Goal: Task Accomplishment & Management: Use online tool/utility

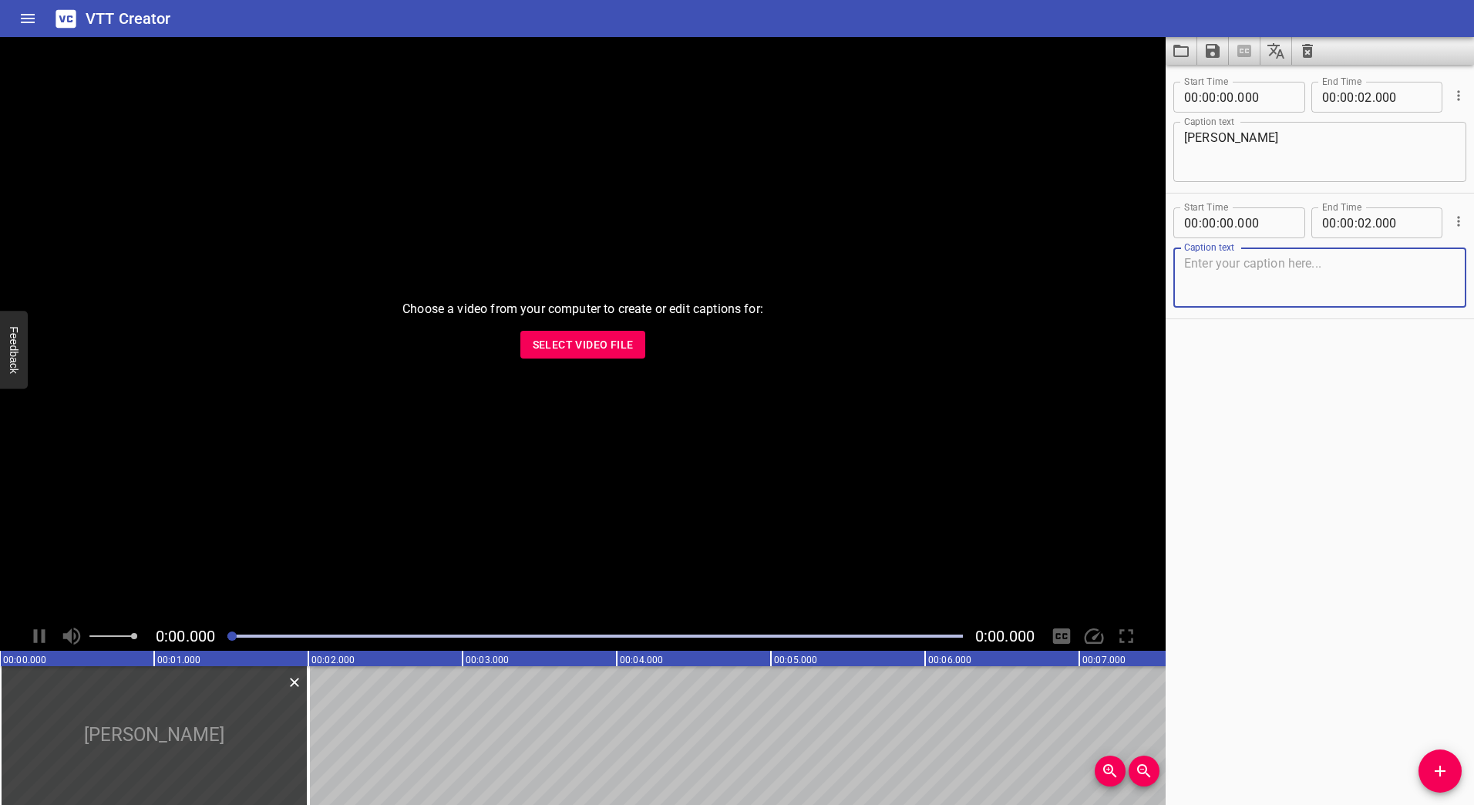
click at [580, 347] on span "Select Video File" at bounding box center [583, 344] width 101 height 19
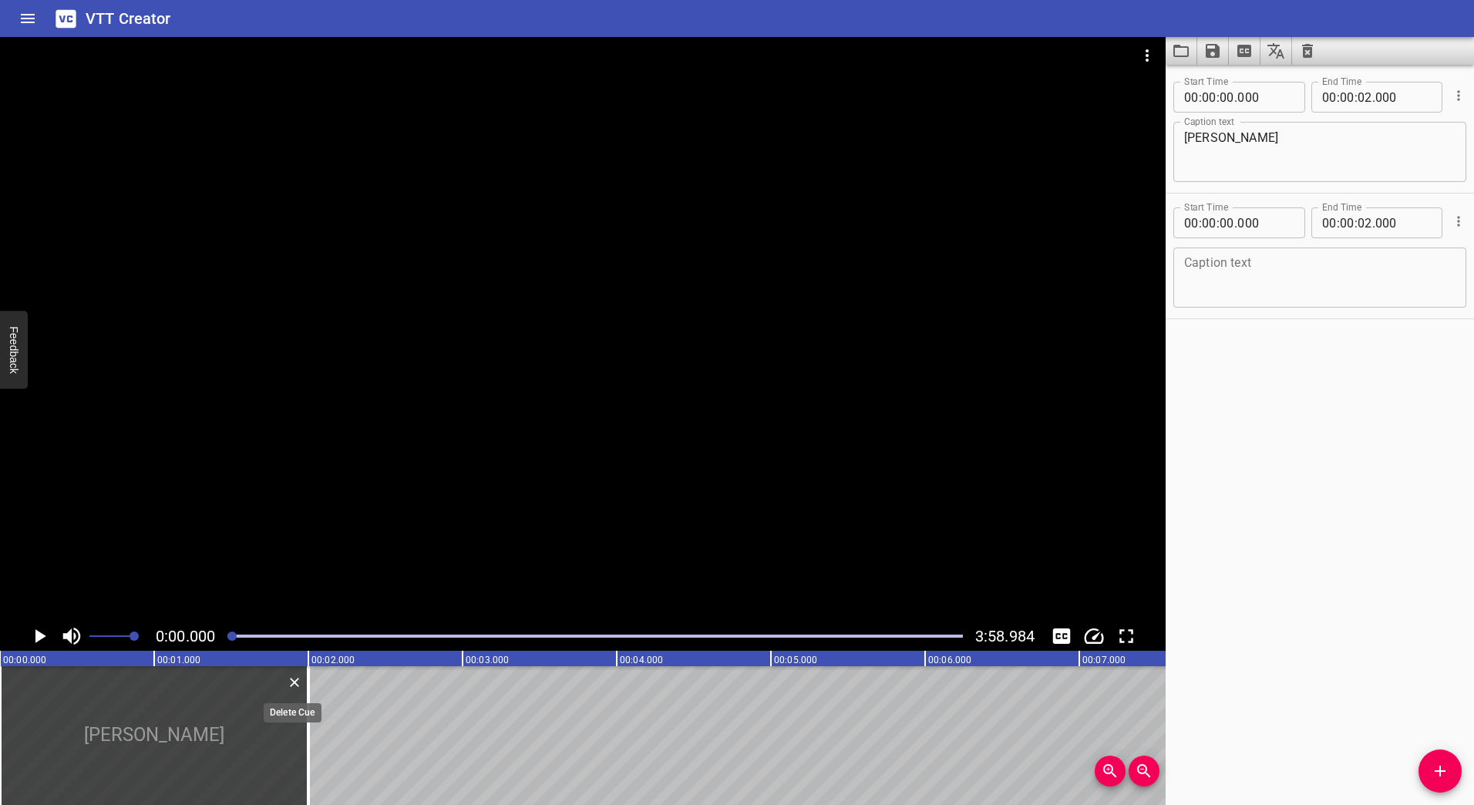
click at [297, 685] on icon "Delete" at bounding box center [294, 682] width 9 height 9
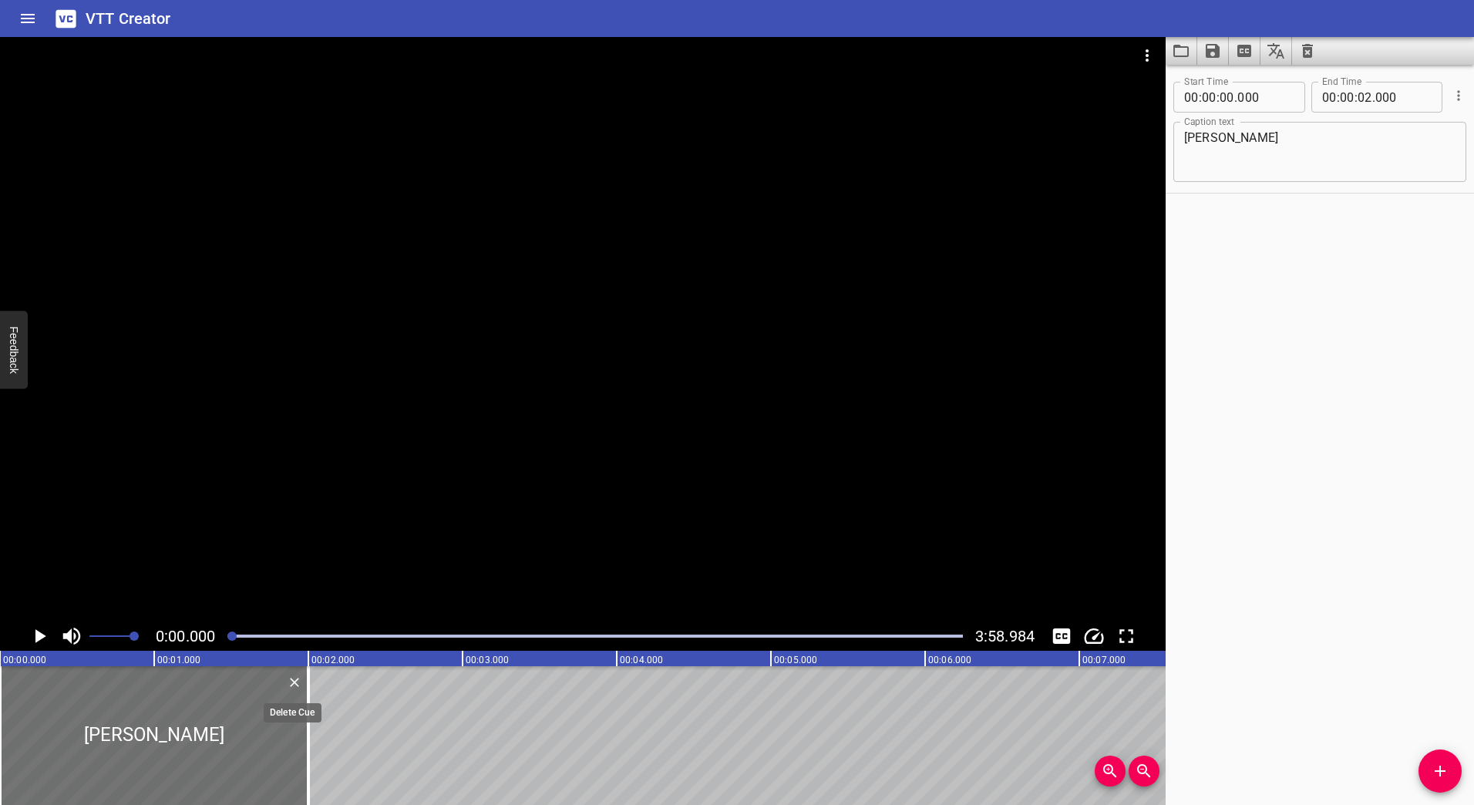
click at [295, 678] on icon "Delete" at bounding box center [294, 682] width 15 height 15
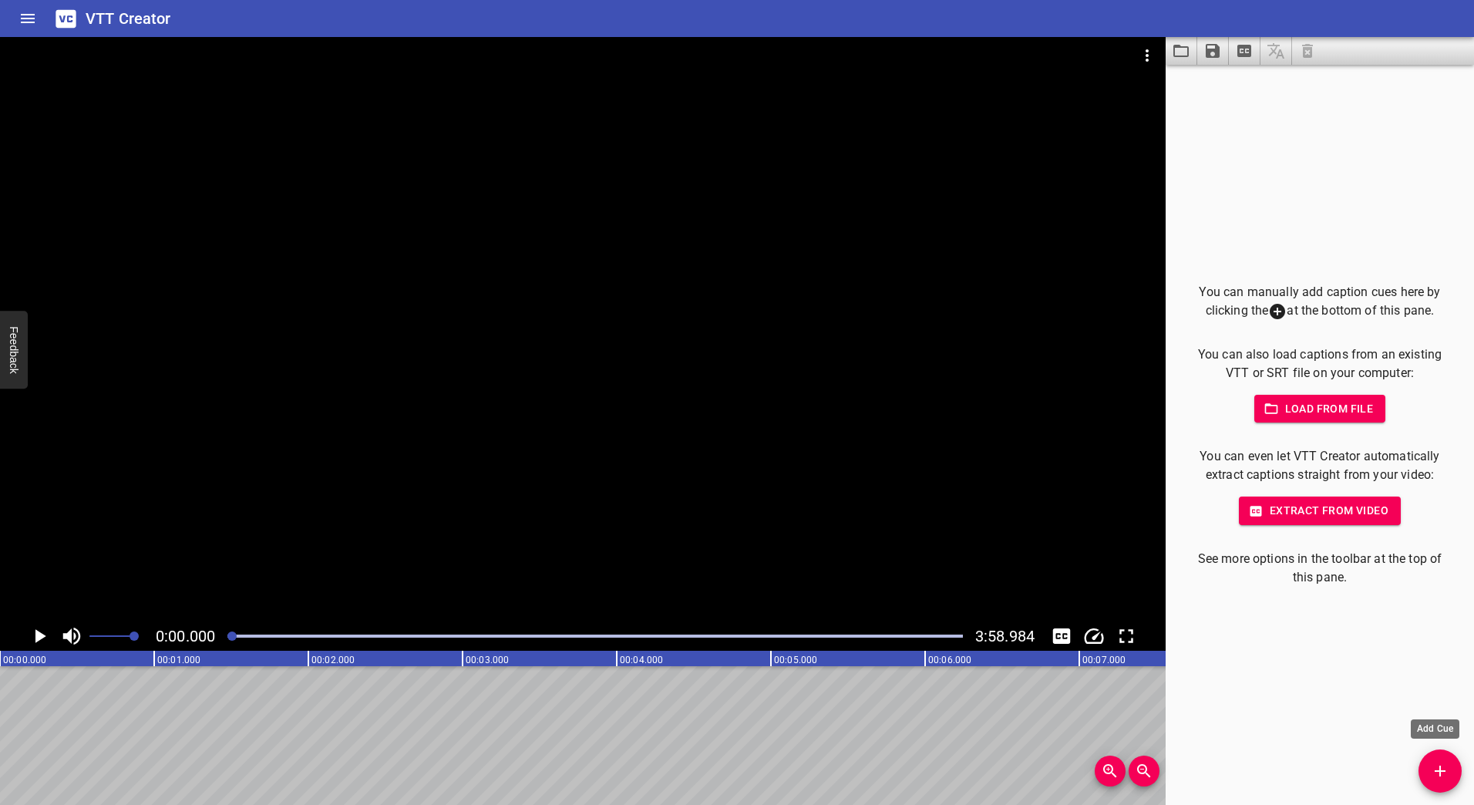
click at [1442, 758] on button "Add Cue" at bounding box center [1440, 770] width 43 height 43
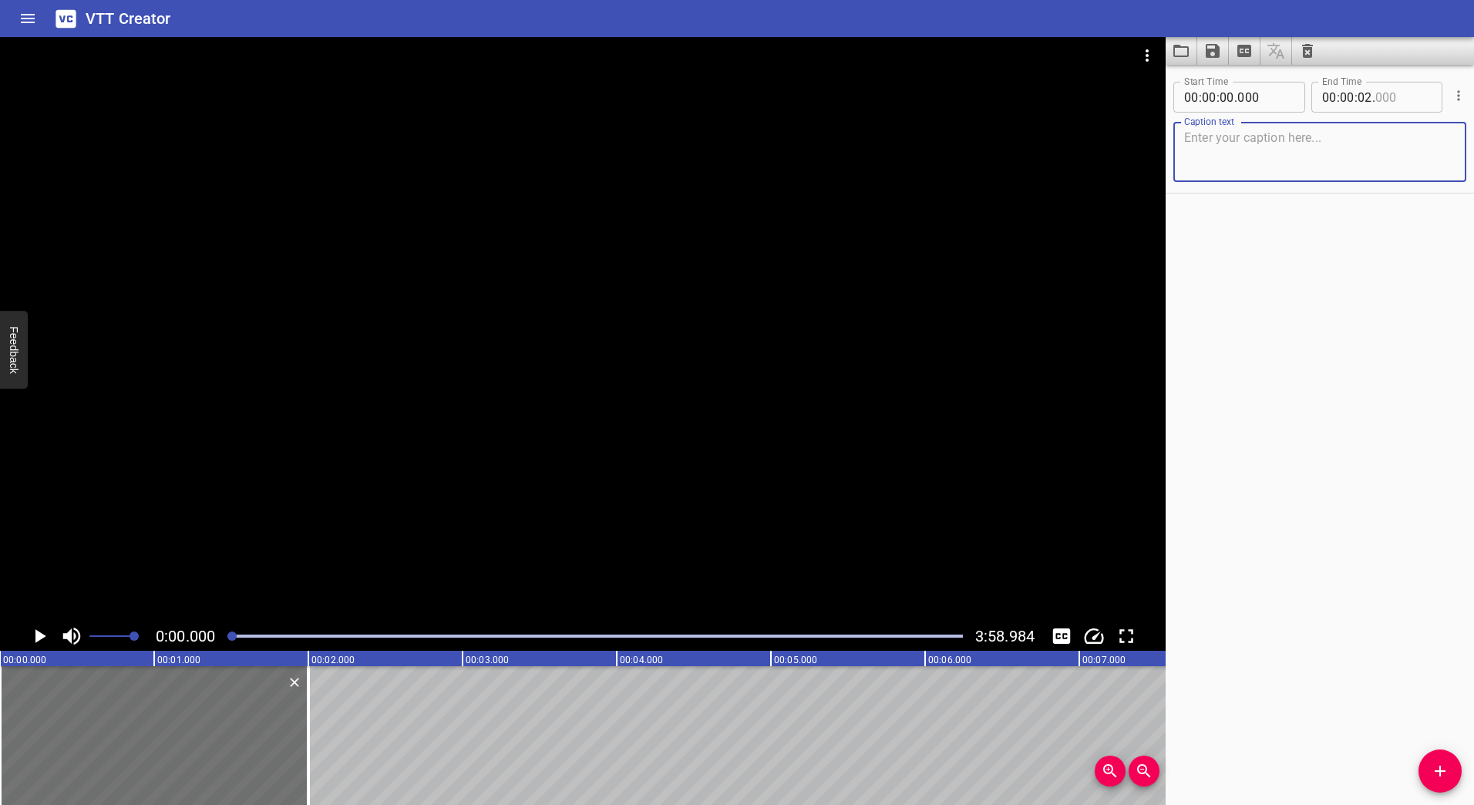
click at [1381, 98] on input "number" at bounding box center [1403, 97] width 56 height 31
type input "000"
click at [1372, 98] on span "." at bounding box center [1373, 97] width 3 height 31
click at [1263, 167] on textarea at bounding box center [1319, 152] width 271 height 44
click at [1362, 102] on input "number" at bounding box center [1365, 97] width 15 height 31
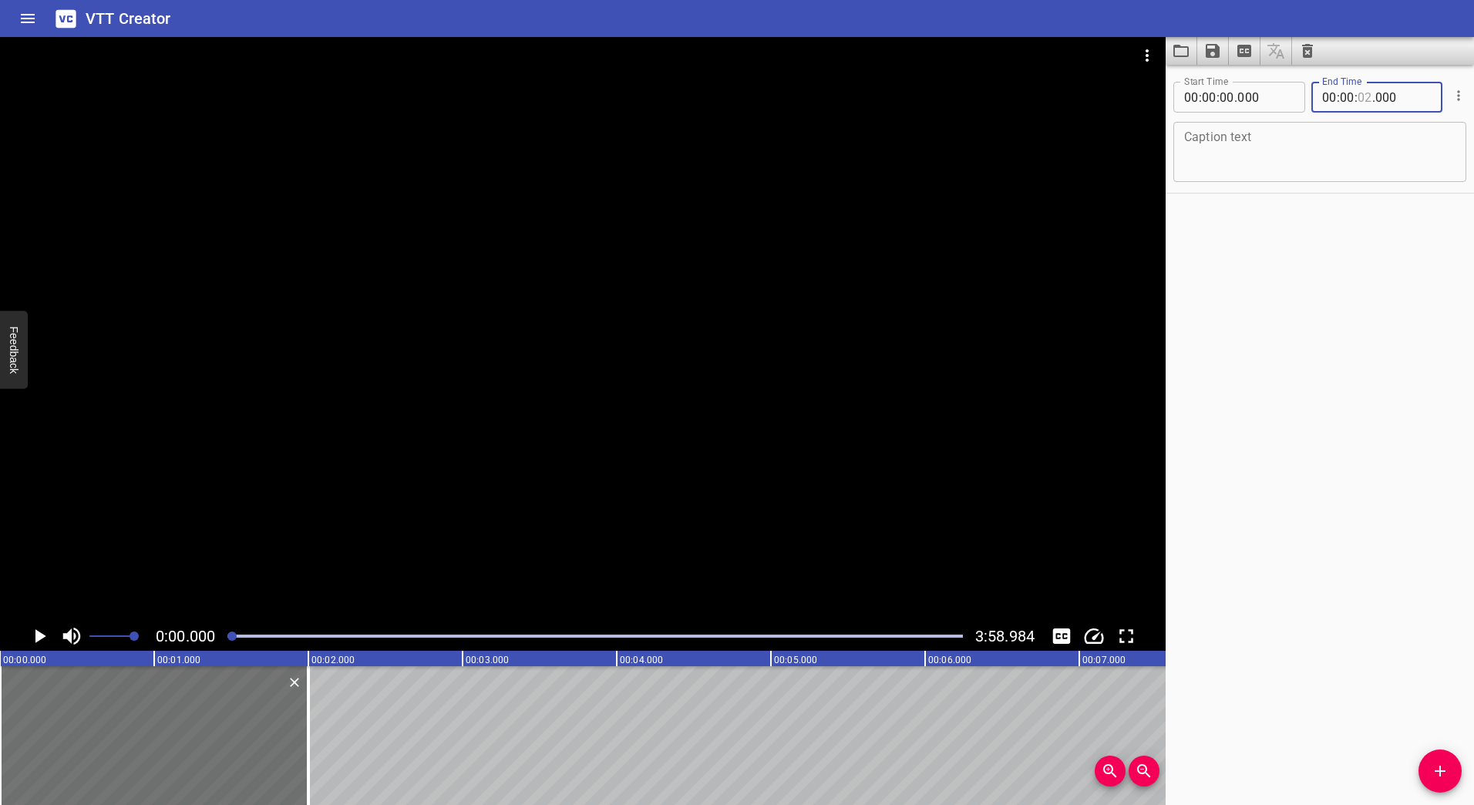
type input "02"
click at [1375, 99] on input "number" at bounding box center [1403, 97] width 56 height 31
type input "000"
click at [1372, 99] on span "." at bounding box center [1373, 97] width 3 height 31
click at [1363, 95] on input "number" at bounding box center [1365, 97] width 15 height 31
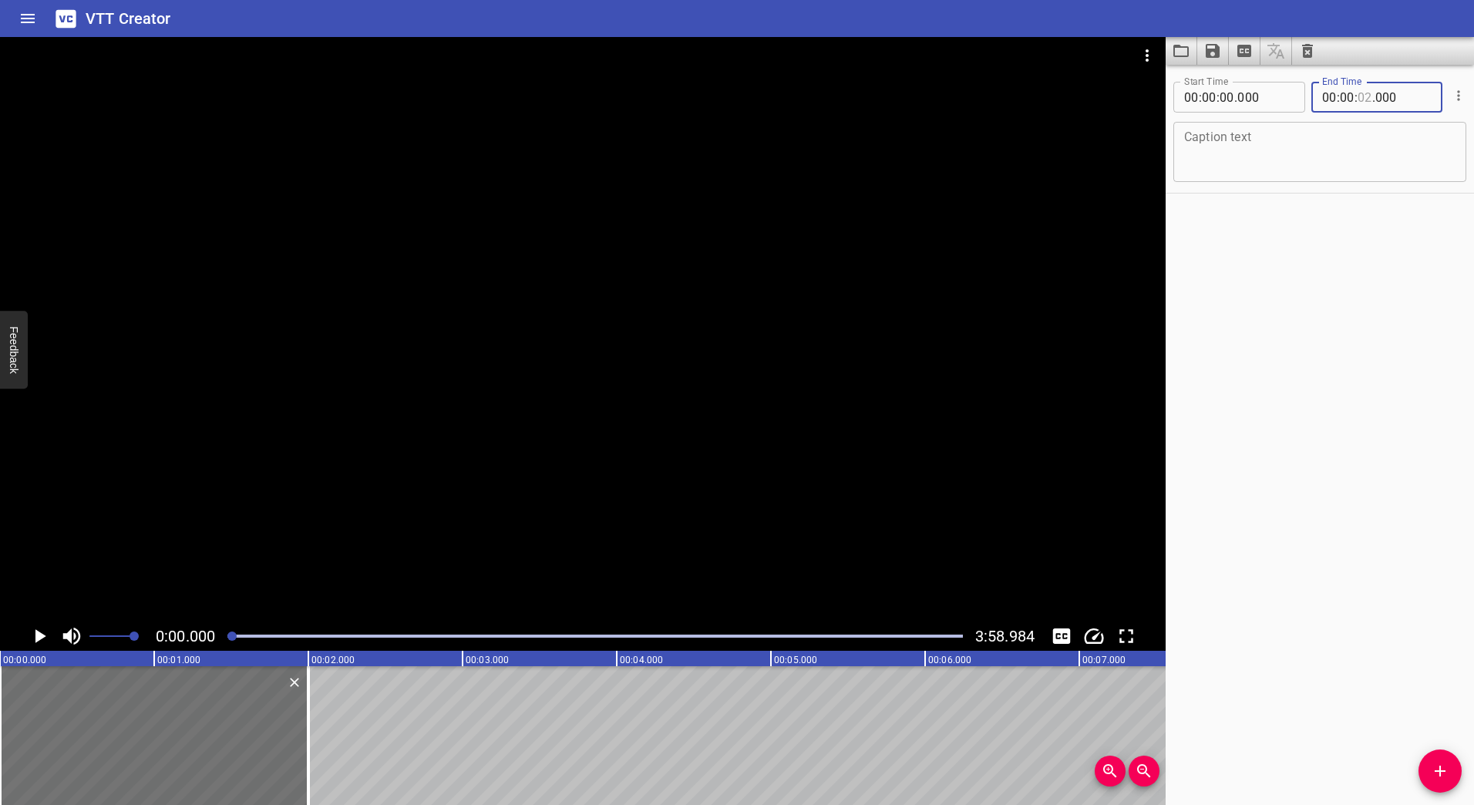
type input "02"
click at [35, 635] on icon "Play/Pause" at bounding box center [39, 636] width 23 height 23
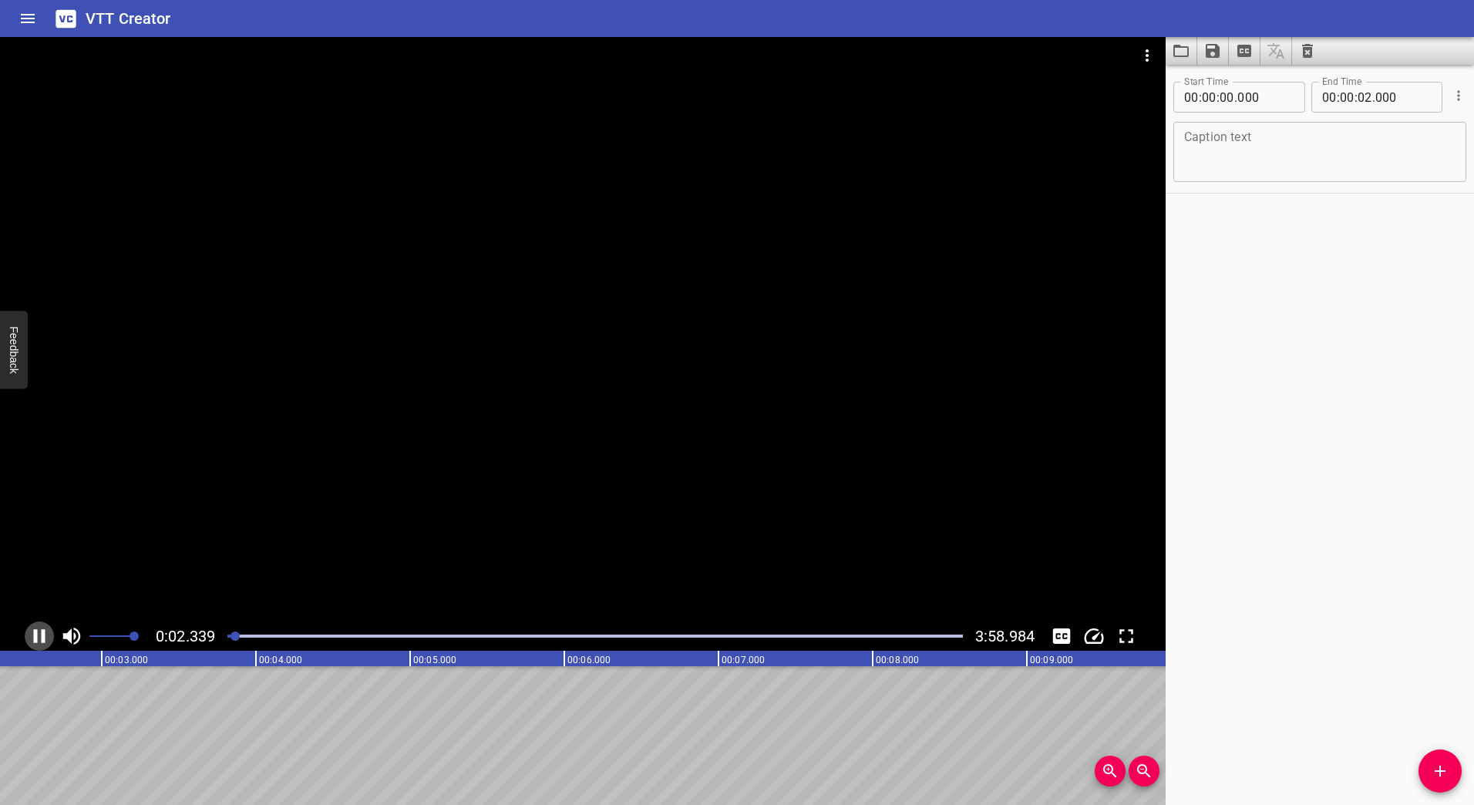
click at [35, 638] on icon "Play/Pause" at bounding box center [40, 636] width 12 height 14
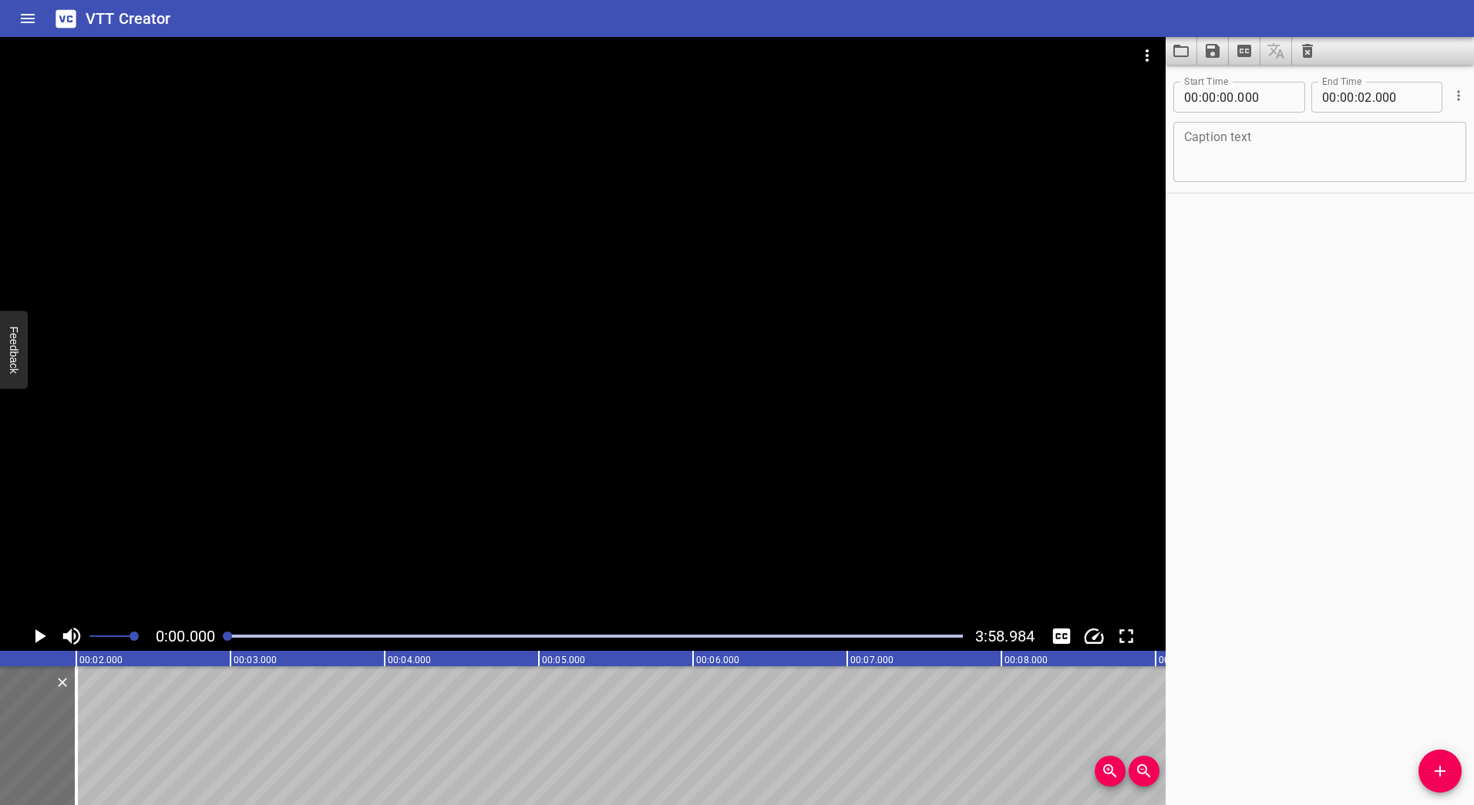
drag, startPoint x: 234, startPoint y: 634, endPoint x: 219, endPoint y: 635, distance: 15.5
click at [219, 635] on div at bounding box center [595, 636] width 754 height 22
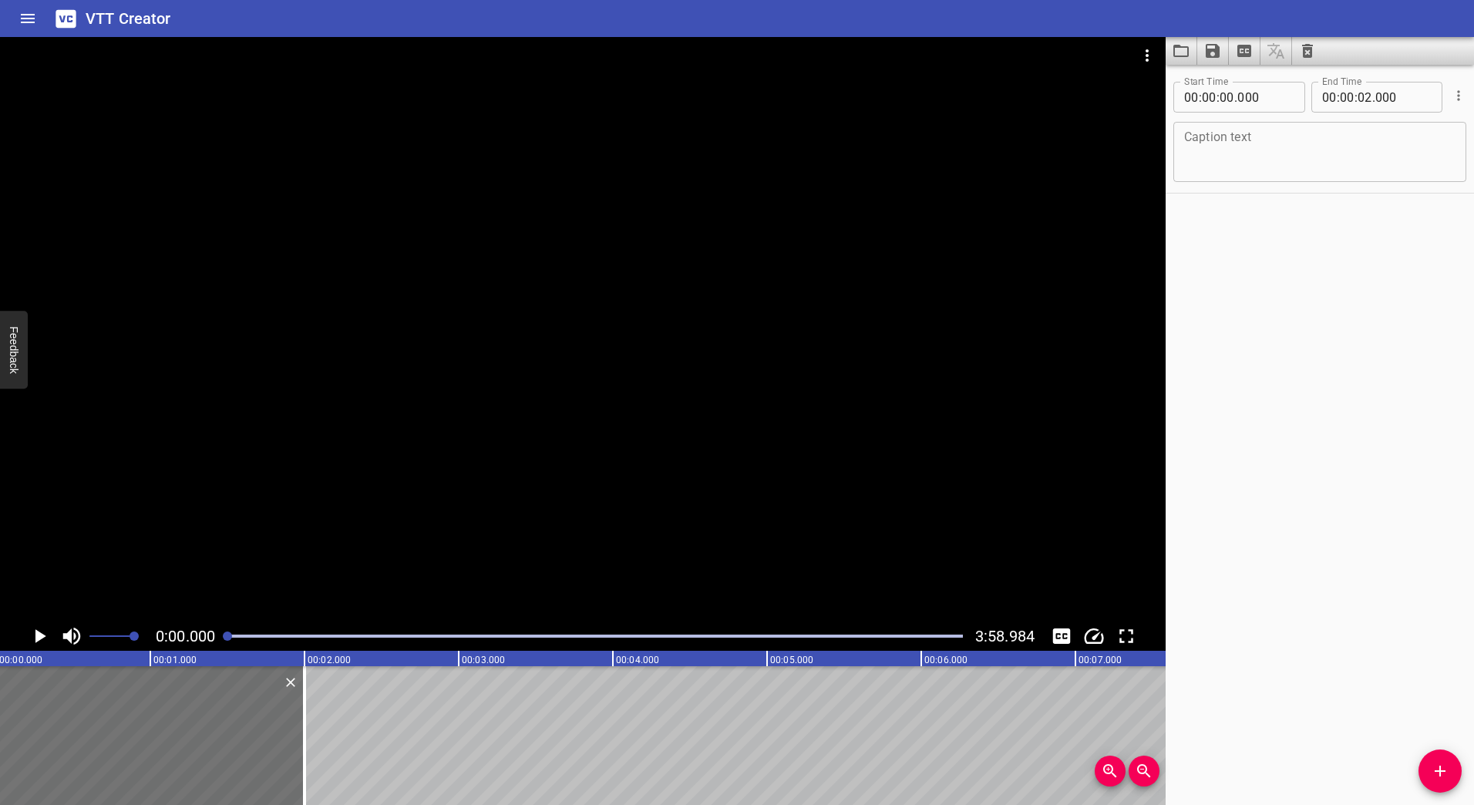
scroll to position [0, 0]
click at [39, 637] on icon "Play/Pause" at bounding box center [40, 636] width 11 height 14
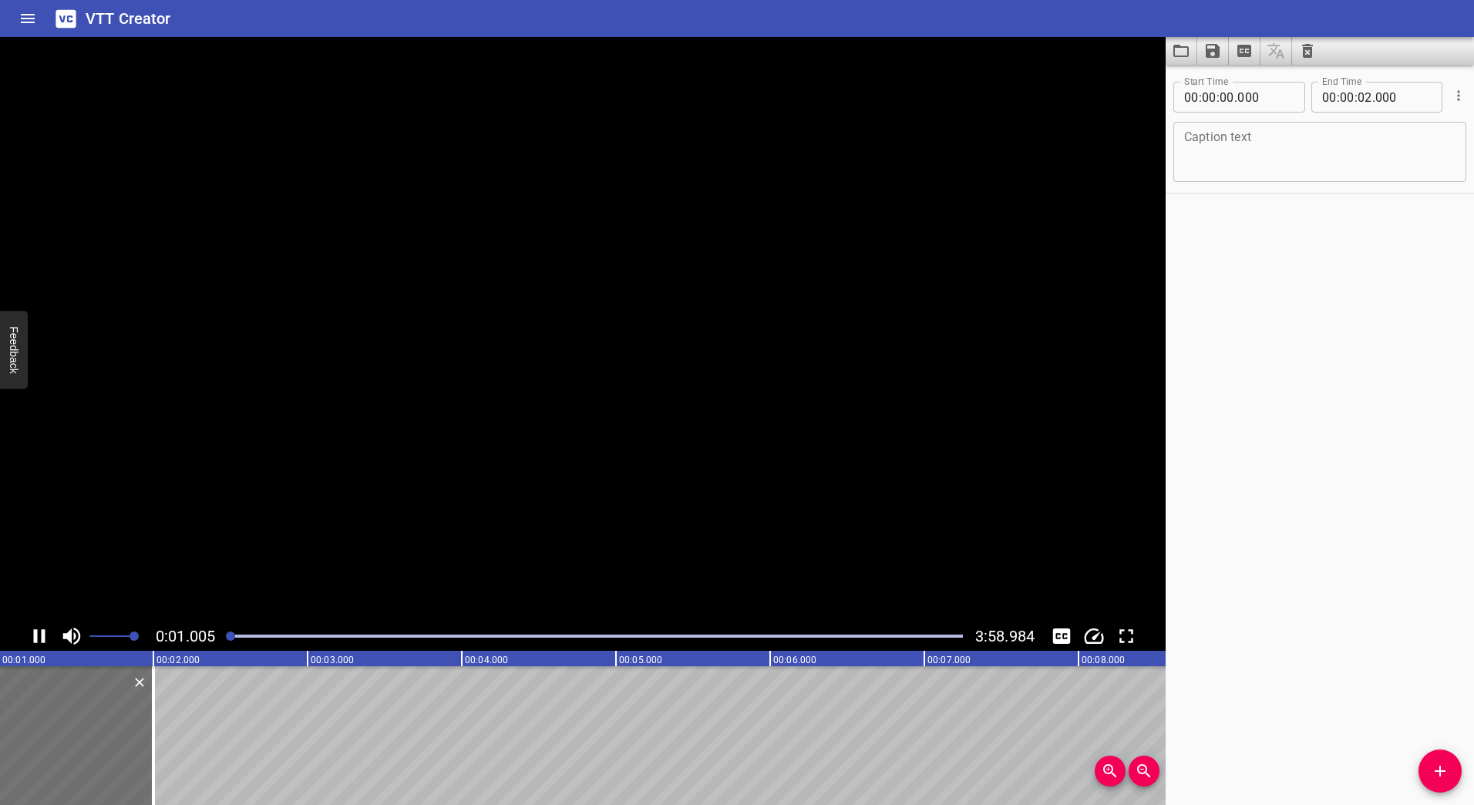
click at [39, 636] on icon "Play/Pause" at bounding box center [39, 636] width 23 height 23
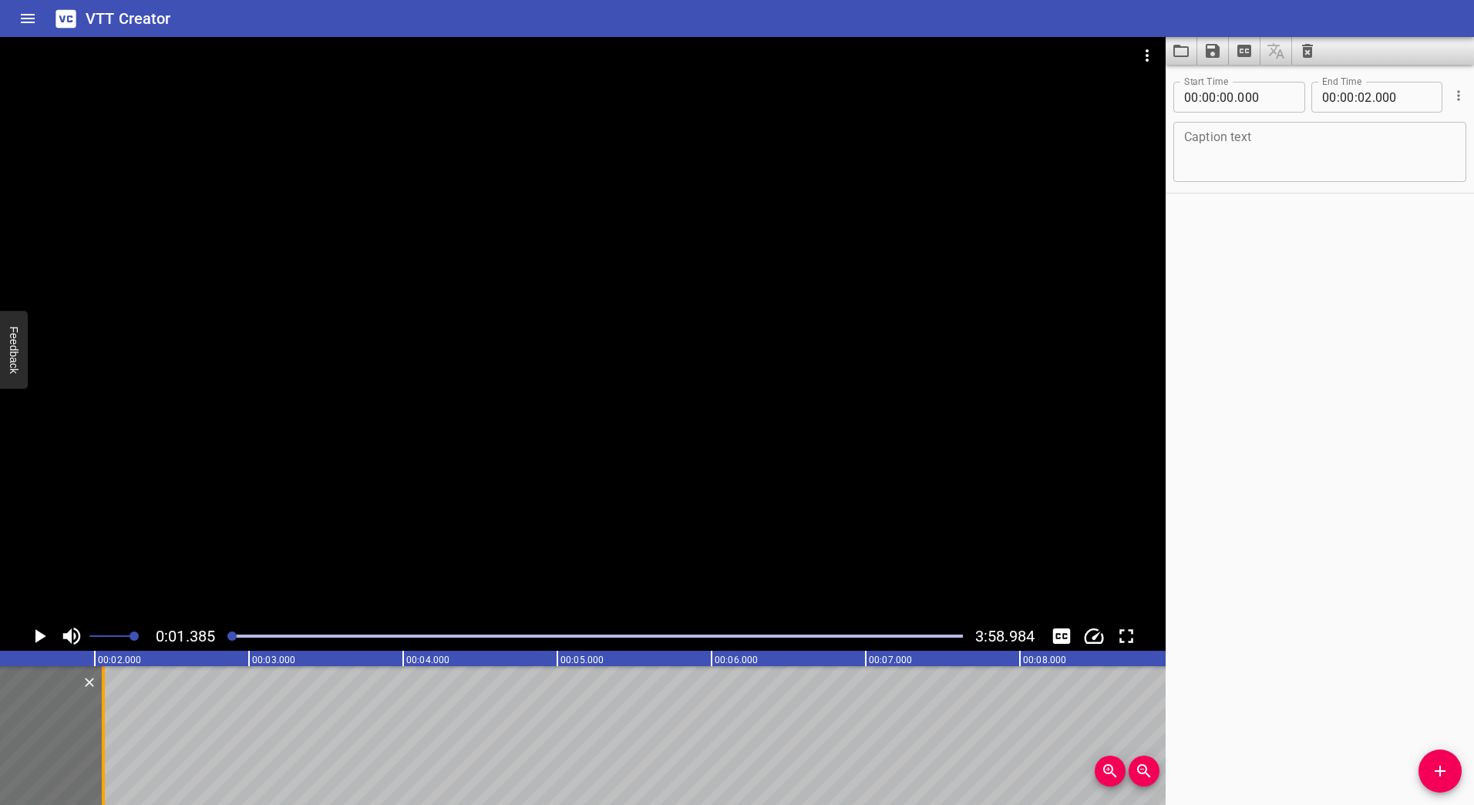
drag, startPoint x: 93, startPoint y: 719, endPoint x: 102, endPoint y: 721, distance: 8.8
click at [102, 721] on div at bounding box center [103, 735] width 3 height 139
type input "055"
click at [39, 635] on icon "Play/Pause" at bounding box center [40, 636] width 11 height 14
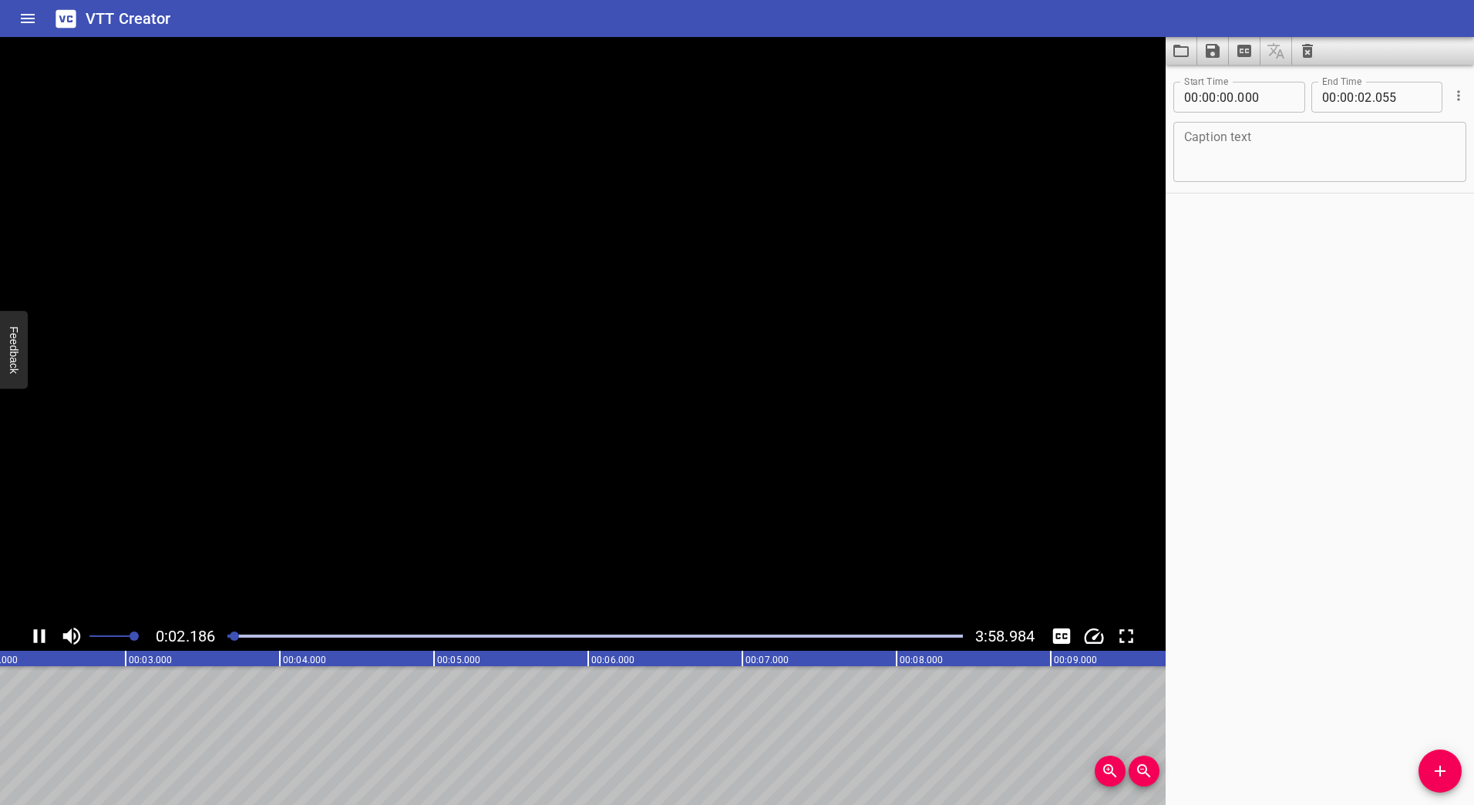
click at [39, 637] on icon "Play/Pause" at bounding box center [39, 636] width 23 height 23
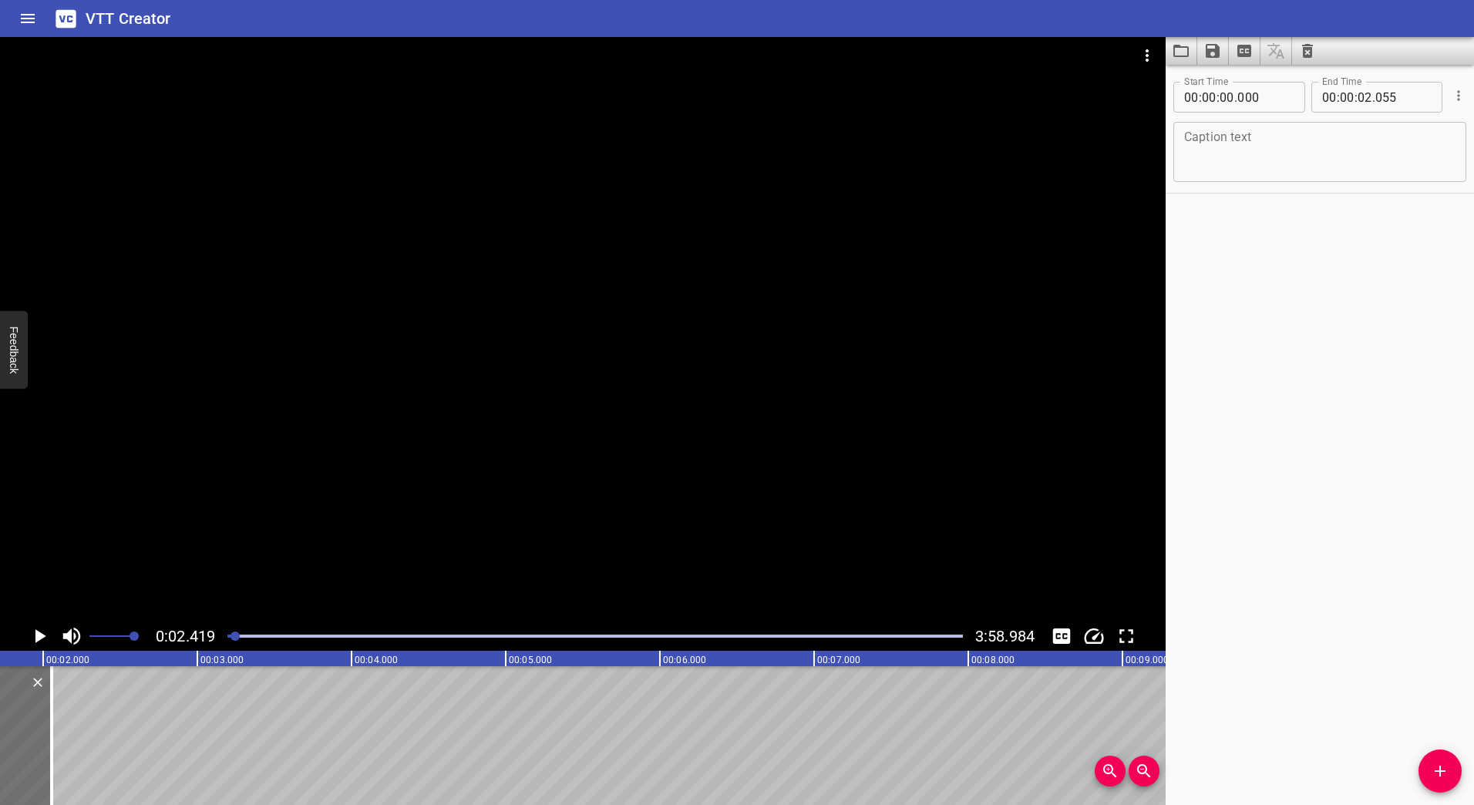
drag, startPoint x: 125, startPoint y: 736, endPoint x: 95, endPoint y: 732, distance: 30.3
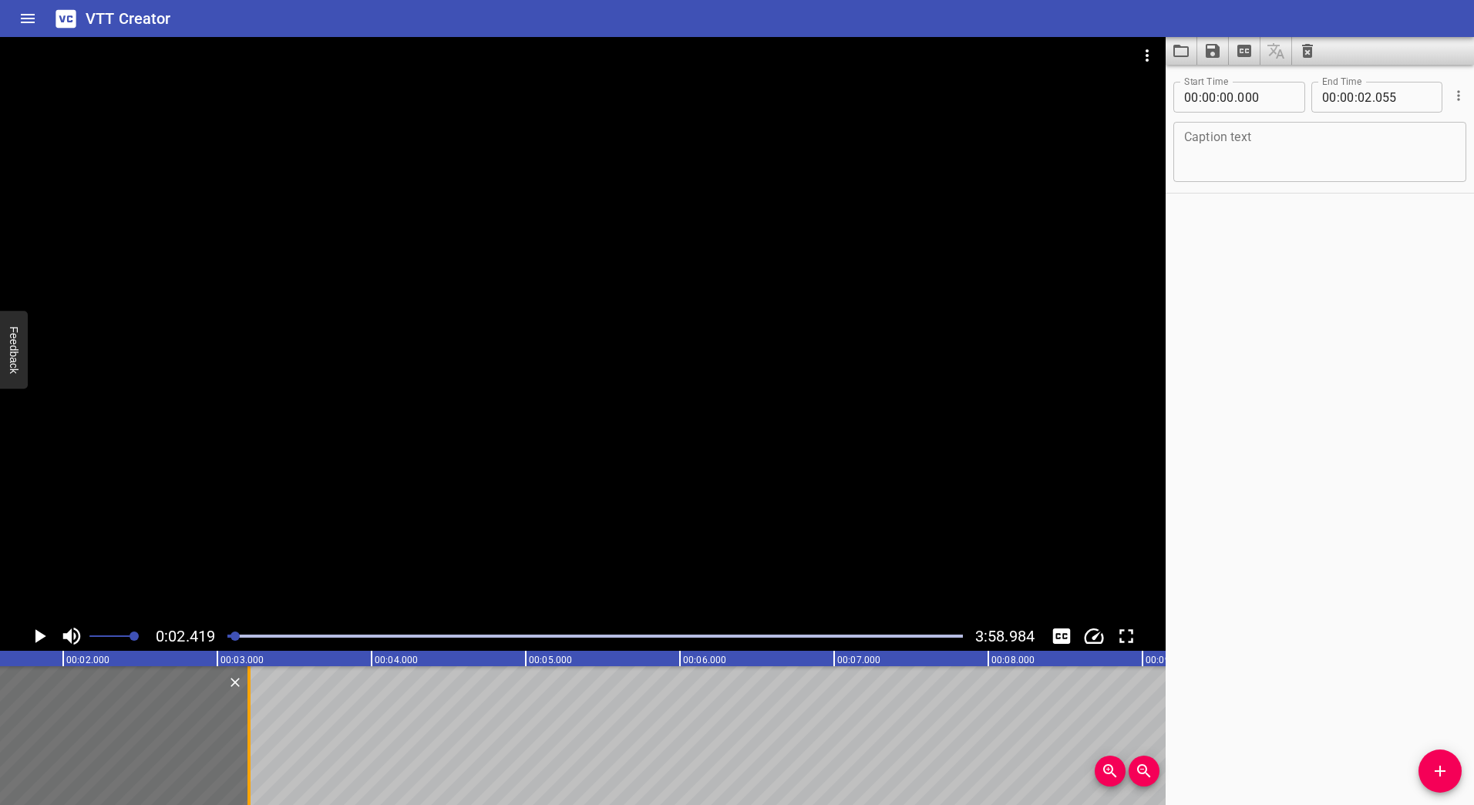
drag, startPoint x: 73, startPoint y: 724, endPoint x: 291, endPoint y: 729, distance: 218.2
click at [257, 729] on div at bounding box center [248, 735] width 15 height 139
type input "03"
type input "470"
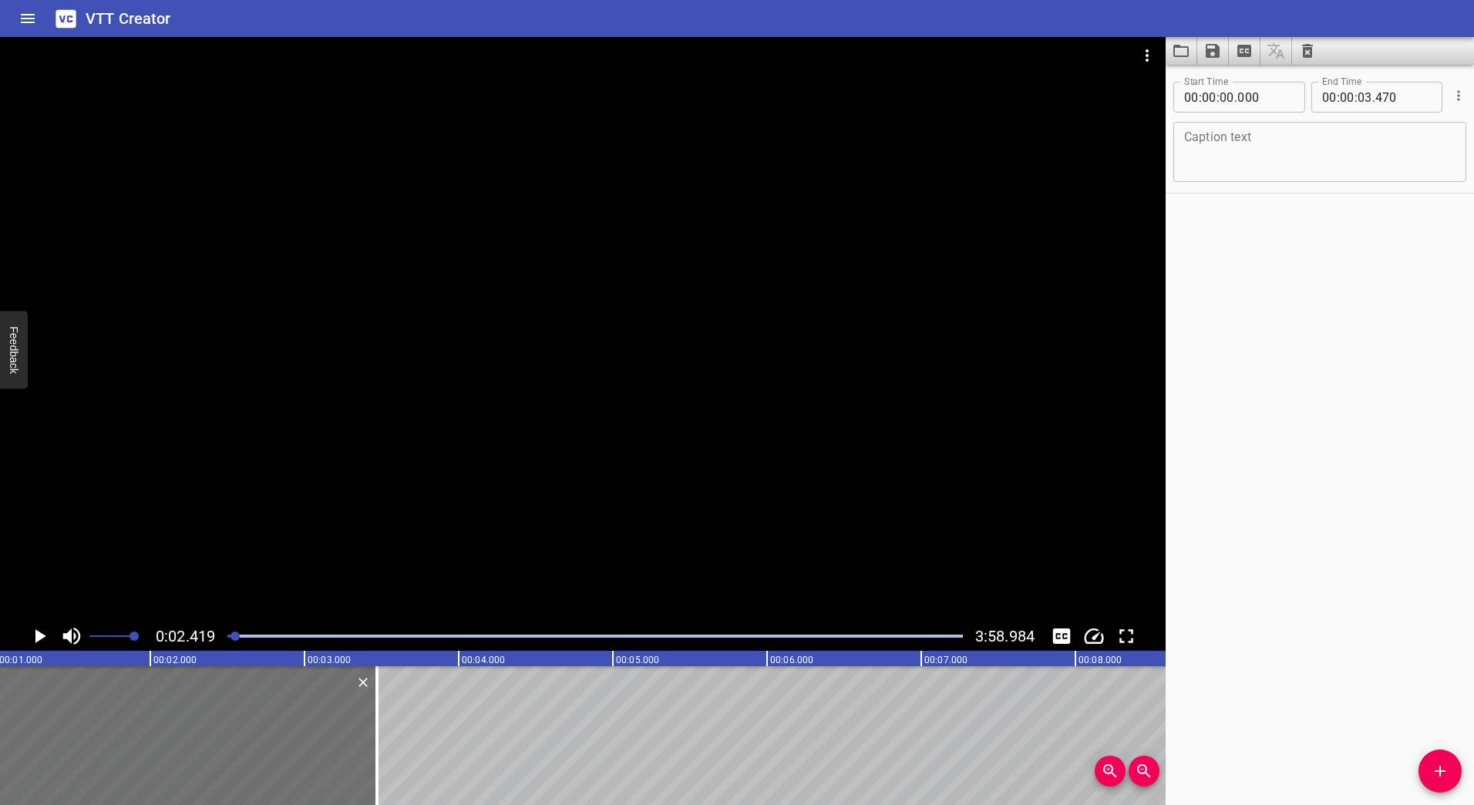
scroll to position [0, 0]
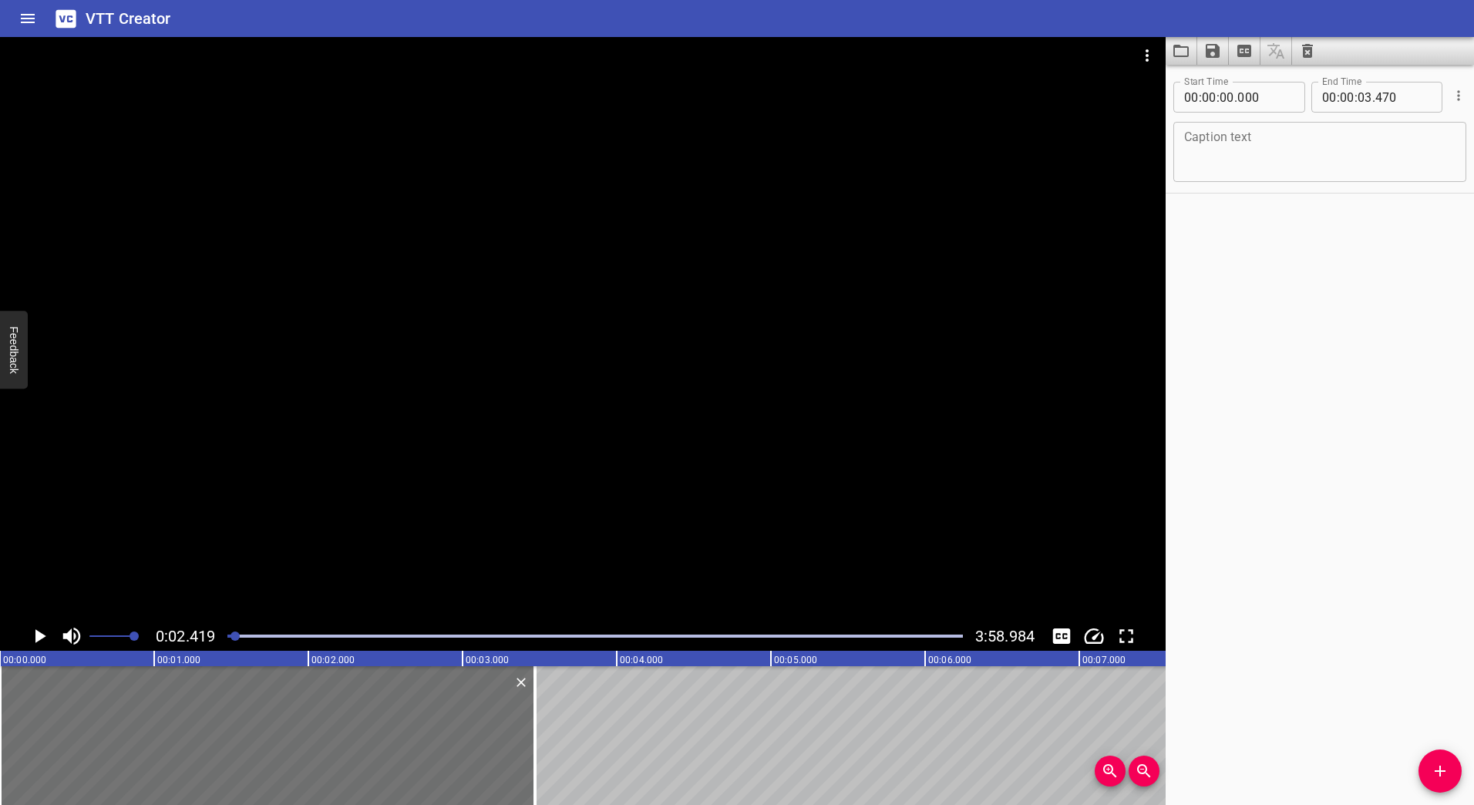
drag, startPoint x: 146, startPoint y: 723, endPoint x: -2, endPoint y: 729, distance: 148.9
click at [39, 640] on icon "Play/Pause" at bounding box center [40, 636] width 11 height 14
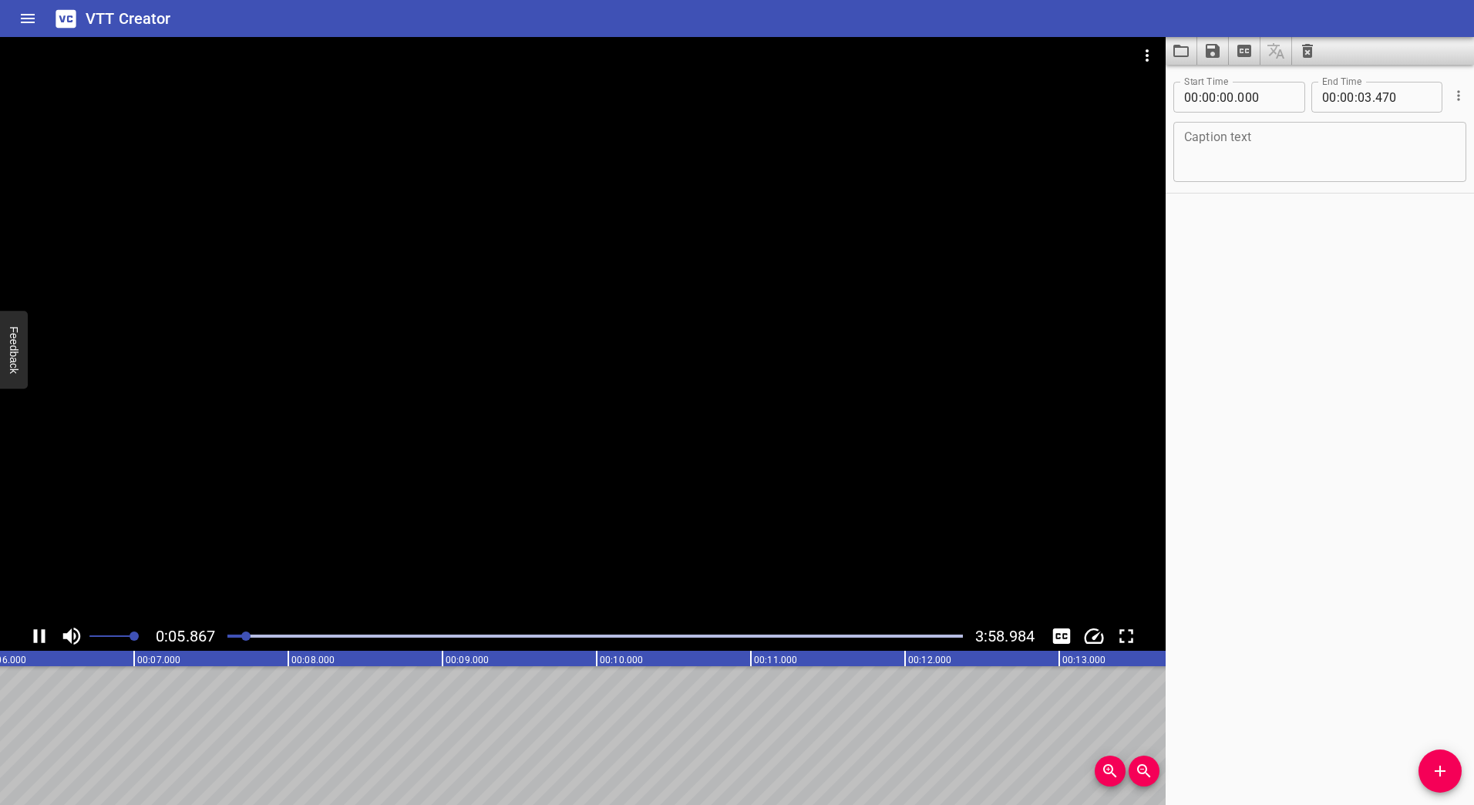
click at [41, 637] on icon "Play/Pause" at bounding box center [39, 636] width 23 height 23
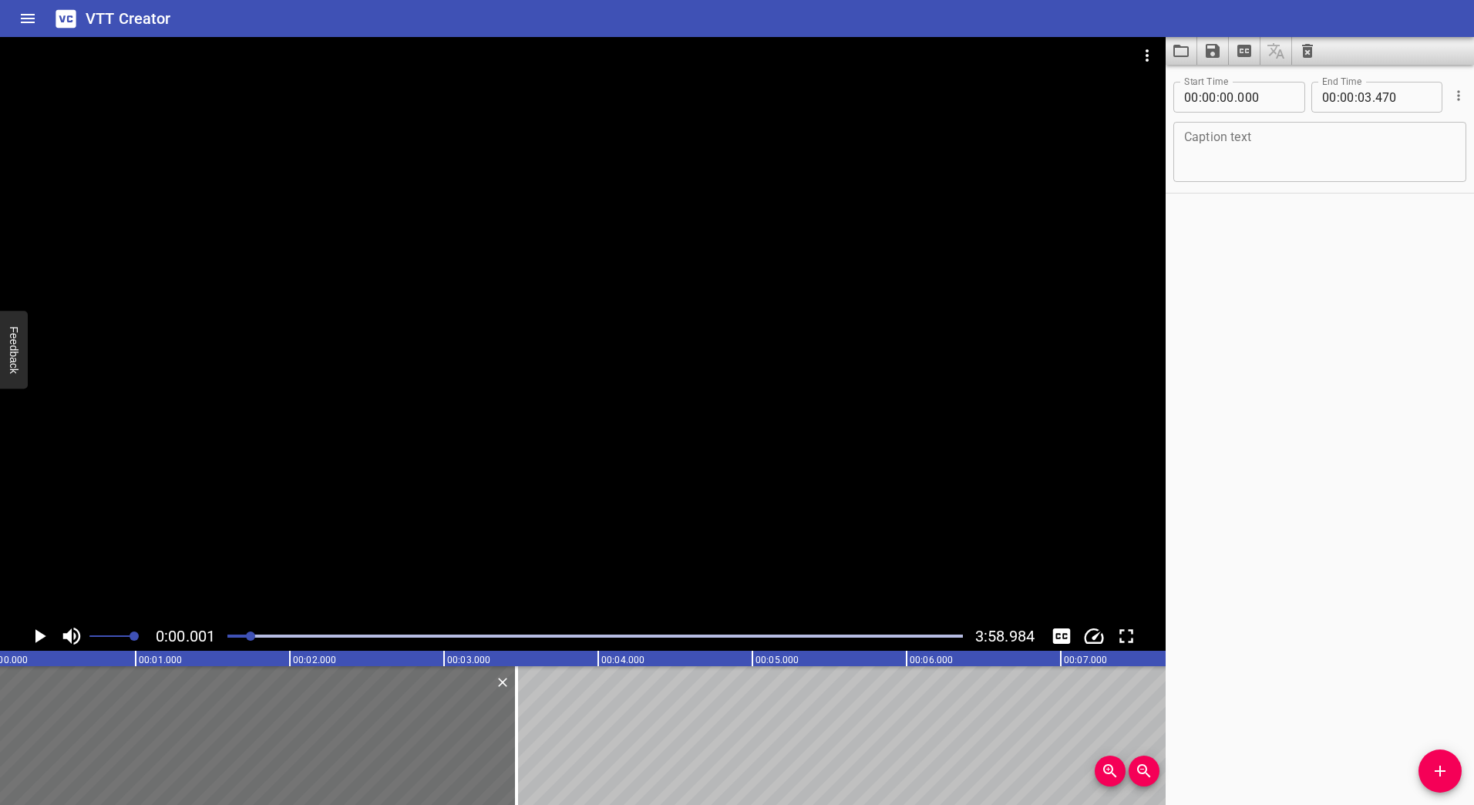
scroll to position [0, 0]
click at [252, 638] on div at bounding box center [250, 635] width 9 height 9
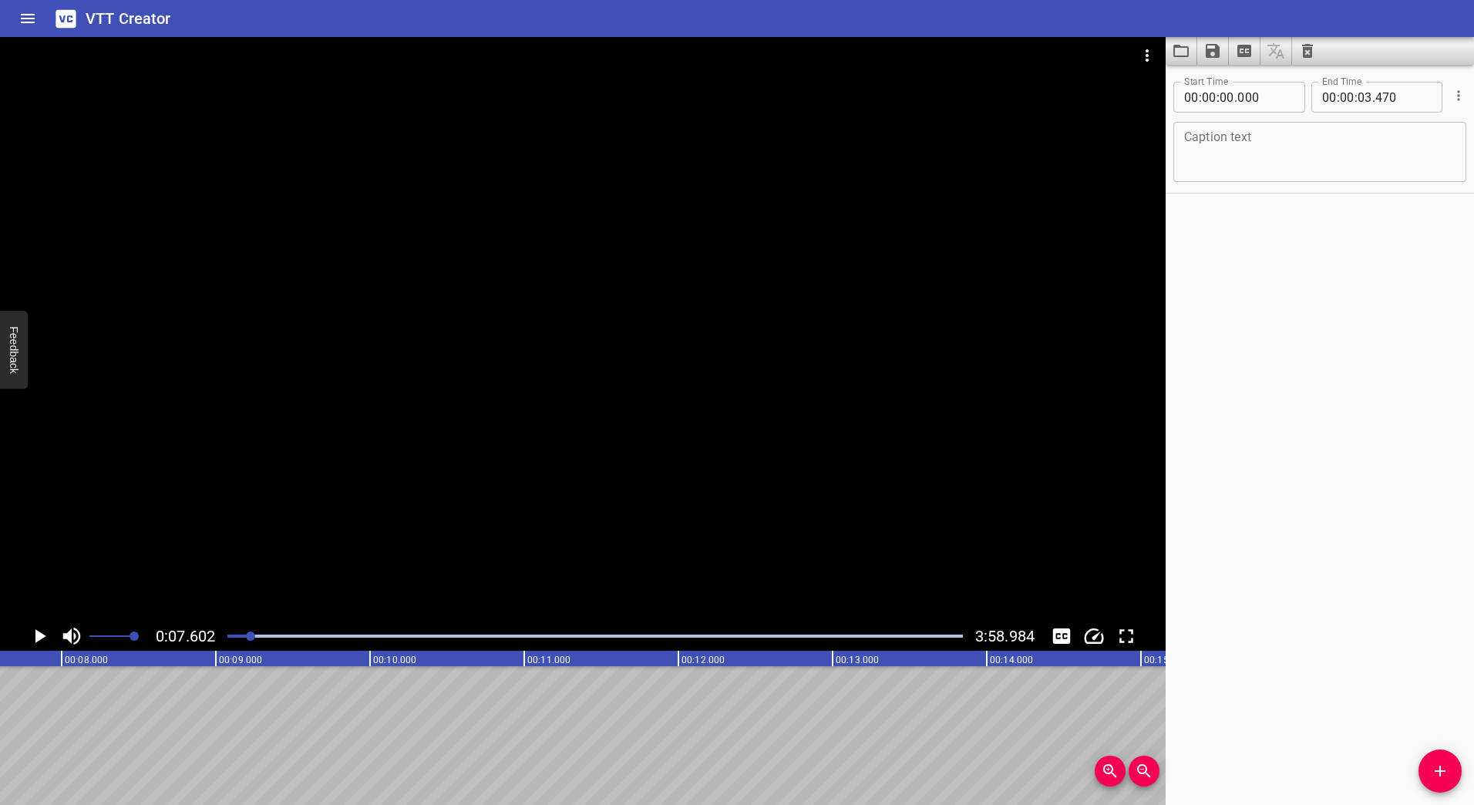
click at [40, 634] on icon "Play/Pause" at bounding box center [39, 636] width 23 height 23
click at [38, 637] on icon "Play/Pause" at bounding box center [39, 636] width 23 height 23
click at [41, 640] on icon "Play/Pause" at bounding box center [39, 636] width 23 height 23
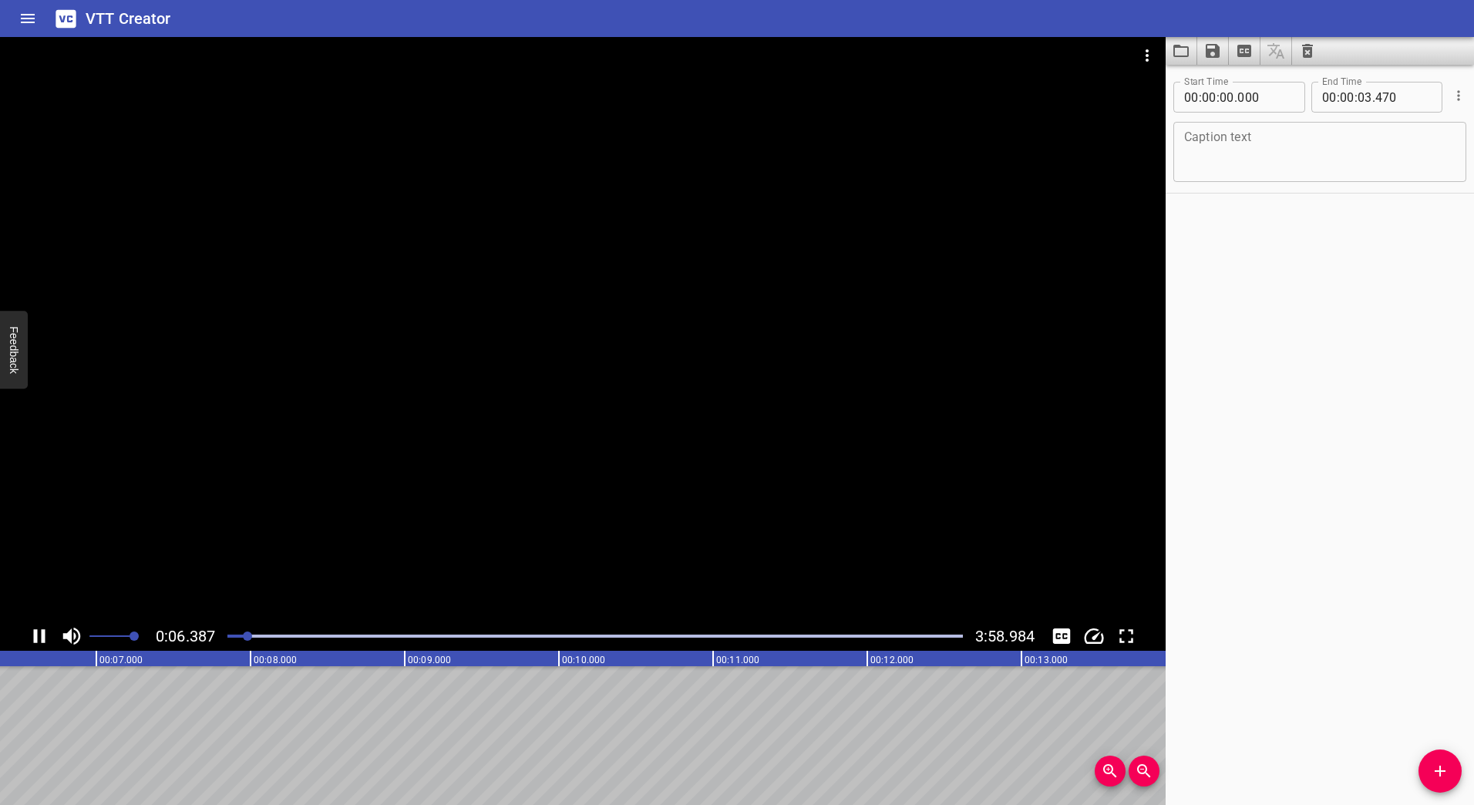
click at [38, 637] on icon "Play/Pause" at bounding box center [39, 636] width 23 height 23
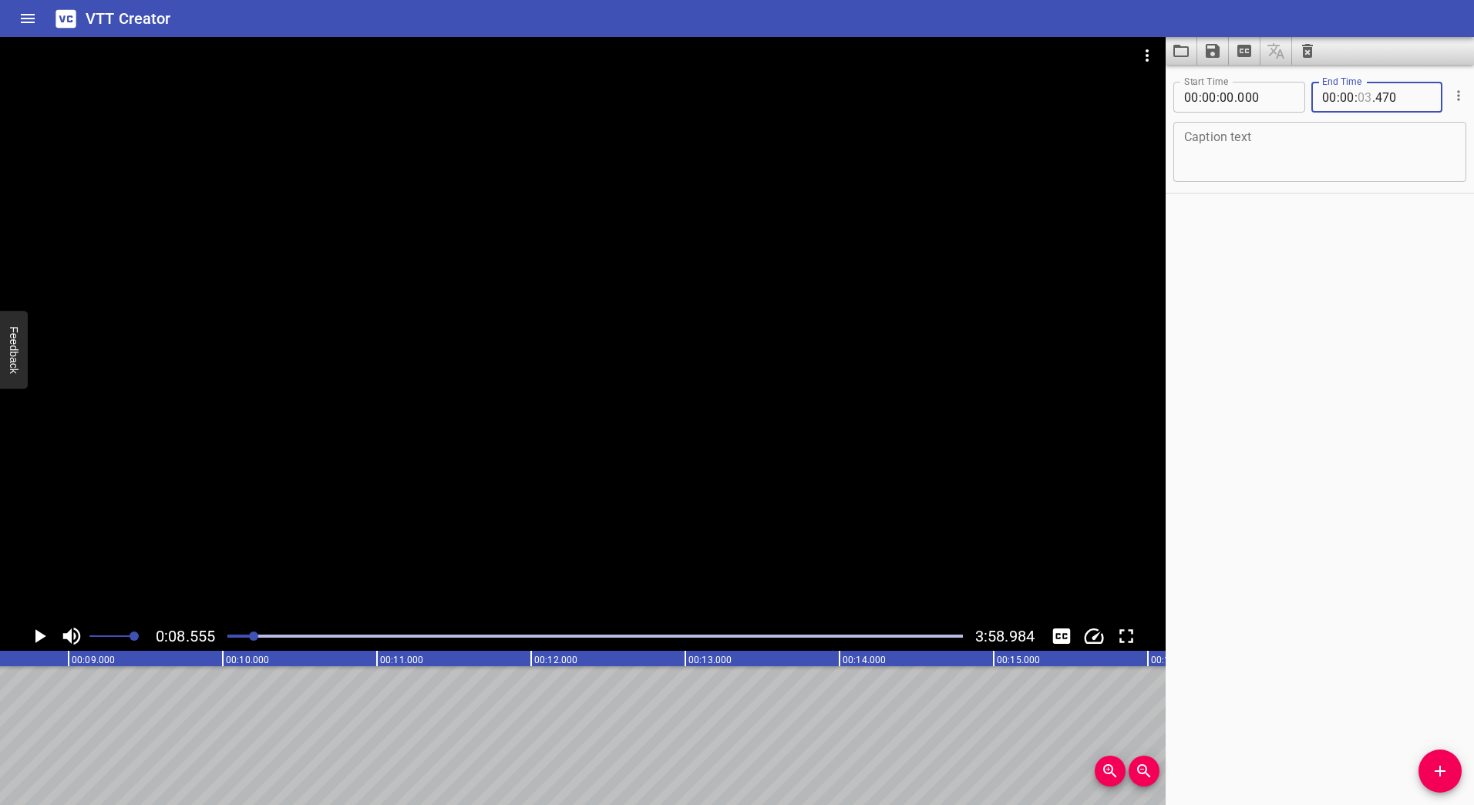
click at [1363, 99] on input "number" at bounding box center [1365, 97] width 15 height 31
type input "06"
type input "050"
click at [1415, 167] on textarea at bounding box center [1319, 152] width 271 height 44
click at [1254, 173] on textarea at bounding box center [1319, 152] width 271 height 44
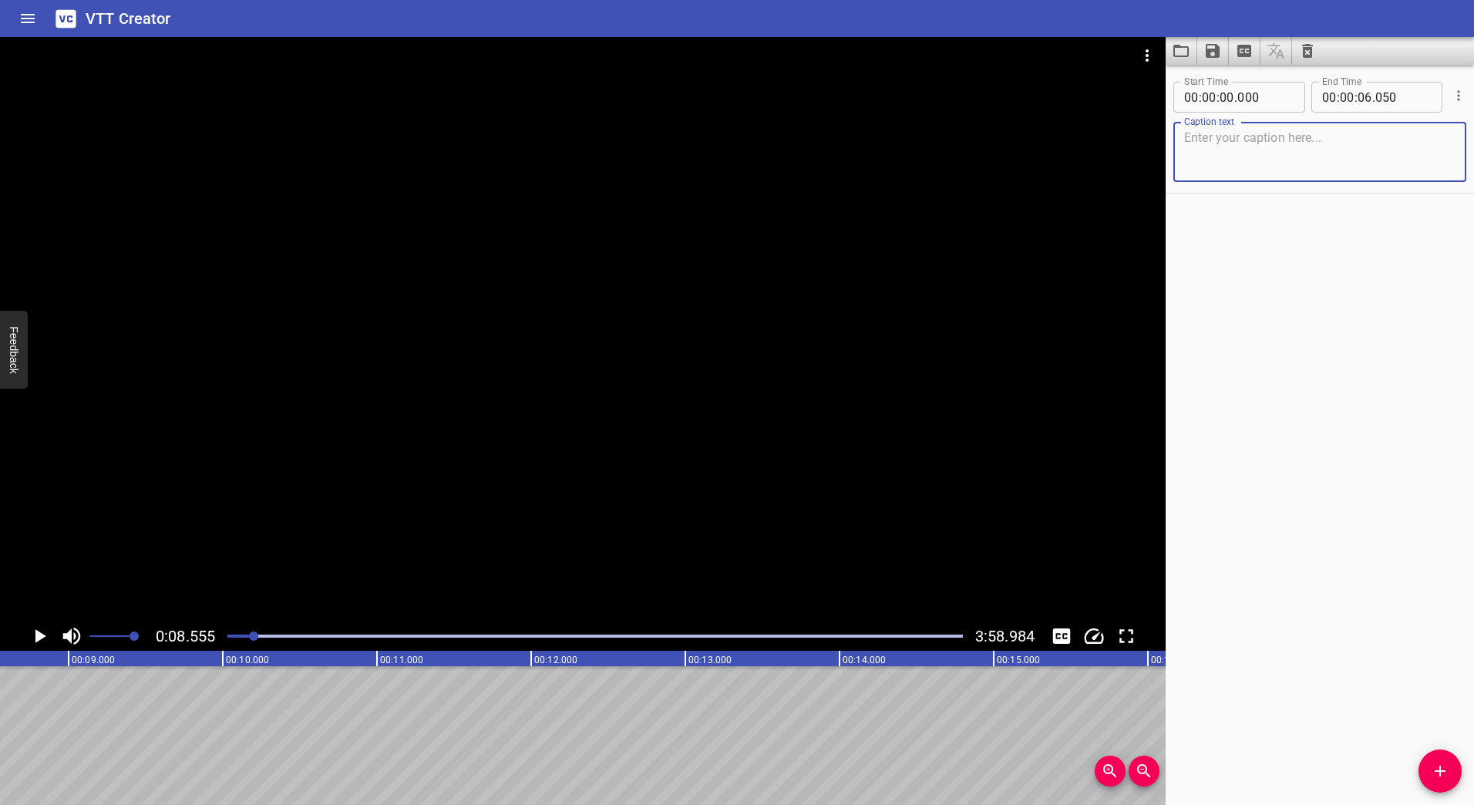
paste textarea "Can you start by introducing yourself and your role to the company in regards t…"
type textarea "Can you start by introducing yourself and your role to the company in regards t…"
click at [1449, 769] on icon "Add Cue" at bounding box center [1440, 771] width 19 height 19
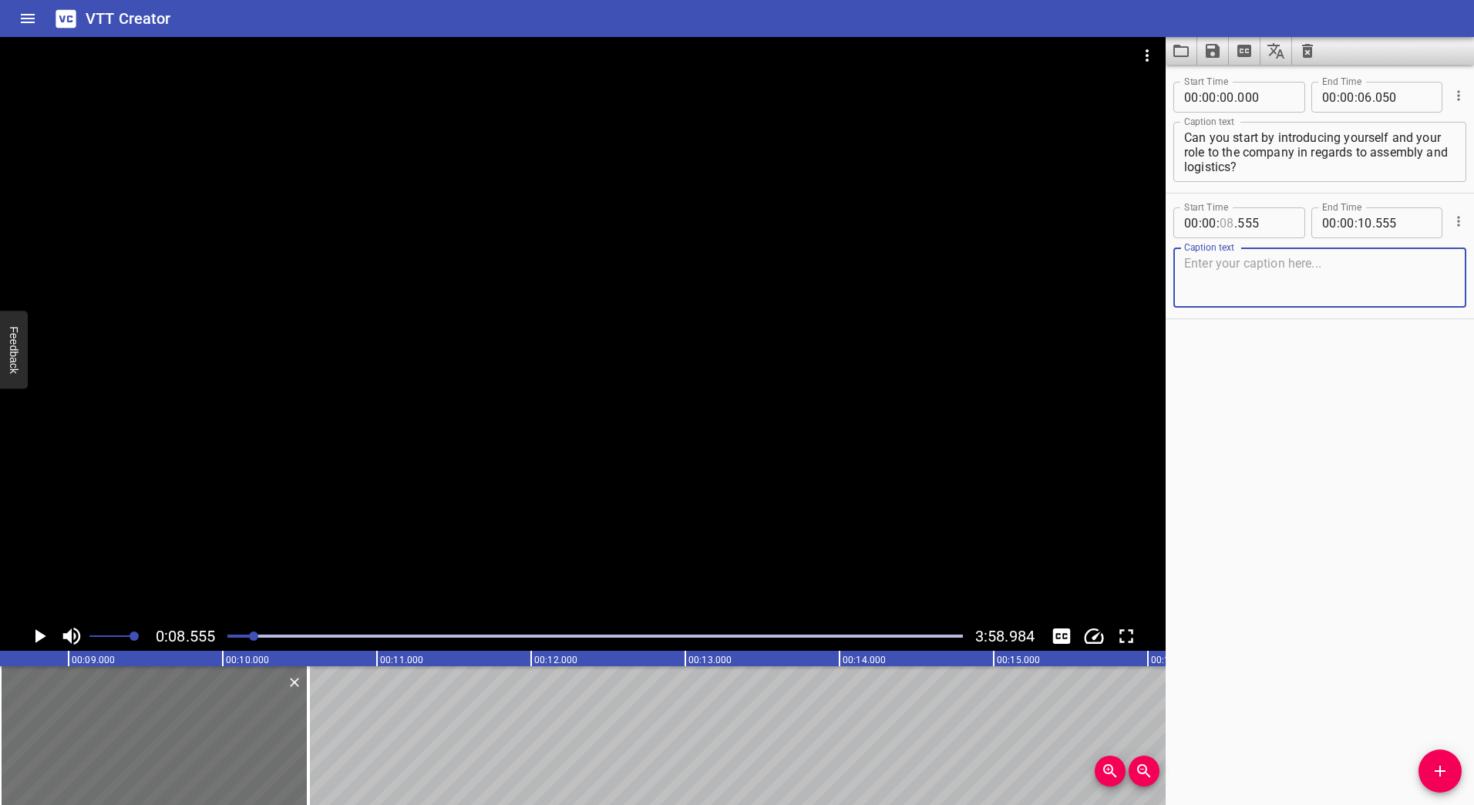
click at [1231, 222] on input "number" at bounding box center [1227, 222] width 15 height 31
type input "70"
type input "00"
type input "01"
type input "10"
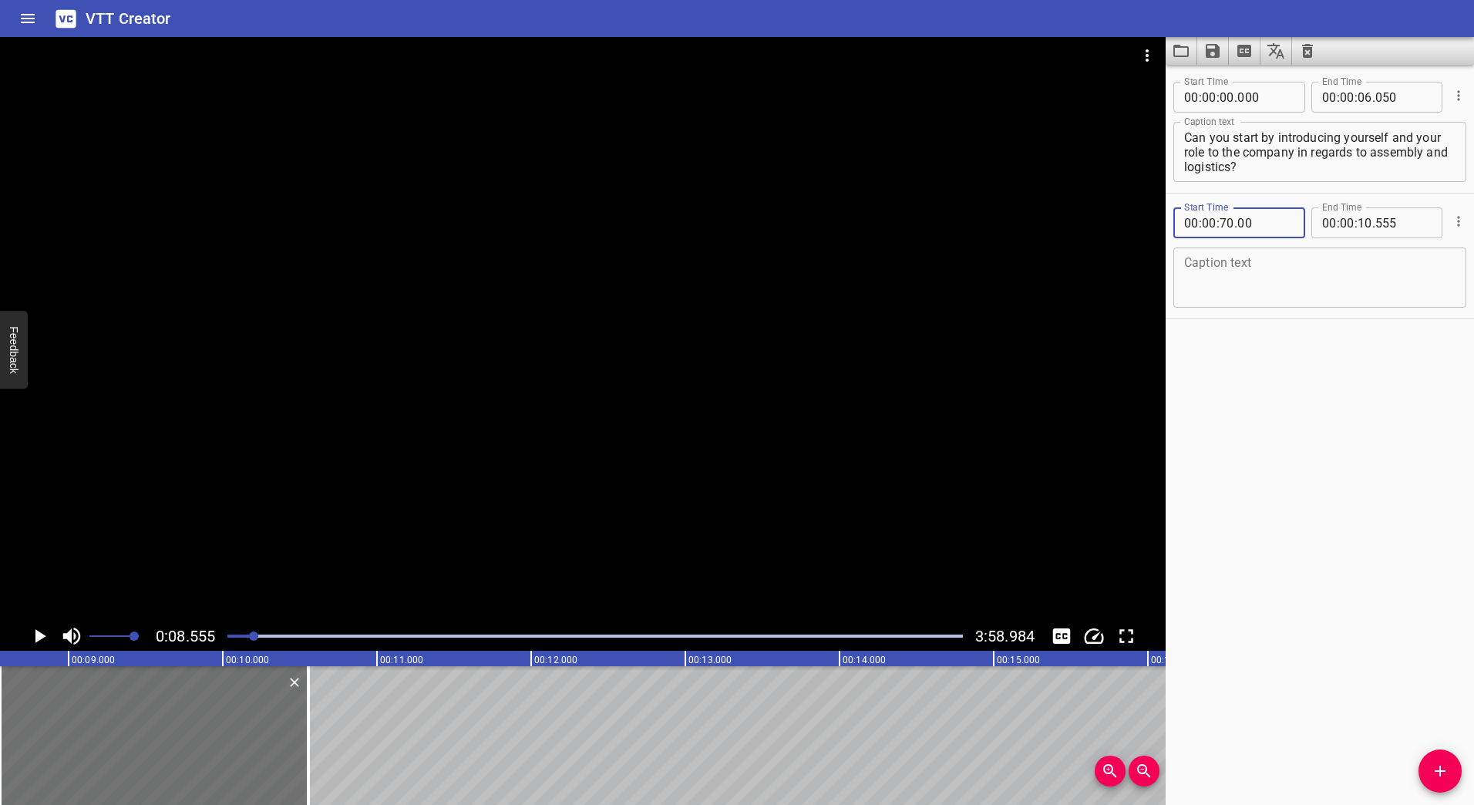
type input "000"
click at [1390, 222] on input "number" at bounding box center [1403, 222] width 56 height 31
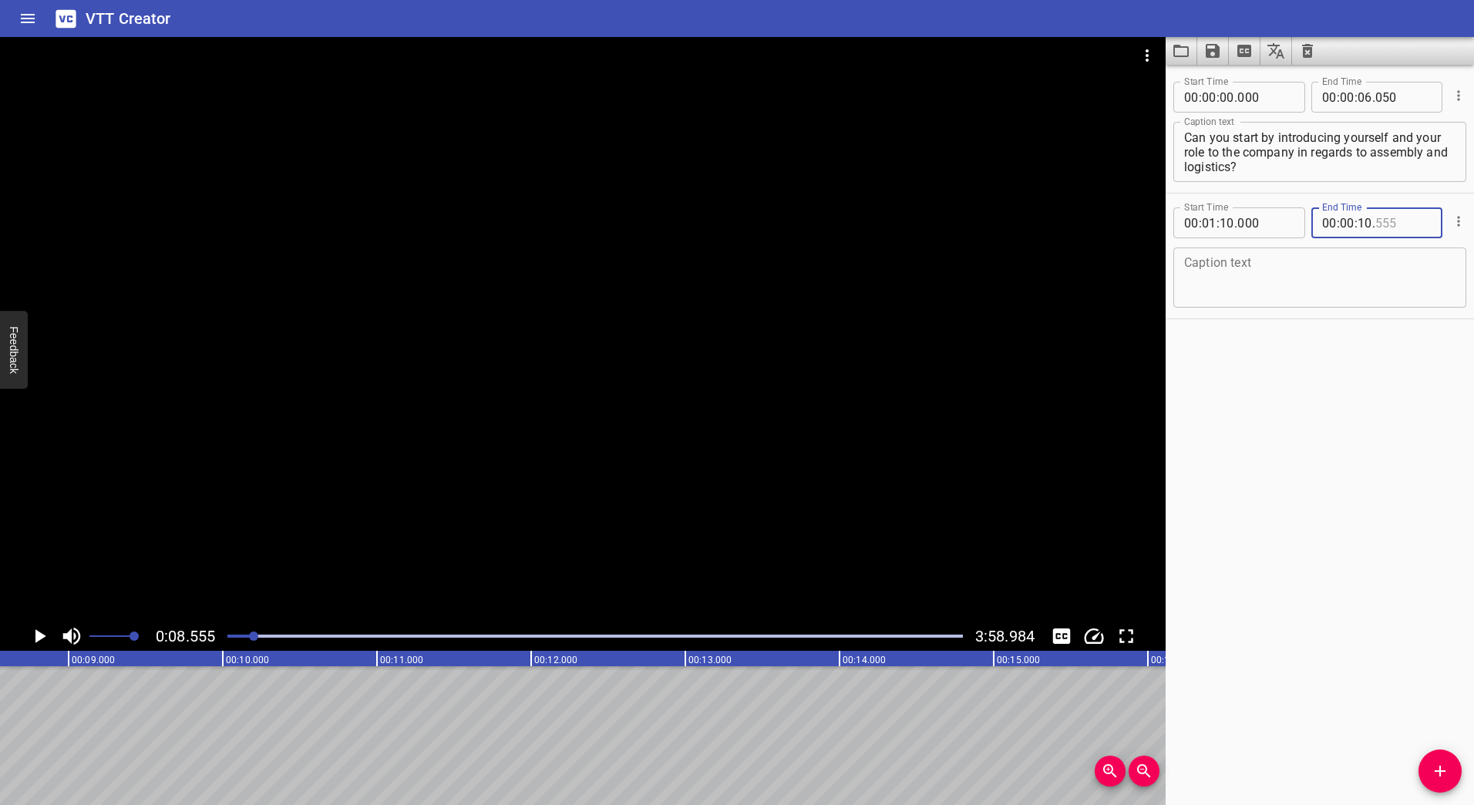
type input "555"
click at [44, 636] on icon "Play/Pause" at bounding box center [40, 636] width 11 height 14
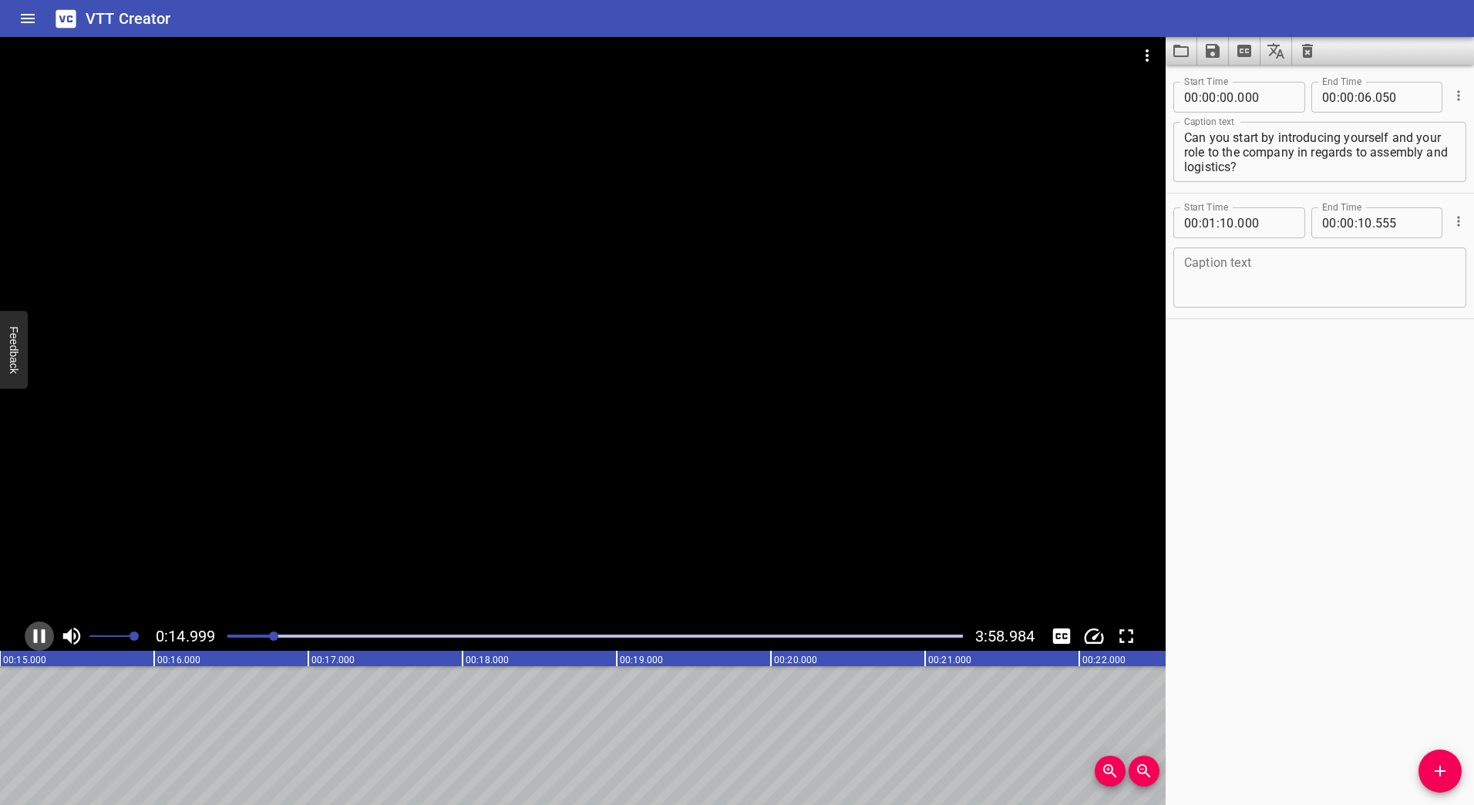
click at [44, 633] on icon "Play/Pause" at bounding box center [40, 636] width 12 height 14
click at [44, 633] on icon "Play/Pause" at bounding box center [39, 636] width 23 height 23
click at [44, 633] on icon "Play/Pause" at bounding box center [40, 636] width 12 height 14
click at [44, 633] on icon "Play/Pause" at bounding box center [39, 636] width 23 height 23
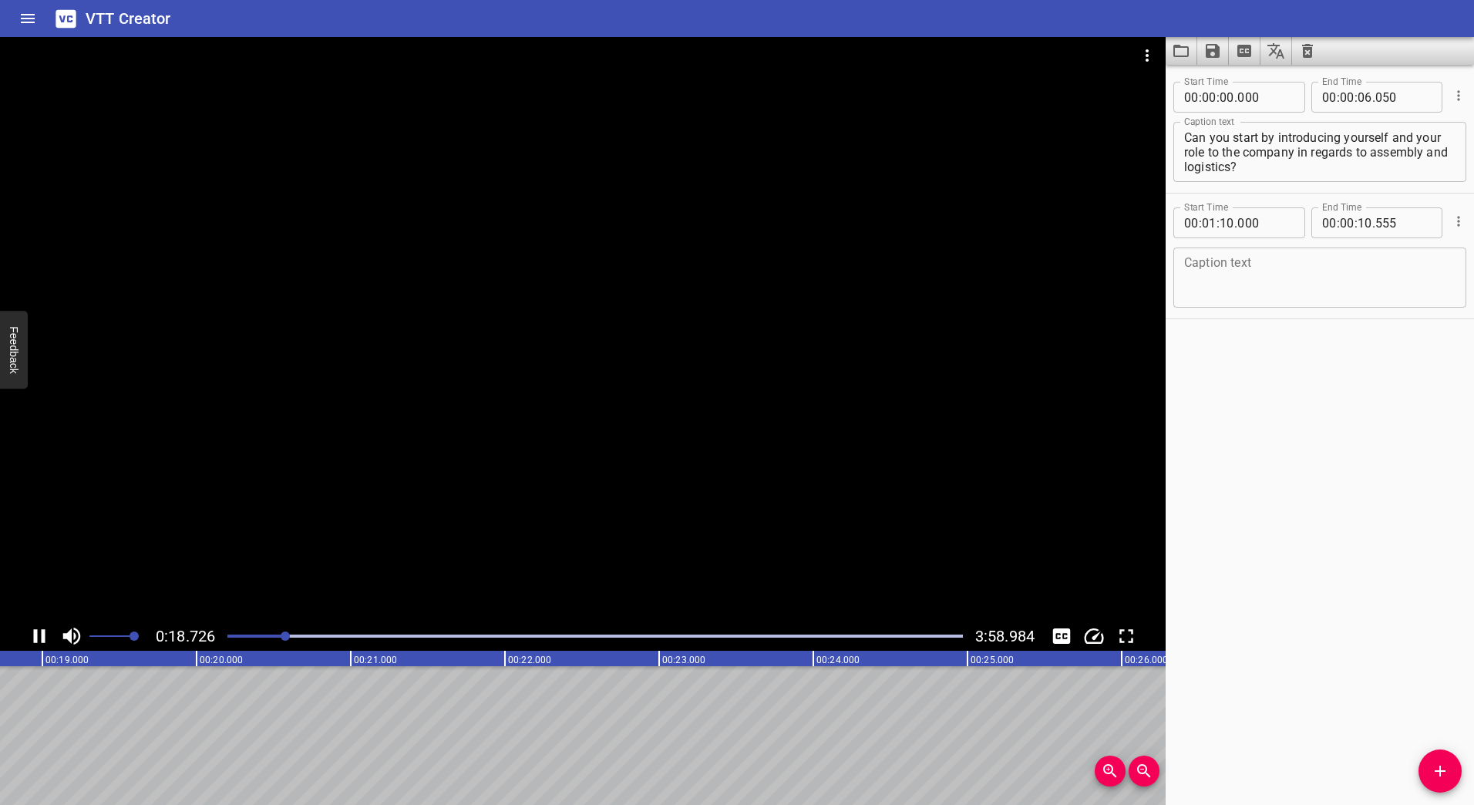
click at [45, 633] on icon "Play/Pause" at bounding box center [40, 636] width 12 height 14
click at [42, 638] on icon "Play/Pause" at bounding box center [40, 636] width 11 height 14
click at [41, 637] on icon "Play/Pause" at bounding box center [39, 636] width 23 height 23
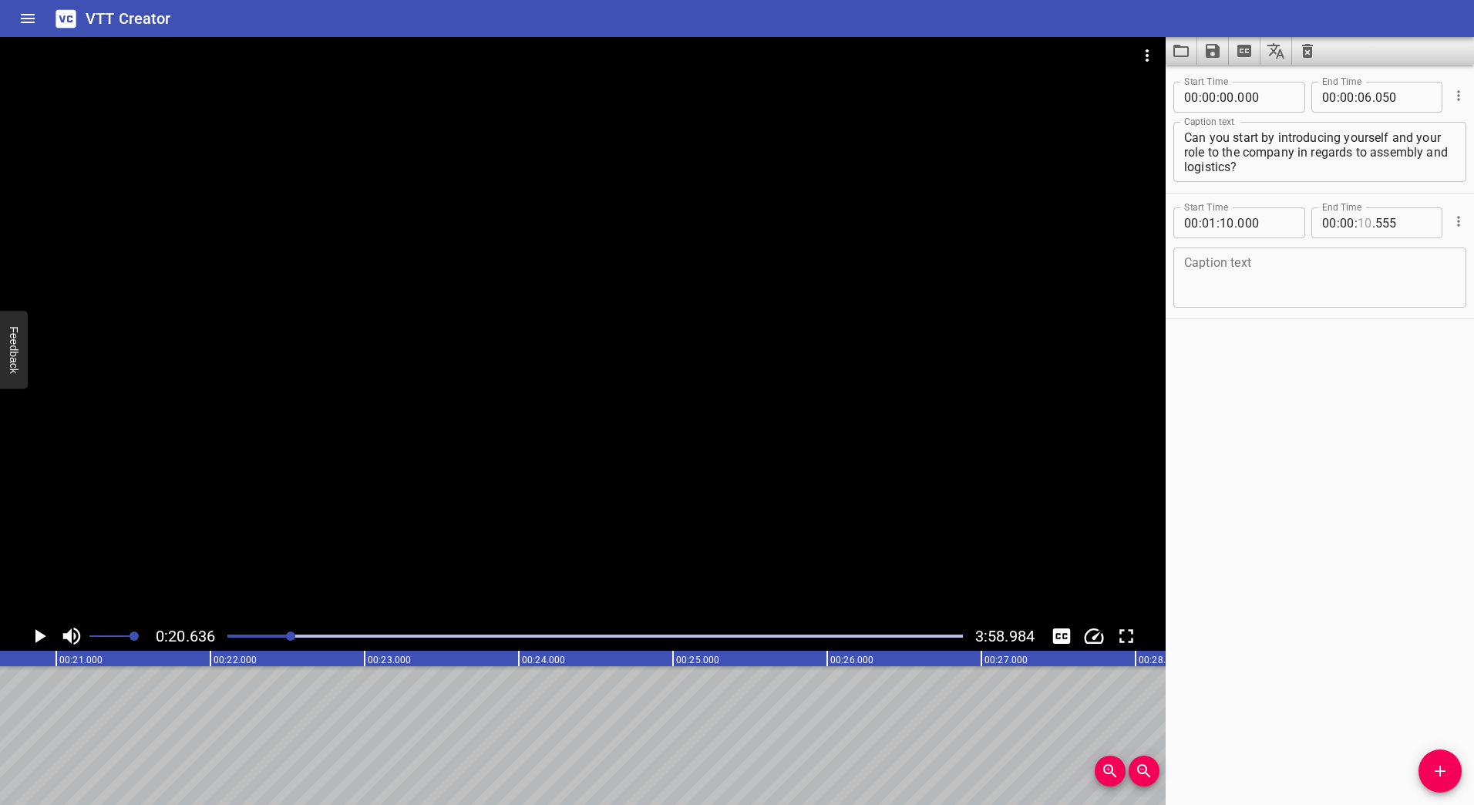
click at [1364, 224] on input "number" at bounding box center [1365, 222] width 15 height 31
type input "20"
click at [1375, 224] on input ".63" at bounding box center [1403, 222] width 56 height 31
type input "063"
click at [1378, 268] on textarea at bounding box center [1319, 278] width 271 height 44
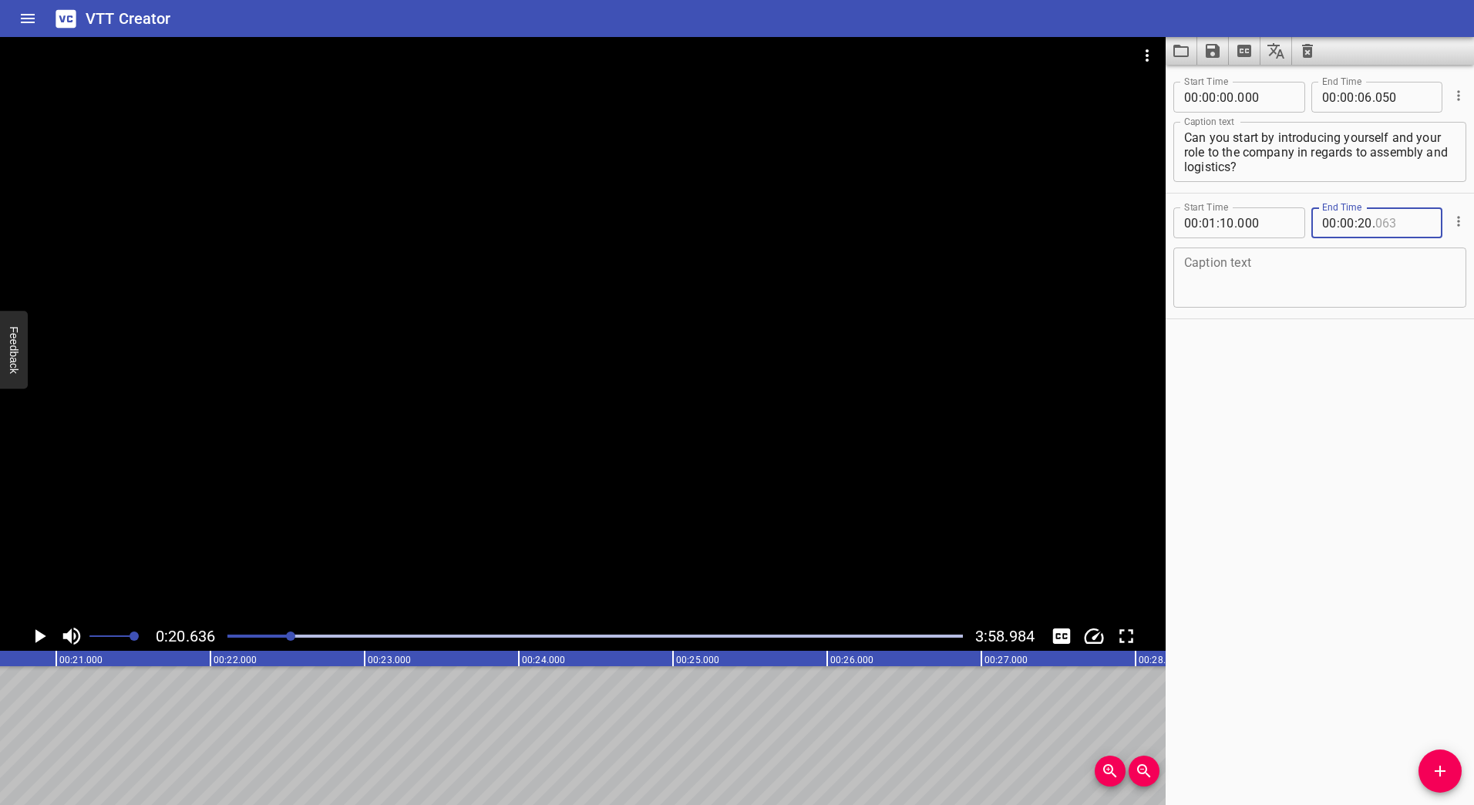
click at [1403, 227] on input "number" at bounding box center [1403, 222] width 56 height 31
click at [1383, 226] on input "number" at bounding box center [1403, 222] width 56 height 31
click at [1392, 224] on input "number" at bounding box center [1403, 222] width 56 height 31
type input "063"
click at [1392, 223] on input "number" at bounding box center [1403, 222] width 56 height 31
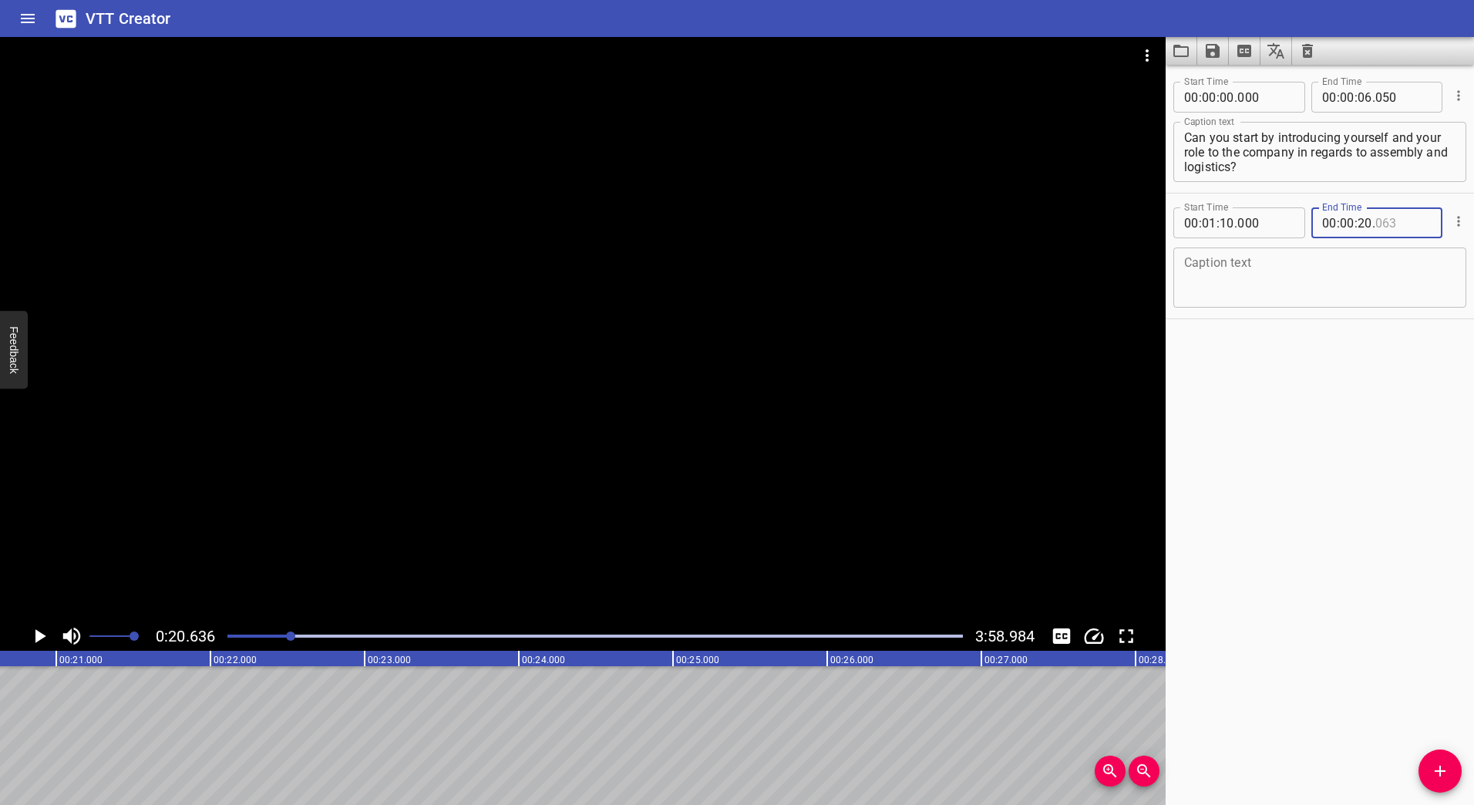
click at [1394, 224] on input "number" at bounding box center [1403, 222] width 56 height 31
type input "063"
click at [1340, 219] on input "number" at bounding box center [1347, 222] width 15 height 31
type input "00"
click at [1209, 224] on input "number" at bounding box center [1209, 222] width 15 height 31
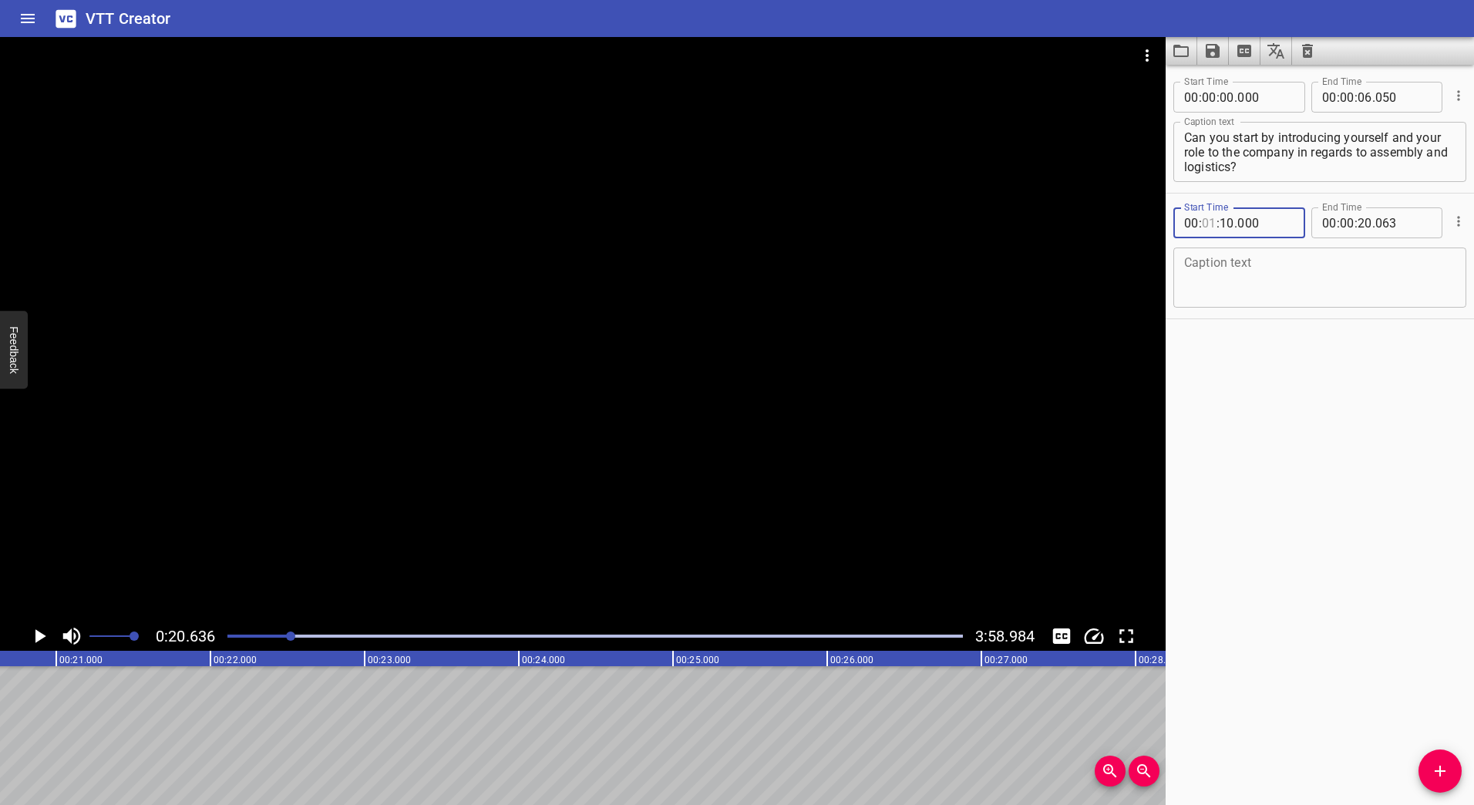
click at [1214, 224] on input "number" at bounding box center [1209, 222] width 15 height 31
click at [1215, 224] on input "number" at bounding box center [1209, 222] width 15 height 31
type input "00"
type input "07"
type input "000"
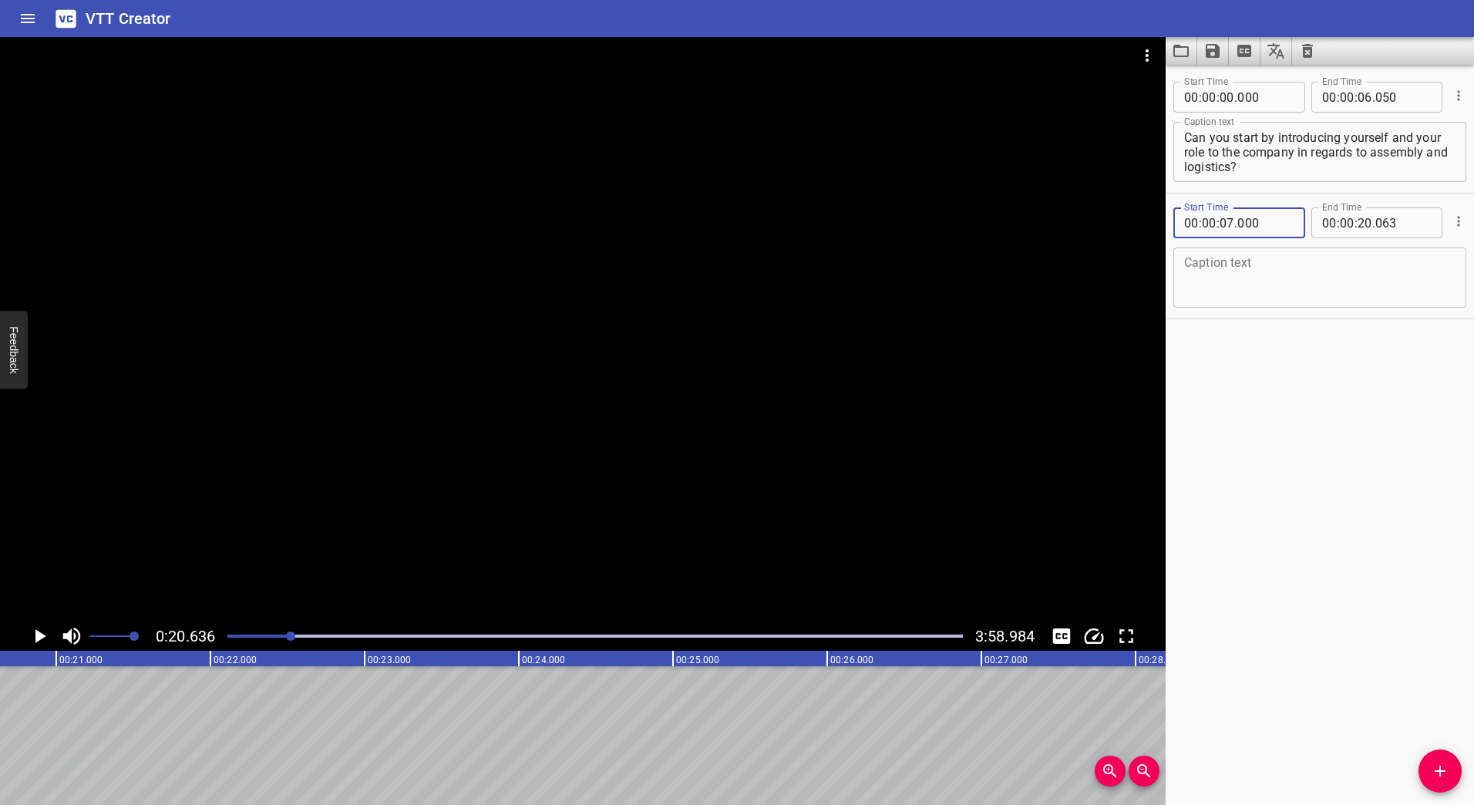
click at [1266, 274] on textarea at bounding box center [1319, 278] width 271 height 44
paste textarea "Yep. My name is [PERSON_NAME]. I’m working in a department called Operations De…"
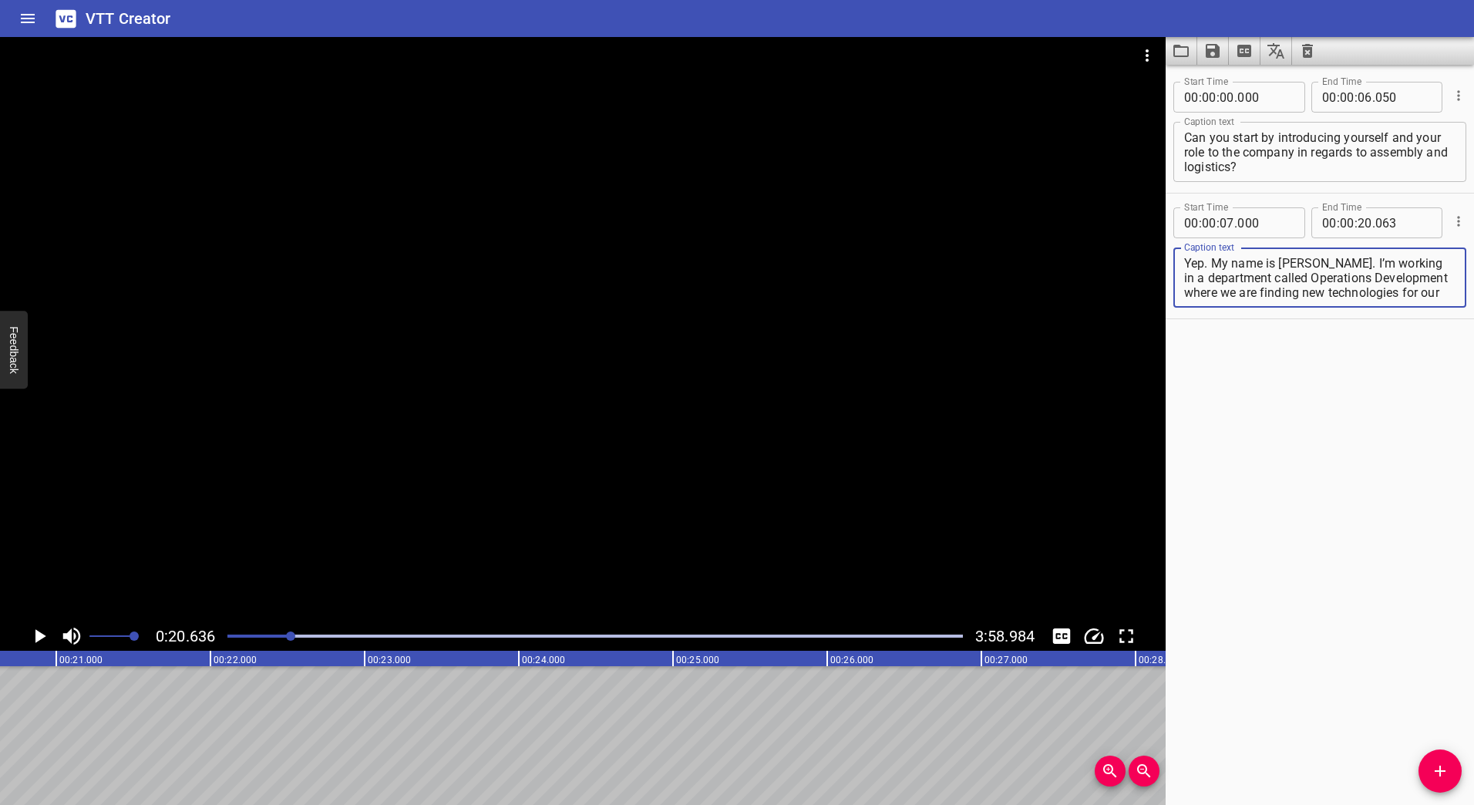
scroll to position [15, 0]
type textarea "Yep. My name is [PERSON_NAME]. I’m working in a department called Operations De…"
click at [1433, 767] on icon "Add Cue" at bounding box center [1440, 771] width 19 height 19
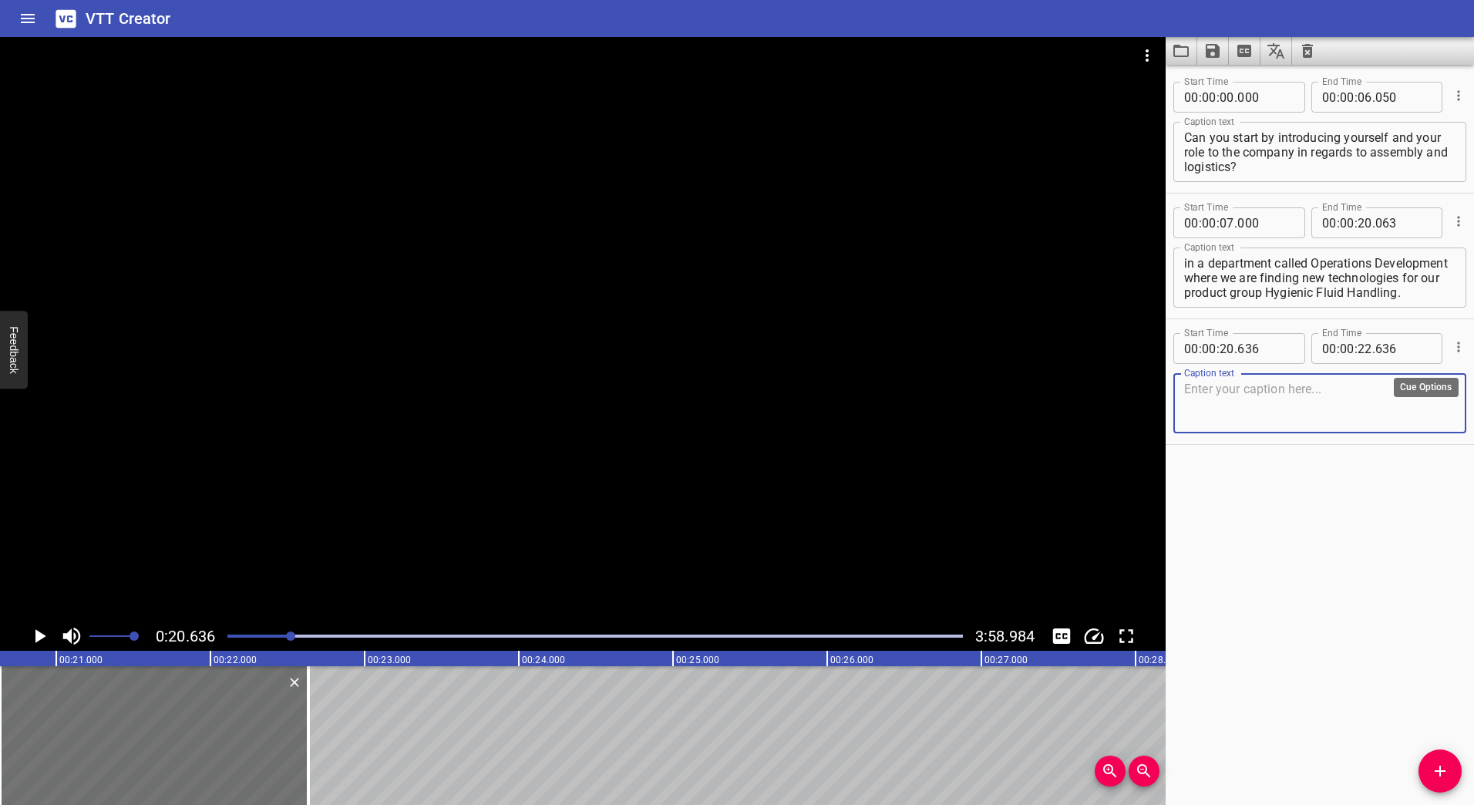
click at [1451, 355] on icon "Cue Options" at bounding box center [1458, 346] width 15 height 15
click at [1393, 349] on li "Advanced options..." at bounding box center [1394, 347] width 134 height 28
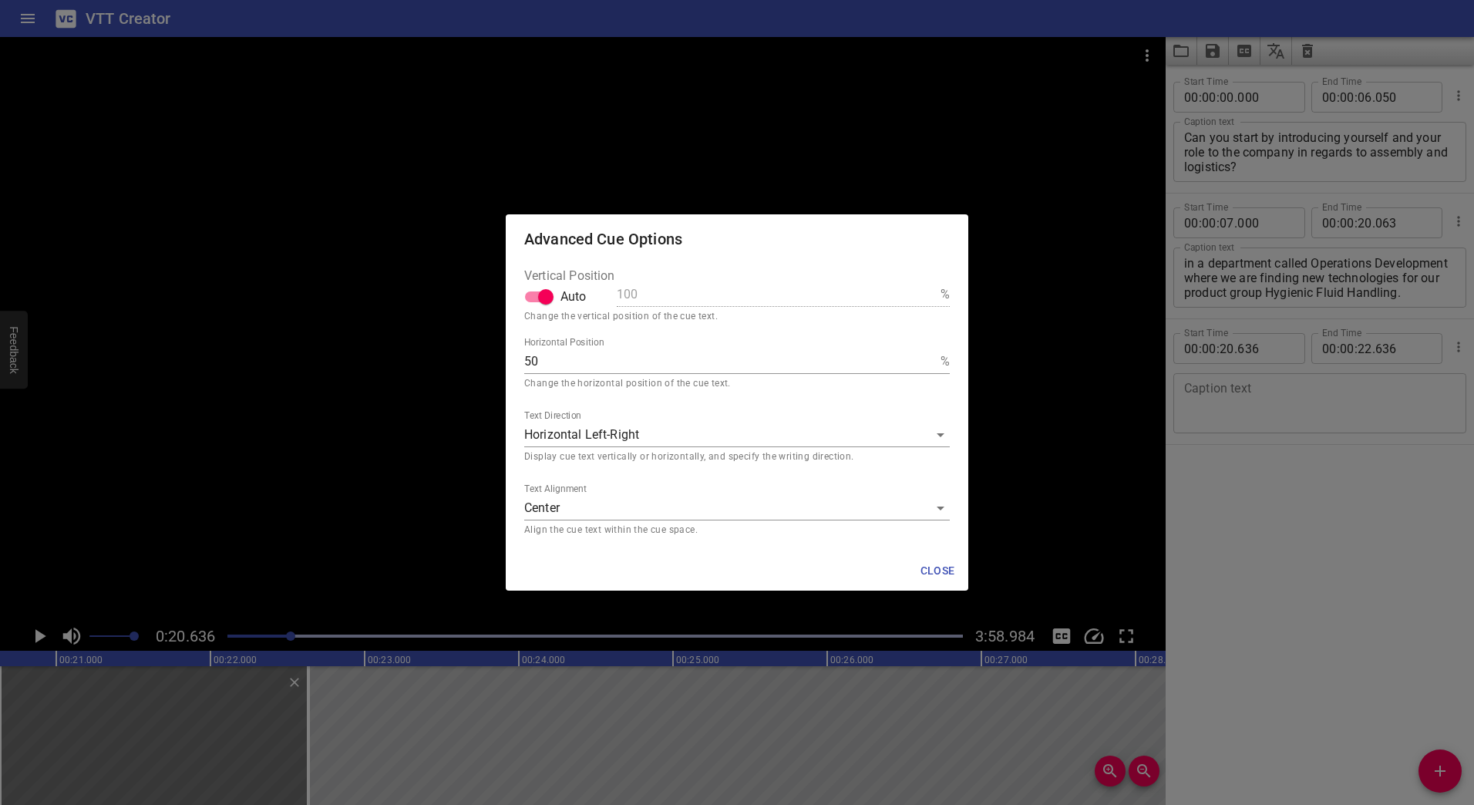
click at [938, 565] on span "Close" at bounding box center [937, 570] width 37 height 19
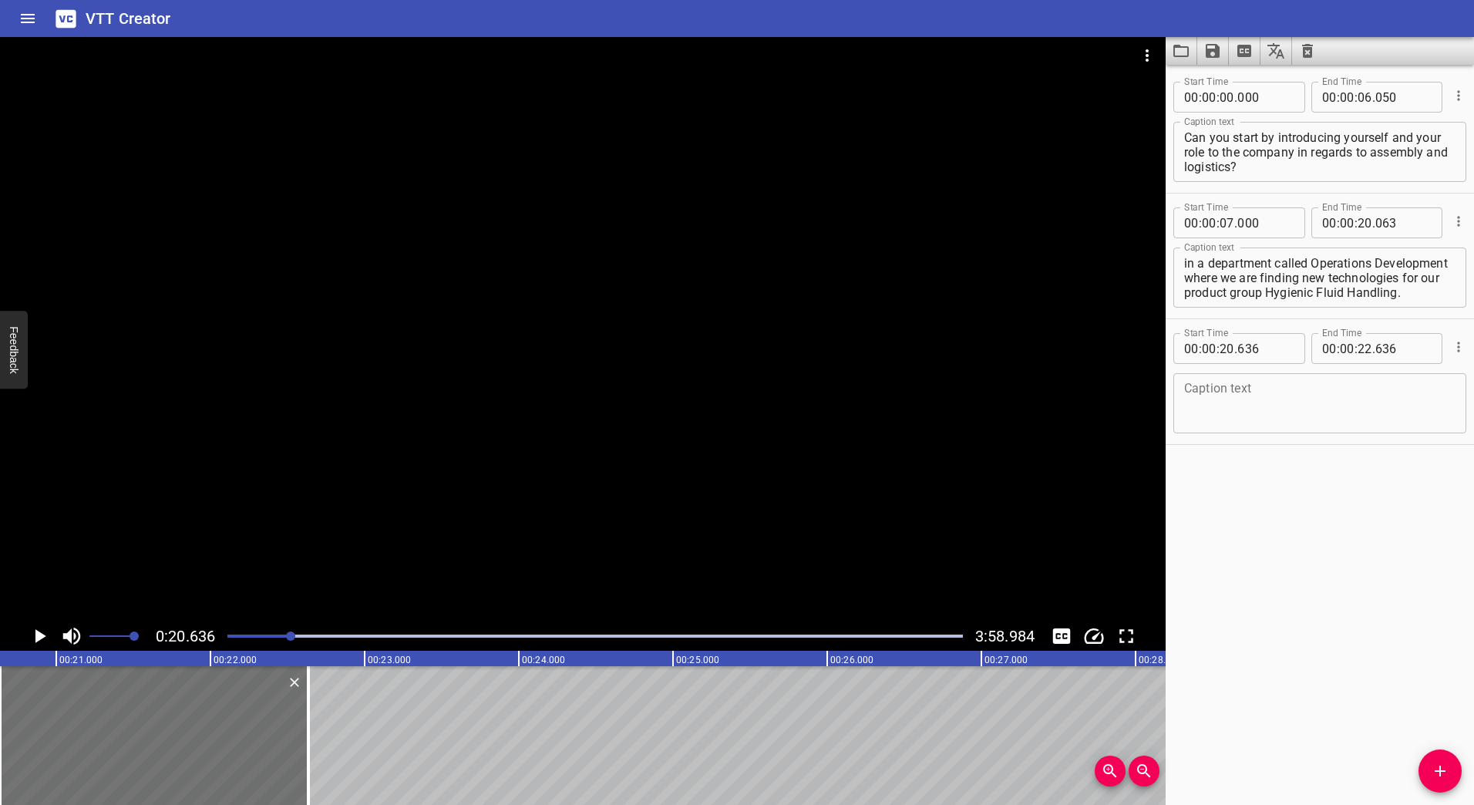
click at [41, 638] on icon "Play/Pause" at bounding box center [40, 636] width 11 height 14
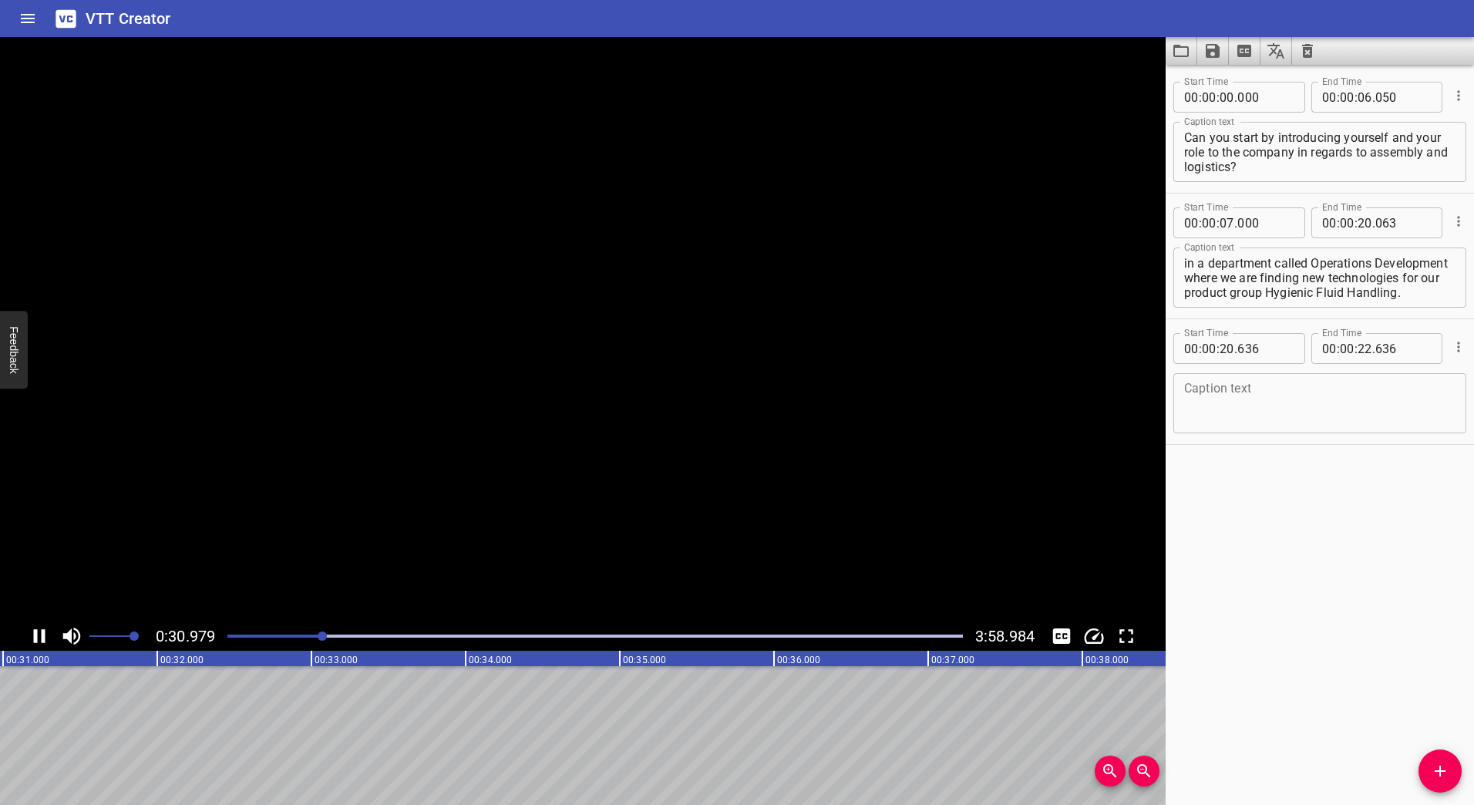
click at [42, 631] on icon "Play/Pause" at bounding box center [40, 636] width 12 height 14
click at [314, 634] on div at bounding box center [595, 636] width 754 height 22
click at [42, 639] on icon "Play/Pause" at bounding box center [39, 636] width 23 height 23
click at [42, 637] on icon "Play/Pause" at bounding box center [40, 636] width 12 height 14
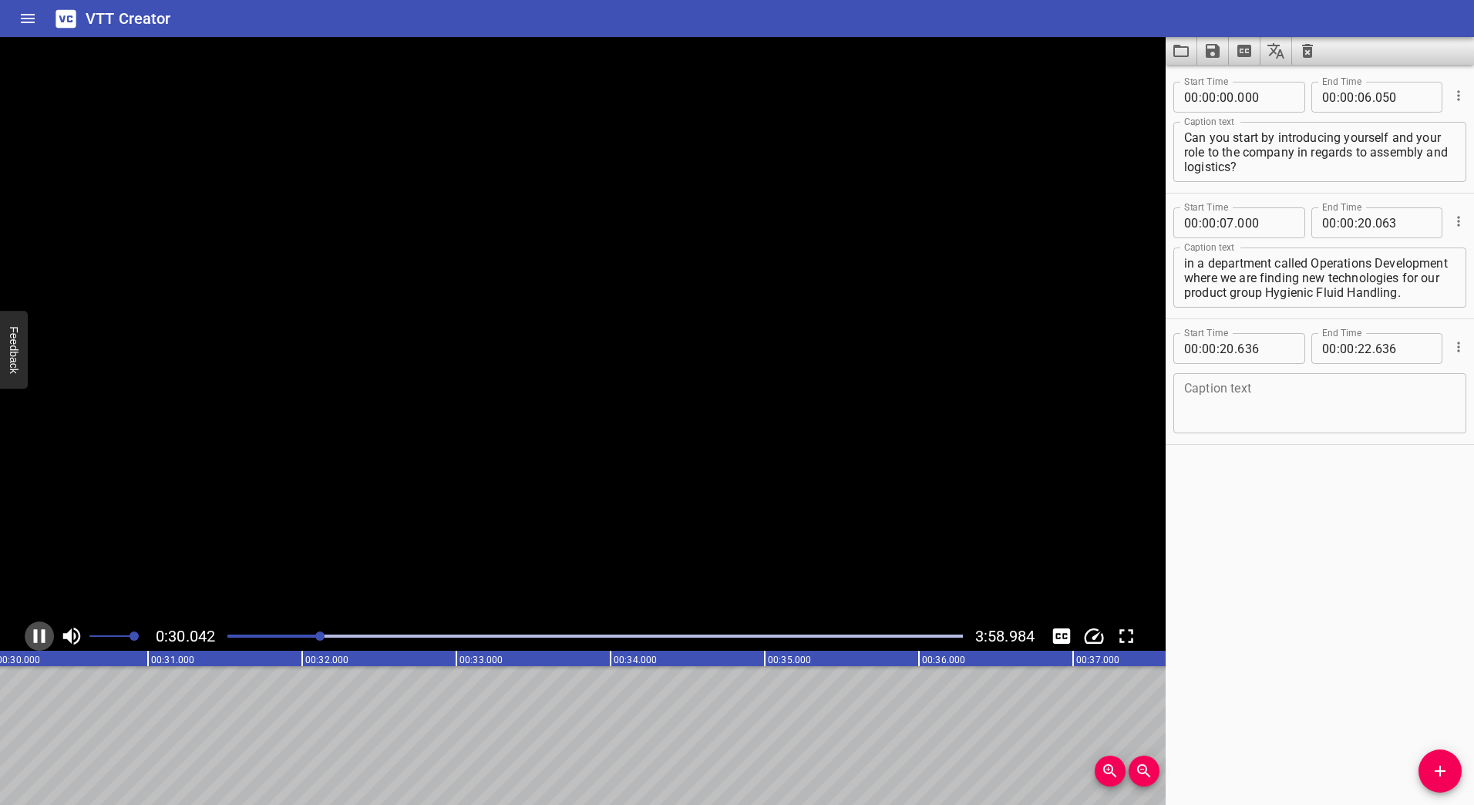
scroll to position [0, 4660]
click at [1359, 350] on input "number" at bounding box center [1365, 348] width 15 height 31
type input "30"
type input "221"
click at [1284, 406] on textarea at bounding box center [1319, 404] width 271 height 44
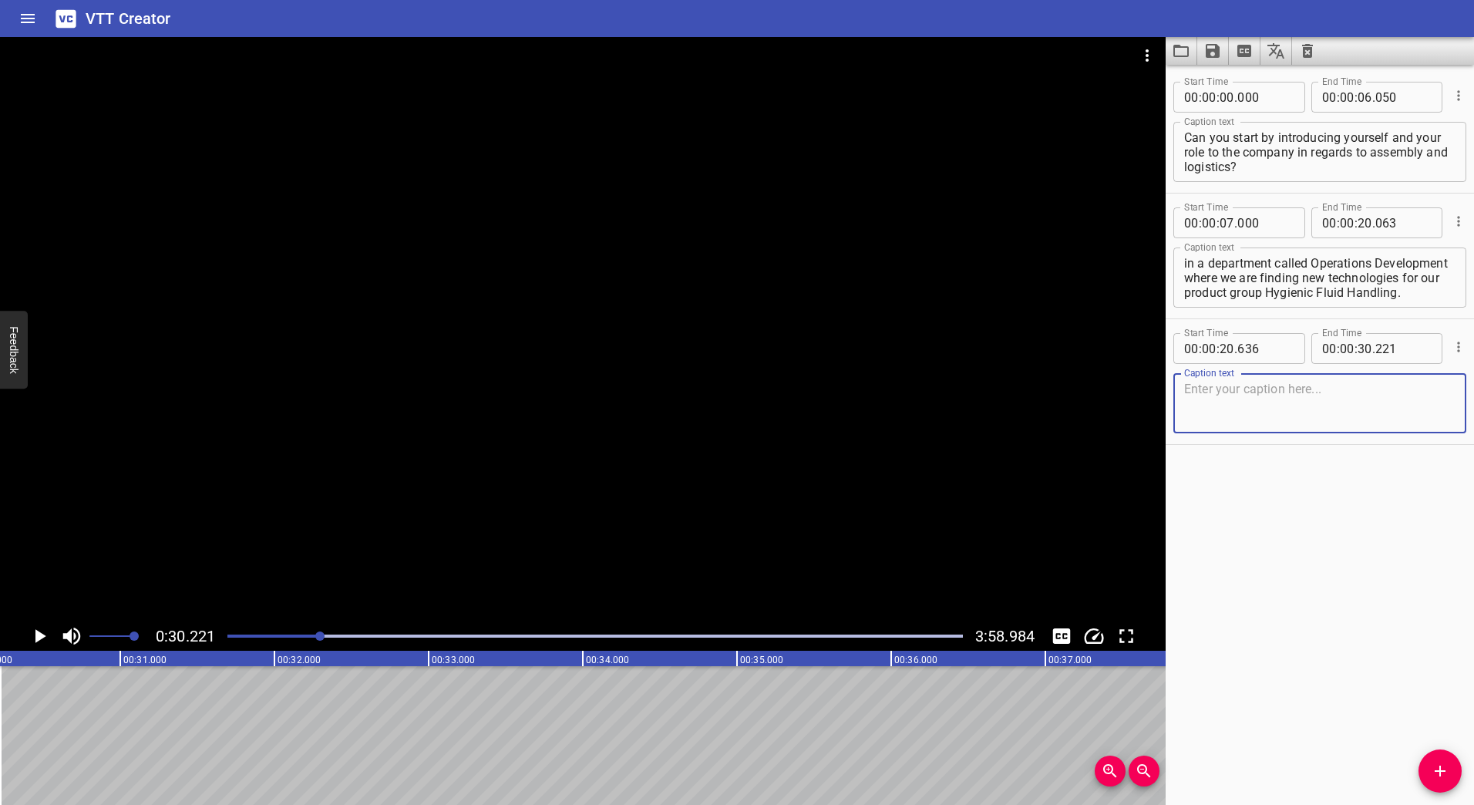
paste textarea "And this is one of the interesting areas, this smart assembly system that [PERS…"
type textarea "And this is one of the interesting areas, this smart assembly system that [PERS…"
click at [1441, 766] on icon "Add Cue" at bounding box center [1440, 771] width 11 height 11
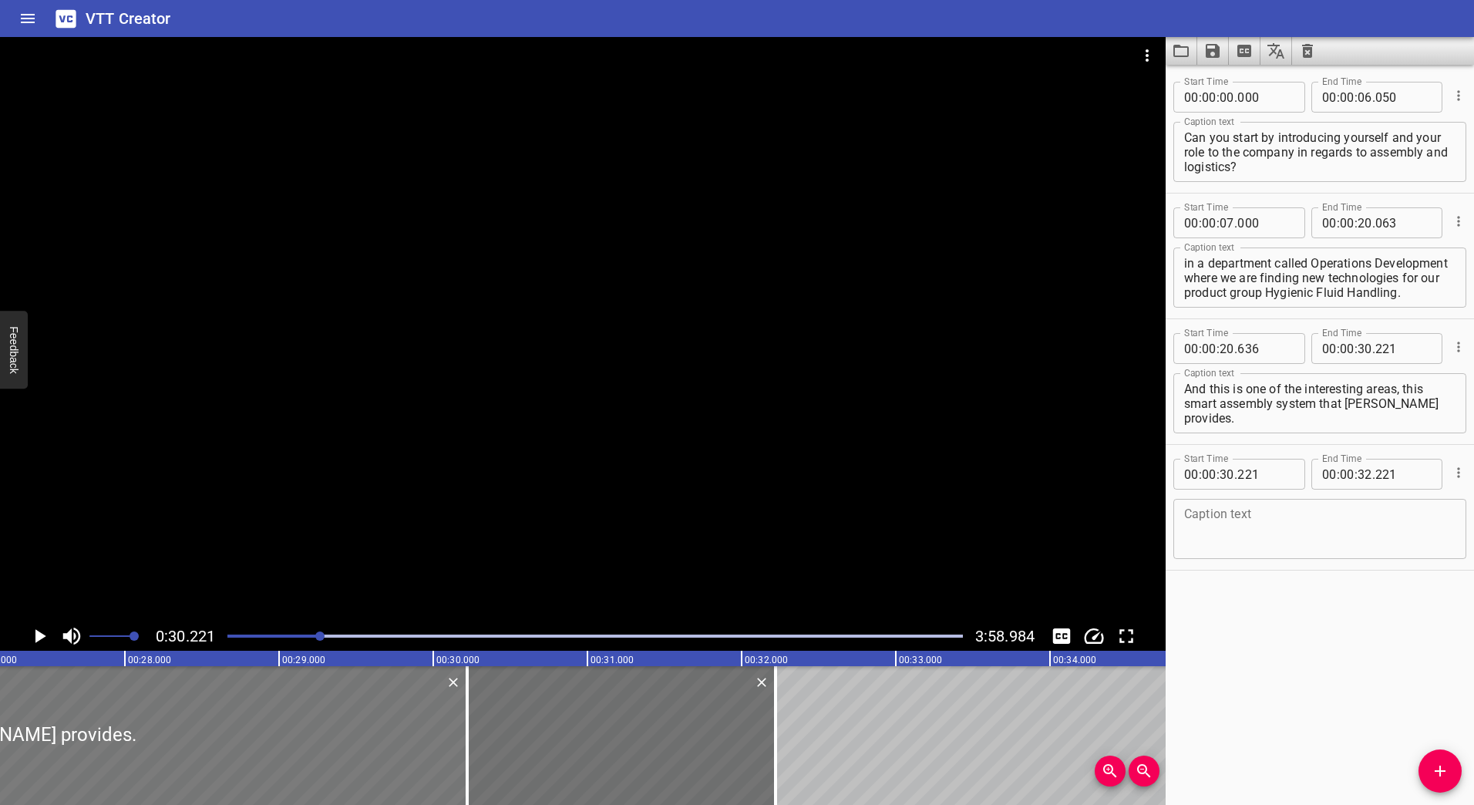
drag, startPoint x: 399, startPoint y: 737, endPoint x: 262, endPoint y: 750, distance: 137.9
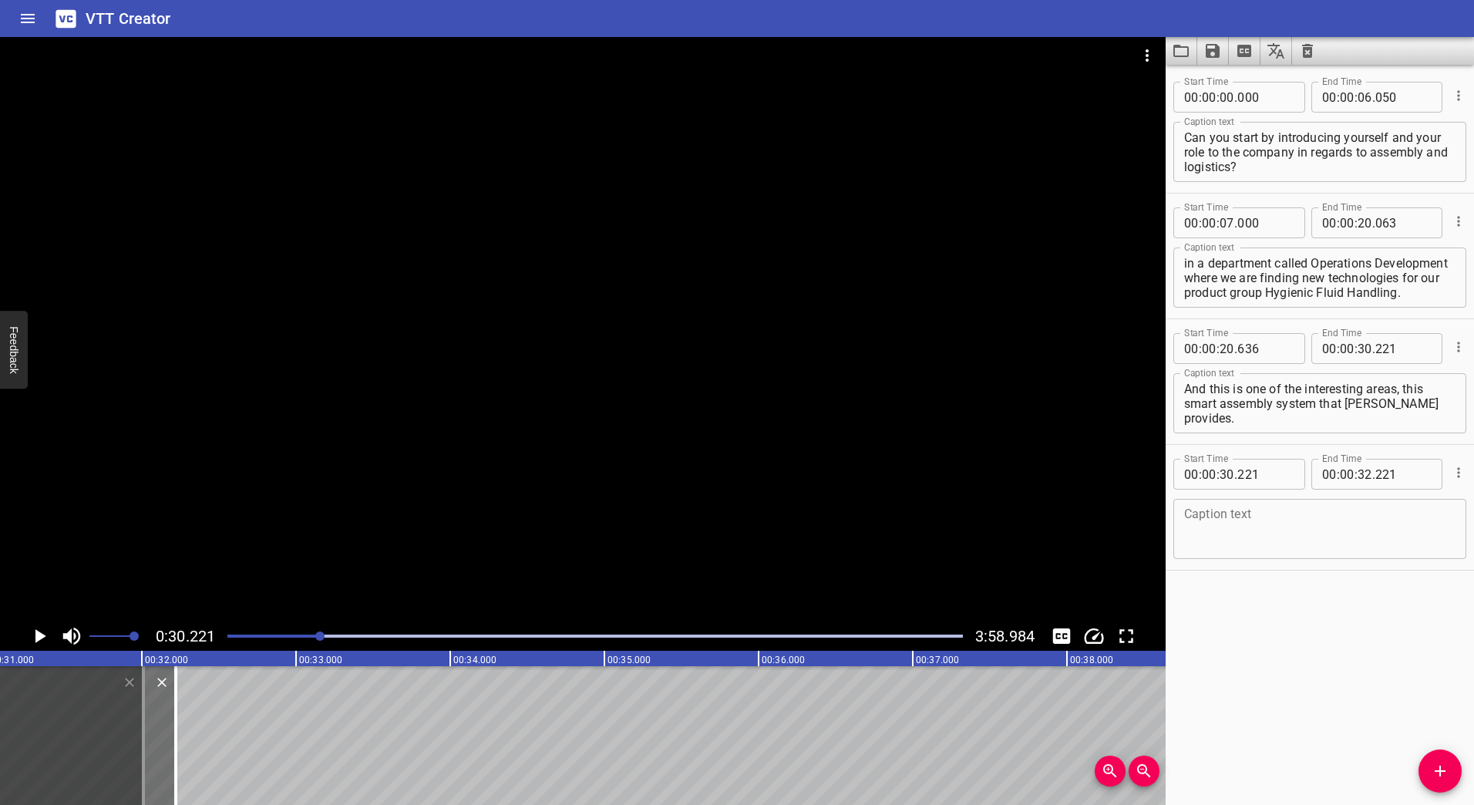
scroll to position [0, 4991]
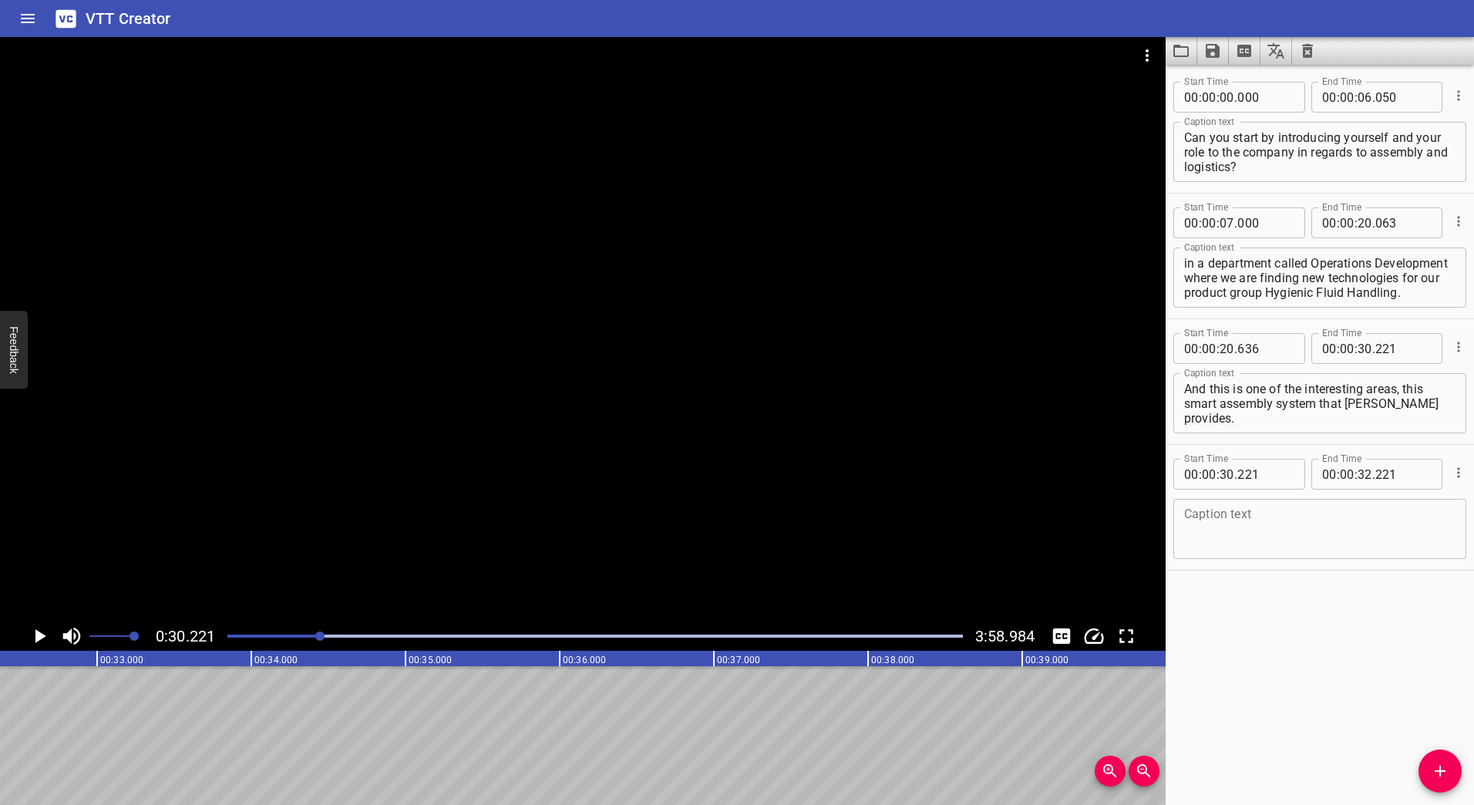
drag, startPoint x: 457, startPoint y: 695, endPoint x: 544, endPoint y: 701, distance: 86.5
type input "28"
type input "441"
type input "38"
type input "026"
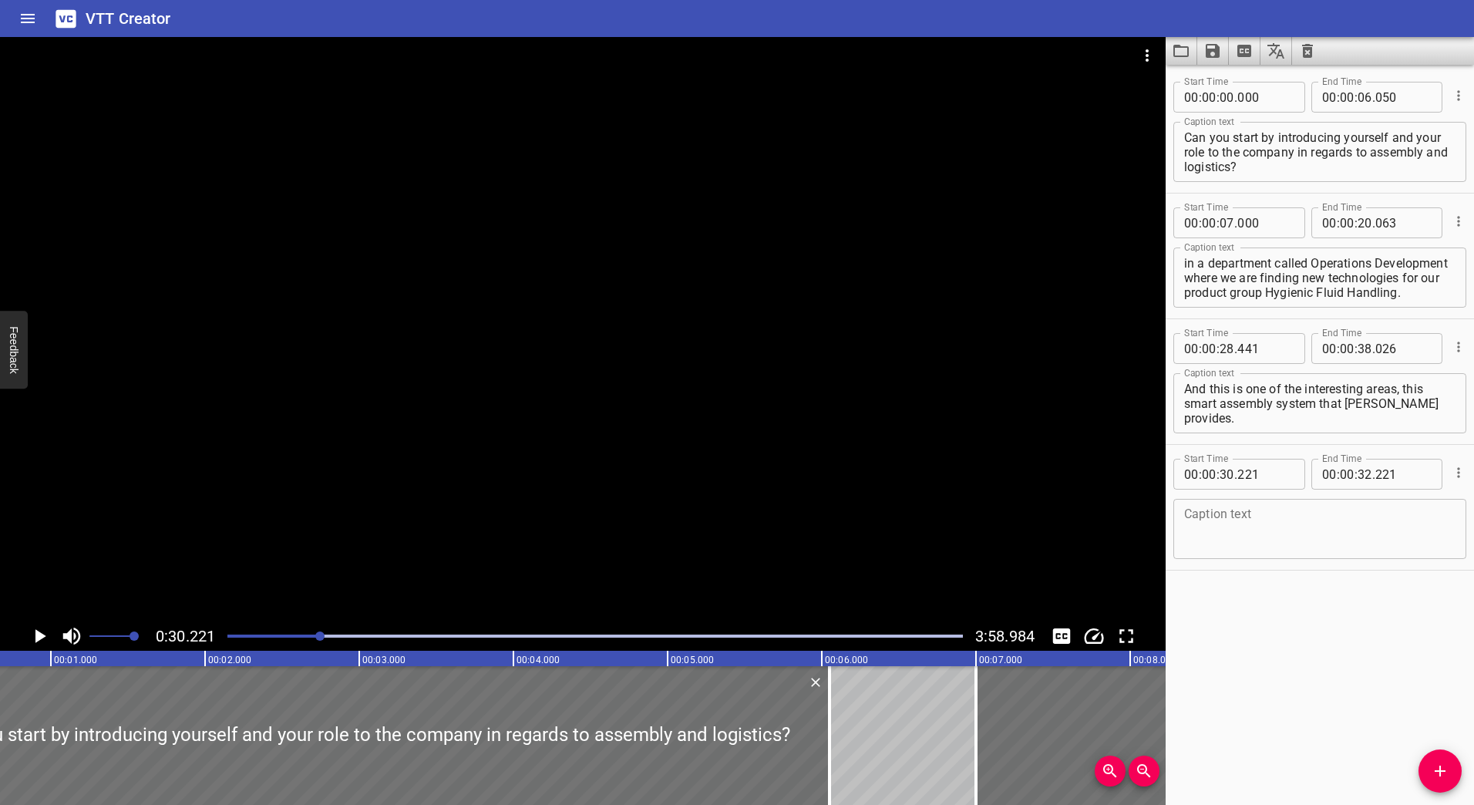
scroll to position [0, 0]
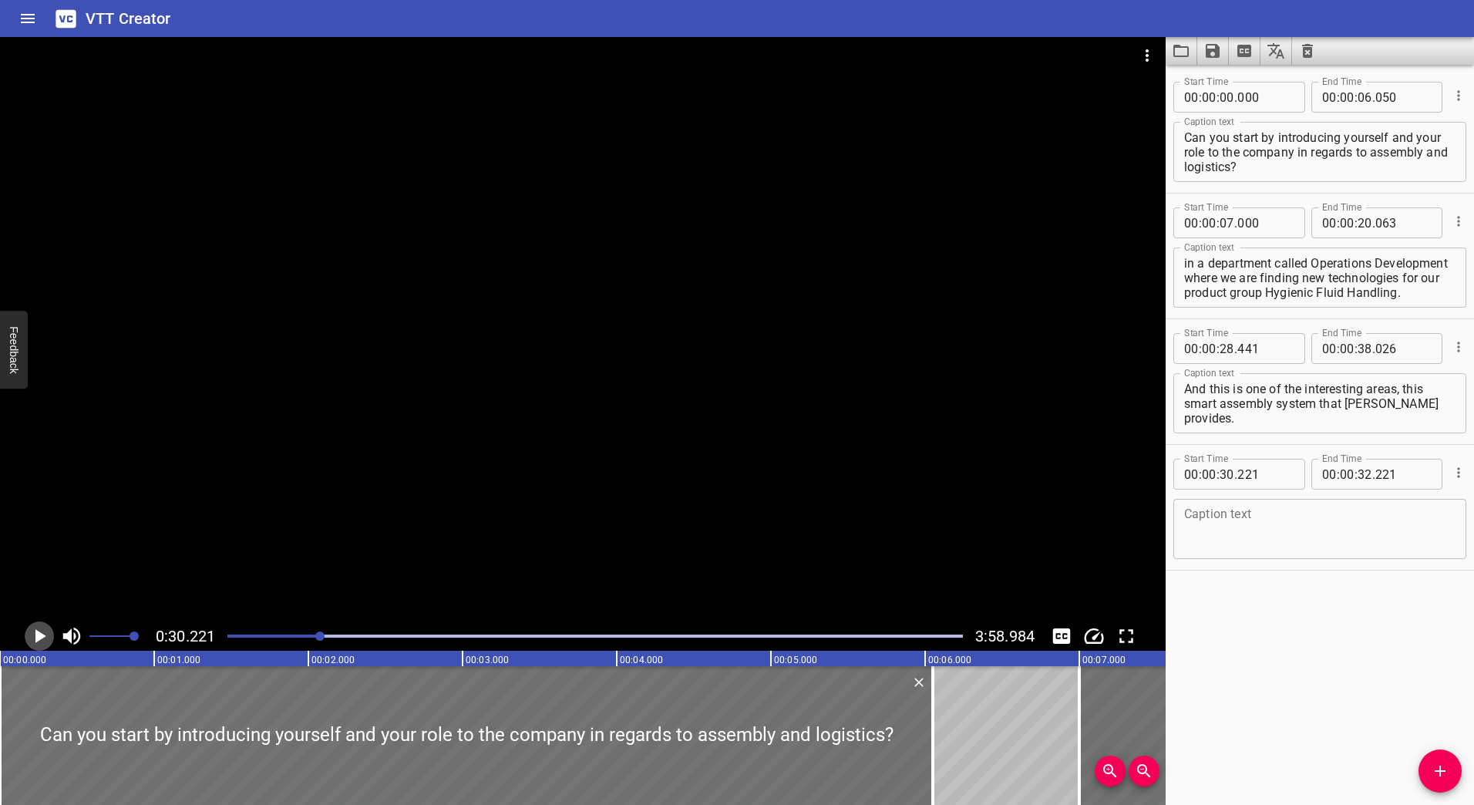
click at [39, 637] on icon "Play/Pause" at bounding box center [40, 636] width 11 height 14
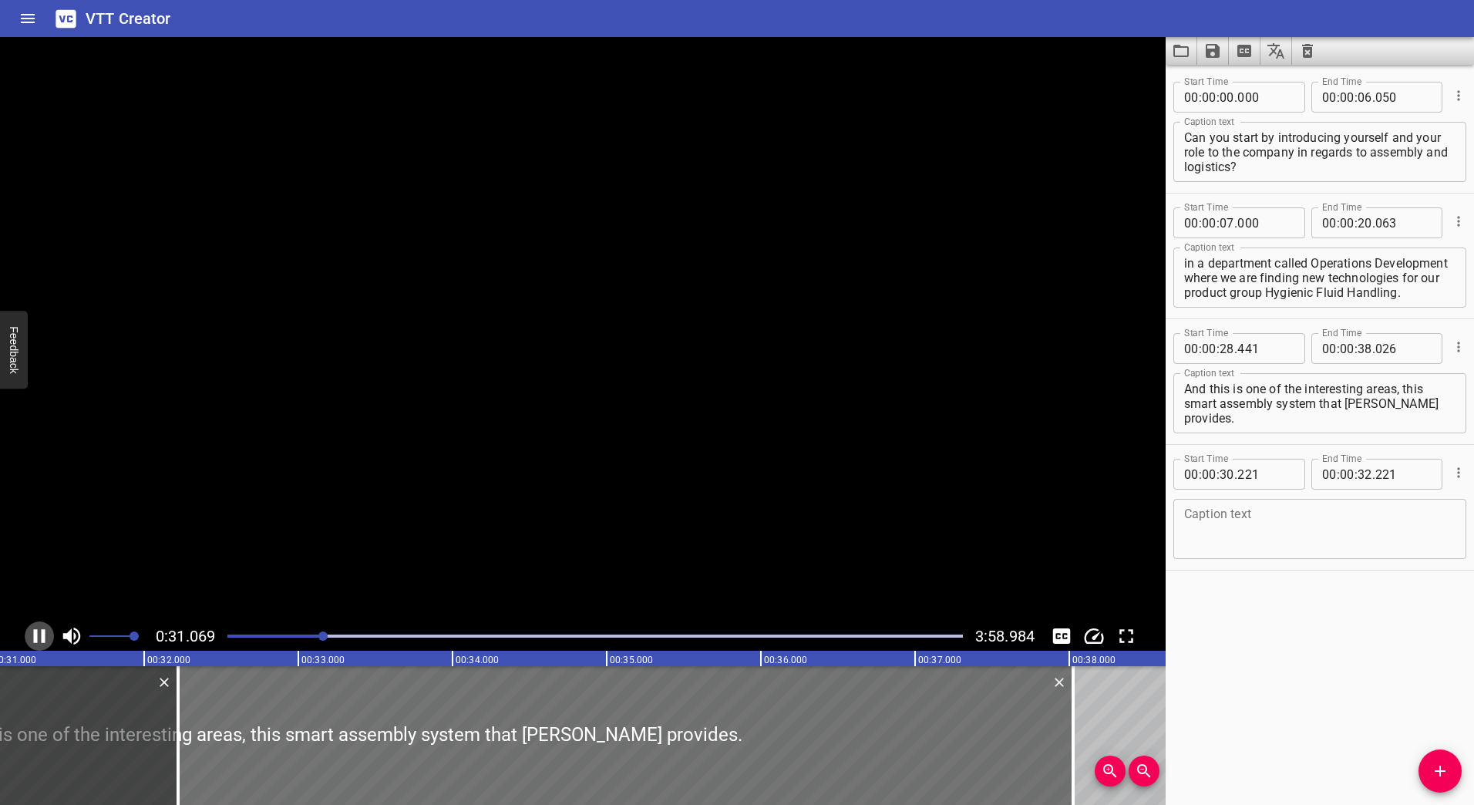
click at [39, 637] on icon "Play/Pause" at bounding box center [39, 636] width 23 height 23
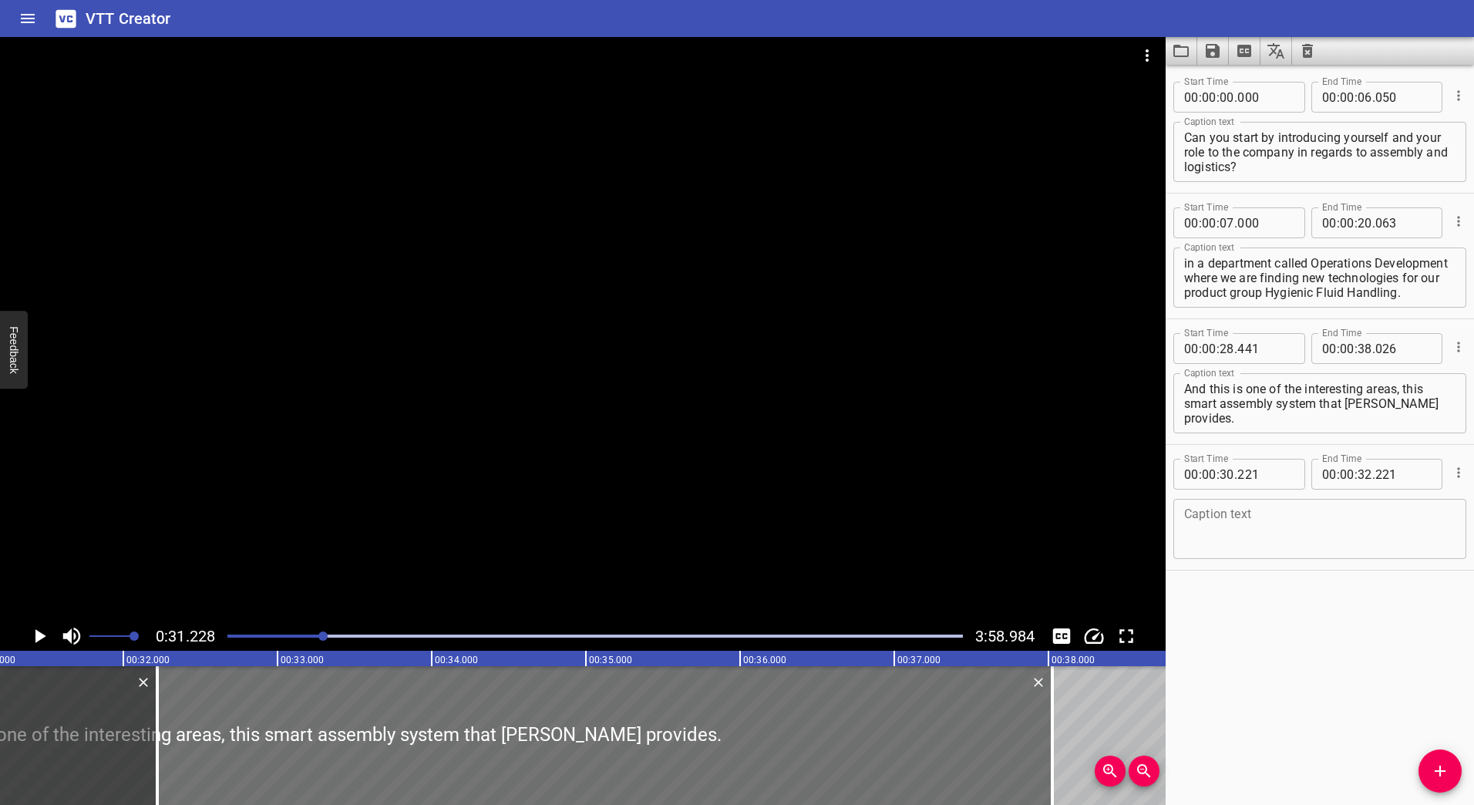
scroll to position [0, 4816]
click at [1142, 165] on div at bounding box center [583, 329] width 1166 height 584
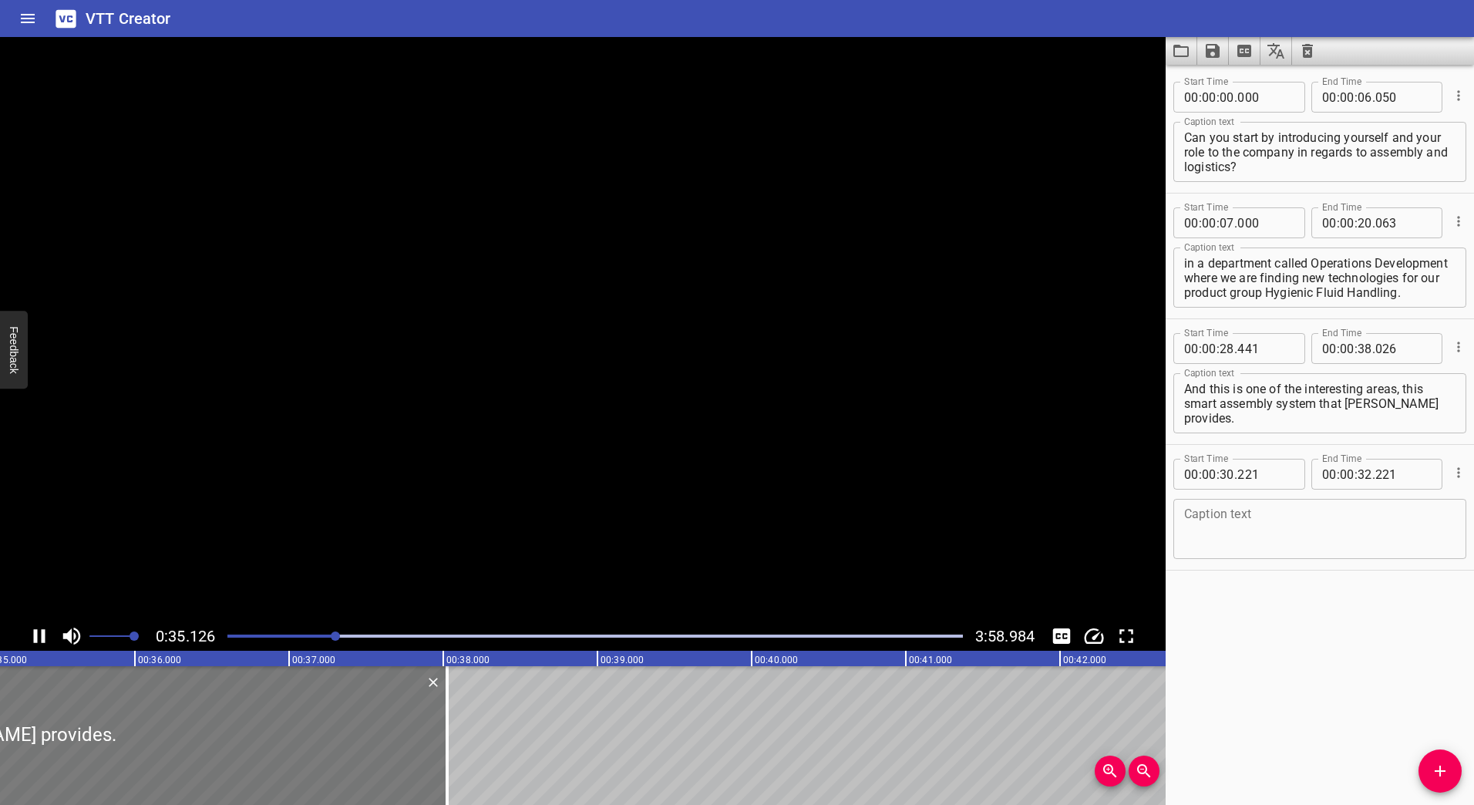
type input "536"
type input "121"
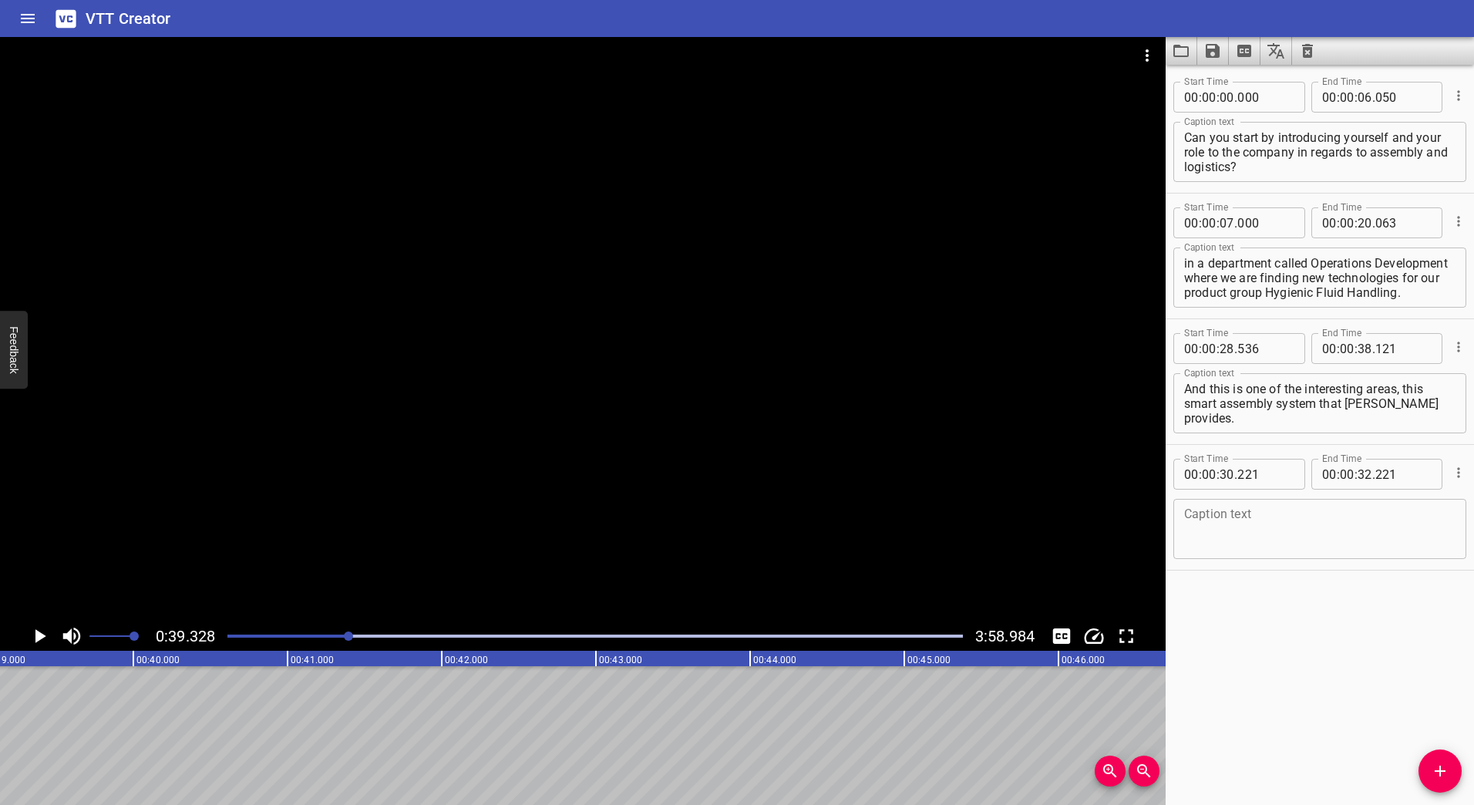
scroll to position [0, 6065]
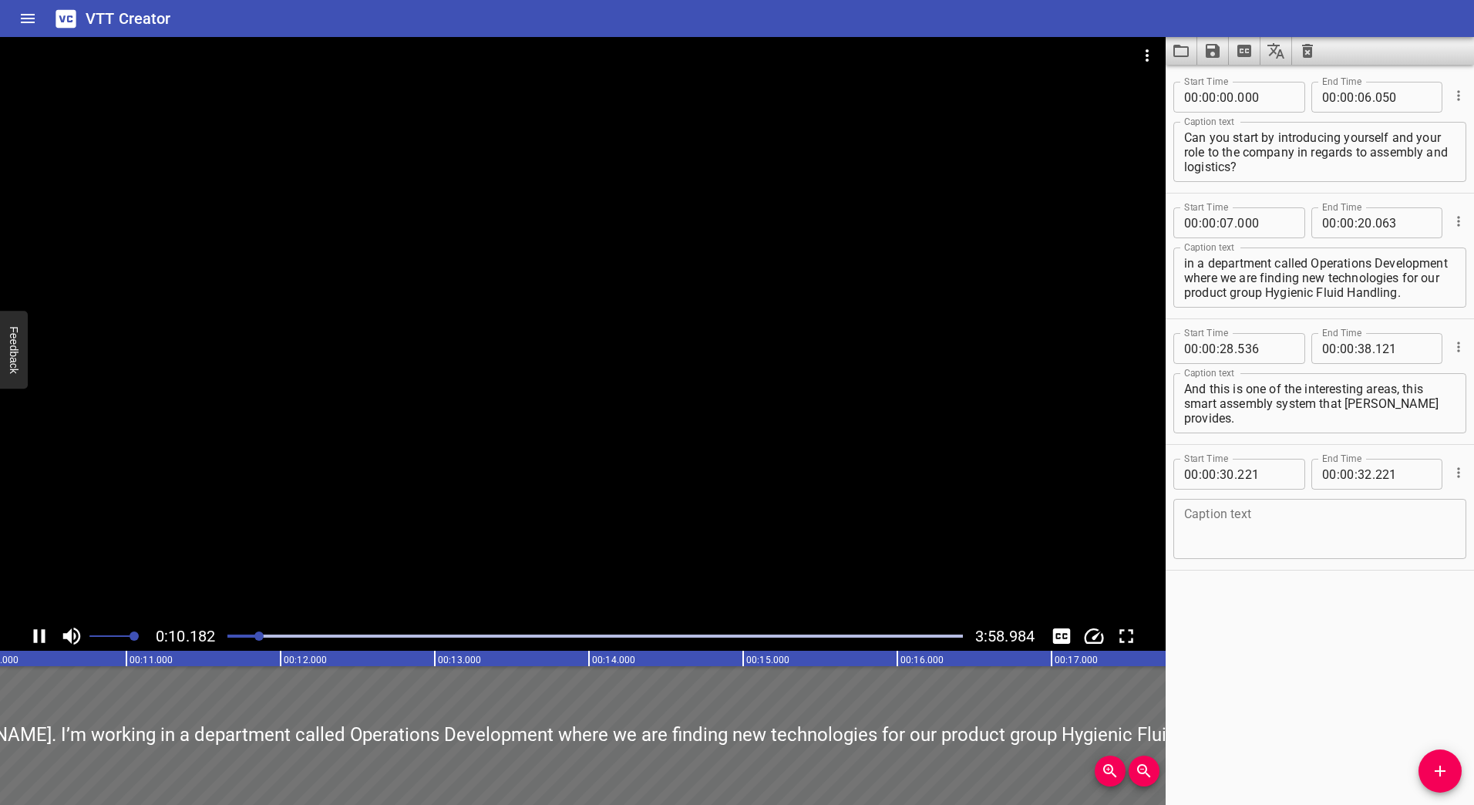
click at [34, 629] on icon "Play/Pause" at bounding box center [39, 636] width 23 height 23
click at [1299, 268] on textarea "Yep. My name is [PERSON_NAME]. I’m working in a department called Operations De…" at bounding box center [1319, 278] width 271 height 44
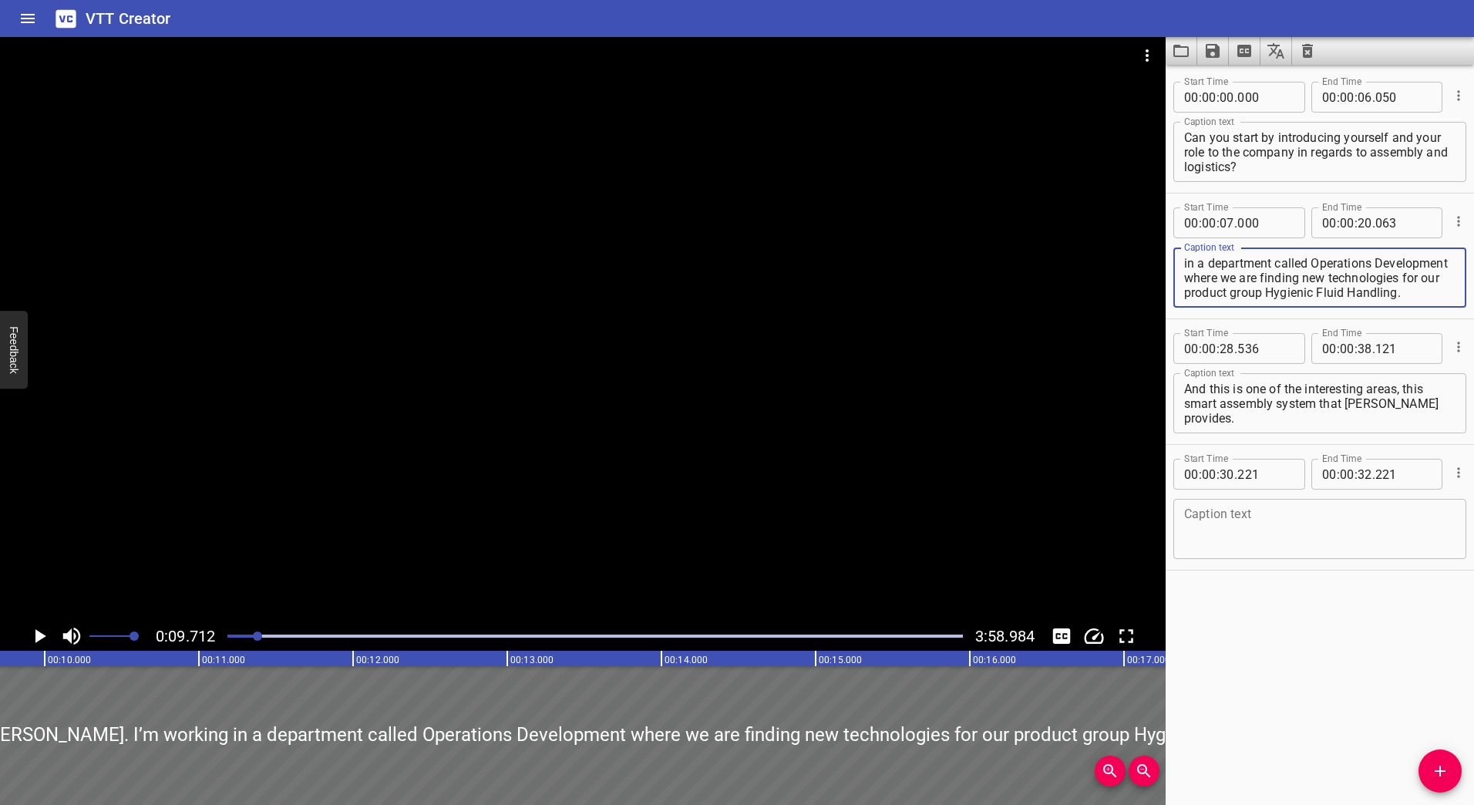
scroll to position [0, 0]
drag, startPoint x: 1299, startPoint y: 268, endPoint x: 1292, endPoint y: 238, distance: 30.9
click at [1292, 238] on div "Start Time 00 : 00 : 07 . 000 Start Time End Time 00 : 00 : 20 . 063 End Time C…" at bounding box center [1319, 255] width 293 height 109
click at [1293, 264] on textarea "Yep. My name is [PERSON_NAME]. I’m working in a department called Operations De…" at bounding box center [1319, 278] width 271 height 44
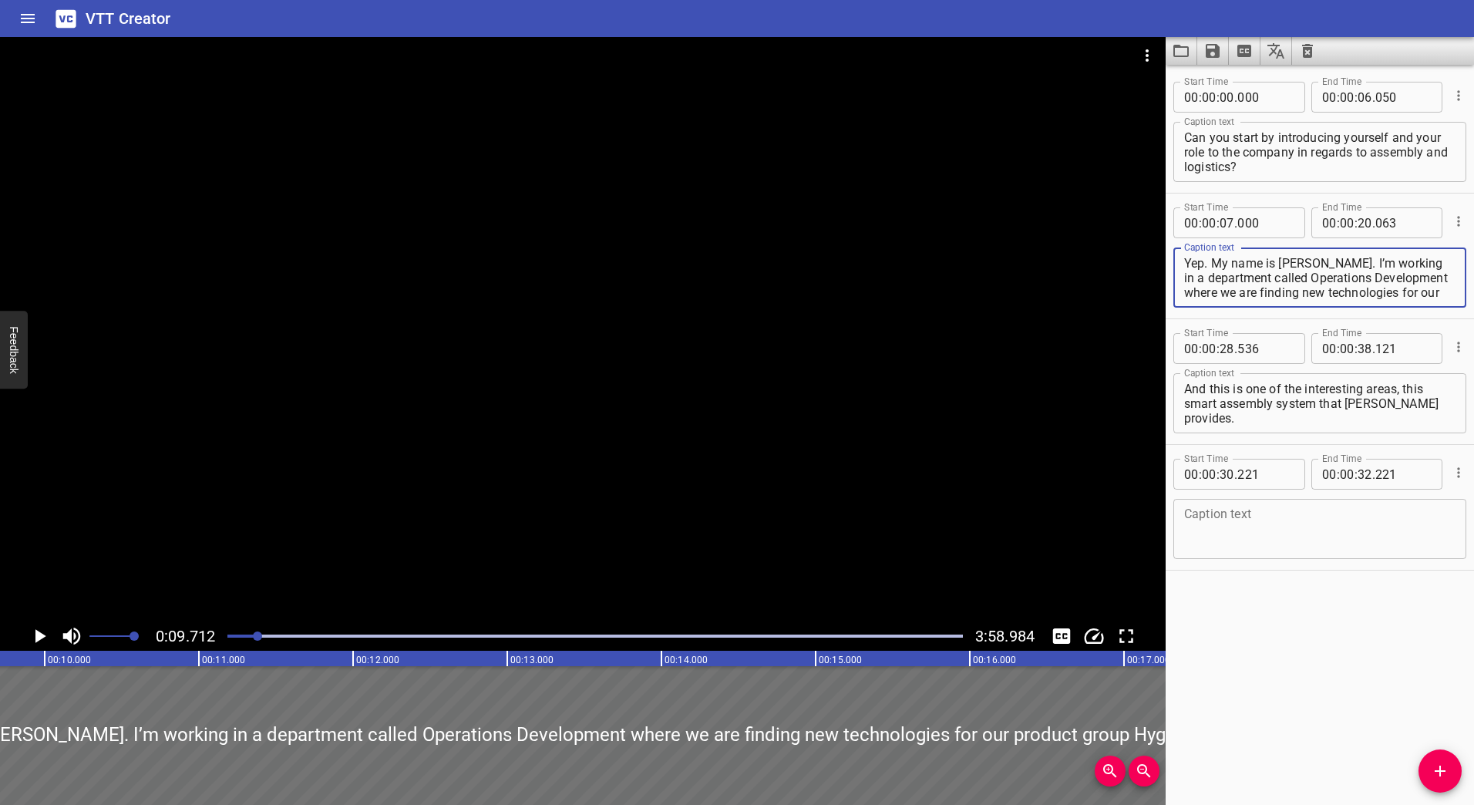
click at [1325, 264] on textarea "Yep. My name is [PERSON_NAME]. I’m working in a department called Operations De…" at bounding box center [1319, 278] width 271 height 44
type textarea "Yep. My name is [PERSON_NAME], I’m working in a department called Operations De…"
click at [610, 347] on div at bounding box center [583, 329] width 1166 height 584
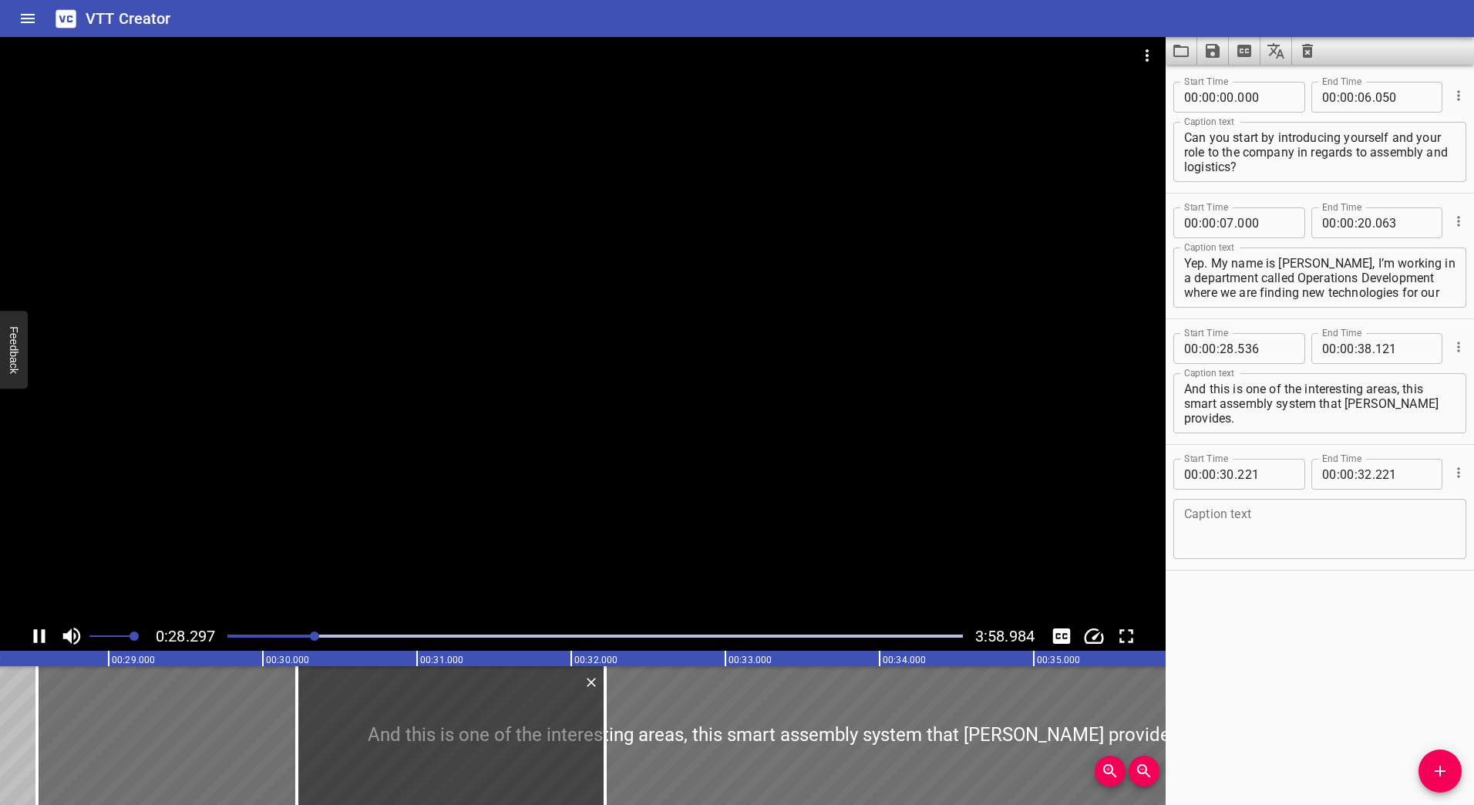
click at [39, 635] on icon "Play/Pause" at bounding box center [39, 636] width 23 height 23
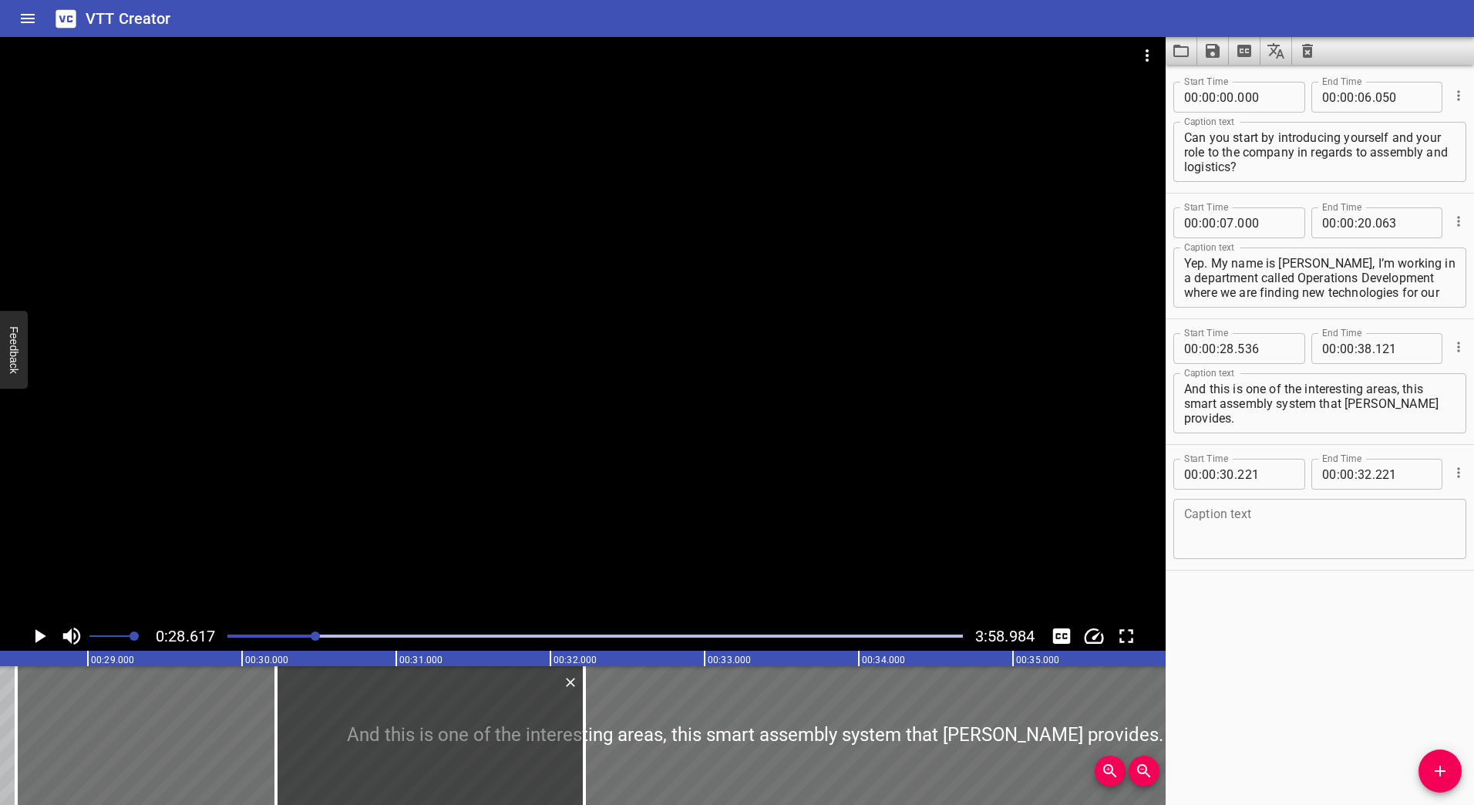
scroll to position [0, 4412]
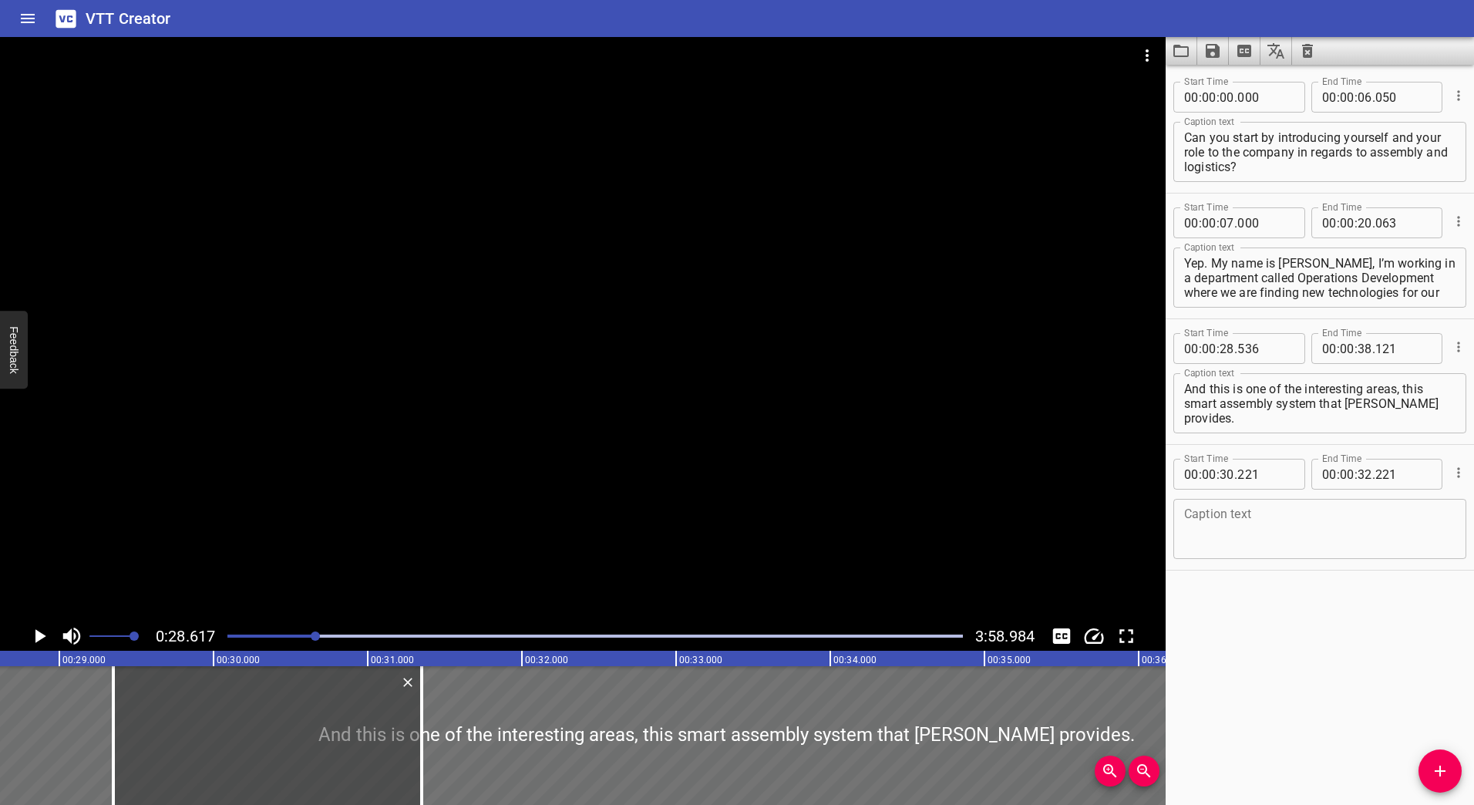
drag, startPoint x: 416, startPoint y: 734, endPoint x: 250, endPoint y: 735, distance: 166.5
click at [250, 735] on div at bounding box center [267, 735] width 308 height 139
type input "29"
type input "141"
type input "31"
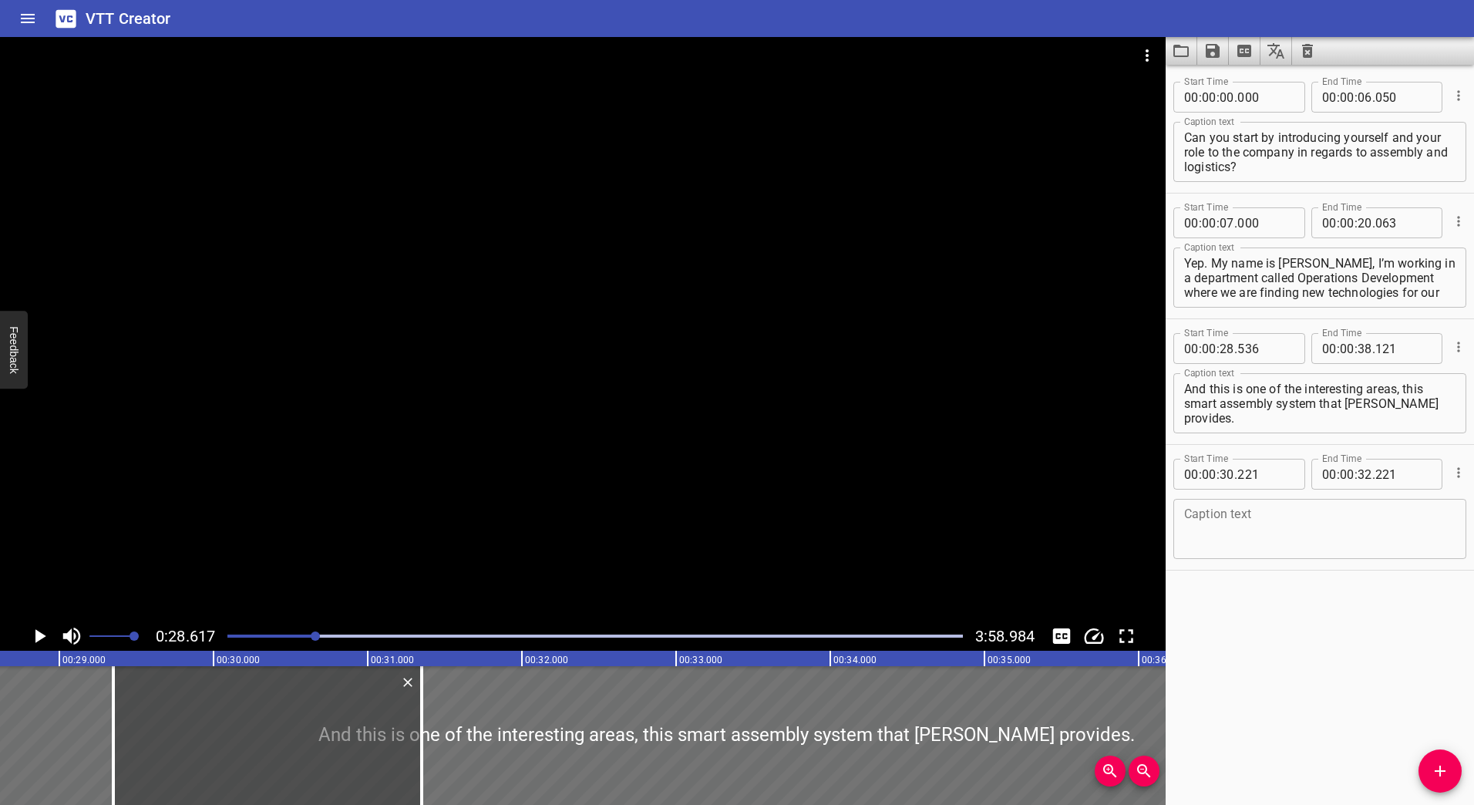
type input "141"
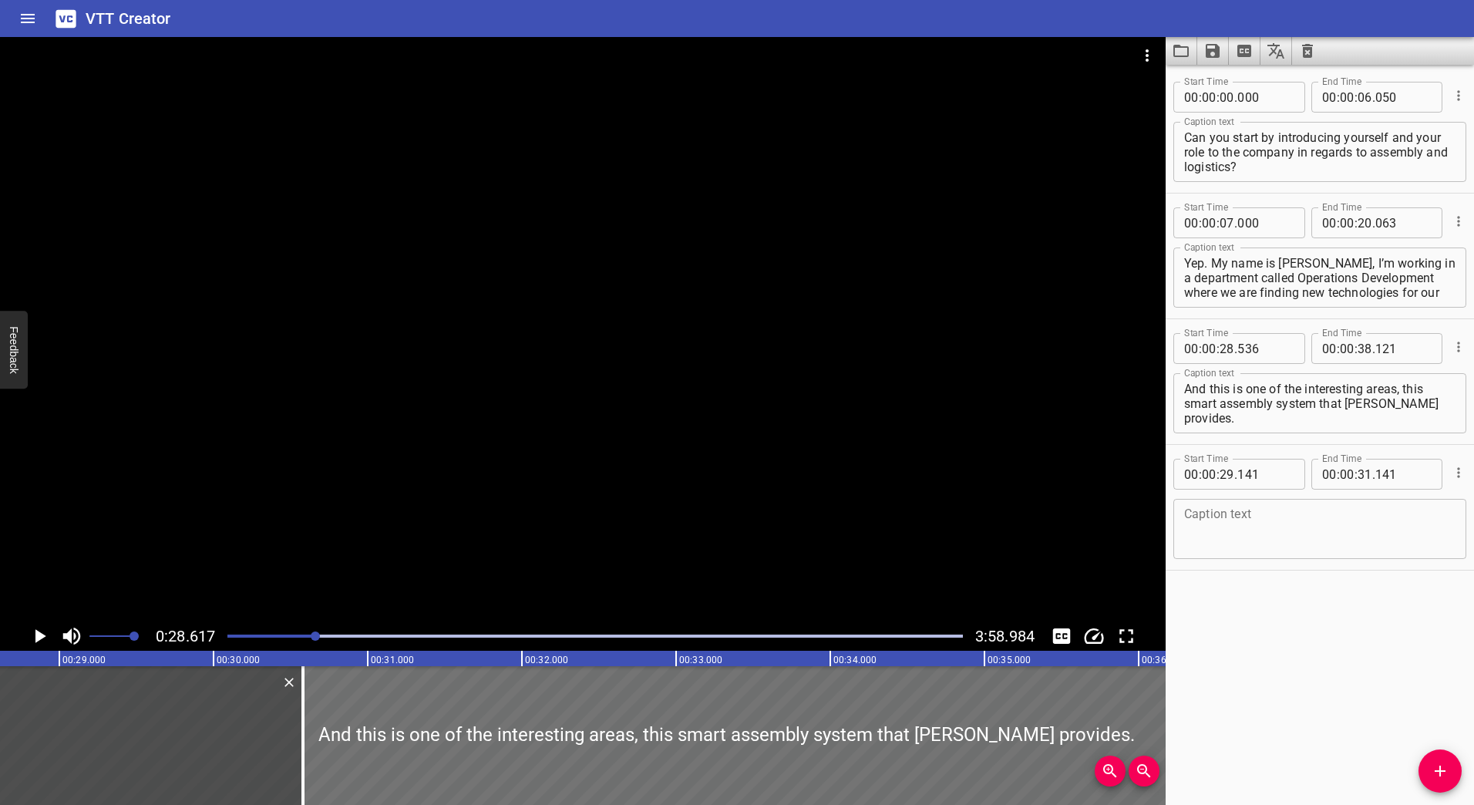
drag, startPoint x: 255, startPoint y: 725, endPoint x: 168, endPoint y: 732, distance: 87.5
click at [168, 732] on div at bounding box center [149, 735] width 308 height 139
type input "28"
type input "576"
type input "30"
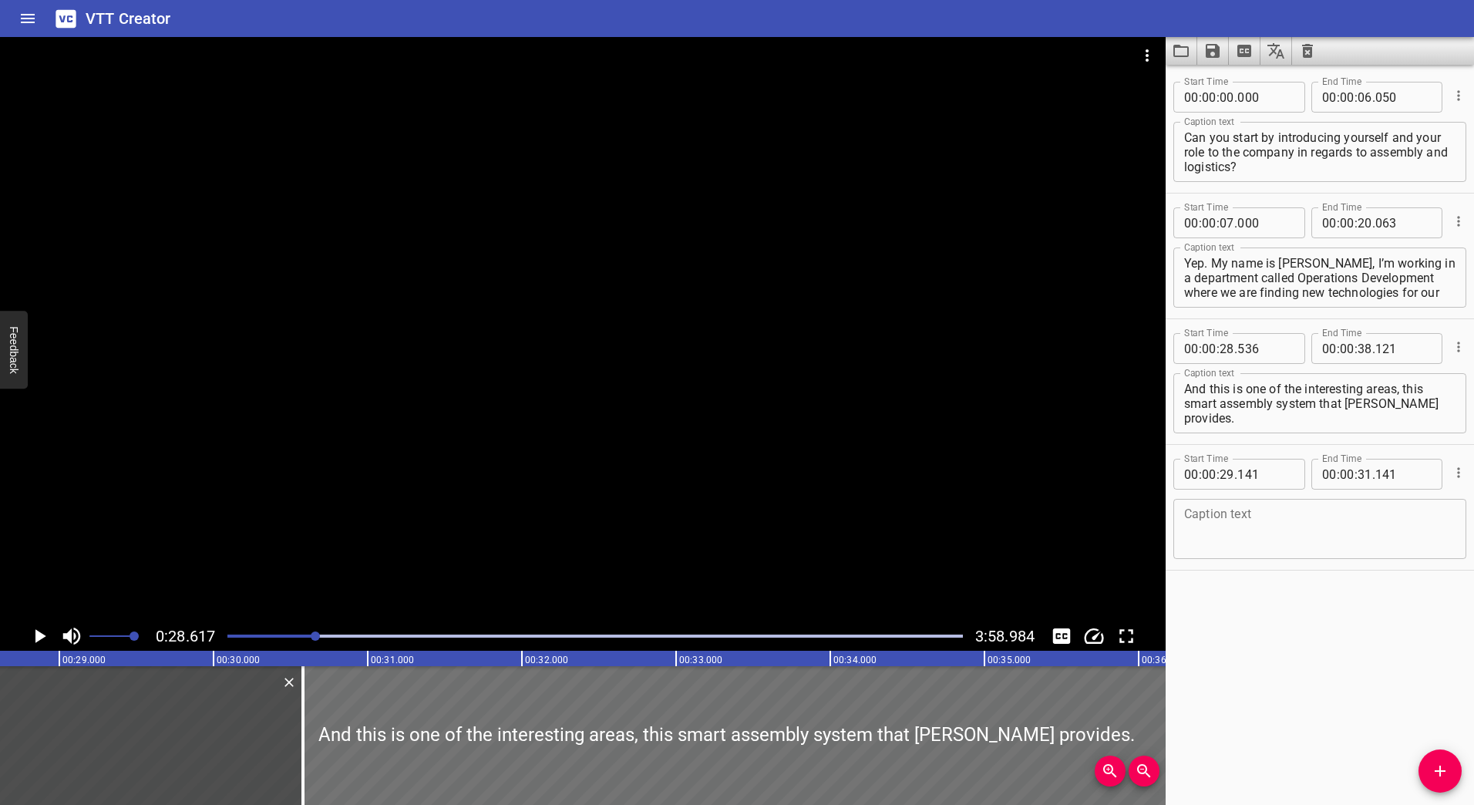
type input "576"
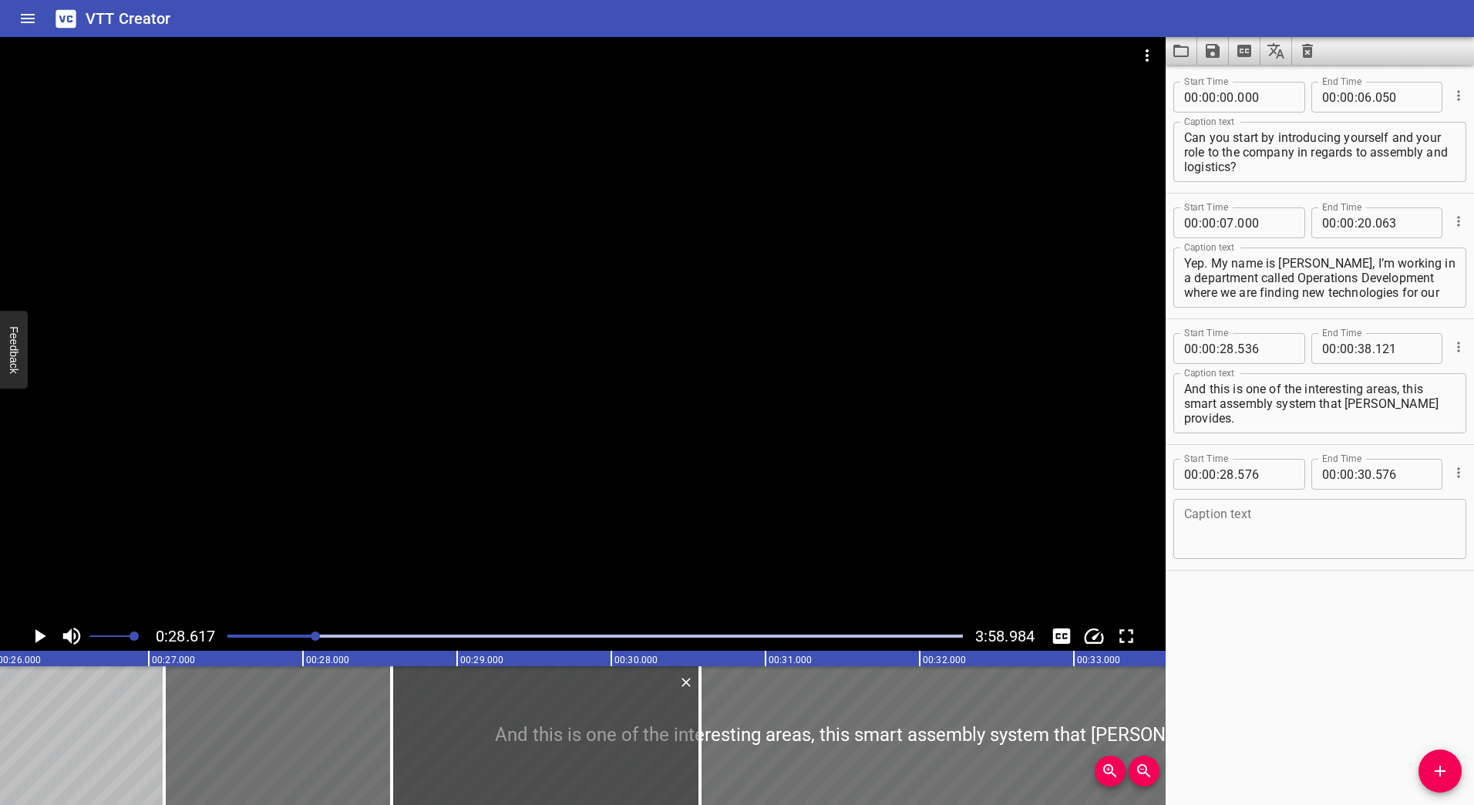
drag, startPoint x: 376, startPoint y: 709, endPoint x: 280, endPoint y: 719, distance: 96.8
type input "25"
type input "191"
type input "34"
type input "776"
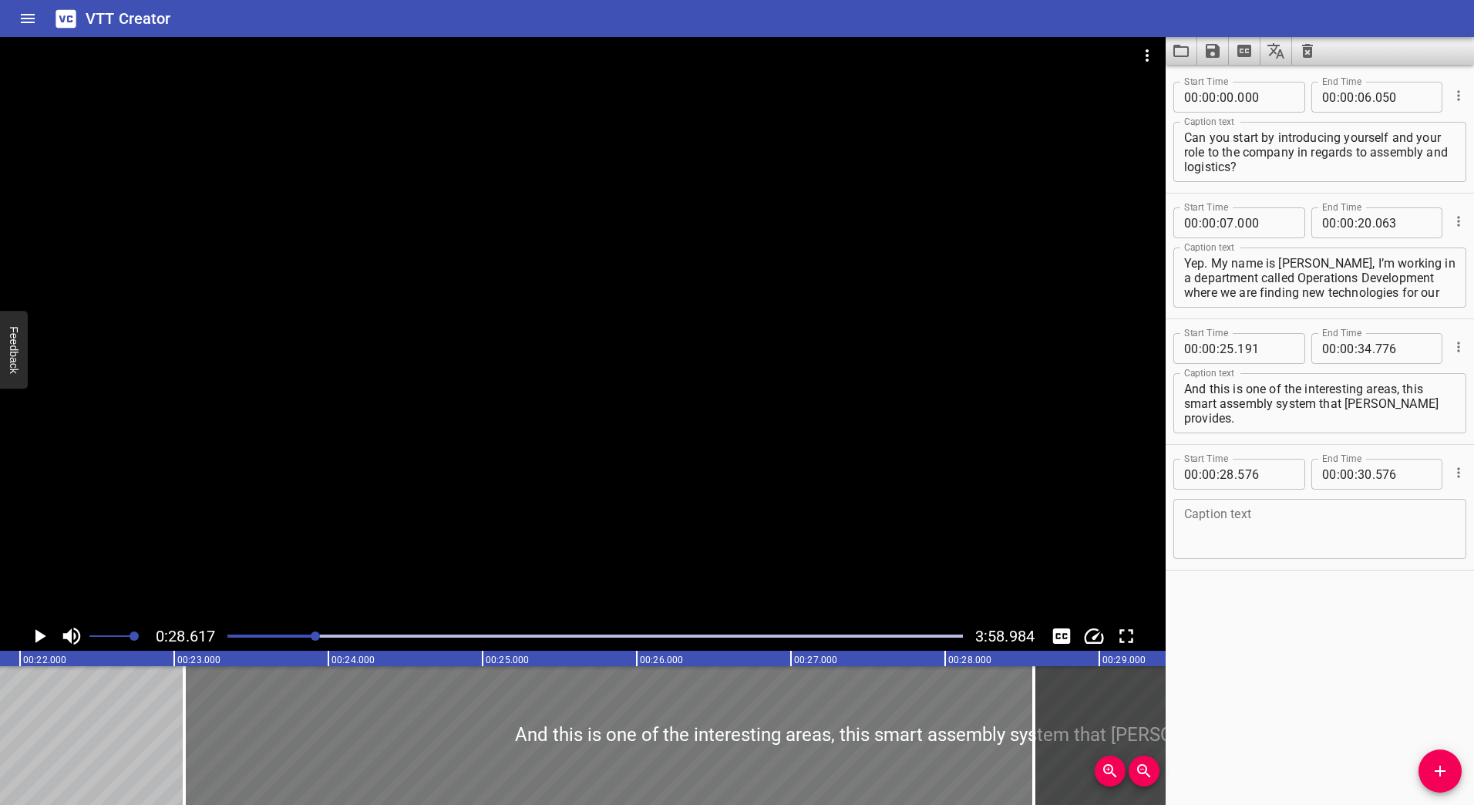
drag, startPoint x: 270, startPoint y: 732, endPoint x: 195, endPoint y: 735, distance: 74.8
type input "20"
type input "071"
type input "29"
type input "656"
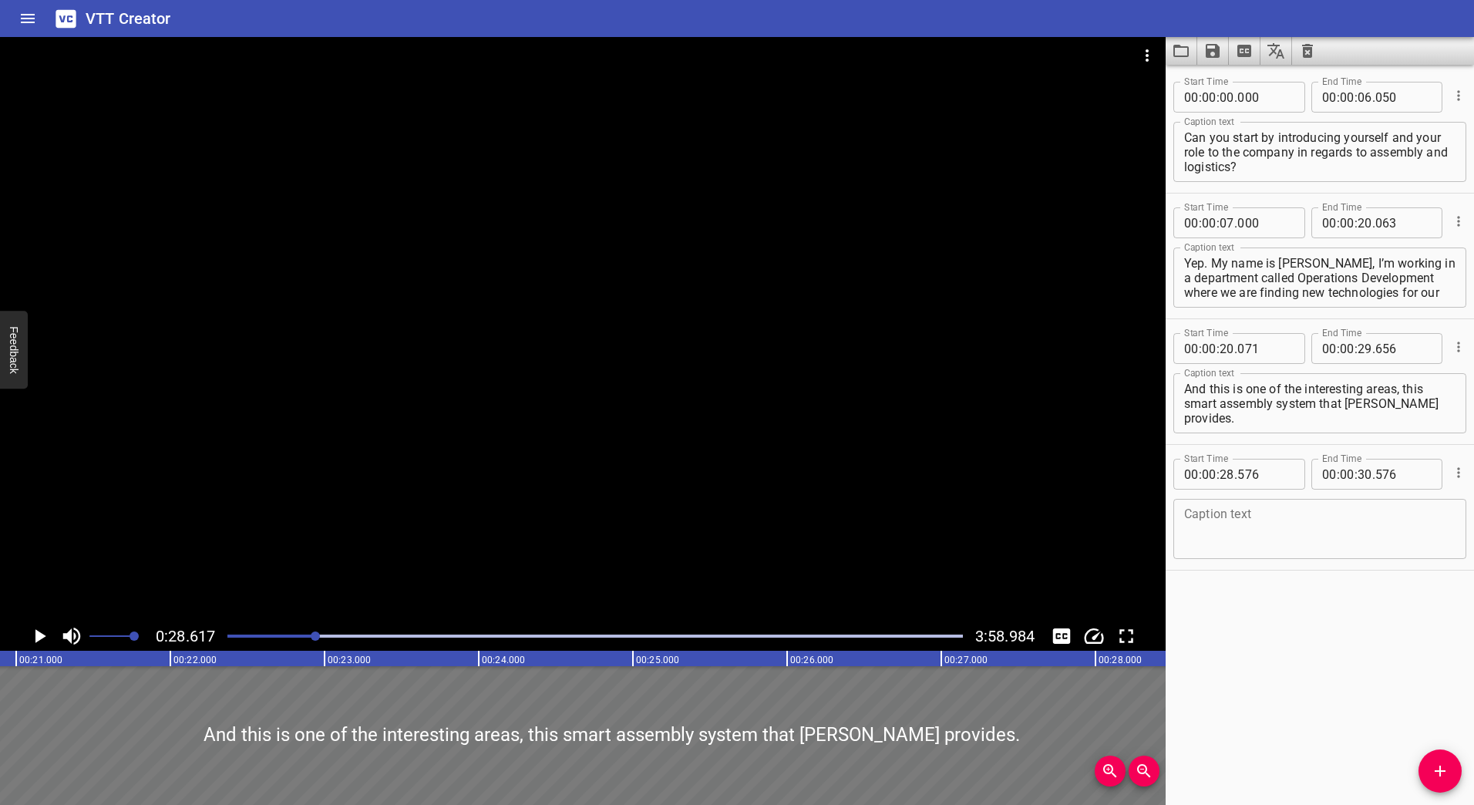
scroll to position [0, 3218]
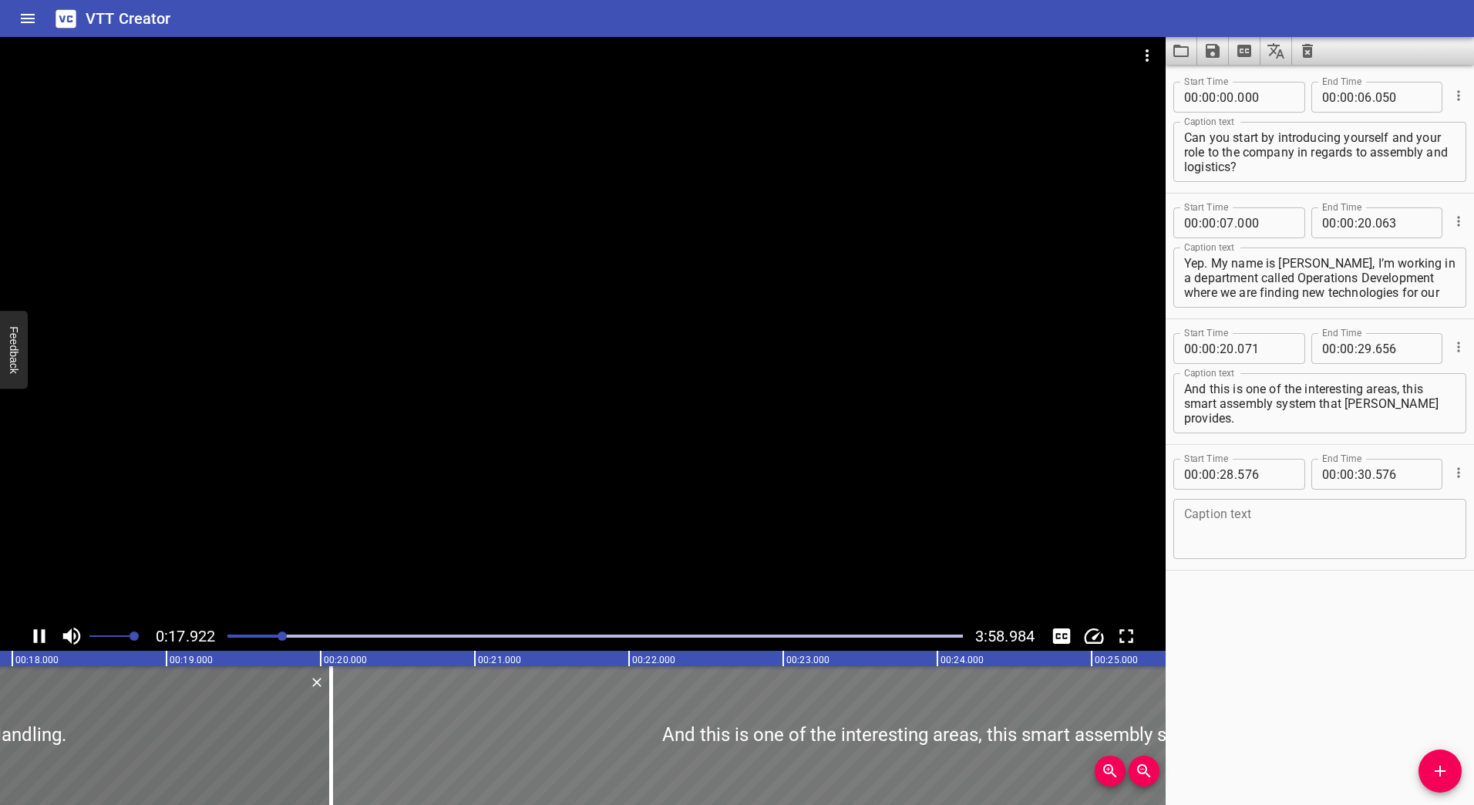
scroll to position [0, 2803]
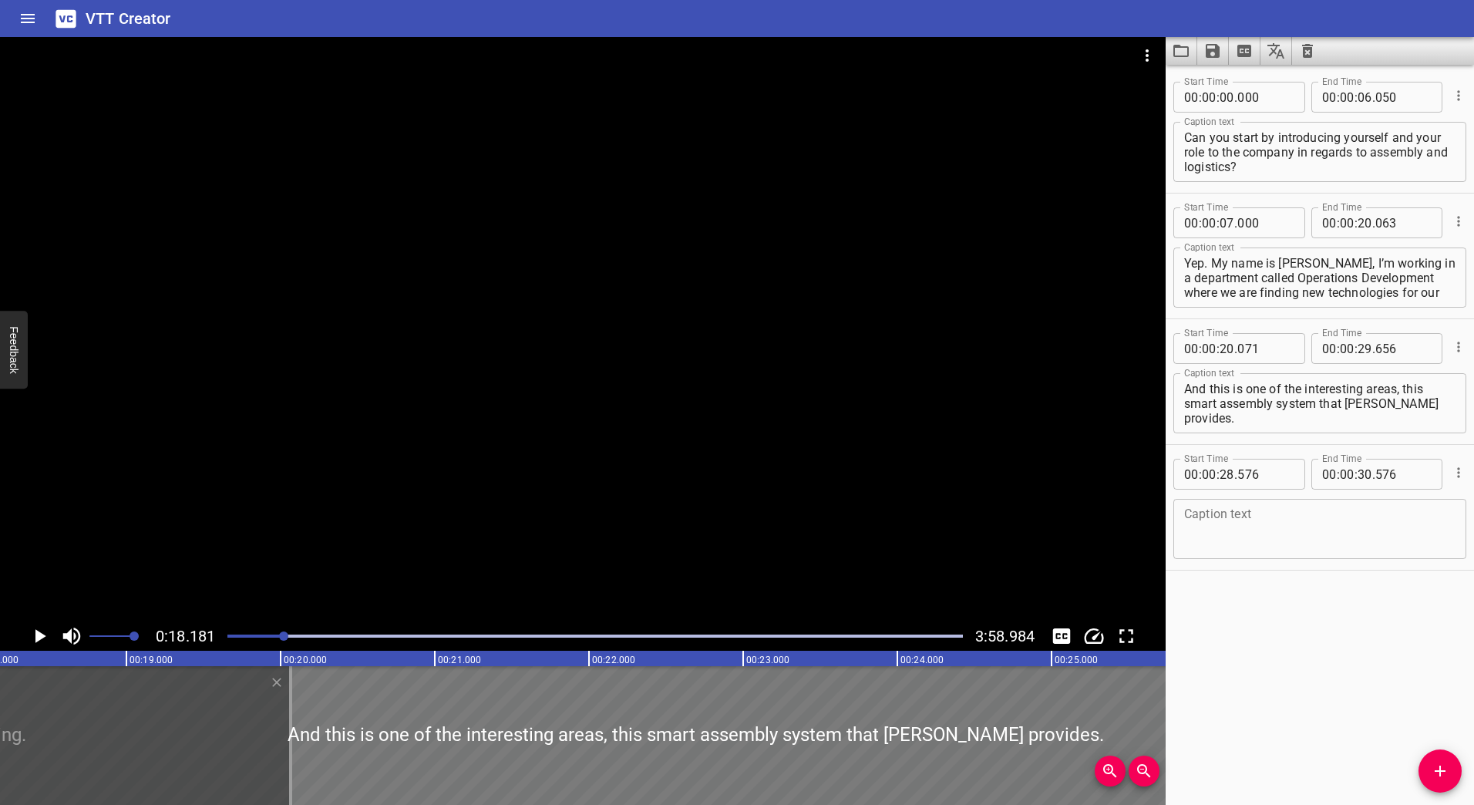
drag, startPoint x: 749, startPoint y: 731, endPoint x: 413, endPoint y: 746, distance: 335.7
click at [413, 746] on div at bounding box center [696, 735] width 1478 height 139
type input "17"
type input "896"
type input "27"
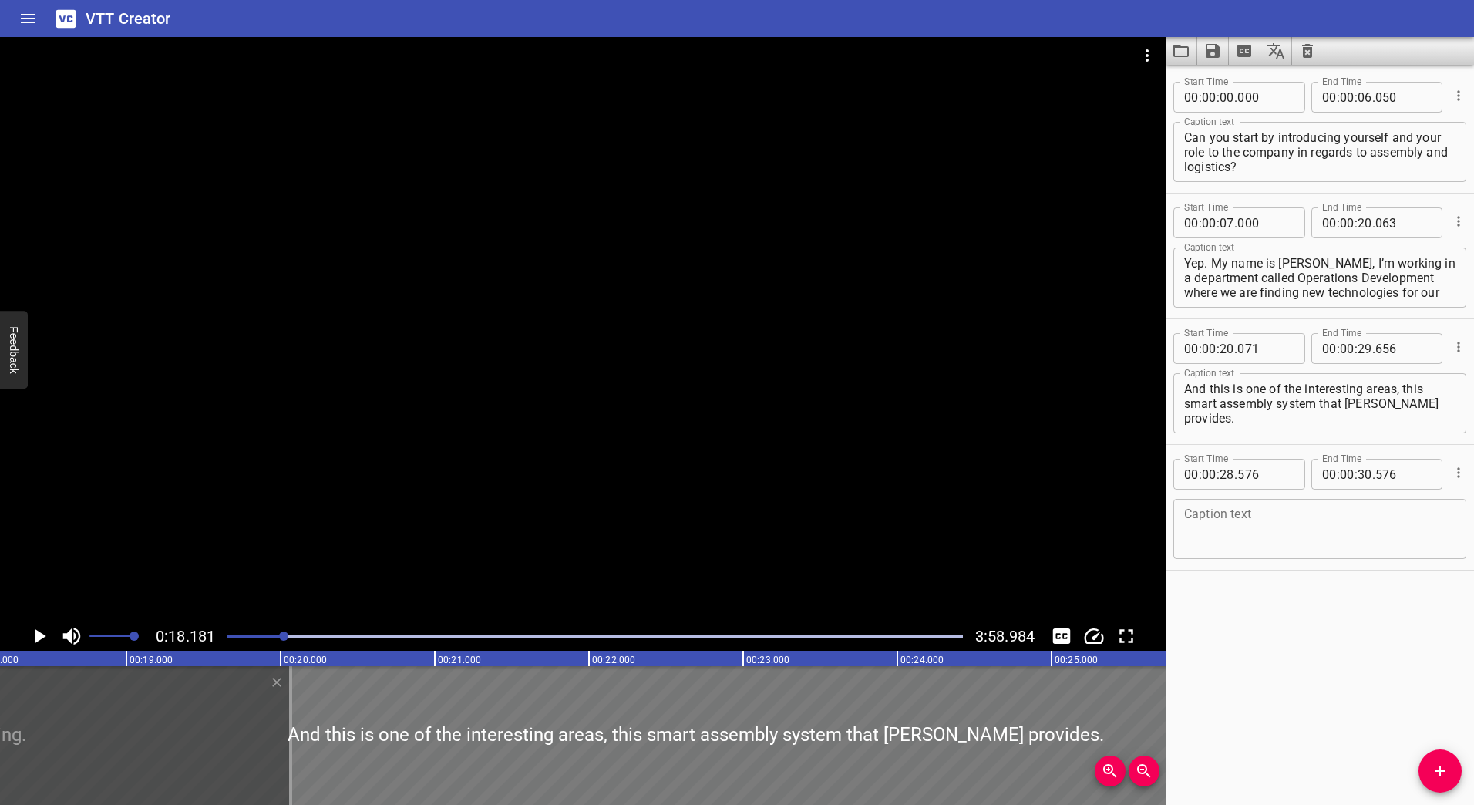
type input "481"
click at [209, 735] on div at bounding box center [695, 735] width 1478 height 139
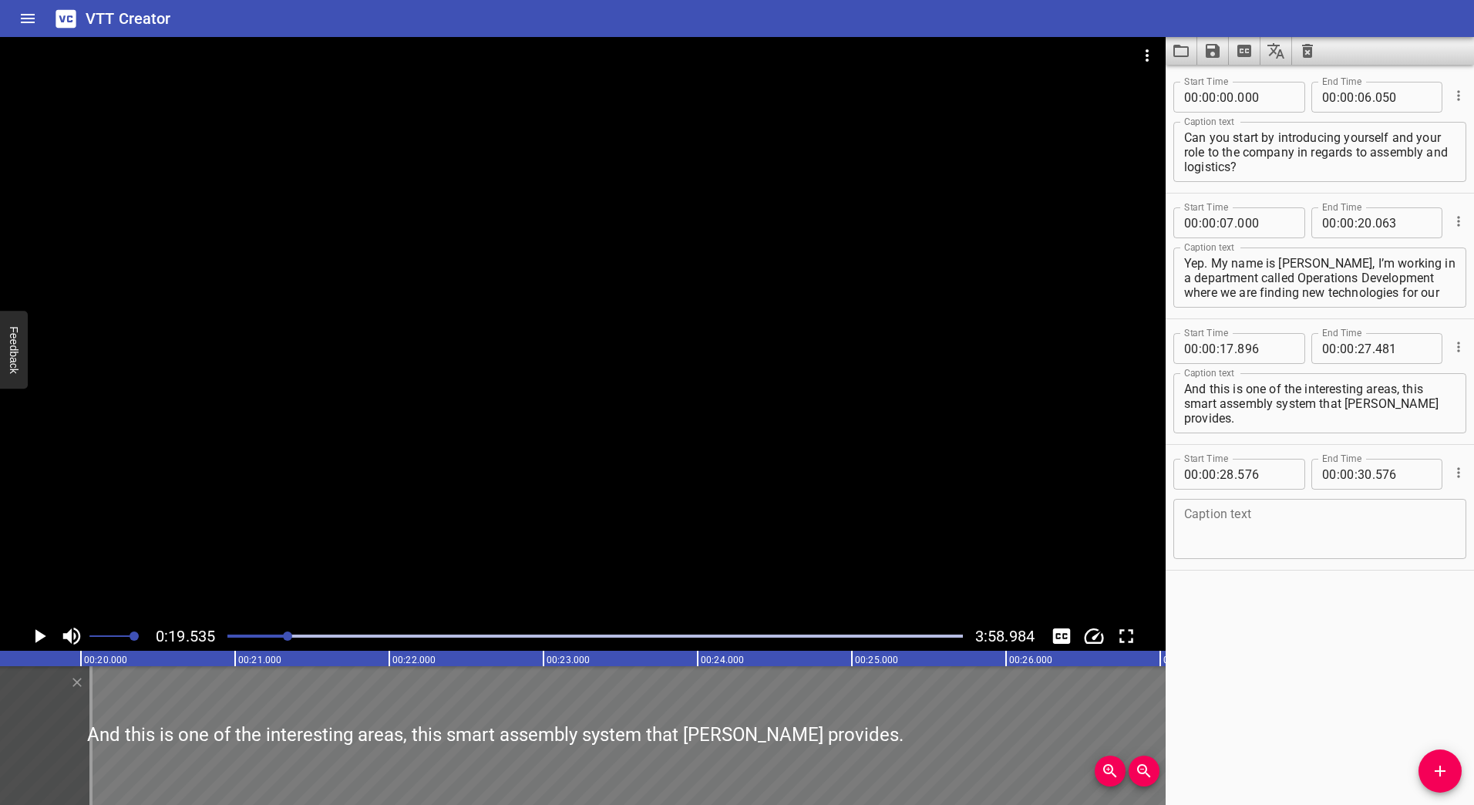
scroll to position [0, 3012]
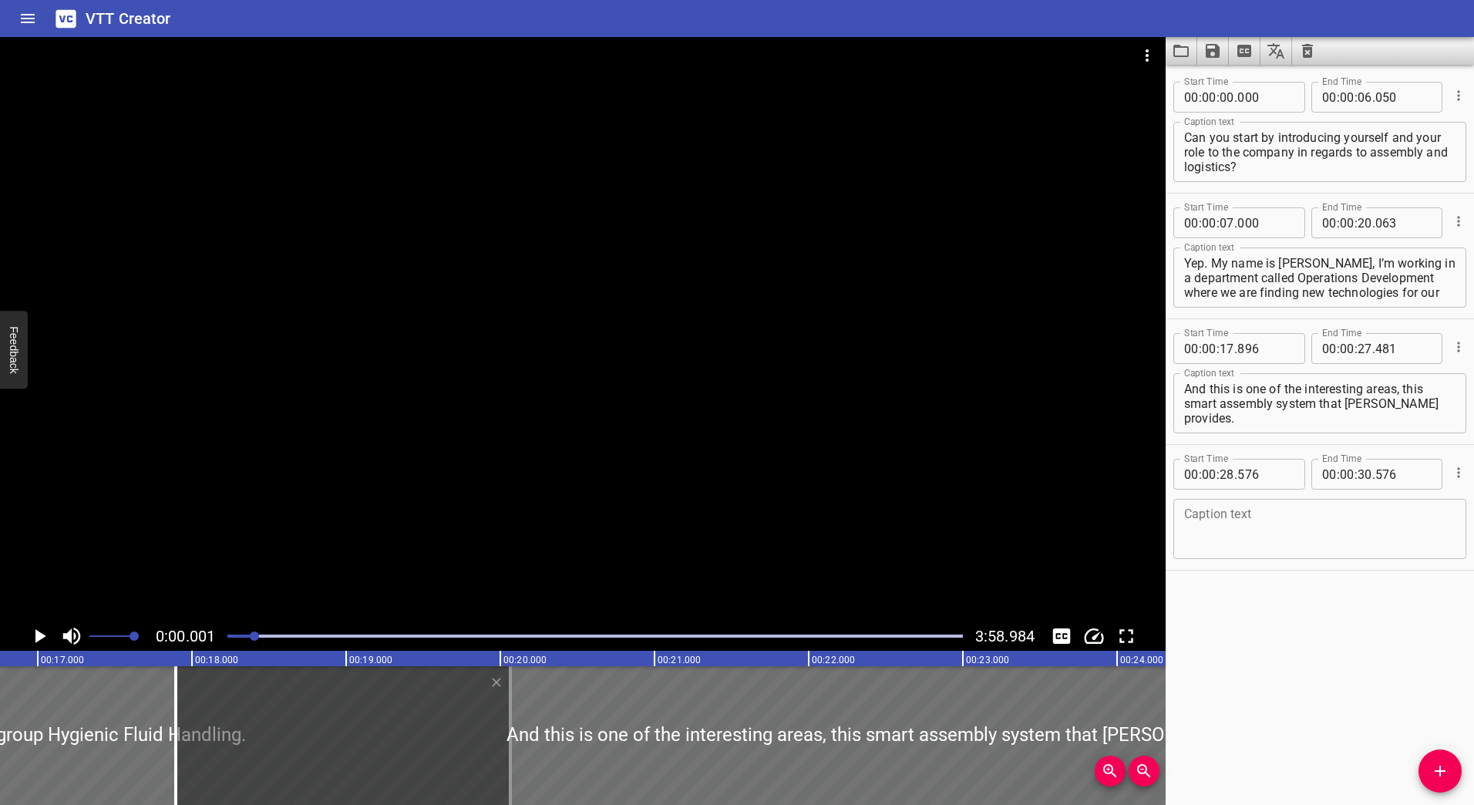
drag, startPoint x: 284, startPoint y: 638, endPoint x: 256, endPoint y: 645, distance: 28.6
click at [256, 645] on div at bounding box center [595, 636] width 754 height 22
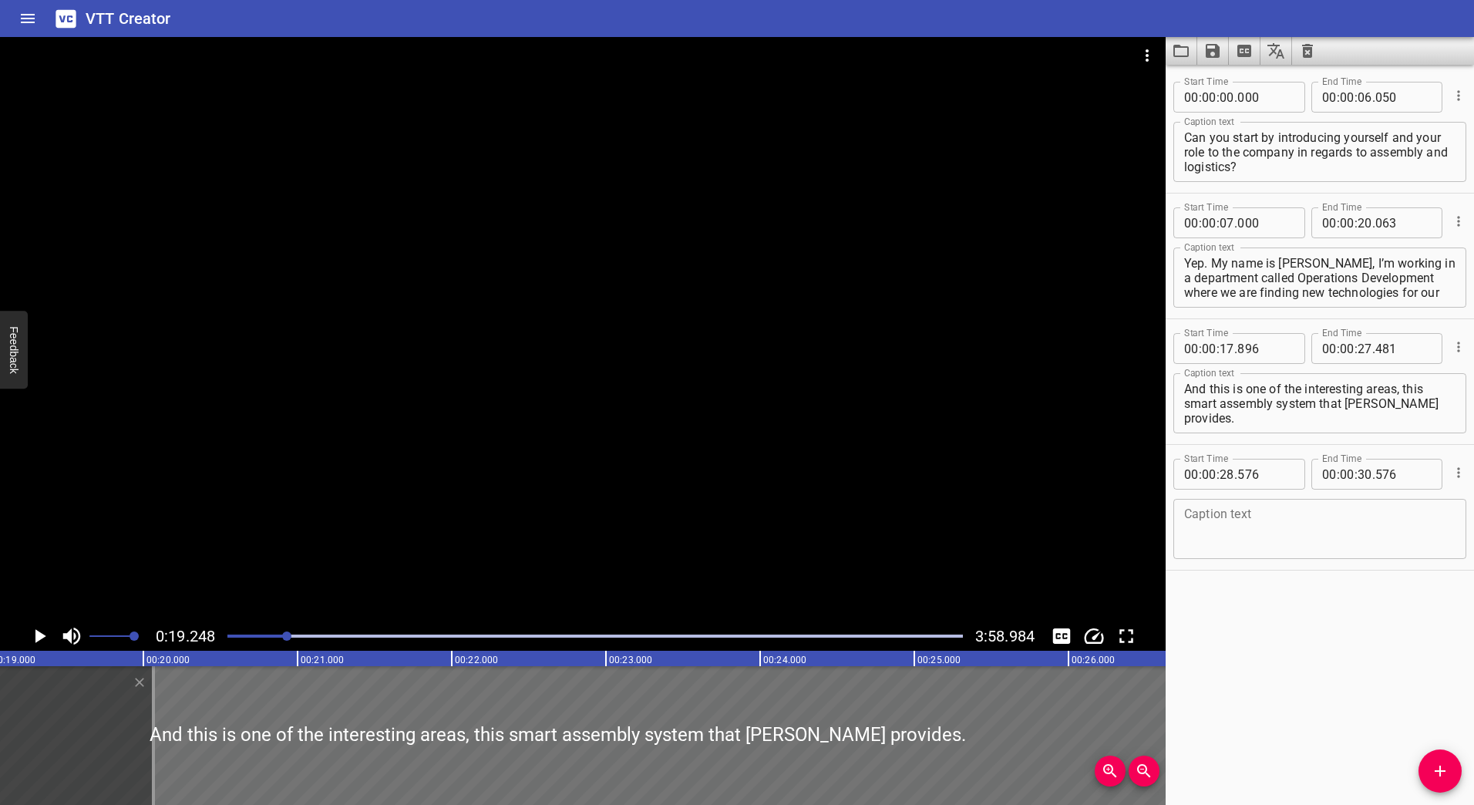
scroll to position [0, 2968]
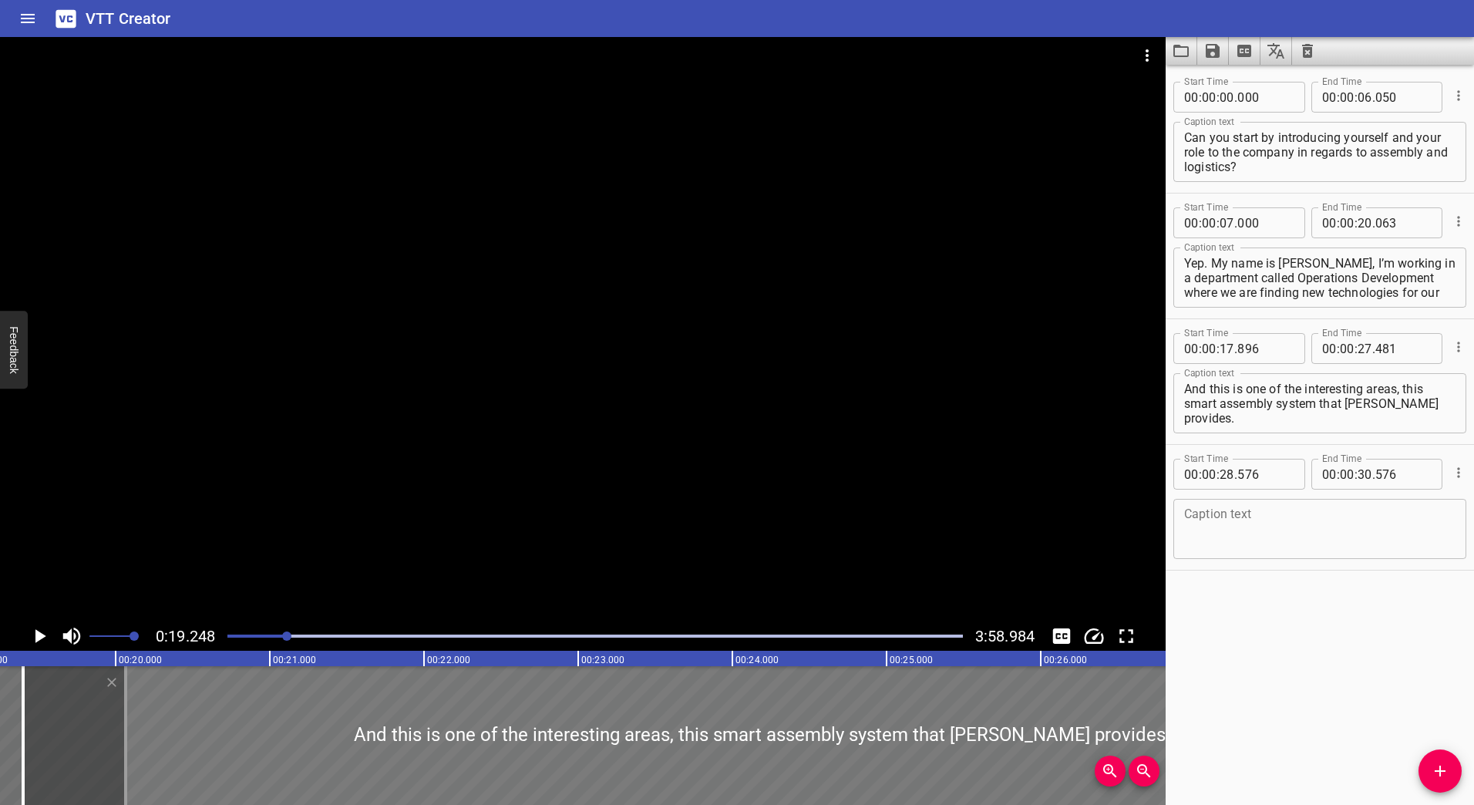
drag, startPoint x: 524, startPoint y: 734, endPoint x: 760, endPoint y: 731, distance: 236.7
click at [760, 732] on div at bounding box center [762, 735] width 1478 height 139
type input "19"
type input "431"
type input "29"
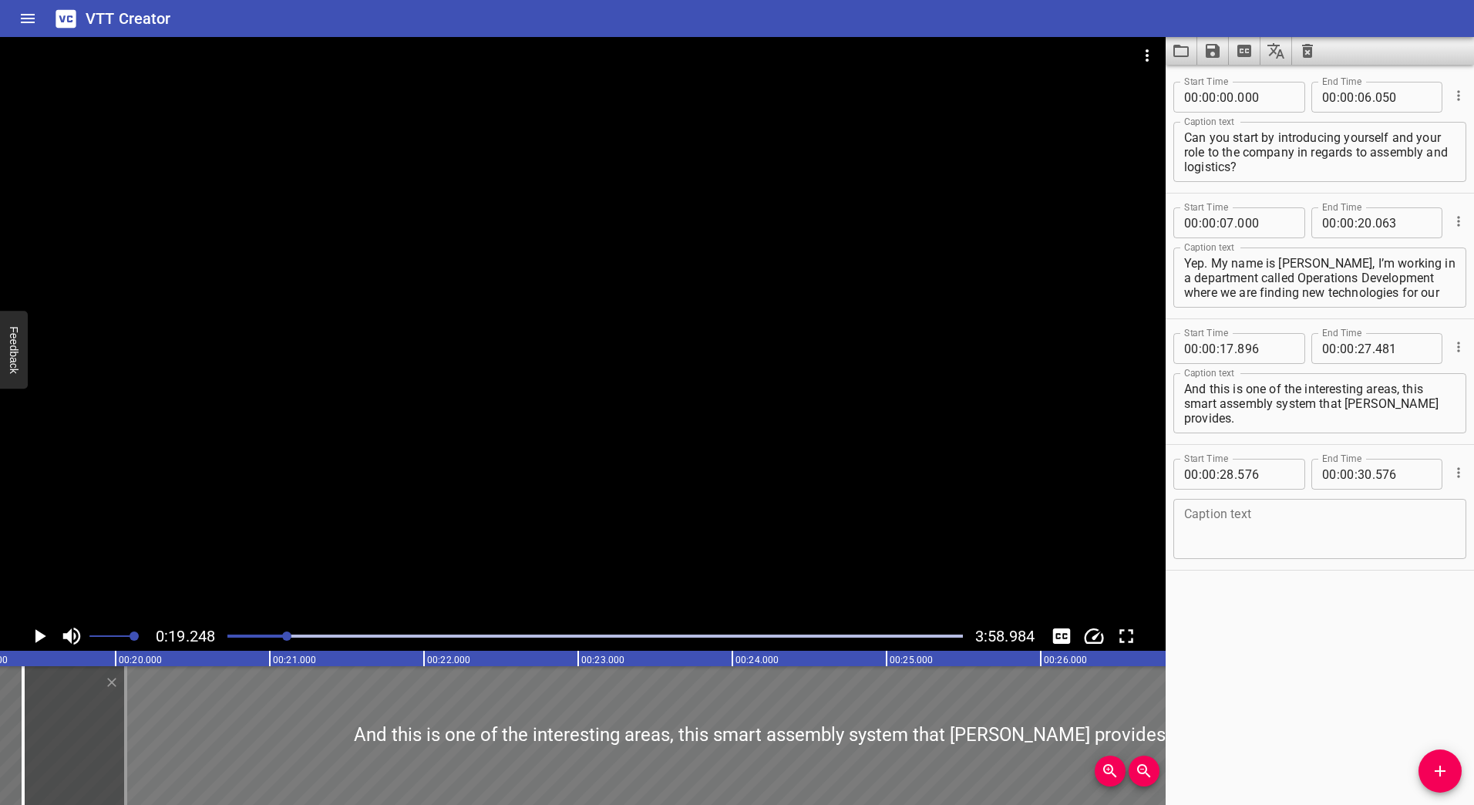
type input "016"
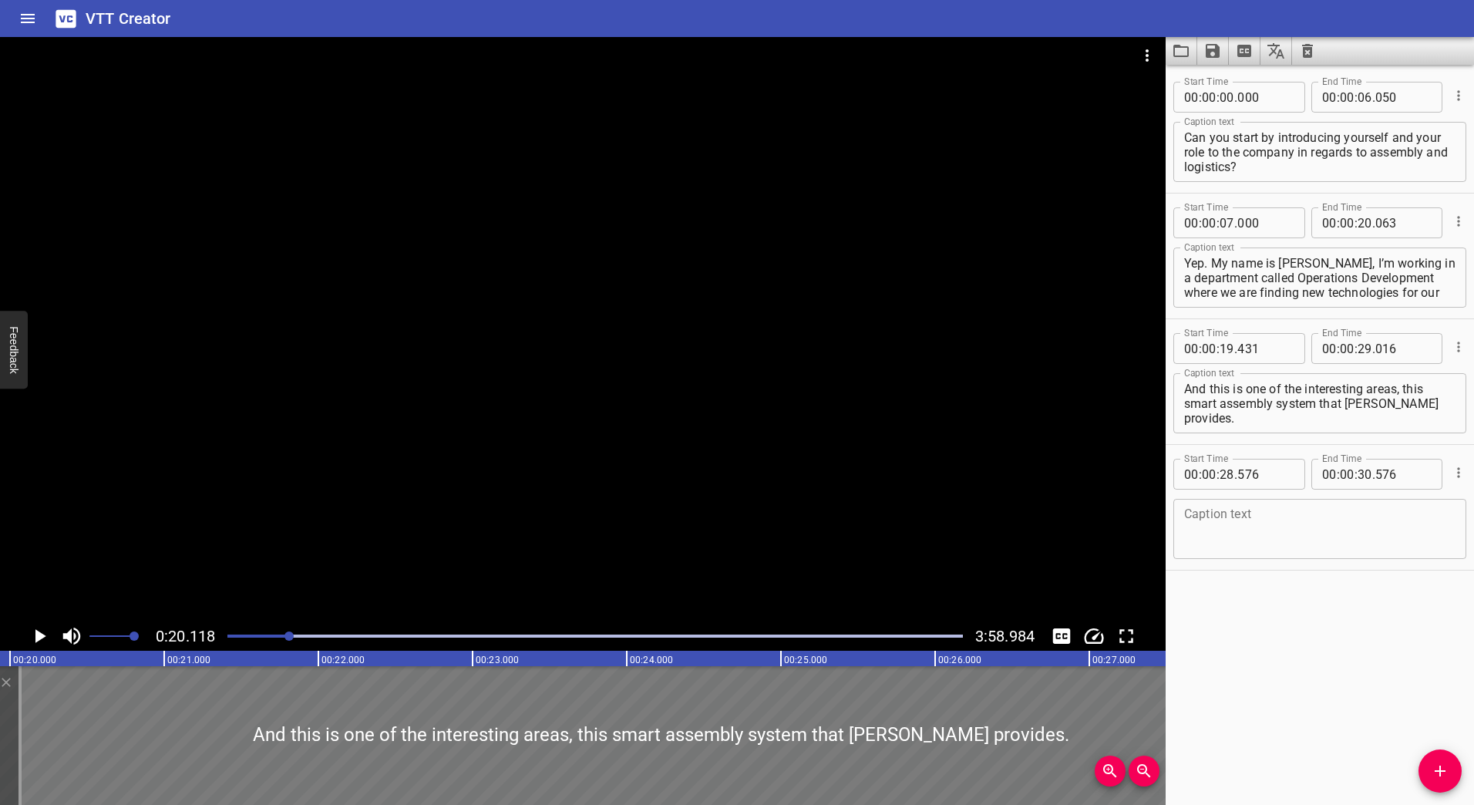
scroll to position [0, 3102]
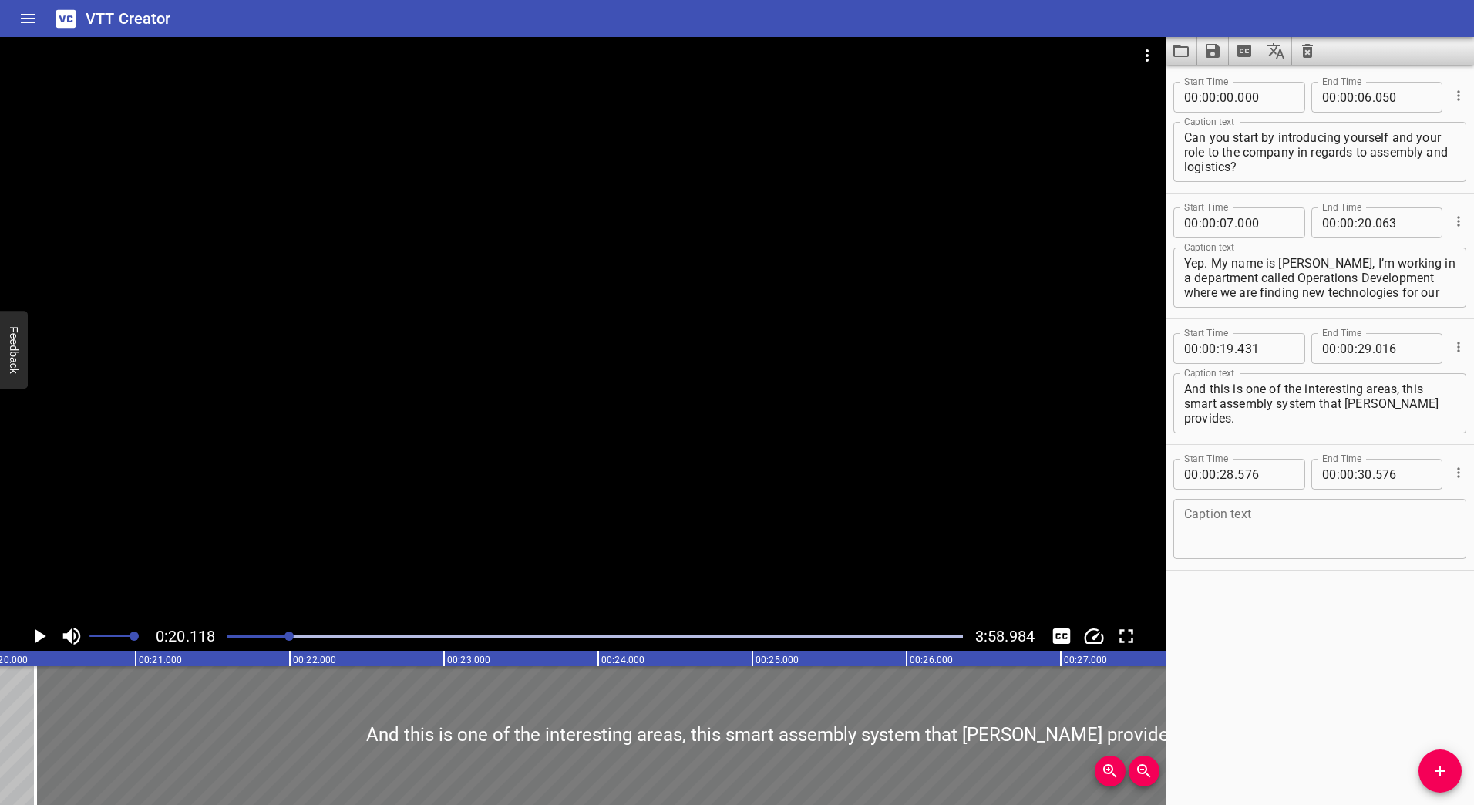
drag, startPoint x: 411, startPoint y: 744, endPoint x: 616, endPoint y: 742, distance: 205.1
click at [616, 742] on div at bounding box center [774, 735] width 1478 height 139
type input "20"
type input "761"
type input "30"
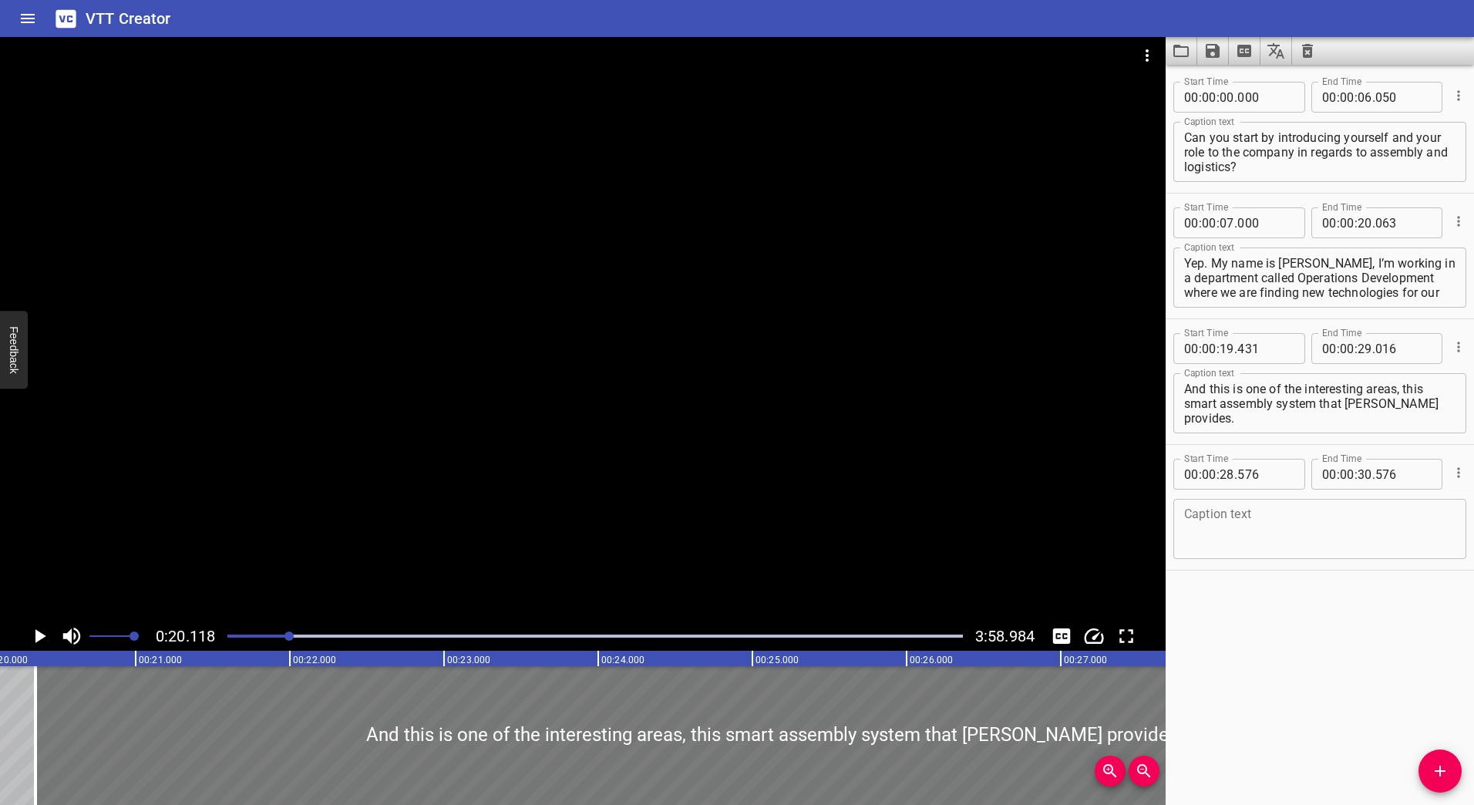
type input "346"
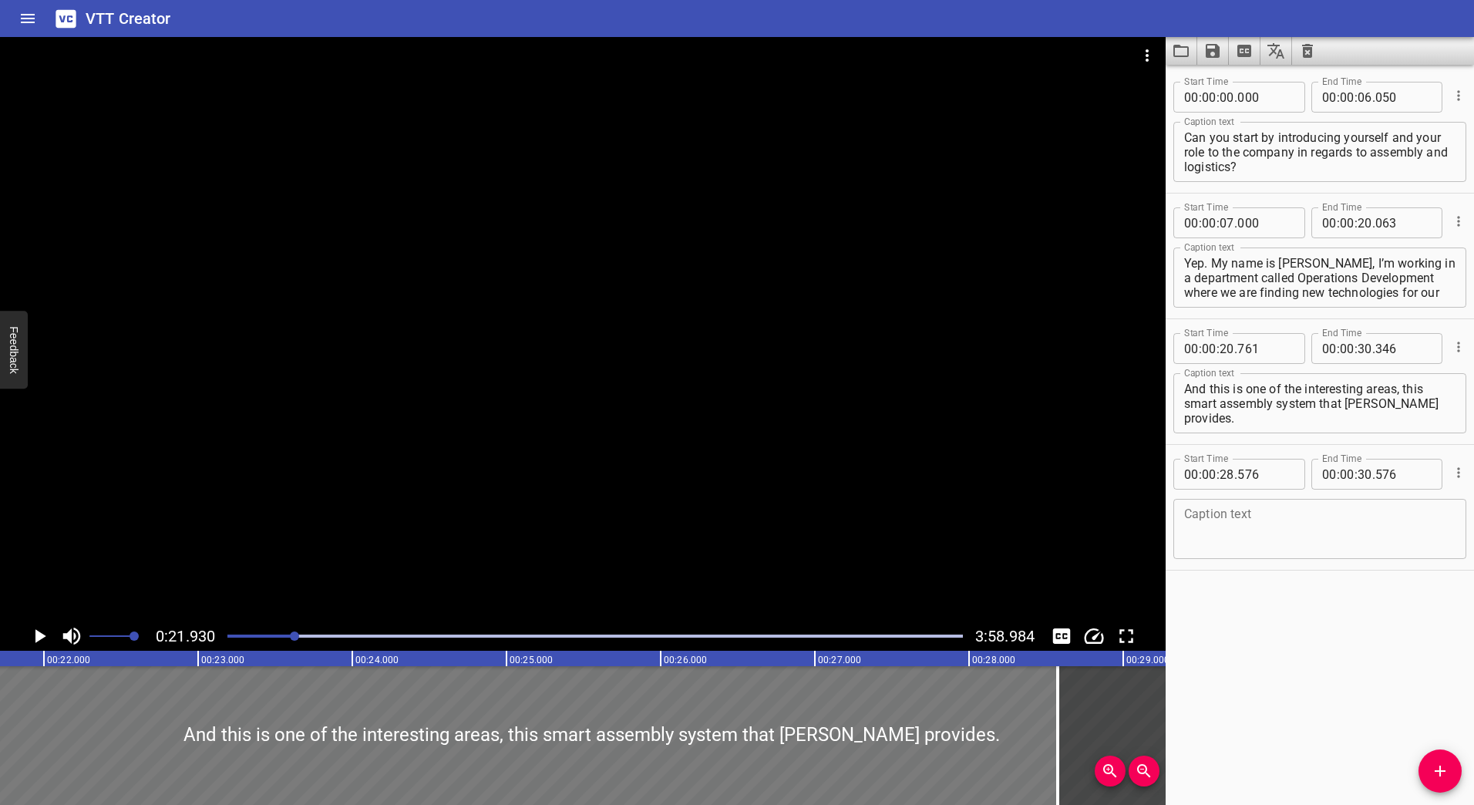
scroll to position [0, 3382]
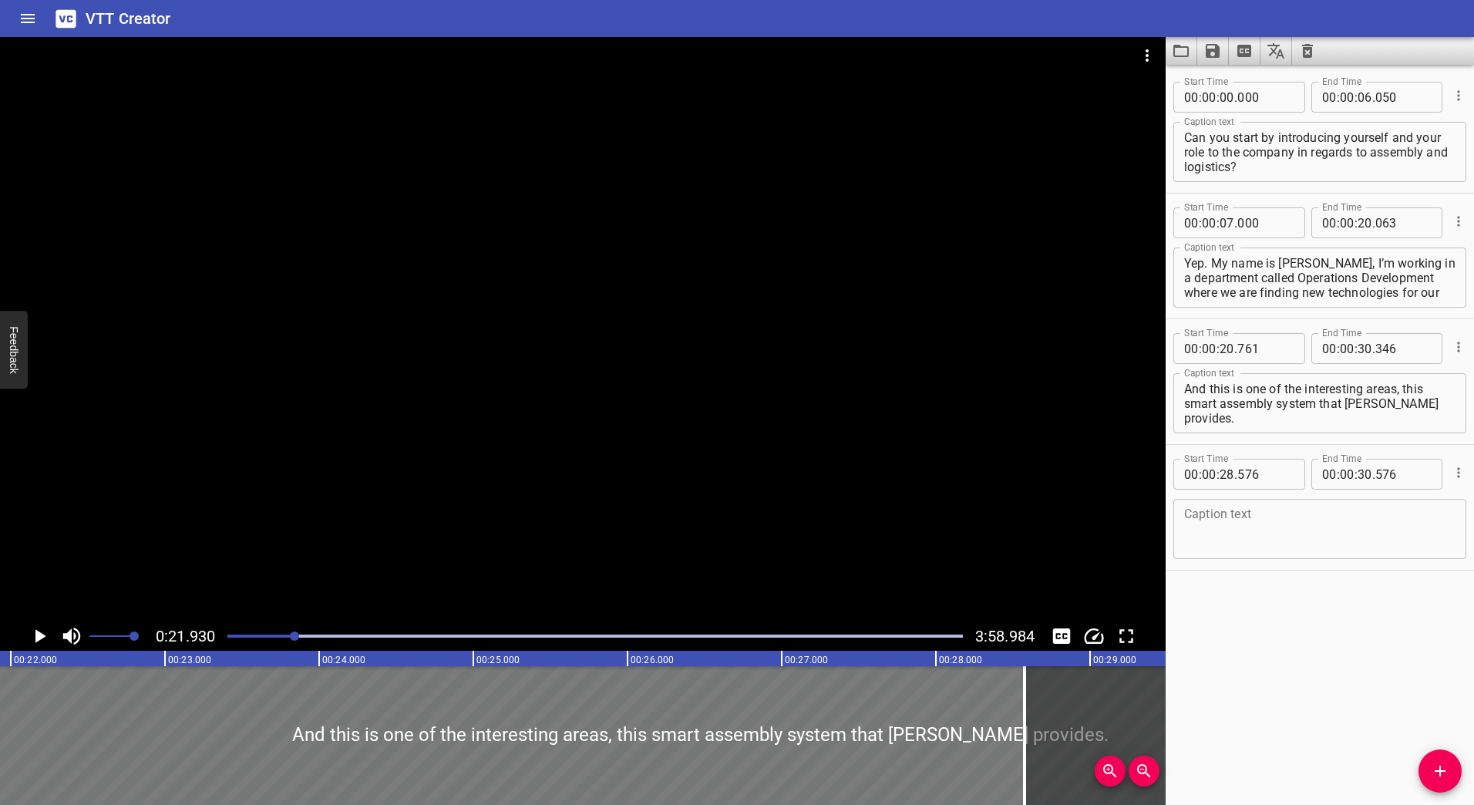
drag, startPoint x: 454, startPoint y: 736, endPoint x: 633, endPoint y: 742, distance: 179.0
click at [632, 742] on div at bounding box center [700, 735] width 1478 height 139
type input "21"
type input "916"
type input "31"
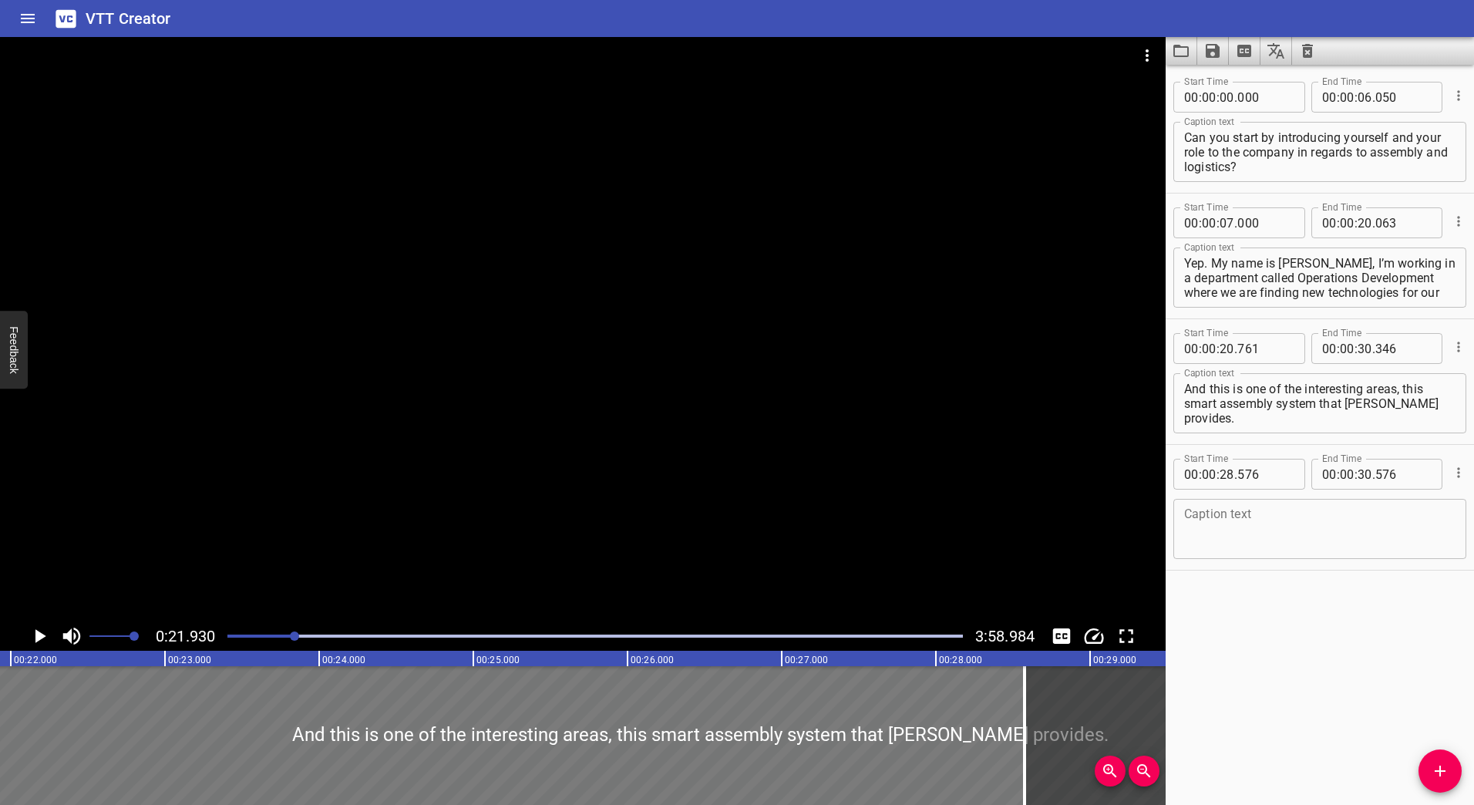
type input "501"
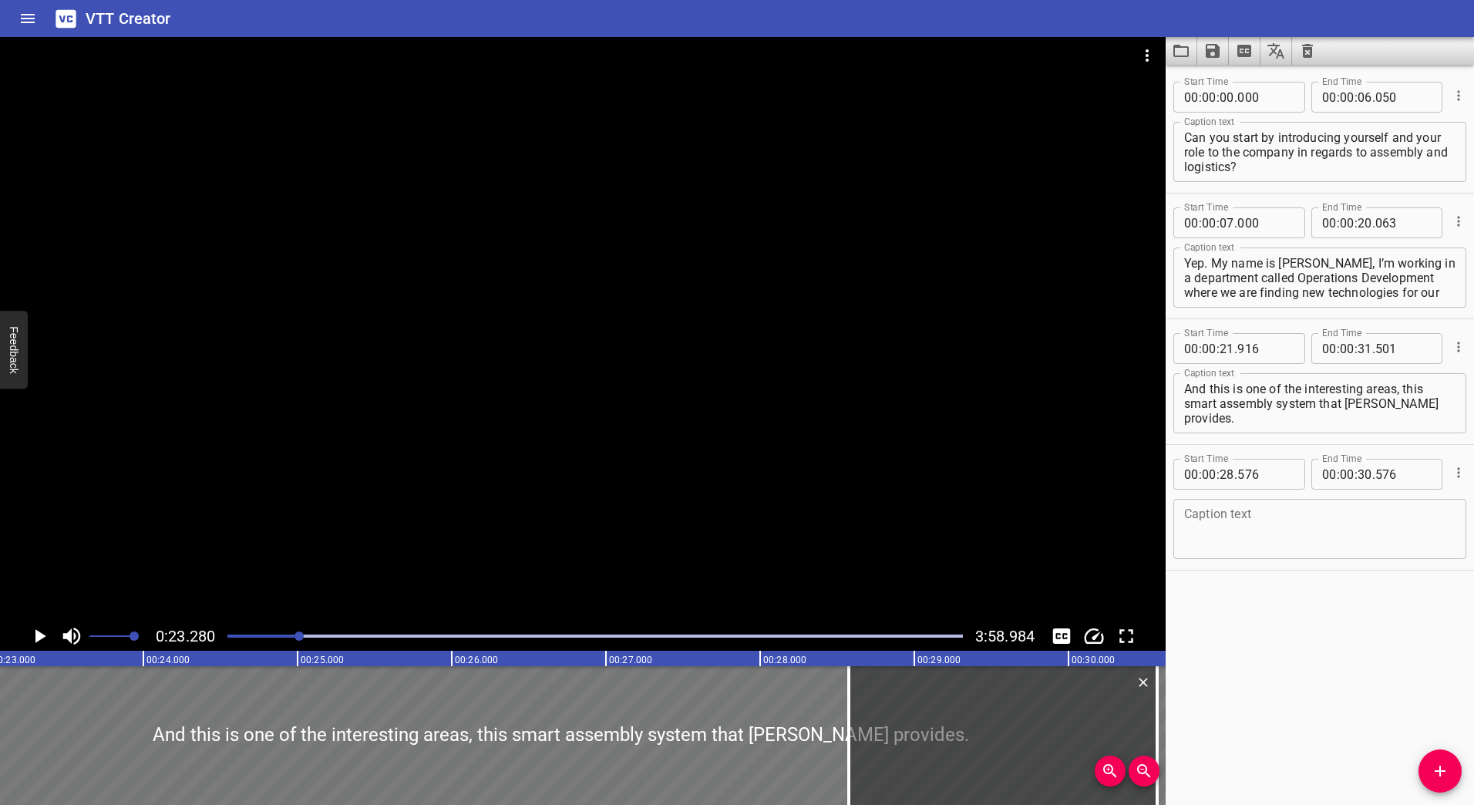
scroll to position [0, 3590]
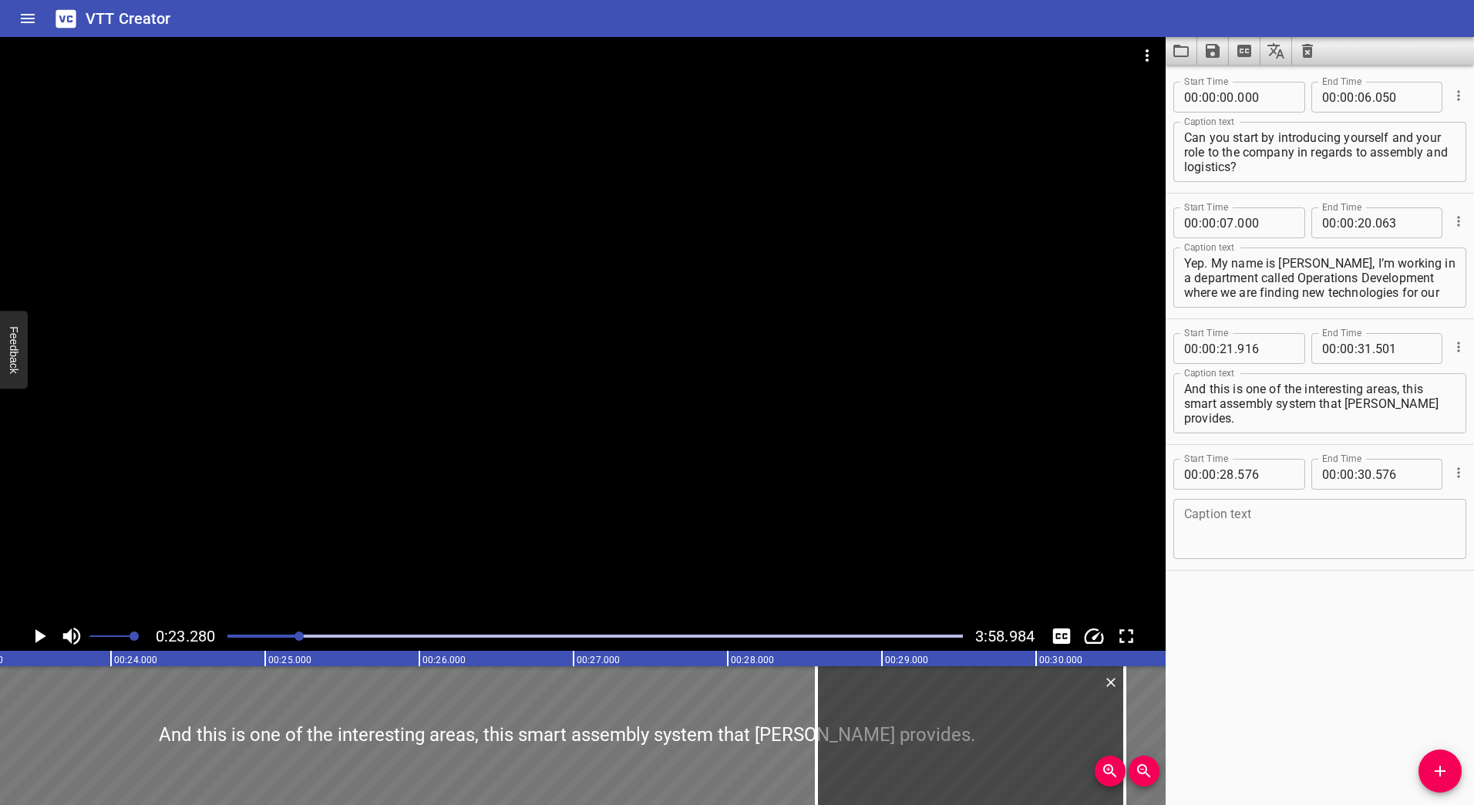
drag, startPoint x: 580, startPoint y: 714, endPoint x: 627, endPoint y: 716, distance: 47.1
click at [627, 716] on div at bounding box center [567, 735] width 1478 height 139
type input "22"
type input "221"
type input "806"
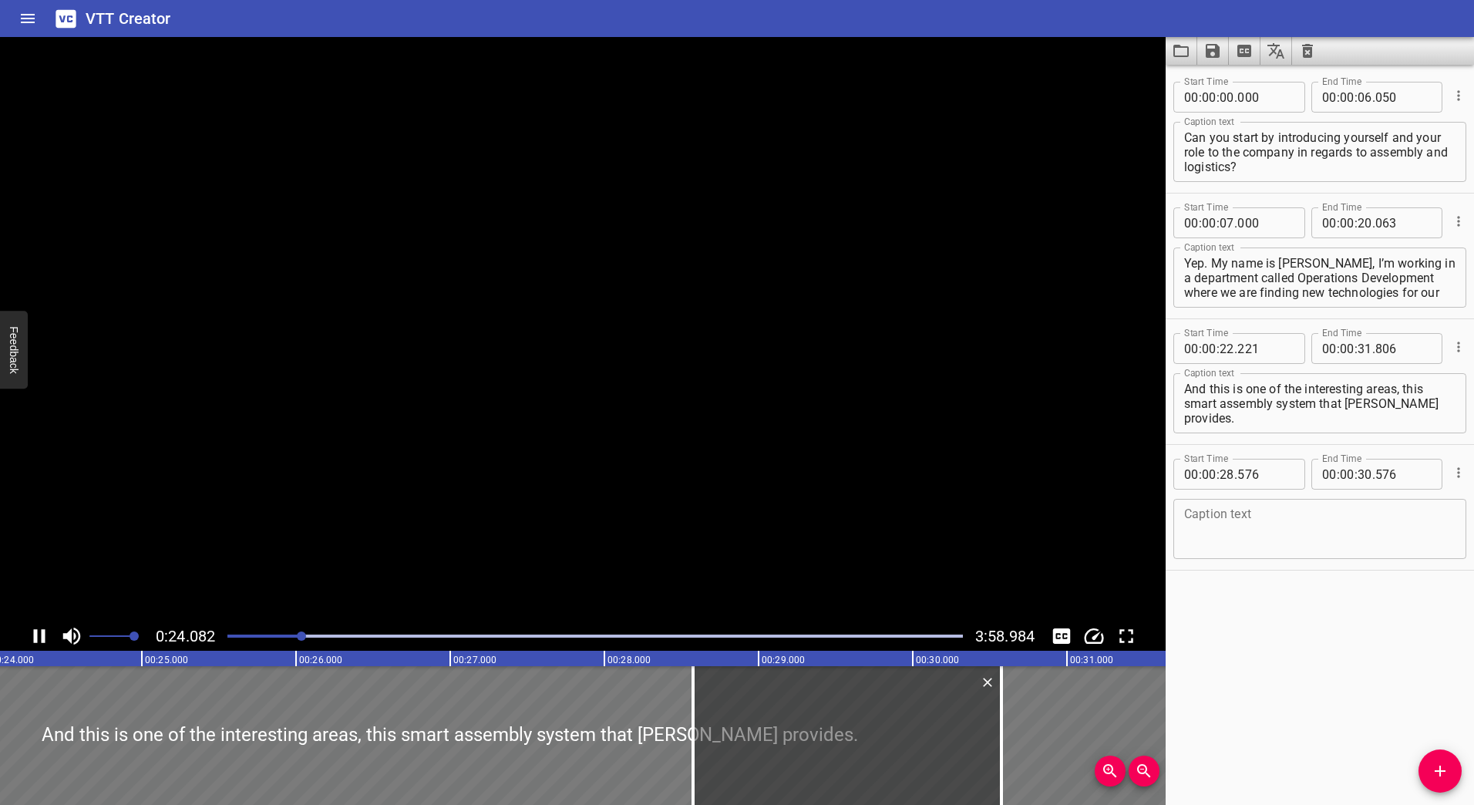
drag, startPoint x: 619, startPoint y: 716, endPoint x: 541, endPoint y: 716, distance: 77.9
click at [542, 716] on div at bounding box center [450, 735] width 1478 height 139
type input "246"
type input "831"
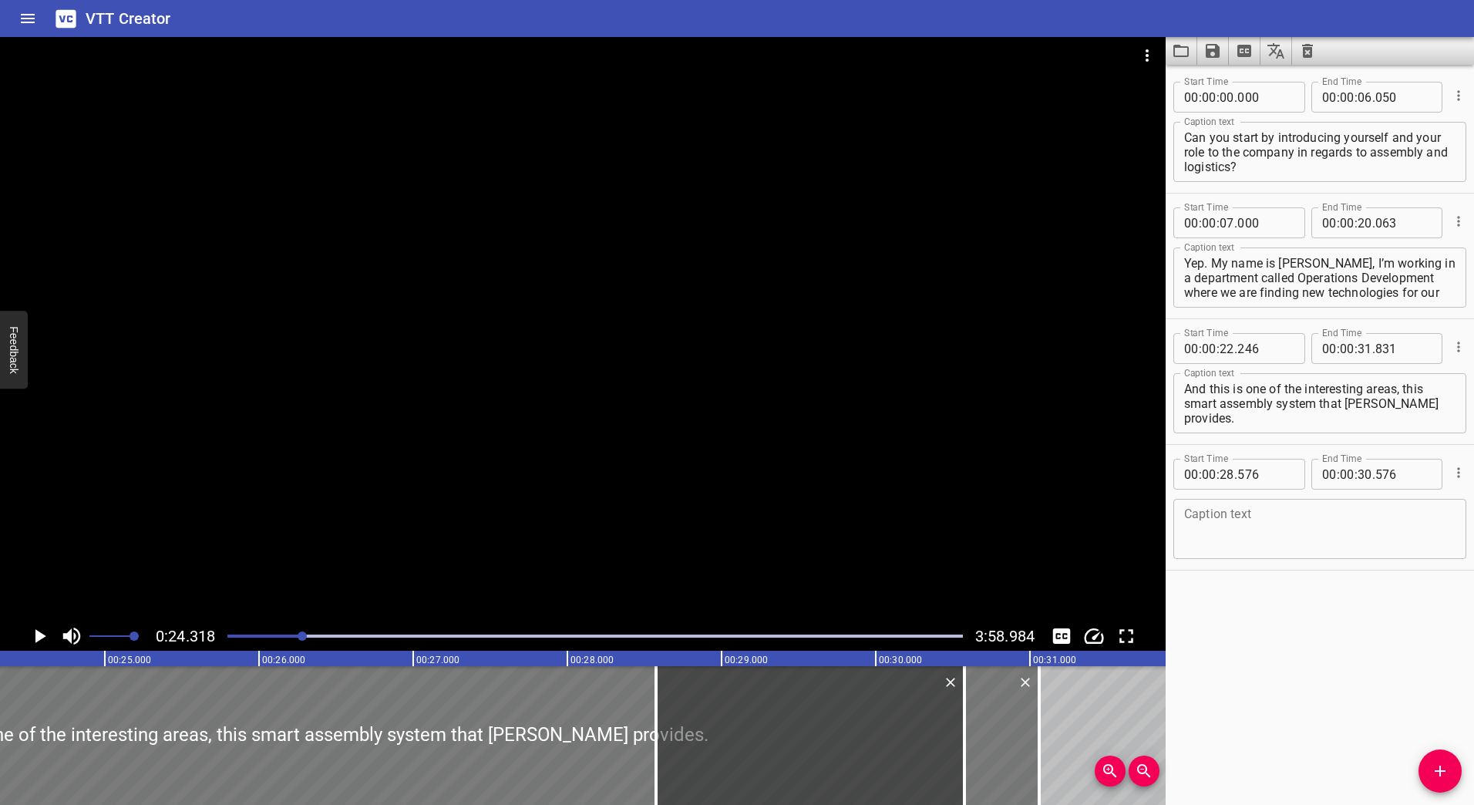
drag, startPoint x: 517, startPoint y: 722, endPoint x: 369, endPoint y: 732, distance: 149.2
click at [369, 732] on div at bounding box center [300, 735] width 1478 height 139
type input "21"
type input "281"
type input "30"
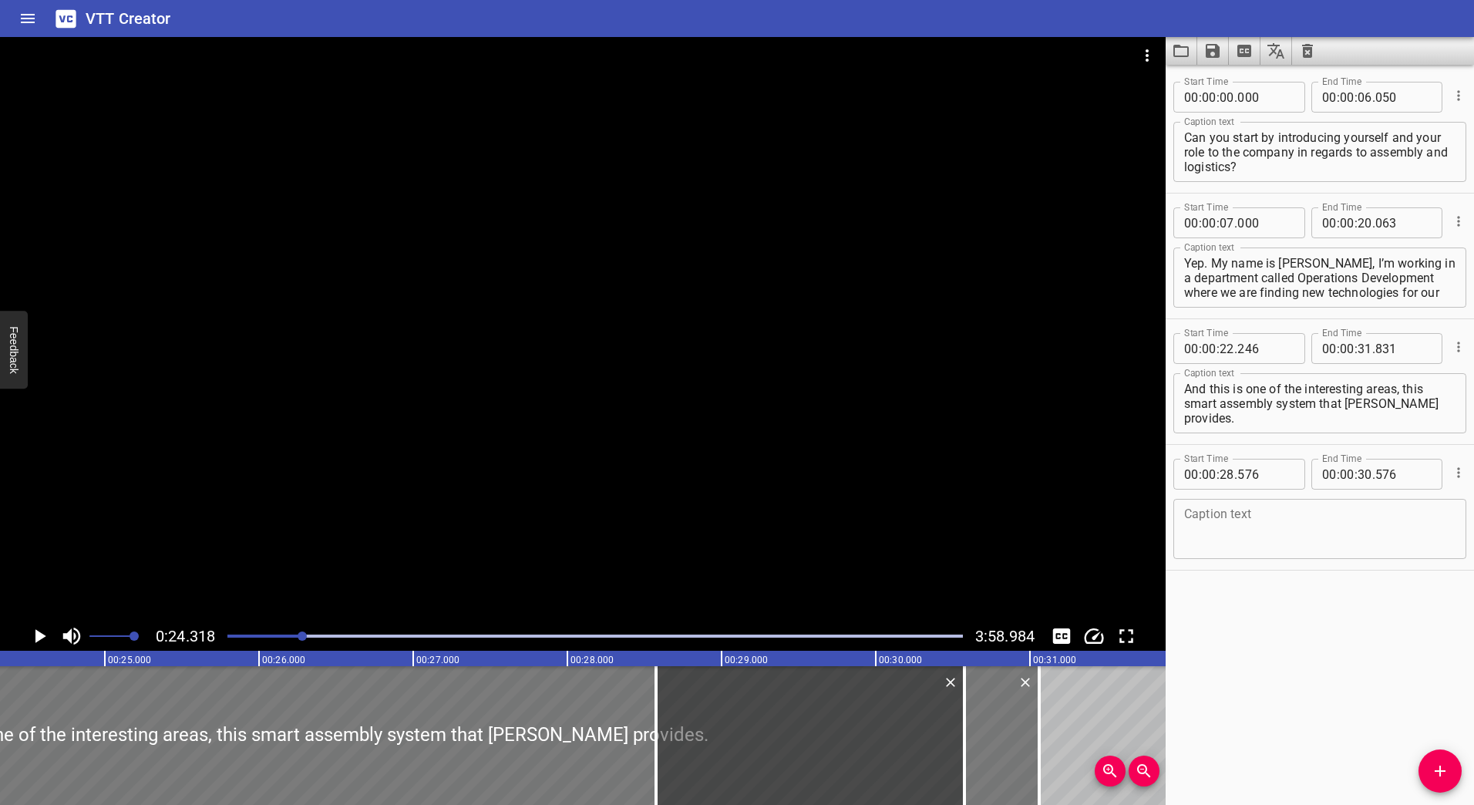
type input "866"
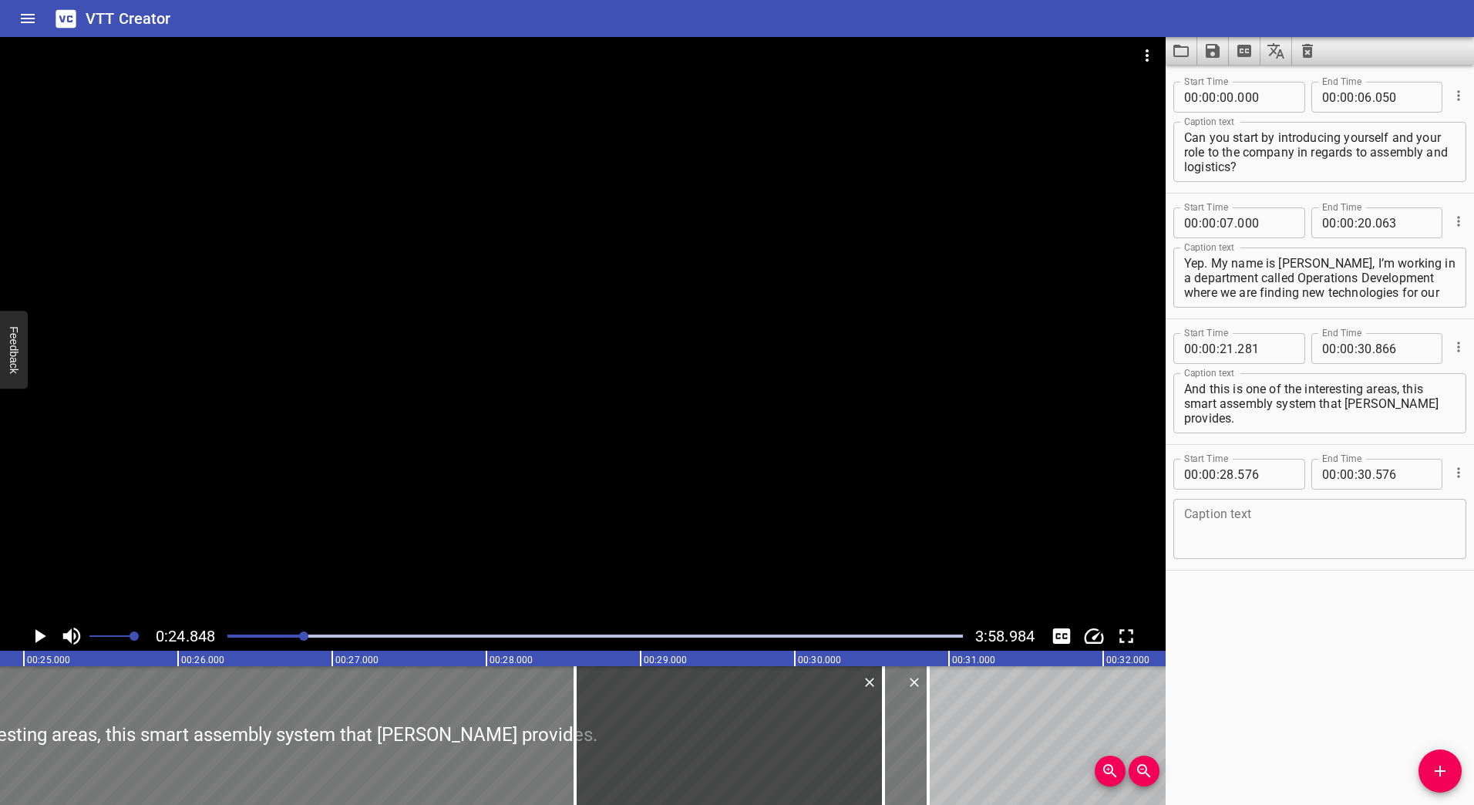
scroll to position [0, 3832]
click at [284, 638] on div at bounding box center [595, 636] width 754 height 22
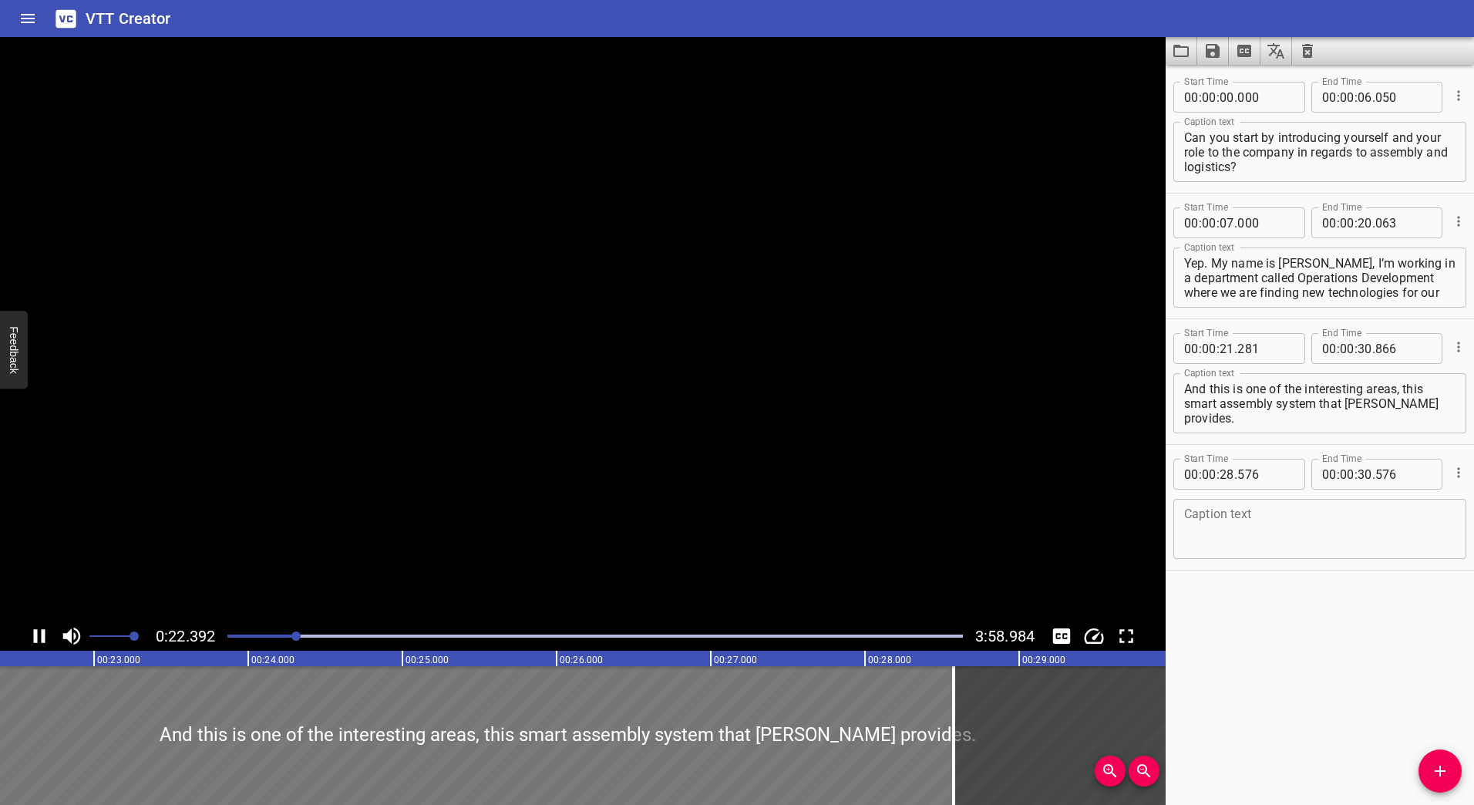
scroll to position [0, 3489]
drag, startPoint x: 346, startPoint y: 726, endPoint x: 391, endPoint y: 729, distance: 44.8
click at [391, 729] on div at bounding box center [574, 735] width 1478 height 139
type input "571"
type input "31"
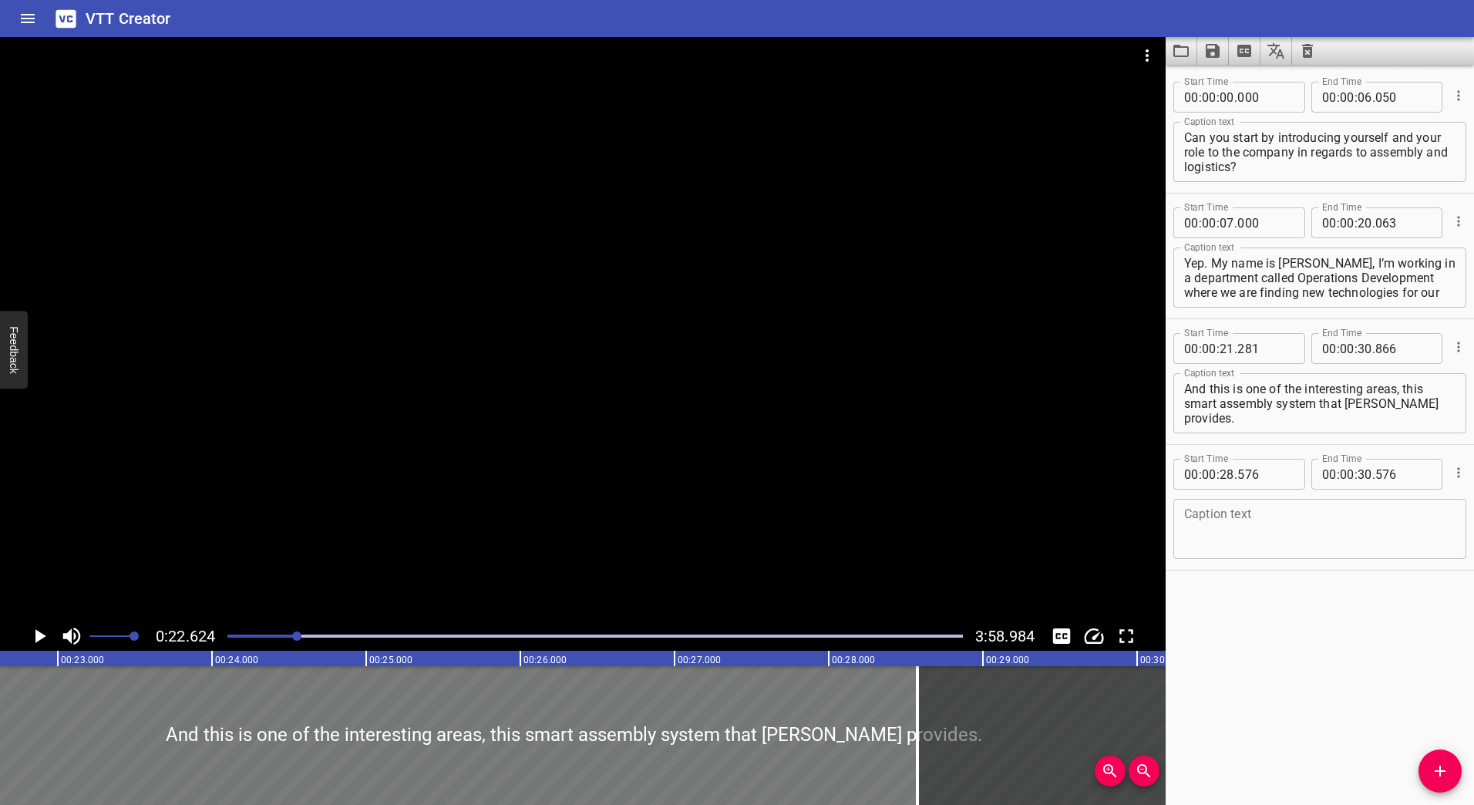
type input "156"
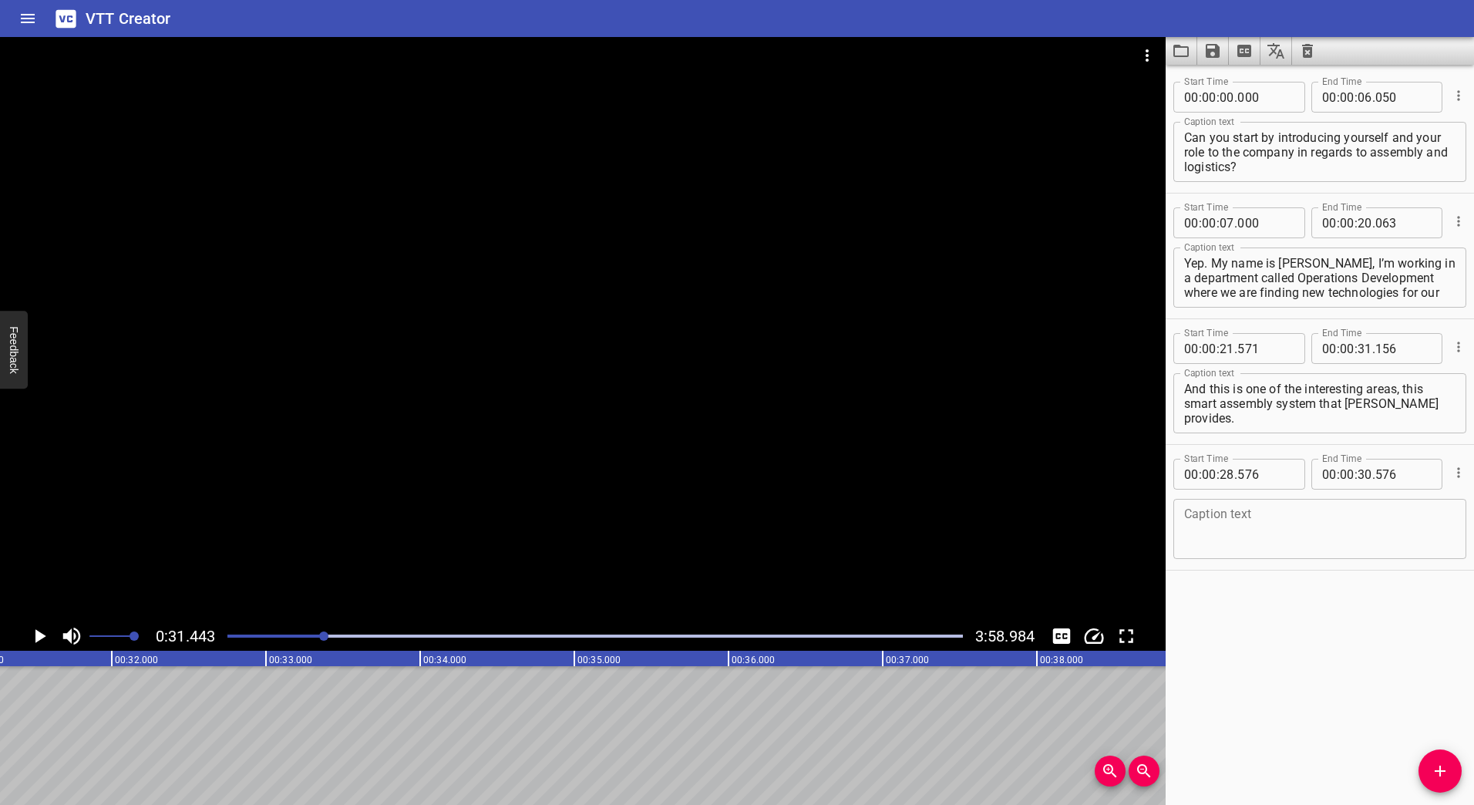
scroll to position [0, 4849]
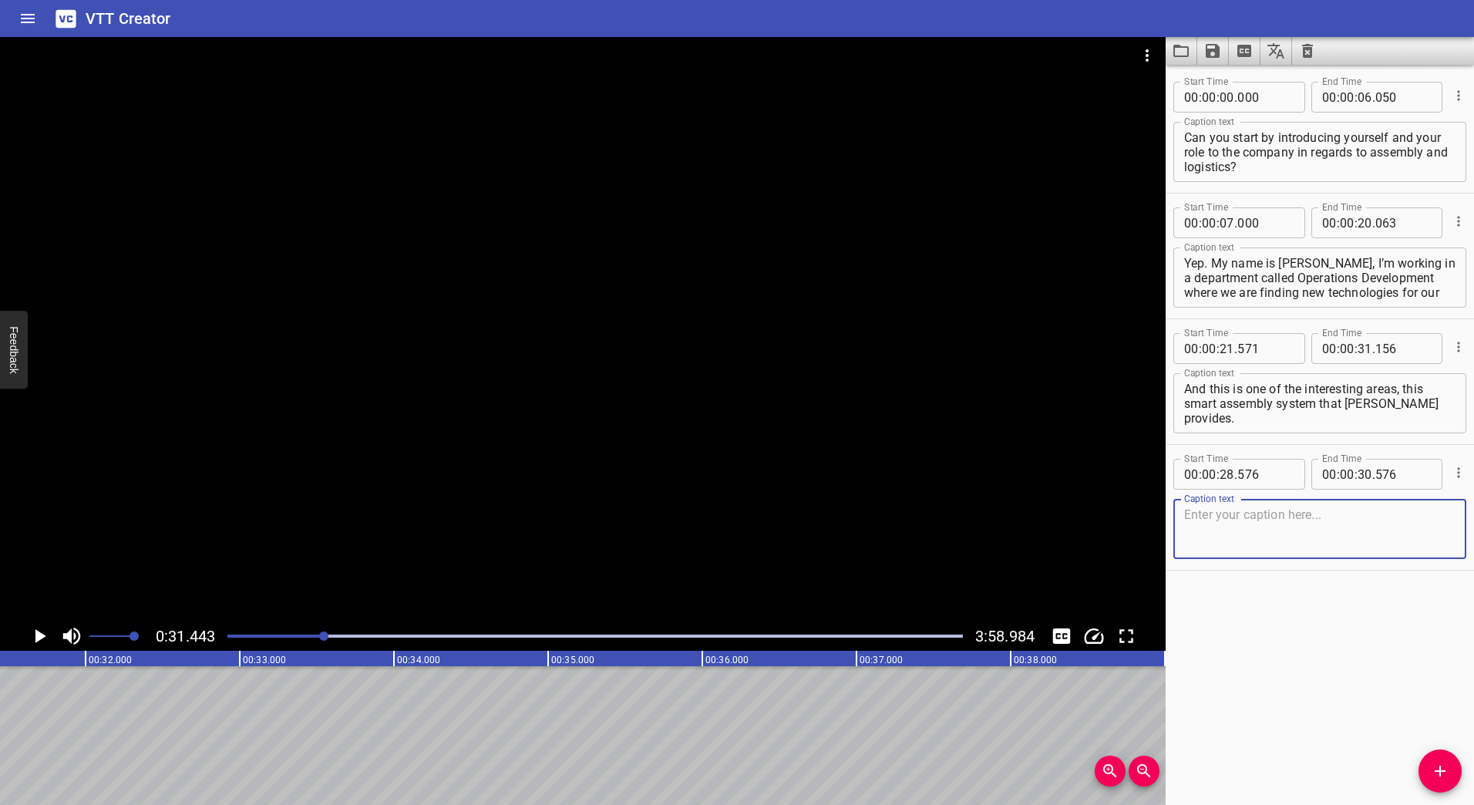
click at [1224, 510] on textarea at bounding box center [1319, 529] width 271 height 44
type textarea "fdgdf"
click at [302, 638] on div at bounding box center [595, 636] width 754 height 22
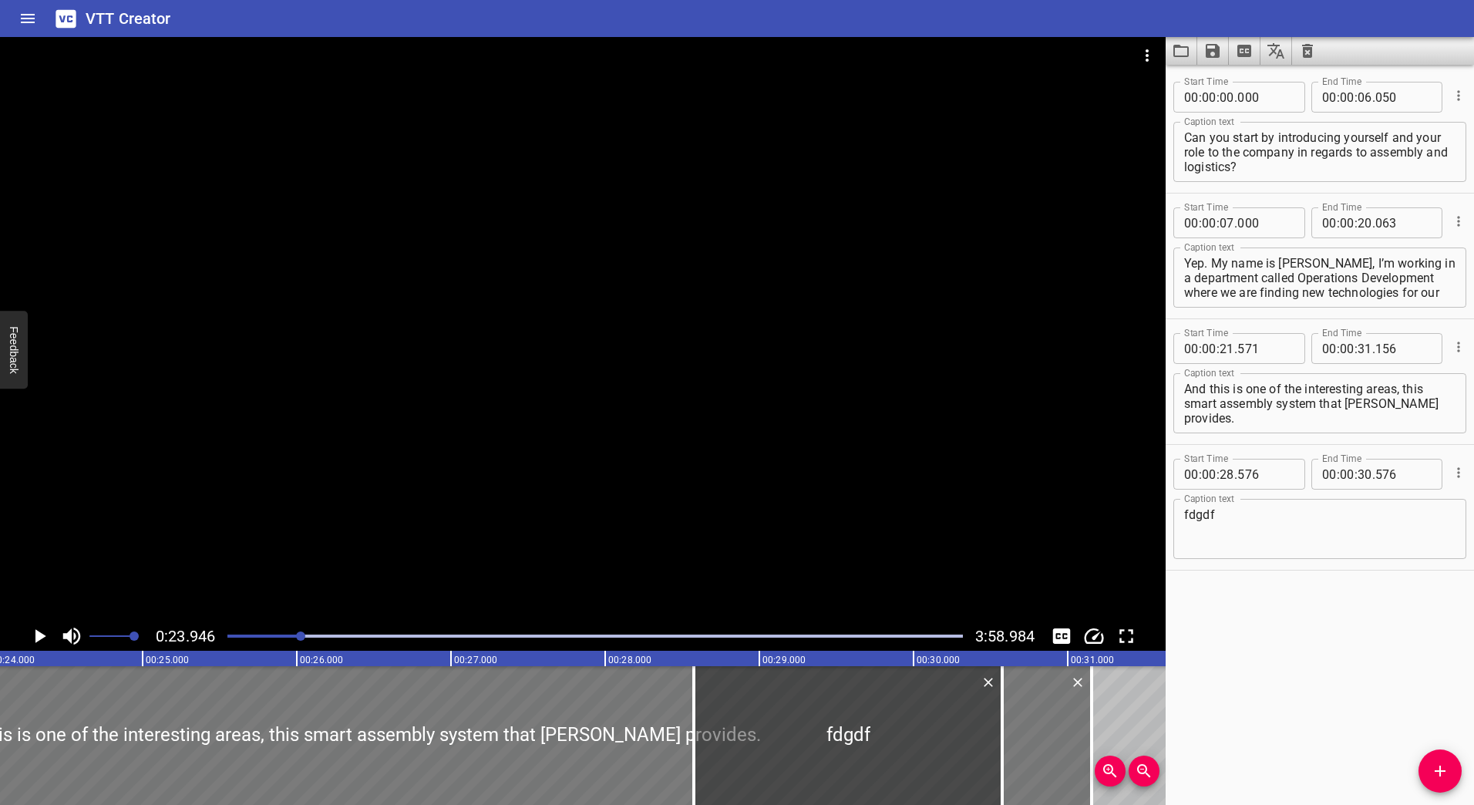
scroll to position [0, 3692]
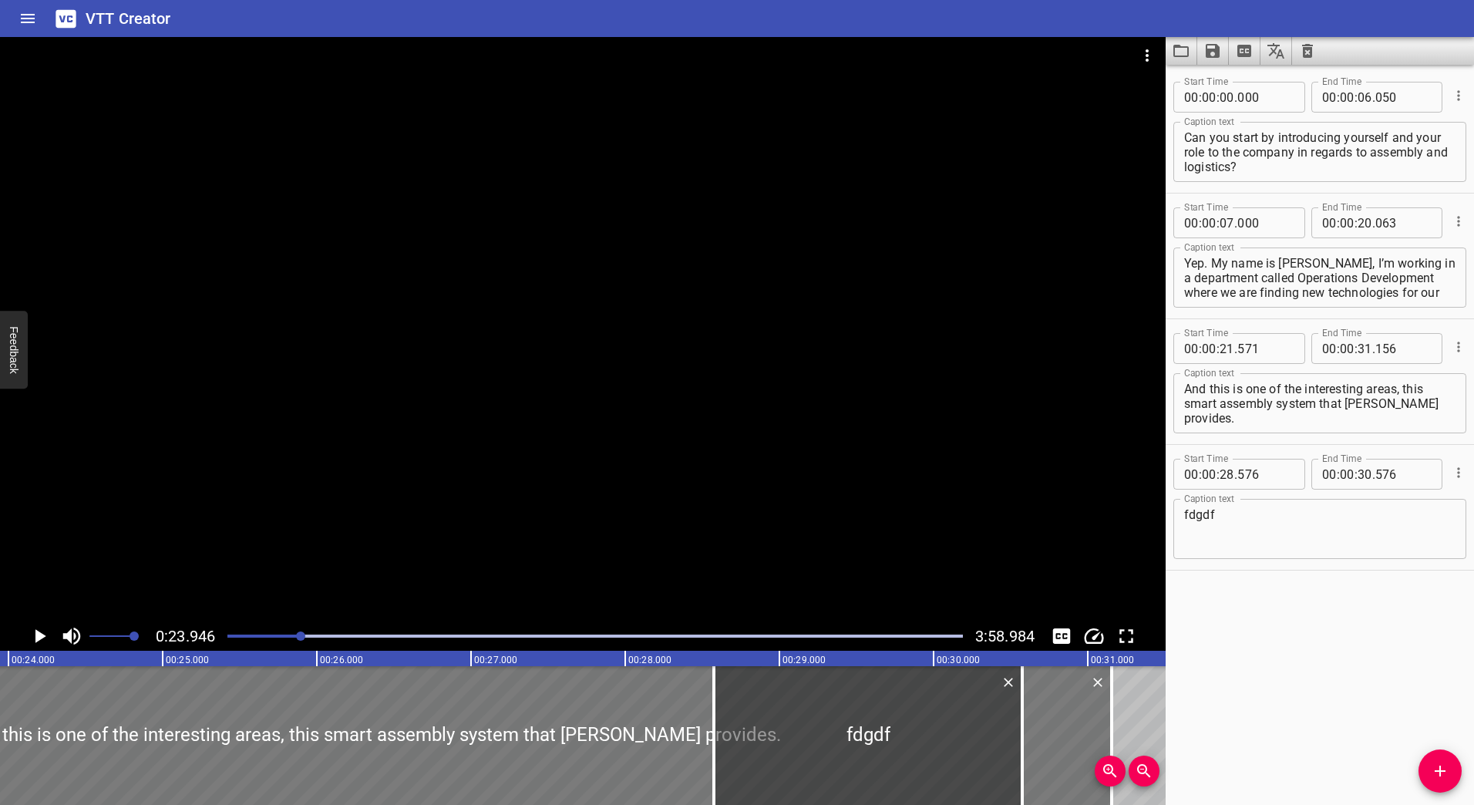
click at [611, 719] on div at bounding box center [373, 735] width 1478 height 139
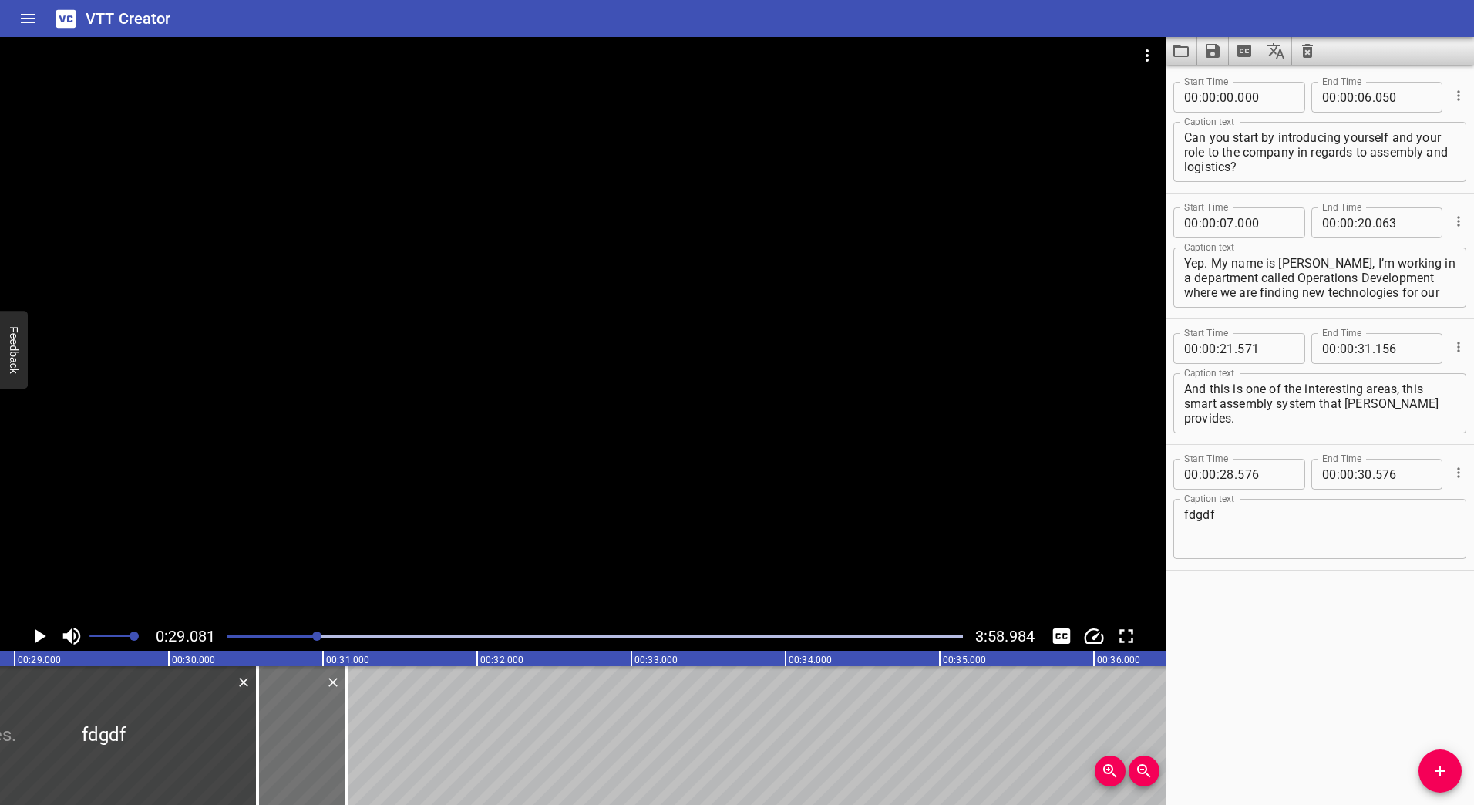
scroll to position [0, 4484]
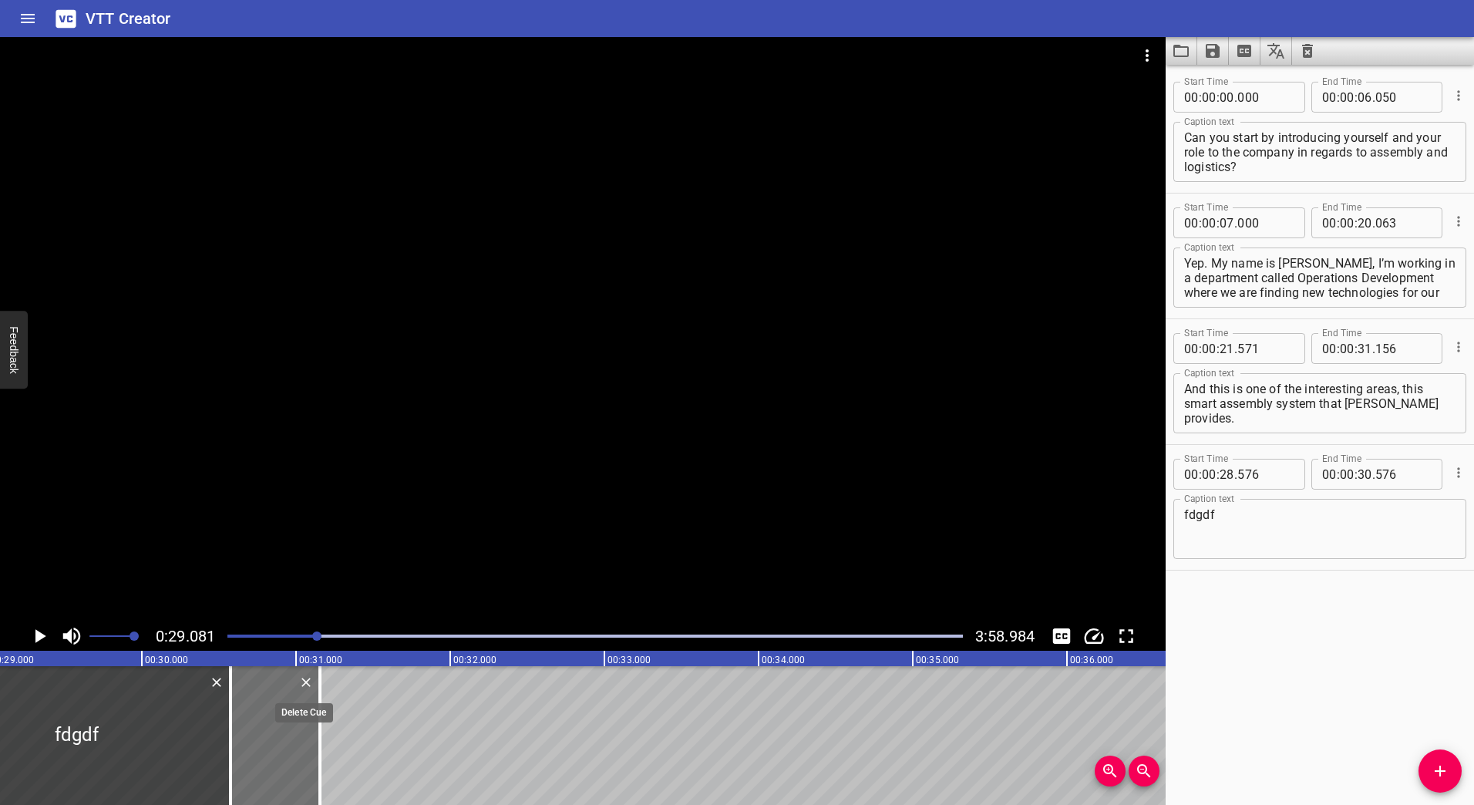
click at [303, 684] on icon "Delete" at bounding box center [305, 682] width 15 height 15
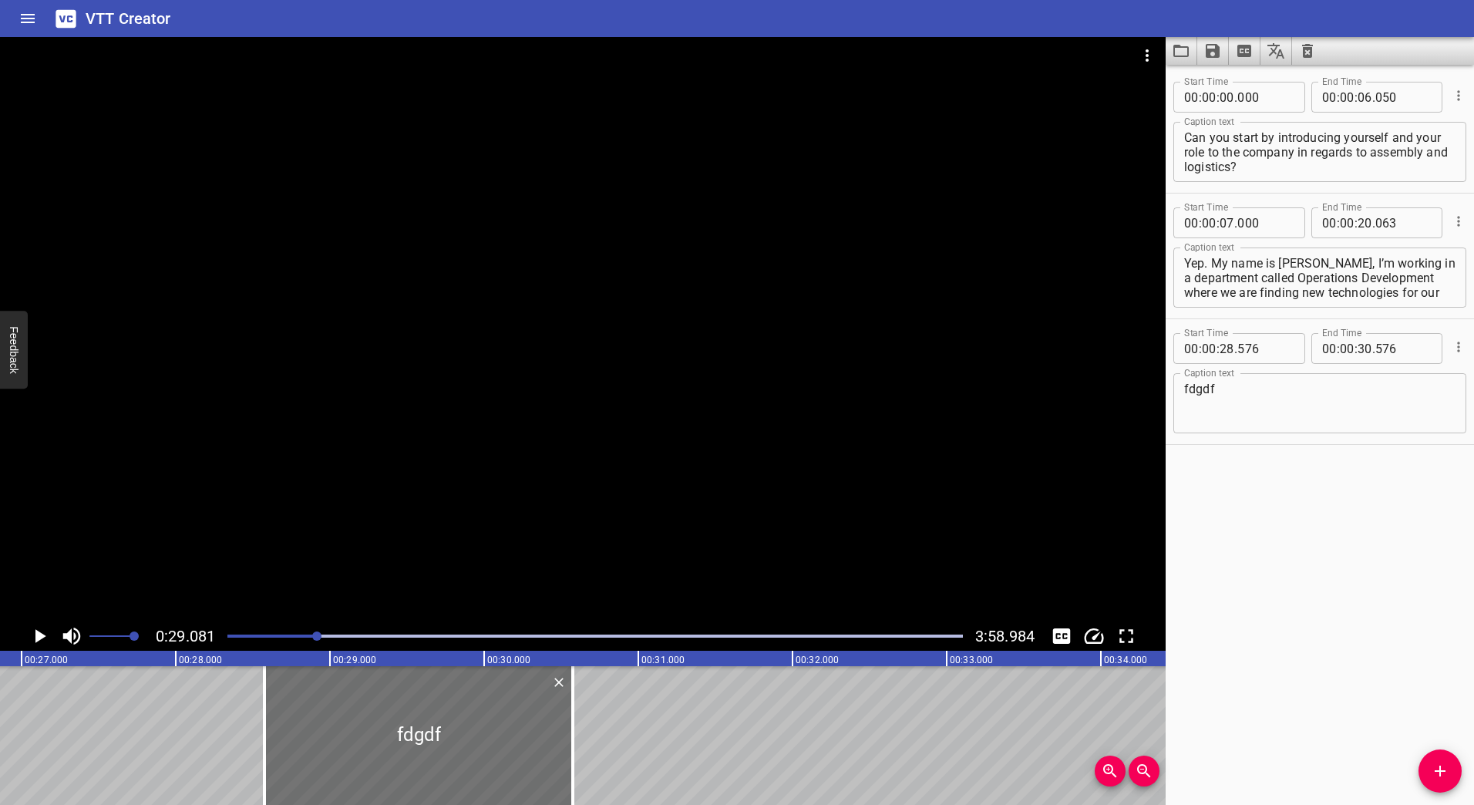
scroll to position [0, 3863]
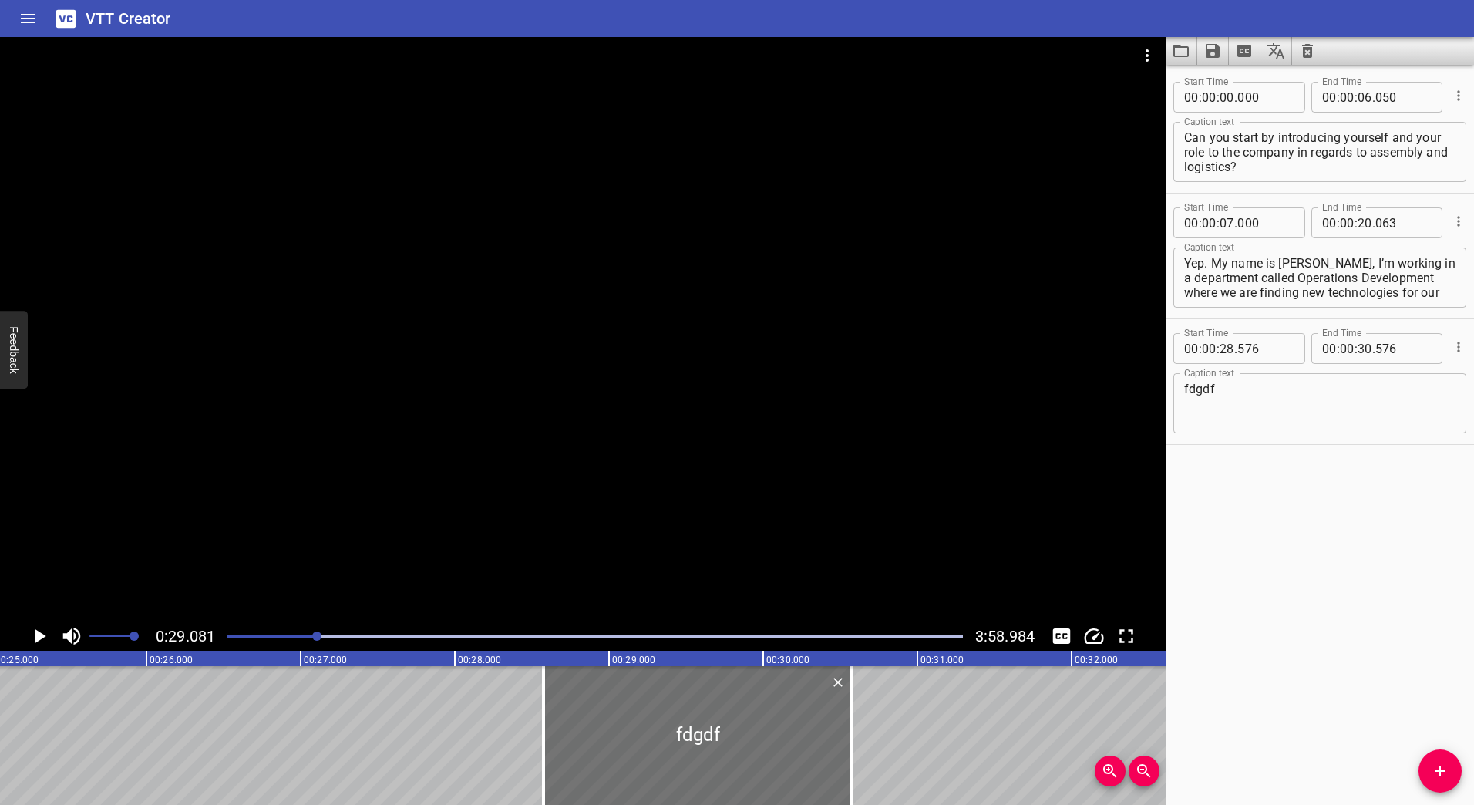
drag, startPoint x: 333, startPoint y: 729, endPoint x: 202, endPoint y: 722, distance: 131.3
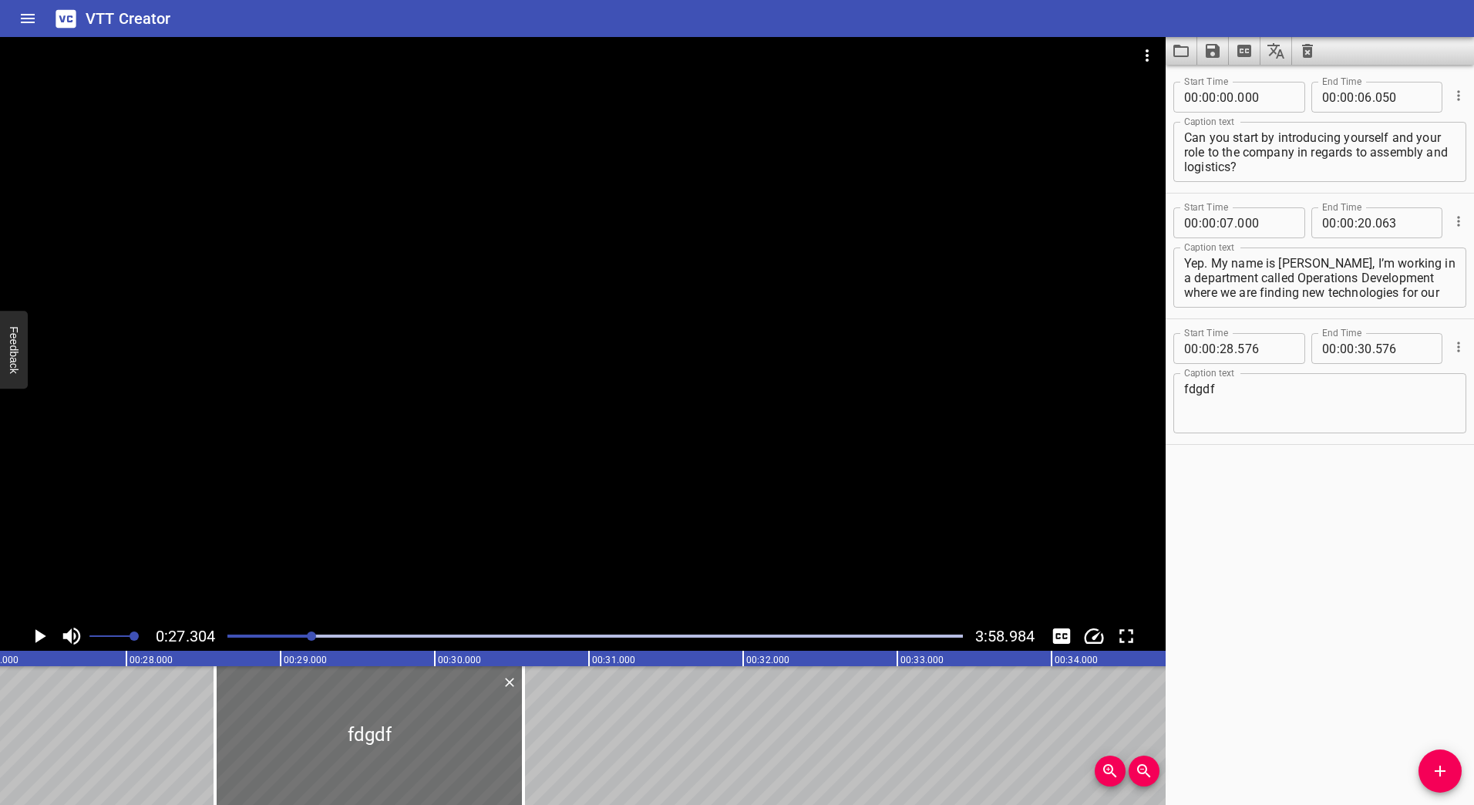
scroll to position [0, 4210]
click at [1451, 349] on icon "Cue Options" at bounding box center [1458, 346] width 15 height 15
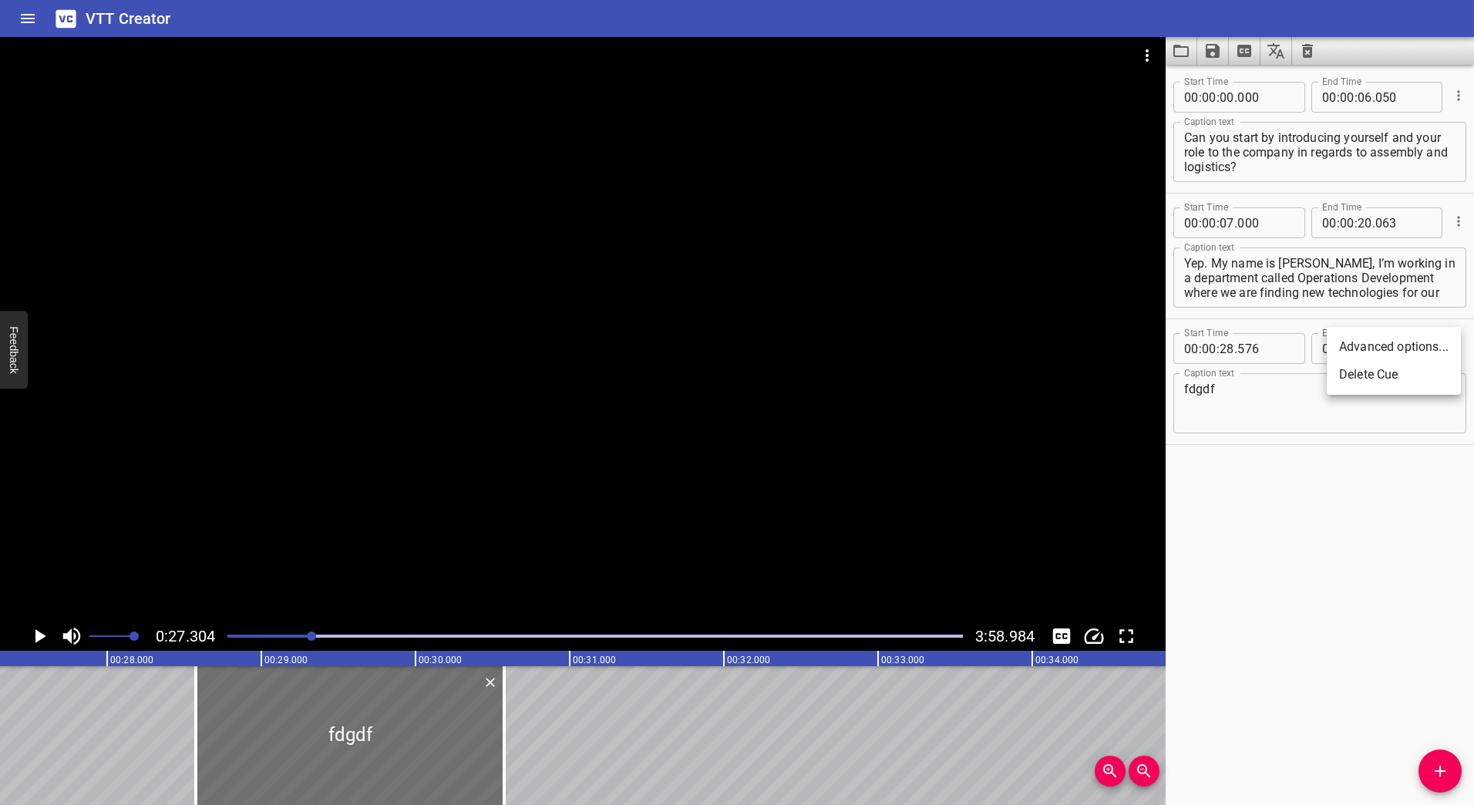
click at [1410, 370] on li "Delete Cue" at bounding box center [1394, 375] width 134 height 28
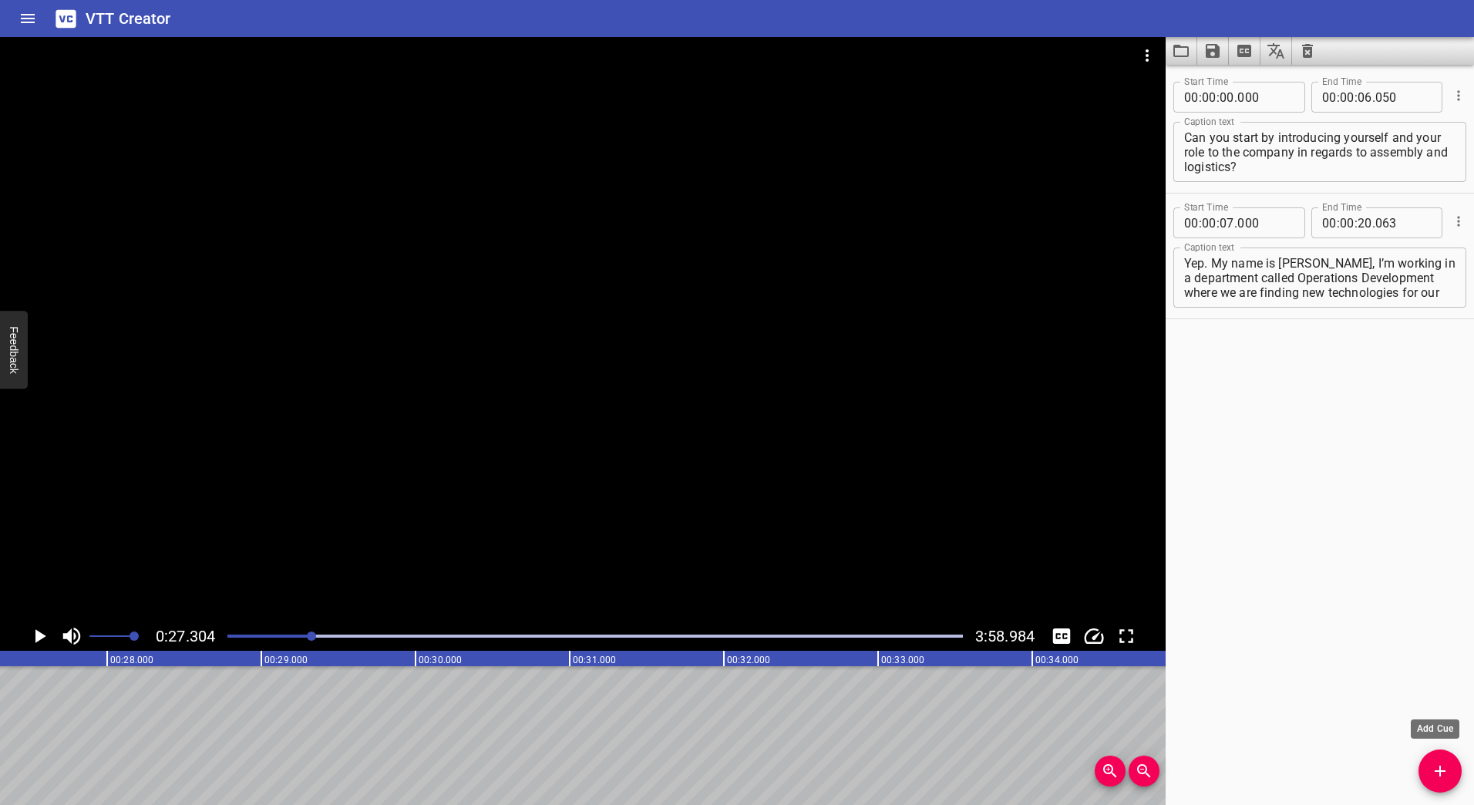
click at [1444, 756] on button "Add Cue" at bounding box center [1440, 770] width 43 height 43
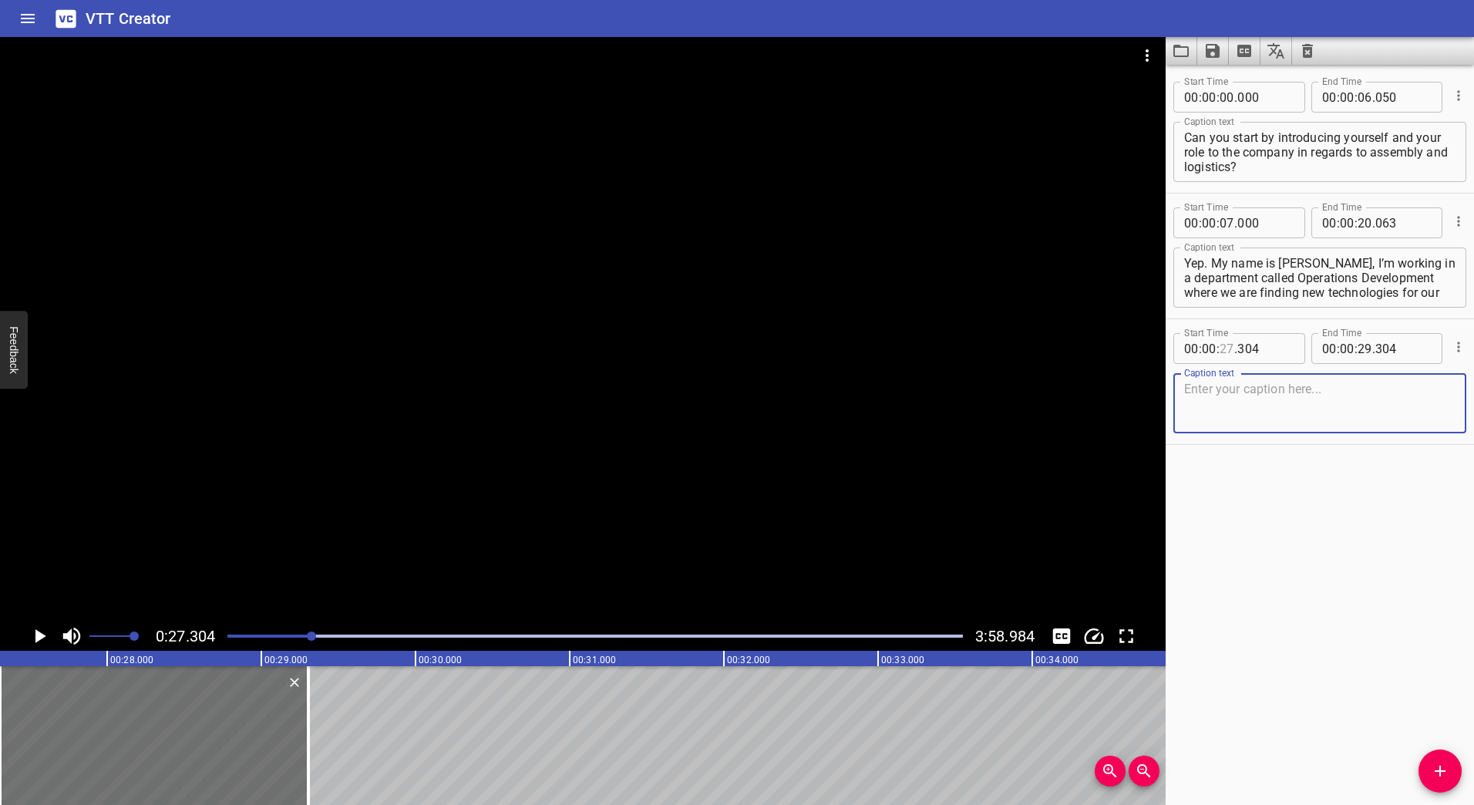
click at [1228, 348] on input "number" at bounding box center [1227, 348] width 15 height 31
type input "27"
click at [1235, 349] on span "." at bounding box center [1235, 348] width 3 height 31
click at [1231, 349] on input "number" at bounding box center [1227, 348] width 15 height 31
type input "27"
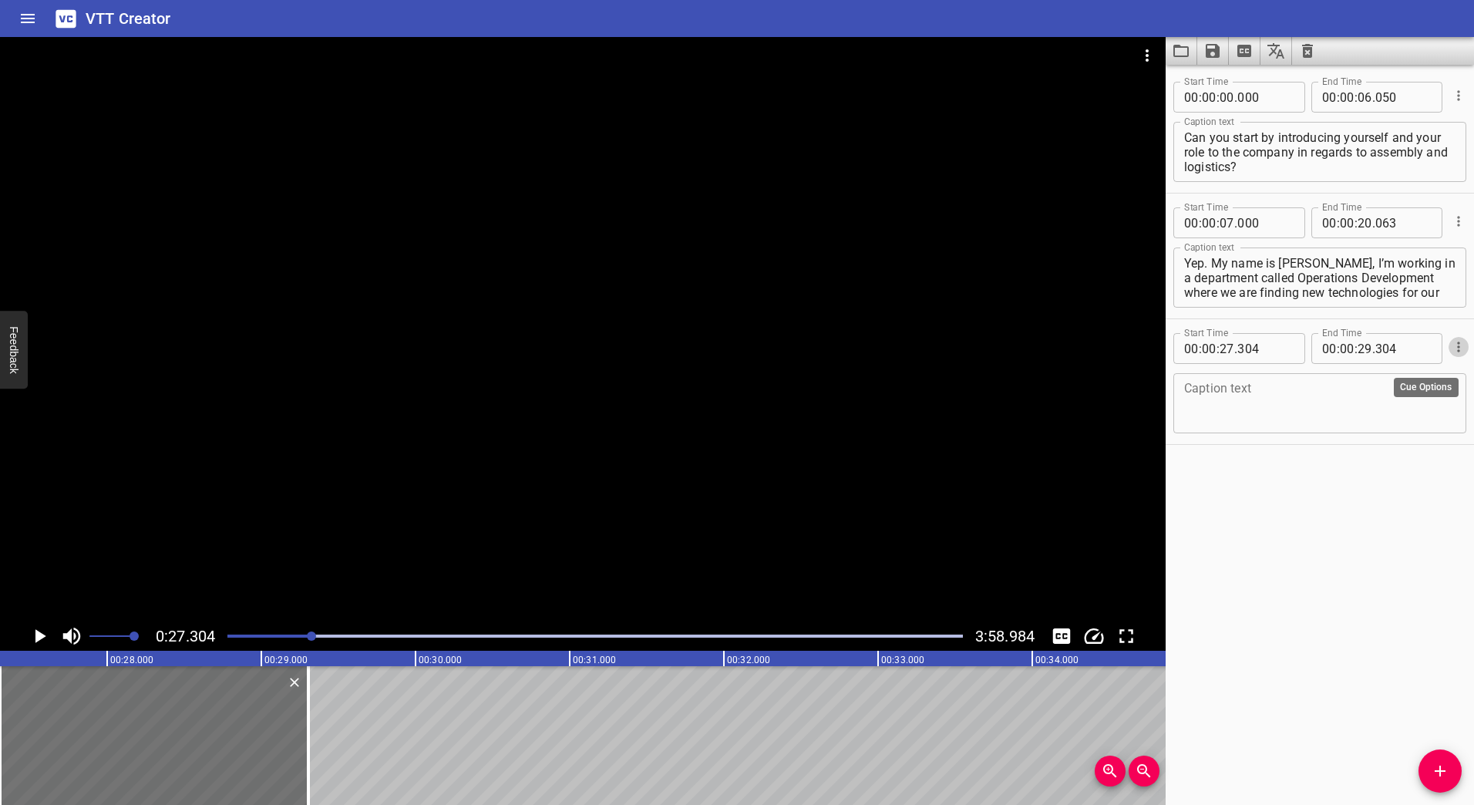
click at [1451, 346] on icon "Cue Options" at bounding box center [1458, 346] width 15 height 15
click at [1388, 479] on div at bounding box center [737, 402] width 1474 height 805
click at [1244, 346] on input "number" at bounding box center [1265, 348] width 56 height 31
type input "304"
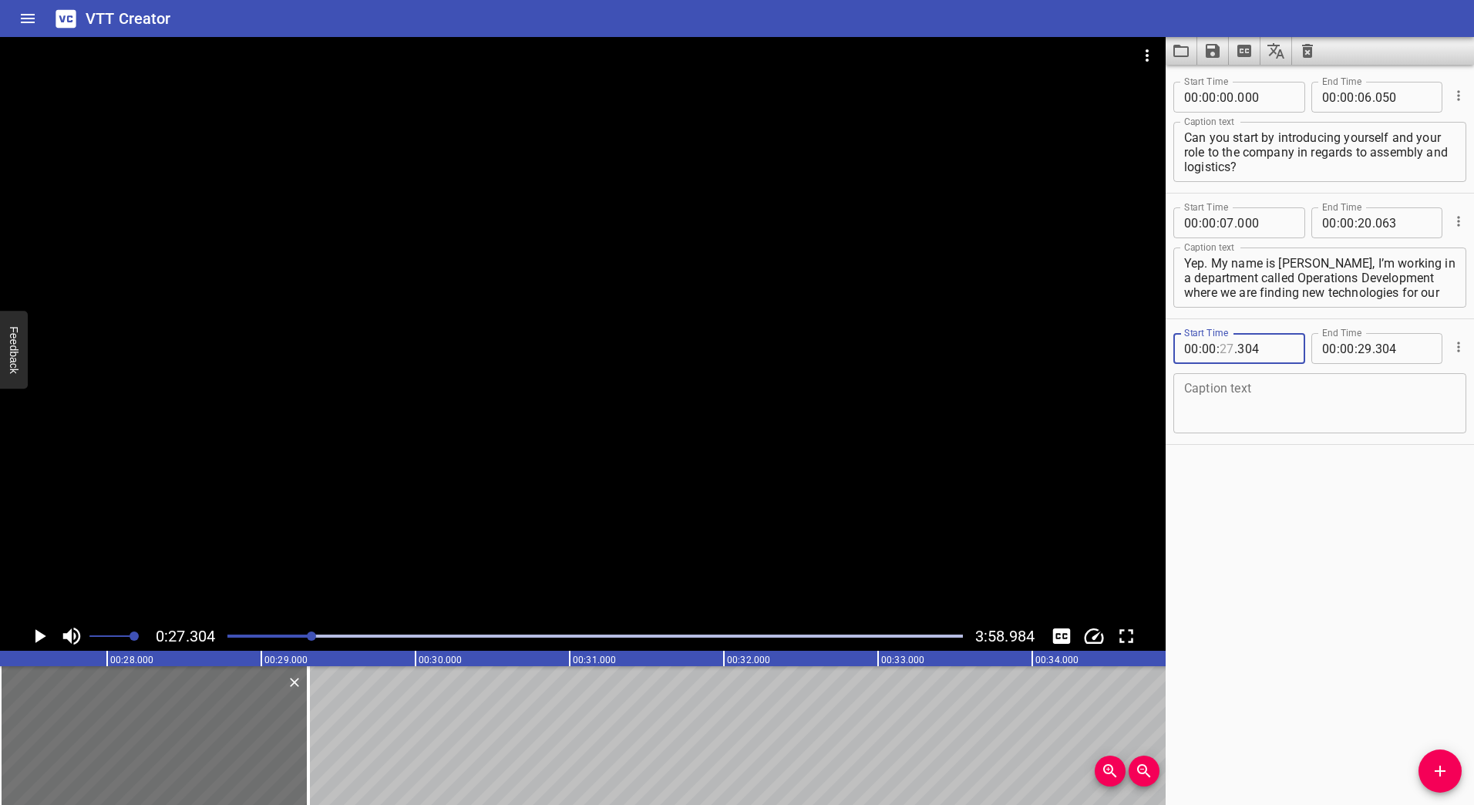
click at [1226, 343] on input "number" at bounding box center [1227, 348] width 15 height 31
type input "27"
click at [221, 739] on div at bounding box center [154, 735] width 308 height 139
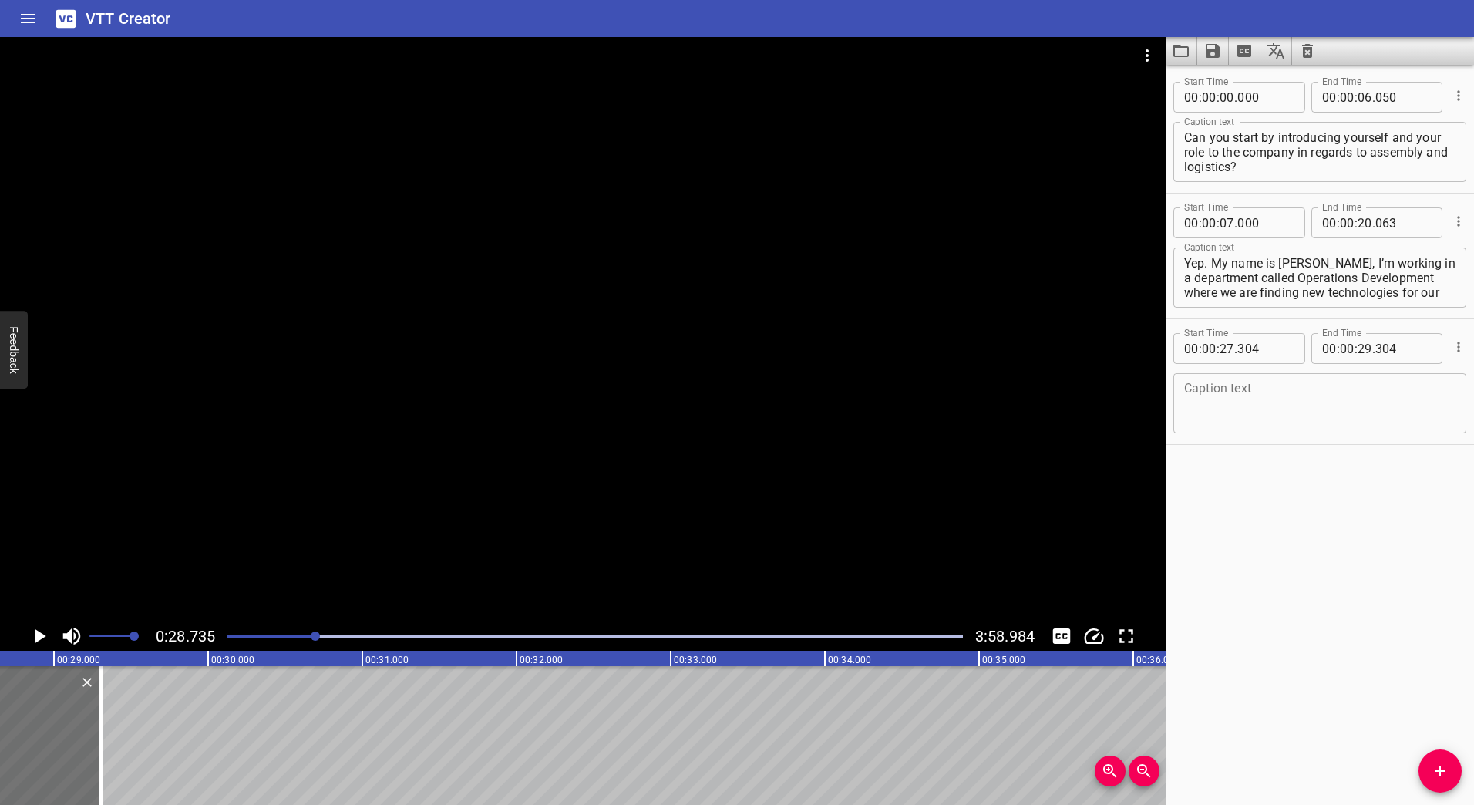
scroll to position [0, 4431]
click at [256, 632] on div at bounding box center [595, 636] width 754 height 22
click at [271, 634] on div at bounding box center [595, 636] width 754 height 22
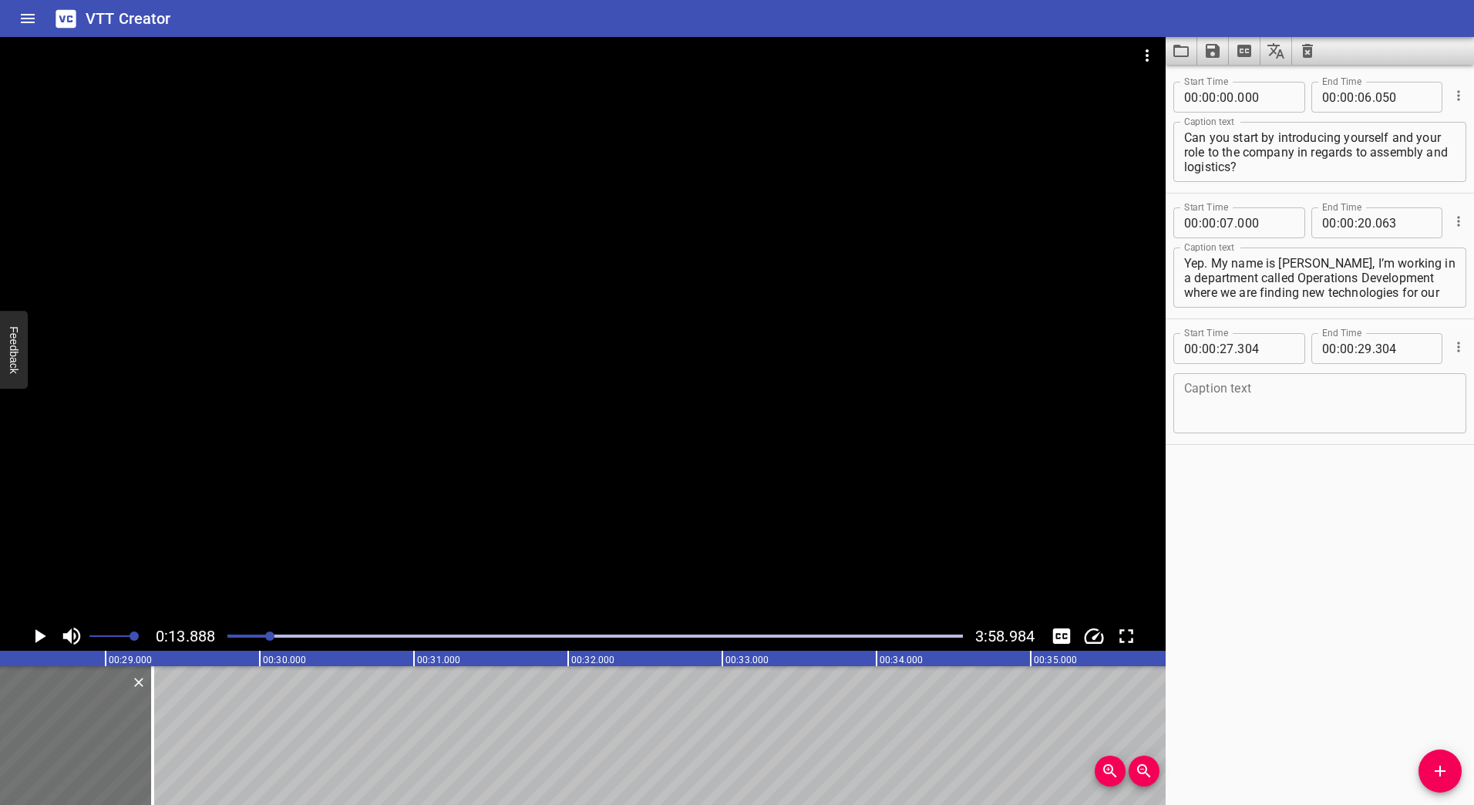
click at [21, 638] on div "0:13.888 3:58.984" at bounding box center [583, 635] width 1166 height 29
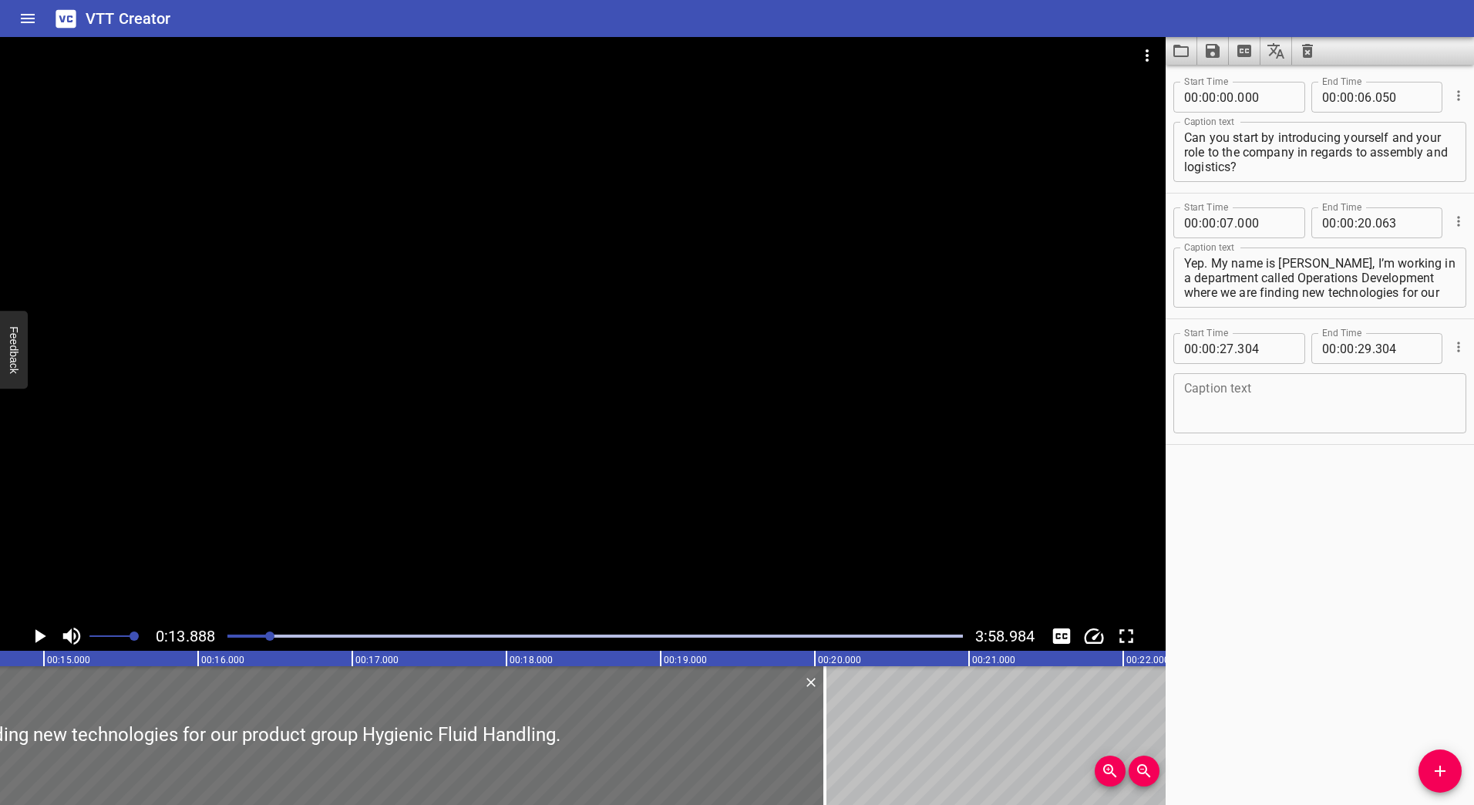
scroll to position [0, 2142]
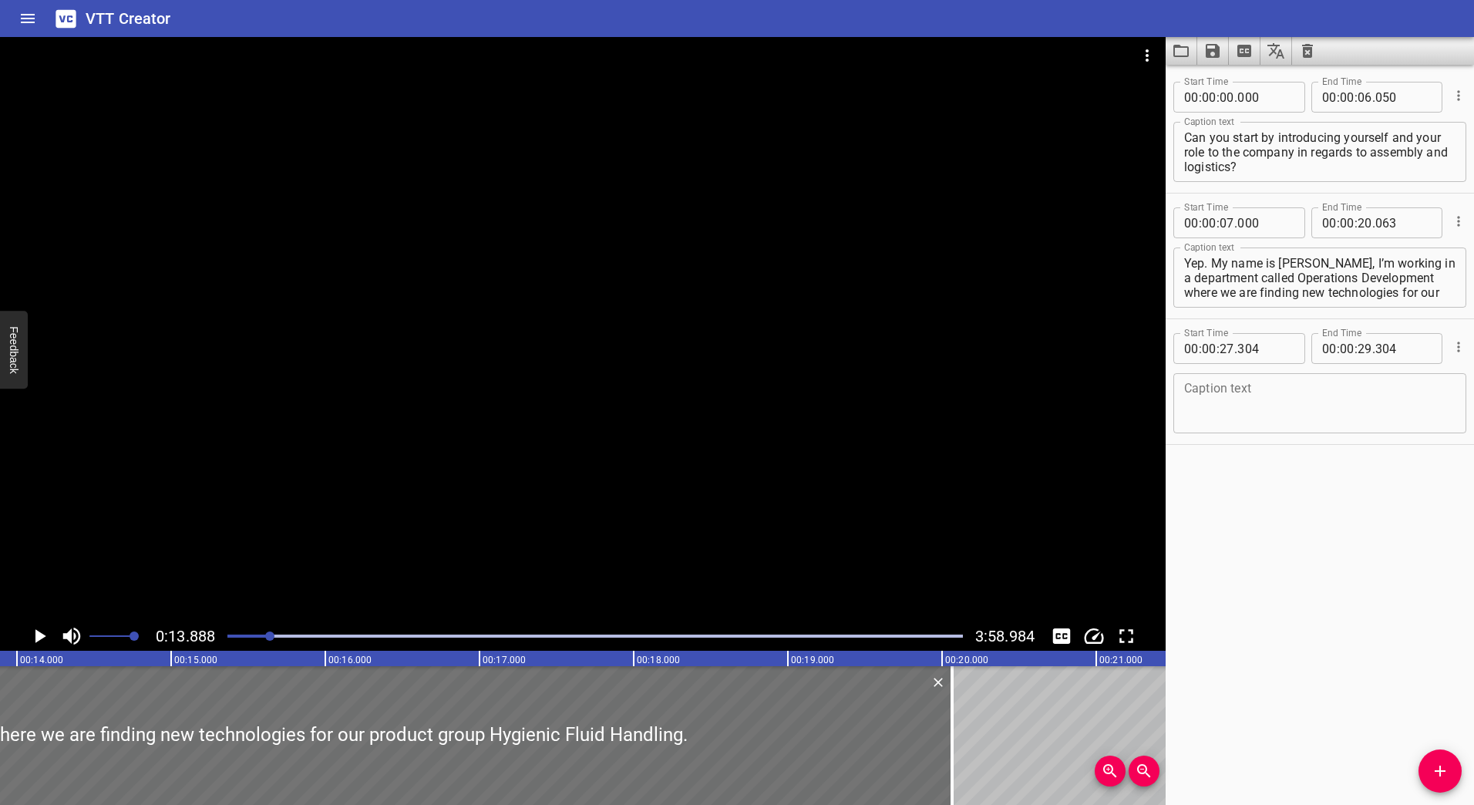
click at [45, 640] on icon "Play/Pause" at bounding box center [39, 636] width 23 height 23
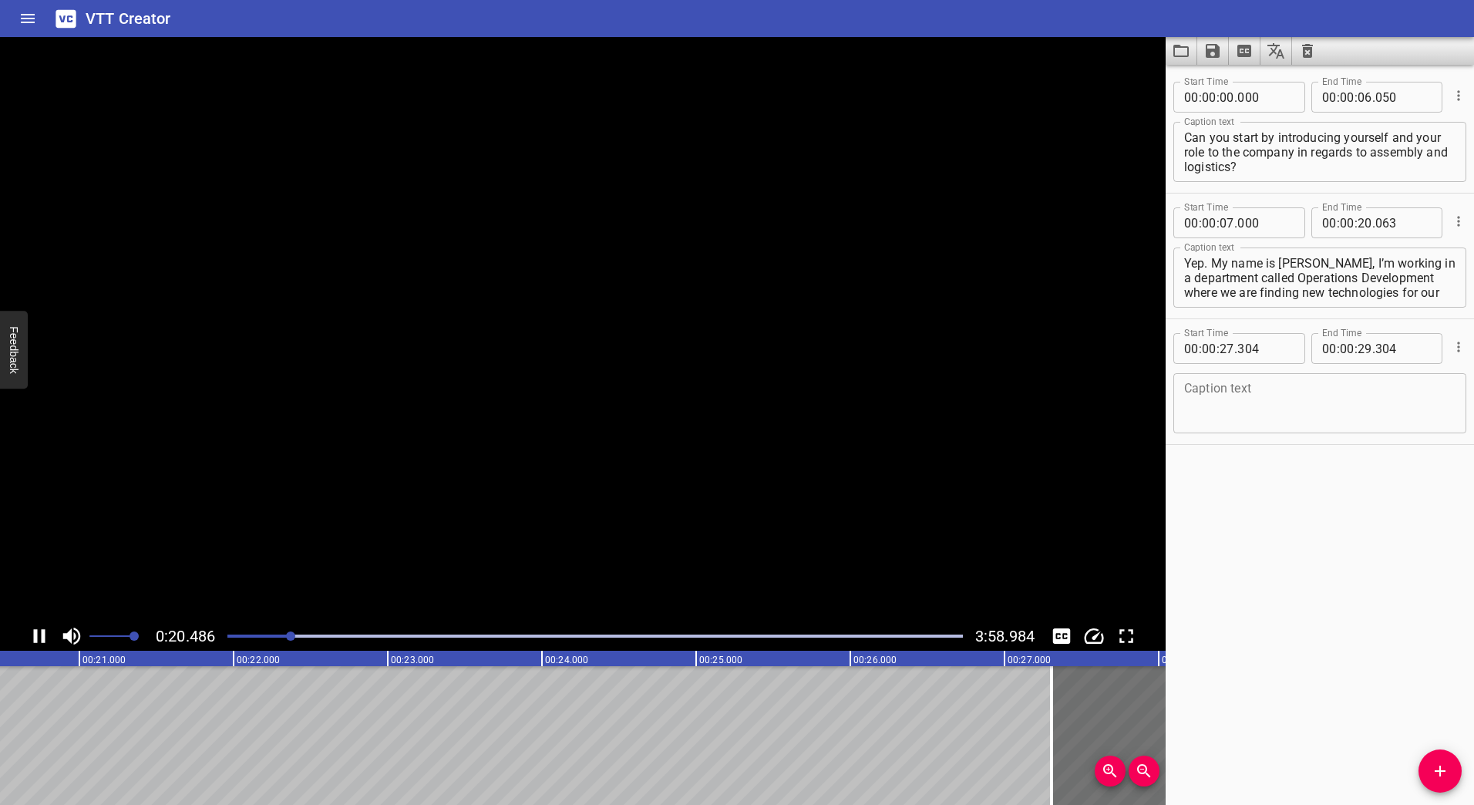
click at [44, 636] on icon "Play/Pause" at bounding box center [40, 636] width 12 height 14
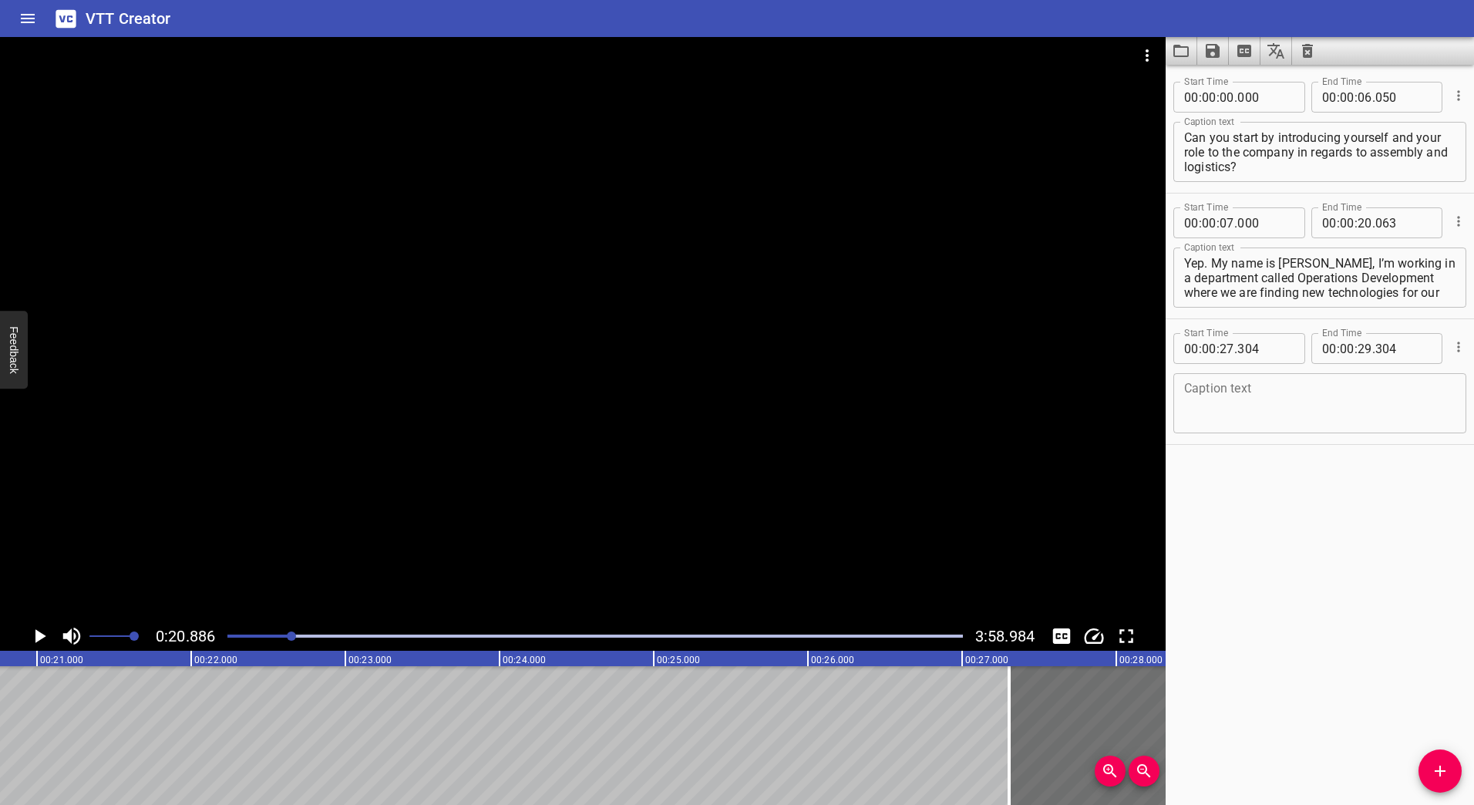
scroll to position [0, 3220]
click at [1229, 351] on input "number" at bounding box center [1227, 348] width 15 height 31
type input "21"
type input "000"
click at [38, 645] on icon "Play/Pause" at bounding box center [39, 636] width 23 height 23
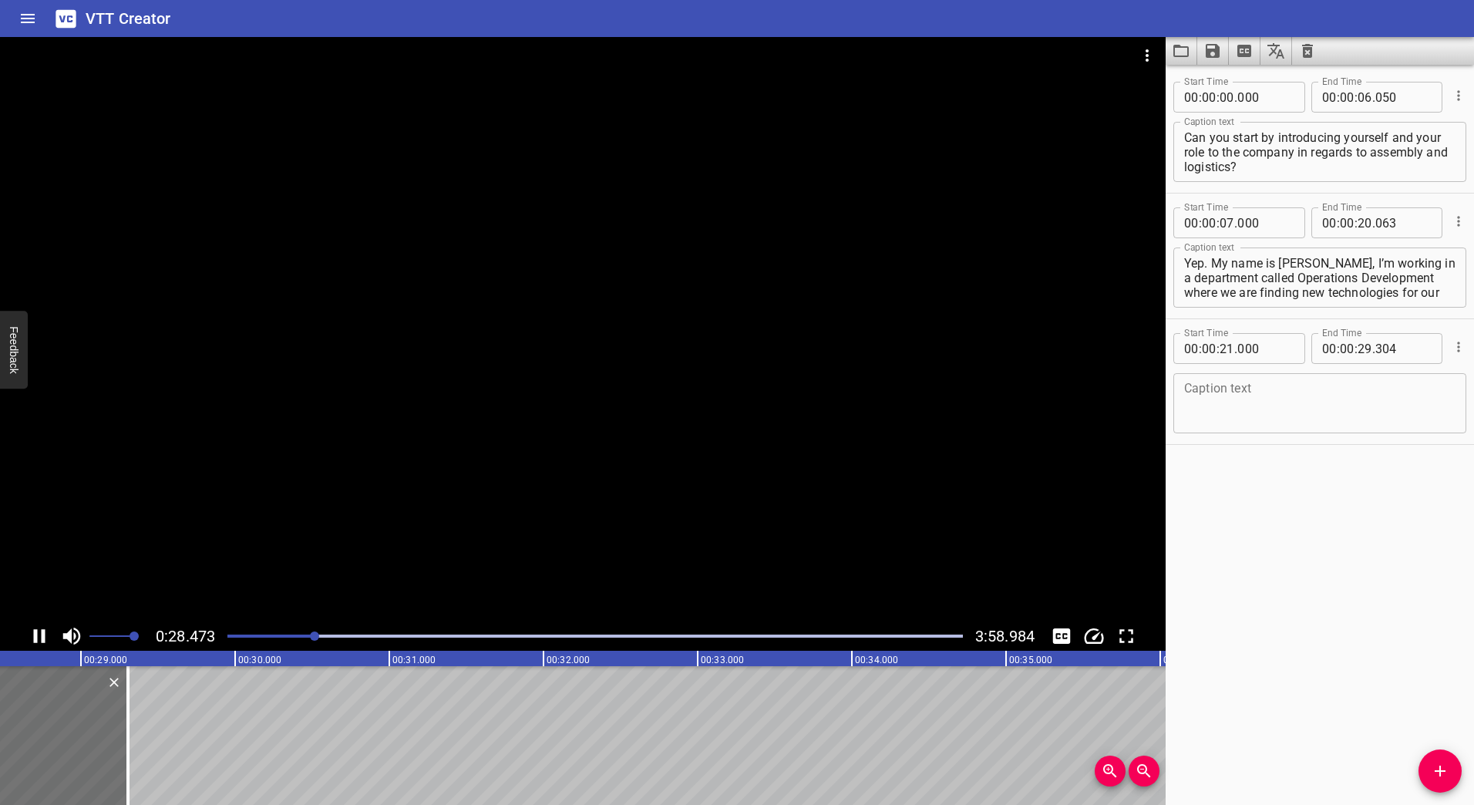
click at [44, 635] on icon "Play/Pause" at bounding box center [40, 636] width 12 height 14
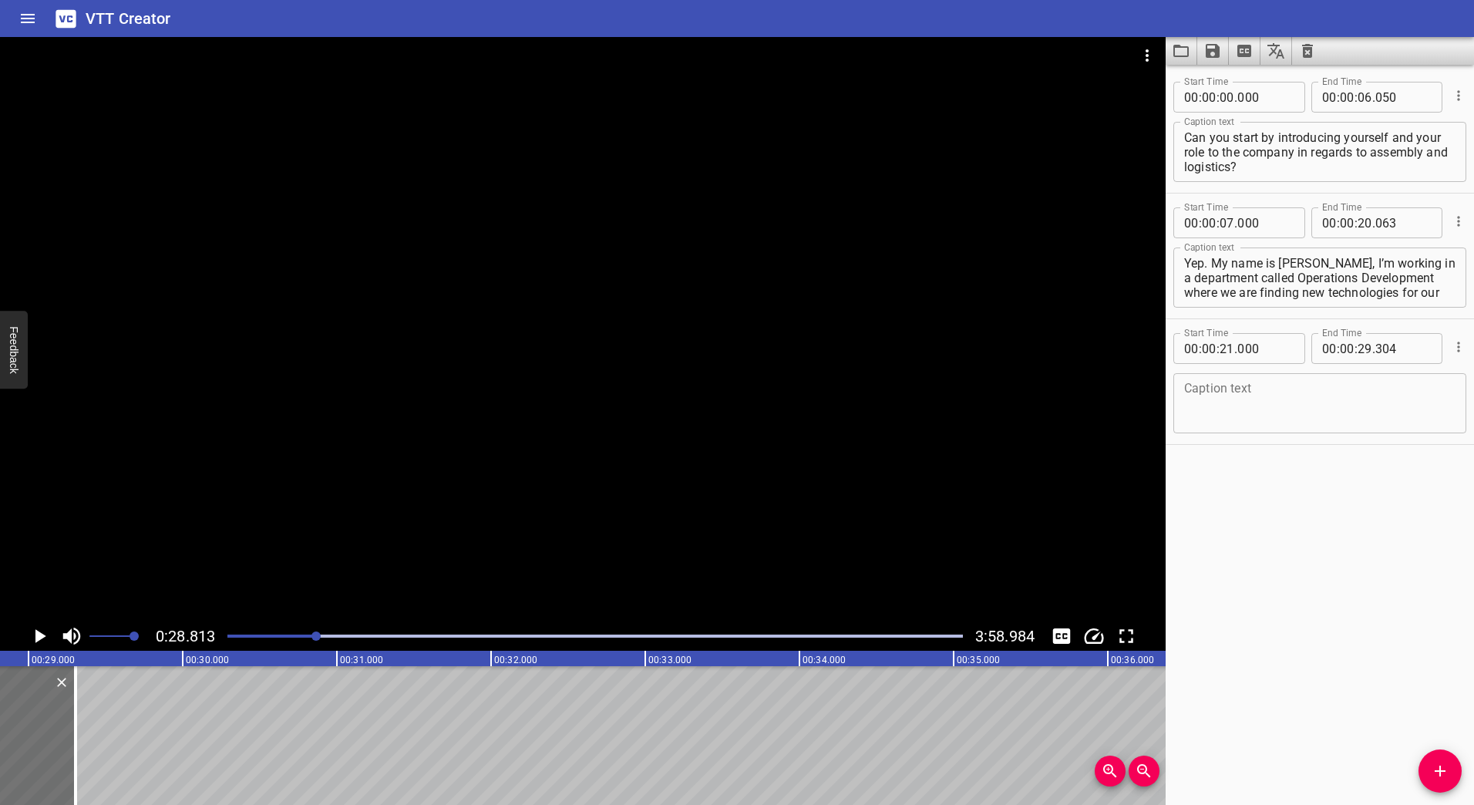
click at [44, 635] on icon "Play/Pause" at bounding box center [39, 636] width 23 height 23
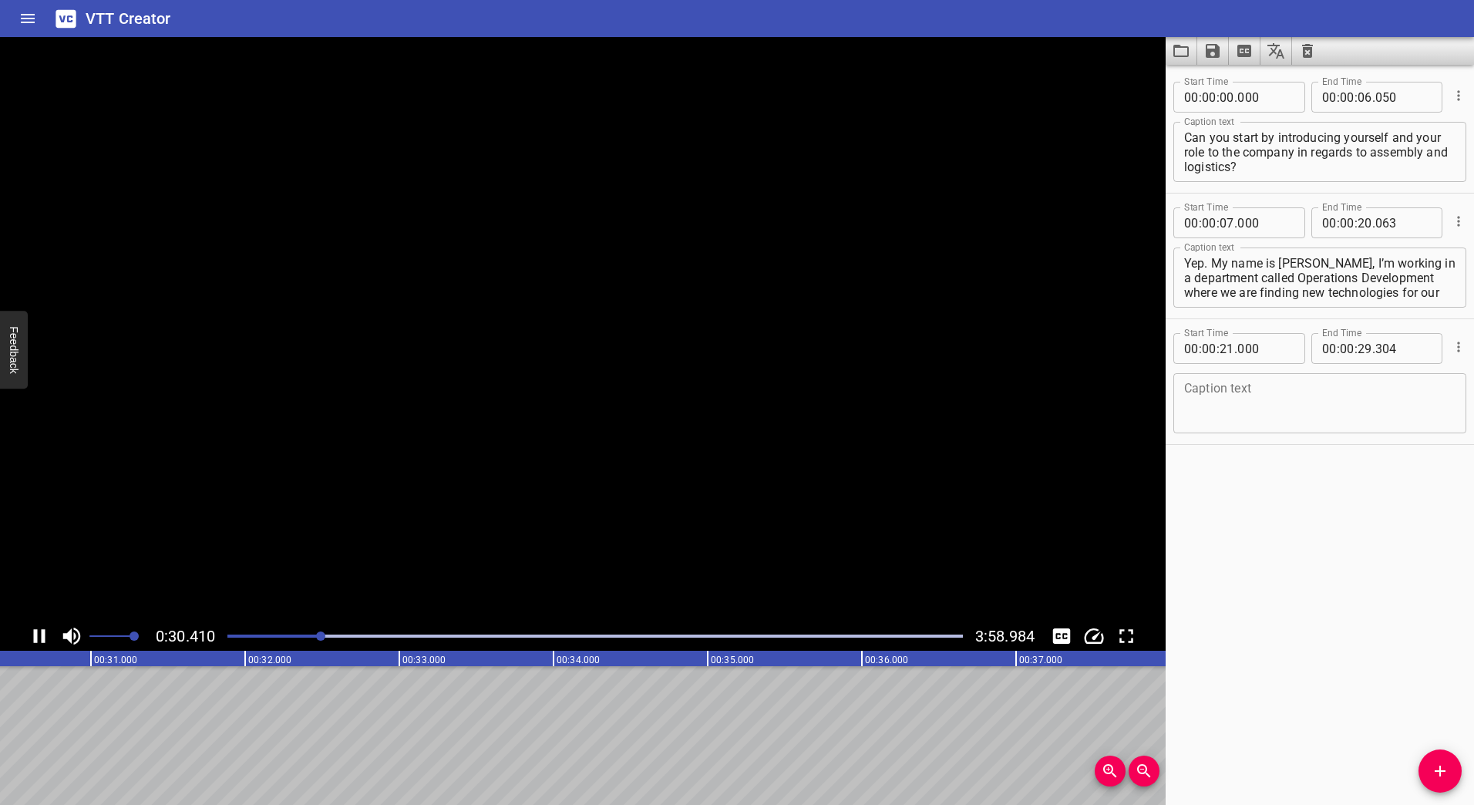
click at [44, 635] on icon "Play/Pause" at bounding box center [40, 636] width 12 height 14
click at [1364, 355] on input "number" at bounding box center [1365, 348] width 15 height 31
type input "30"
type input "304"
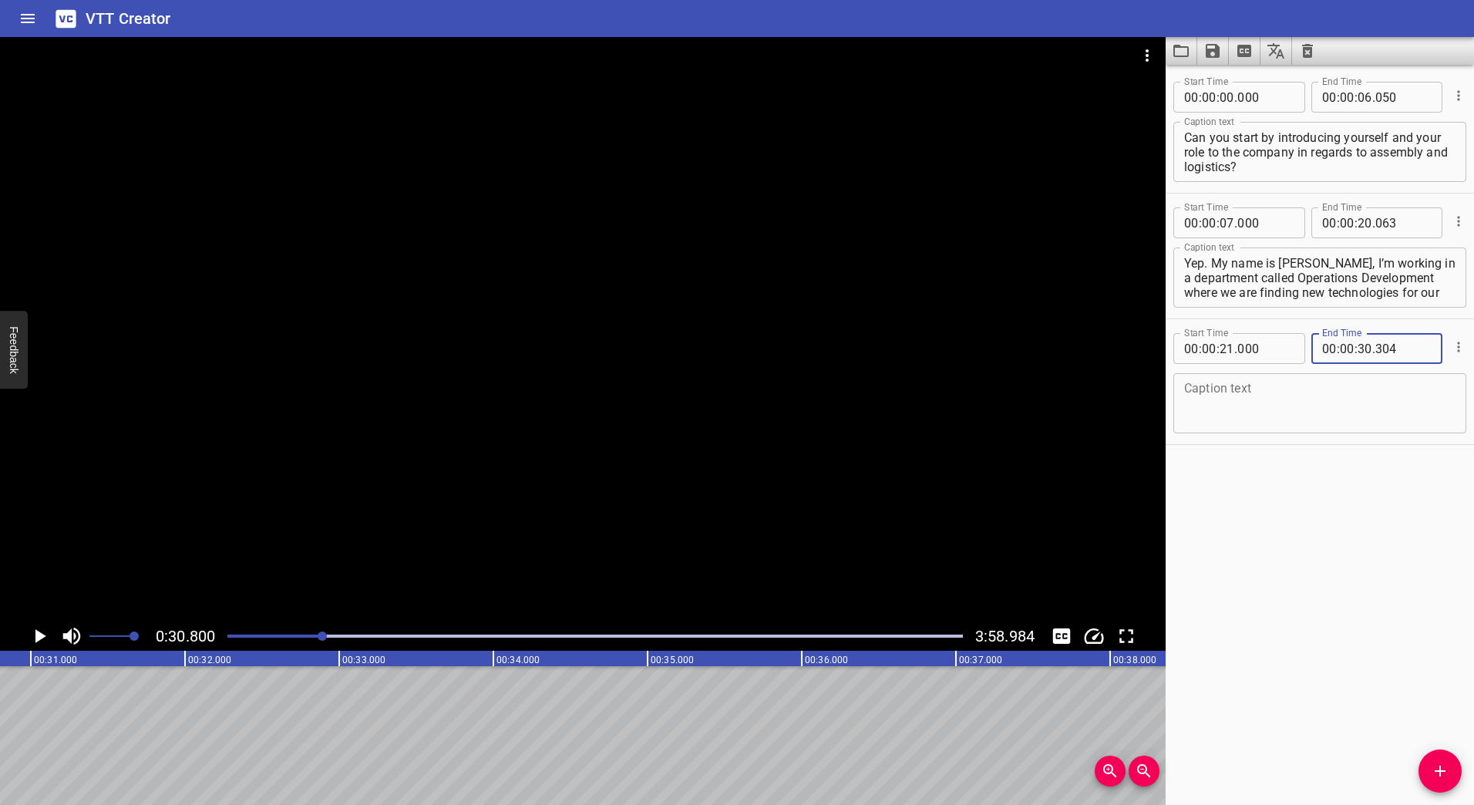
click at [1335, 412] on textarea at bounding box center [1319, 404] width 271 height 44
paste textarea "And this is one of the interesting areas, this smart assembly system that Boss …"
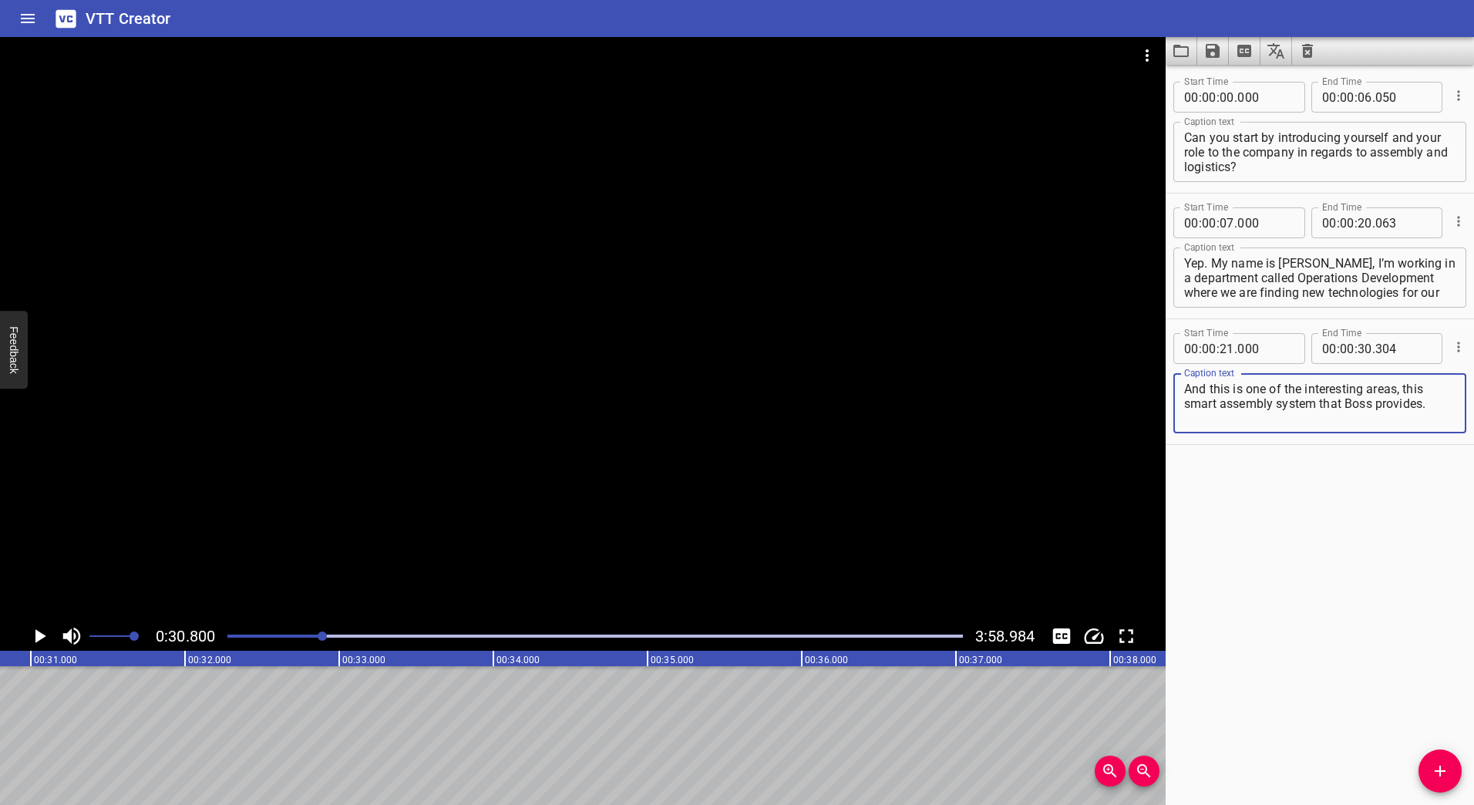
click at [1375, 405] on textarea "And this is one of the interesting areas, this smart assembly system that Boss …" at bounding box center [1319, 404] width 271 height 44
type textarea "And this is one of the interesting areas, this smart assembly system that [PERS…"
click at [1430, 759] on button "Add Cue" at bounding box center [1440, 770] width 43 height 43
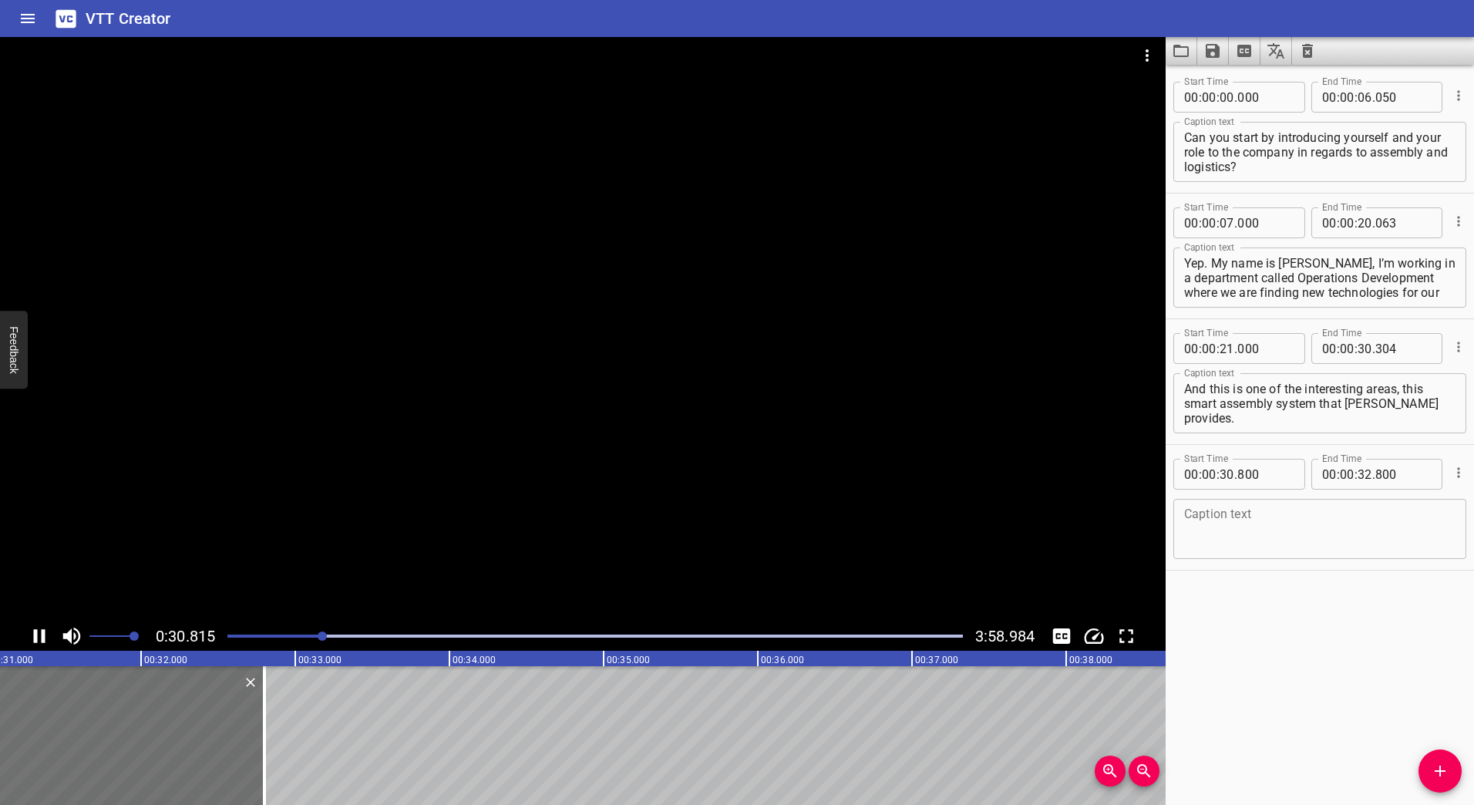
click at [44, 635] on icon "Play/Pause" at bounding box center [40, 636] width 12 height 14
click at [35, 638] on icon "Play/Pause" at bounding box center [40, 636] width 11 height 14
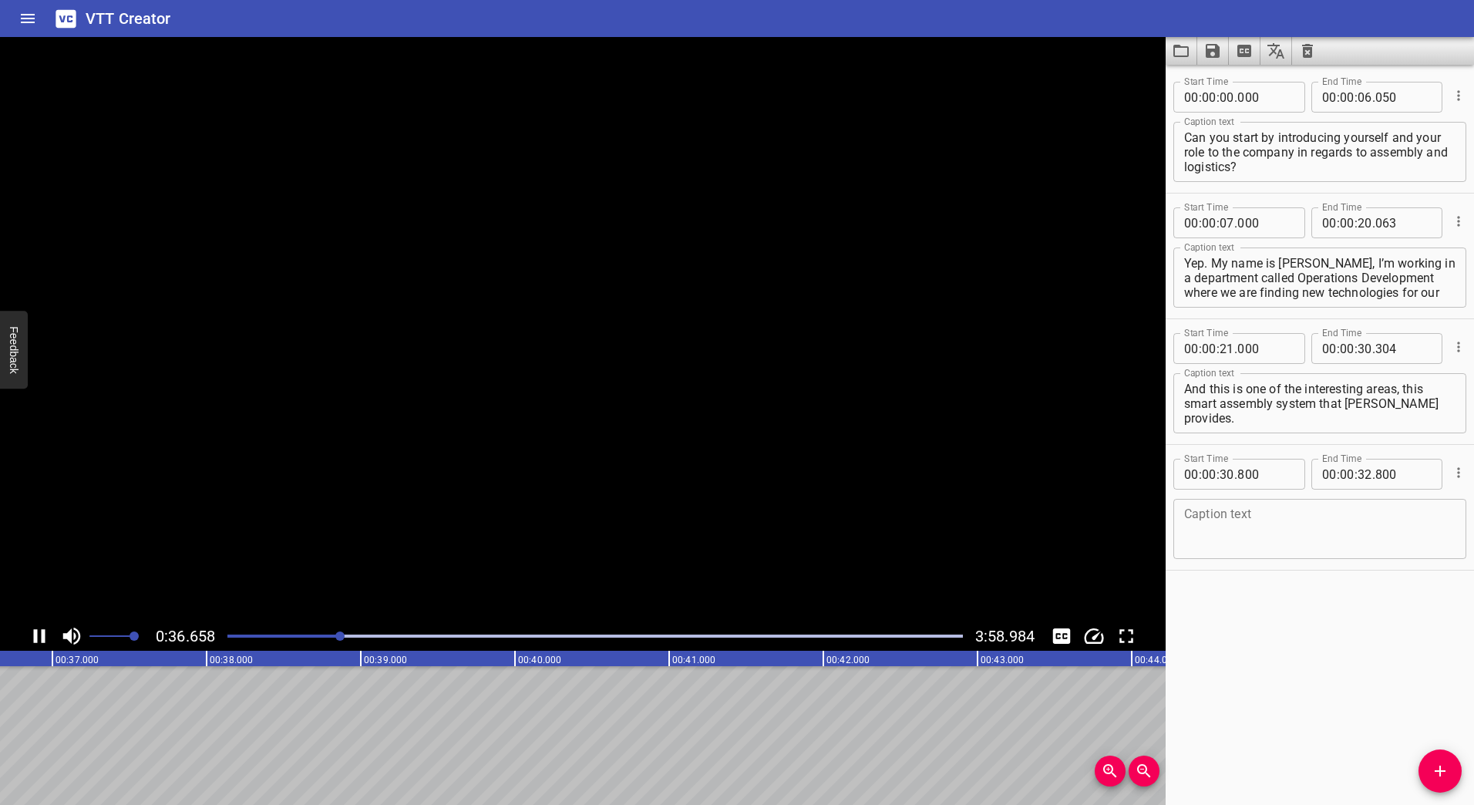
click at [35, 637] on icon "Play/Pause" at bounding box center [40, 636] width 12 height 14
click at [1358, 473] on input "number" at bounding box center [1365, 474] width 15 height 31
click at [1362, 475] on input "number" at bounding box center [1365, 474] width 15 height 31
type input "36"
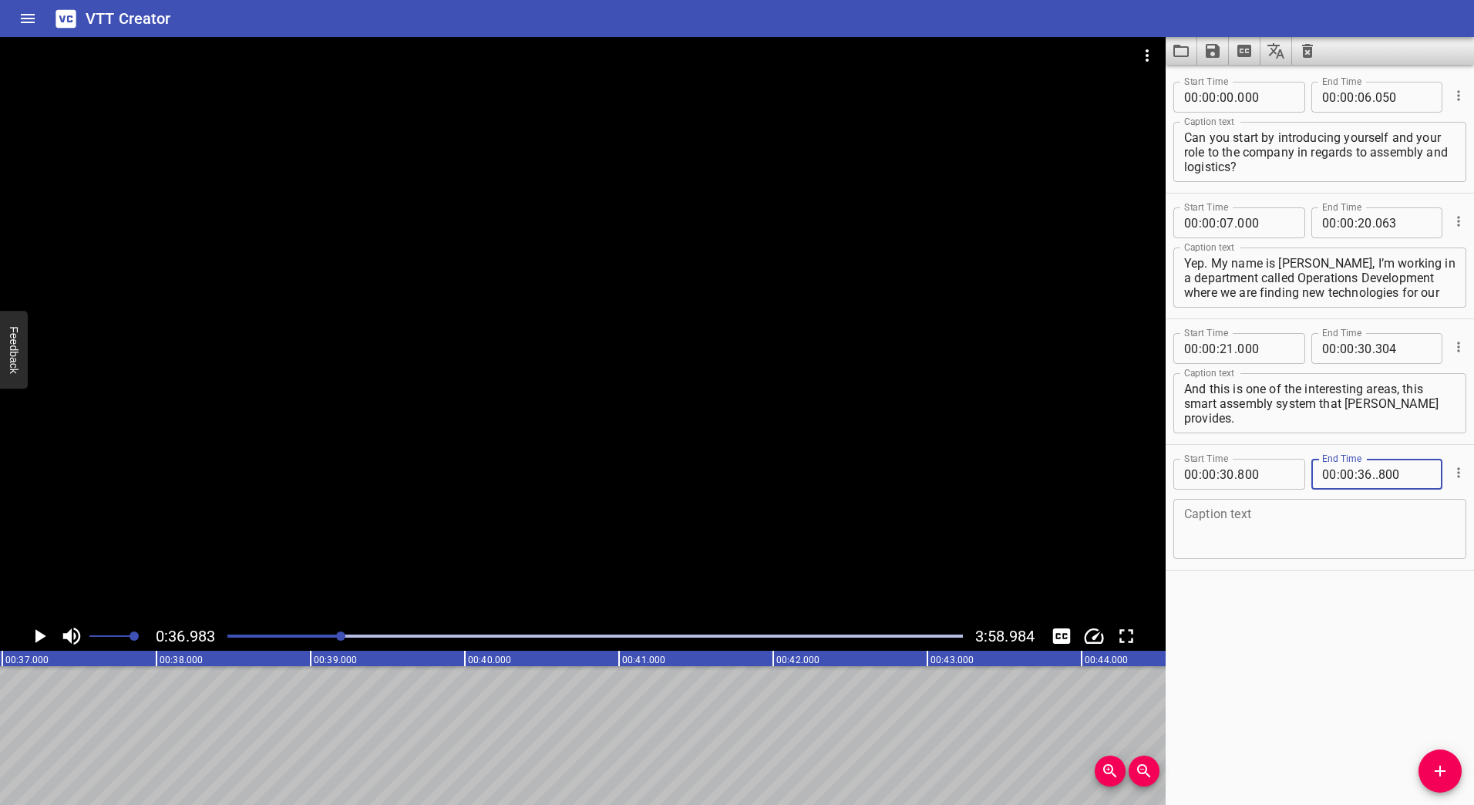
click at [1375, 476] on input ".800" at bounding box center [1403, 474] width 56 height 31
type input "800"
click at [1332, 540] on textarea at bounding box center [1319, 529] width 271 height 44
paste textarea "Can you go into a little bit some of the challenges you guys face [DATE] in reg…"
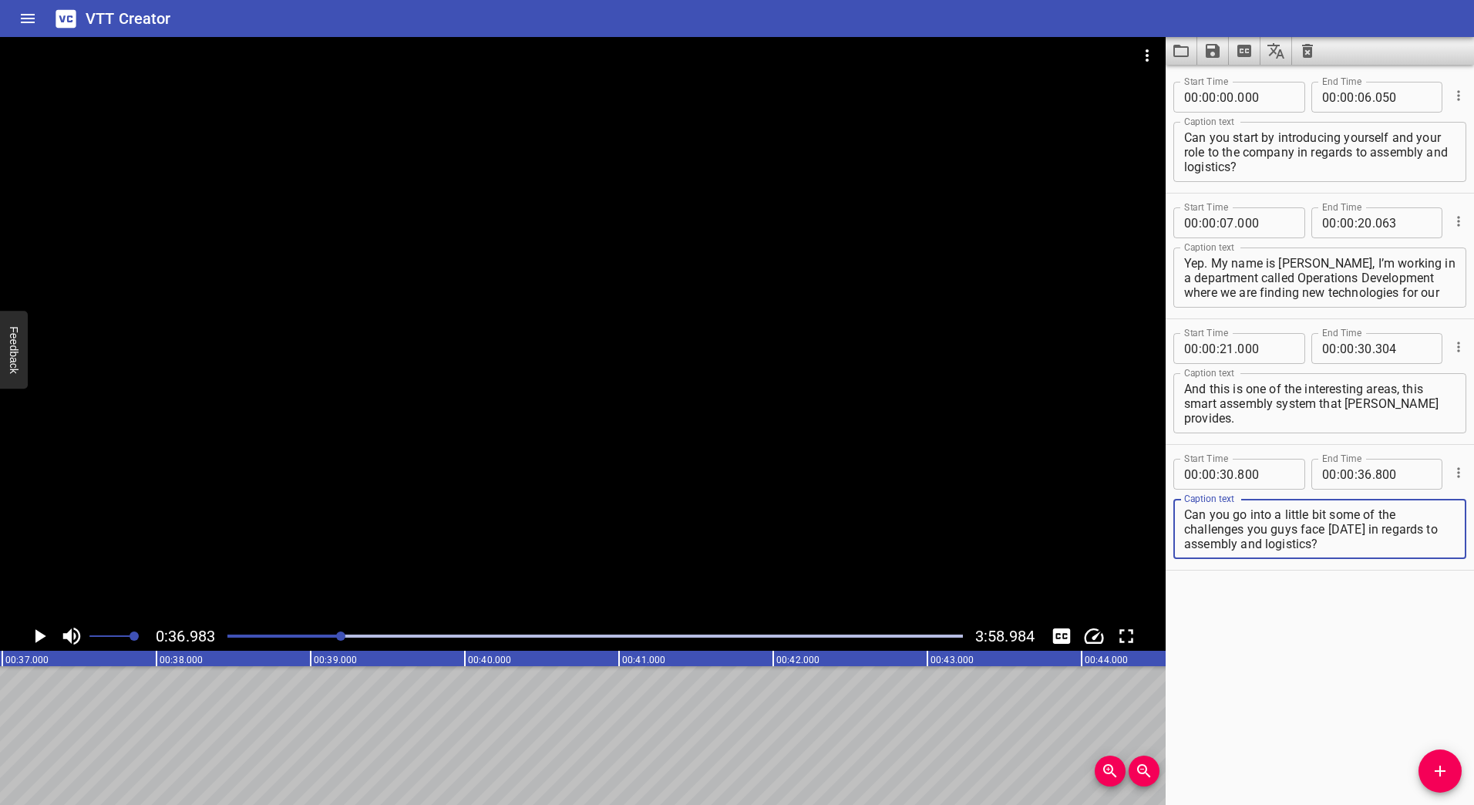
type textarea "Can you go into a little bit some of the challenges you guys face [DATE] in reg…"
click at [1448, 776] on icon "Add Cue" at bounding box center [1440, 771] width 19 height 19
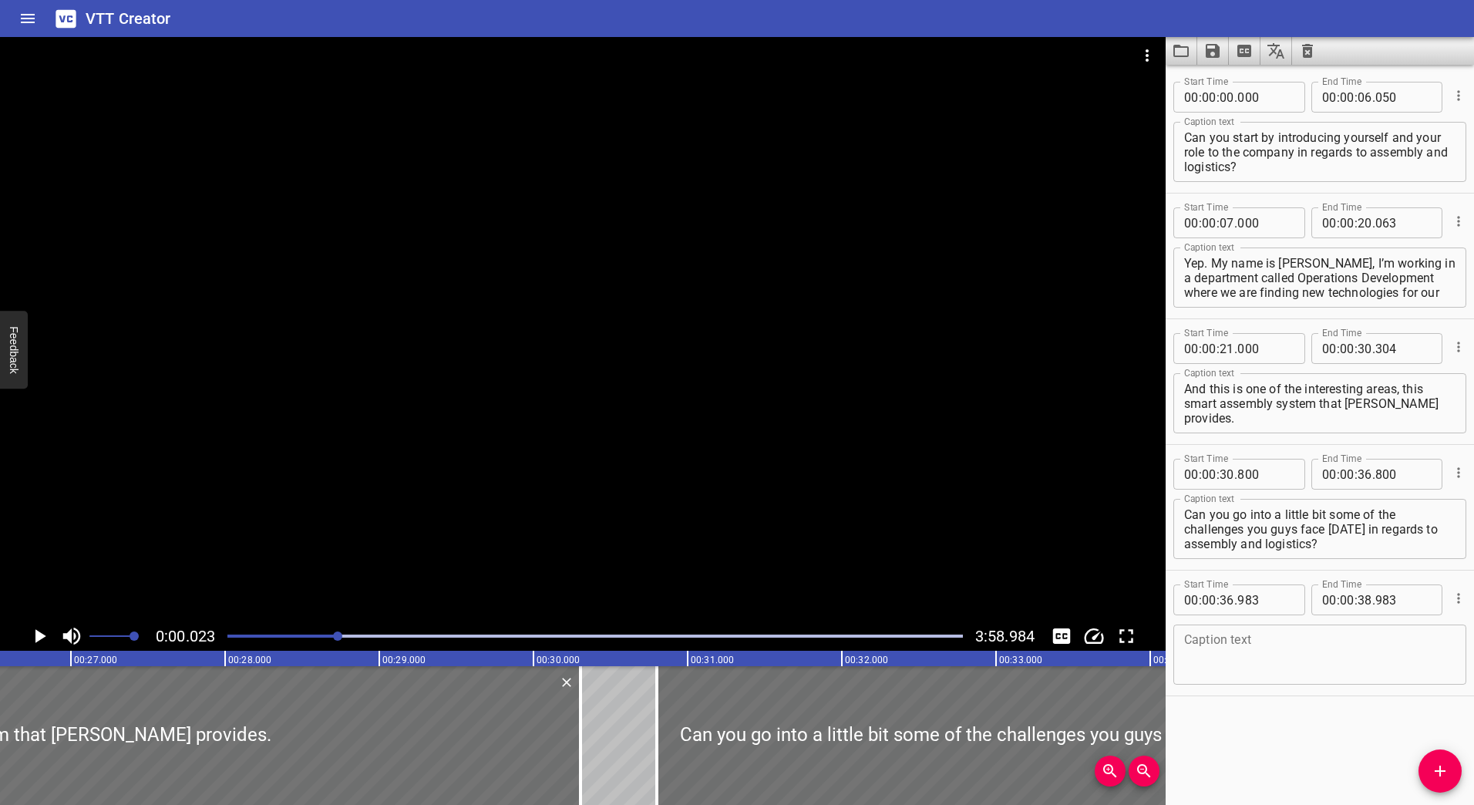
click at [339, 636] on div at bounding box center [337, 635] width 9 height 9
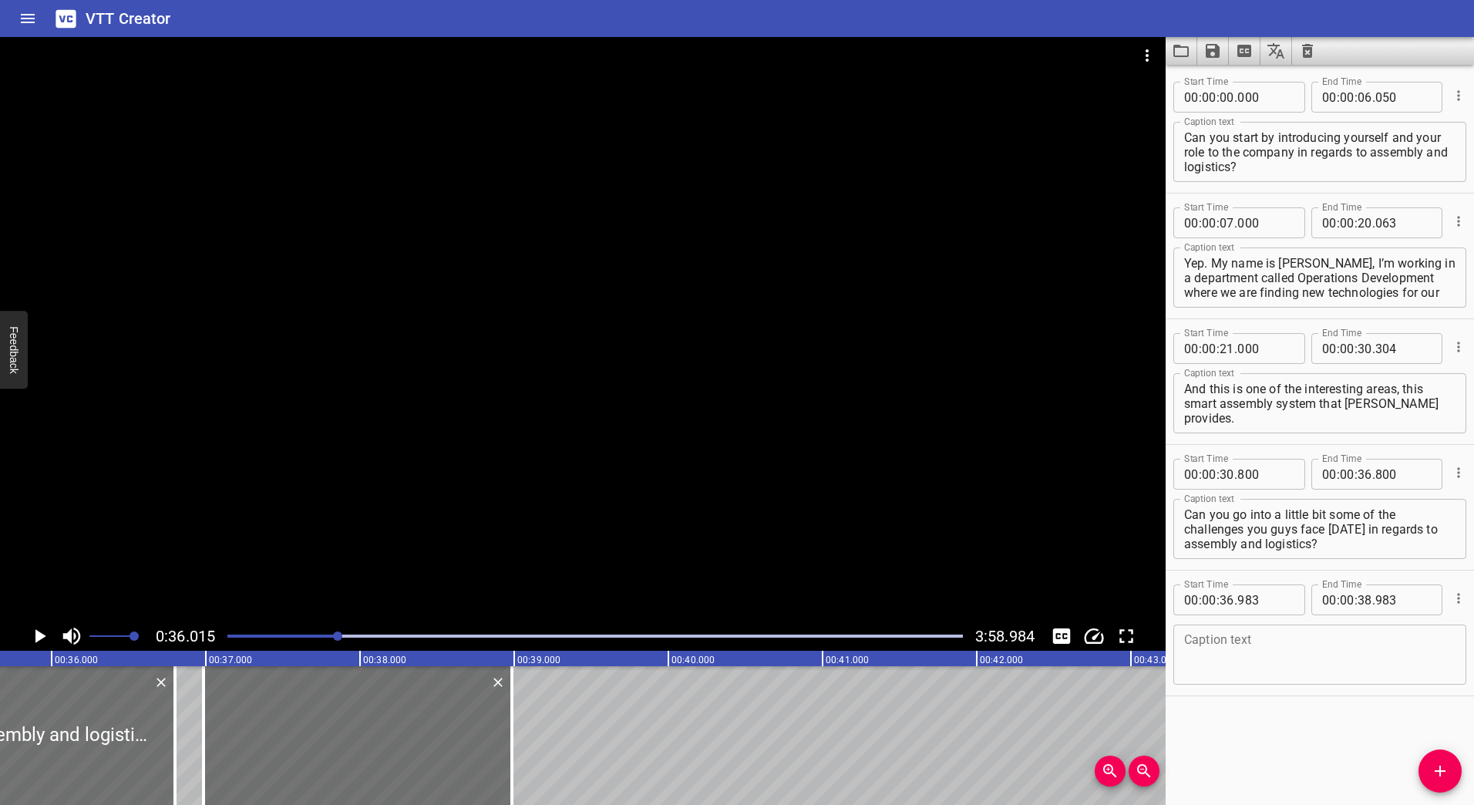
scroll to position [0, 5553]
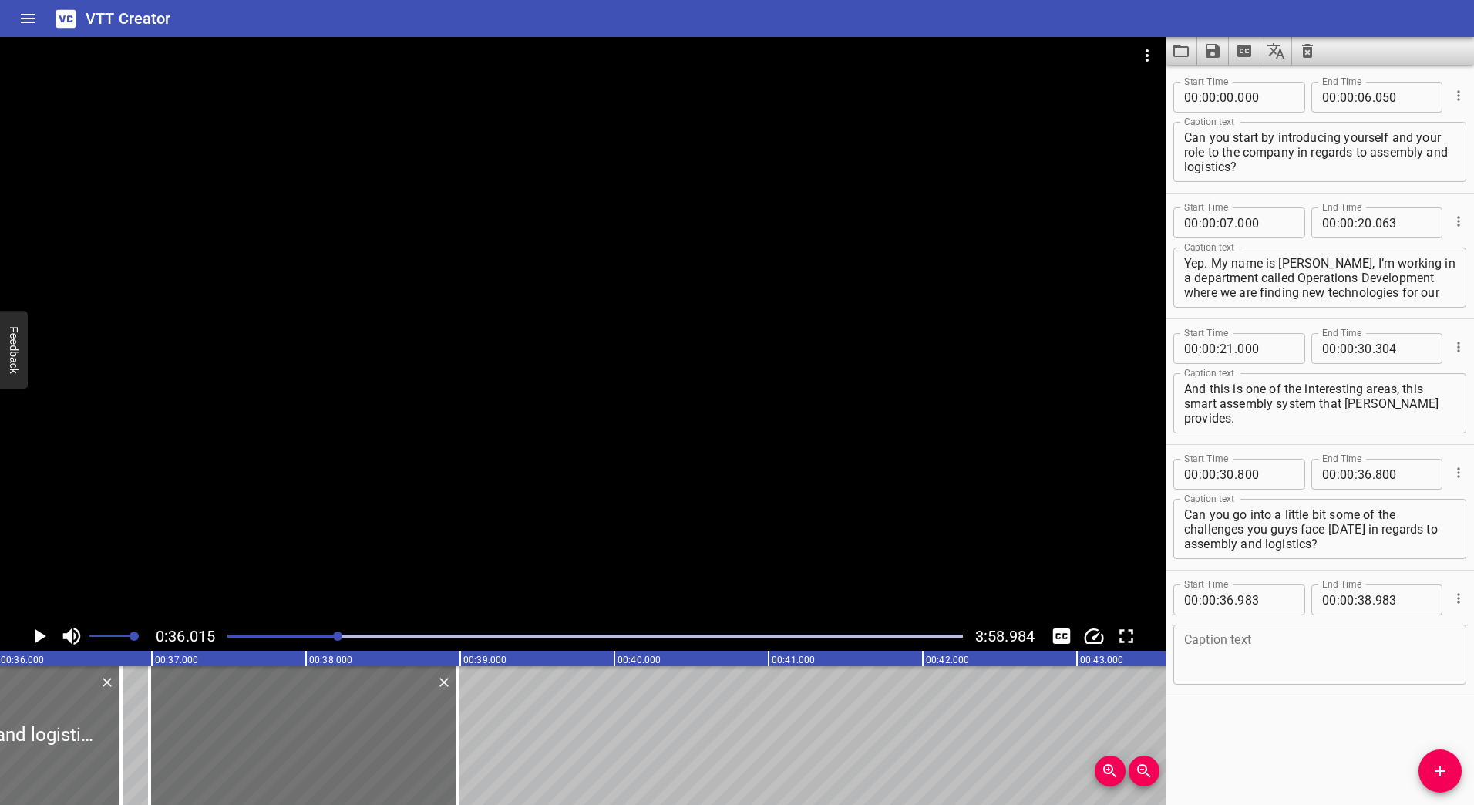
click at [36, 641] on icon "Play/Pause" at bounding box center [40, 636] width 11 height 14
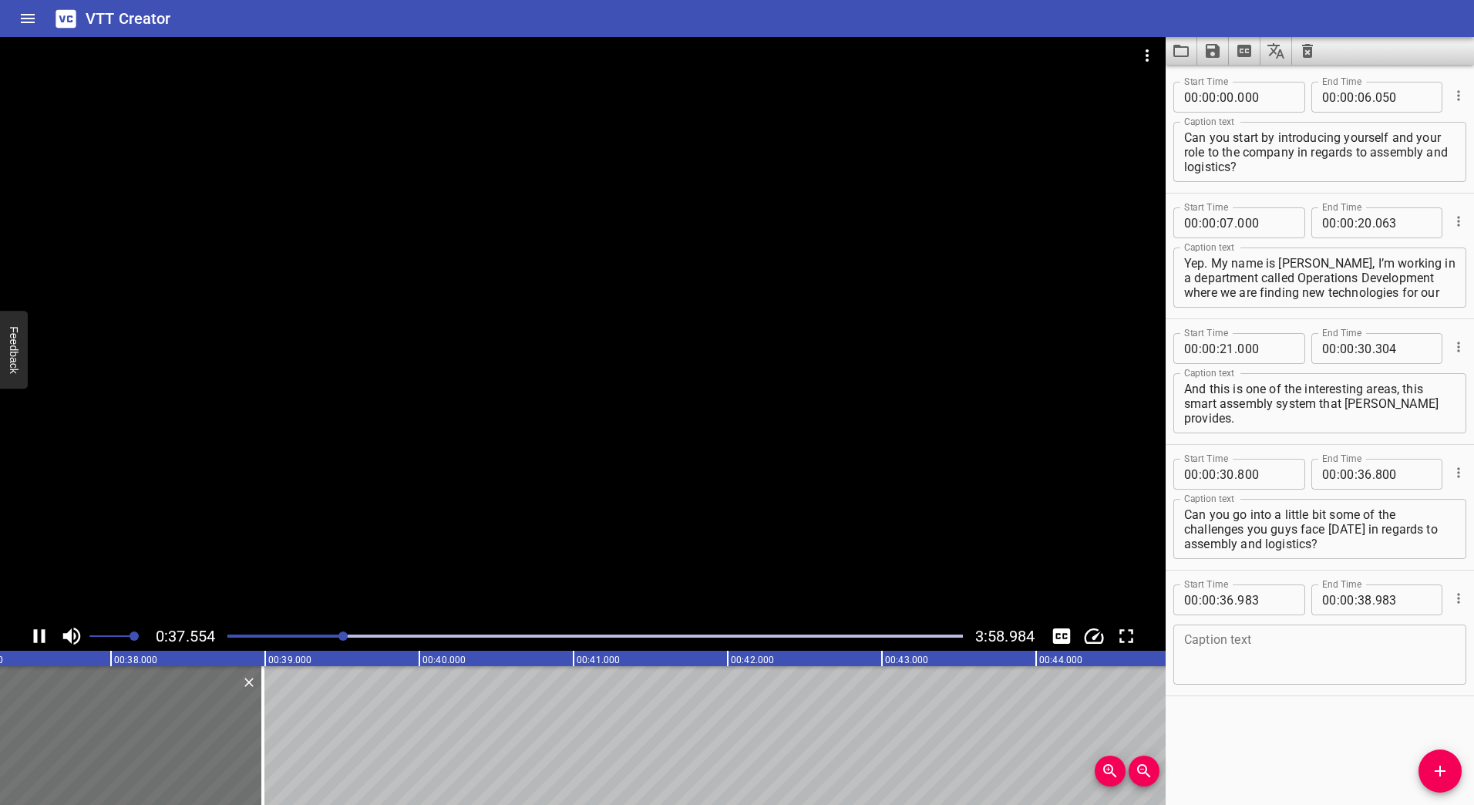
click at [39, 638] on icon "Play/Pause" at bounding box center [39, 636] width 23 height 23
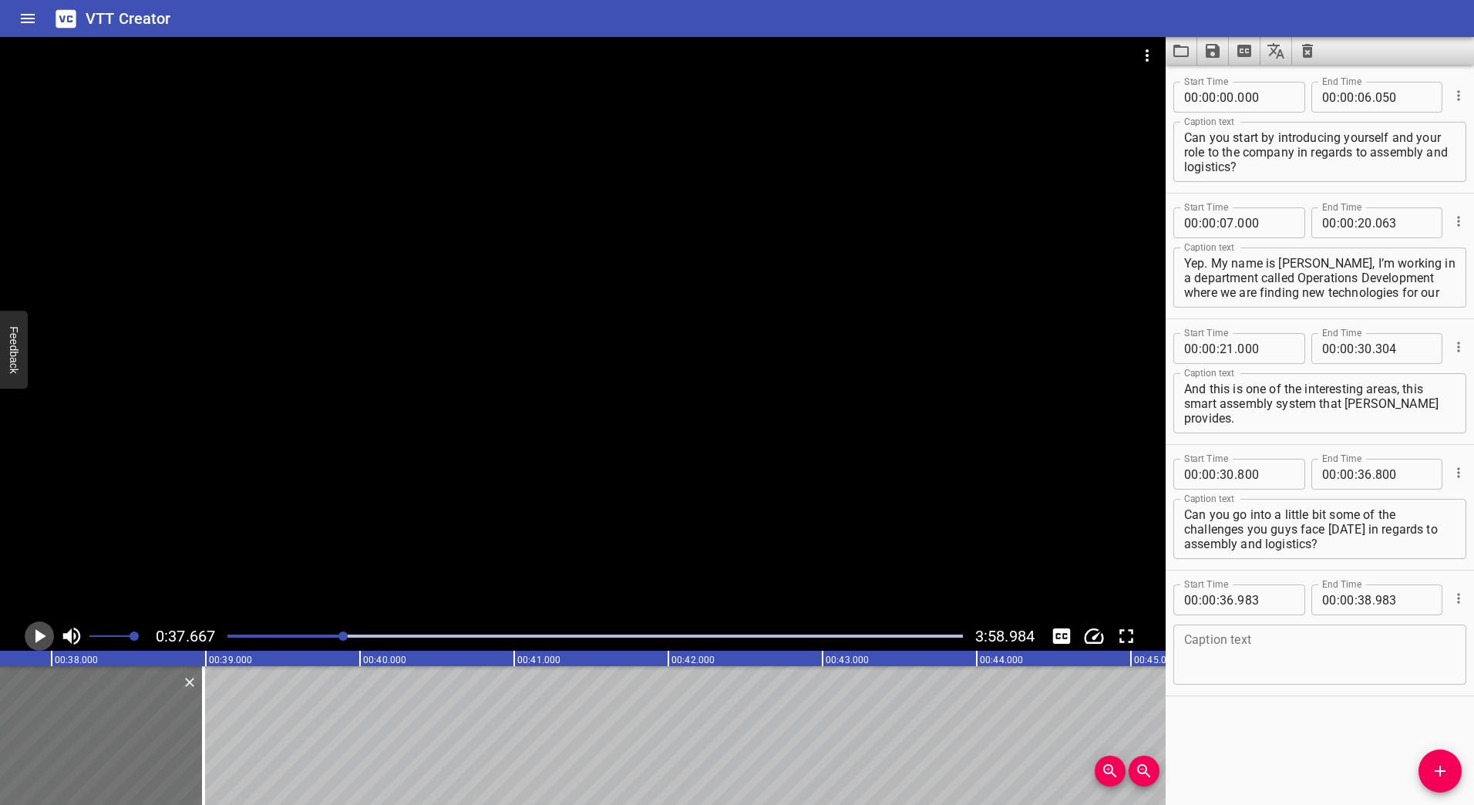
click at [39, 638] on icon "Play/Pause" at bounding box center [40, 636] width 11 height 14
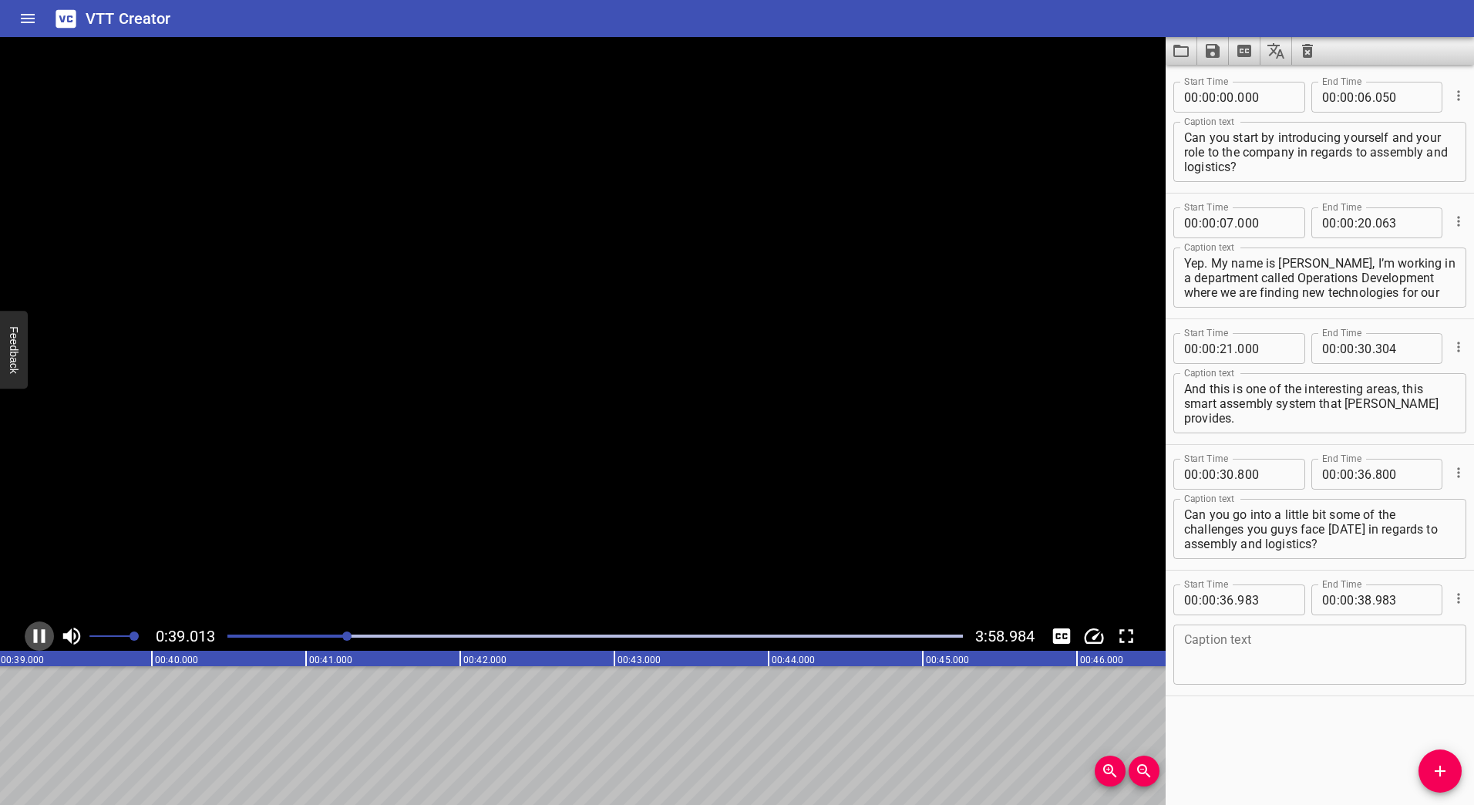
click at [39, 638] on icon "Play/Pause" at bounding box center [39, 636] width 23 height 23
click at [1238, 605] on input "number" at bounding box center [1265, 599] width 56 height 31
type input "983"
click at [1234, 601] on input "number" at bounding box center [1227, 599] width 15 height 31
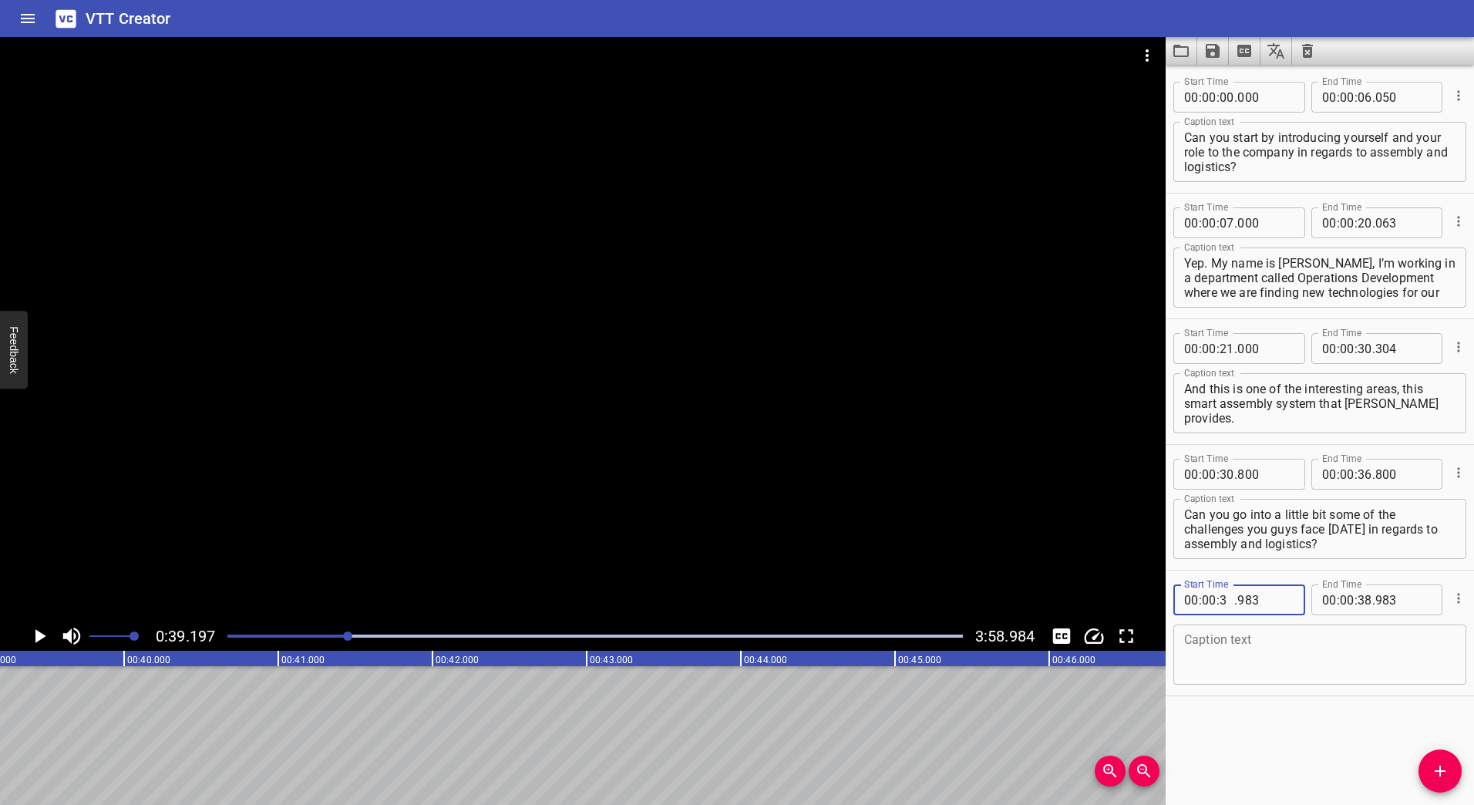
type input "38"
type input "900"
click at [38, 635] on icon "Play/Pause" at bounding box center [40, 636] width 11 height 14
click at [38, 633] on icon "Play/Pause" at bounding box center [39, 636] width 23 height 23
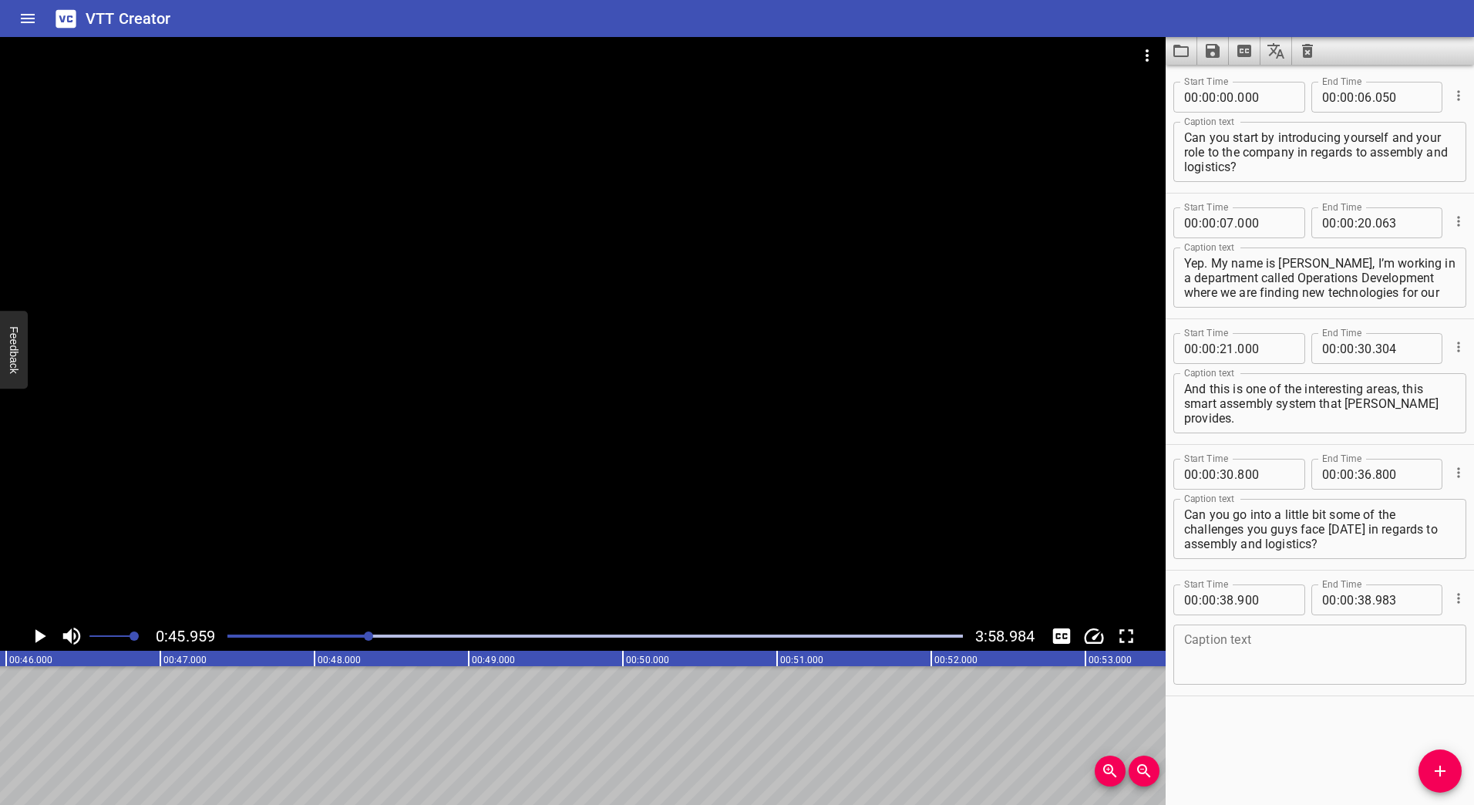
click at [38, 633] on icon "Play/Pause" at bounding box center [40, 636] width 11 height 14
click at [38, 633] on icon "Play/Pause" at bounding box center [39, 636] width 23 height 23
click at [1362, 601] on input "number" at bounding box center [1365, 599] width 15 height 31
type input "48"
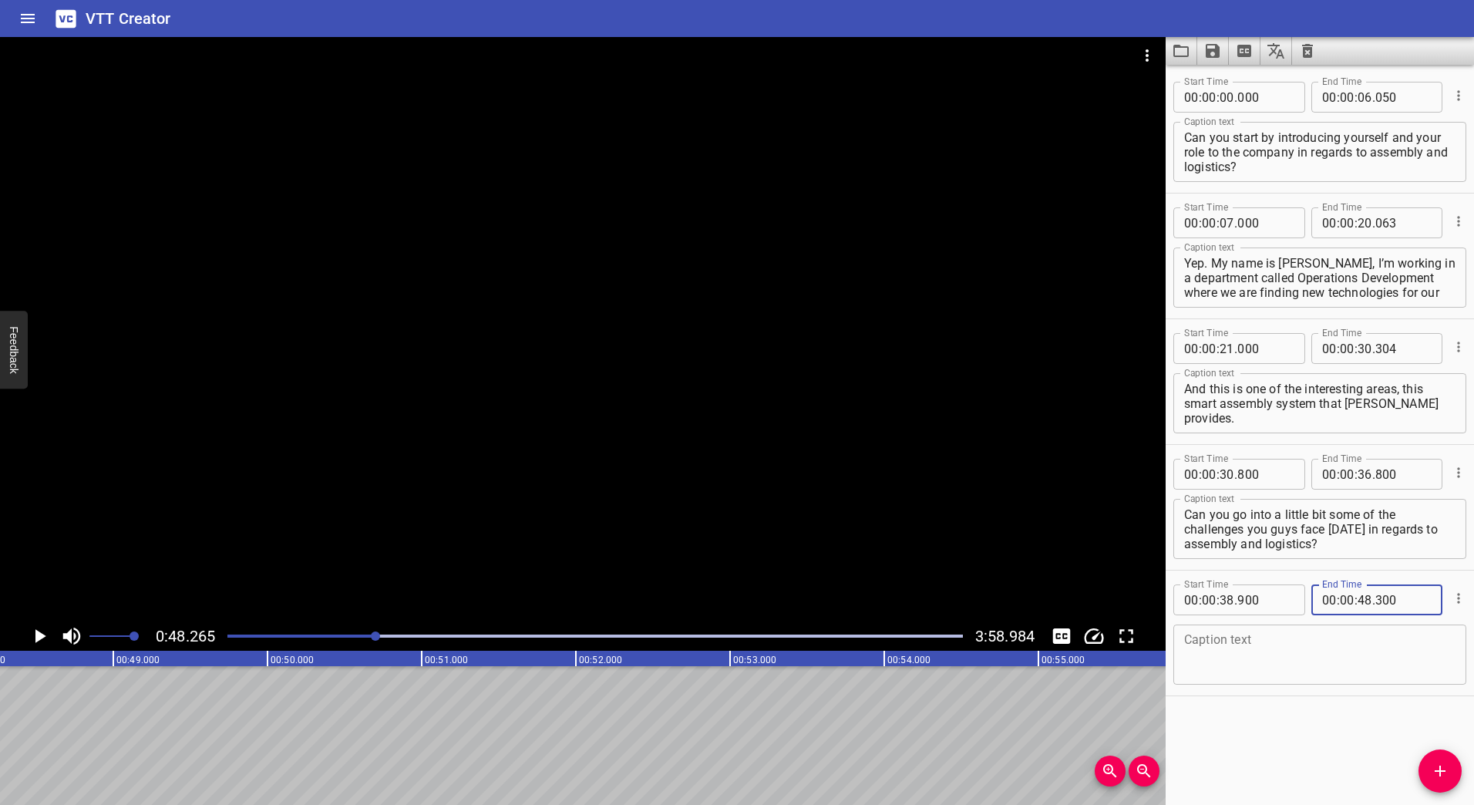
type input "300"
click at [1268, 655] on textarea at bounding box center [1319, 655] width 271 height 44
paste textarea "Yeah. We do have issues on the logistic part of it, on wrong picking, wrong num…"
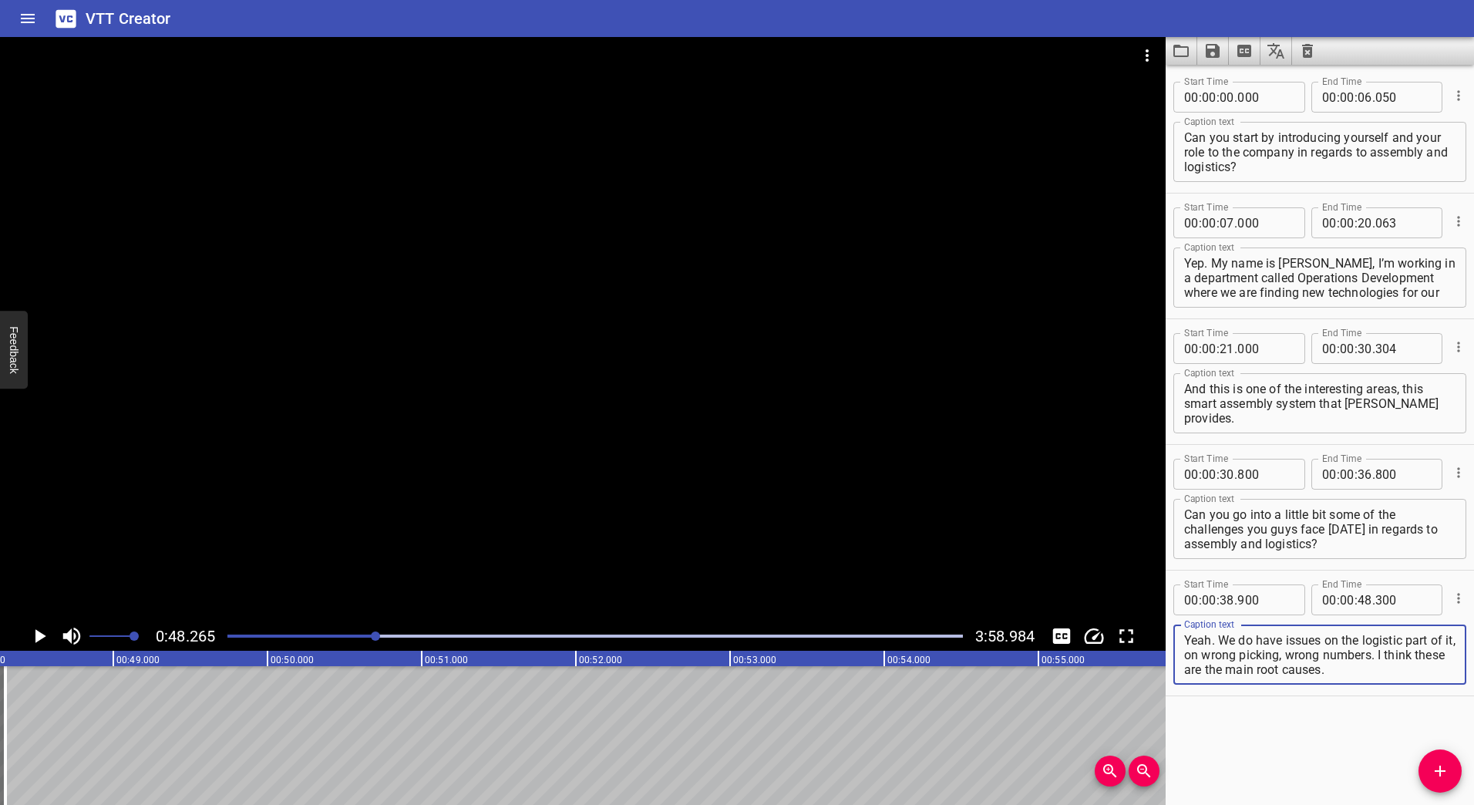
click at [1231, 655] on textarea "Yeah. We do have issues on the logistic part of it, on wrong picking, wrong num…" at bounding box center [1319, 655] width 271 height 44
type textarea "Yeah. We do have issues on the logistic part of it, on "wrong picking", wrong n…"
click at [1443, 765] on icon "Add Cue" at bounding box center [1440, 771] width 19 height 19
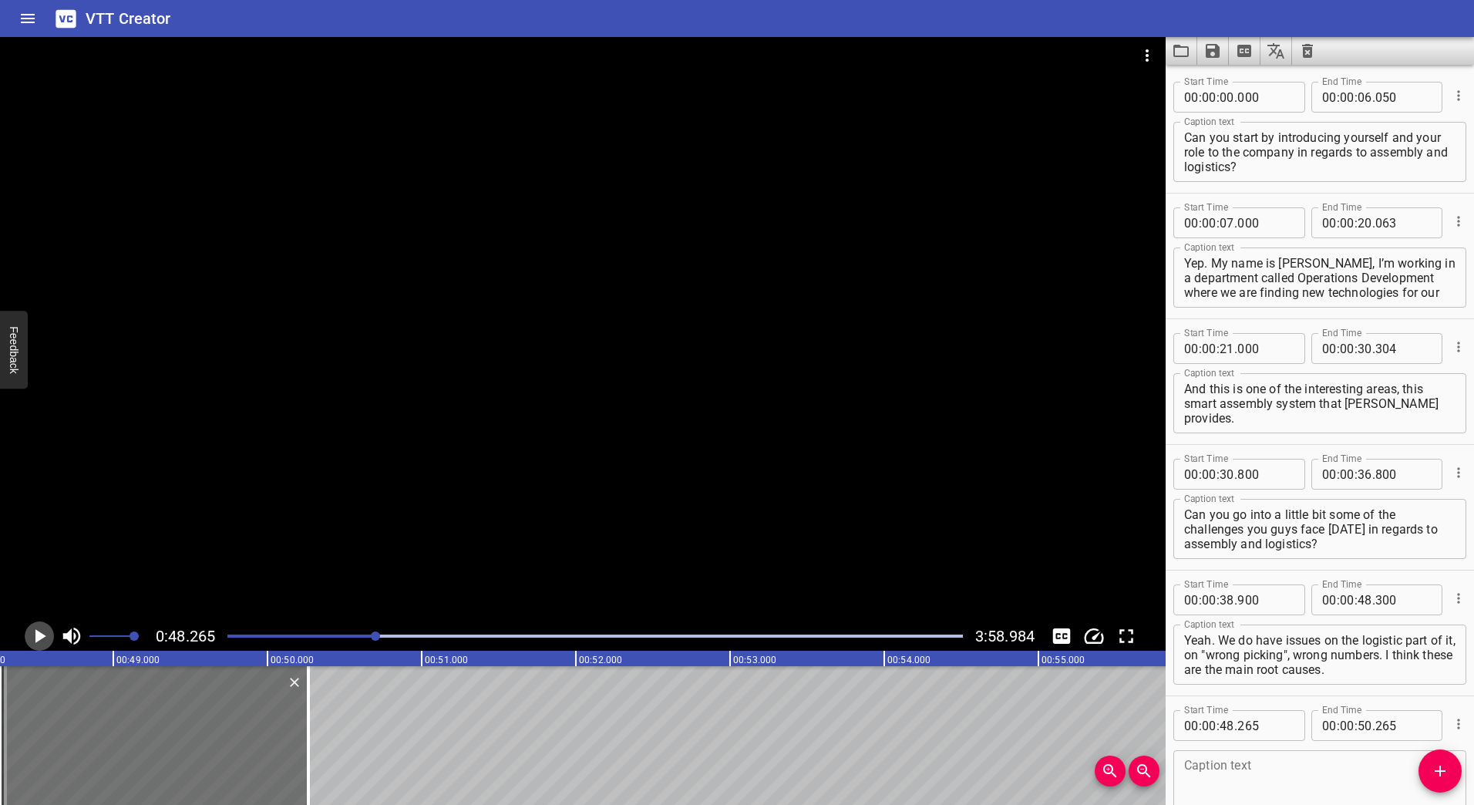
click at [35, 637] on icon "Play/Pause" at bounding box center [40, 636] width 11 height 14
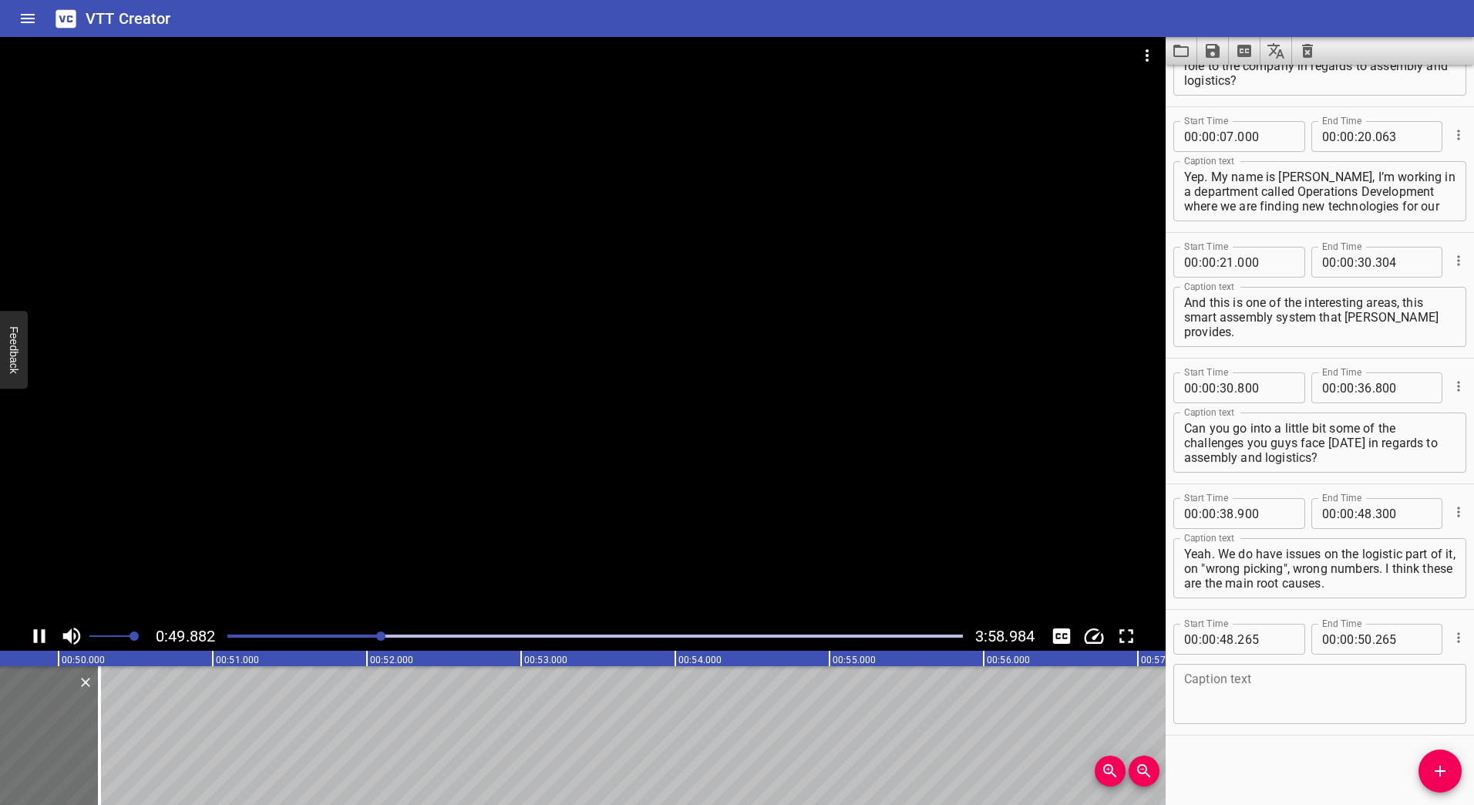
click at [43, 635] on icon "Play/Pause" at bounding box center [40, 636] width 12 height 14
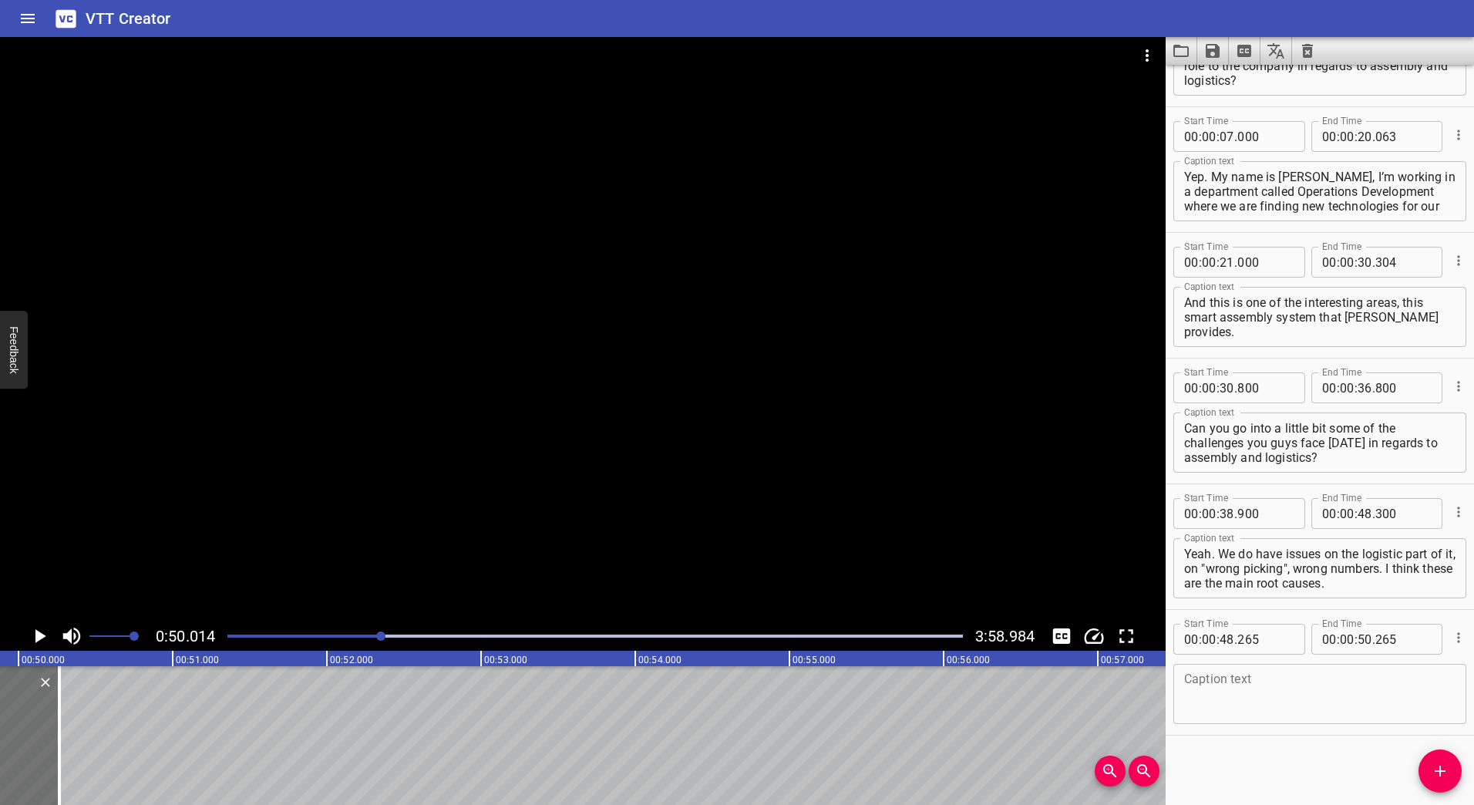
scroll to position [0, 7712]
click at [1271, 684] on textarea at bounding box center [1319, 694] width 271 height 44
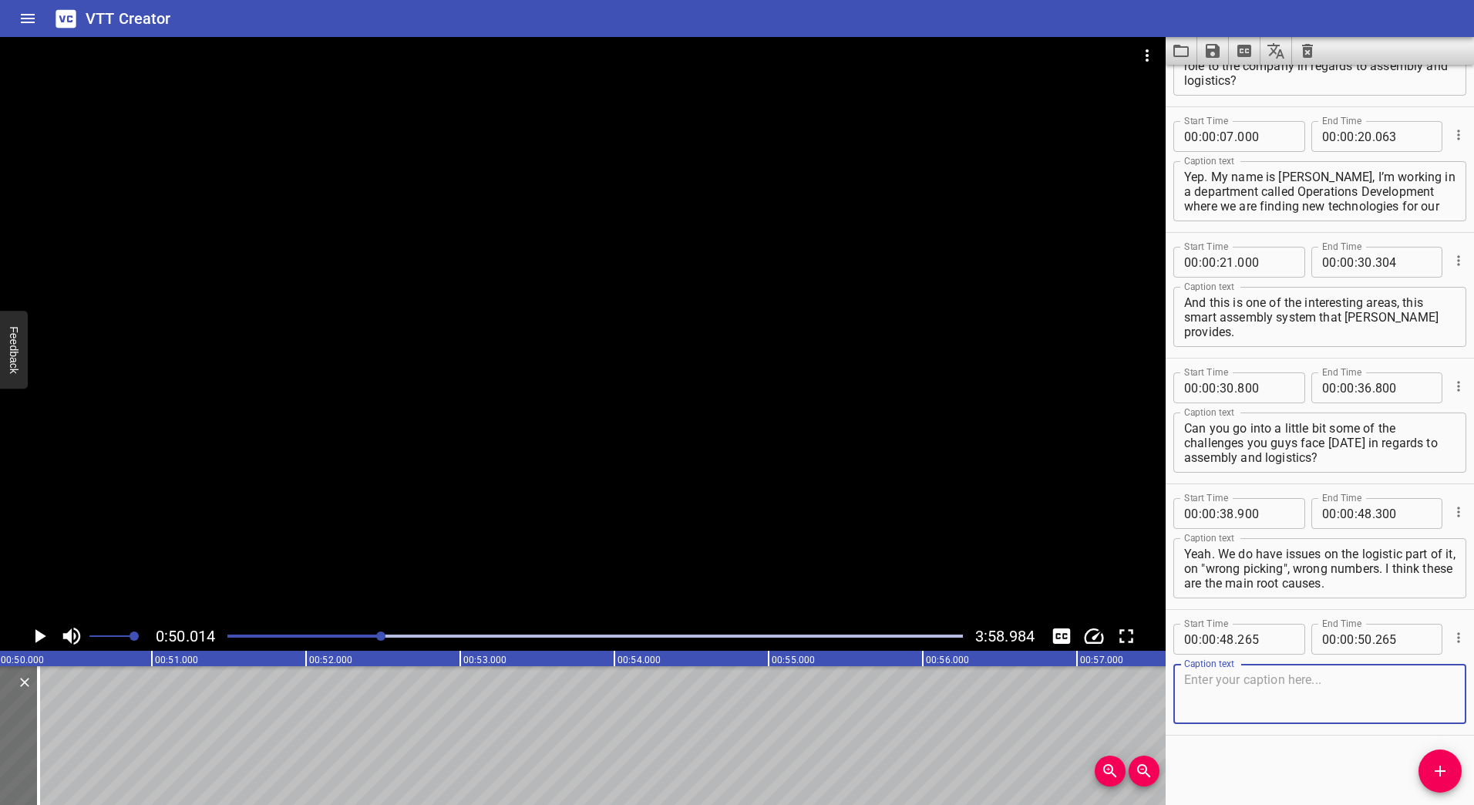
click at [1236, 638] on span "." at bounding box center [1235, 639] width 3 height 31
click at [1234, 645] on input "number" at bounding box center [1227, 639] width 15 height 31
type input "49"
type input "000"
click at [36, 638] on icon "Play/Pause" at bounding box center [40, 636] width 11 height 14
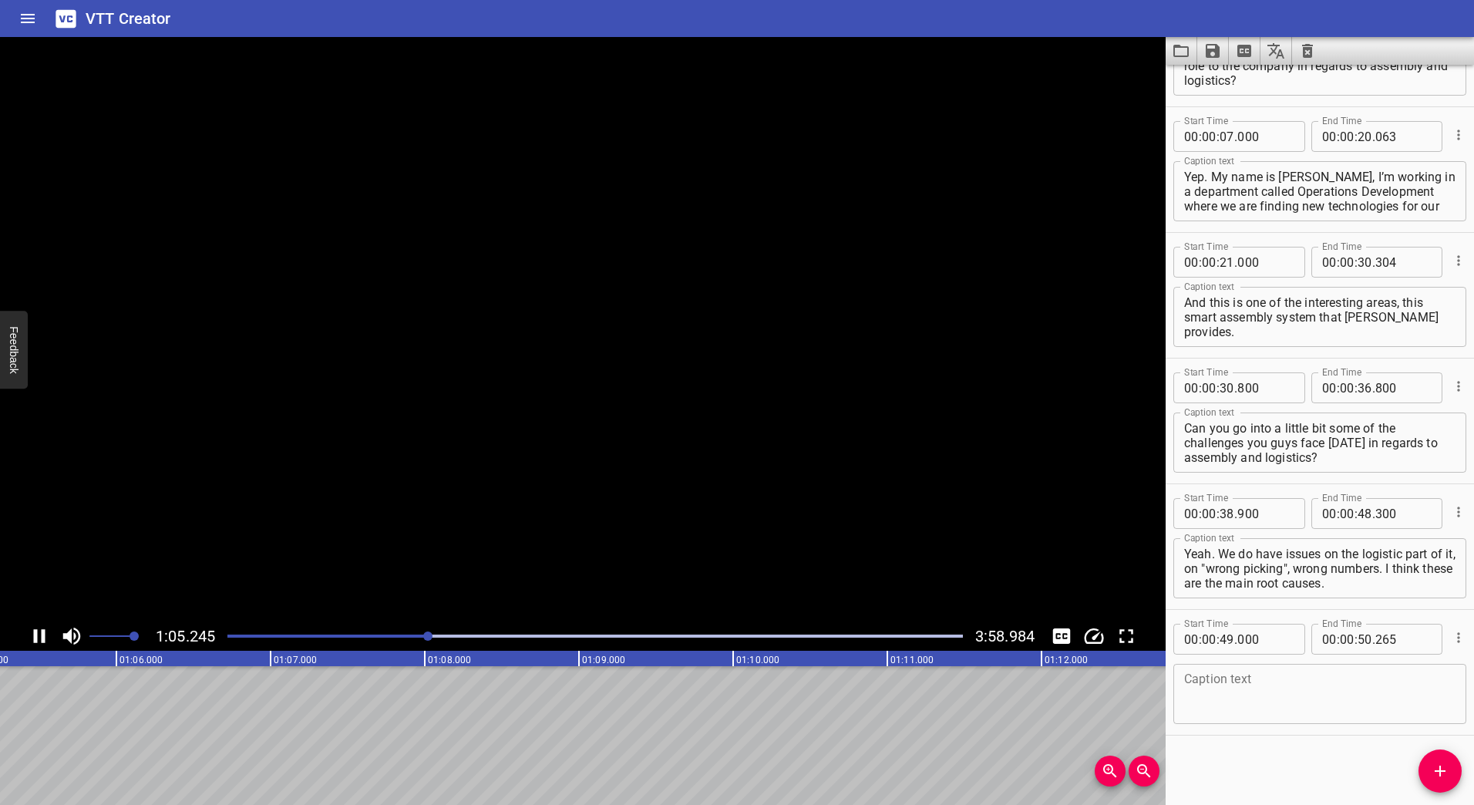
click at [40, 641] on icon "Play/Pause" at bounding box center [39, 636] width 23 height 23
click at [405, 635] on div "Play progress" at bounding box center [62, 636] width 736 height 3
click at [37, 632] on icon "Play/Pause" at bounding box center [40, 636] width 11 height 14
click at [37, 632] on icon "Play/Pause" at bounding box center [40, 636] width 12 height 14
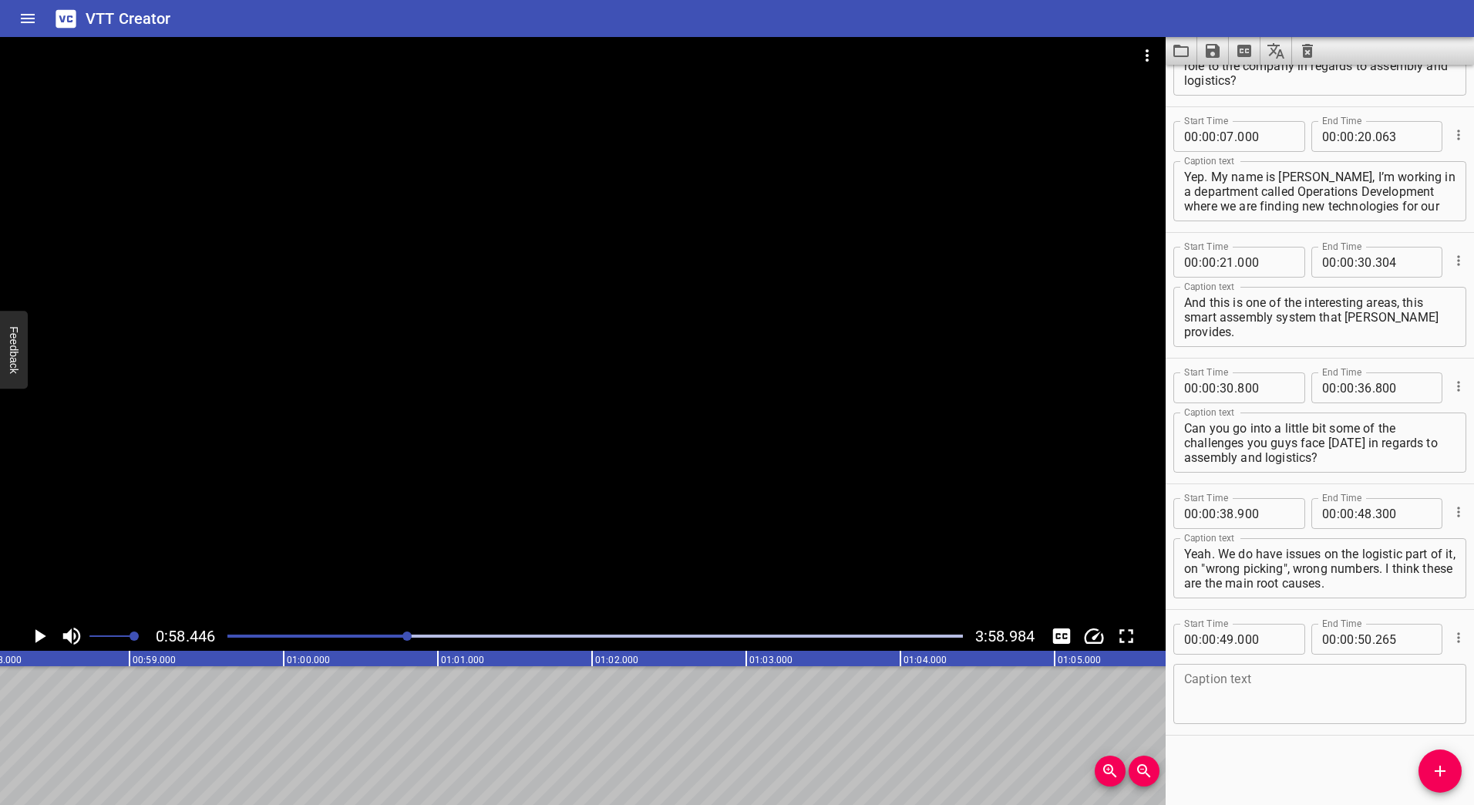
scroll to position [0, 9012]
click at [398, 636] on div "Play progress" at bounding box center [40, 636] width 736 height 3
click at [42, 638] on icon "Play/Pause" at bounding box center [40, 636] width 11 height 14
click at [40, 638] on icon "Play/Pause" at bounding box center [39, 636] width 23 height 23
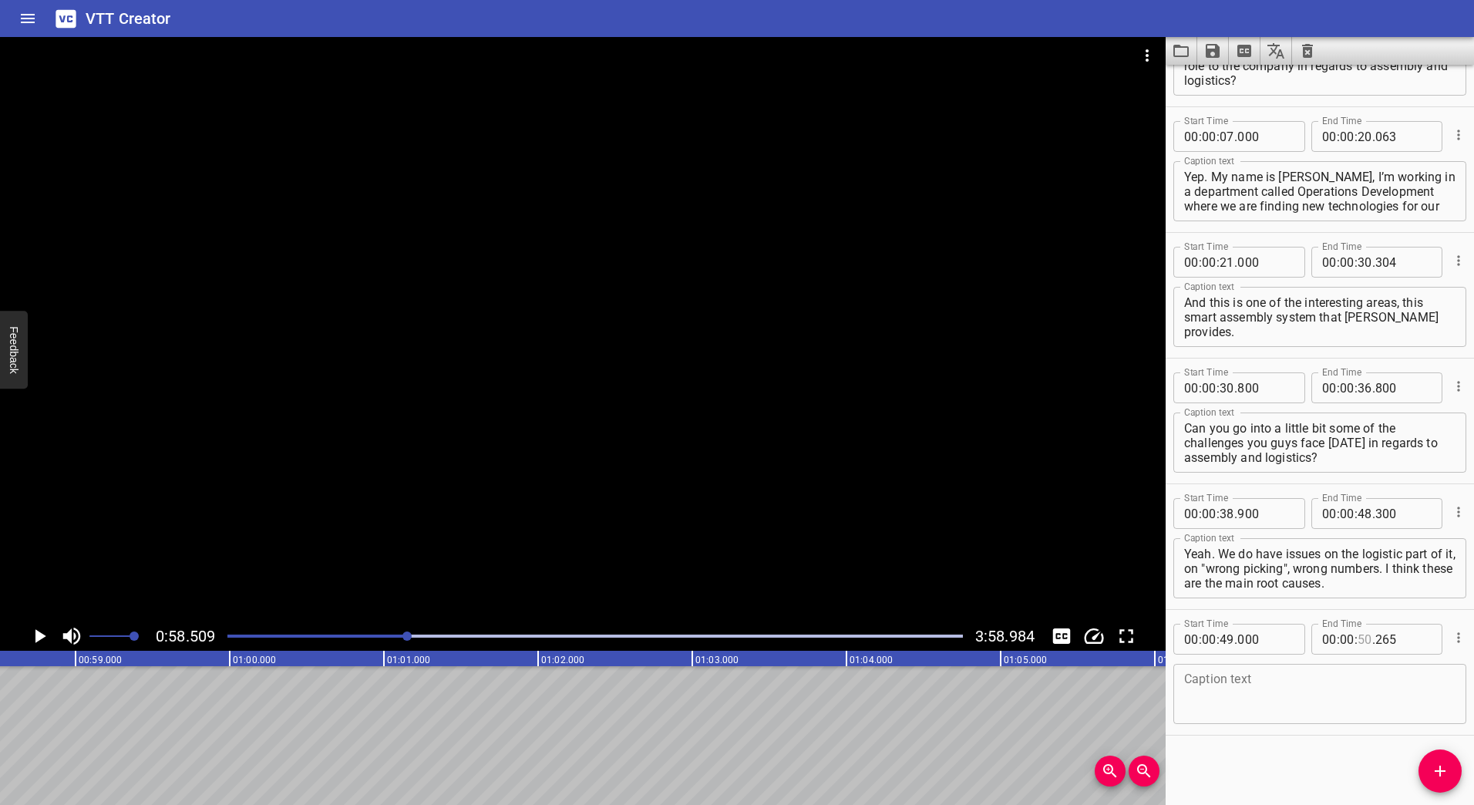
click at [1358, 637] on input "number" at bounding box center [1365, 639] width 15 height 31
type input "58"
type input "555"
click at [1309, 678] on textarea at bounding box center [1319, 694] width 271 height 44
paste textarea "On the assembly, we sometimes forget to screw in bolts with the right torque."
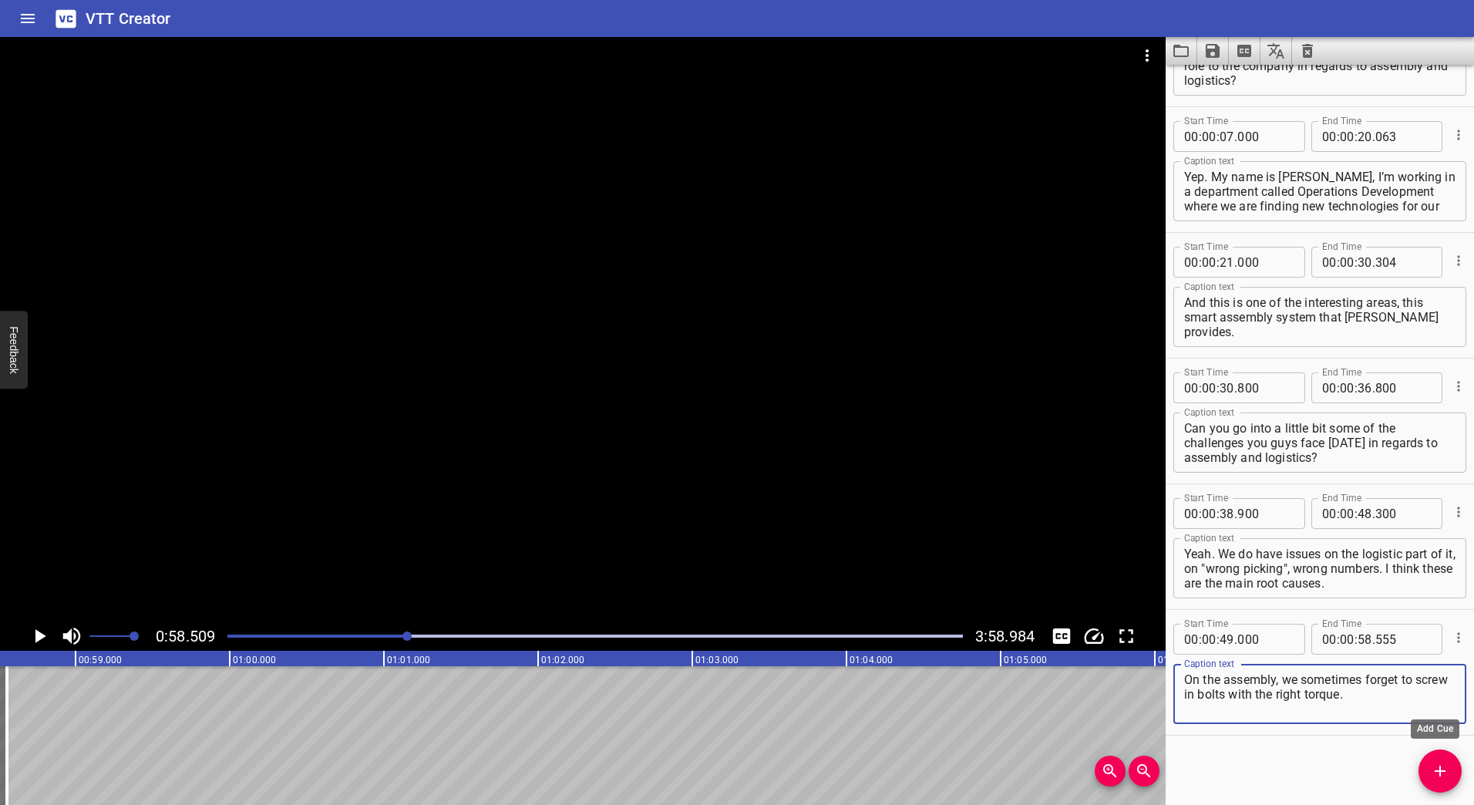
type textarea "On the assembly, we sometimes forget to screw in bolts with the right torque."
click at [1437, 761] on button "Add Cue" at bounding box center [1440, 770] width 43 height 43
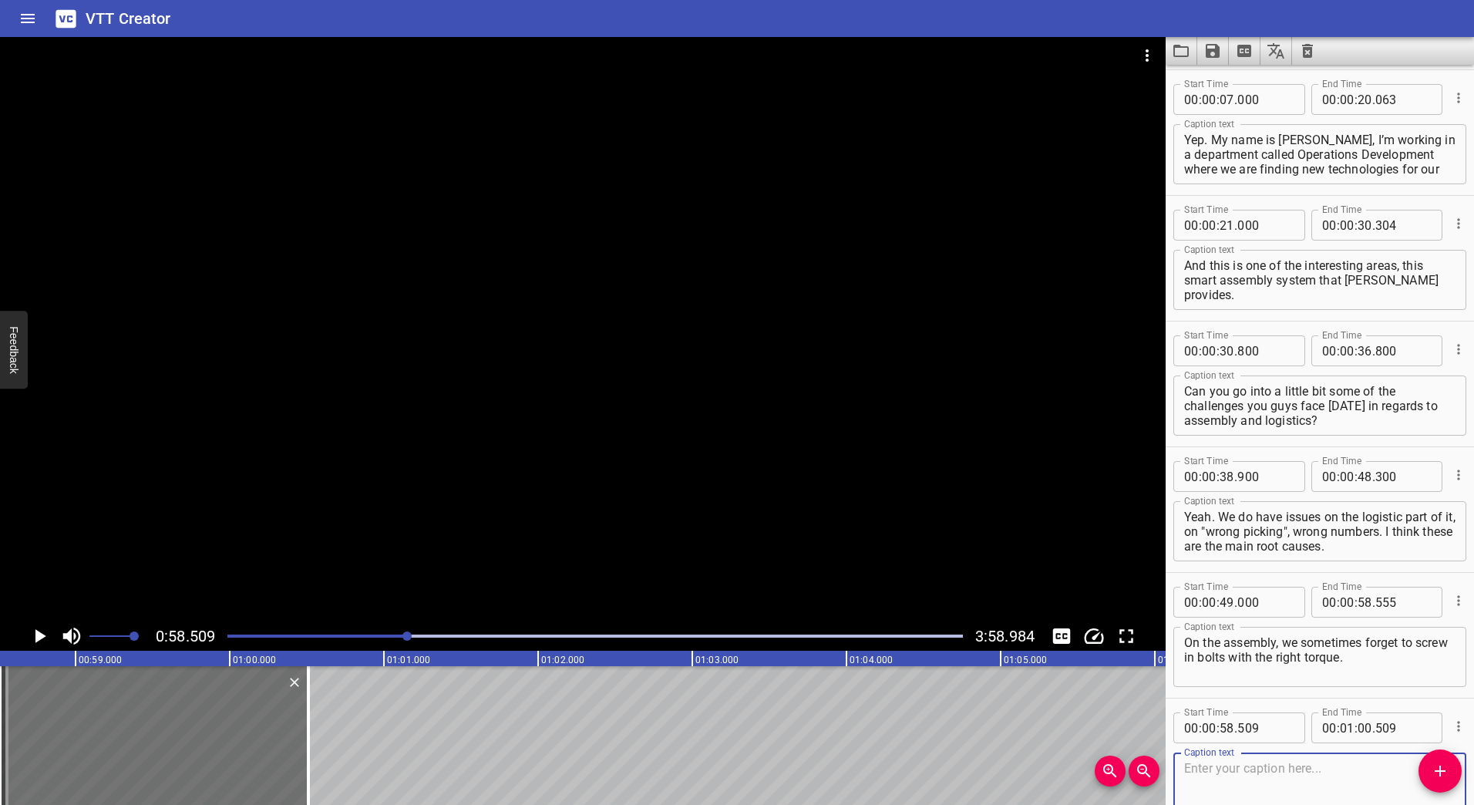
scroll to position [171, 0]
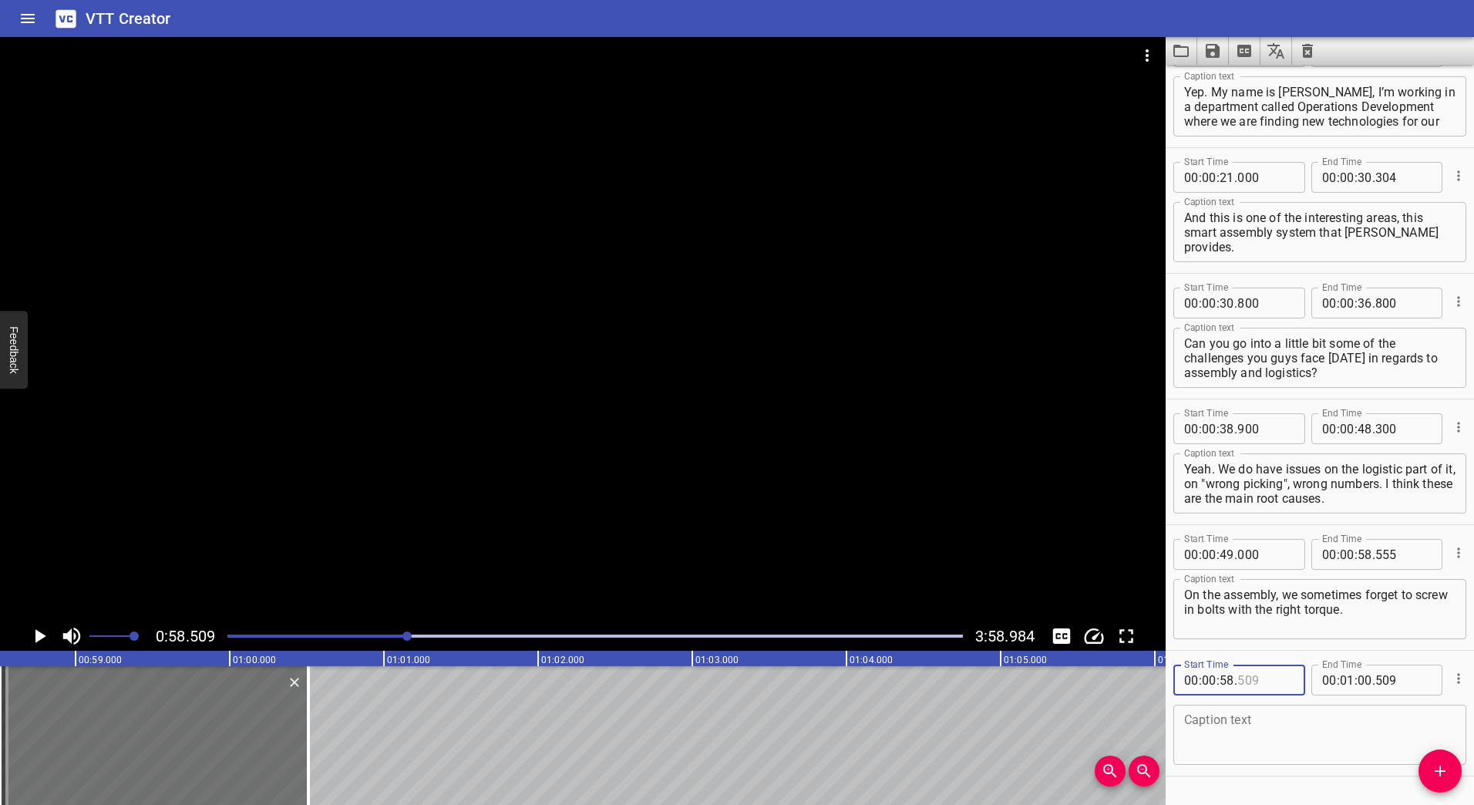
click at [1250, 680] on input "number" at bounding box center [1265, 680] width 56 height 31
type input "600"
click at [39, 638] on icon "Play/Pause" at bounding box center [40, 636] width 11 height 14
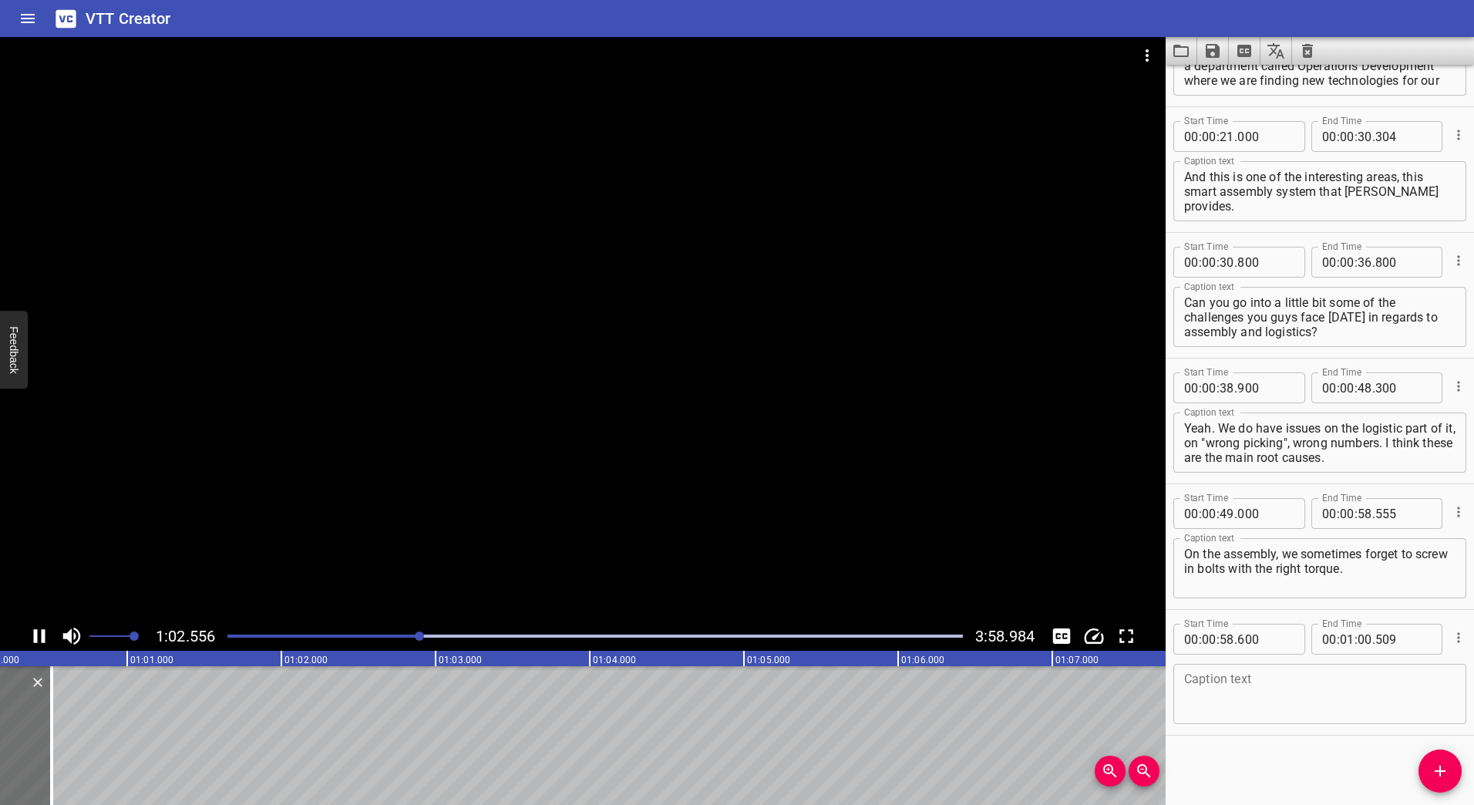
scroll to position [0, 9548]
click at [38, 633] on icon "Play/Pause" at bounding box center [39, 636] width 23 height 23
click at [439, 635] on div "Play progress" at bounding box center [88, 636] width 736 height 3
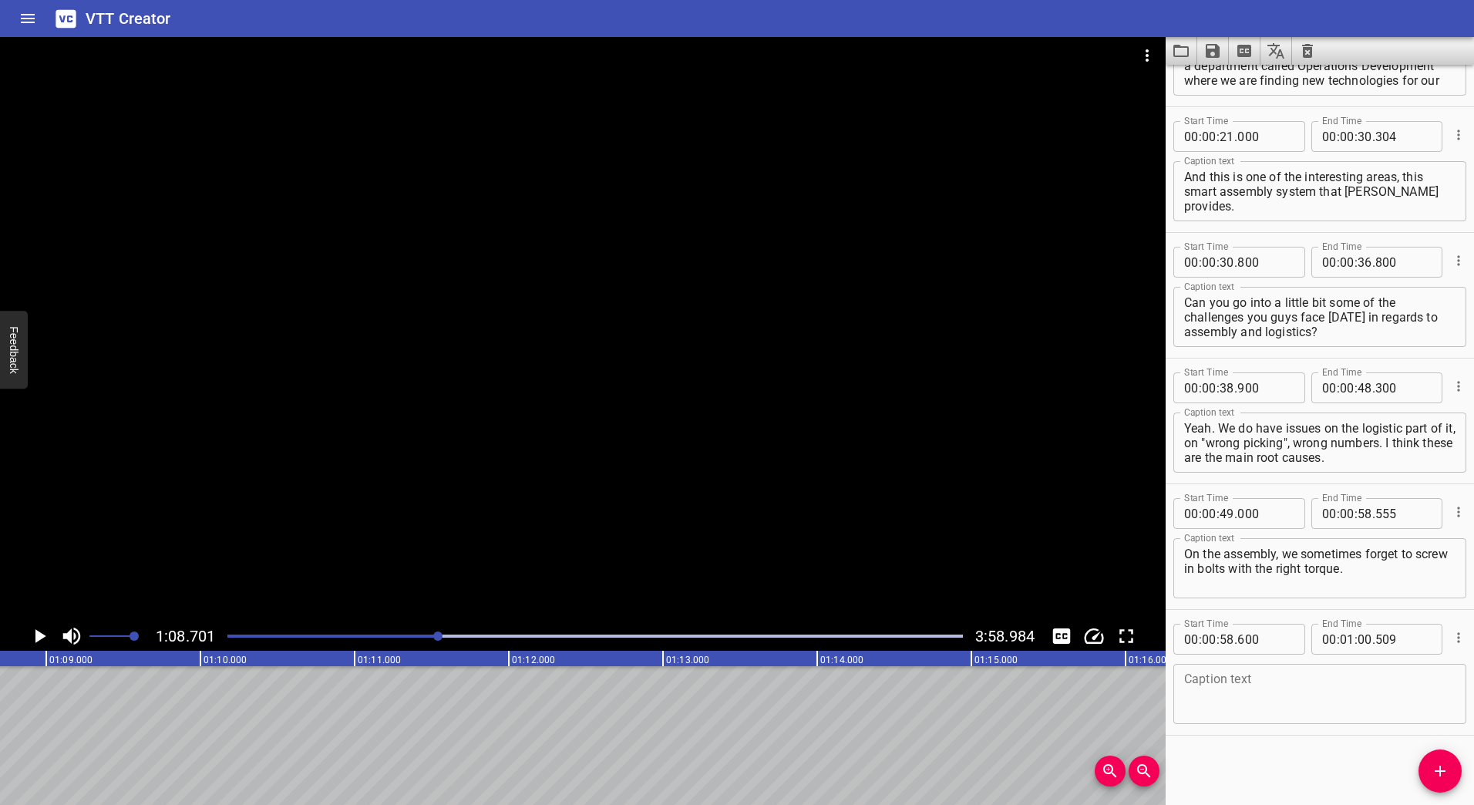
click at [39, 638] on icon "Play/Pause" at bounding box center [40, 636] width 11 height 14
click at [40, 635] on icon "Play/Pause" at bounding box center [39, 636] width 23 height 23
click at [1365, 640] on input "number" at bounding box center [1365, 639] width 15 height 31
type input "13"
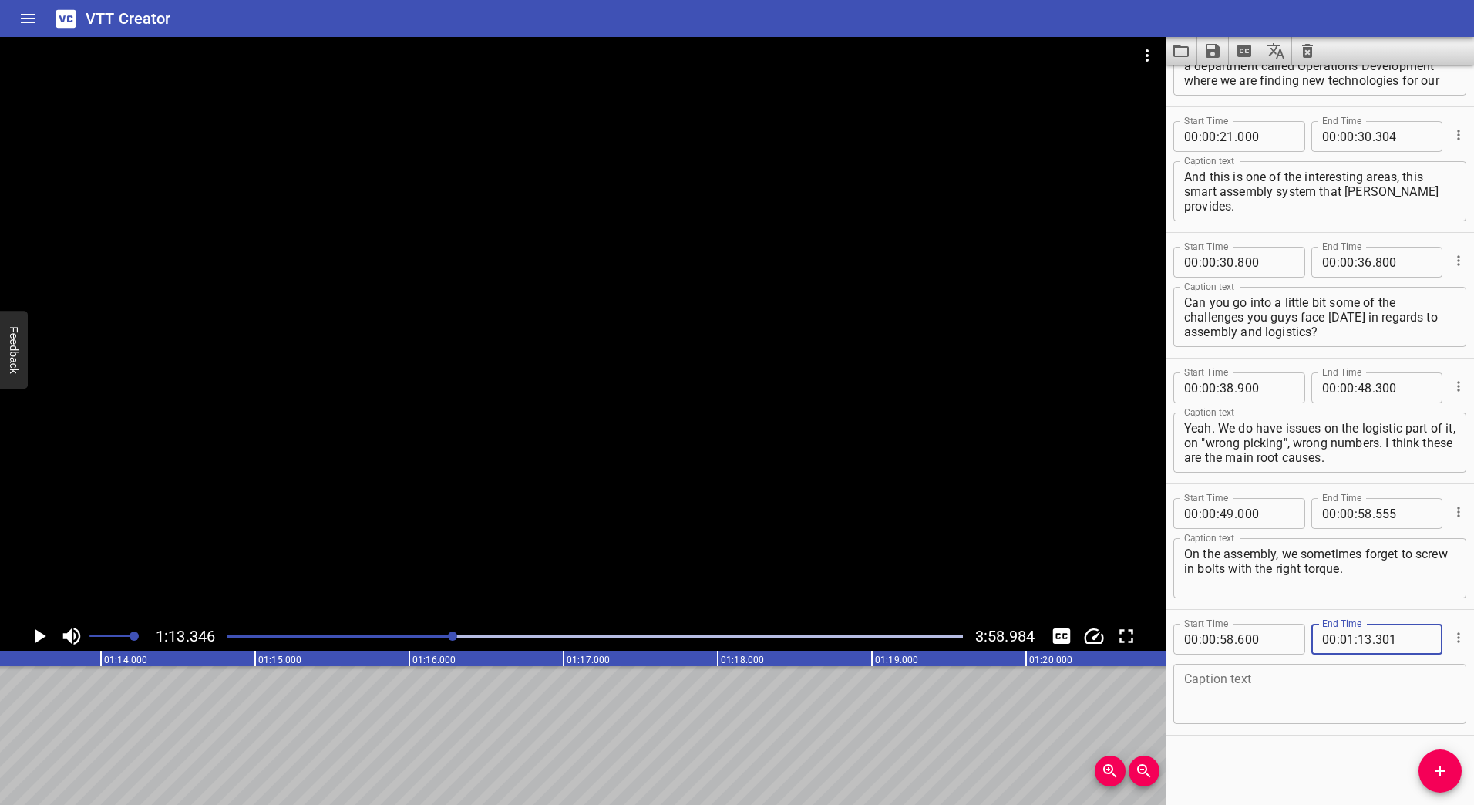
type input "301"
click at [1311, 712] on textarea at bounding box center [1319, 694] width 271 height 44
paste textarea "And then we also do have—that is not maybe in the assembly area but in the pack…"
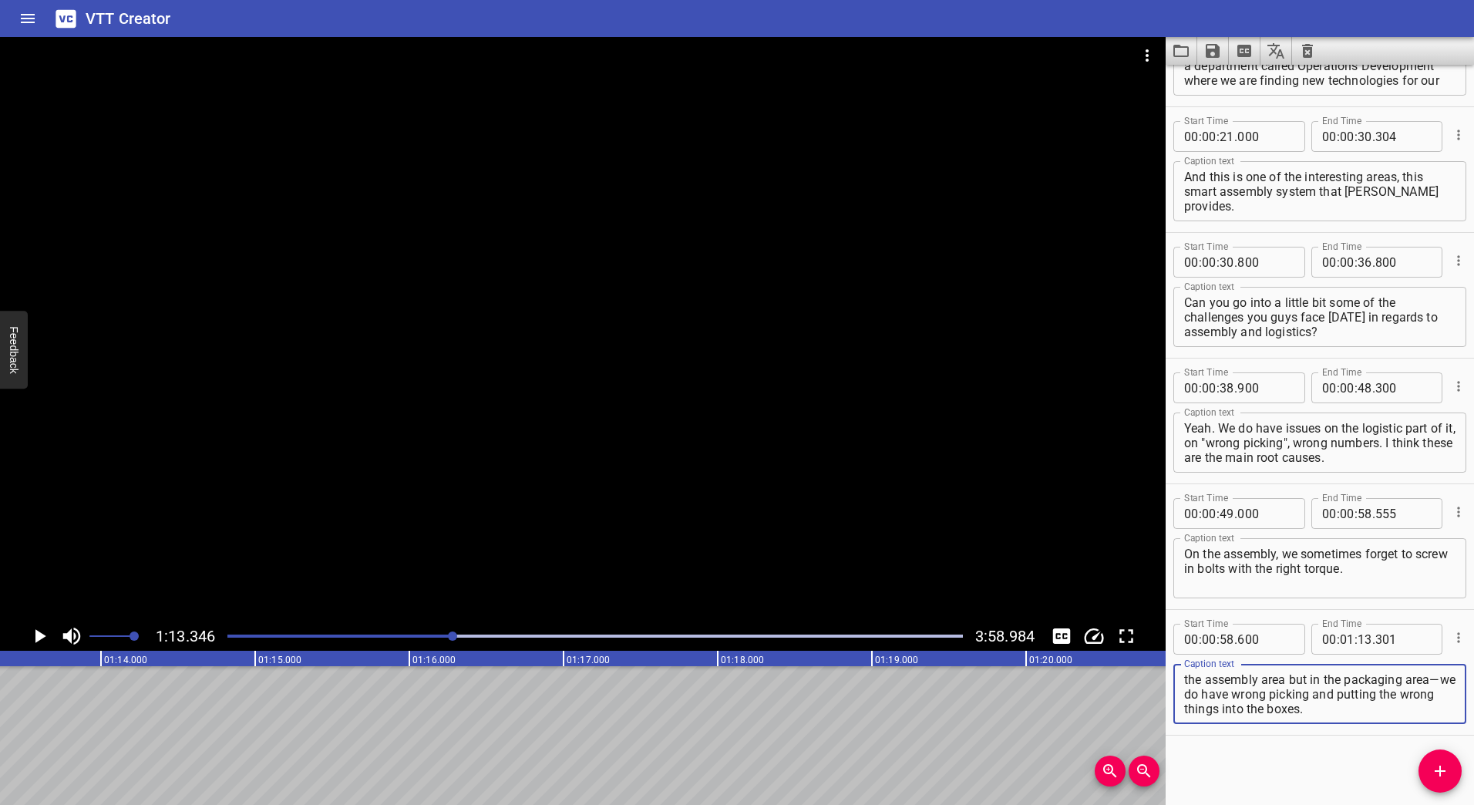
scroll to position [15, 0]
type textarea "And then we also do have—that is not maybe in the assembly area but in the pack…"
click at [1432, 767] on icon "Add Cue" at bounding box center [1440, 771] width 19 height 19
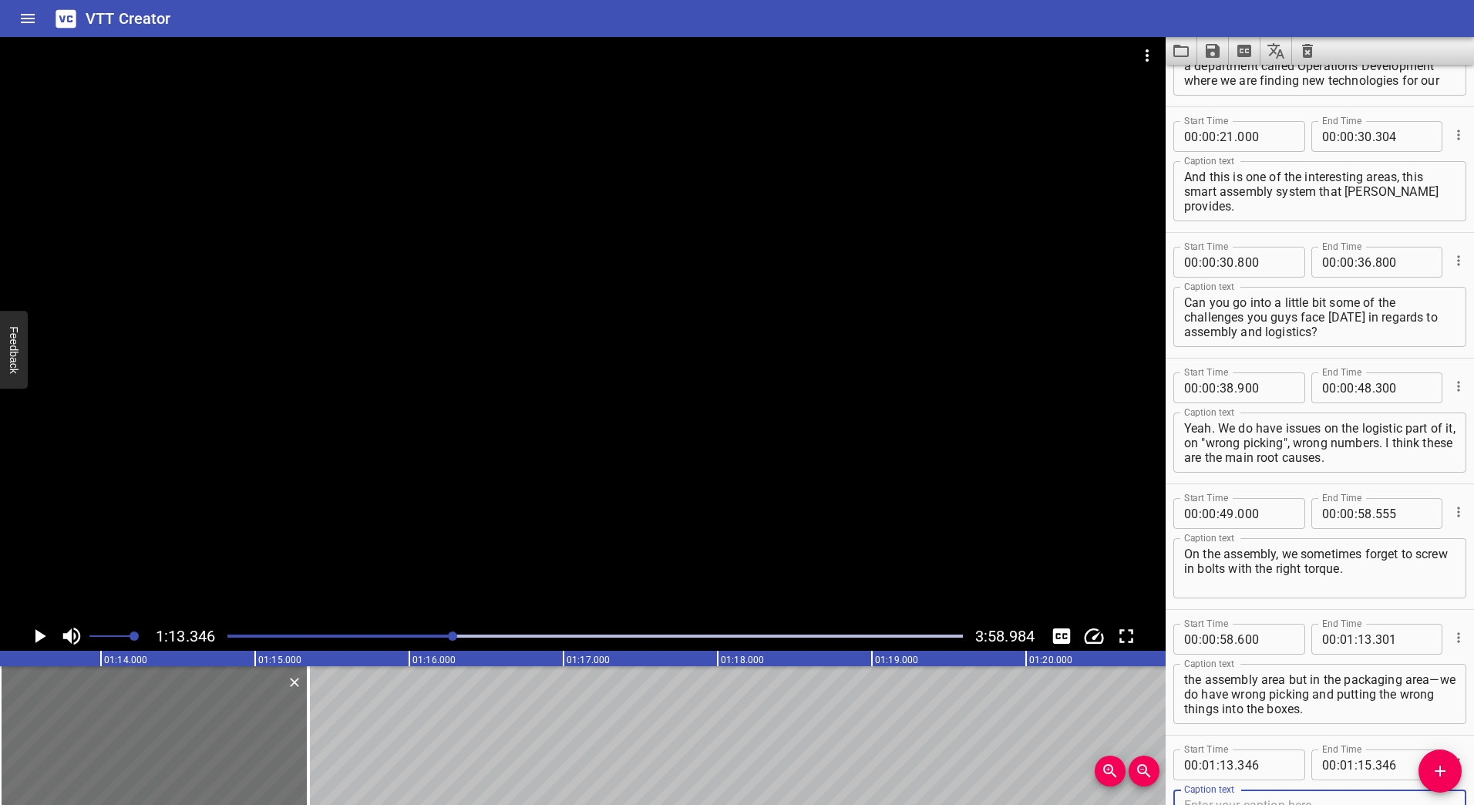
scroll to position [220, 0]
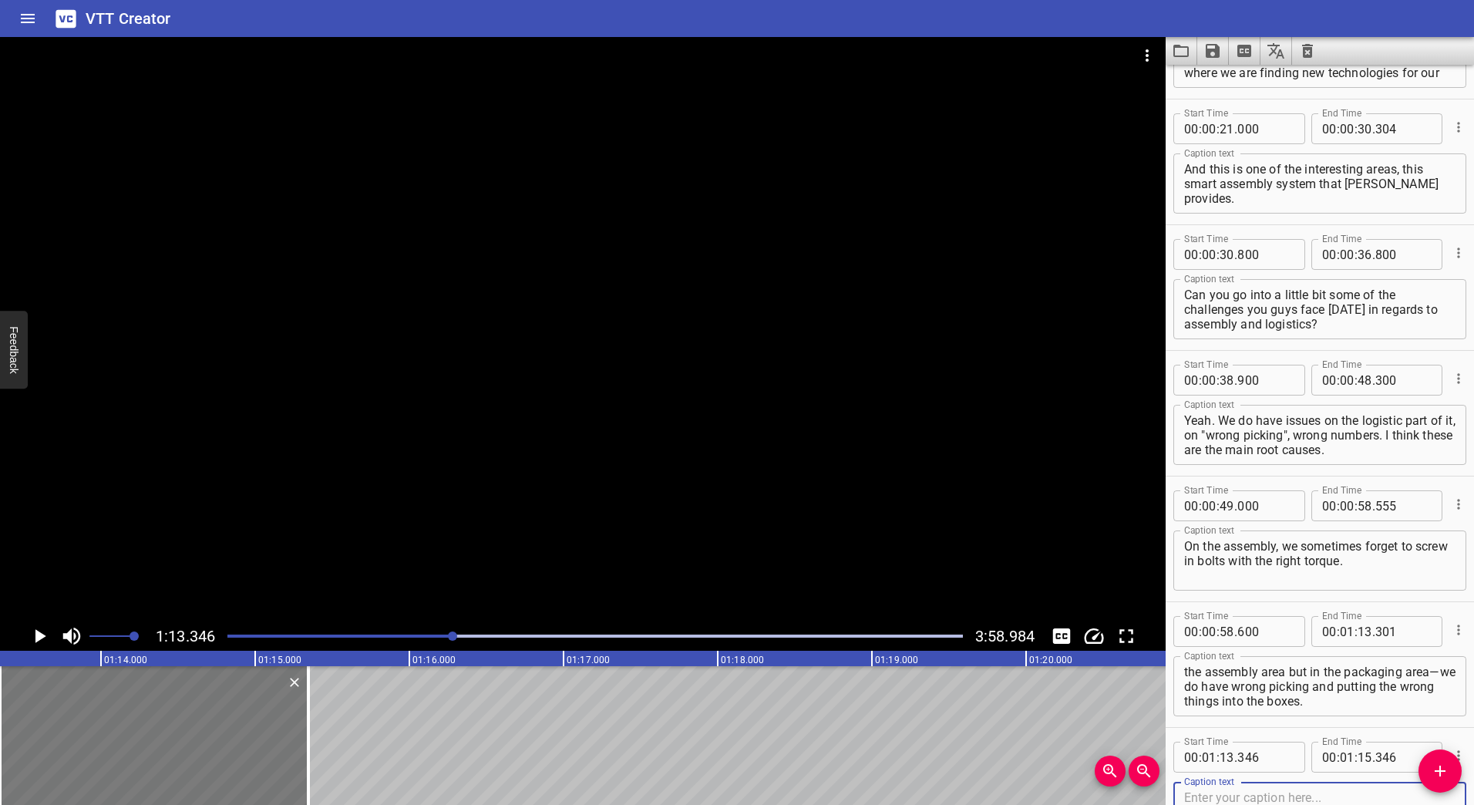
click at [110, 714] on div at bounding box center [154, 735] width 308 height 139
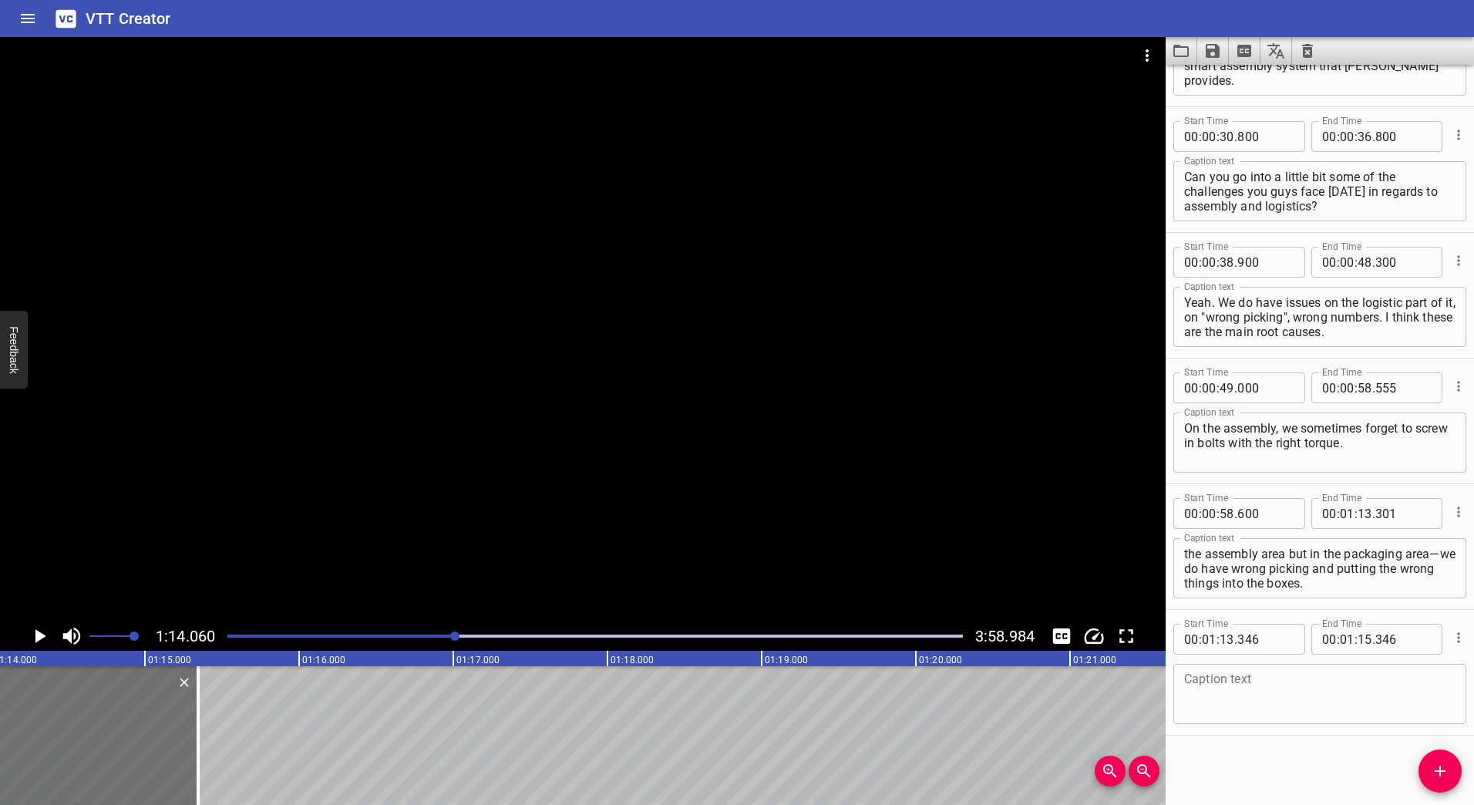
click at [409, 633] on div at bounding box center [595, 636] width 754 height 22
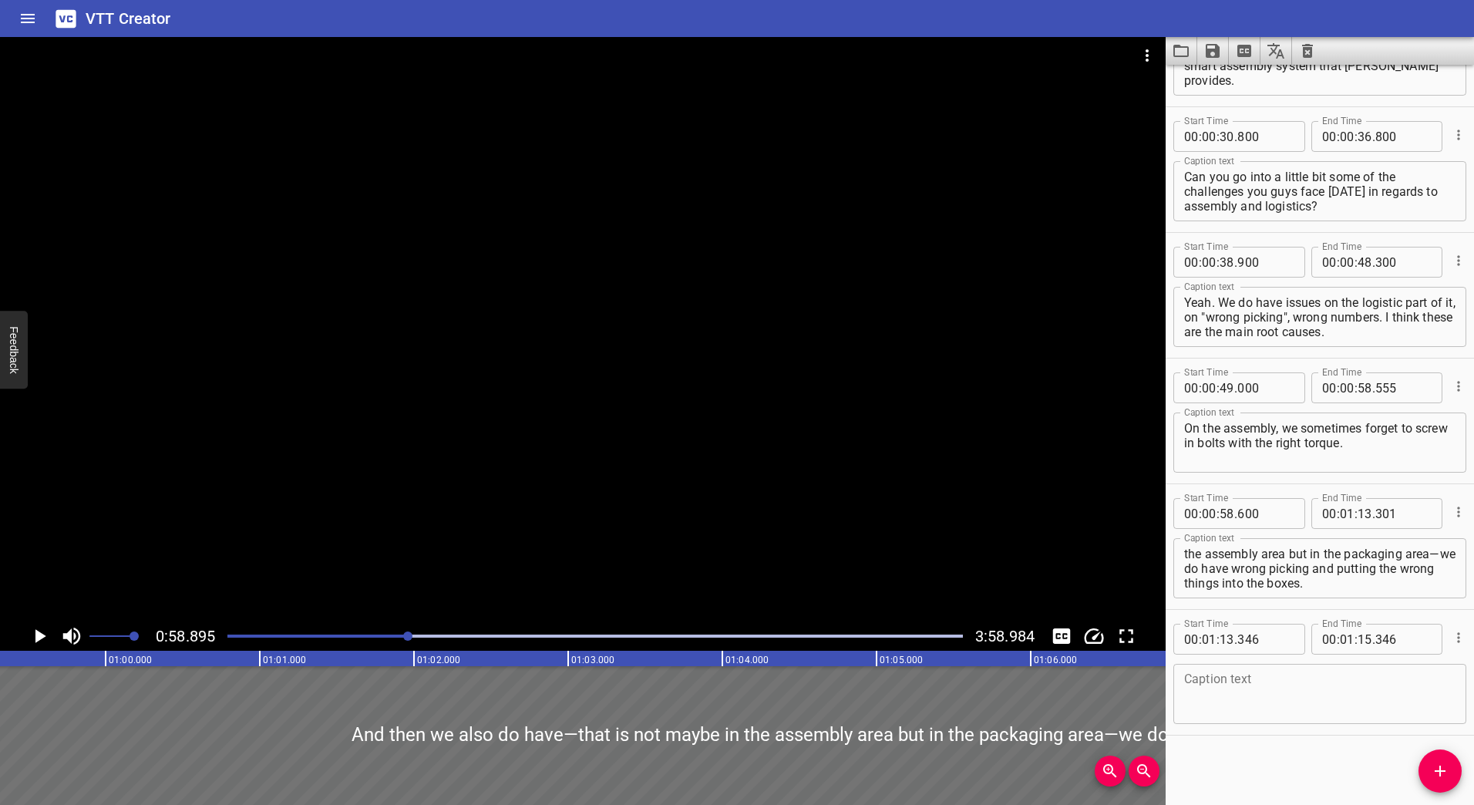
scroll to position [0, 9082]
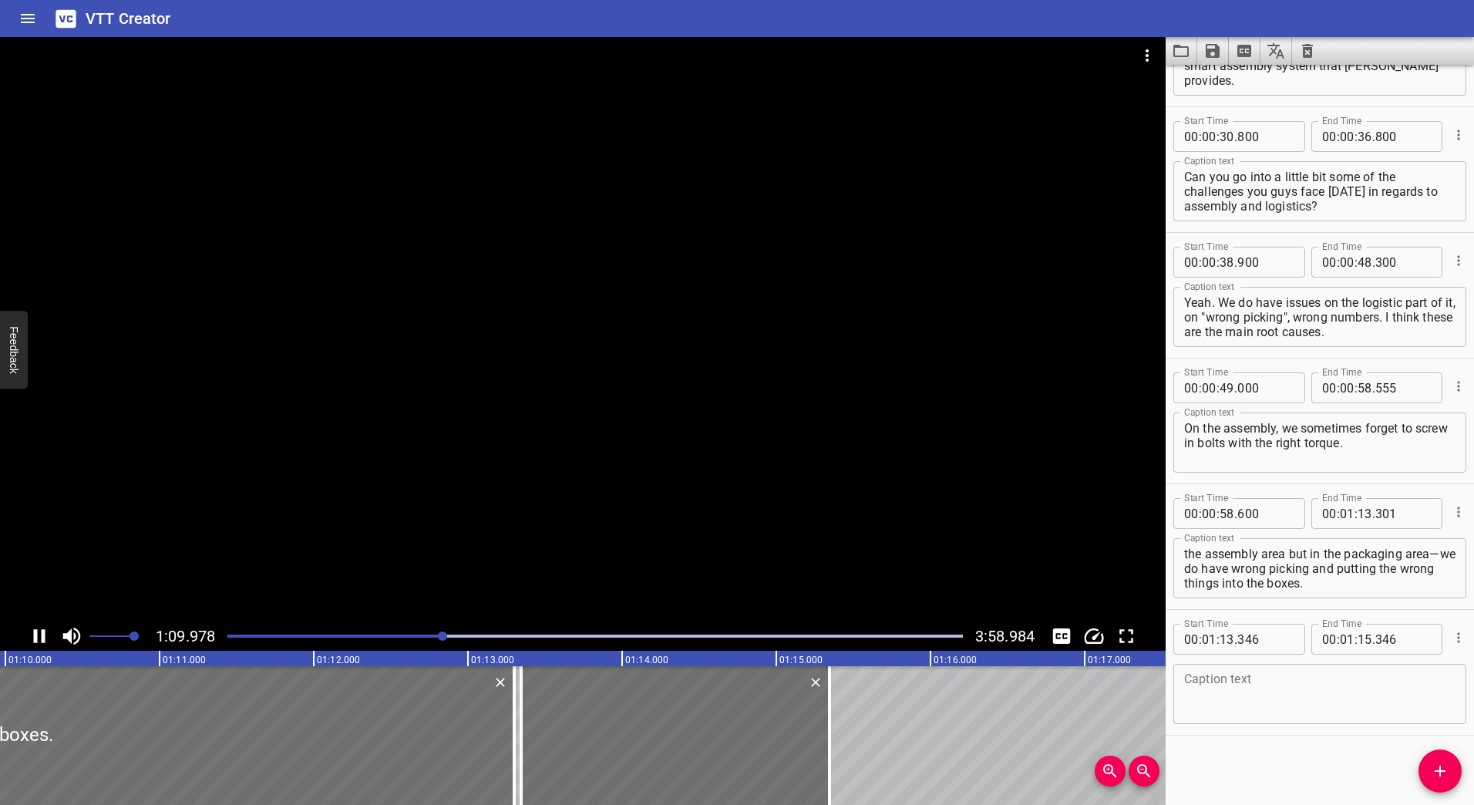
click at [481, 561] on div at bounding box center [583, 329] width 1166 height 584
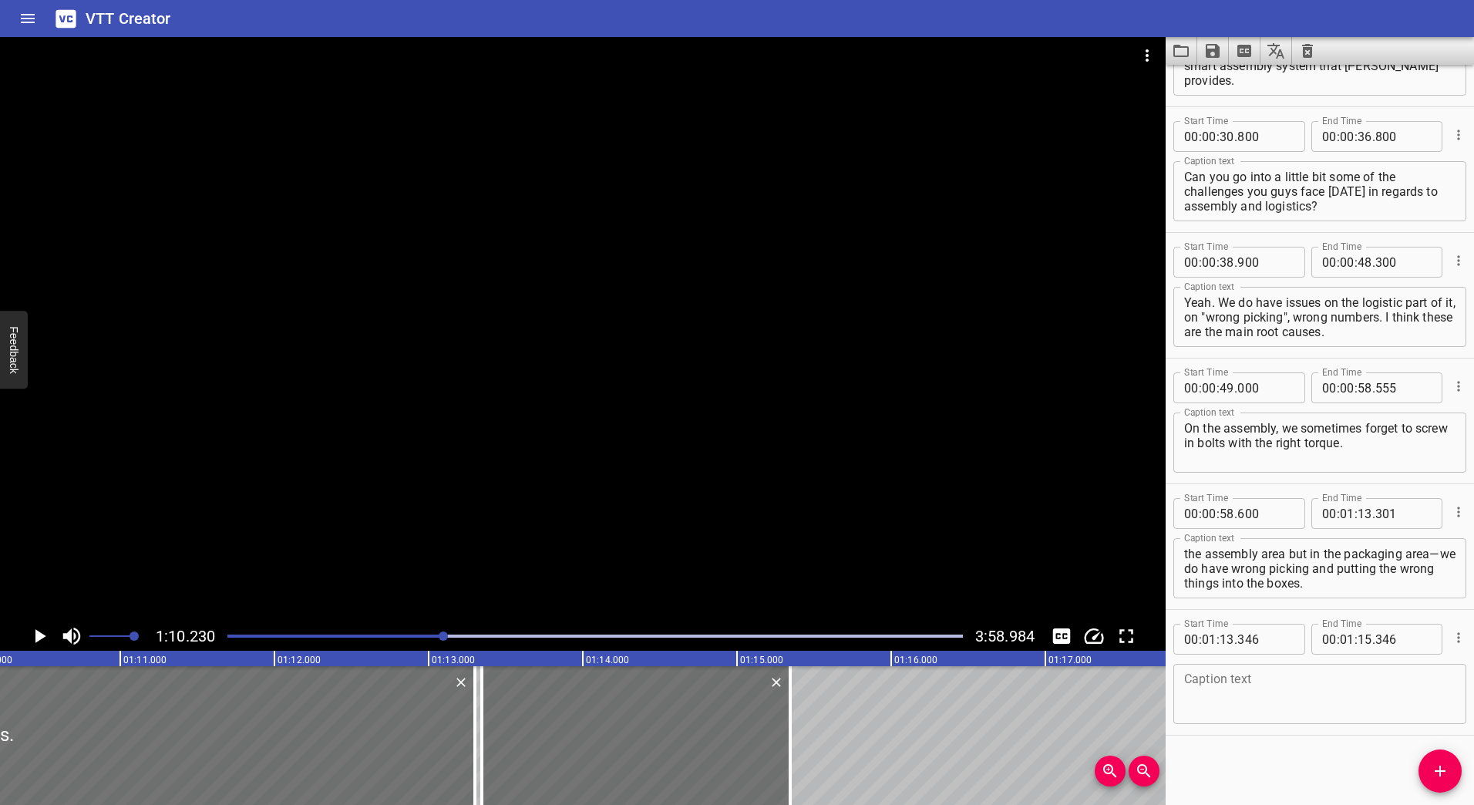
scroll to position [0, 10829]
click at [1457, 512] on icon "Cue Options" at bounding box center [1458, 512] width 2 height 10
click at [1421, 518] on li "Advanced options..." at bounding box center [1394, 512] width 134 height 28
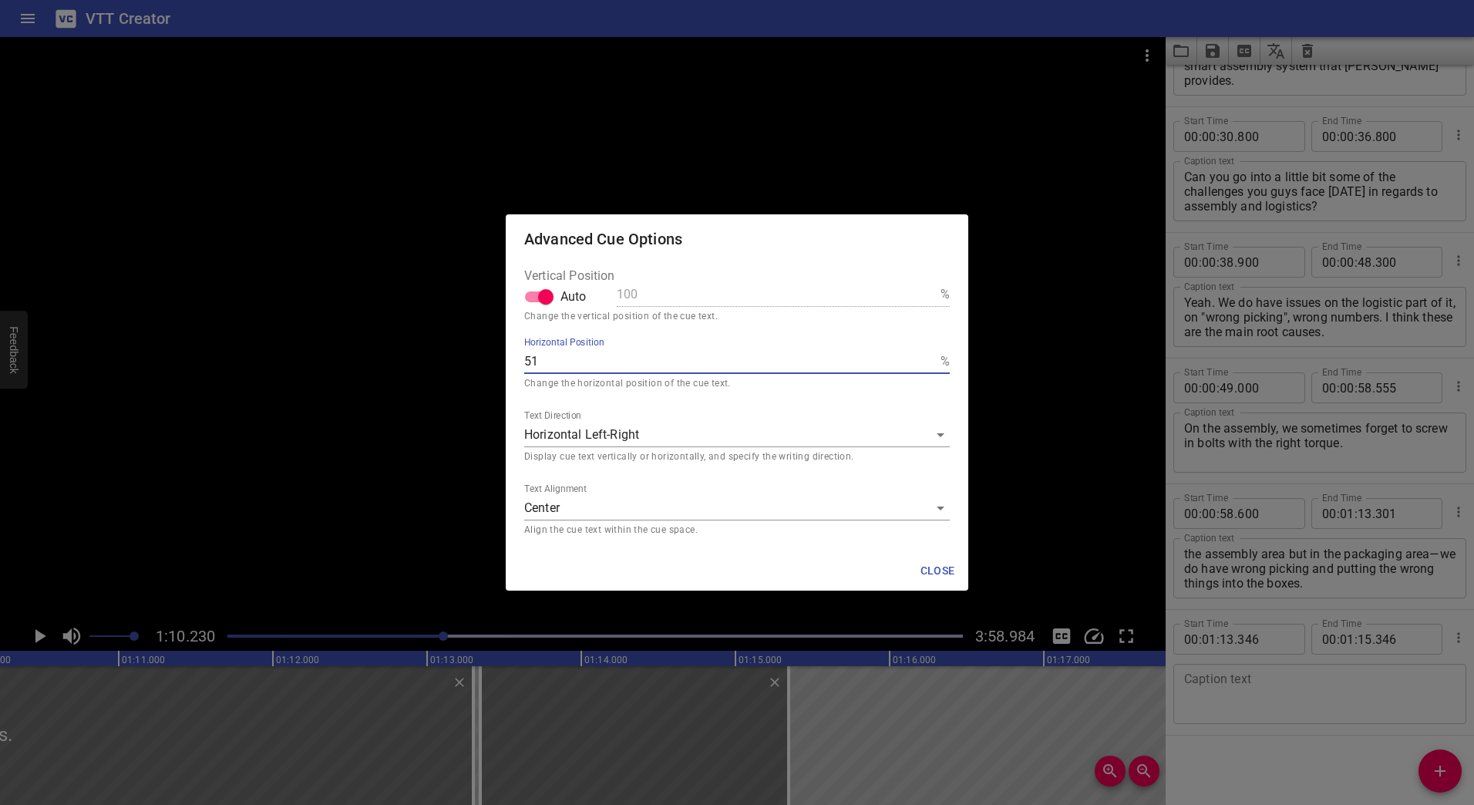
click at [929, 357] on input "51" at bounding box center [729, 361] width 410 height 25
click at [929, 357] on input "52" at bounding box center [729, 361] width 410 height 25
click at [929, 357] on input "53" at bounding box center [729, 361] width 410 height 25
click at [929, 357] on input "54" at bounding box center [729, 361] width 410 height 25
click at [929, 357] on input "55" at bounding box center [729, 361] width 410 height 25
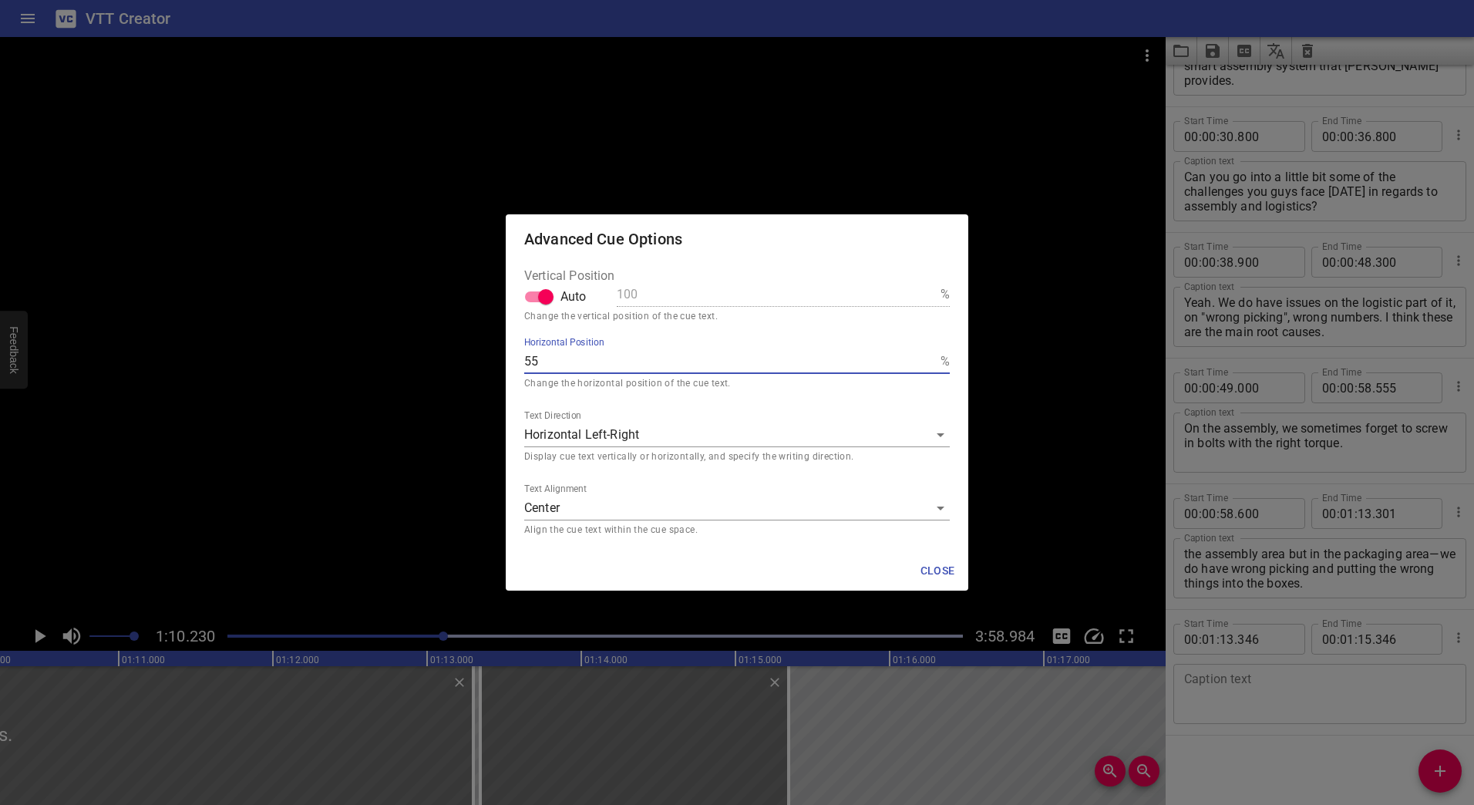
click at [929, 357] on input "56" at bounding box center [729, 361] width 410 height 25
click at [929, 357] on input "57" at bounding box center [729, 361] width 410 height 25
click at [929, 357] on input "58" at bounding box center [729, 361] width 410 height 25
click at [929, 357] on input "59" at bounding box center [729, 361] width 410 height 25
click at [929, 357] on input "60" at bounding box center [729, 361] width 410 height 25
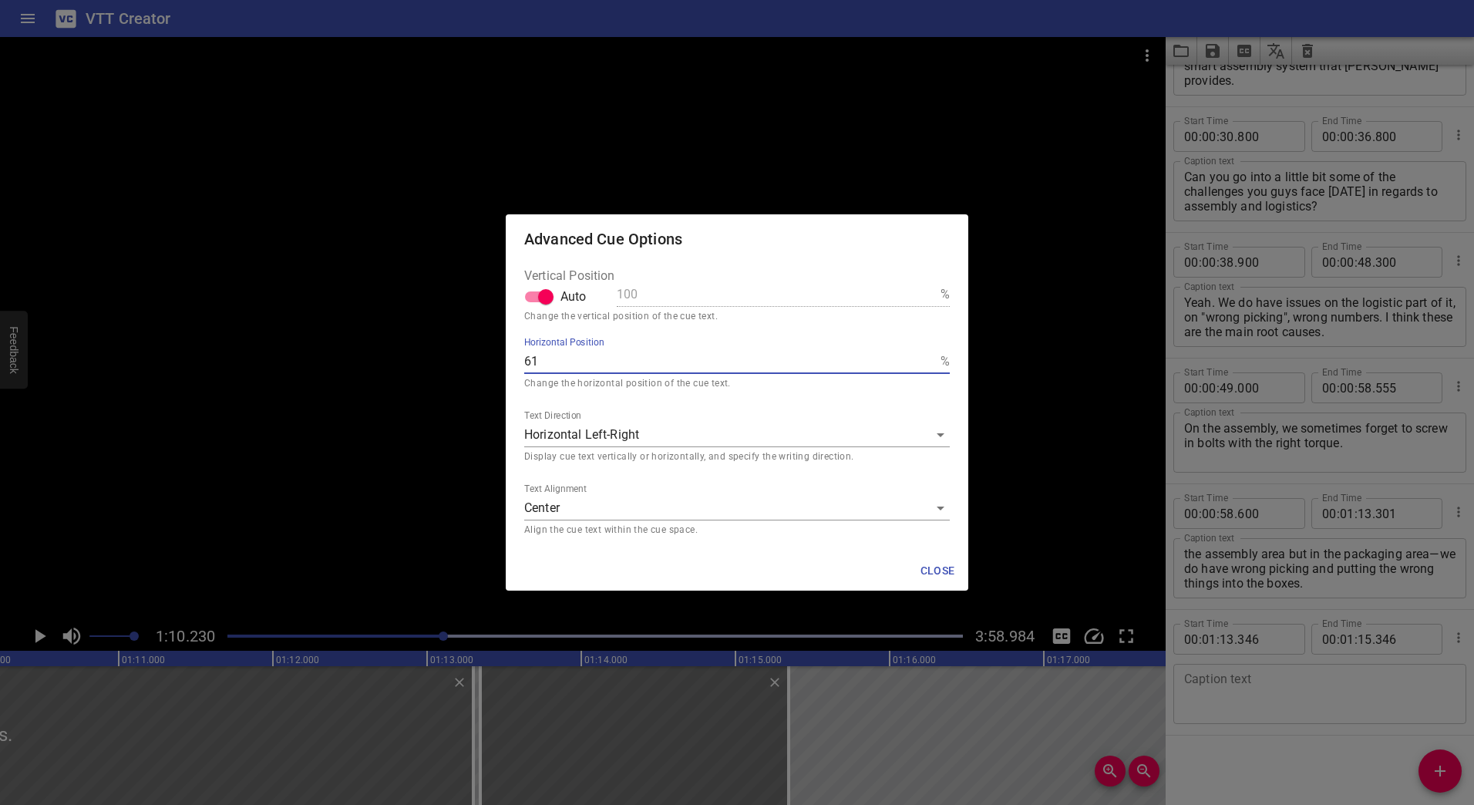
click at [929, 357] on input "61" at bounding box center [729, 361] width 410 height 25
click at [929, 357] on input "62" at bounding box center [729, 361] width 410 height 25
click at [929, 357] on input "63" at bounding box center [729, 361] width 410 height 25
click at [929, 353] on input "64" at bounding box center [729, 361] width 410 height 25
click at [928, 356] on input "65" at bounding box center [729, 361] width 410 height 25
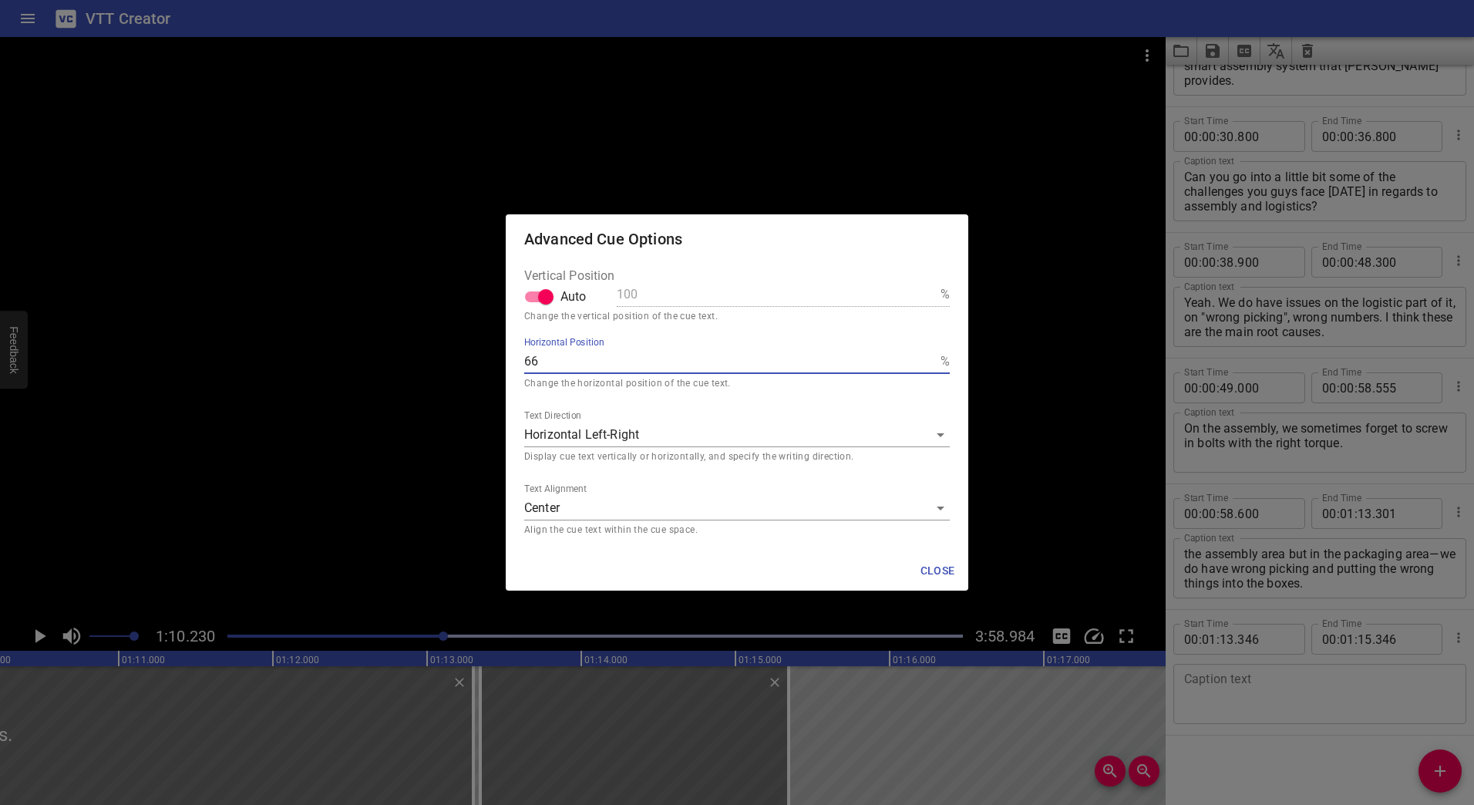
click at [928, 356] on input "66" at bounding box center [729, 361] width 410 height 25
click at [928, 356] on input "67" at bounding box center [729, 361] width 410 height 25
click at [928, 356] on input "68" at bounding box center [729, 361] width 410 height 25
click at [928, 356] on input "69" at bounding box center [729, 361] width 410 height 25
click at [928, 356] on input "70" at bounding box center [729, 361] width 410 height 25
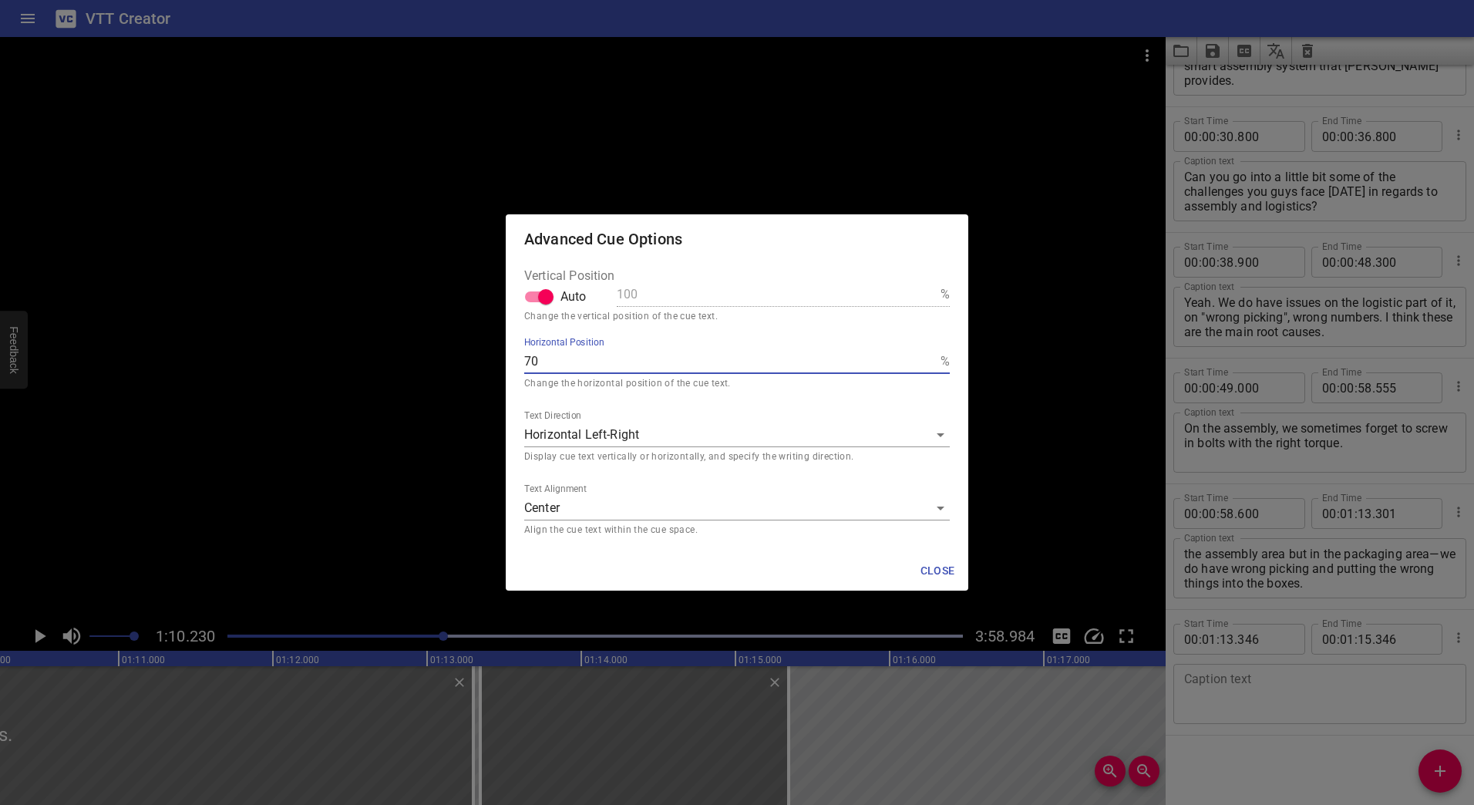
click at [928, 365] on input "69" at bounding box center [729, 361] width 410 height 25
click at [928, 365] on input "68" at bounding box center [729, 361] width 410 height 25
click at [928, 365] on input "67" at bounding box center [729, 361] width 410 height 25
click at [928, 365] on input "66" at bounding box center [729, 361] width 410 height 25
click at [928, 365] on input "65" at bounding box center [729, 361] width 410 height 25
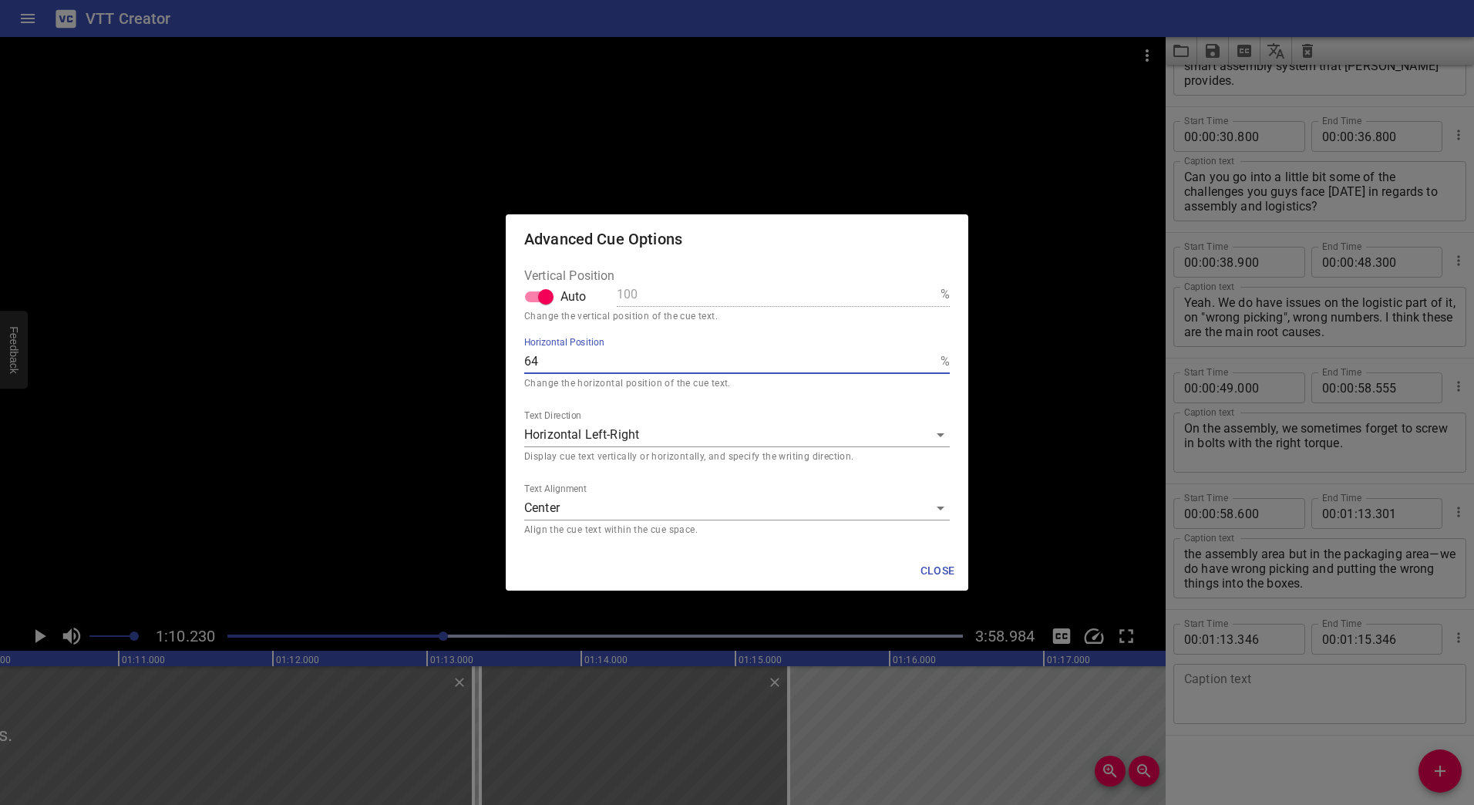
click at [928, 365] on input "64" at bounding box center [729, 361] width 410 height 25
click at [928, 365] on input "63" at bounding box center [729, 361] width 410 height 25
click at [928, 365] on input "62" at bounding box center [729, 361] width 410 height 25
click at [928, 365] on input "61" at bounding box center [729, 361] width 410 height 25
click at [928, 365] on input "60" at bounding box center [729, 361] width 410 height 25
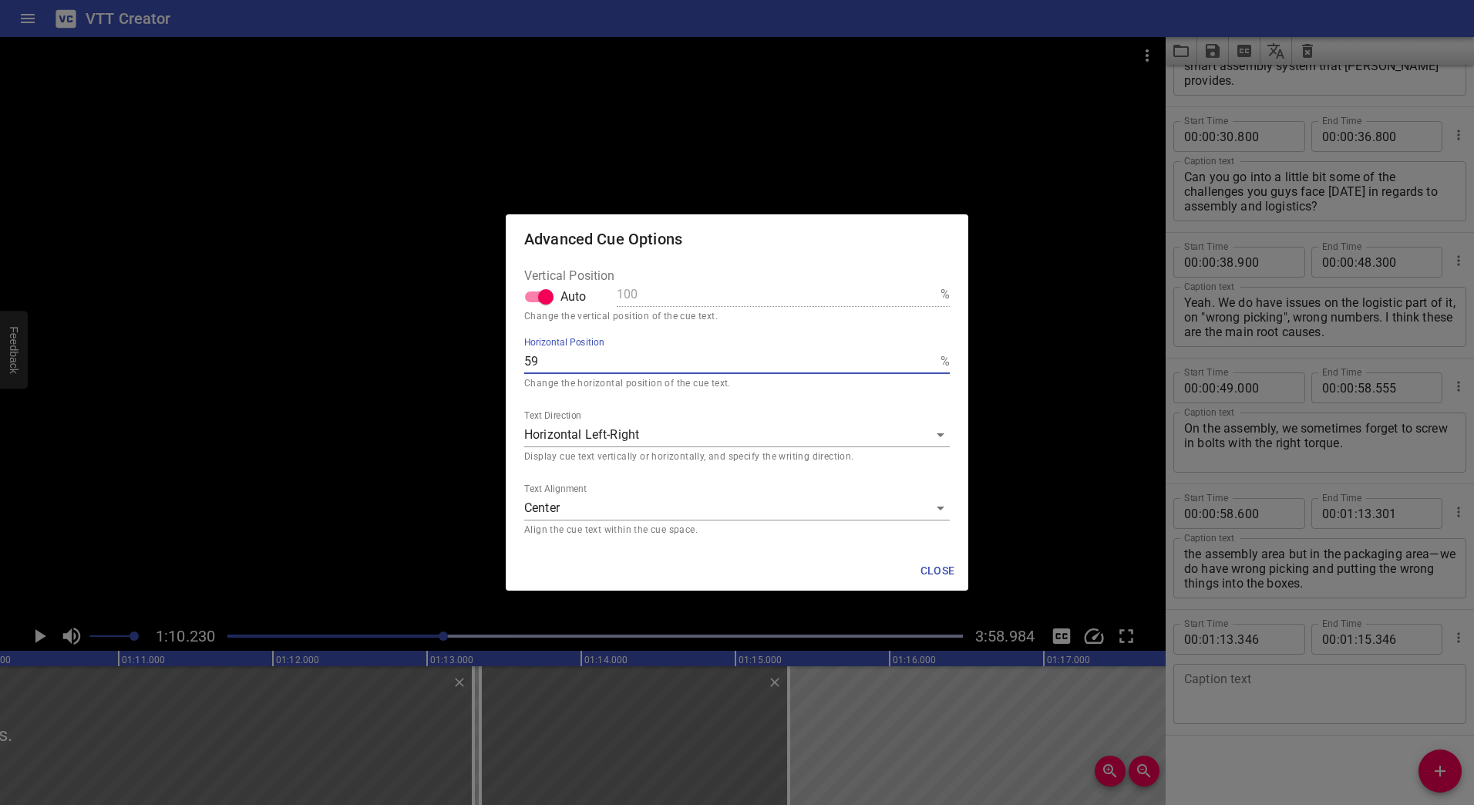
click at [928, 365] on input "59" at bounding box center [729, 361] width 410 height 25
click at [928, 365] on input "58" at bounding box center [729, 361] width 410 height 25
click at [928, 365] on input "57" at bounding box center [729, 361] width 410 height 25
click at [928, 365] on input "56" at bounding box center [729, 361] width 410 height 25
click at [928, 365] on input "55" at bounding box center [729, 361] width 410 height 25
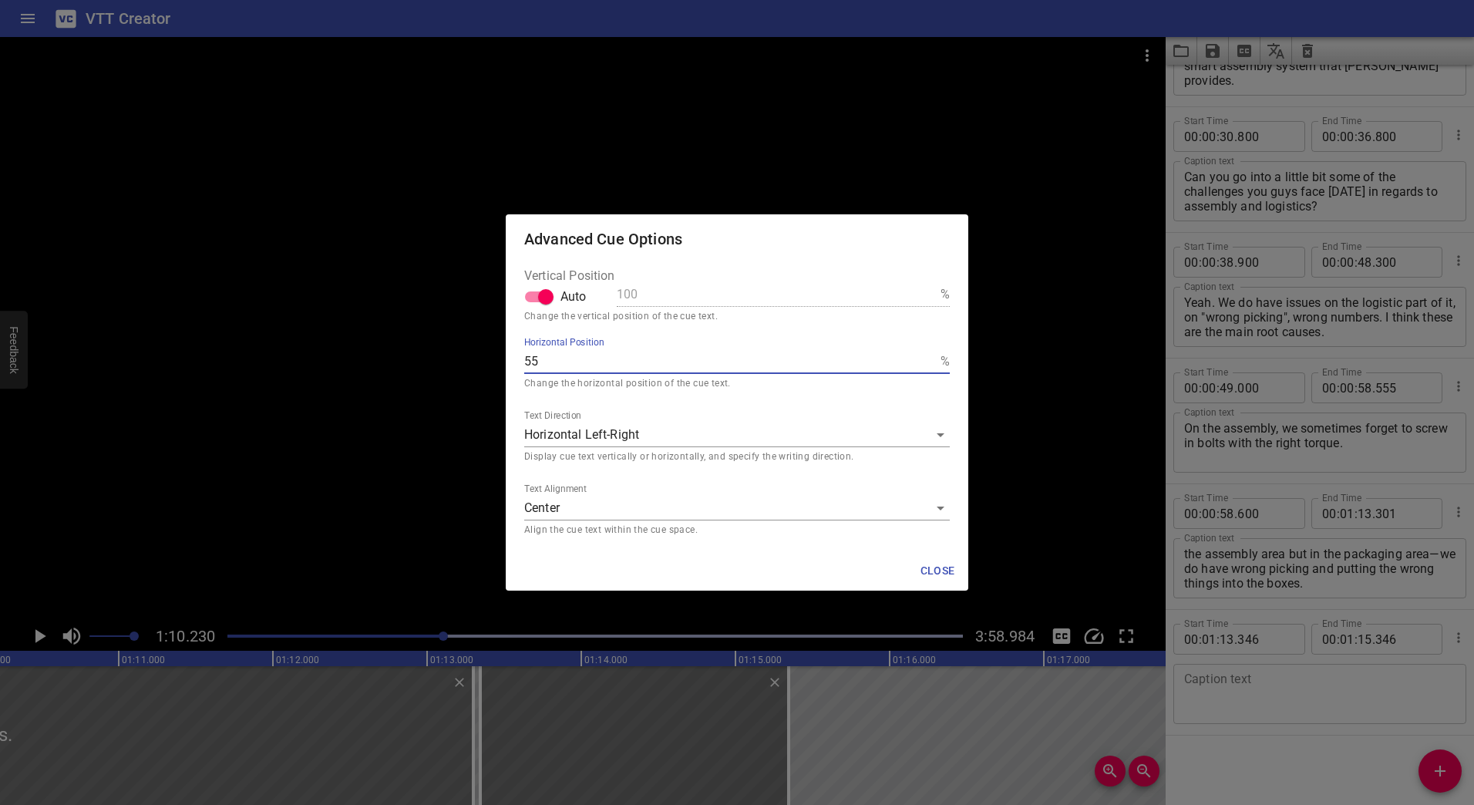
click at [928, 365] on input "54" at bounding box center [729, 361] width 410 height 25
click at [928, 365] on input "53" at bounding box center [729, 361] width 410 height 25
click at [928, 365] on input "52" at bounding box center [729, 361] width 410 height 25
click at [928, 365] on input "51" at bounding box center [729, 361] width 410 height 25
type input "50"
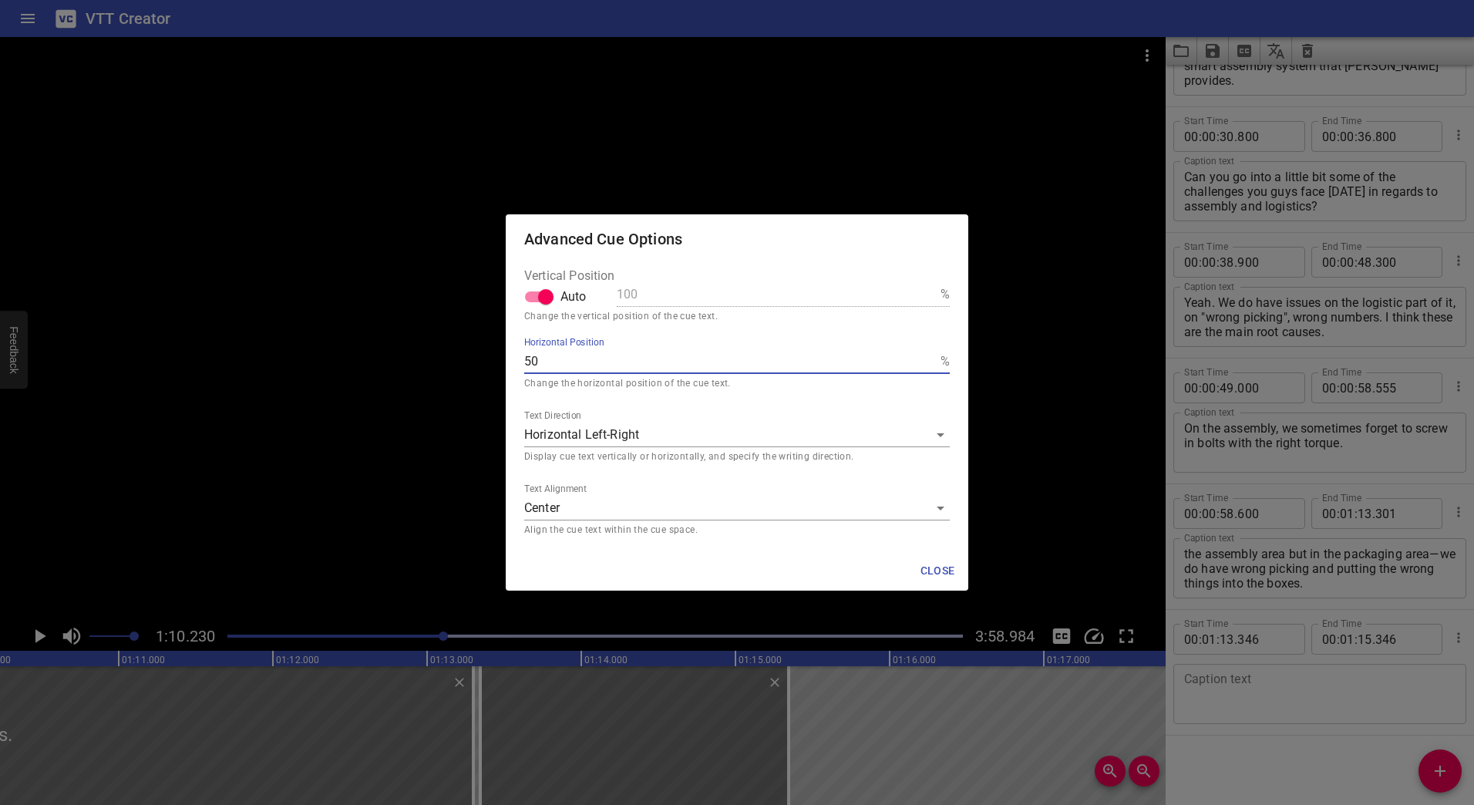
click at [928, 365] on input "50" at bounding box center [729, 361] width 410 height 25
click at [928, 514] on body "VTT Creator Caption Editor Batch Transcribe Login Sign Up Privacy Contact 1:10.…" at bounding box center [737, 402] width 1474 height 805
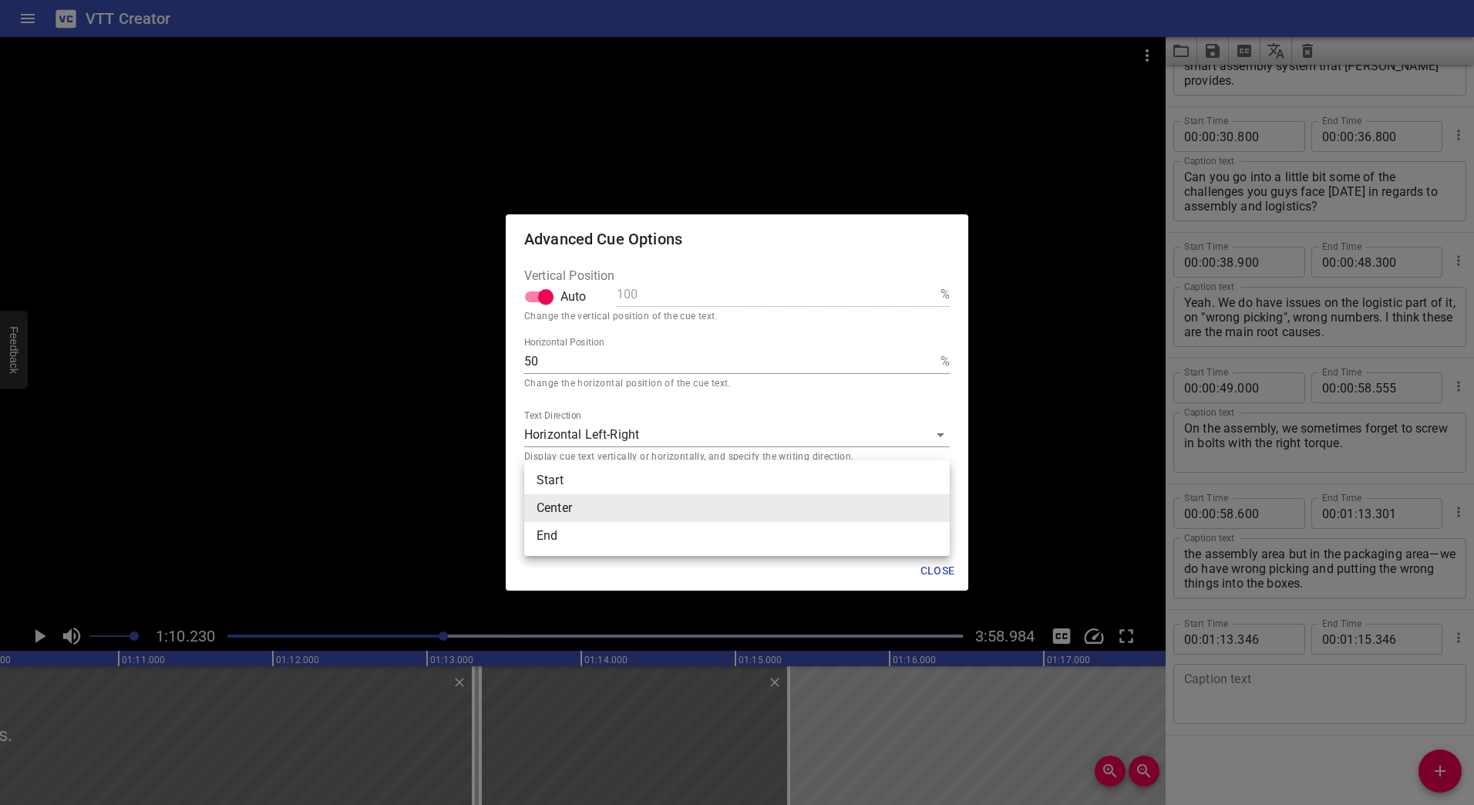
click at [705, 530] on li "End" at bounding box center [737, 536] width 426 height 28
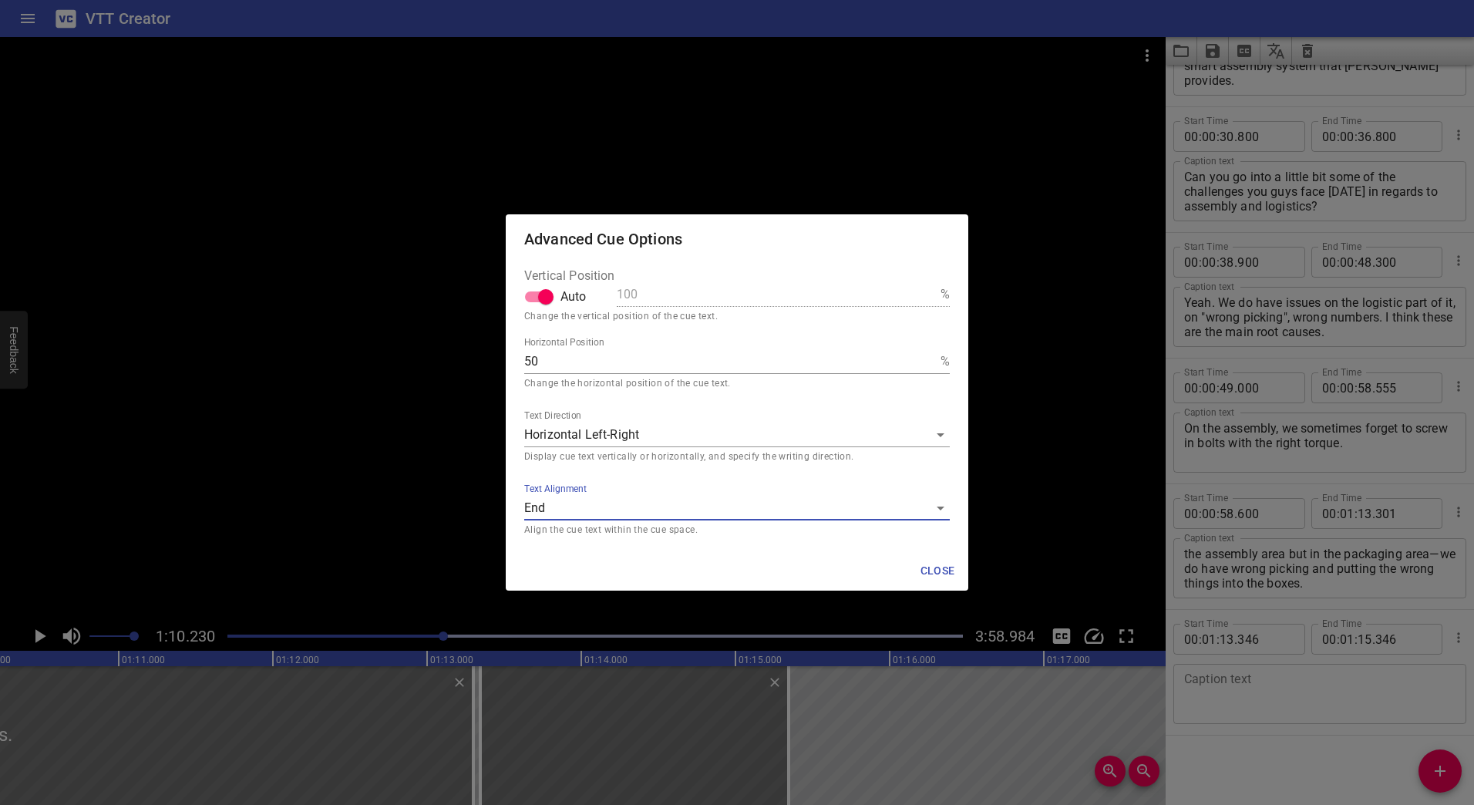
click at [655, 507] on body "VTT Creator Caption Editor Batch Transcribe Login Sign Up Privacy Contact 1:10.…" at bounding box center [737, 402] width 1474 height 805
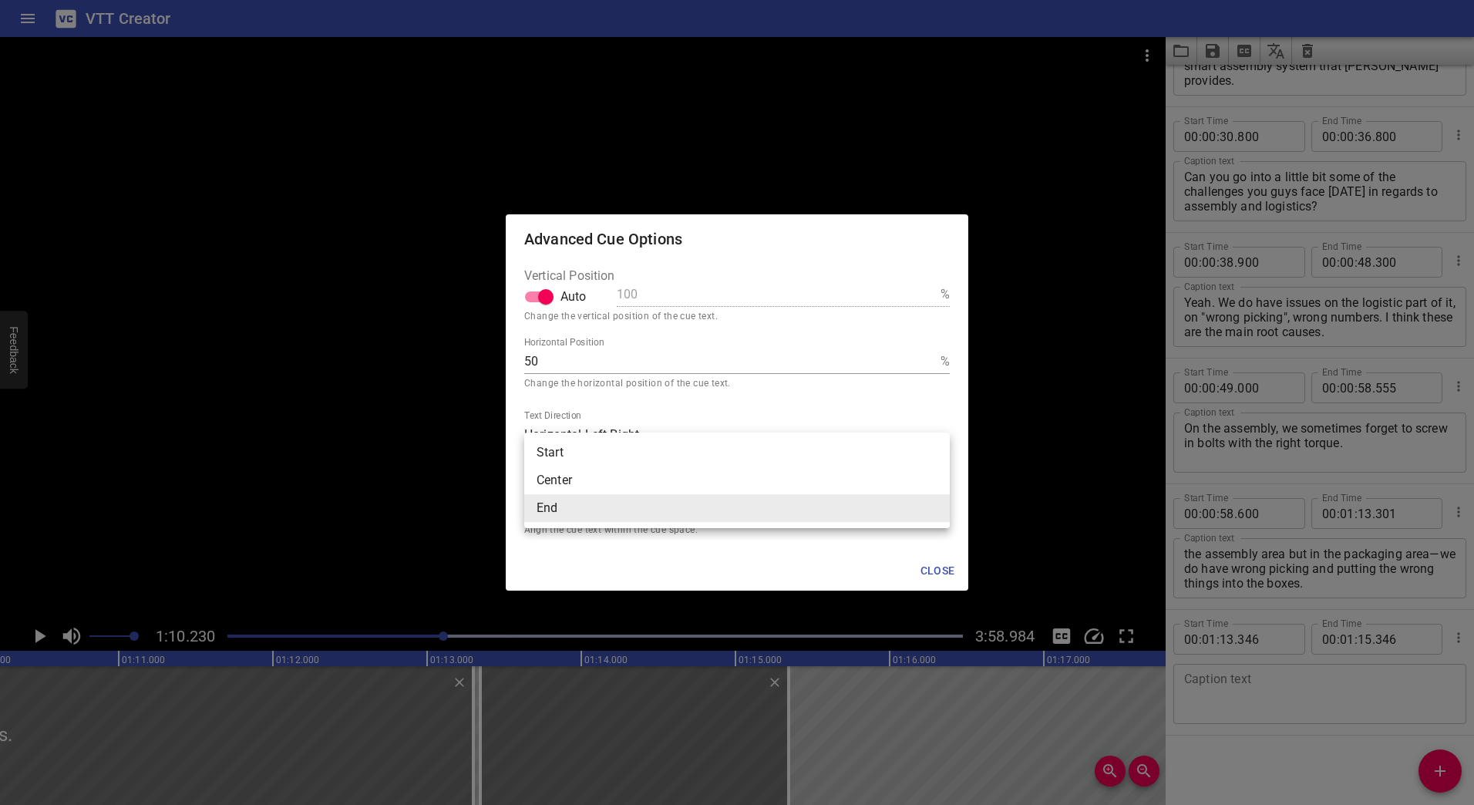
click at [656, 458] on li "Start" at bounding box center [737, 453] width 426 height 28
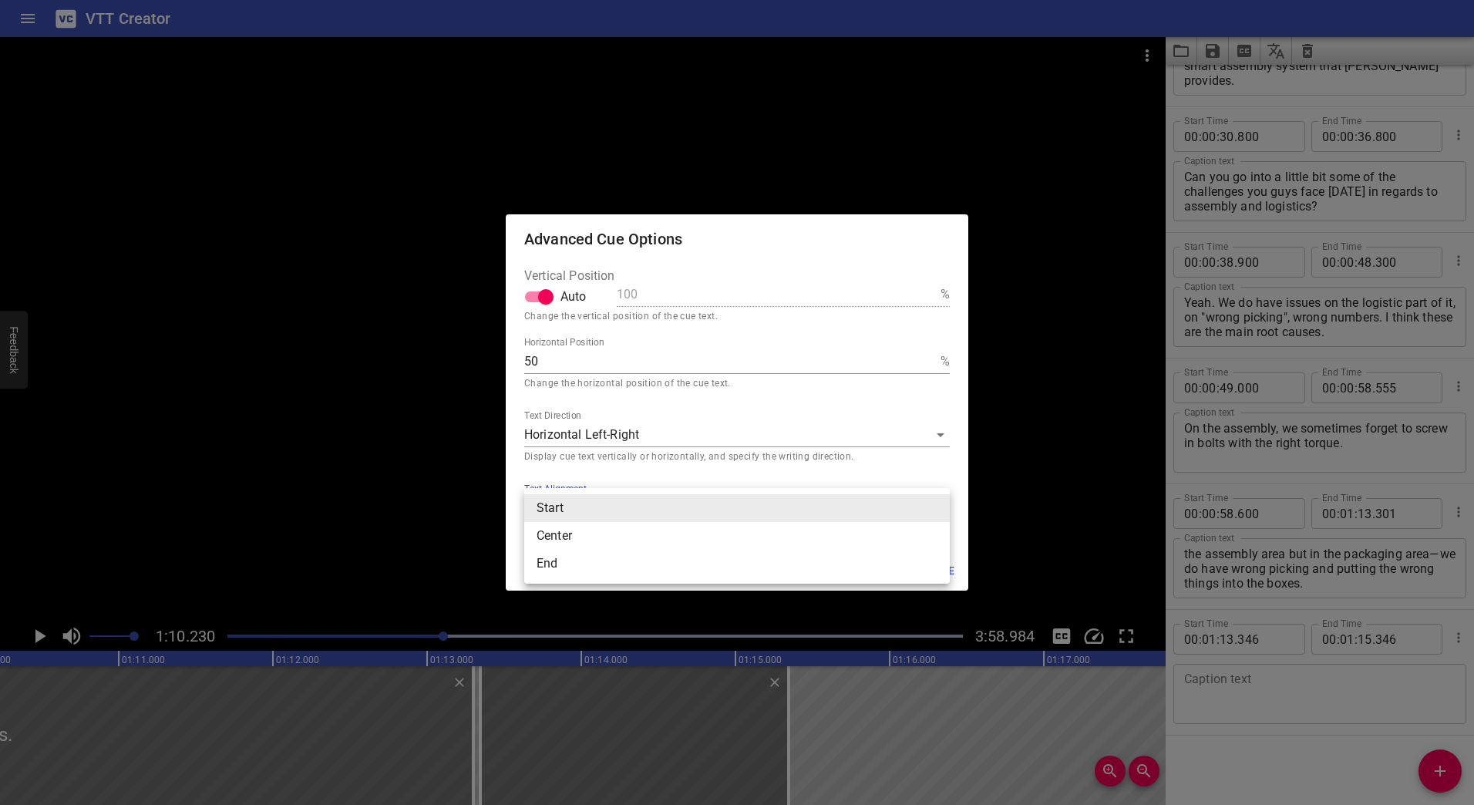
click at [641, 507] on body "VTT Creator Caption Editor Batch Transcribe Login Sign Up Privacy Contact 1:10.…" at bounding box center [737, 402] width 1474 height 805
click at [631, 530] on li "Center" at bounding box center [737, 536] width 426 height 28
type input "middle"
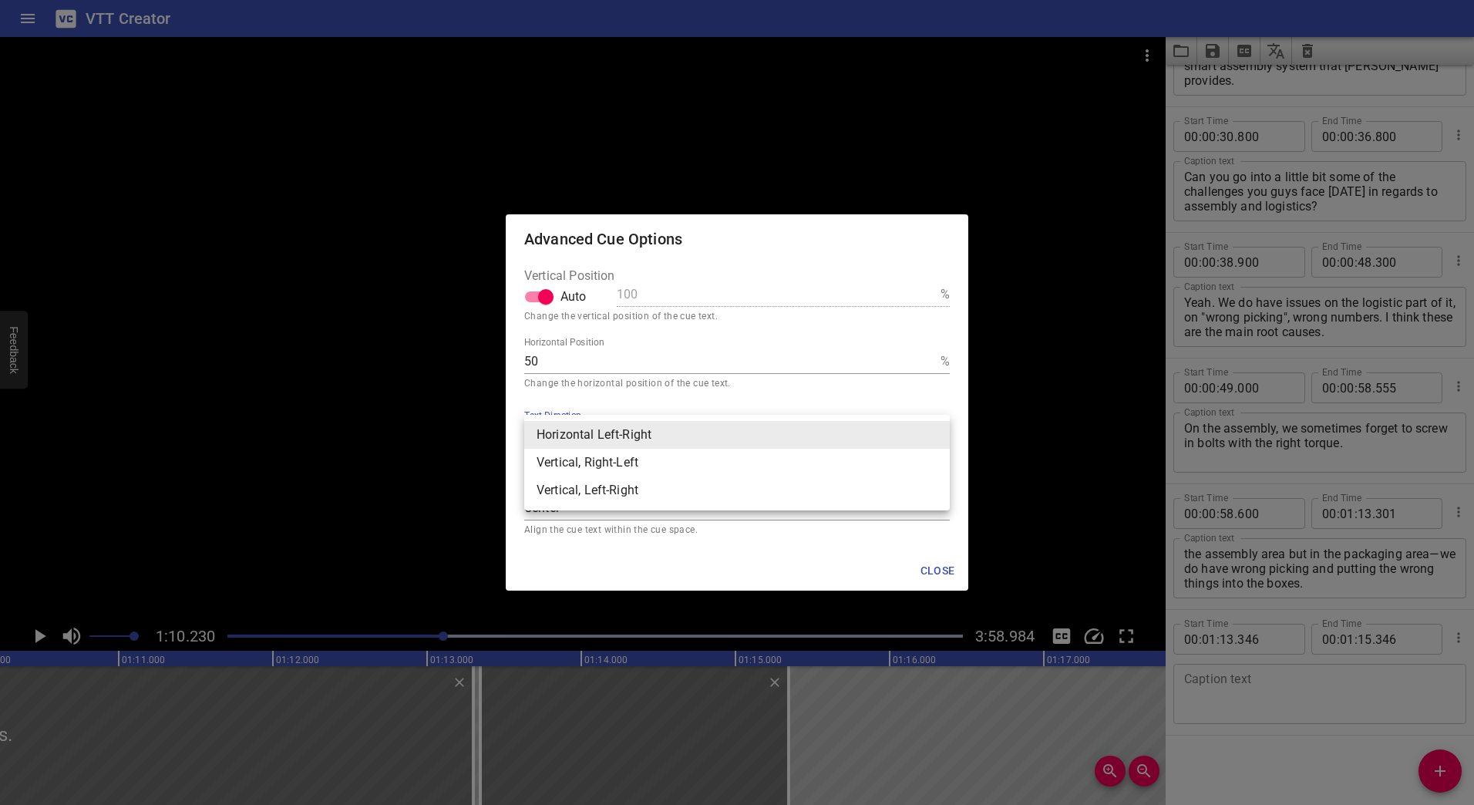
click at [623, 426] on body "VTT Creator Caption Editor Batch Transcribe Login Sign Up Privacy Contact 1:10.…" at bounding box center [737, 402] width 1474 height 805
click at [727, 432] on li "Horizontal Left-Right" at bounding box center [737, 435] width 426 height 28
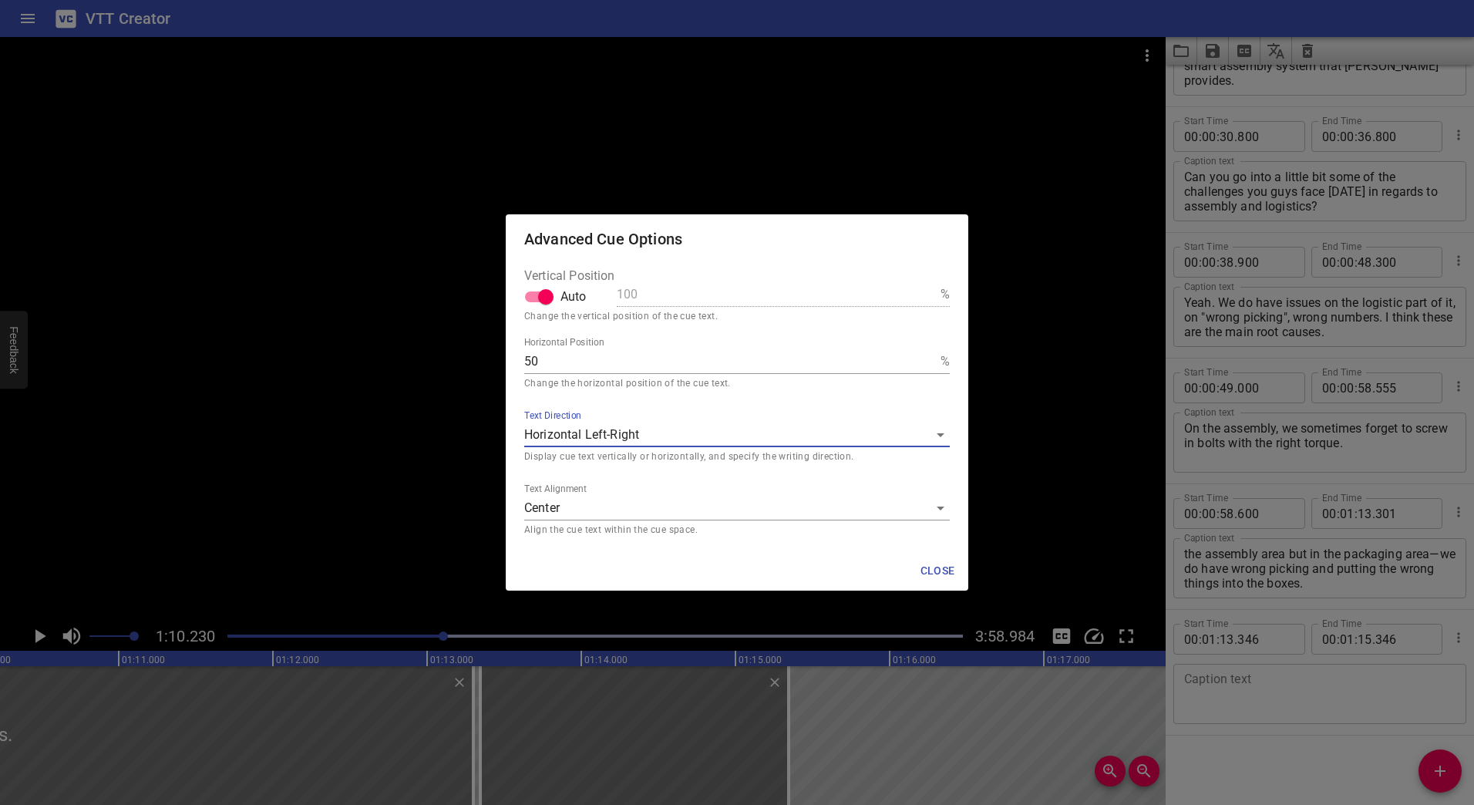
click at [541, 297] on input "Auto" at bounding box center [546, 296] width 88 height 29
checkbox input "false"
click at [928, 298] on input "99" at bounding box center [776, 294] width 318 height 25
click at [928, 298] on input "98" at bounding box center [776, 294] width 318 height 25
click at [928, 298] on input "97" at bounding box center [776, 294] width 318 height 25
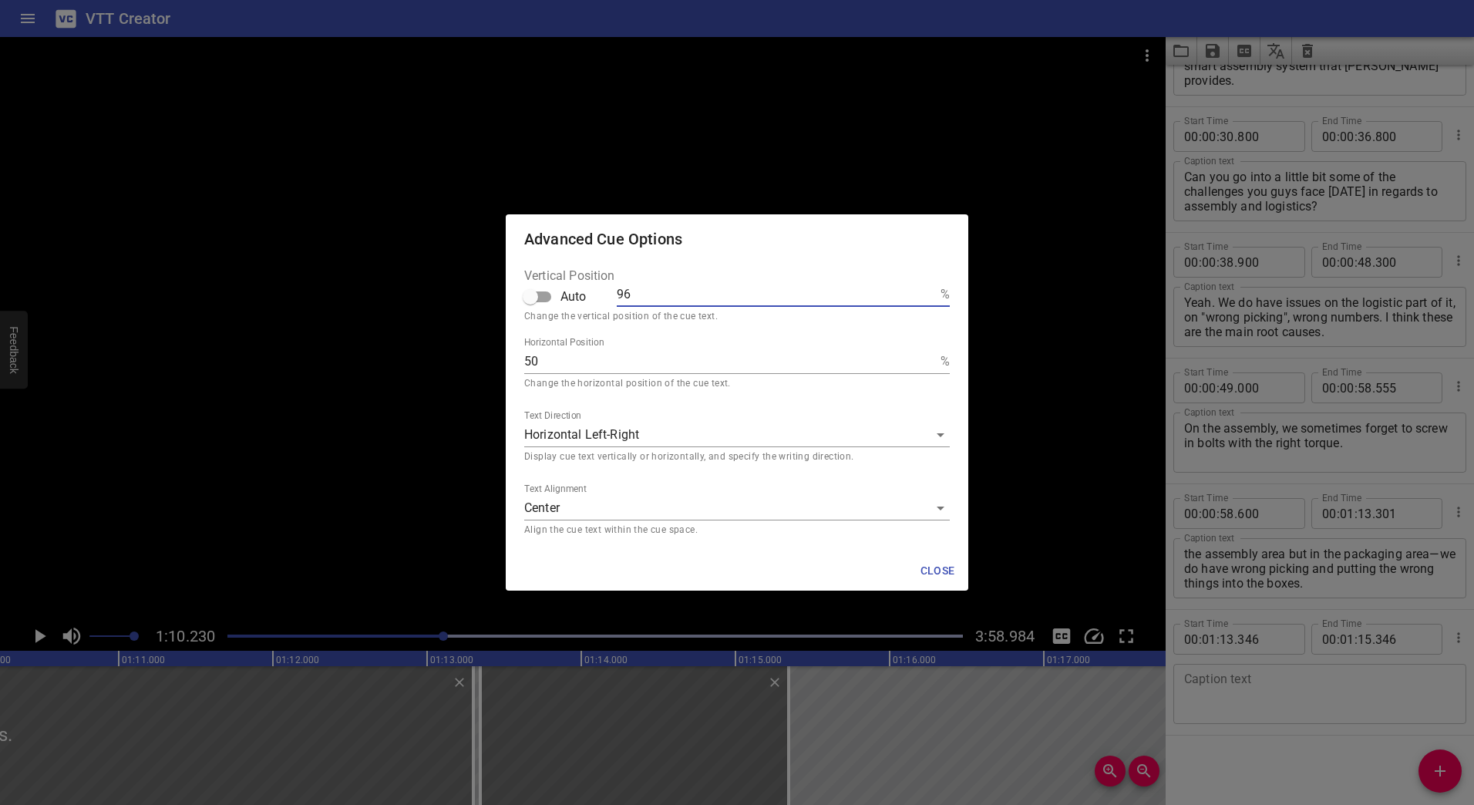
click at [928, 298] on input "96" at bounding box center [776, 294] width 318 height 25
click at [928, 298] on input "95" at bounding box center [776, 294] width 318 height 25
type input "94"
click at [928, 298] on input "94" at bounding box center [776, 294] width 318 height 25
click at [546, 295] on input "Auto" at bounding box center [530, 296] width 88 height 29
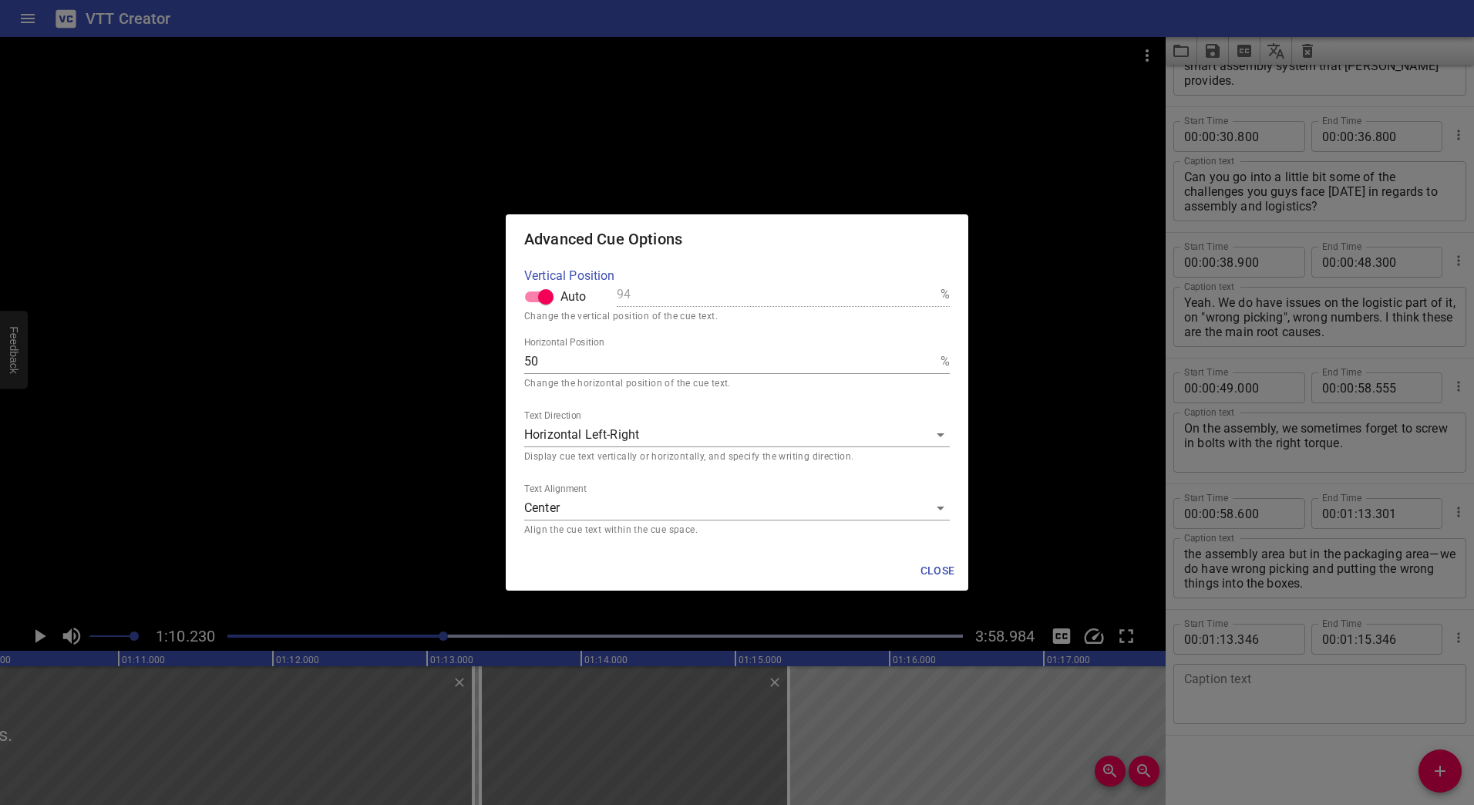
click at [540, 295] on input "Auto" at bounding box center [546, 296] width 88 height 29
checkbox input "false"
click at [928, 291] on input "95" at bounding box center [776, 294] width 318 height 25
click at [928, 291] on input "96" at bounding box center [776, 294] width 318 height 25
click at [928, 291] on input "97" at bounding box center [776, 294] width 318 height 25
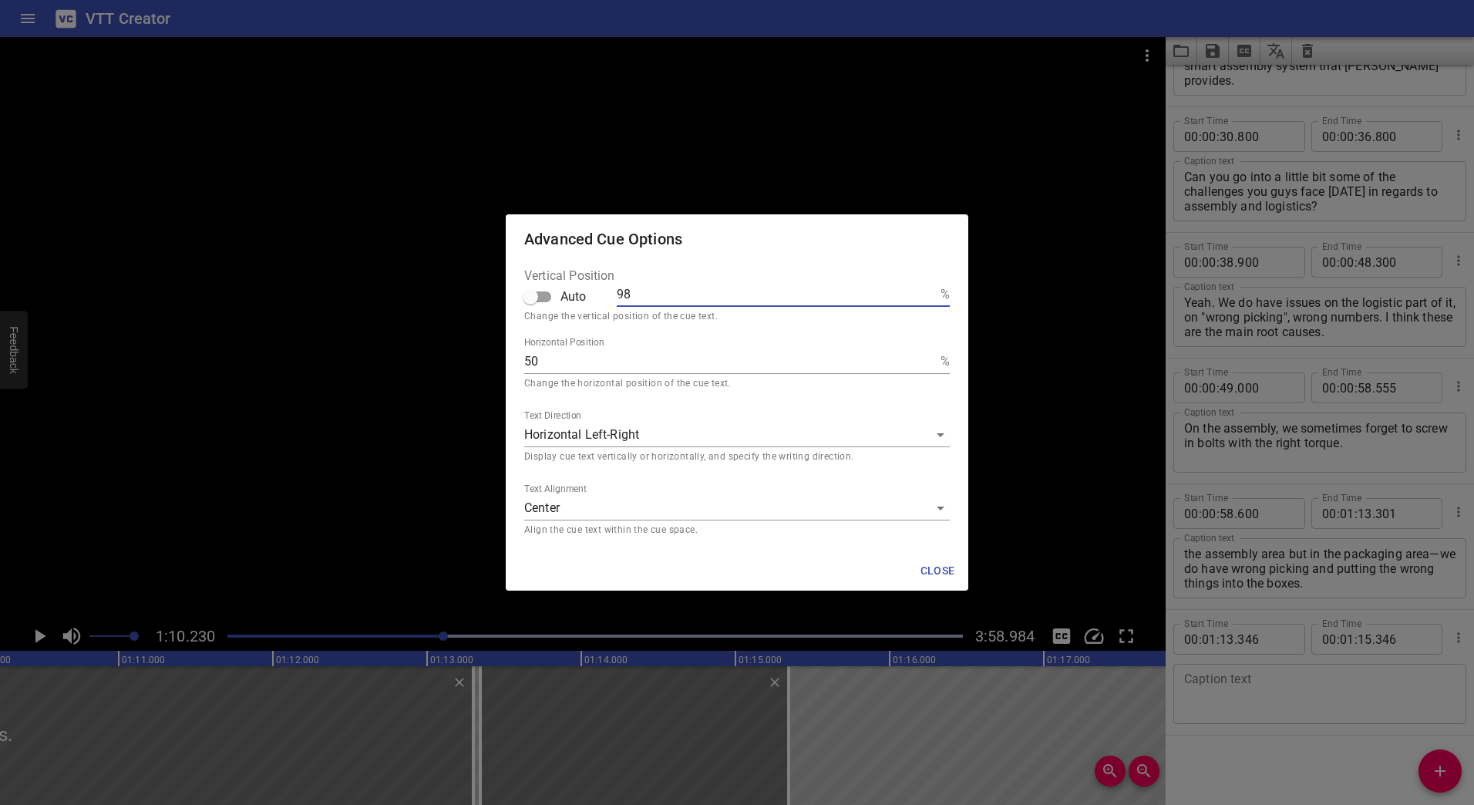
click at [928, 291] on input "98" at bounding box center [776, 294] width 318 height 25
click at [928, 291] on input "99" at bounding box center [776, 294] width 318 height 25
type input "100"
click at [928, 291] on input "100" at bounding box center [776, 294] width 318 height 25
drag, startPoint x: 537, startPoint y: 301, endPoint x: 540, endPoint y: 382, distance: 81.0
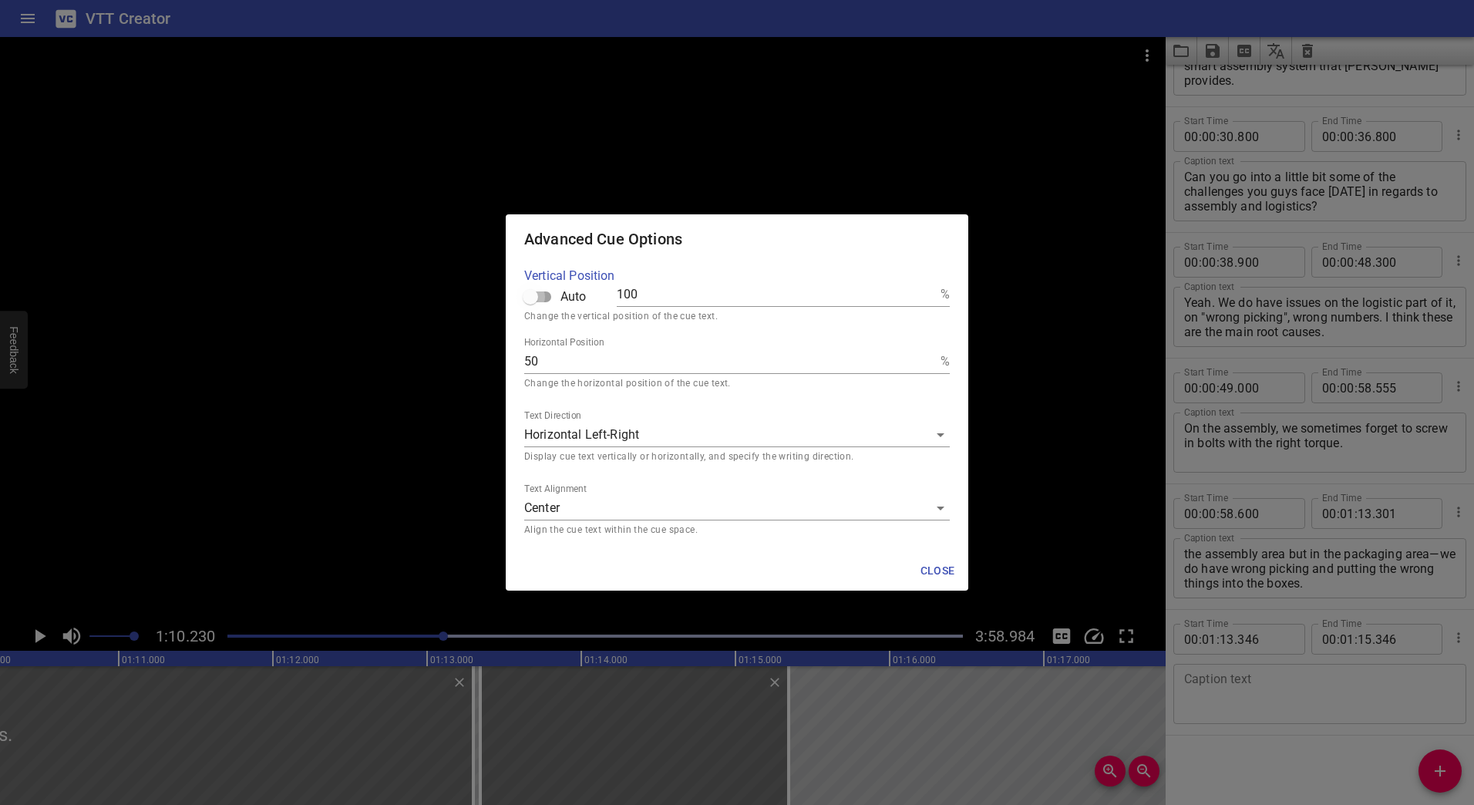
click at [537, 301] on input "Auto" at bounding box center [530, 296] width 88 height 29
checkbox input "true"
click at [942, 569] on span "Close" at bounding box center [937, 570] width 37 height 19
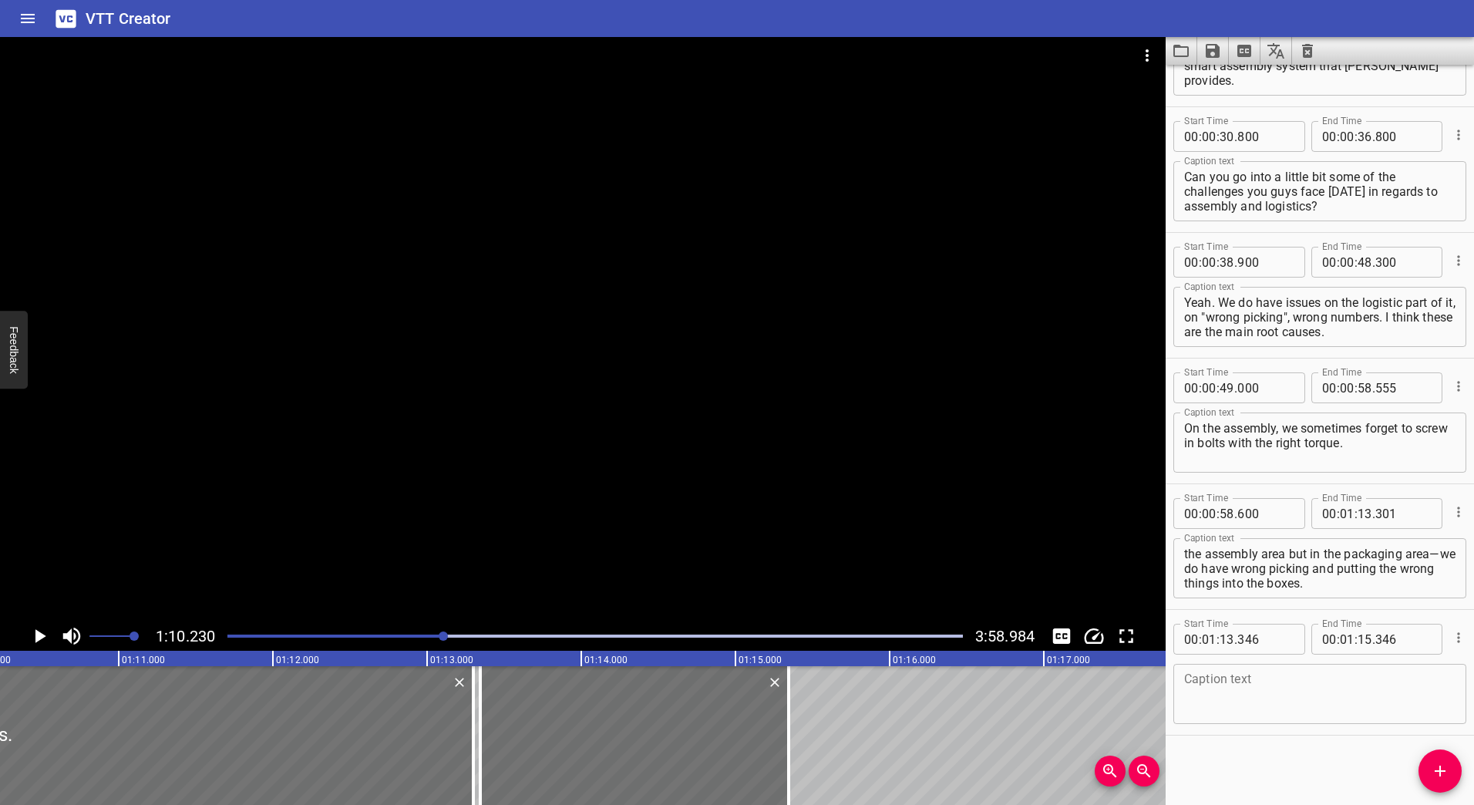
click at [592, 387] on div at bounding box center [583, 329] width 1166 height 584
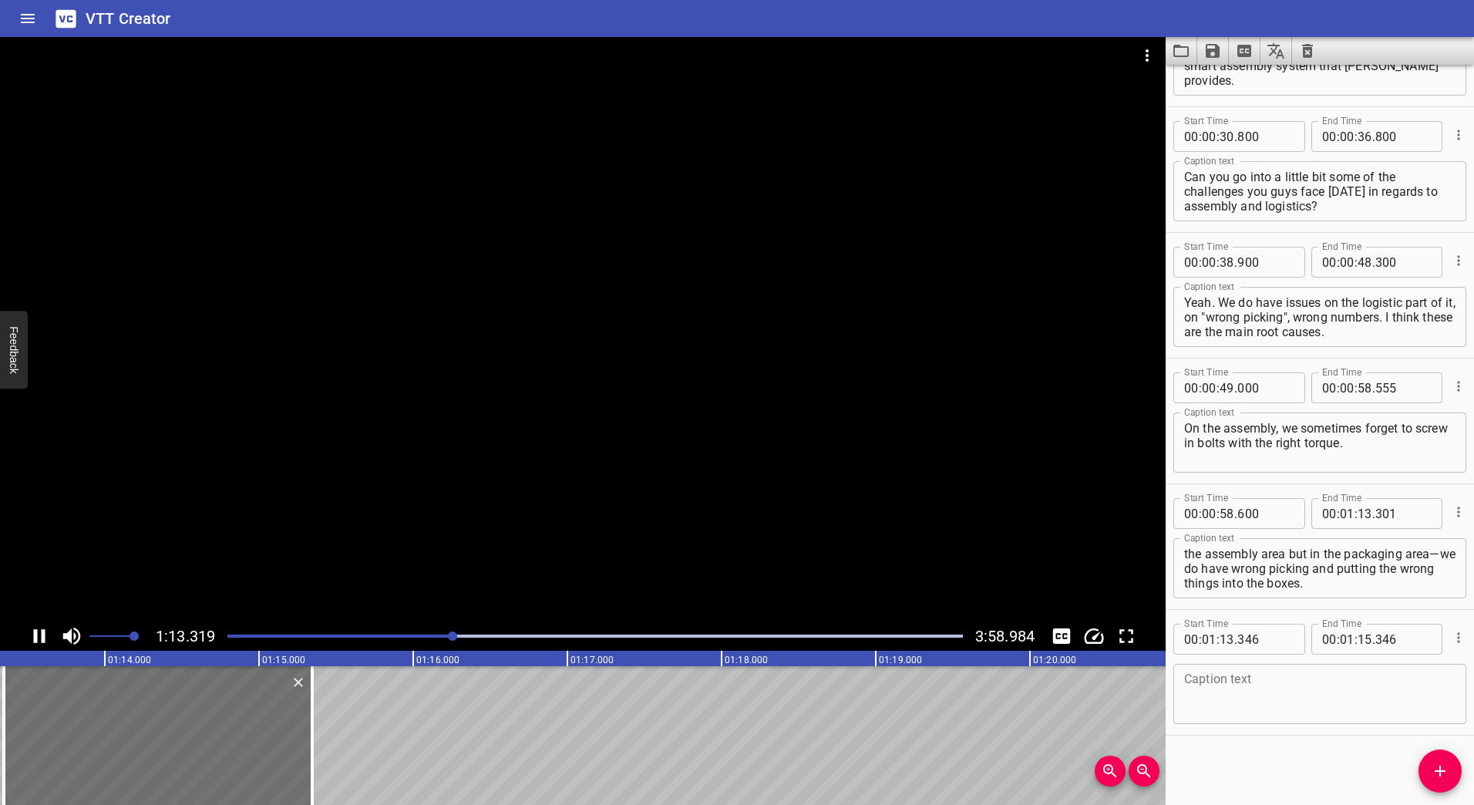
click at [490, 430] on div at bounding box center [583, 329] width 1166 height 584
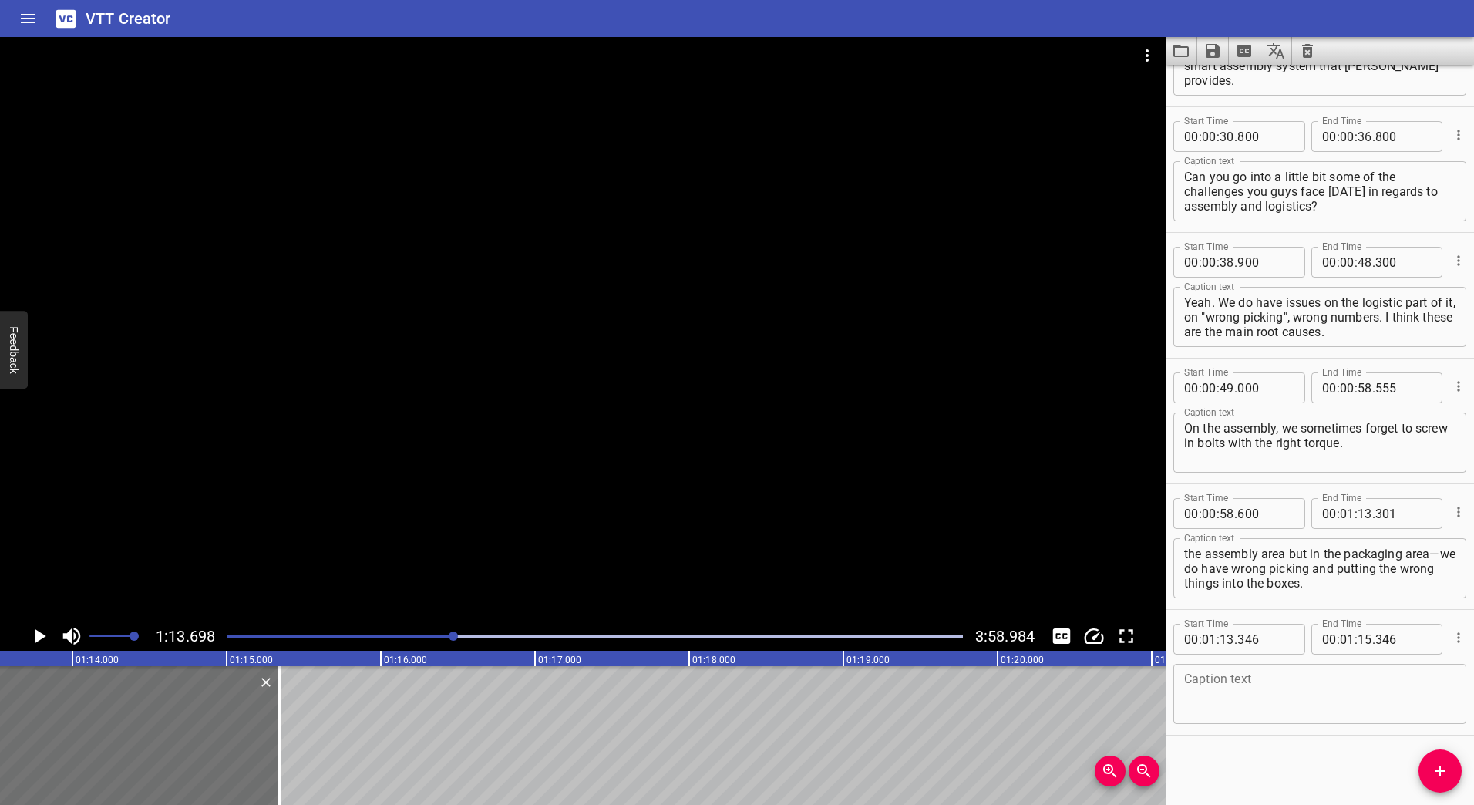
scroll to position [0, 11364]
click at [1238, 637] on input "number" at bounding box center [1265, 639] width 56 height 31
type input "700"
click at [1358, 630] on input "number" at bounding box center [1365, 639] width 15 height 31
type input "15"
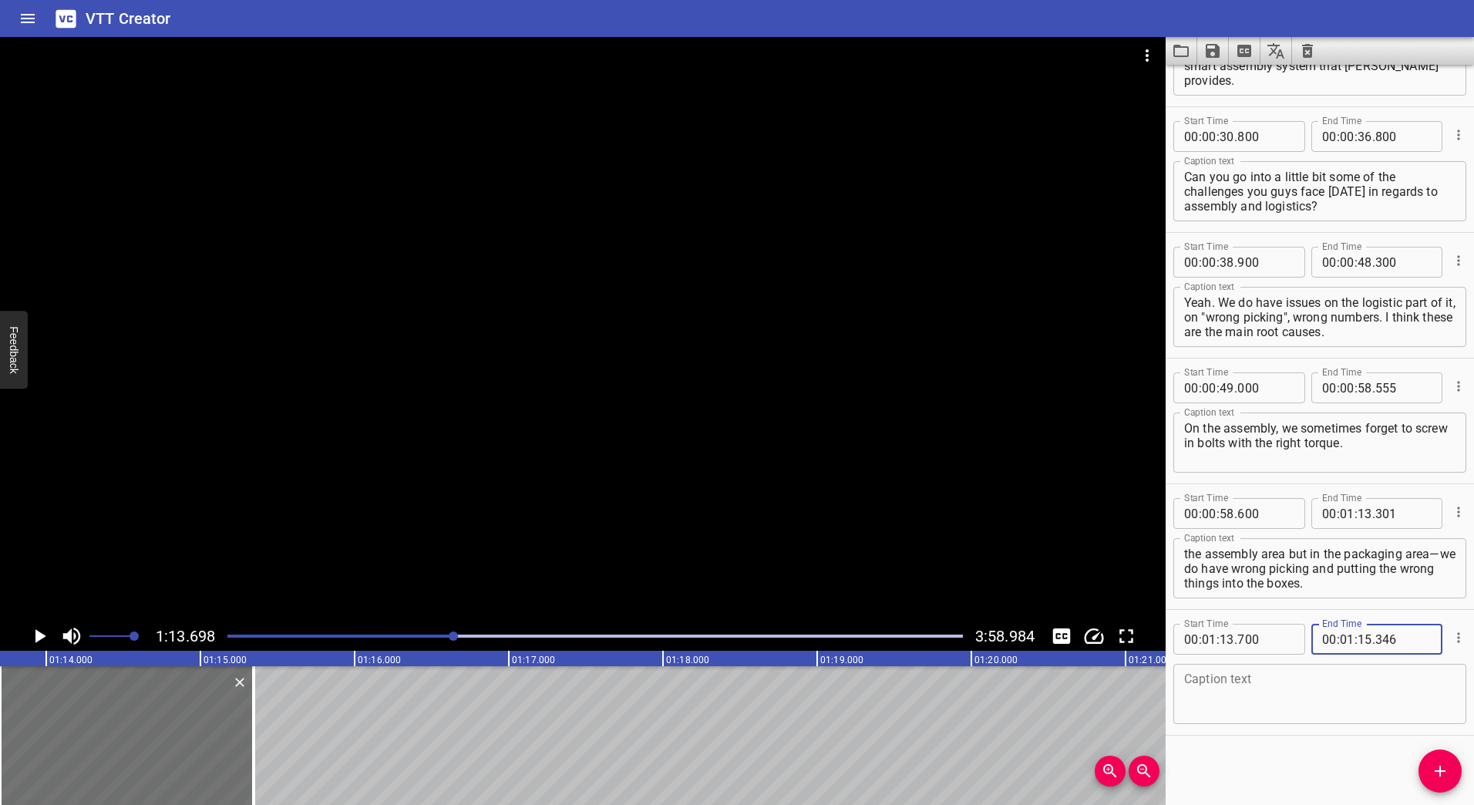
click at [526, 421] on div at bounding box center [583, 329] width 1166 height 584
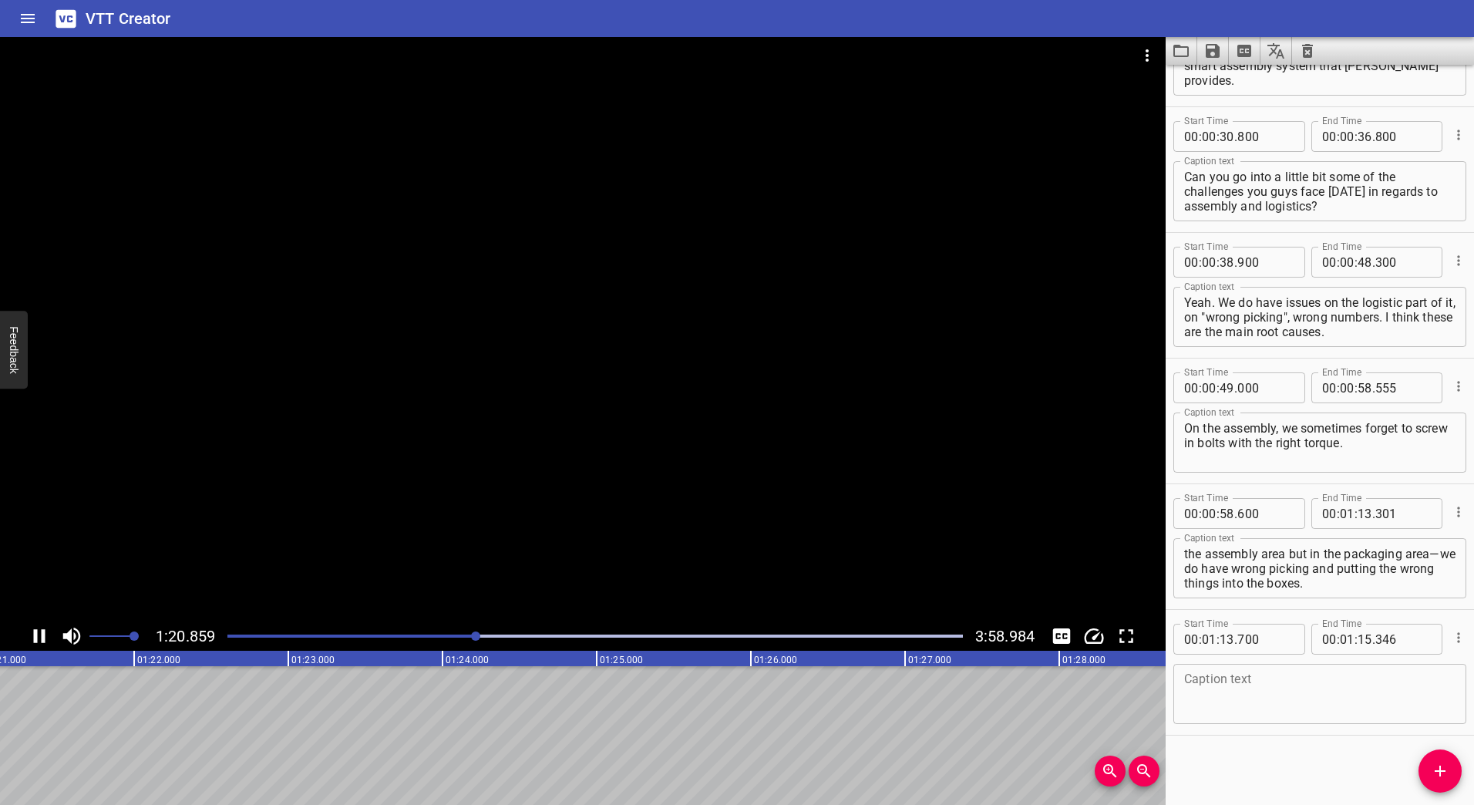
click at [39, 638] on icon "Play/Pause" at bounding box center [39, 636] width 23 height 23
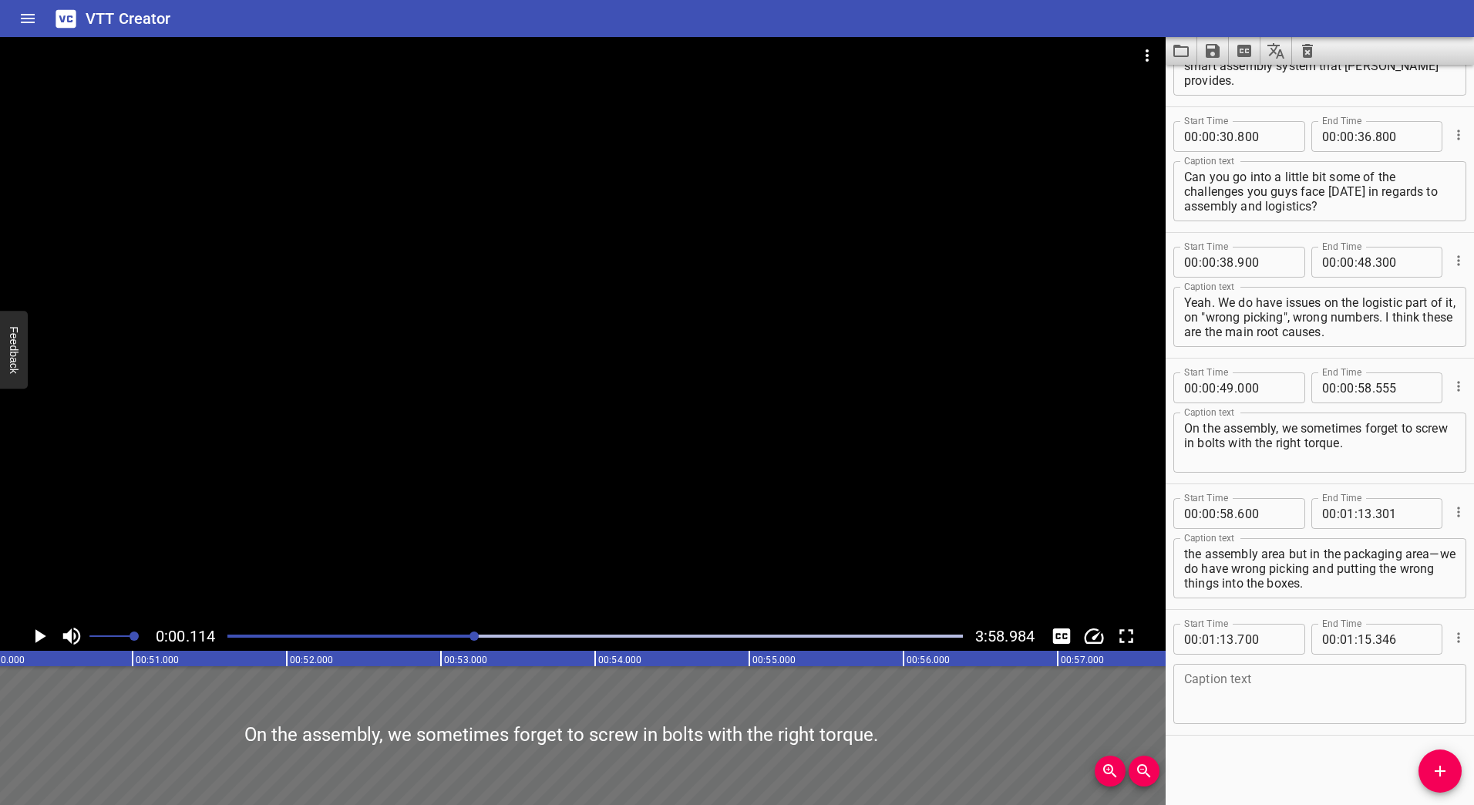
click at [476, 637] on div at bounding box center [474, 635] width 9 height 9
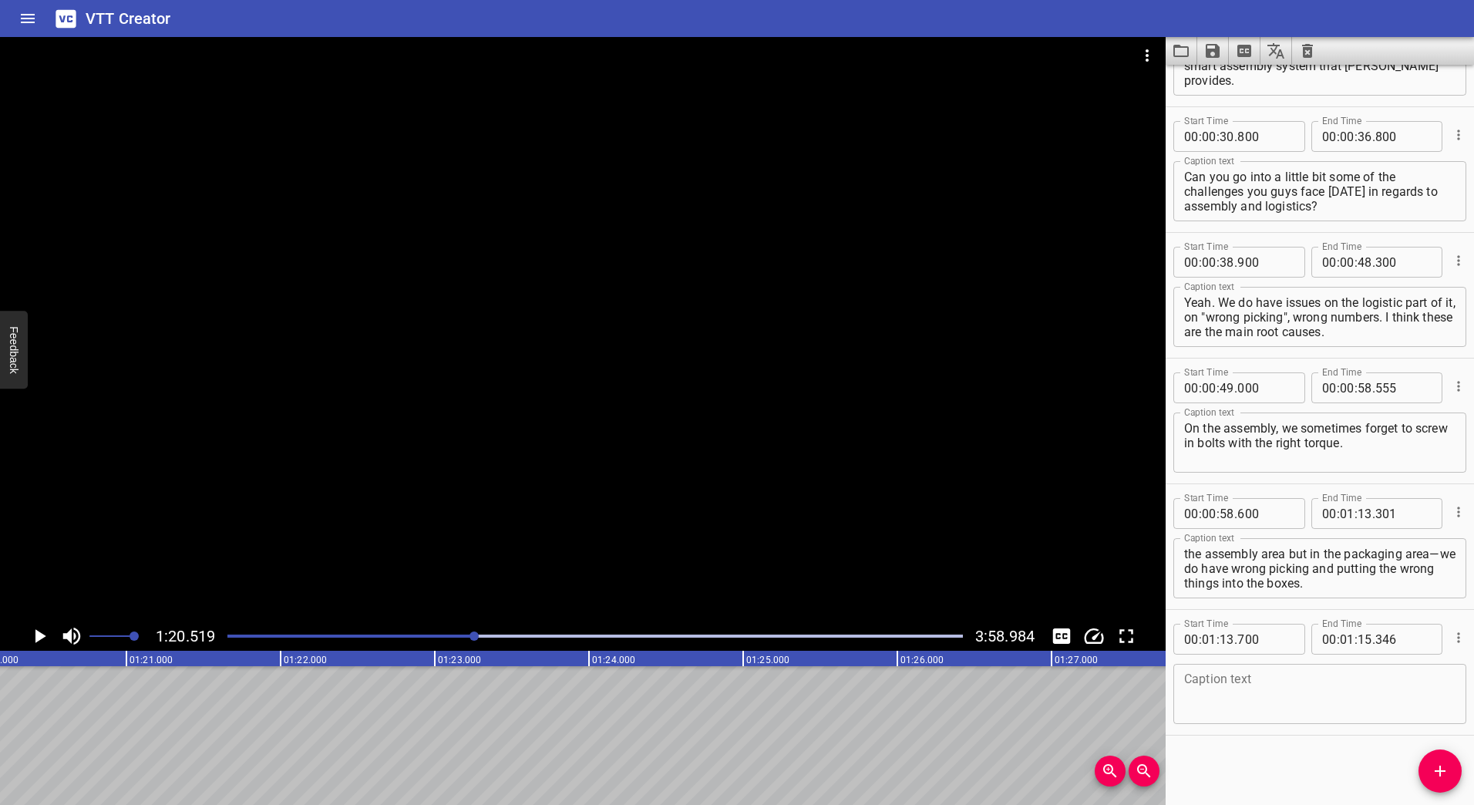
scroll to position [0, 12416]
click at [39, 635] on icon "Play/Pause" at bounding box center [40, 636] width 11 height 14
click at [39, 635] on icon "Play/Pause" at bounding box center [39, 636] width 23 height 23
click at [1360, 641] on input "number" at bounding box center [1365, 639] width 15 height 31
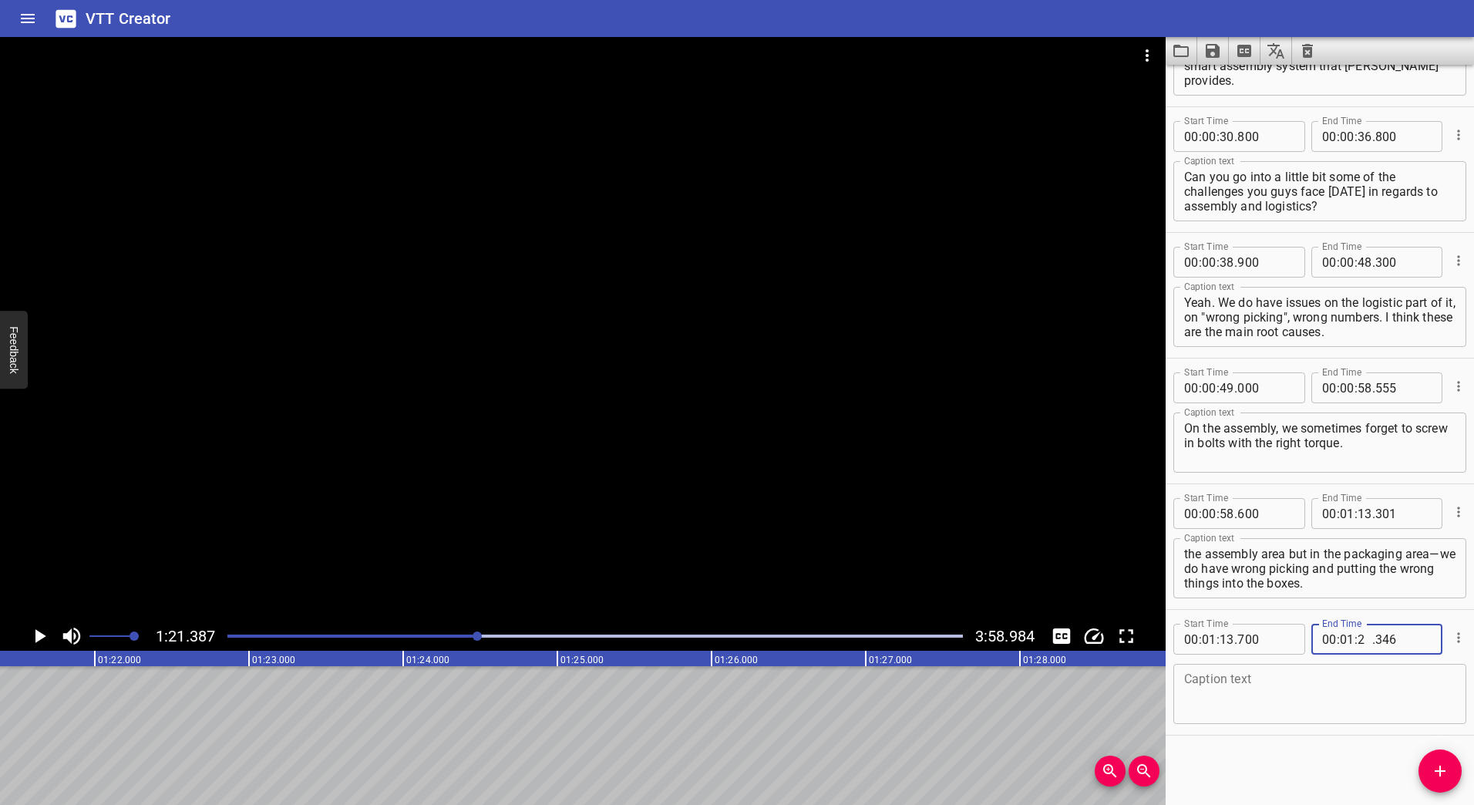
type input "21"
type input "010"
click at [1255, 672] on textarea at bounding box center [1319, 694] width 271 height 44
paste textarea "Were there any things that you noticed in our solution that would be applicable…"
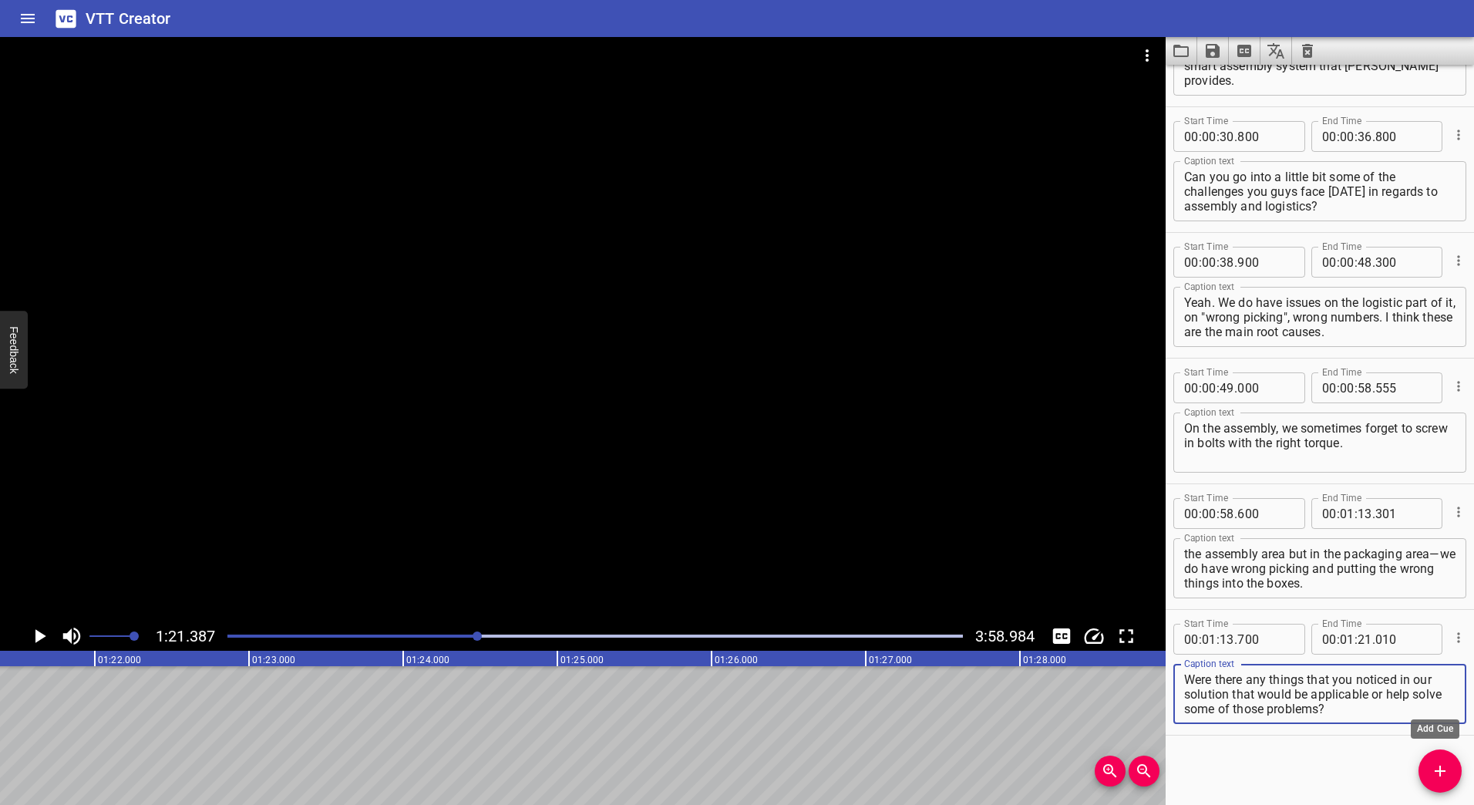
type textarea "Were there any things that you noticed in our solution that would be applicable…"
click at [1446, 770] on icon "Add Cue" at bounding box center [1440, 771] width 19 height 19
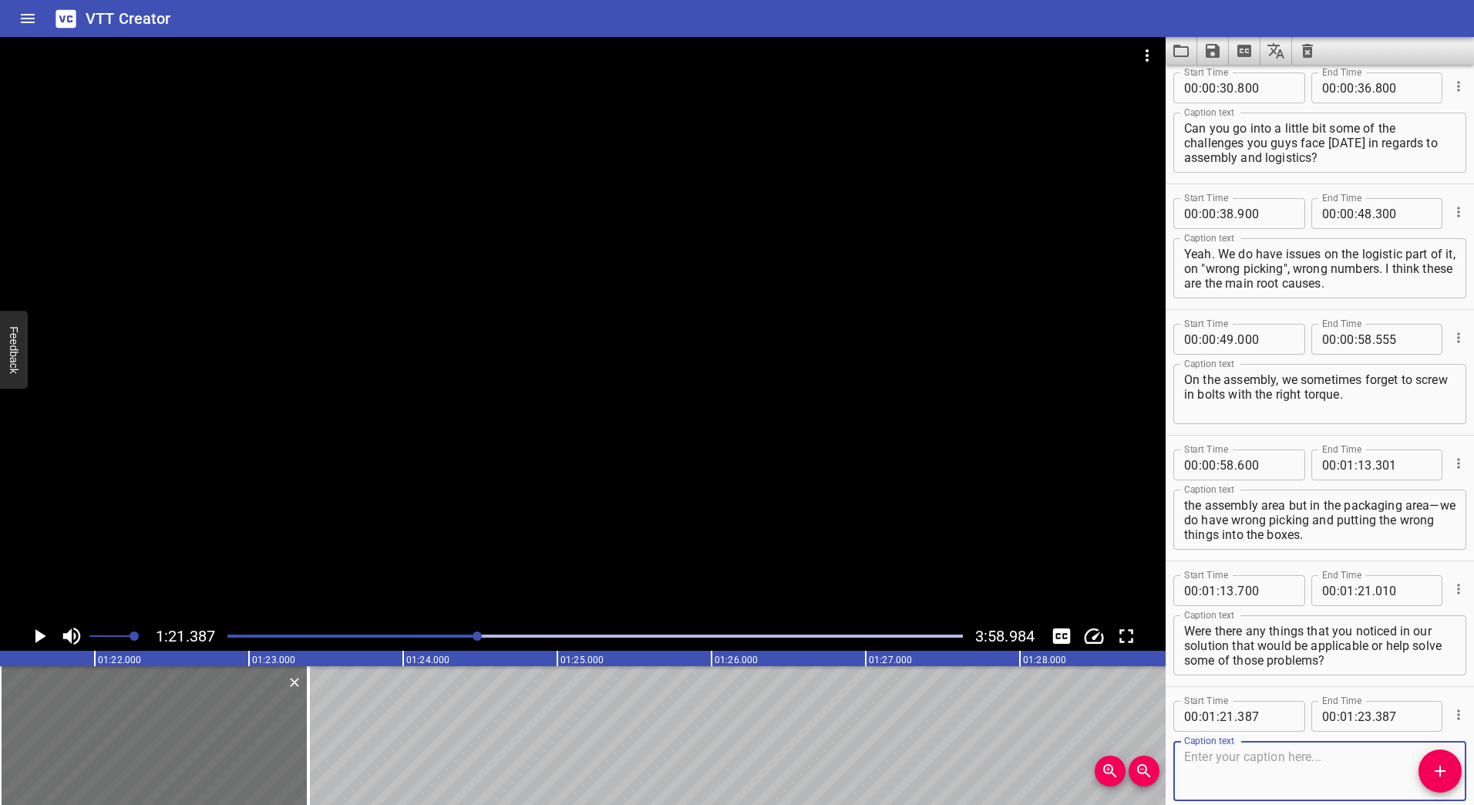
scroll to position [463, 0]
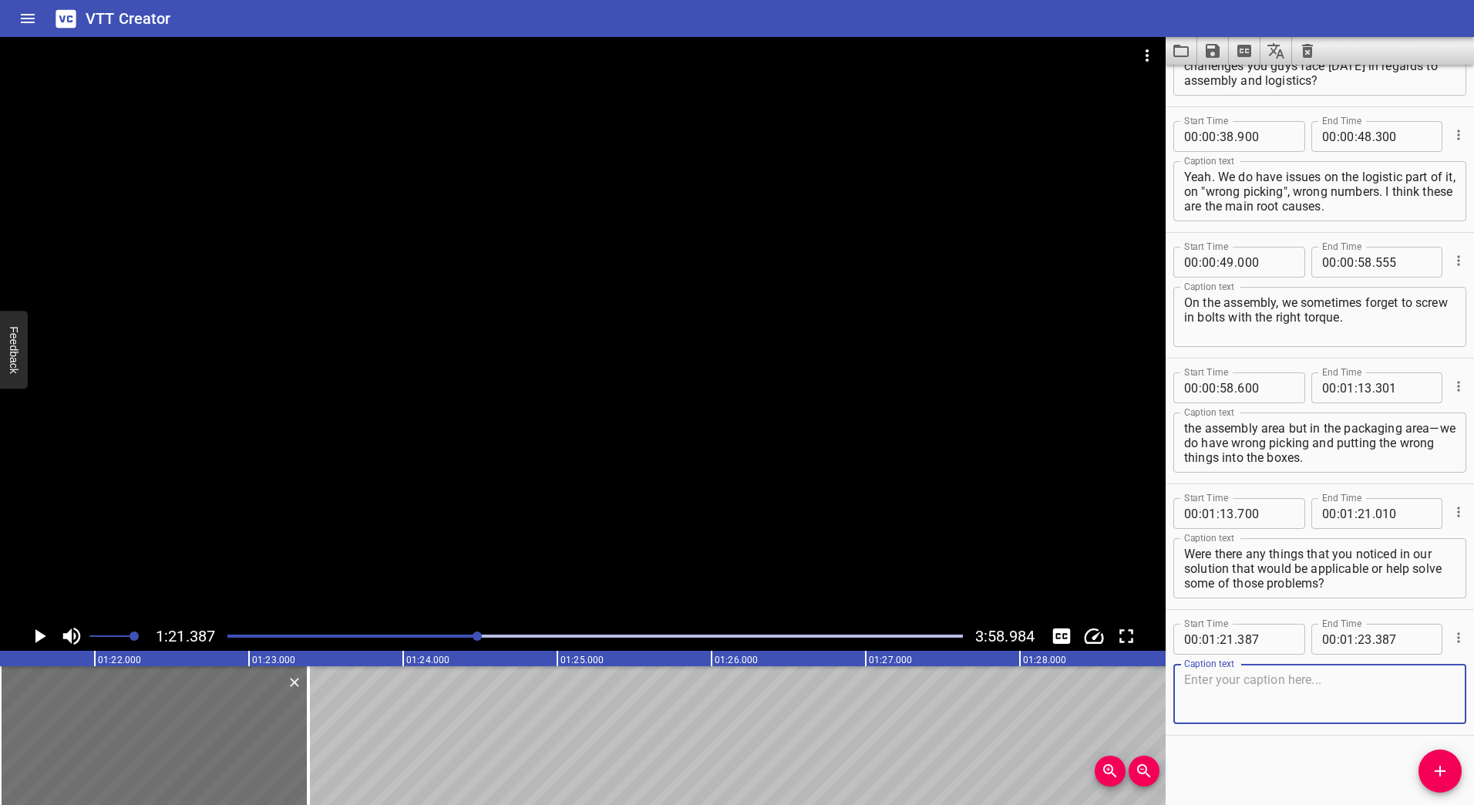
click at [39, 631] on icon "Play/Pause" at bounding box center [39, 636] width 23 height 23
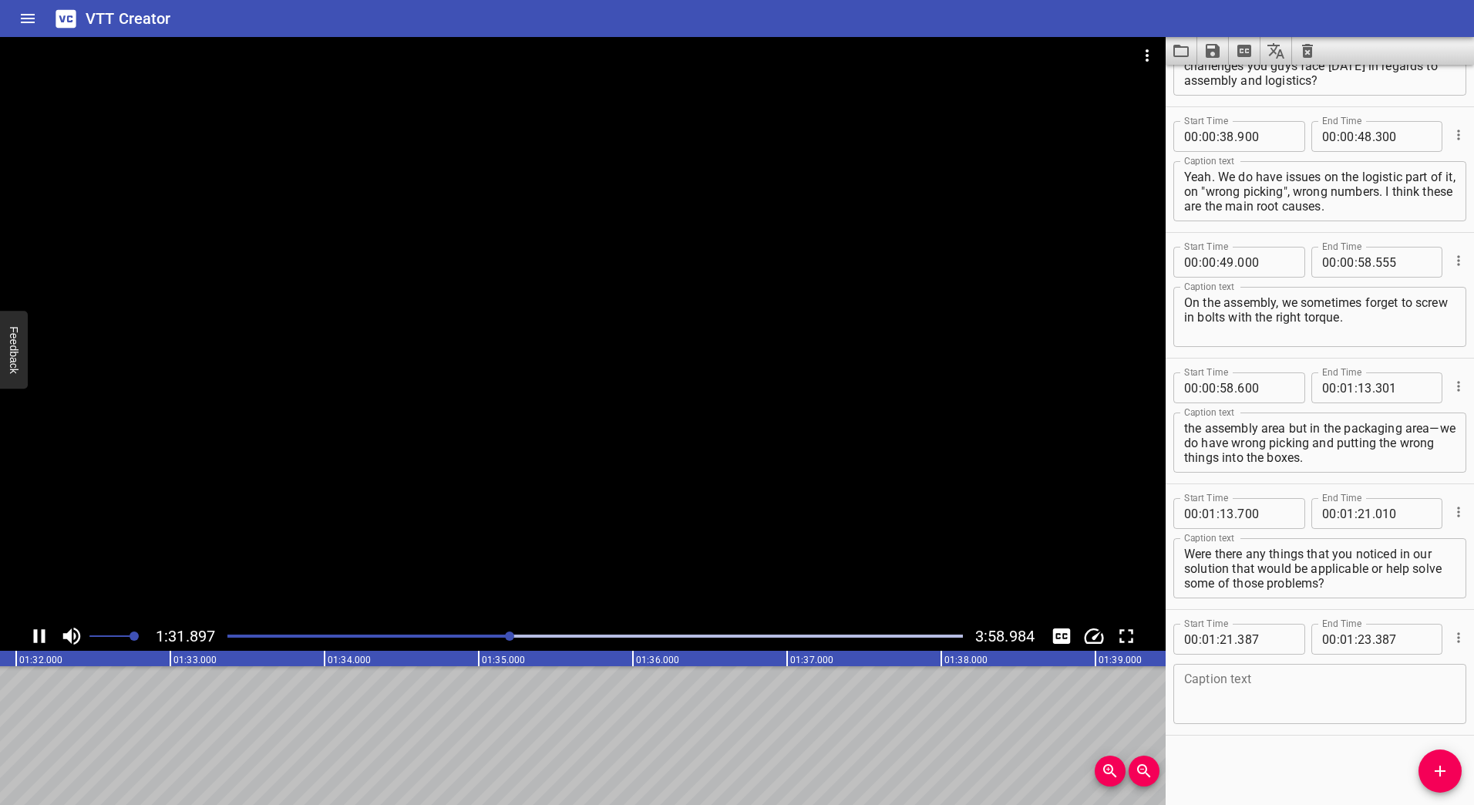
click at [591, 469] on div at bounding box center [583, 329] width 1166 height 584
click at [475, 637] on div "Play progress" at bounding box center [144, 636] width 736 height 3
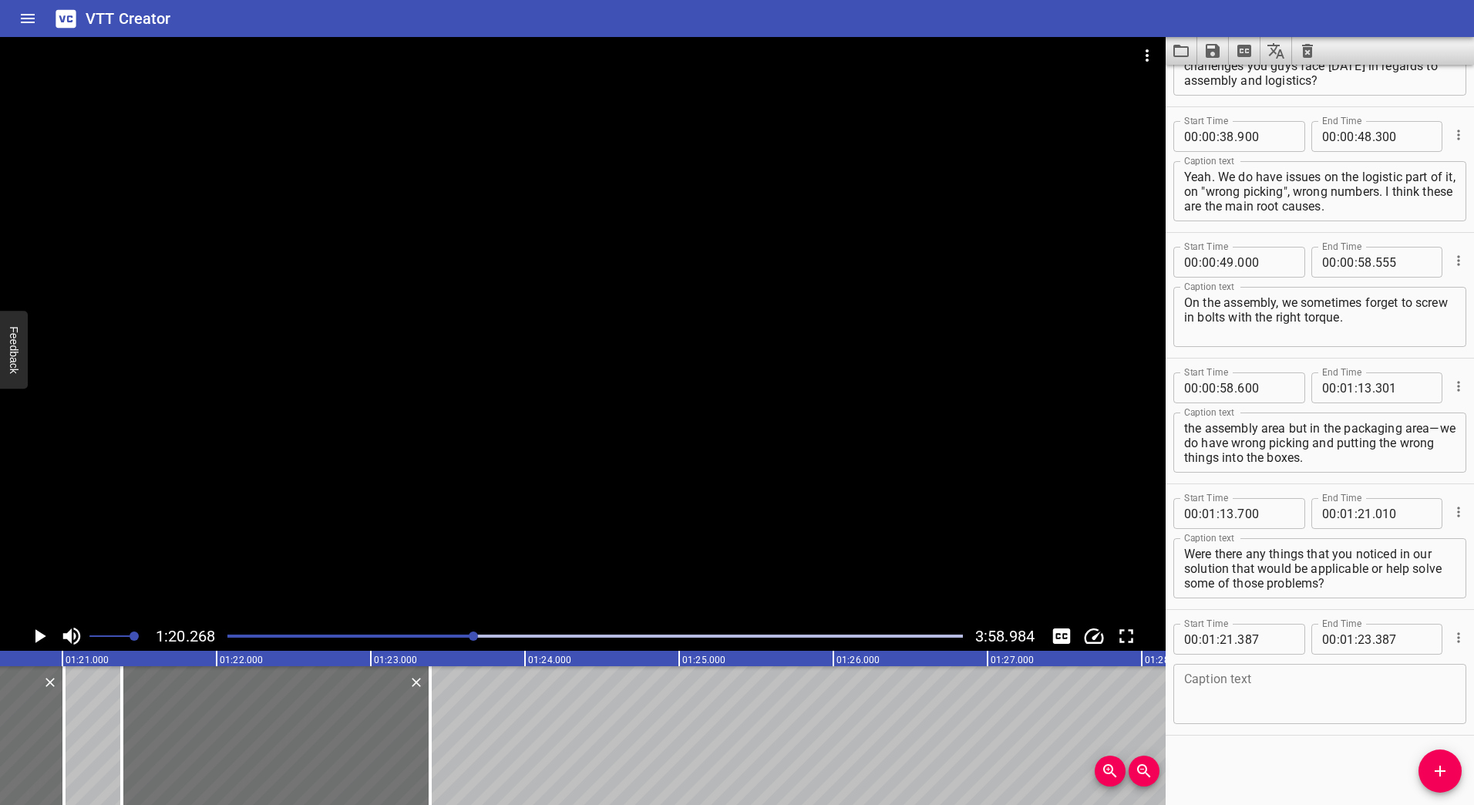
scroll to position [0, 12377]
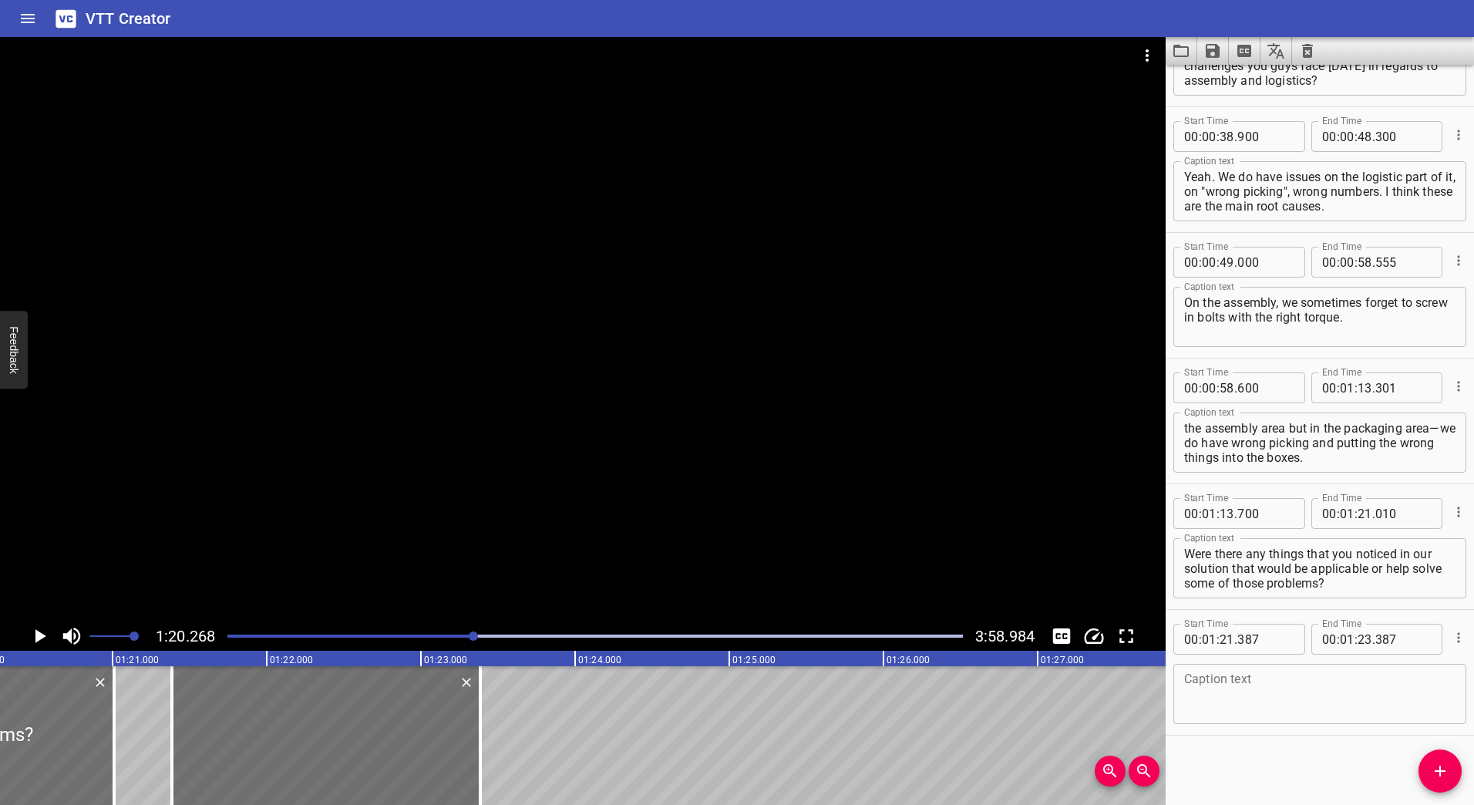
click at [42, 639] on icon "Play/Pause" at bounding box center [39, 636] width 23 height 23
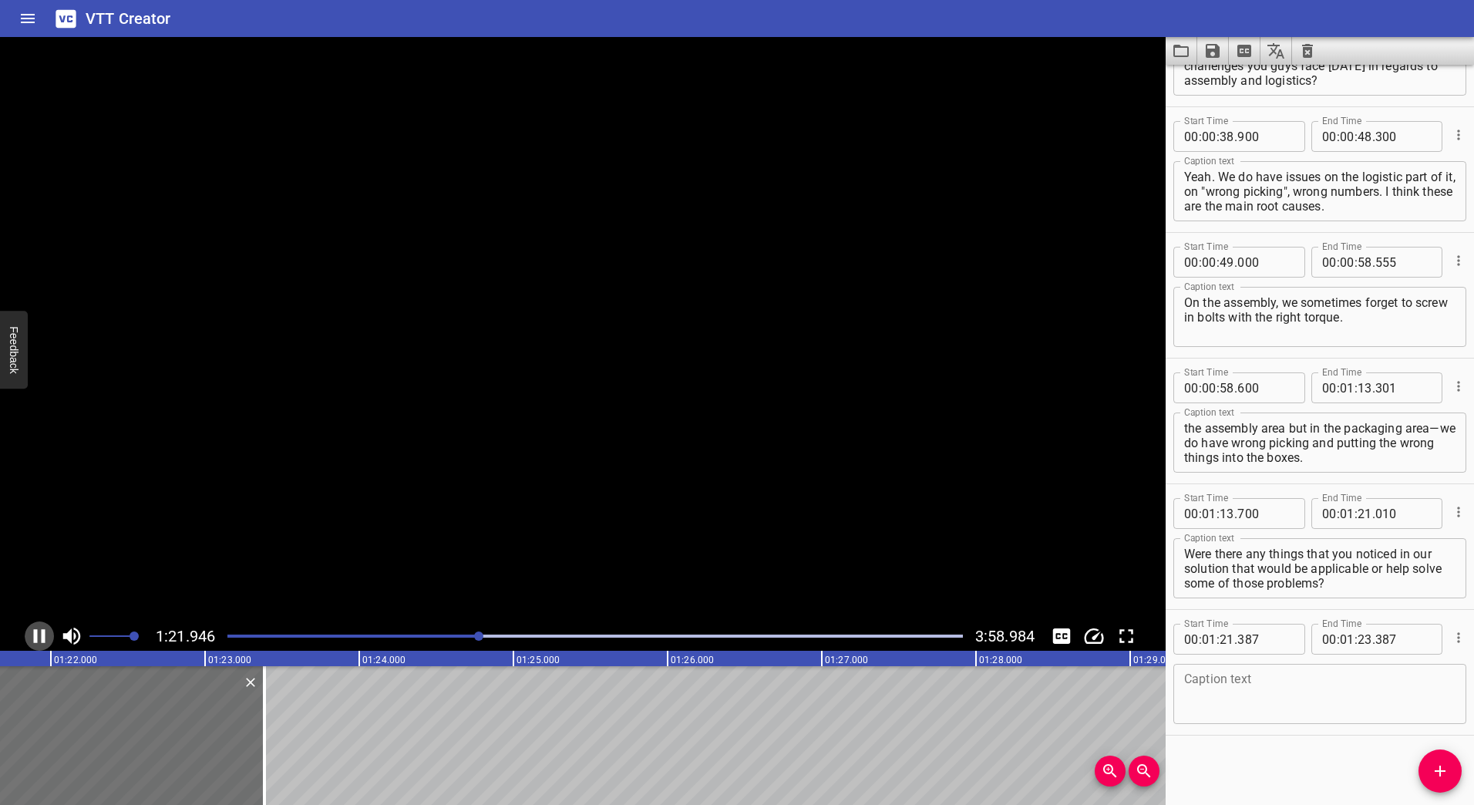
click at [42, 639] on icon "Play/Pause" at bounding box center [40, 636] width 12 height 14
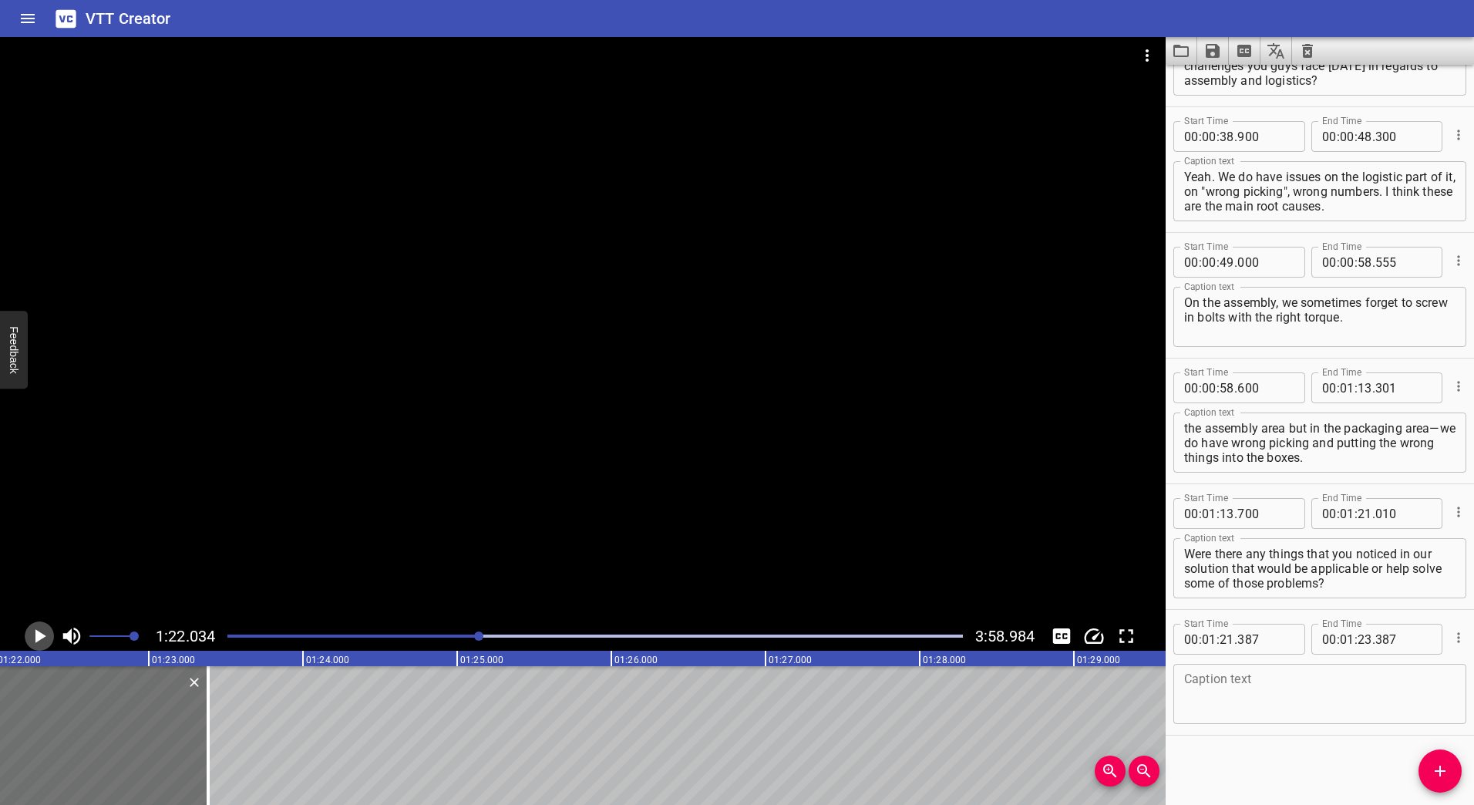
click at [44, 639] on icon "Play/Pause" at bounding box center [39, 636] width 23 height 23
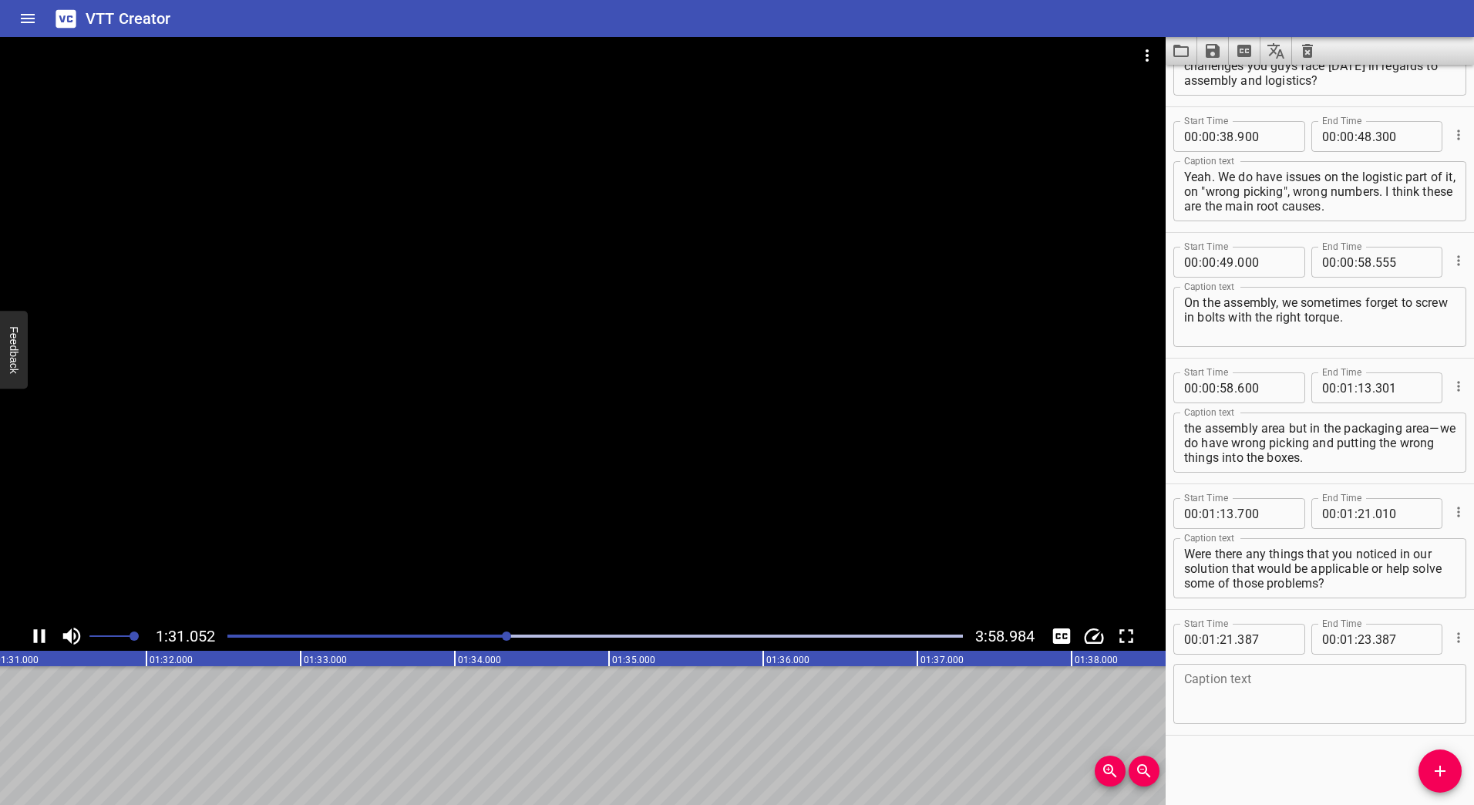
click at [39, 637] on icon "Play/Pause" at bounding box center [39, 636] width 23 height 23
click at [1358, 641] on input "number" at bounding box center [1365, 639] width 15 height 31
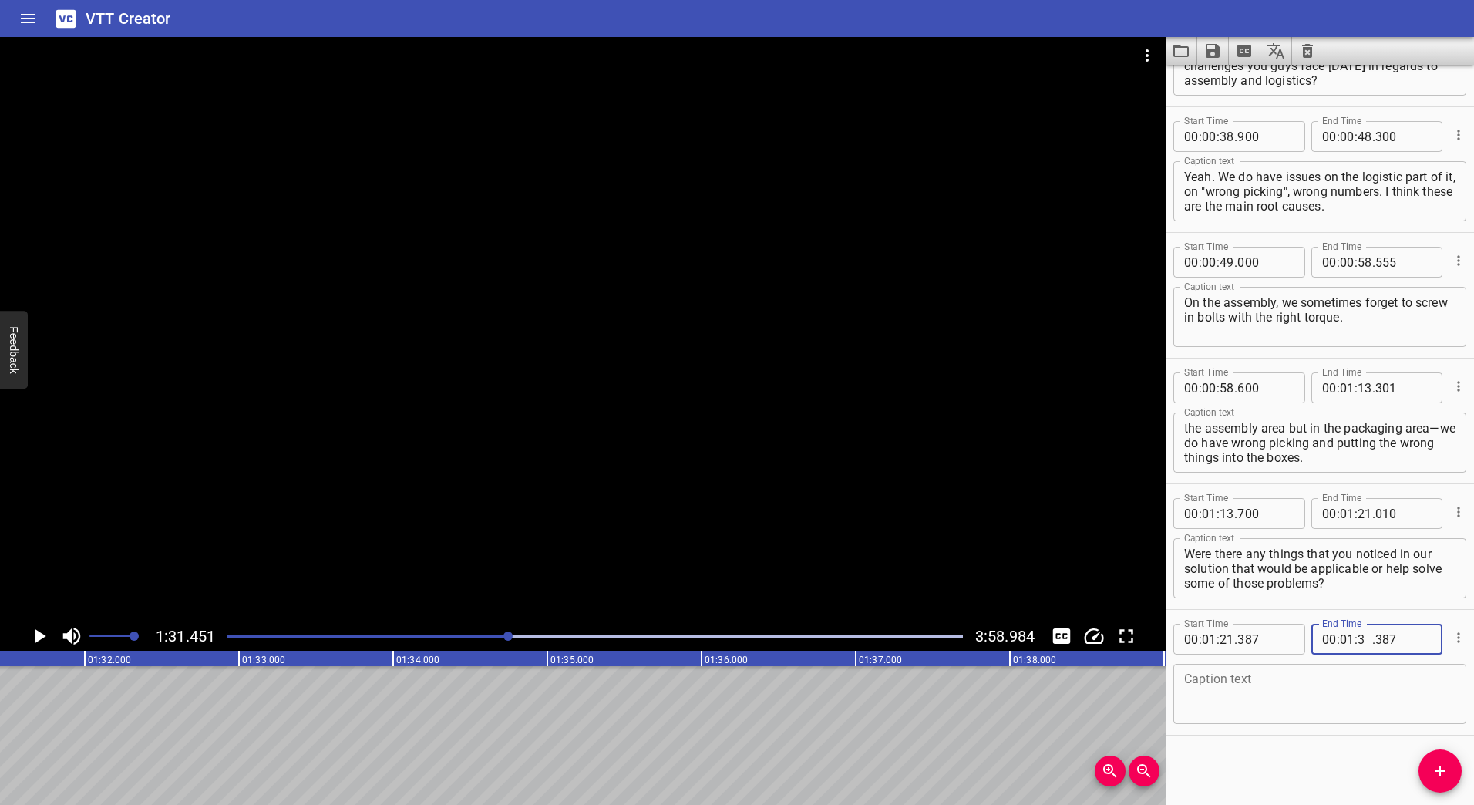
type input "31"
type input "300"
click at [1331, 708] on textarea at bounding box center [1319, 694] width 271 height 44
paste textarea "I would say all the solutions I just saw, they would fit perfectly into our ass…"
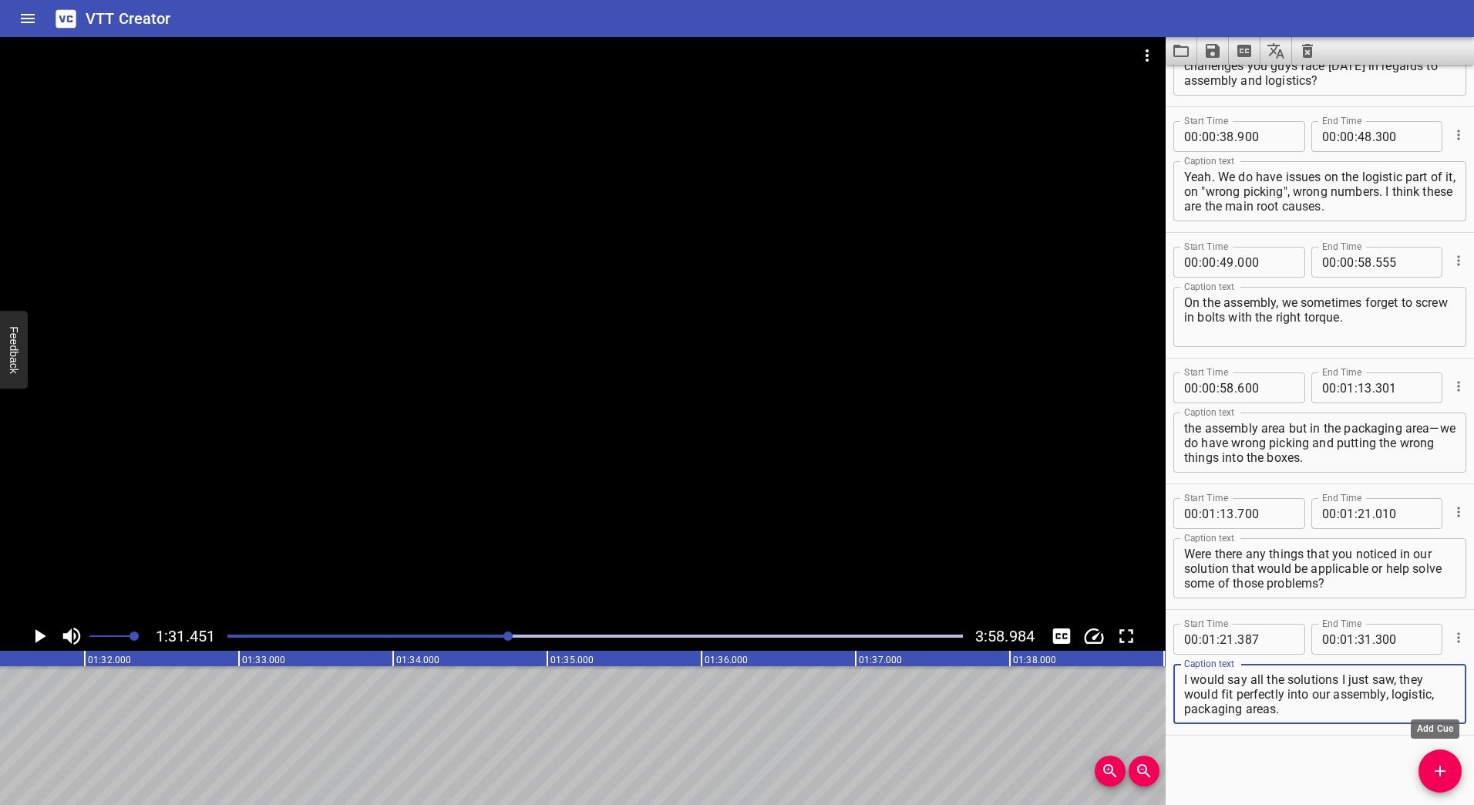
type textarea "I would say all the solutions I just saw, they would fit perfectly into our ass…"
click at [1433, 771] on icon "Add Cue" at bounding box center [1440, 771] width 19 height 19
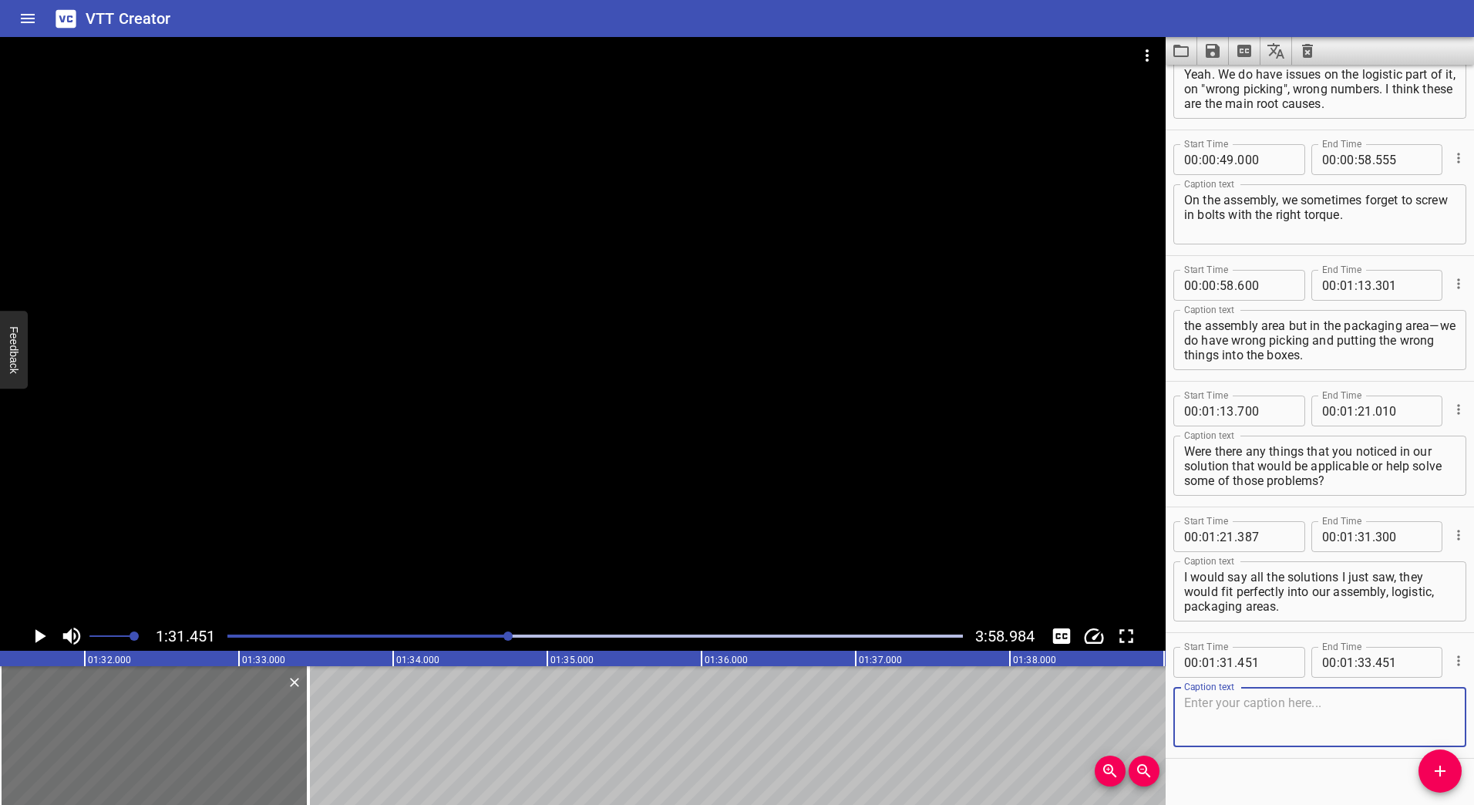
scroll to position [589, 0]
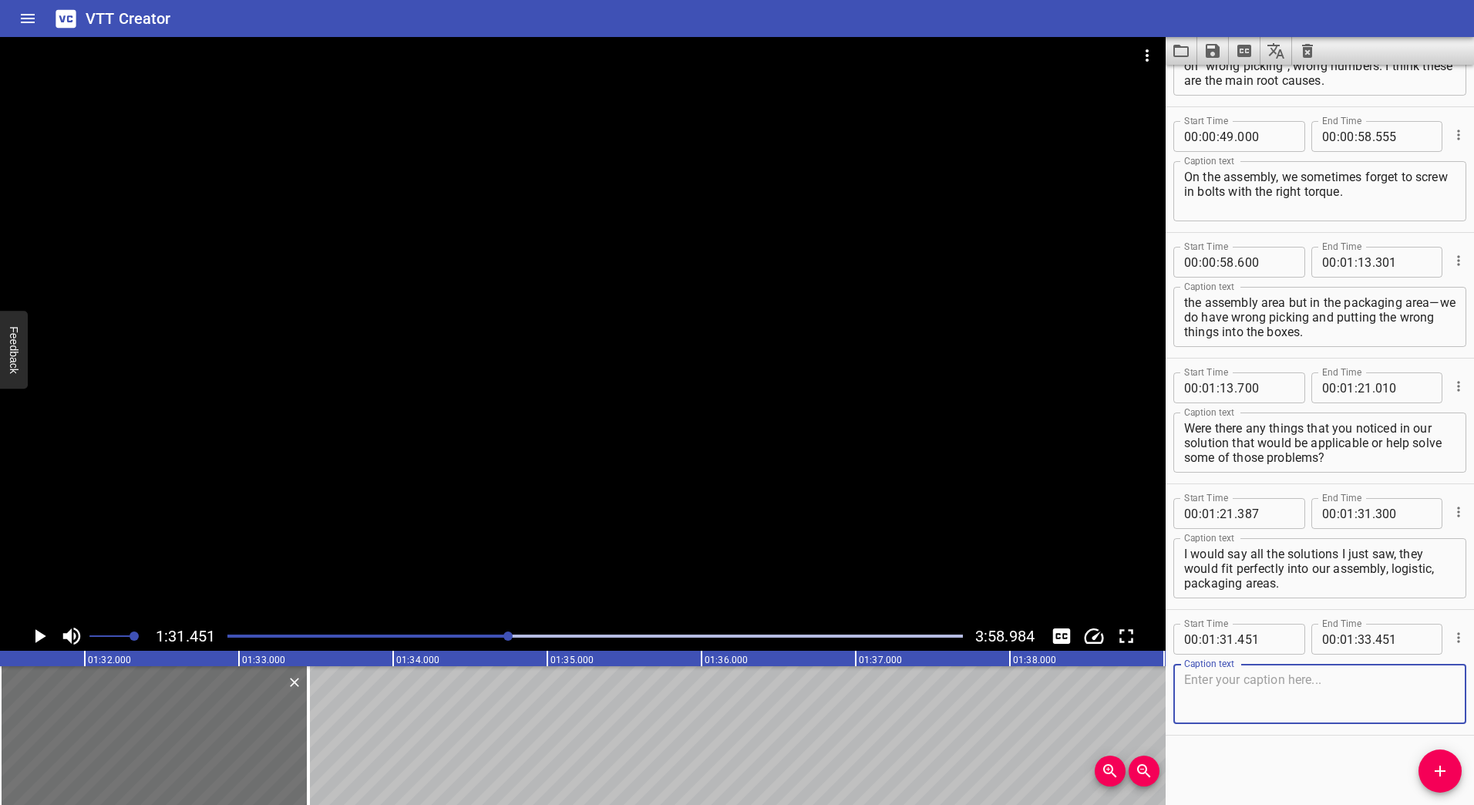
click at [33, 630] on icon "Play/Pause" at bounding box center [39, 636] width 23 height 23
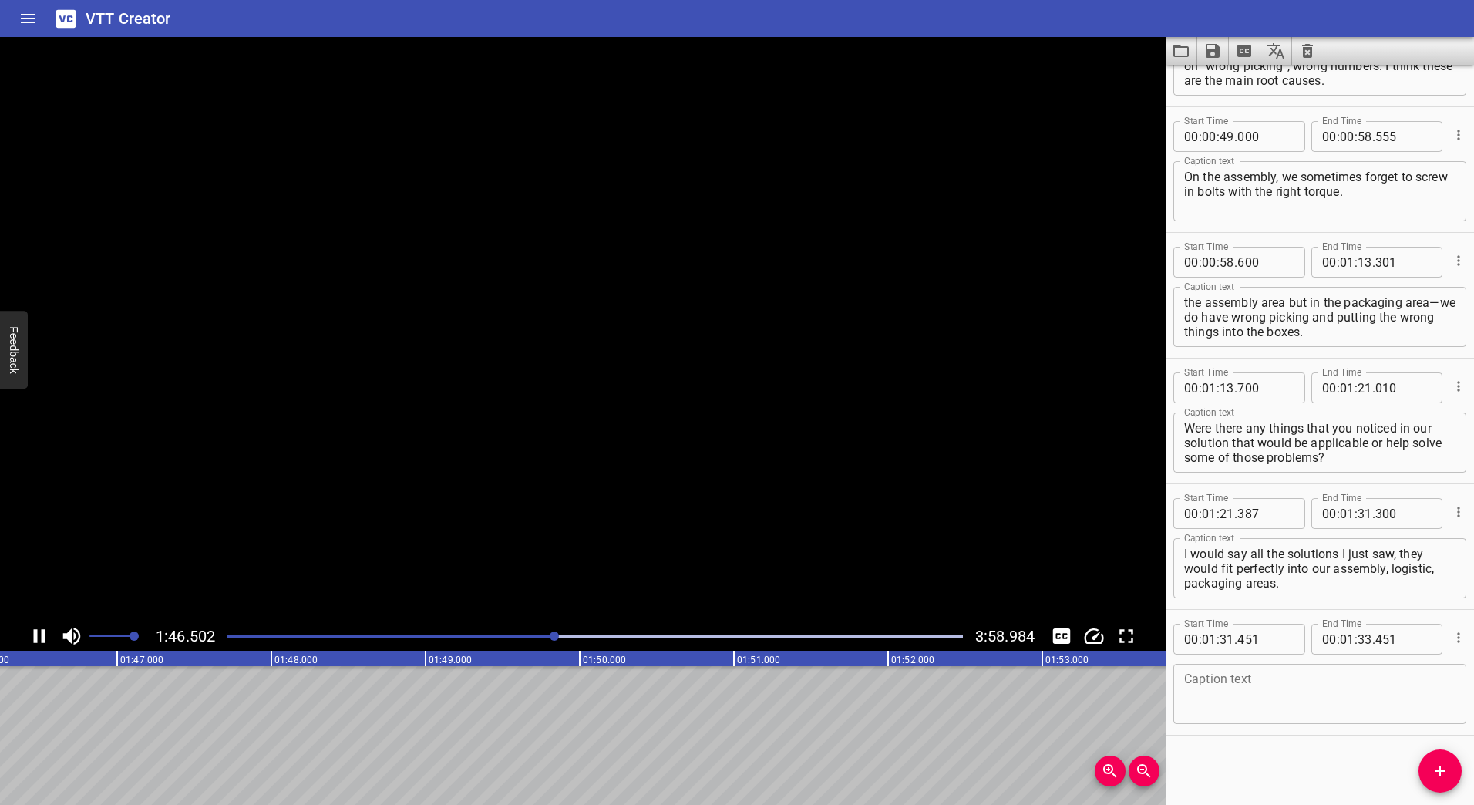
click at [37, 636] on icon "Play/Pause" at bounding box center [40, 636] width 12 height 14
click at [553, 636] on div at bounding box center [554, 635] width 9 height 9
click at [550, 637] on div at bounding box center [551, 635] width 9 height 9
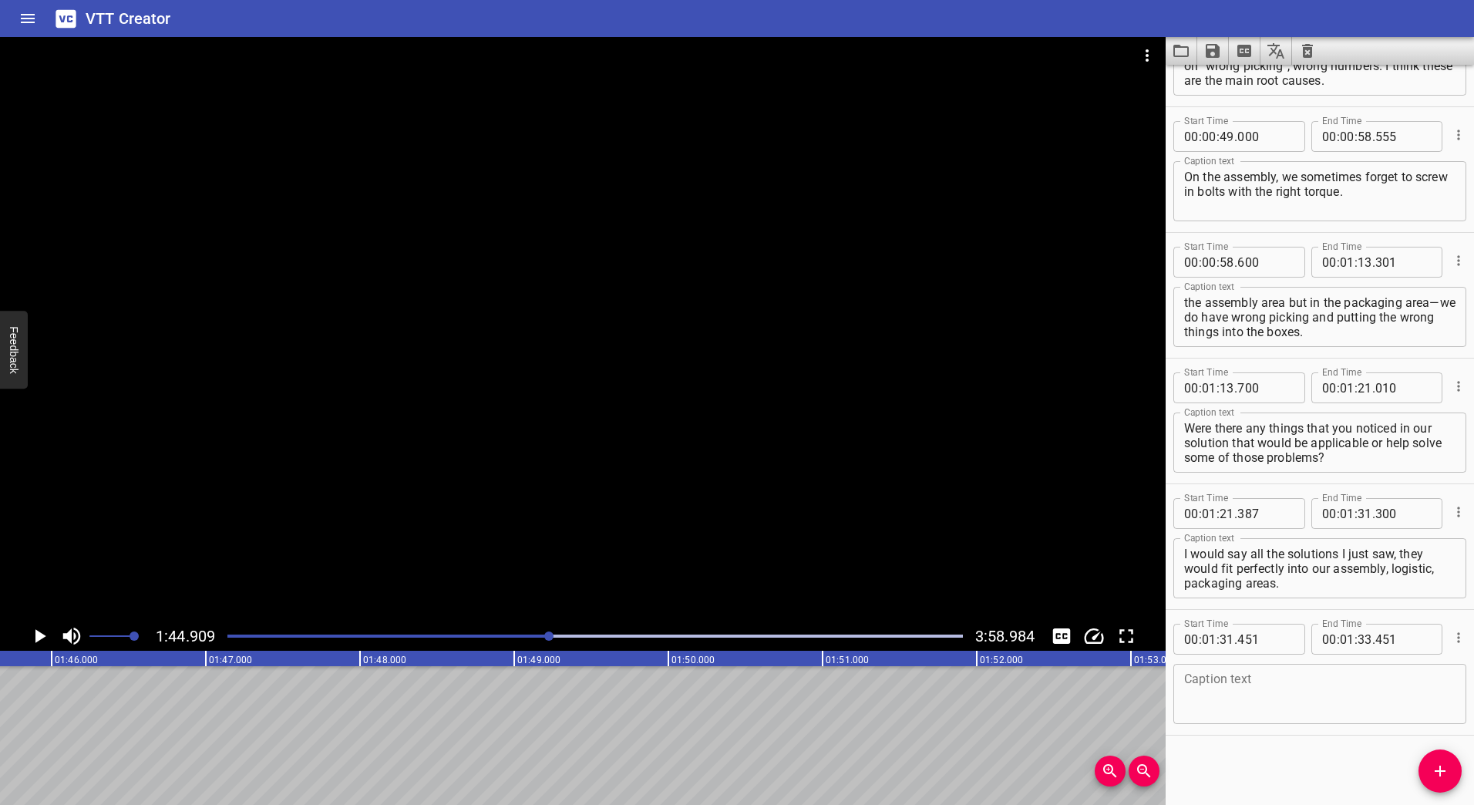
scroll to position [0, 16177]
click at [36, 638] on icon "Play/Pause" at bounding box center [40, 636] width 11 height 14
click at [36, 638] on icon "Play/Pause" at bounding box center [40, 636] width 12 height 14
click at [36, 634] on icon "Play/Pause" at bounding box center [40, 636] width 11 height 14
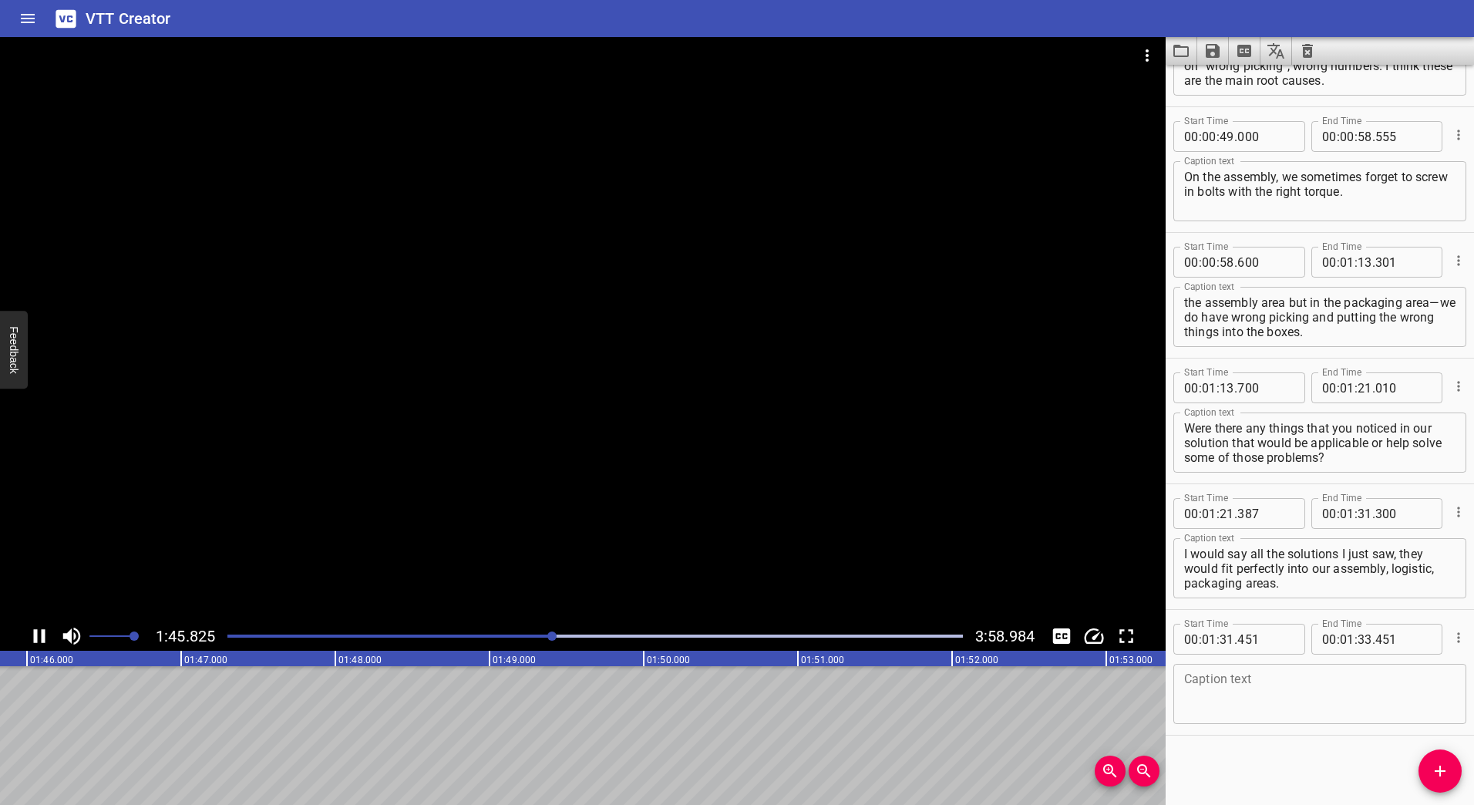
click at [36, 634] on icon "Play/Pause" at bounding box center [40, 636] width 12 height 14
click at [1365, 647] on input "number" at bounding box center [1365, 639] width 15 height 31
type input "46"
type input "080"
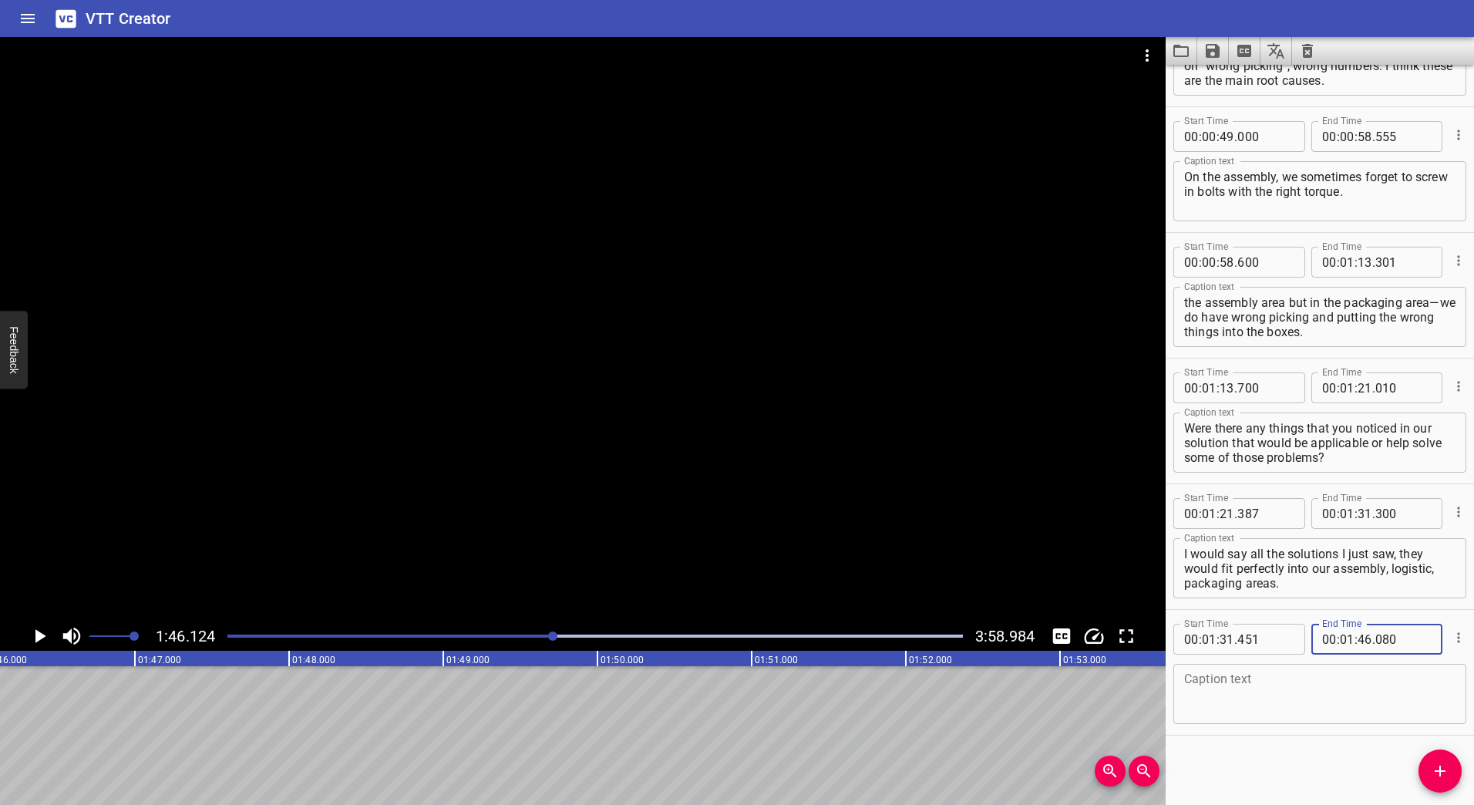
click at [42, 637] on icon "Play/Pause" at bounding box center [40, 636] width 11 height 14
click at [42, 636] on icon "Play/Pause" at bounding box center [40, 636] width 12 height 14
paste textarea "That is my feeling right now. And we’re definitely into a test here where we wi…"
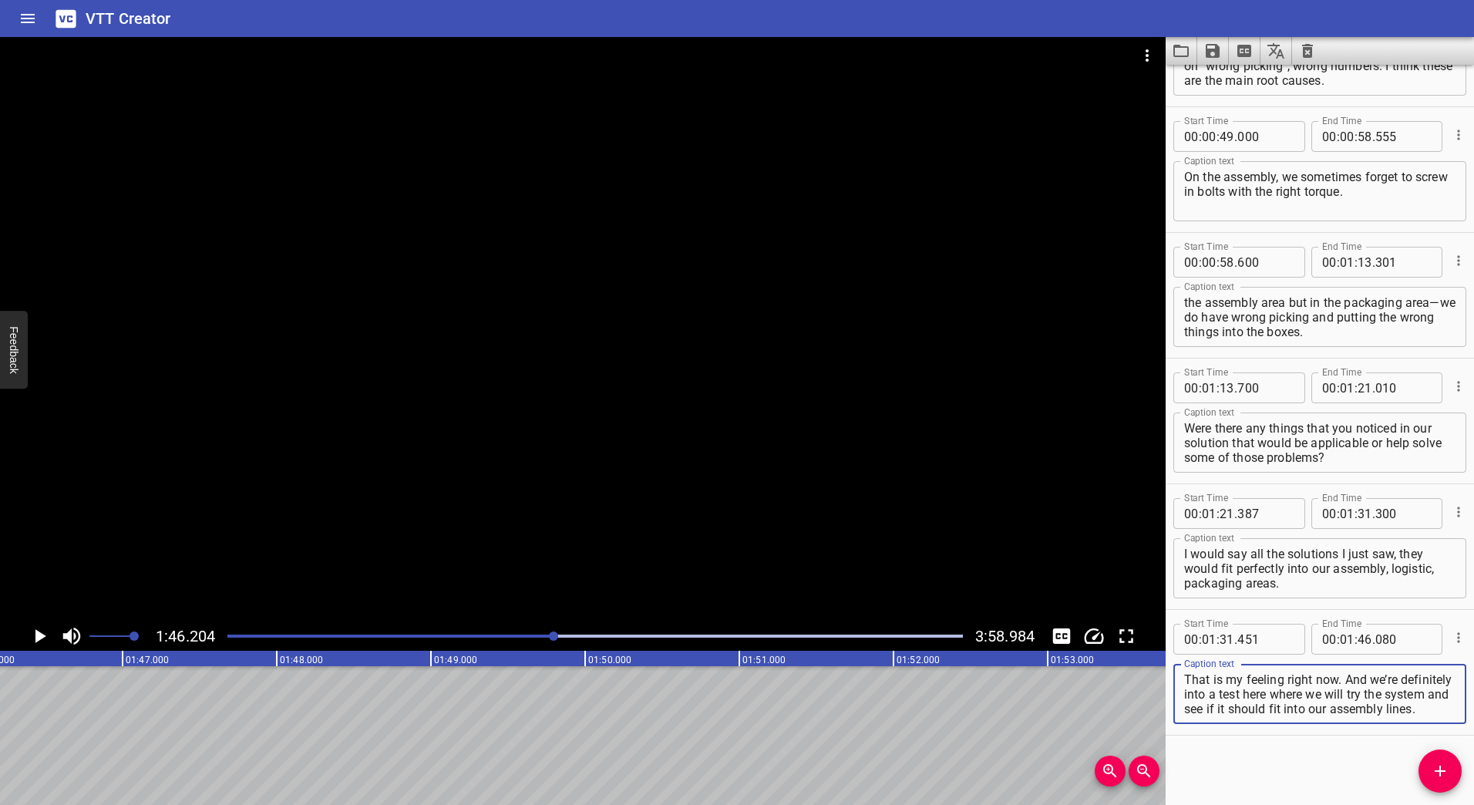
scroll to position [15, 0]
type textarea "That is my feeling right now. And we’re definitely into a test here where we wi…"
click at [1433, 766] on icon "Add Cue" at bounding box center [1440, 771] width 19 height 19
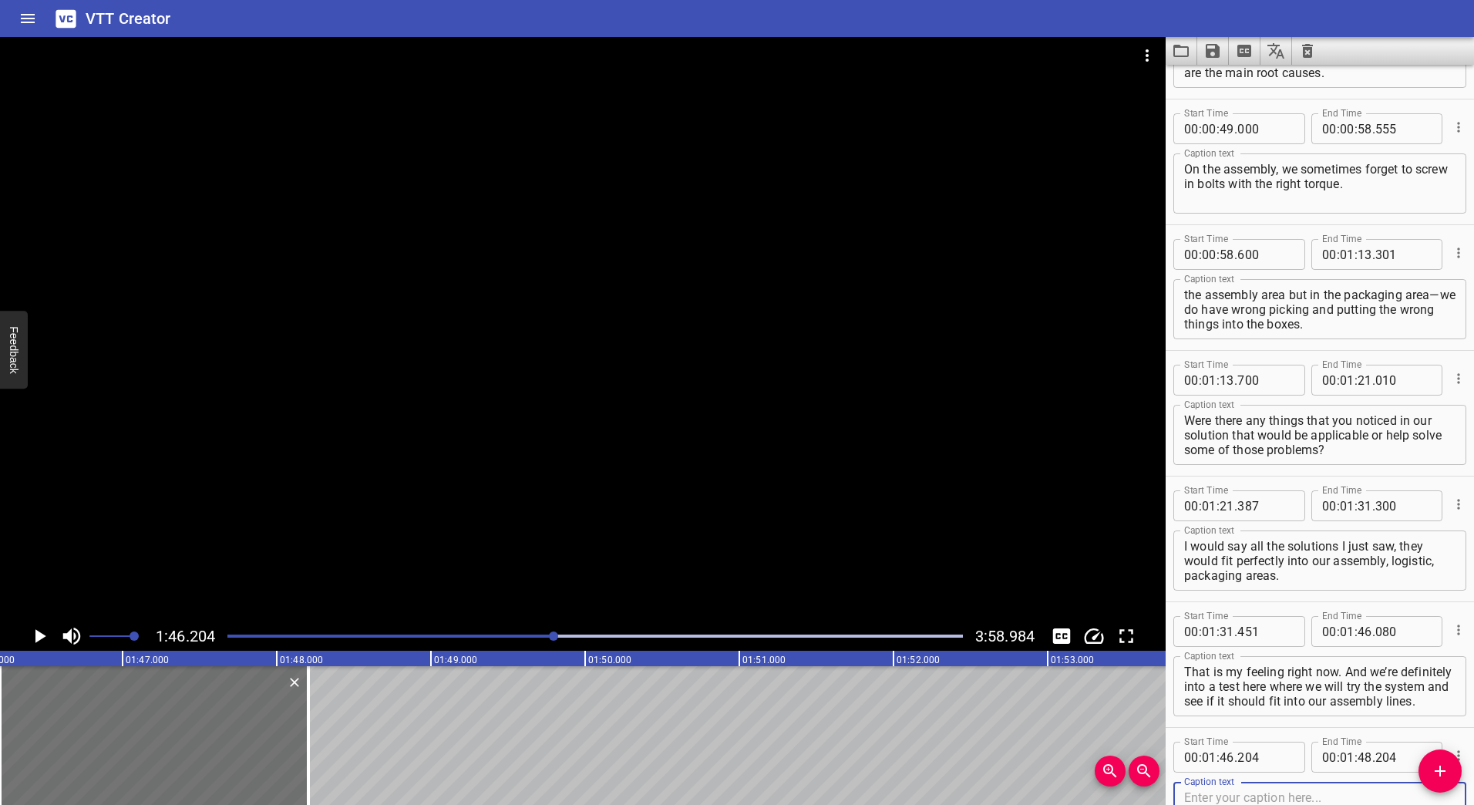
scroll to position [674, 0]
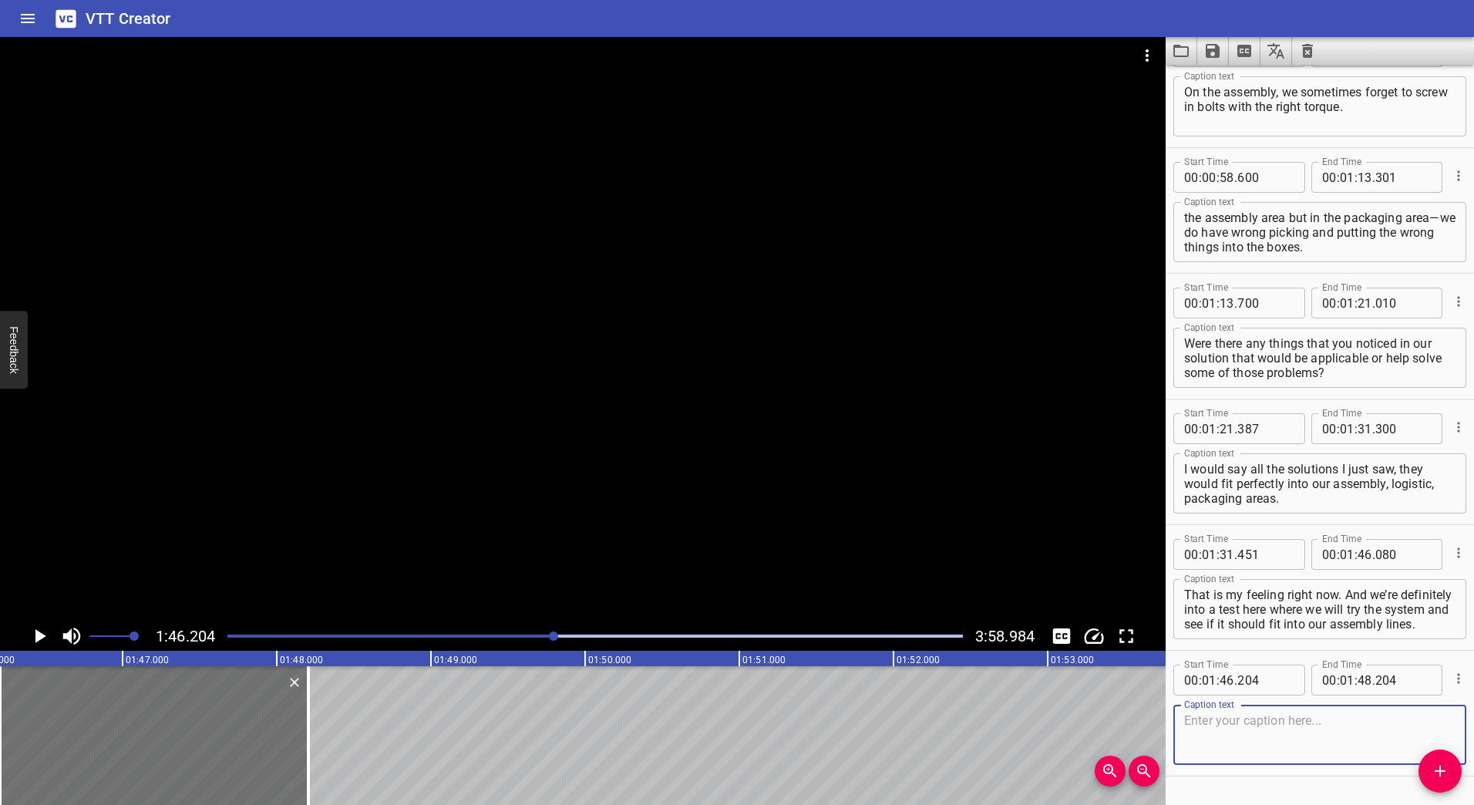
click at [32, 635] on icon "Play/Pause" at bounding box center [39, 636] width 23 height 23
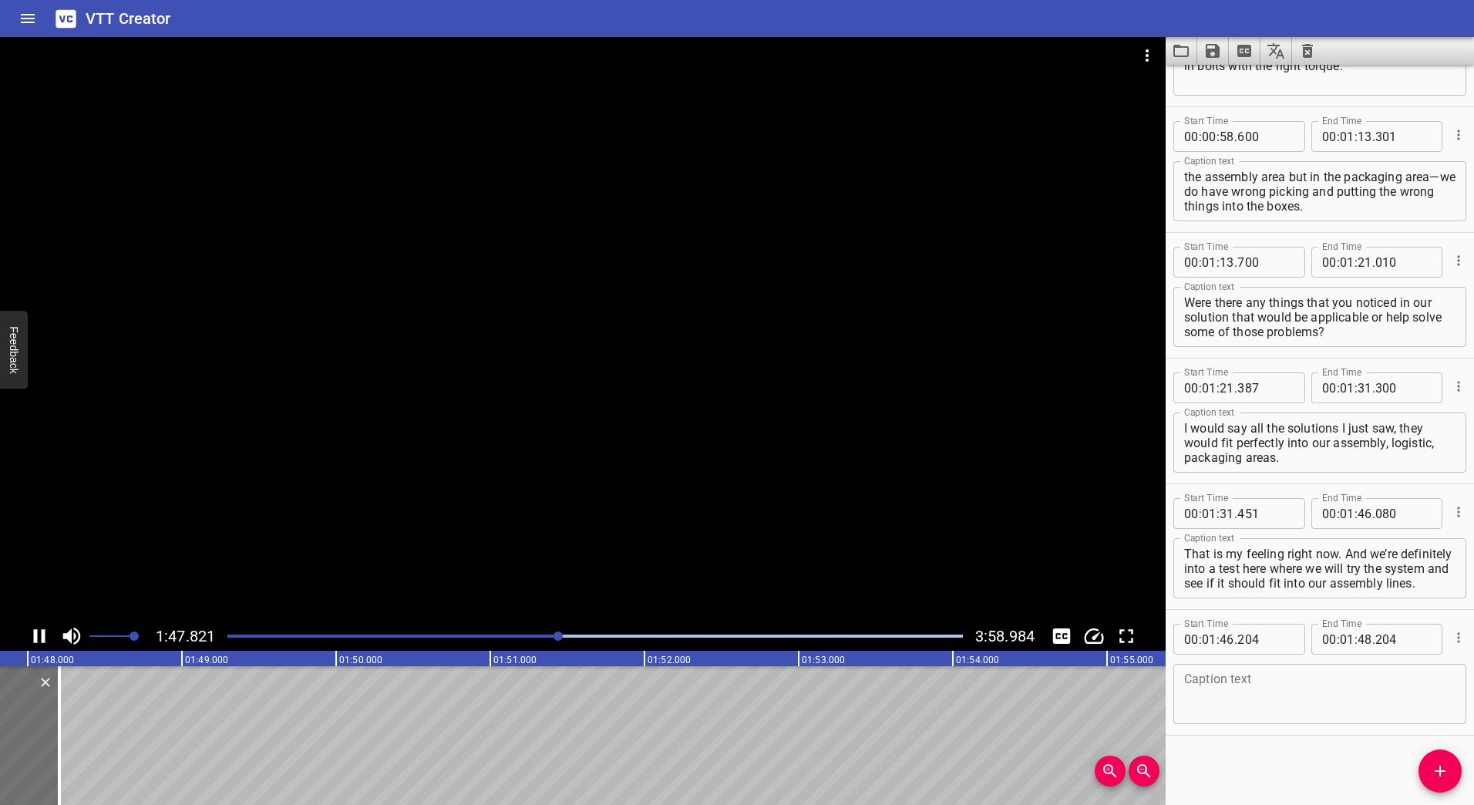
click at [38, 634] on icon "Play/Pause" at bounding box center [39, 636] width 23 height 23
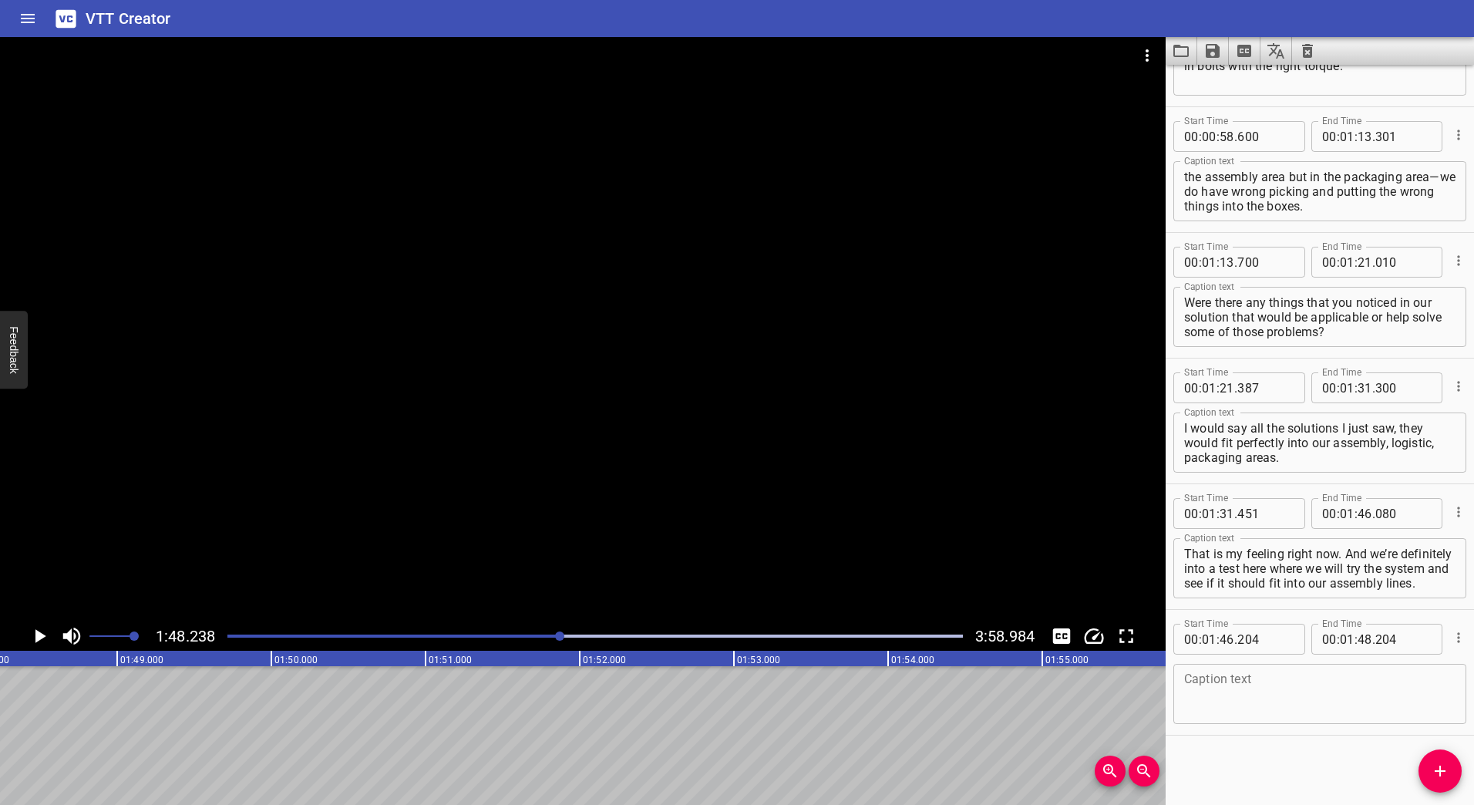
click at [557, 637] on div at bounding box center [559, 635] width 9 height 9
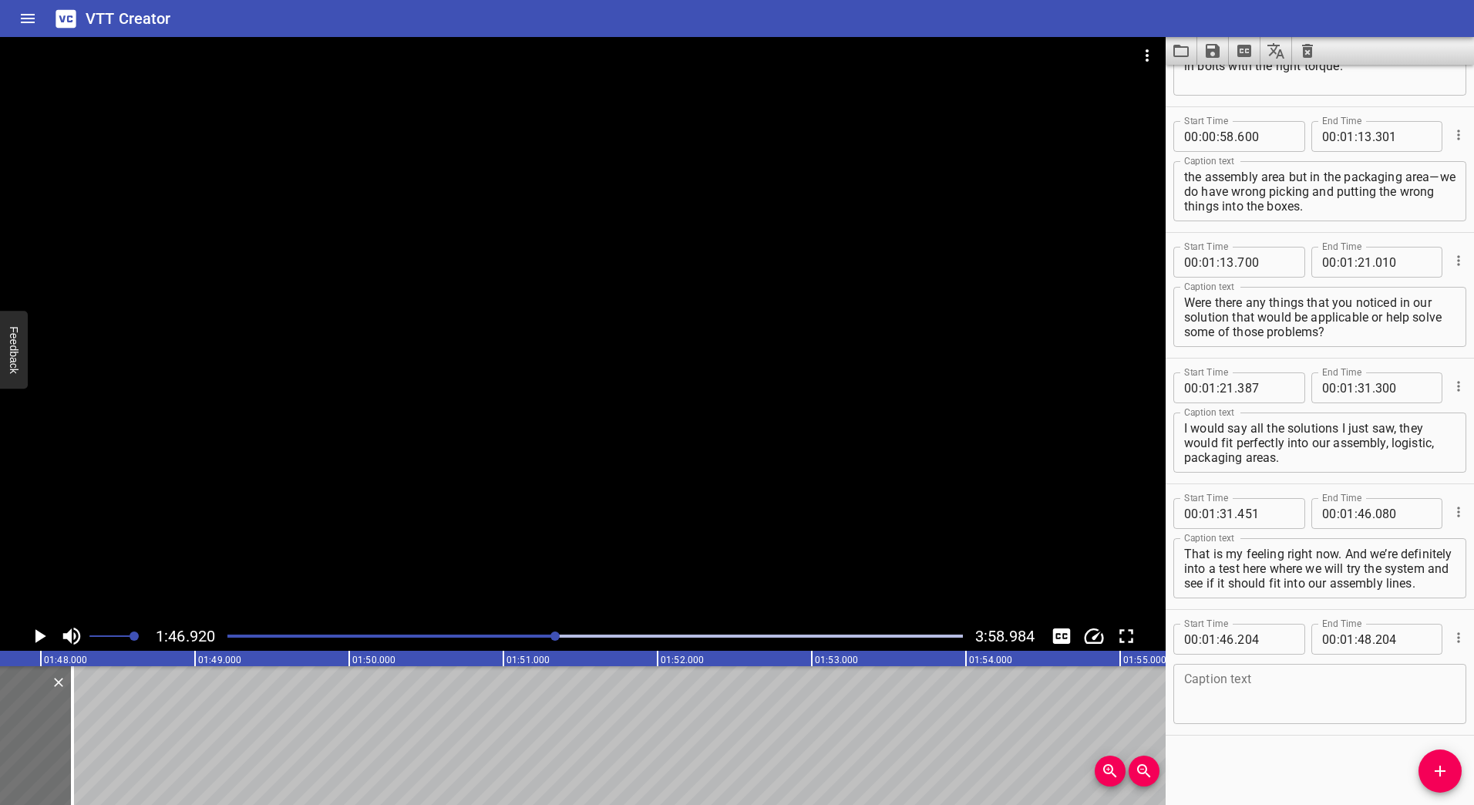
scroll to position [0, 16487]
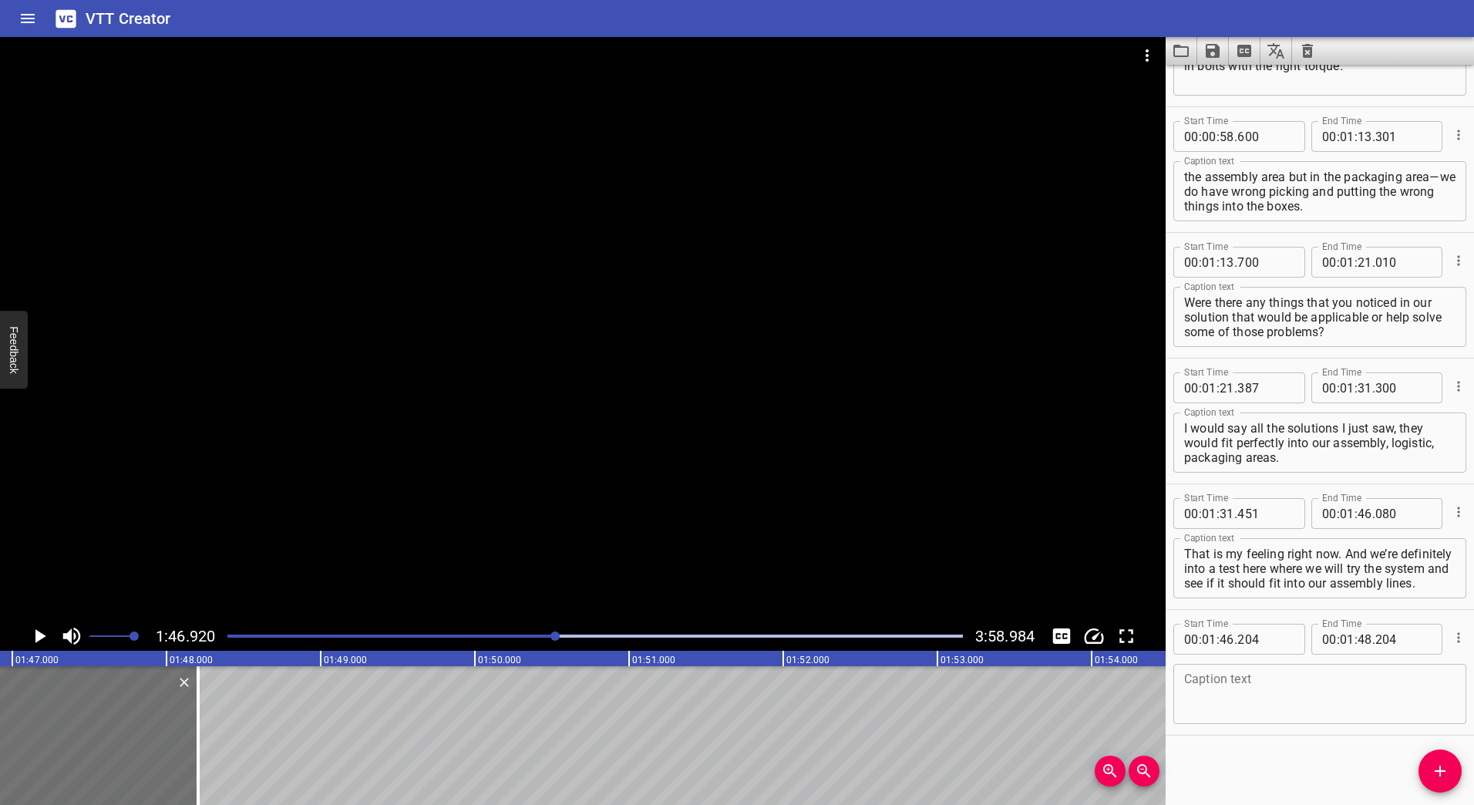
click at [39, 635] on icon "Play/Pause" at bounding box center [40, 636] width 11 height 14
click at [39, 635] on icon "Play/Pause" at bounding box center [39, 636] width 23 height 23
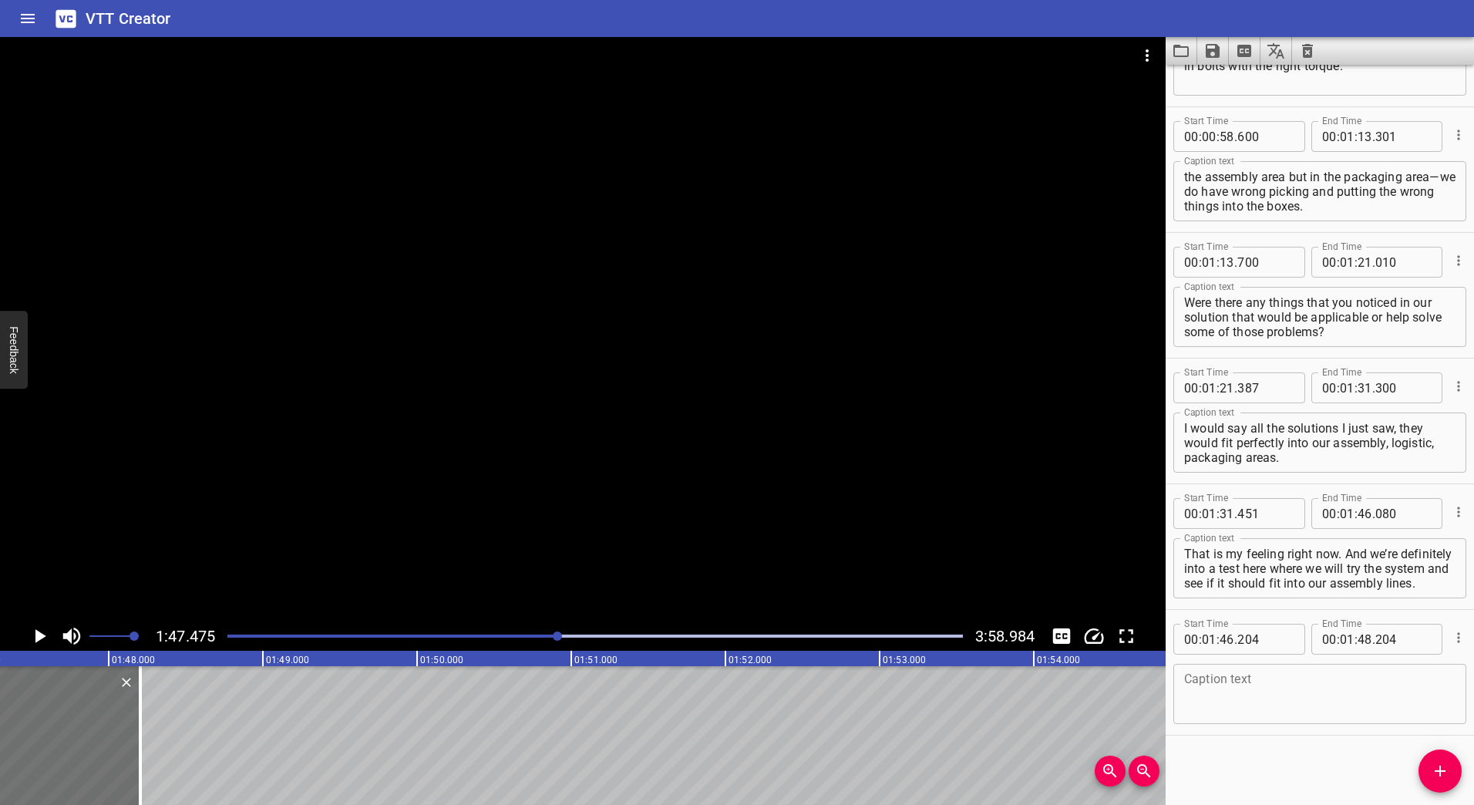
scroll to position [0, 16572]
click at [1372, 639] on span "." at bounding box center [1373, 639] width 3 height 31
click at [1361, 644] on input "number" at bounding box center [1365, 639] width 15 height 31
type input "47"
type input "500"
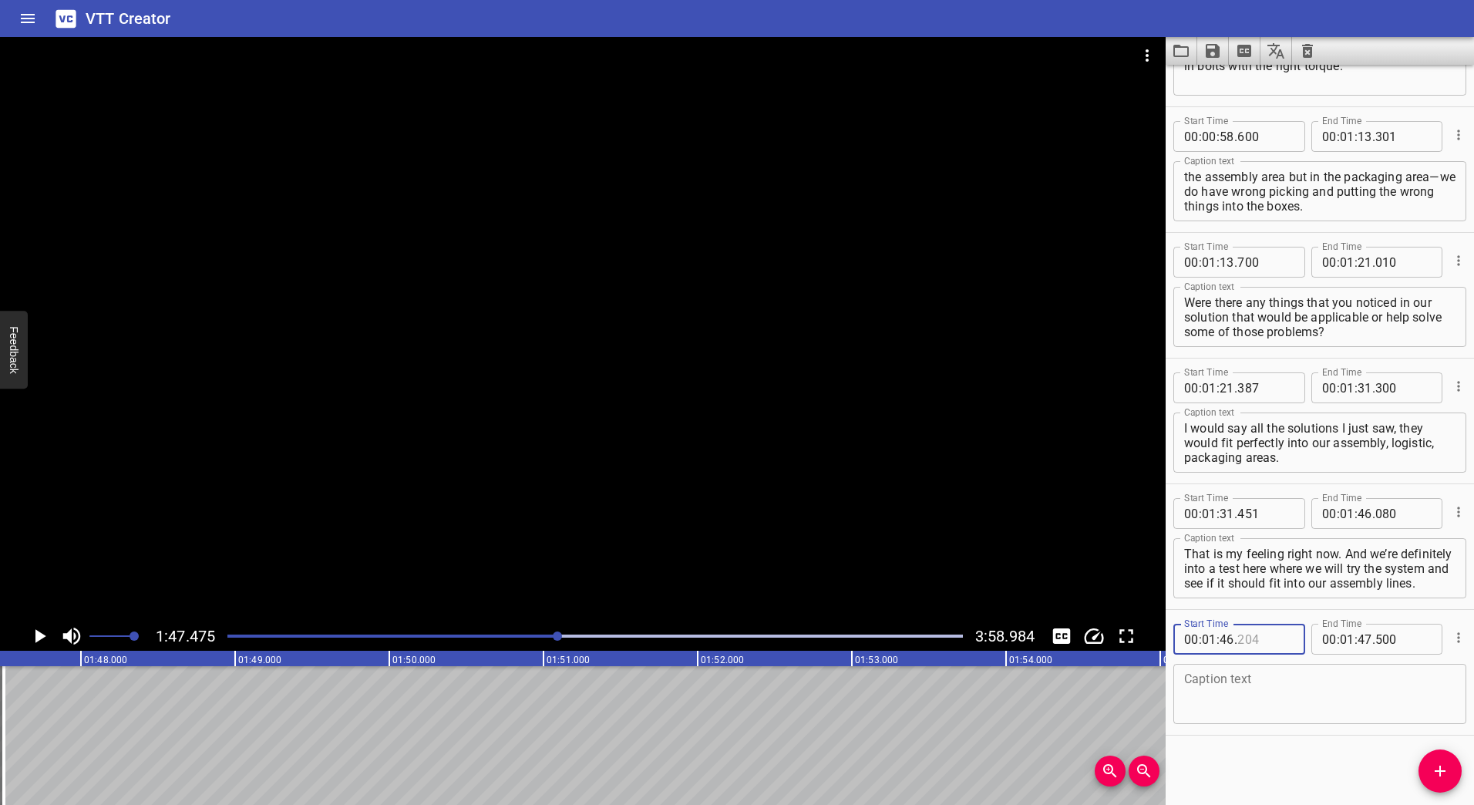
click at [1250, 644] on input "number" at bounding box center [1265, 639] width 56 height 31
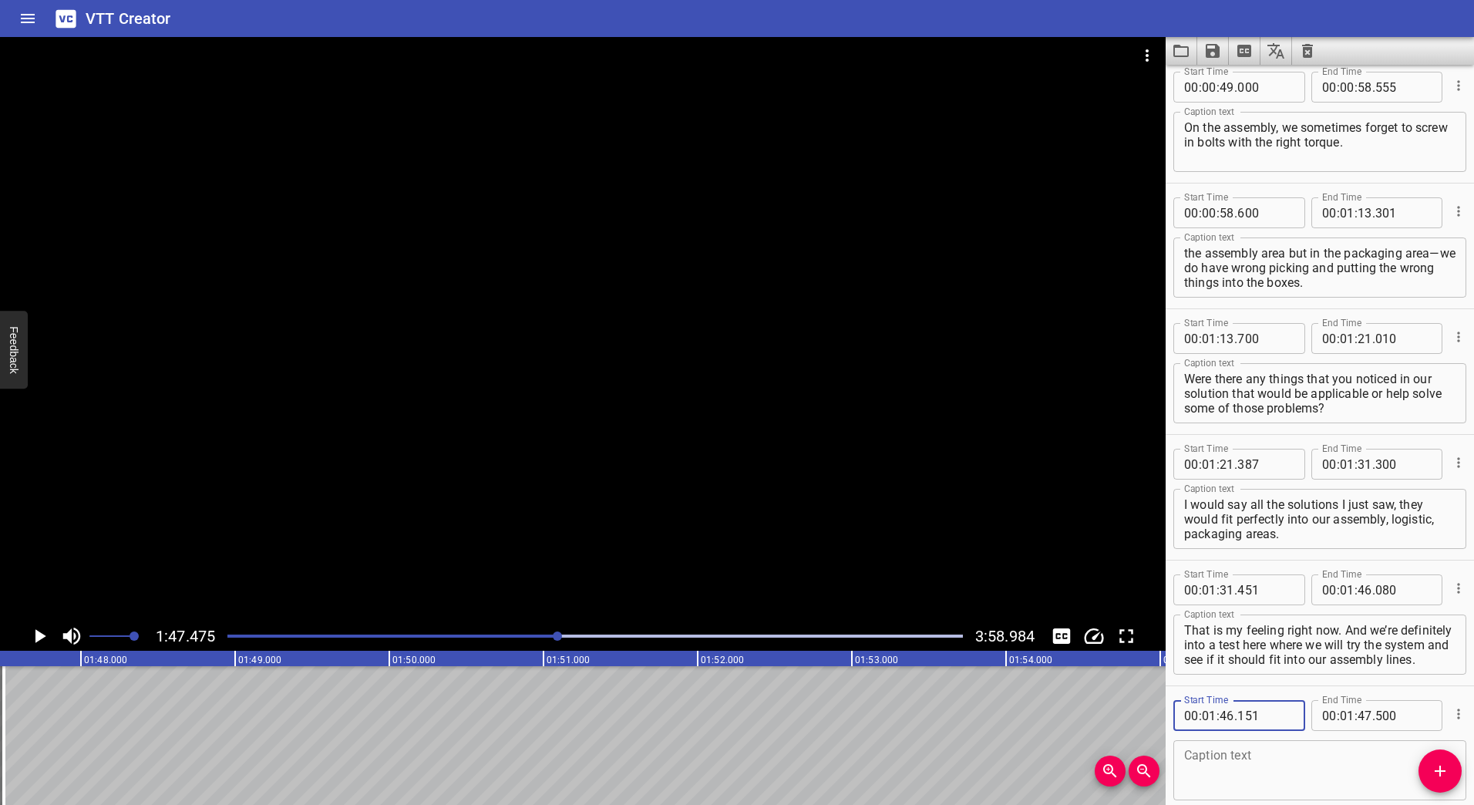
scroll to position [638, 0]
type input "151"
click at [1259, 766] on textarea at bounding box center [1319, 771] width 271 height 44
click at [1230, 759] on textarea "A bit of Pilot Project?" at bounding box center [1319, 771] width 271 height 44
type textarea "A bit of Pilot Project?"
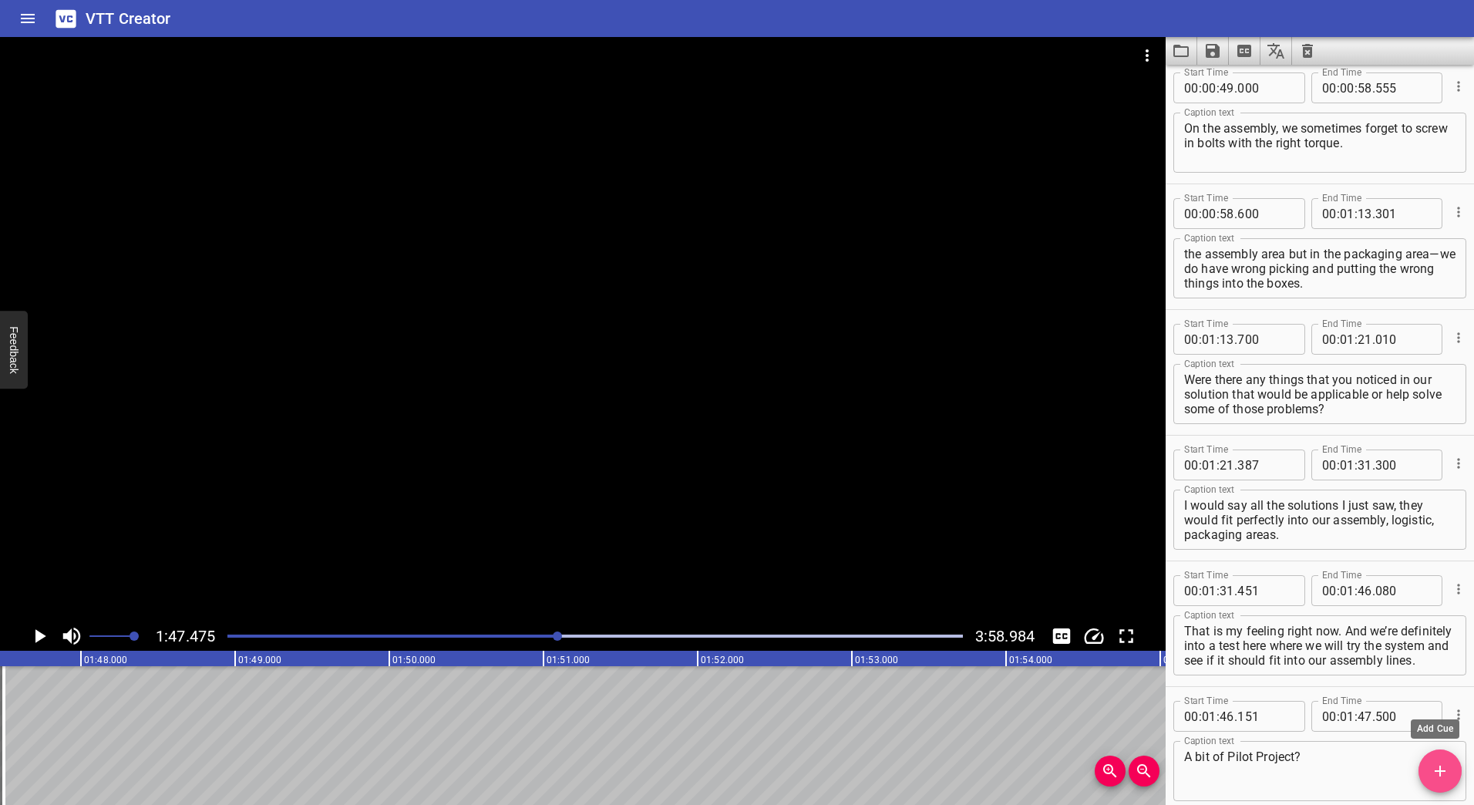
click at [1444, 770] on icon "Add Cue" at bounding box center [1440, 771] width 11 height 11
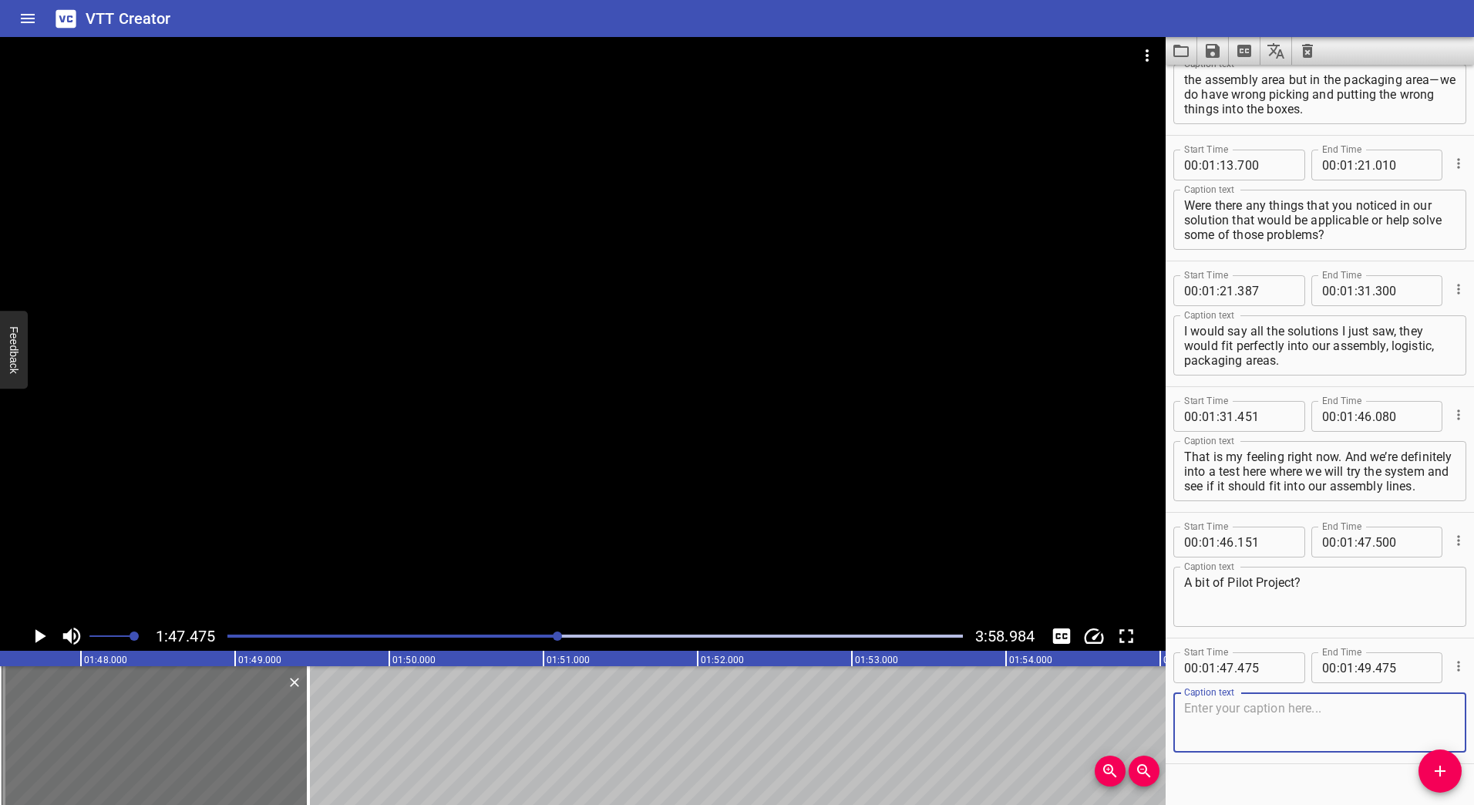
scroll to position [840, 0]
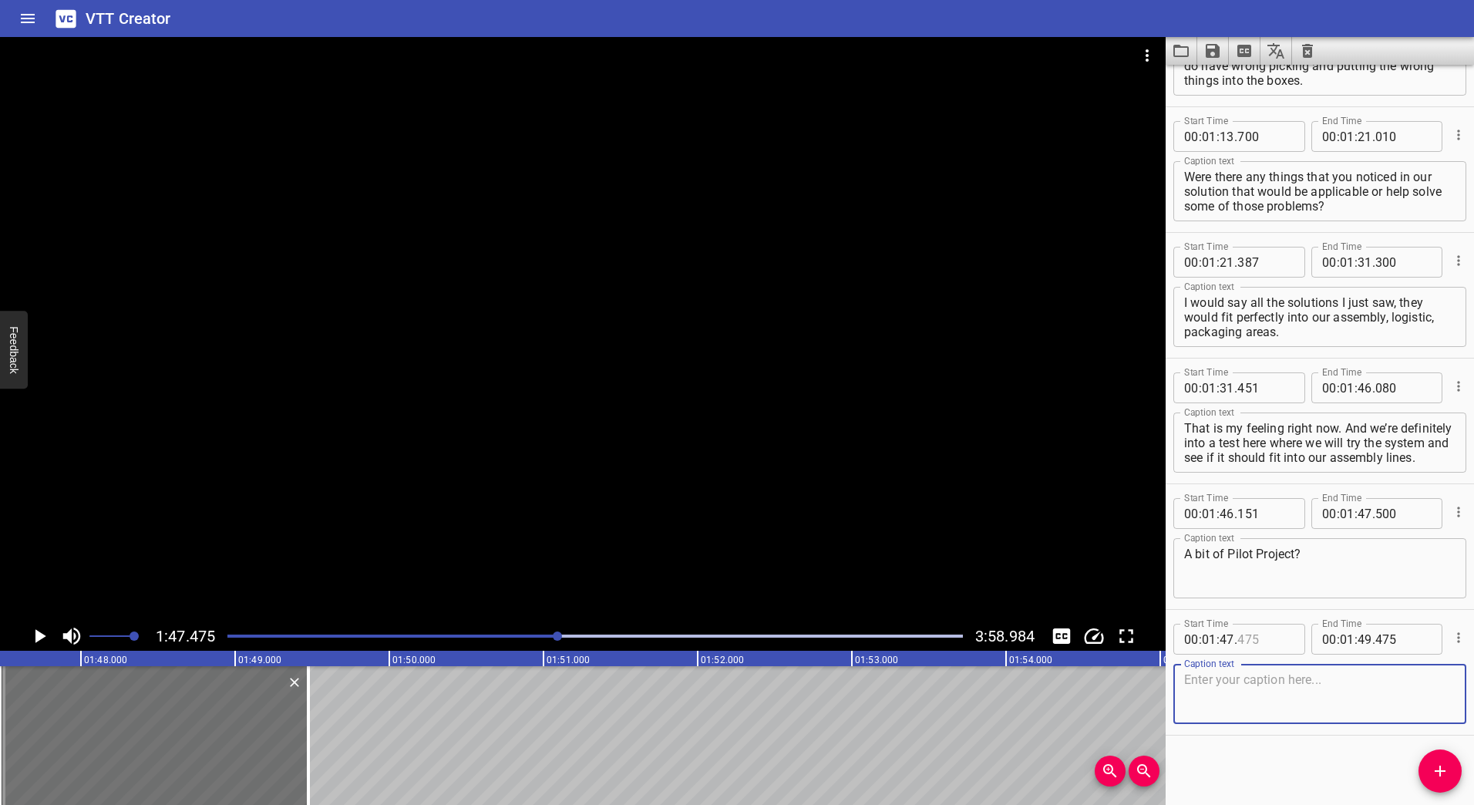
click at [1241, 638] on input "number" at bounding box center [1265, 639] width 56 height 31
type input "550"
click at [1327, 641] on input "number" at bounding box center [1329, 639] width 15 height 31
type input "00"
click at [1365, 646] on input "number" at bounding box center [1365, 639] width 15 height 31
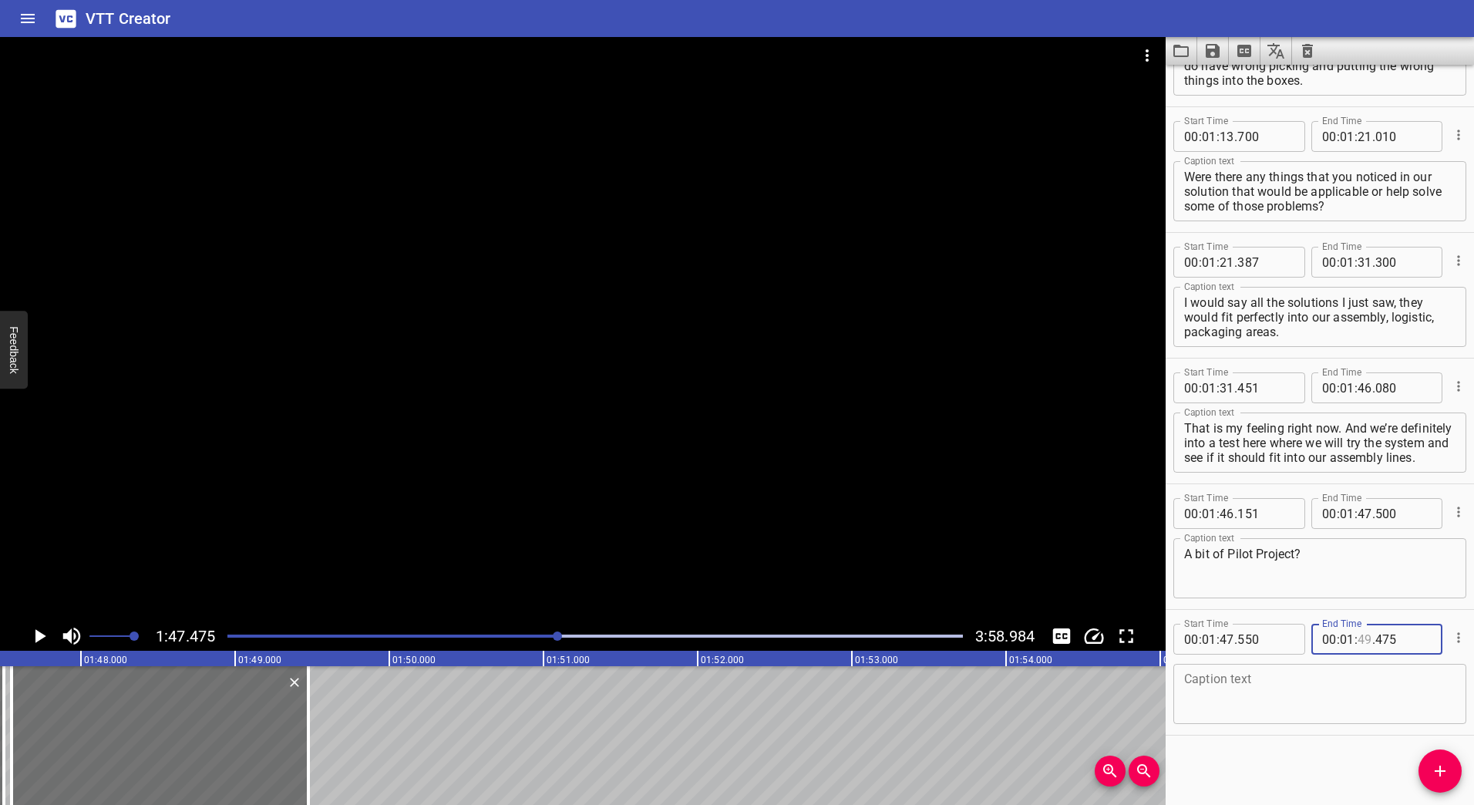
type input "49"
click at [35, 632] on icon "Play/Pause" at bounding box center [39, 636] width 23 height 23
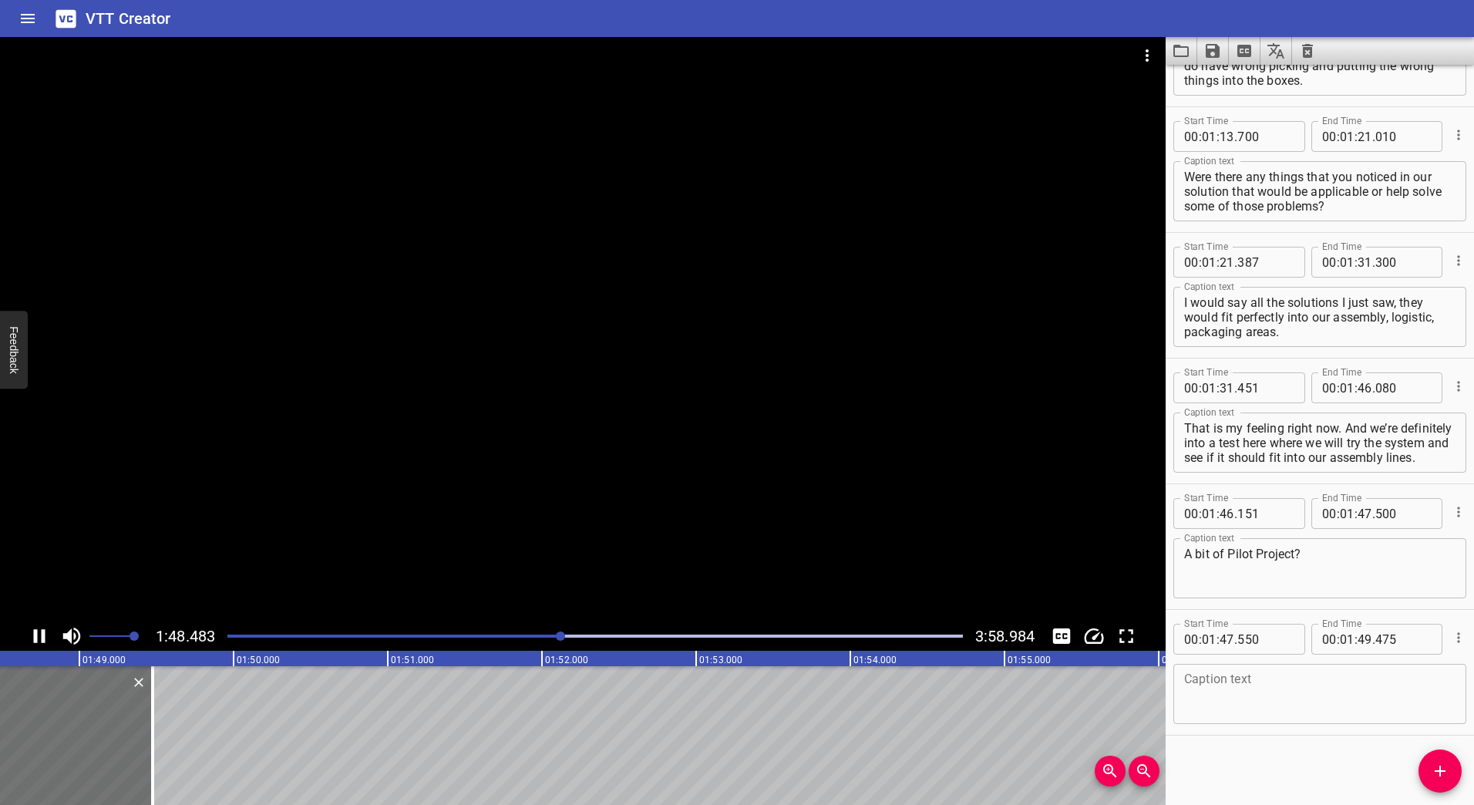
click at [39, 632] on icon "Play/Pause" at bounding box center [39, 636] width 23 height 23
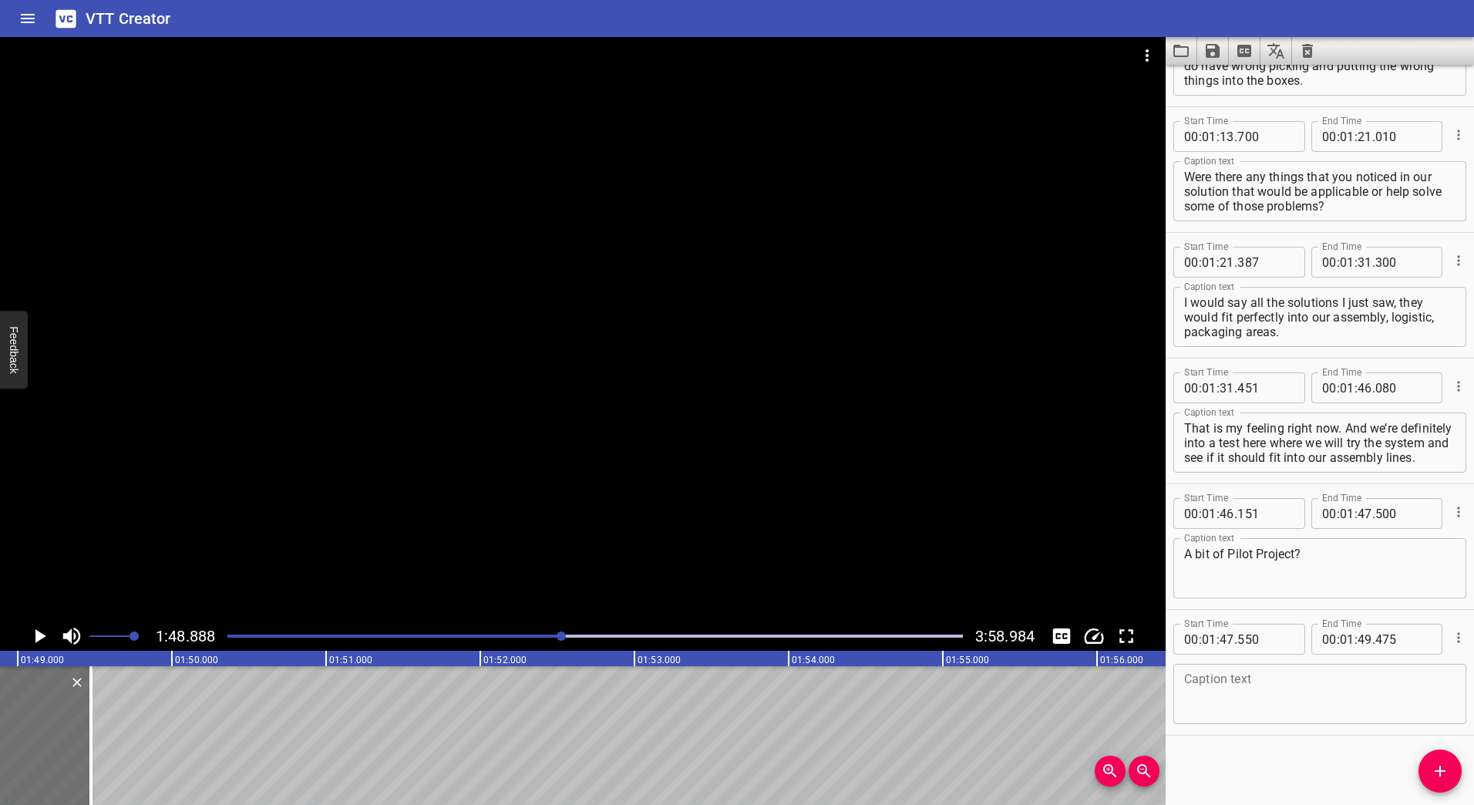
scroll to position [0, 16791]
click at [39, 632] on icon "Play/Pause" at bounding box center [40, 636] width 11 height 14
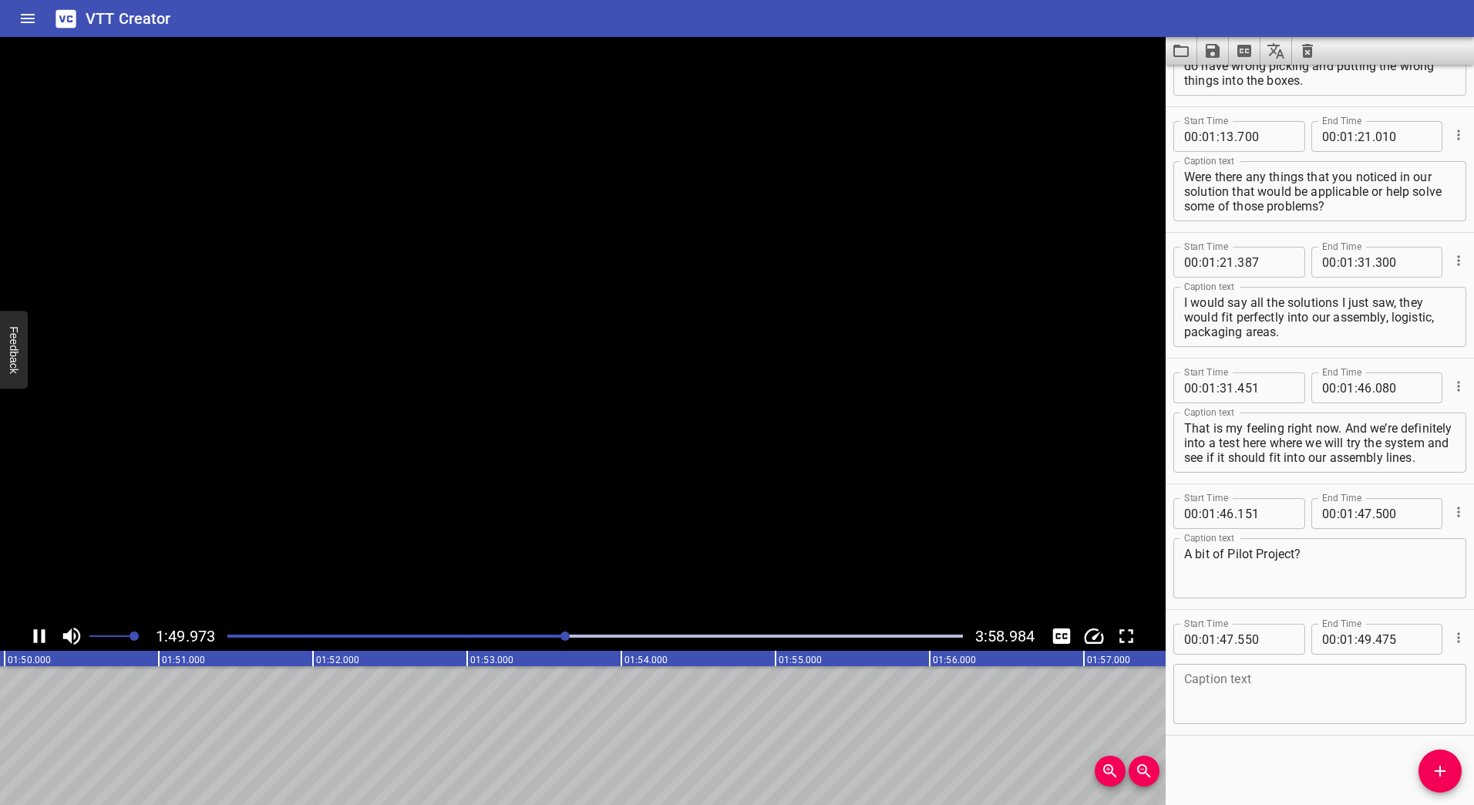
click at [40, 632] on icon "Play/Pause" at bounding box center [39, 636] width 23 height 23
click at [42, 632] on icon "Play/Pause" at bounding box center [39, 636] width 23 height 23
click at [42, 632] on icon "Play/Pause" at bounding box center [40, 636] width 12 height 14
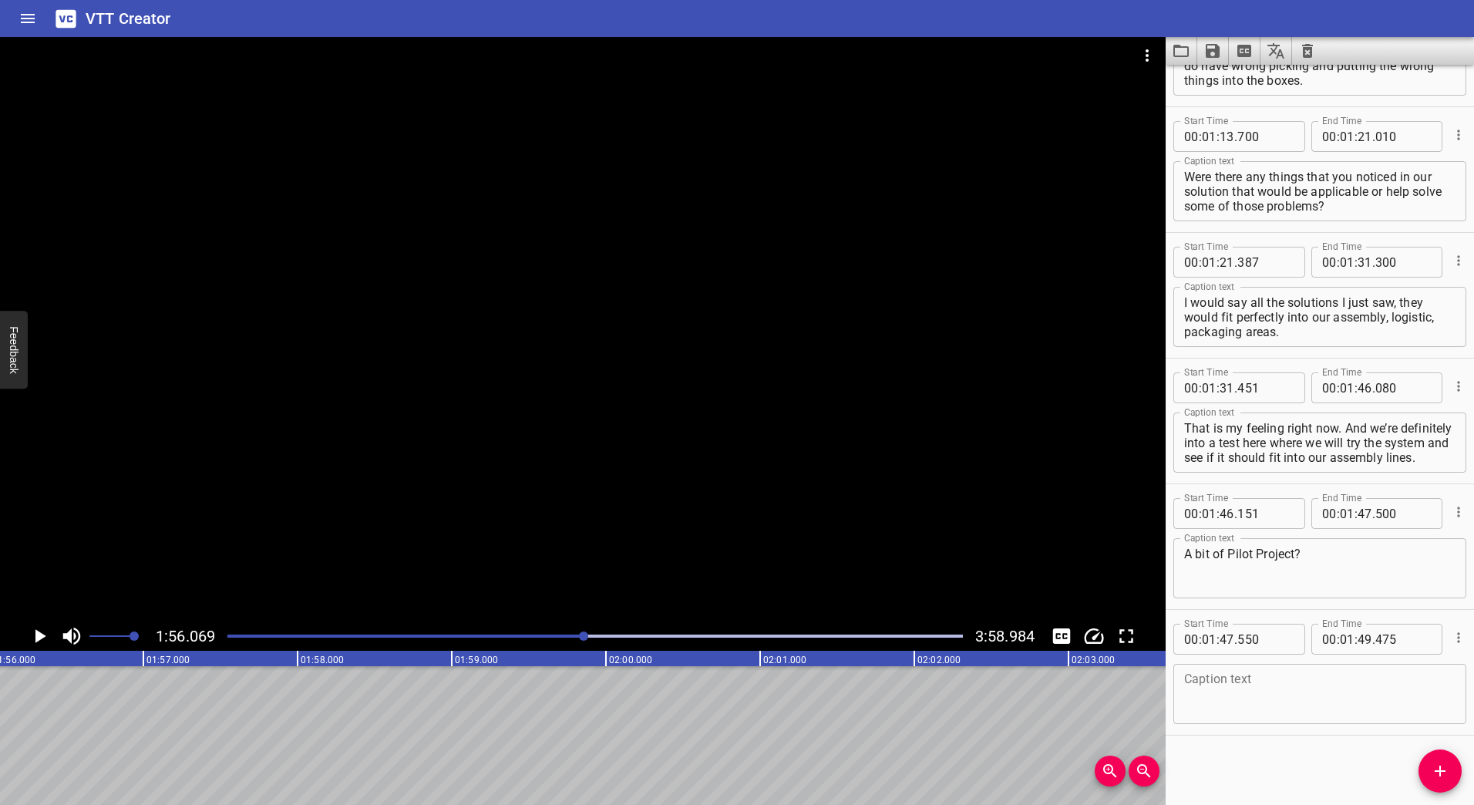
click at [561, 635] on div "Play progress" at bounding box center [218, 636] width 736 height 3
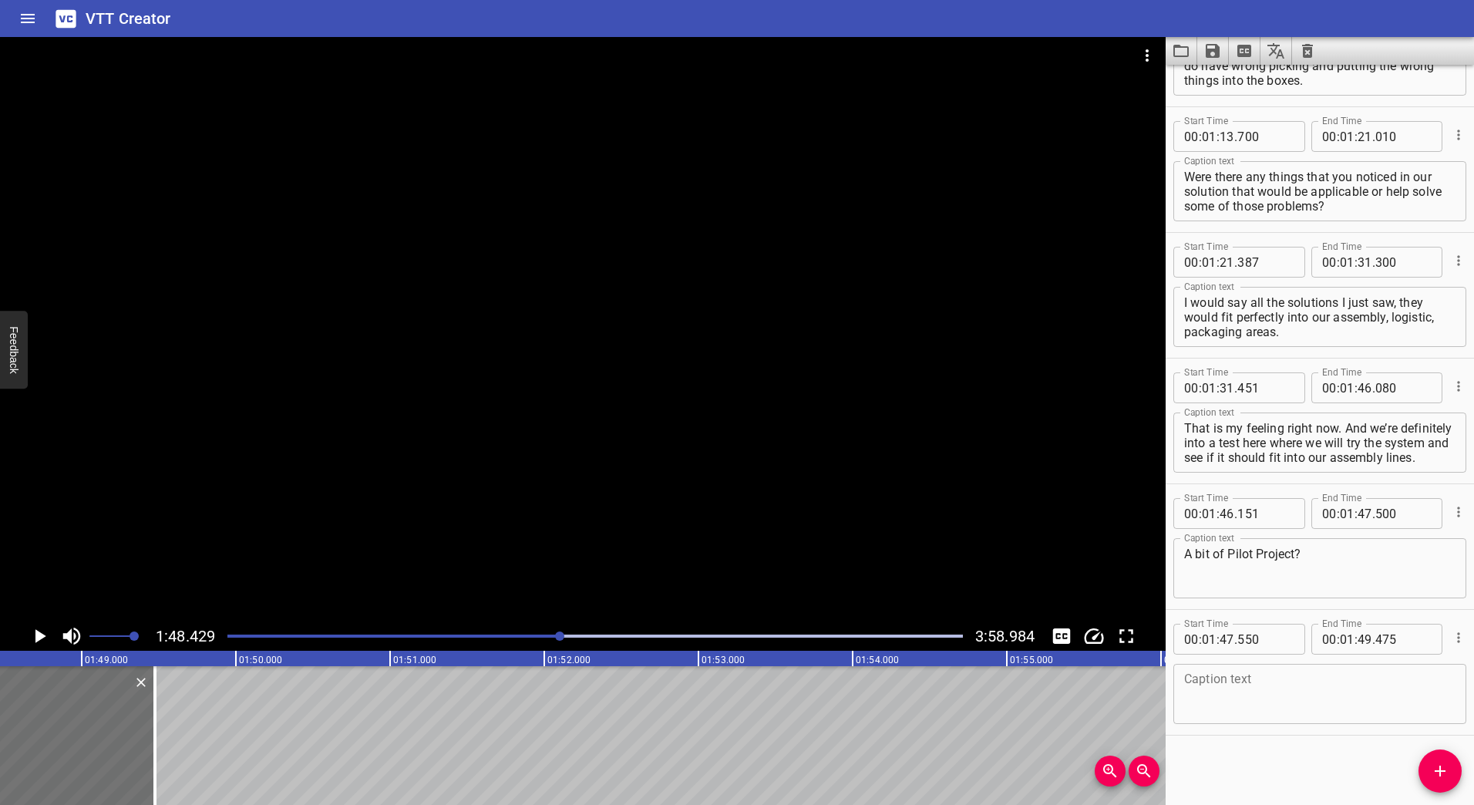
scroll to position [0, 16720]
click at [37, 638] on icon "Play/Pause" at bounding box center [40, 636] width 11 height 14
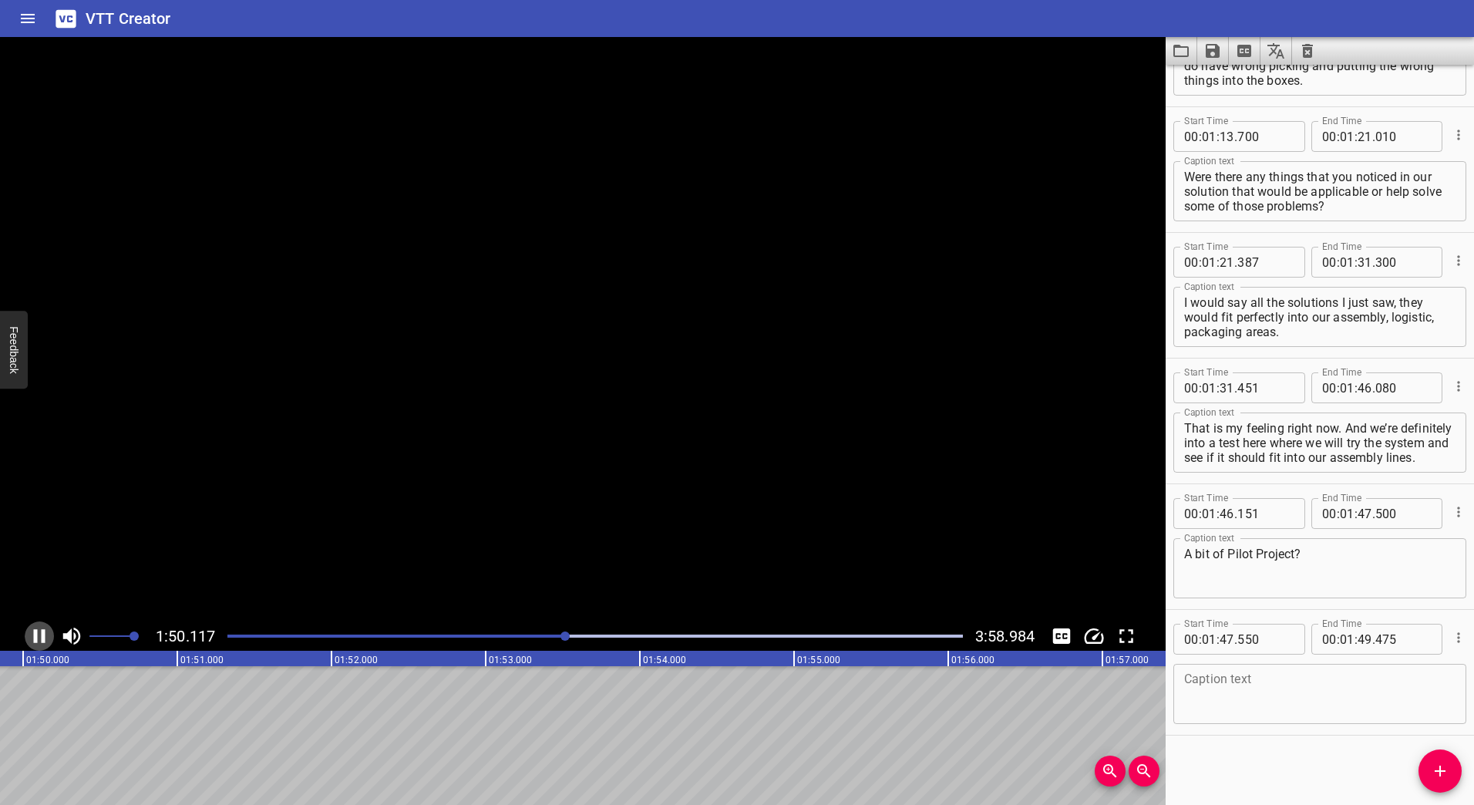
click at [37, 638] on icon "Play/Pause" at bounding box center [40, 636] width 12 height 14
click at [557, 638] on div at bounding box center [595, 636] width 754 height 22
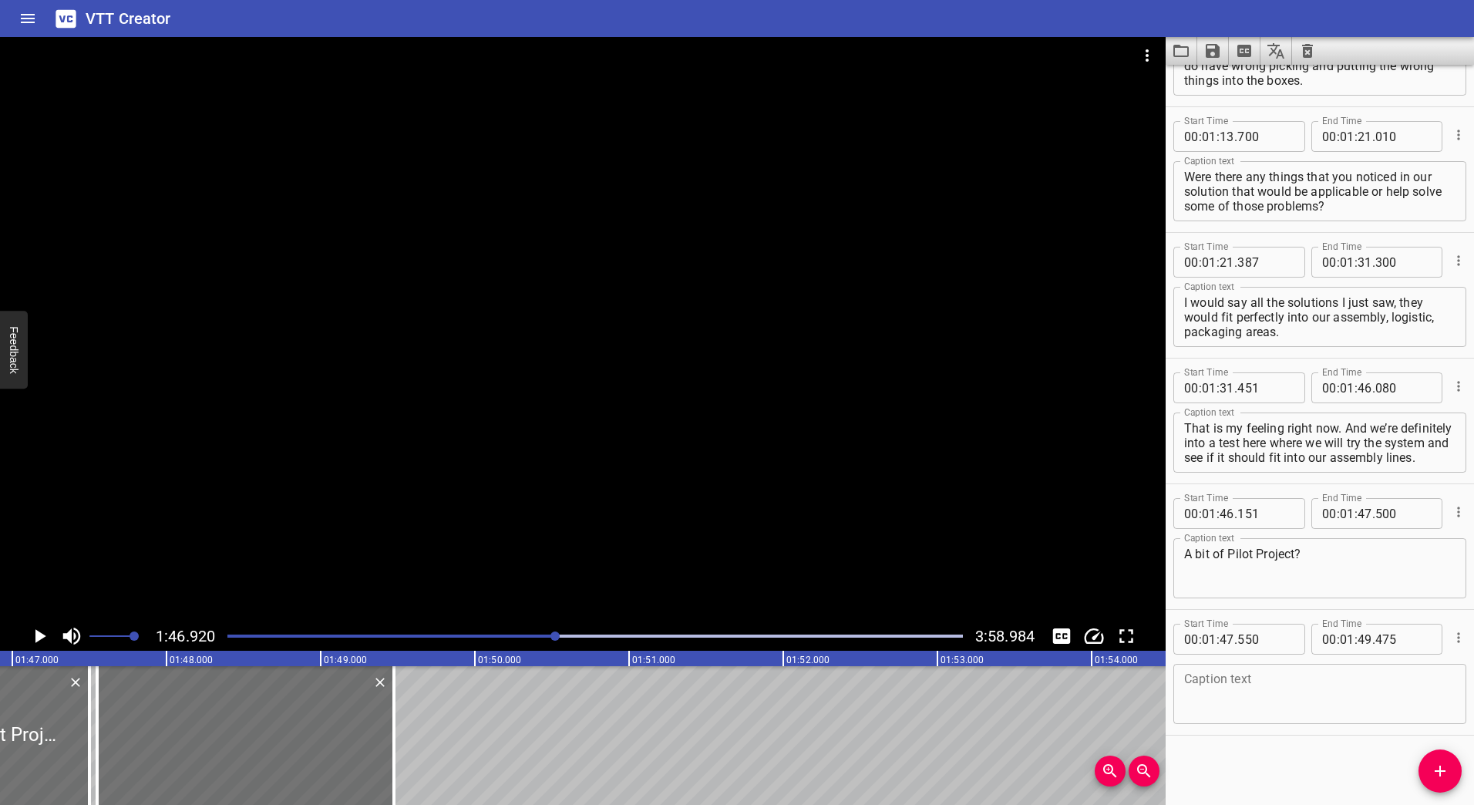
click at [44, 634] on icon "Play/Pause" at bounding box center [39, 636] width 23 height 23
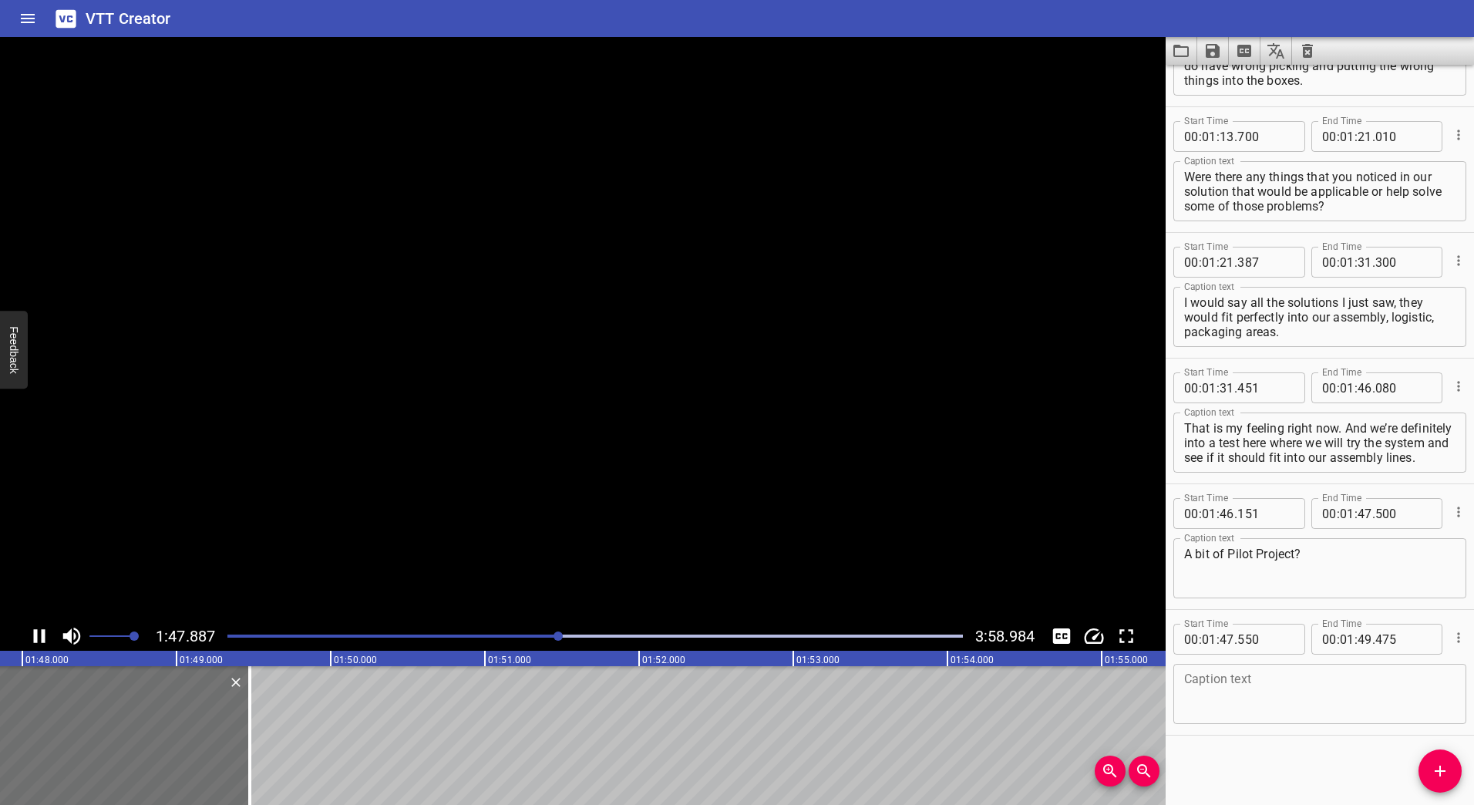
click at [44, 634] on icon "Play/Pause" at bounding box center [40, 636] width 12 height 14
click at [44, 634] on icon "Play/Pause" at bounding box center [39, 636] width 23 height 23
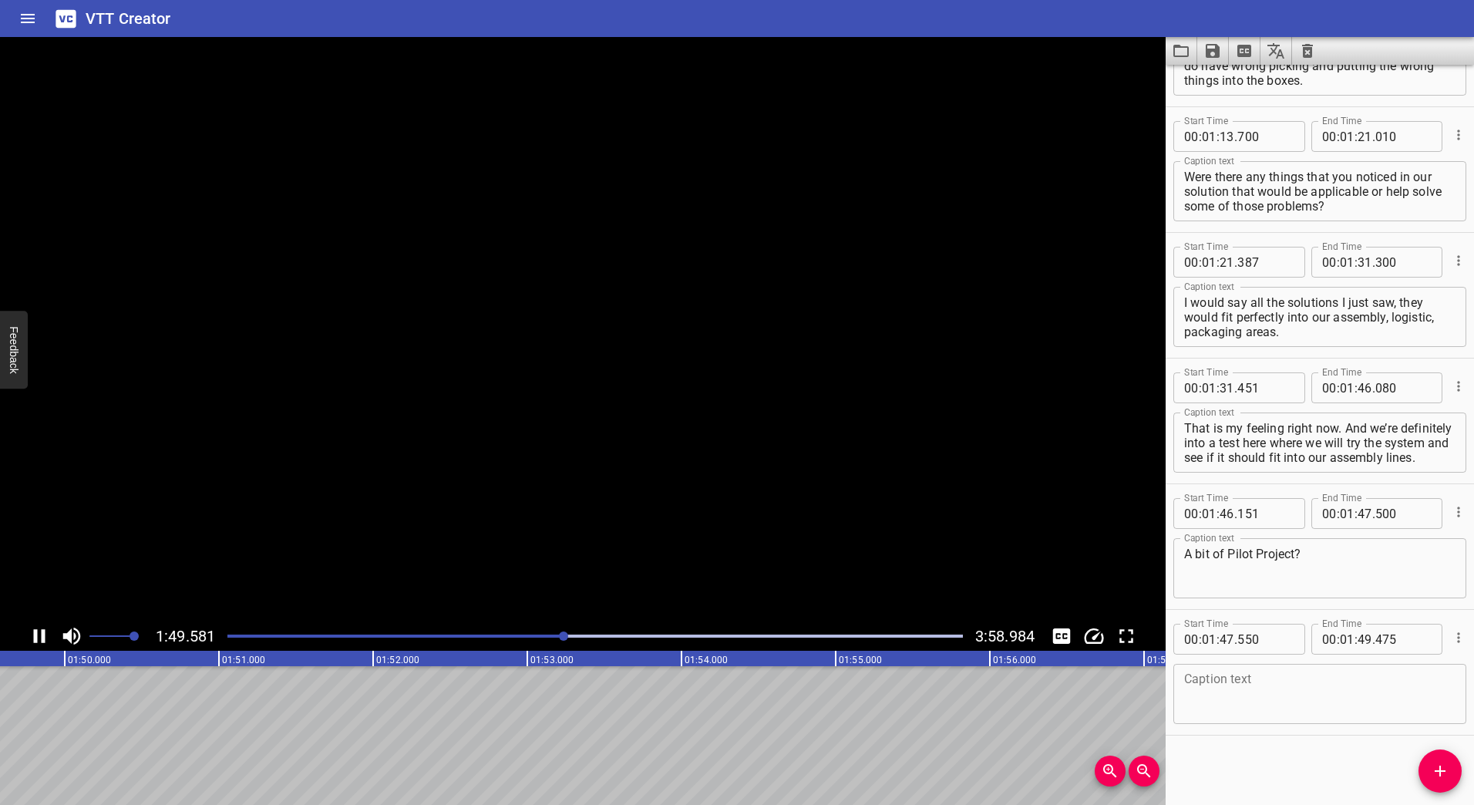
click at [44, 634] on icon "Play/Pause" at bounding box center [40, 636] width 12 height 14
click at [558, 636] on div "Play progress" at bounding box center [198, 636] width 736 height 3
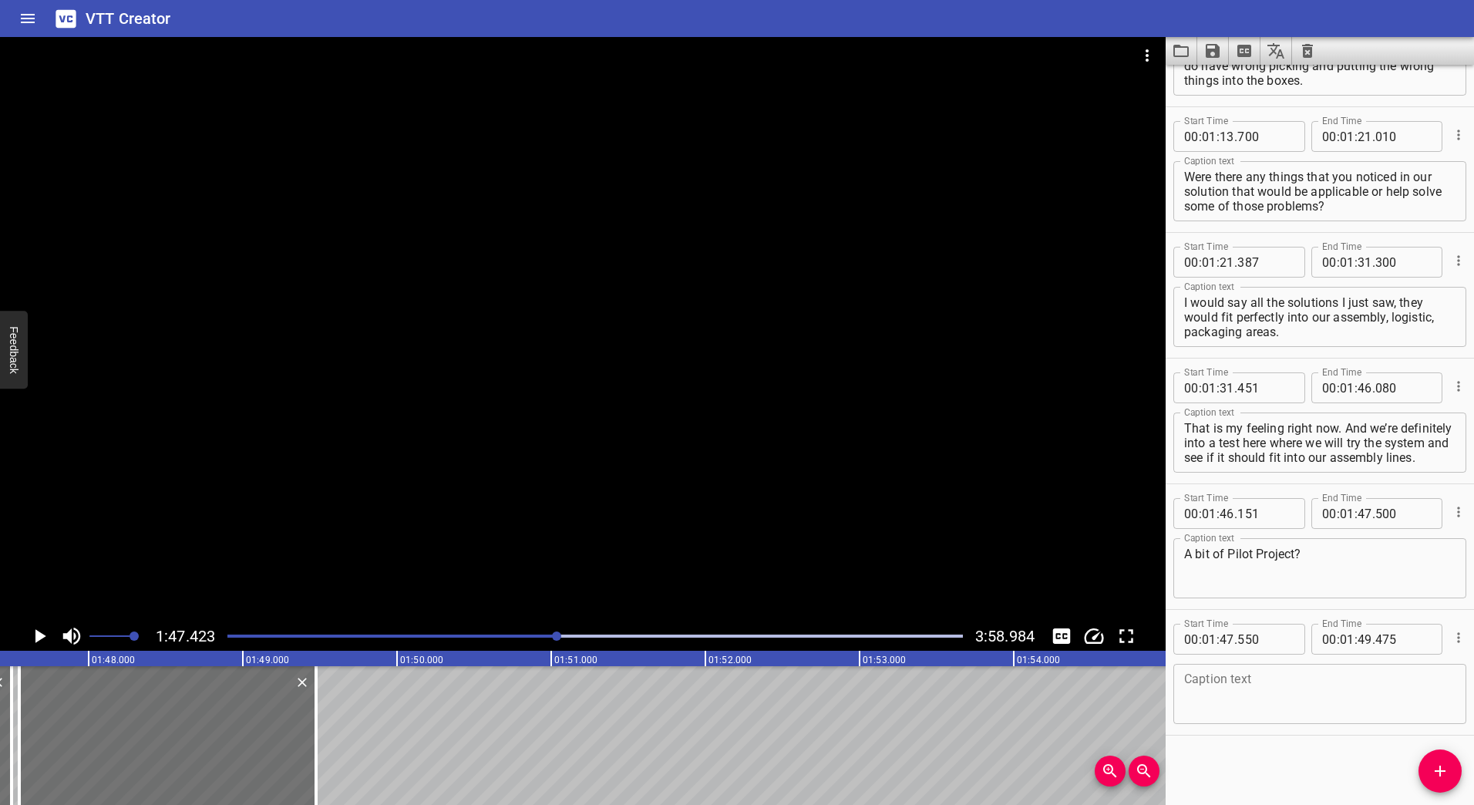
click at [35, 631] on icon "Play/Pause" at bounding box center [39, 636] width 23 height 23
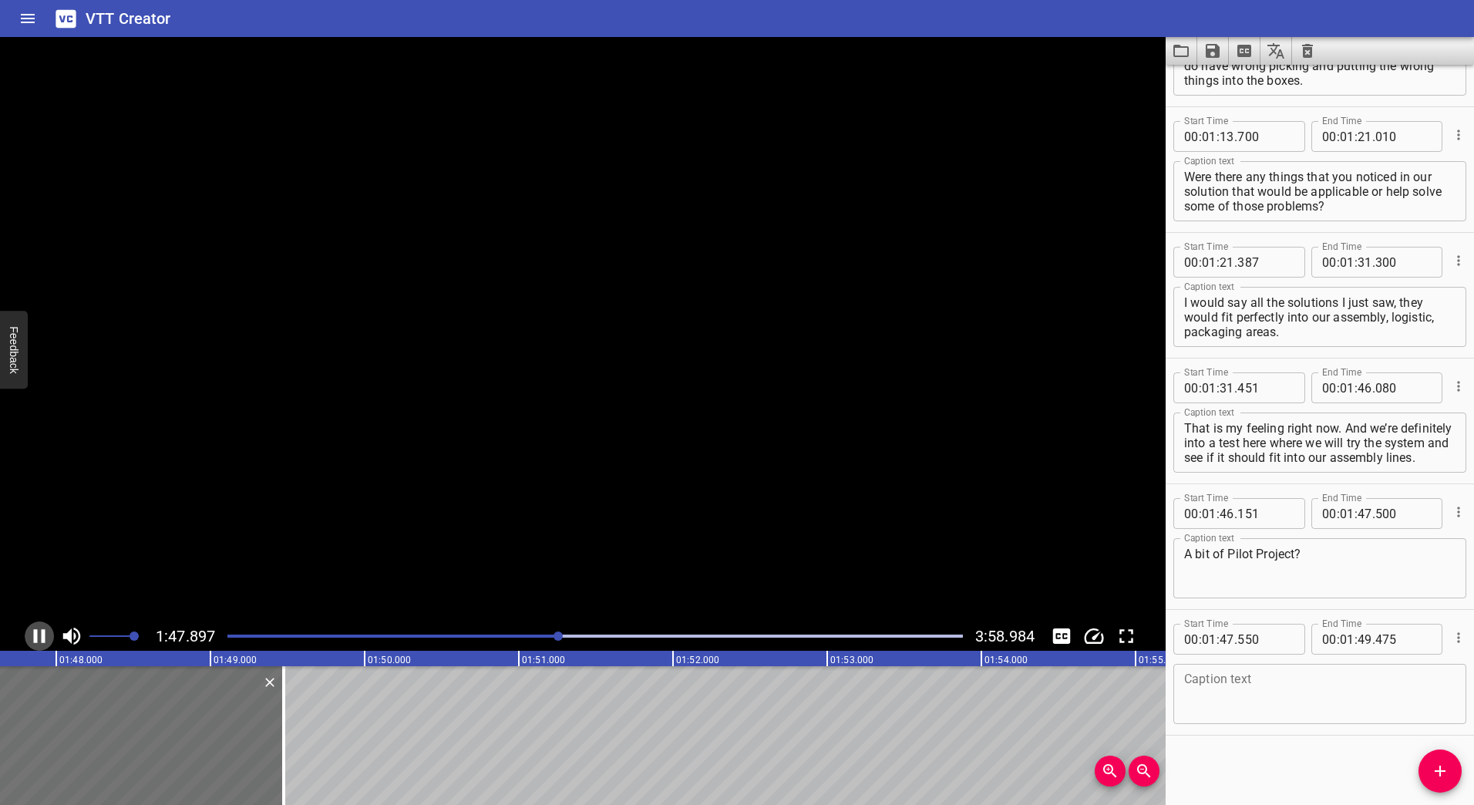
click at [35, 631] on icon "Play/Pause" at bounding box center [40, 636] width 12 height 14
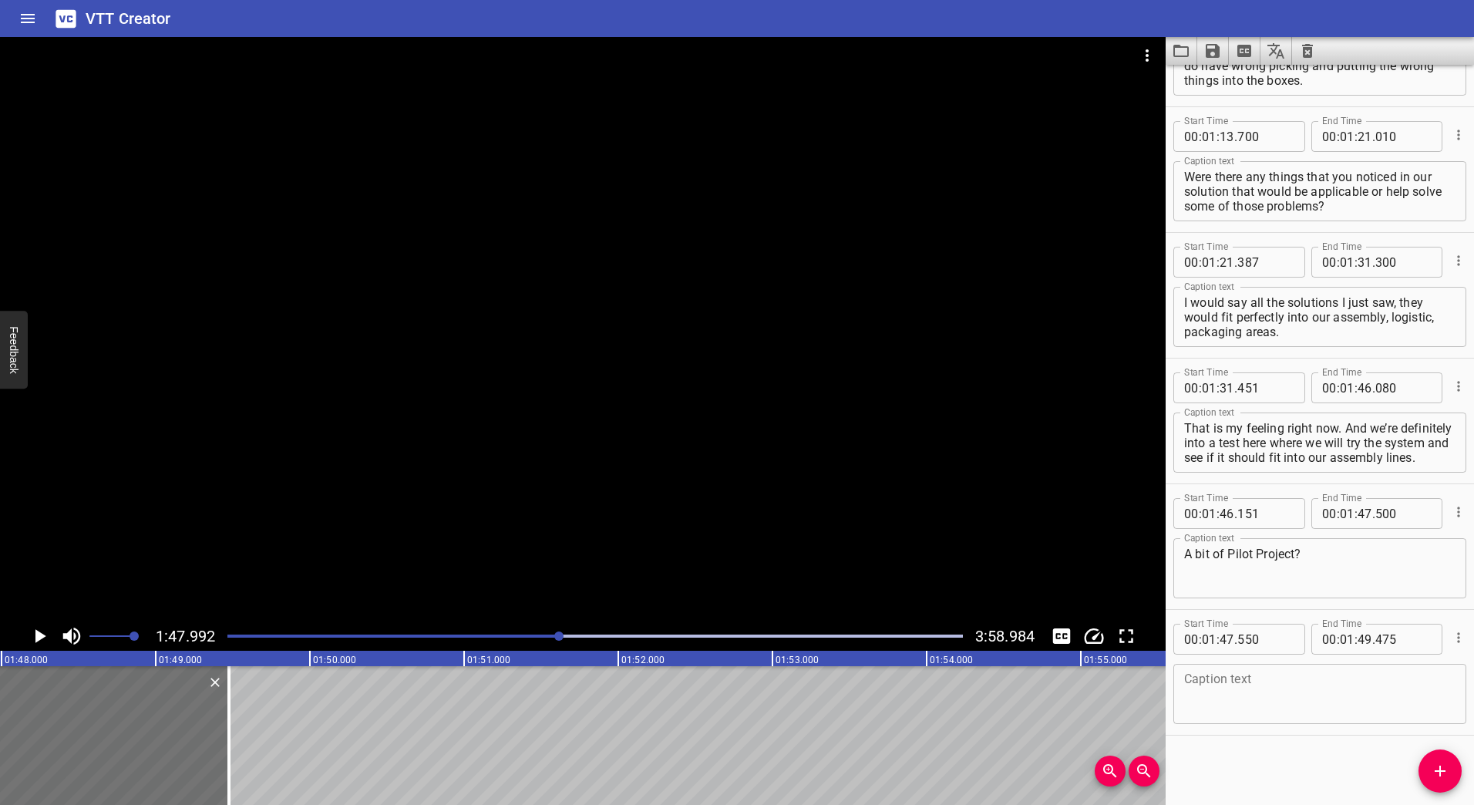
click at [35, 631] on icon "Play/Pause" at bounding box center [39, 636] width 23 height 23
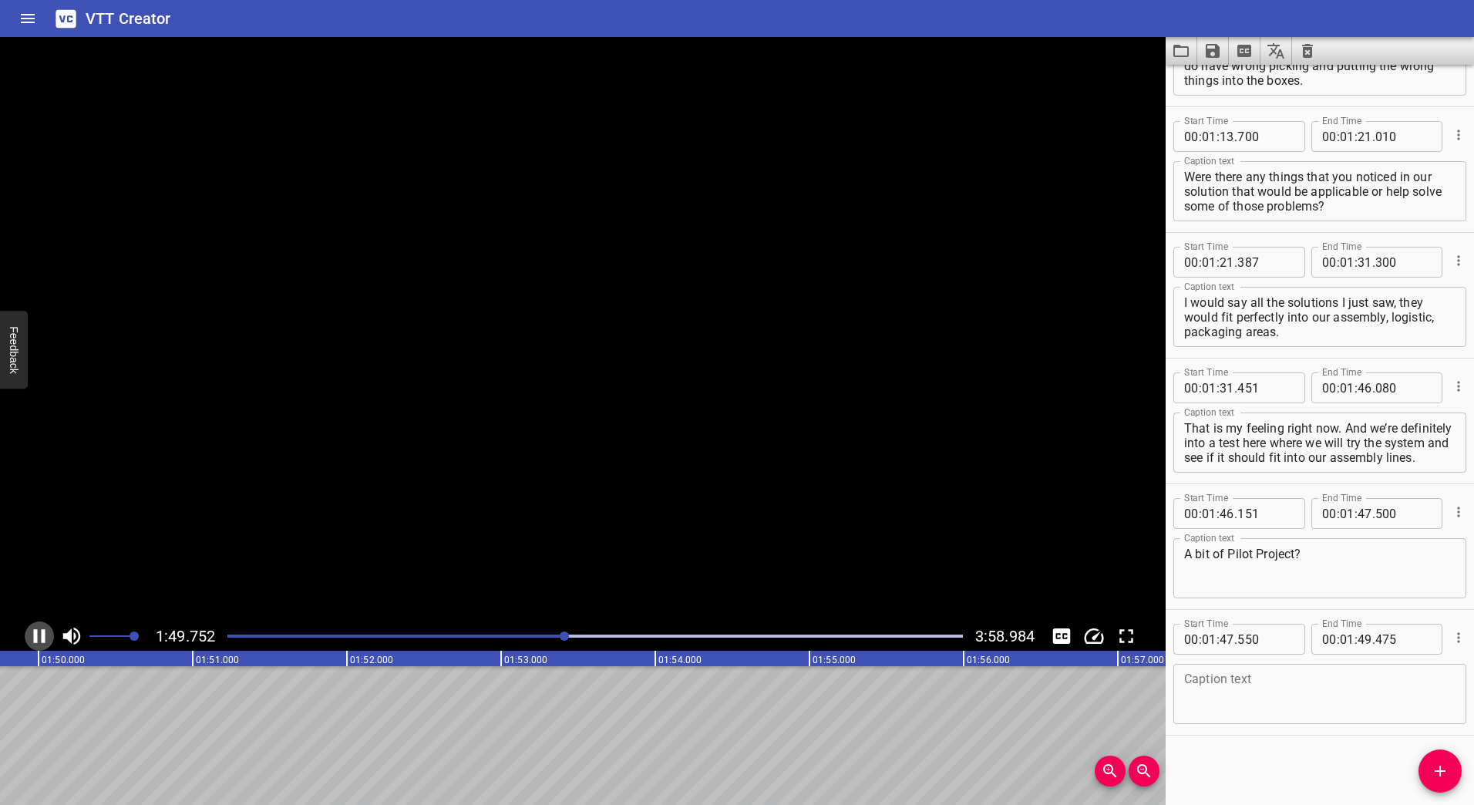
click at [35, 631] on icon "Play/Pause" at bounding box center [40, 636] width 12 height 14
click at [1362, 641] on input "number" at bounding box center [1365, 639] width 15 height 31
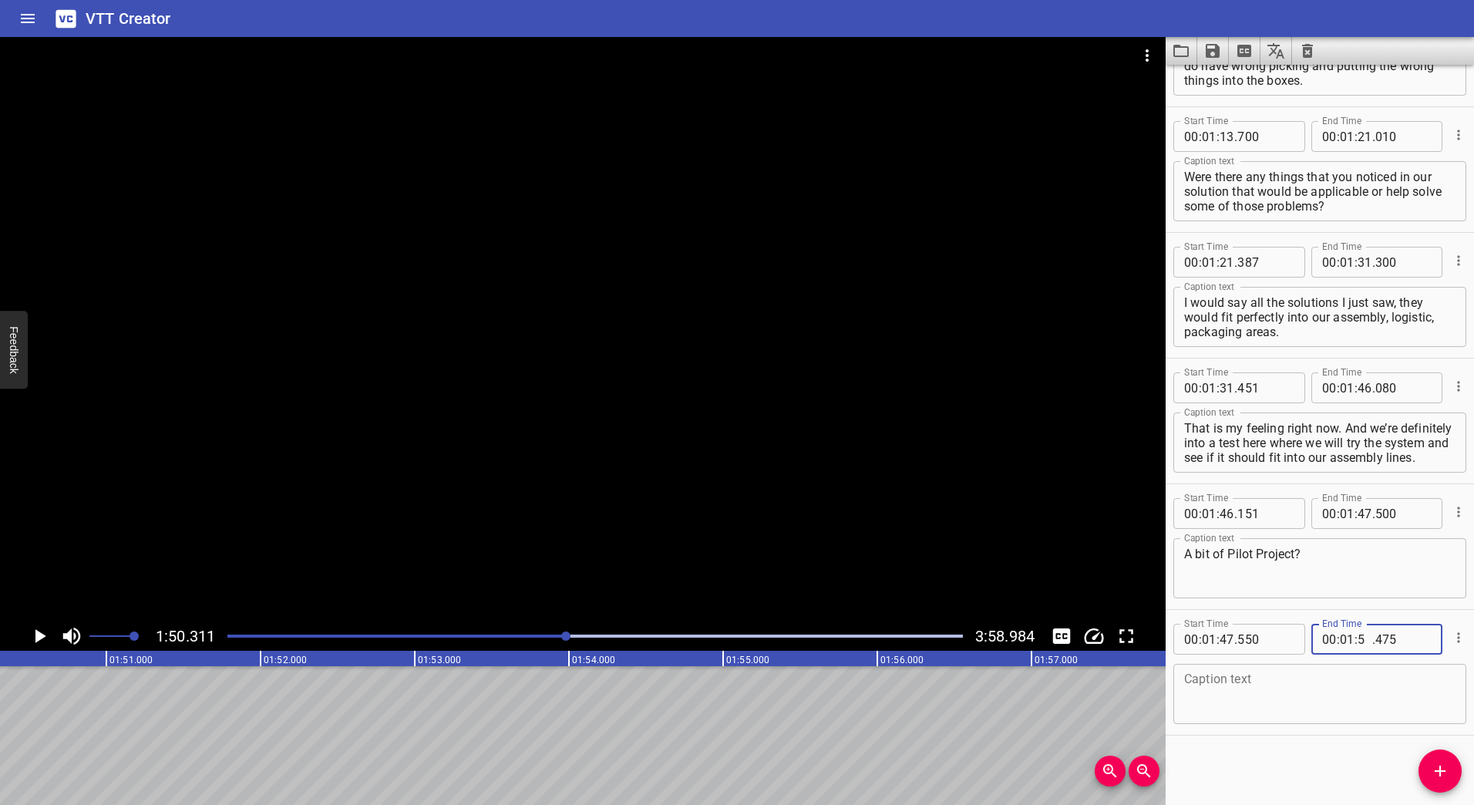
type input "50"
type input "000"
click at [1320, 688] on textarea at bounding box center [1319, 694] width 271 height 44
paste textarea "A pilot project. A concept study."
type textarea "A pilot project. A concept study."
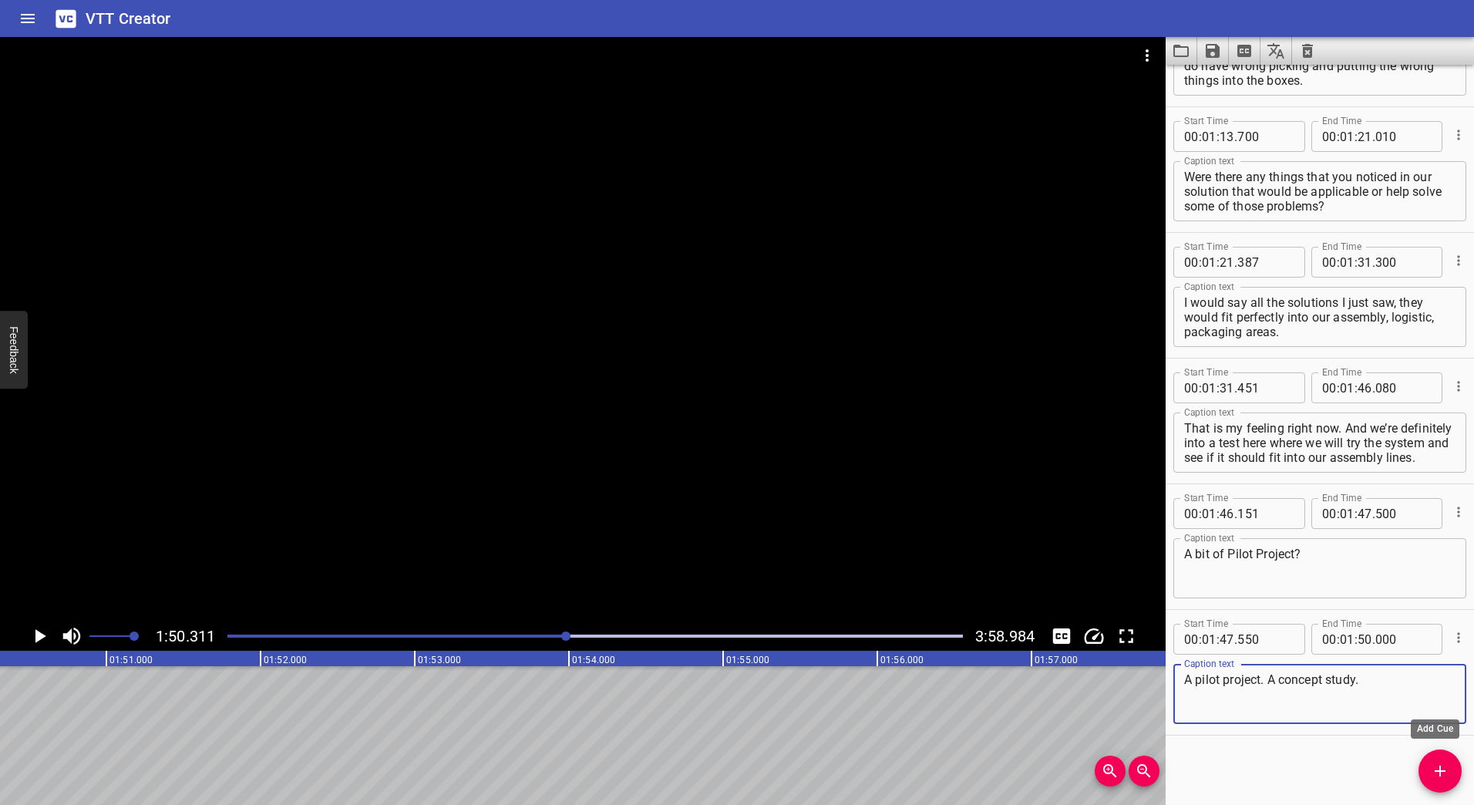
click at [1432, 763] on icon "Add Cue" at bounding box center [1440, 771] width 19 height 19
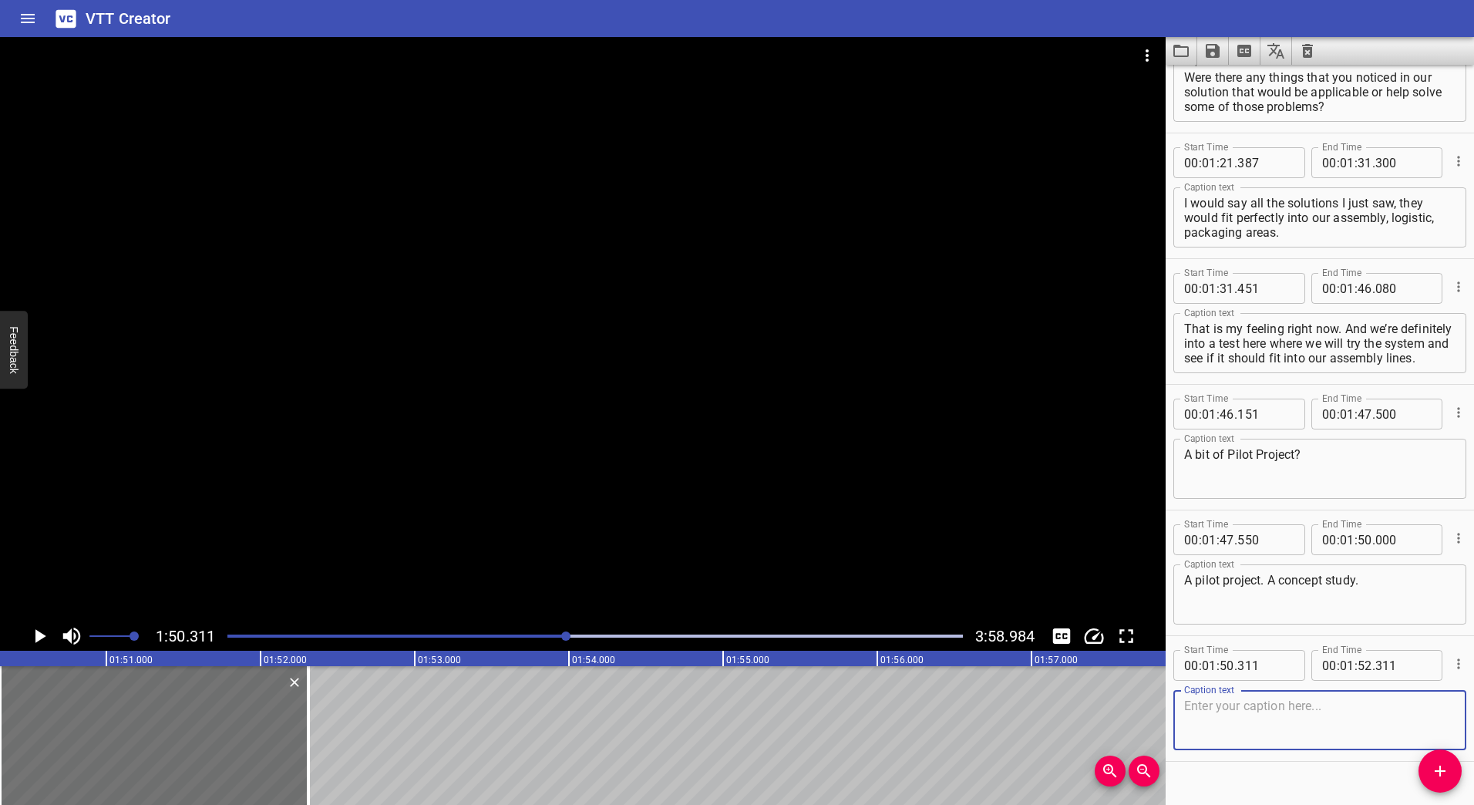
scroll to position [966, 0]
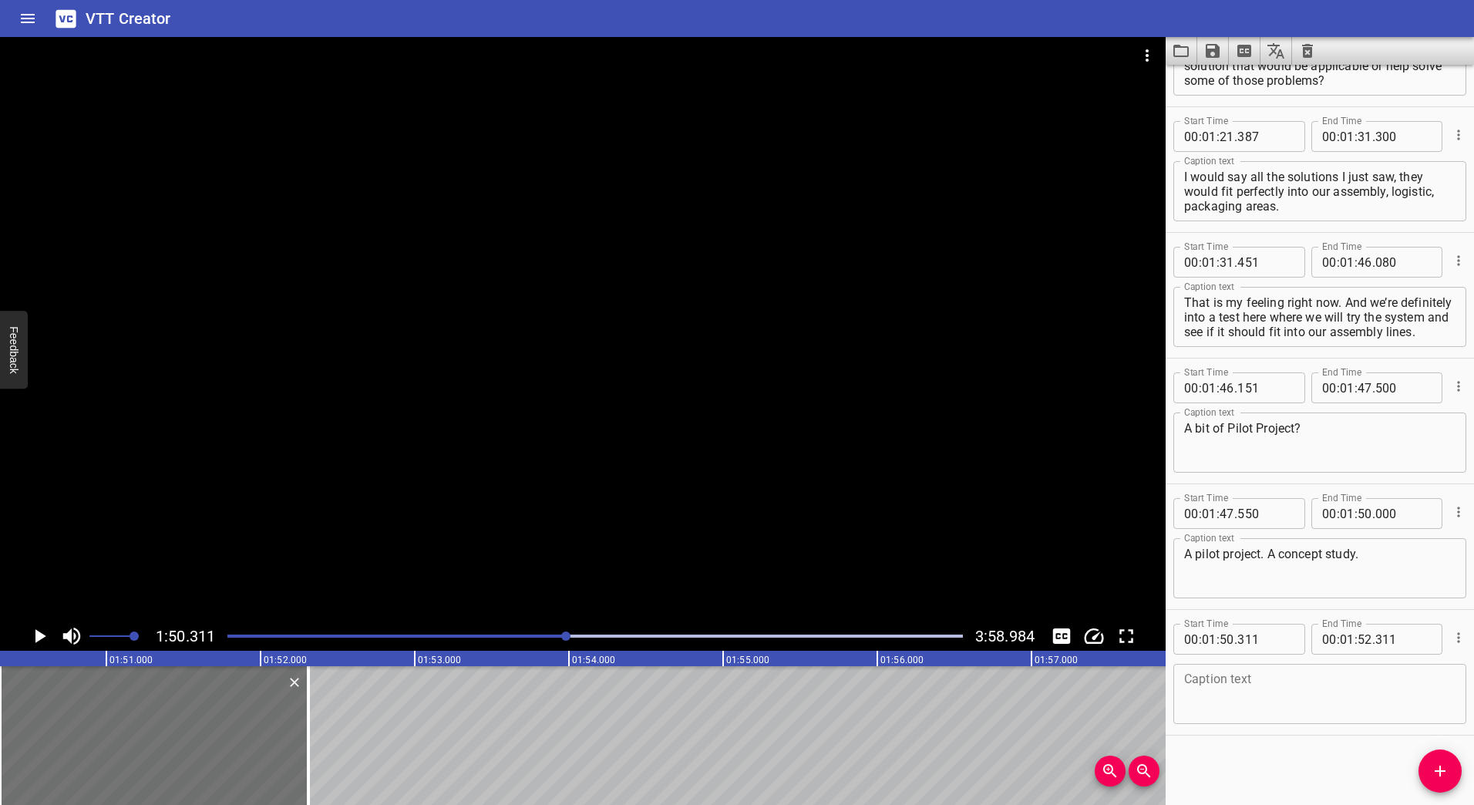
click at [536, 383] on div at bounding box center [583, 329] width 1166 height 584
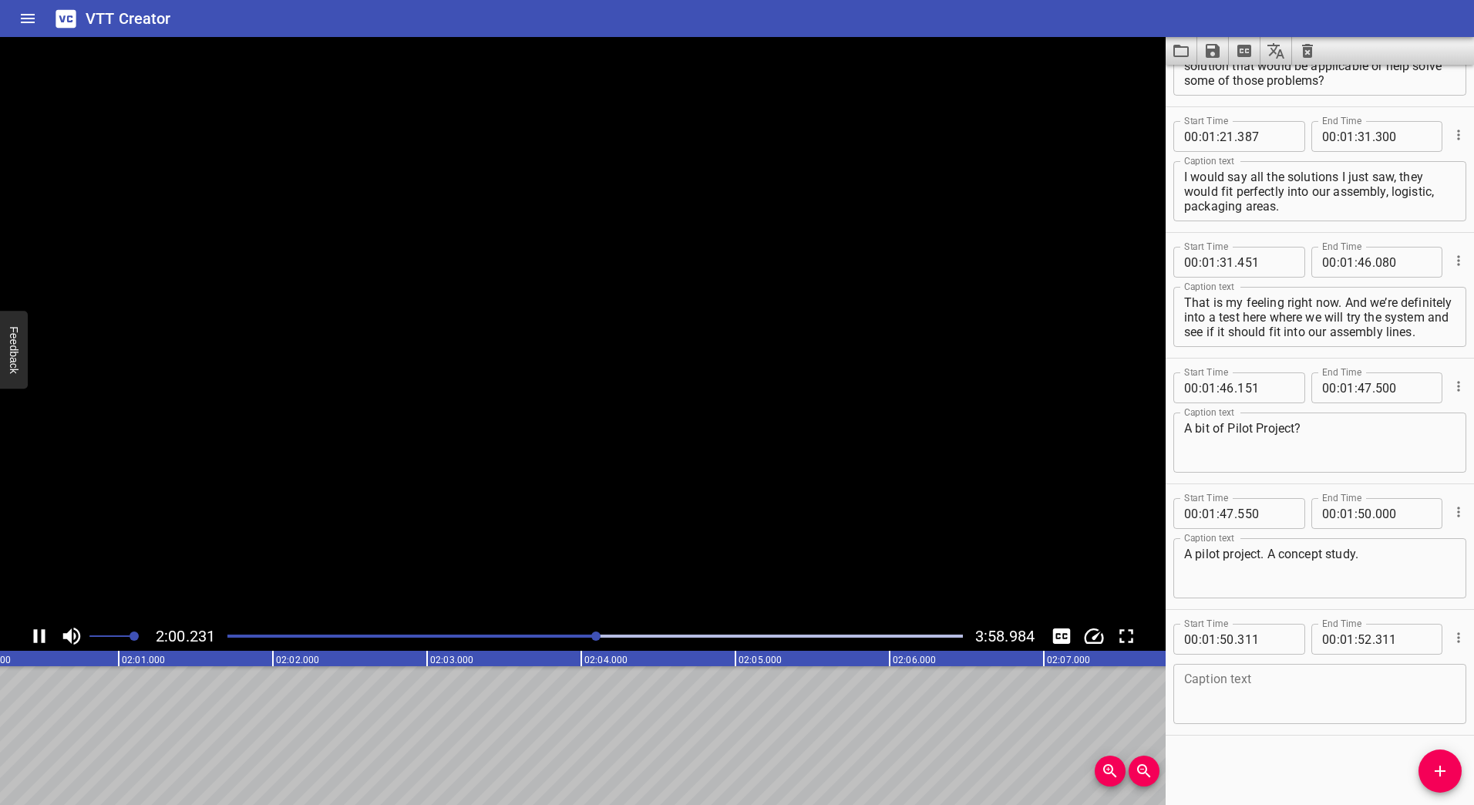
click at [41, 638] on icon "Play/Pause" at bounding box center [39, 636] width 23 height 23
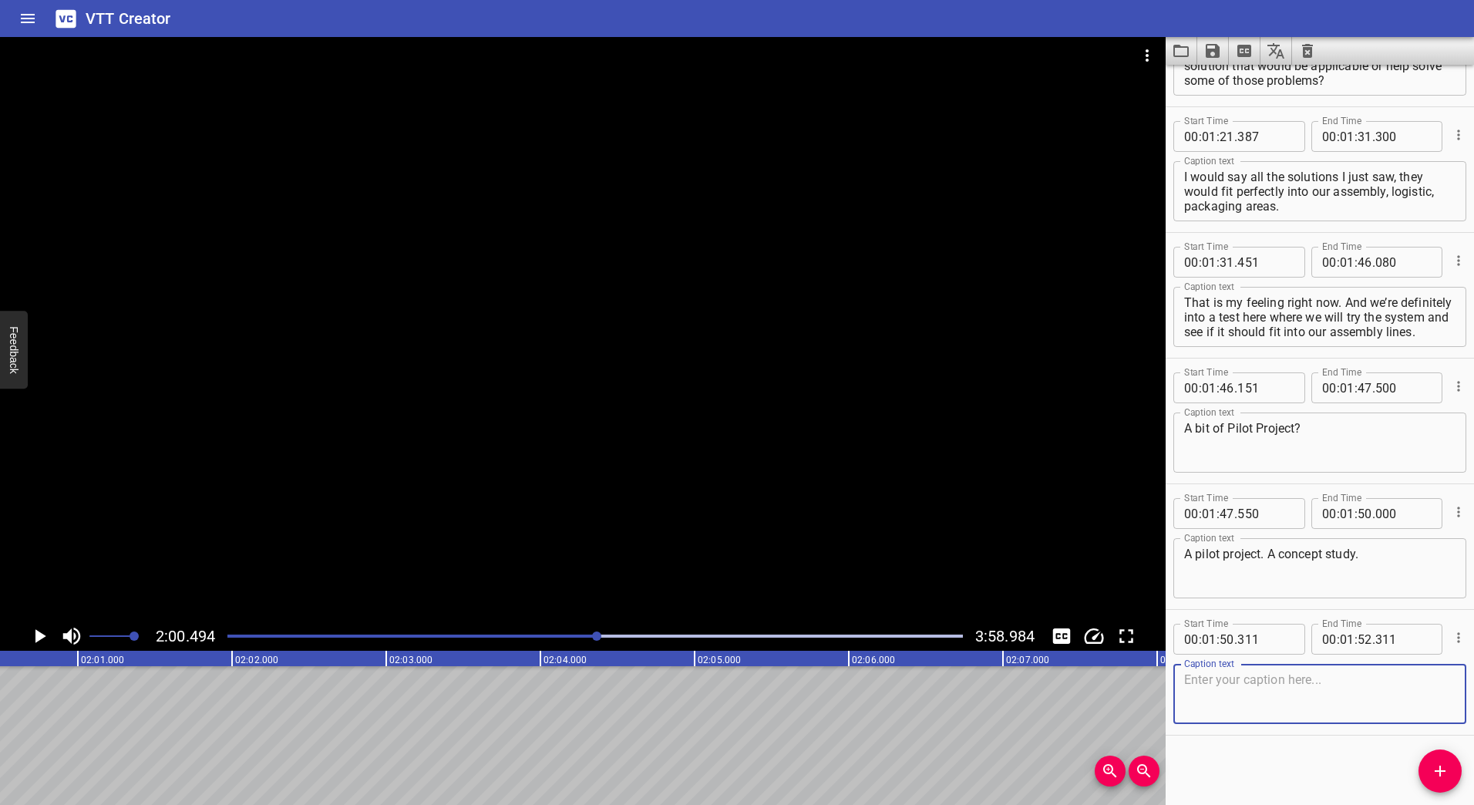
click at [1316, 692] on textarea at bounding box center [1319, 694] width 271 height 44
paste textarea "In the future, how could you see a solution like this helping optimize your guy…"
click at [1414, 696] on textarea "In the future, how could you see a solution like this helping optimize your guy…" at bounding box center [1319, 694] width 271 height 44
type textarea "In the future, how could you see a solution like this helping optimize your guy…"
click at [1358, 641] on input "number" at bounding box center [1365, 639] width 15 height 31
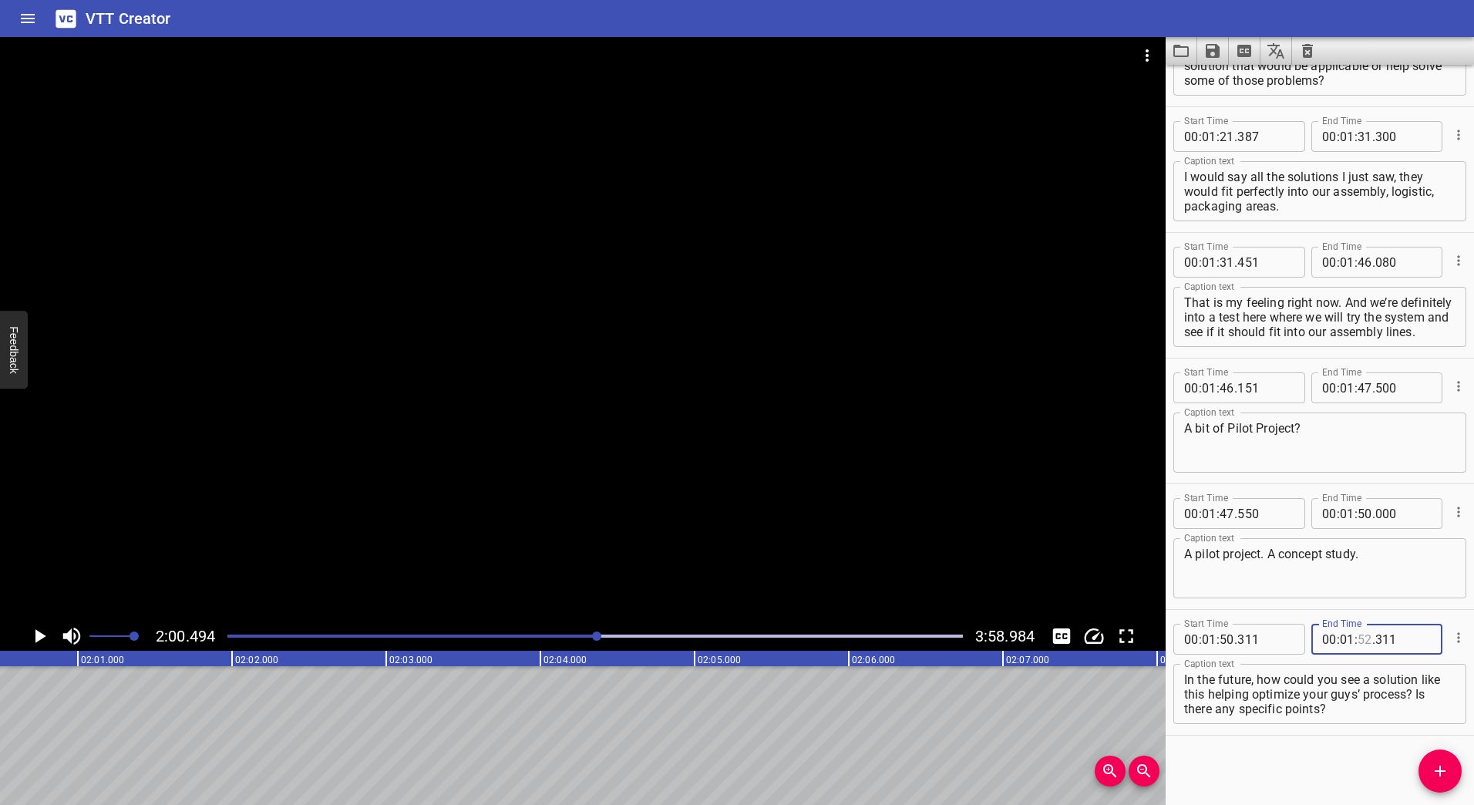
type input "52"
click at [1340, 640] on input "number" at bounding box center [1347, 639] width 15 height 31
type input "02"
type input "00"
type input "200"
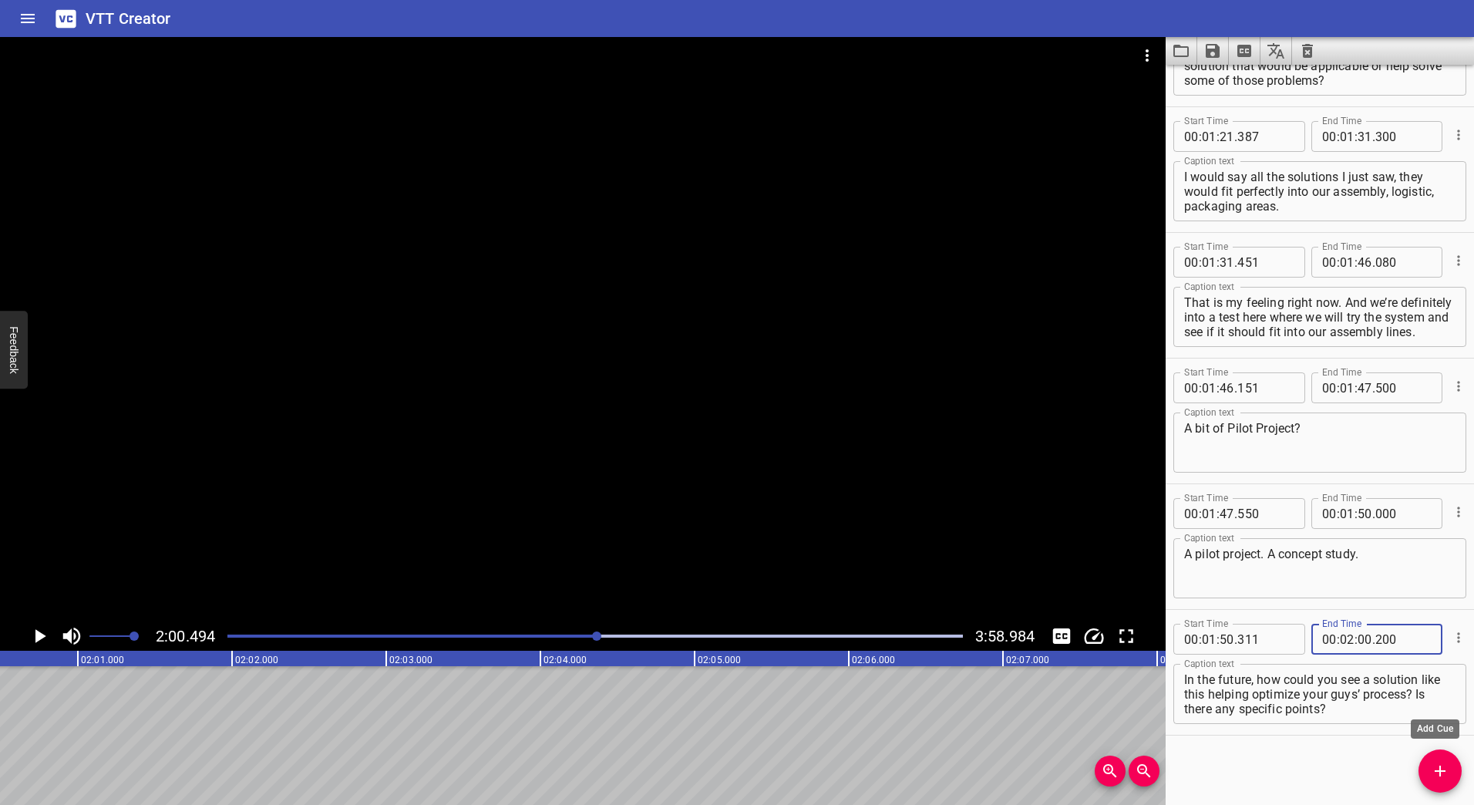
click at [1443, 763] on icon "Add Cue" at bounding box center [1440, 771] width 19 height 19
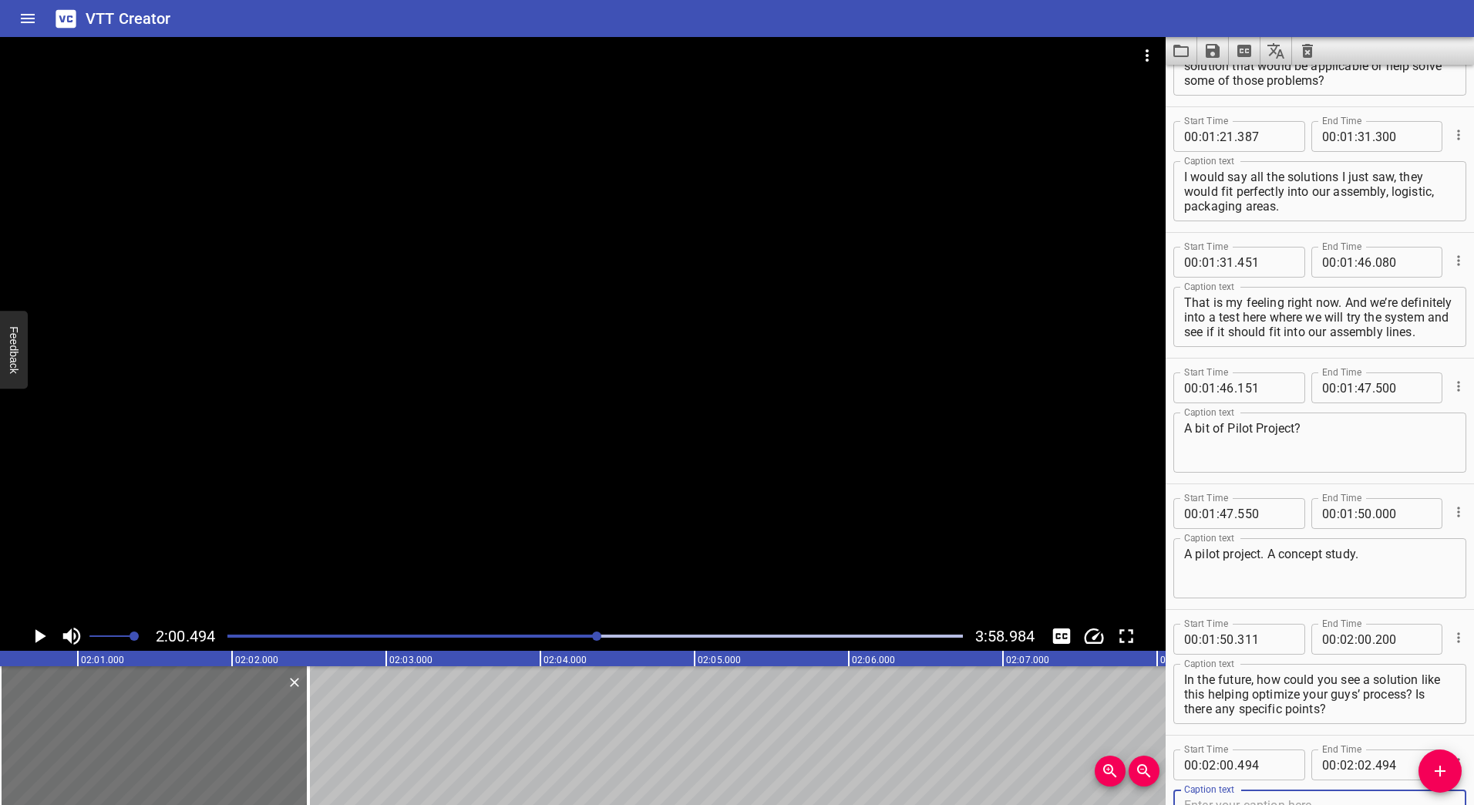
scroll to position [974, 0]
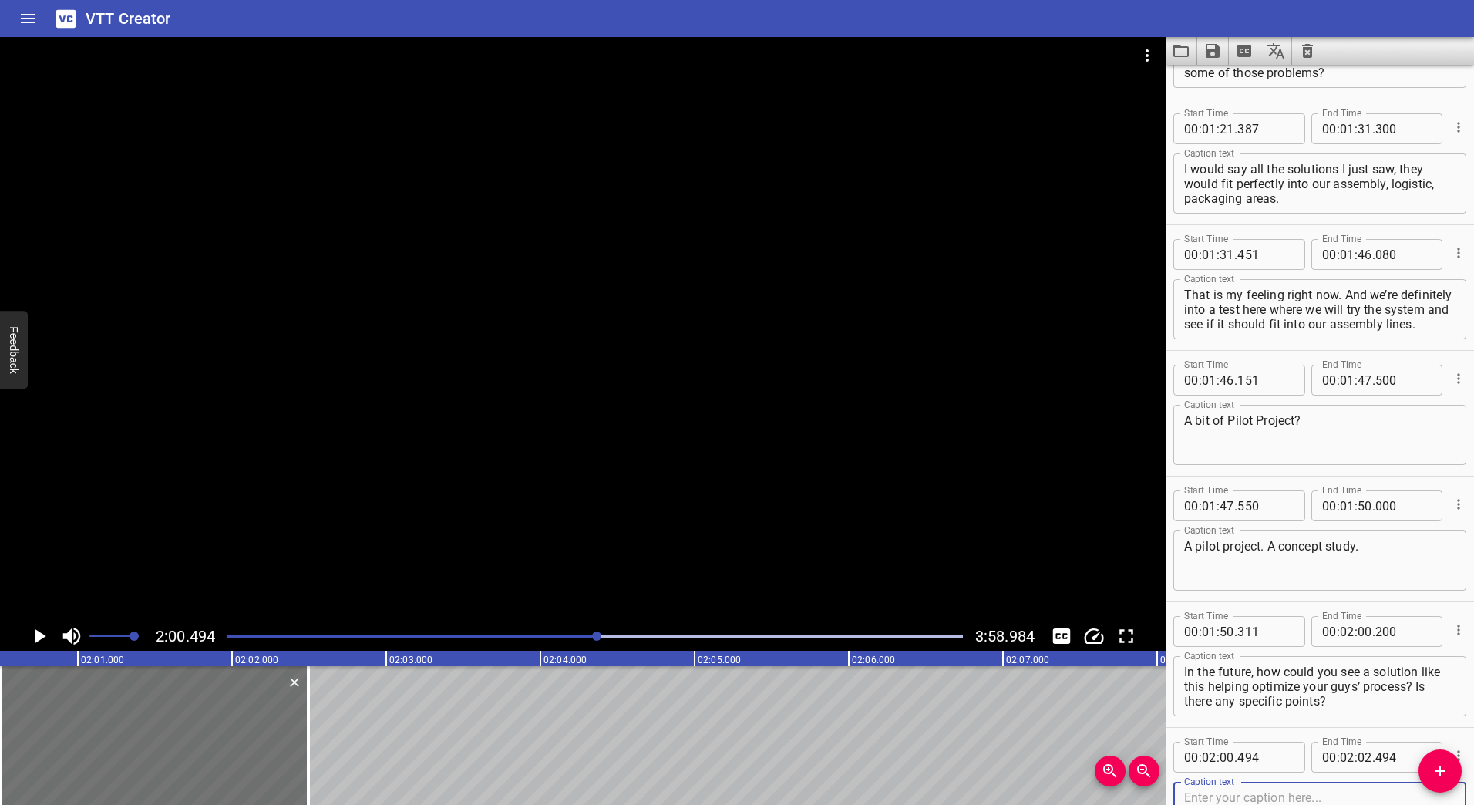
click at [541, 636] on div "Play progress" at bounding box center [231, 636] width 736 height 3
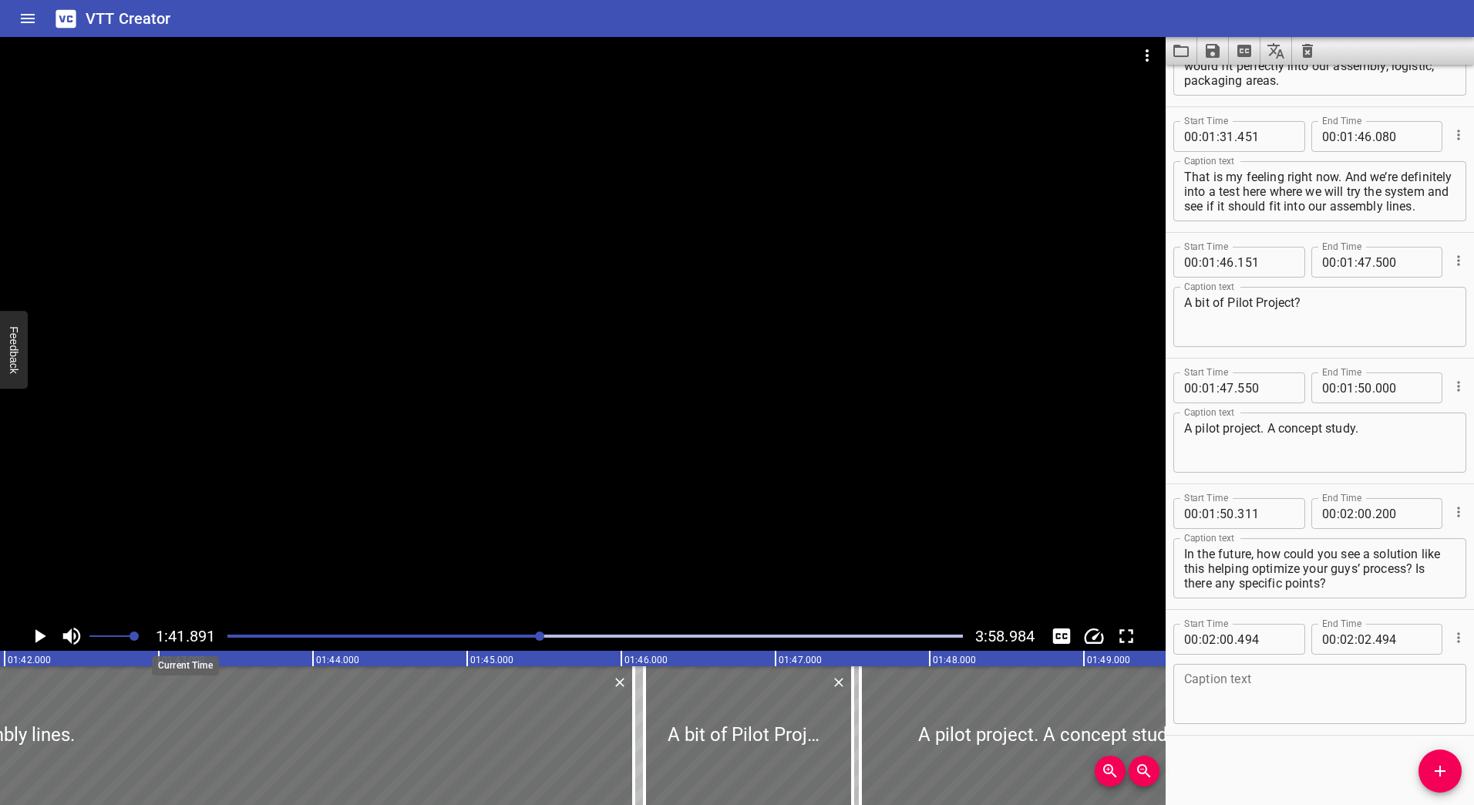
scroll to position [0, 15711]
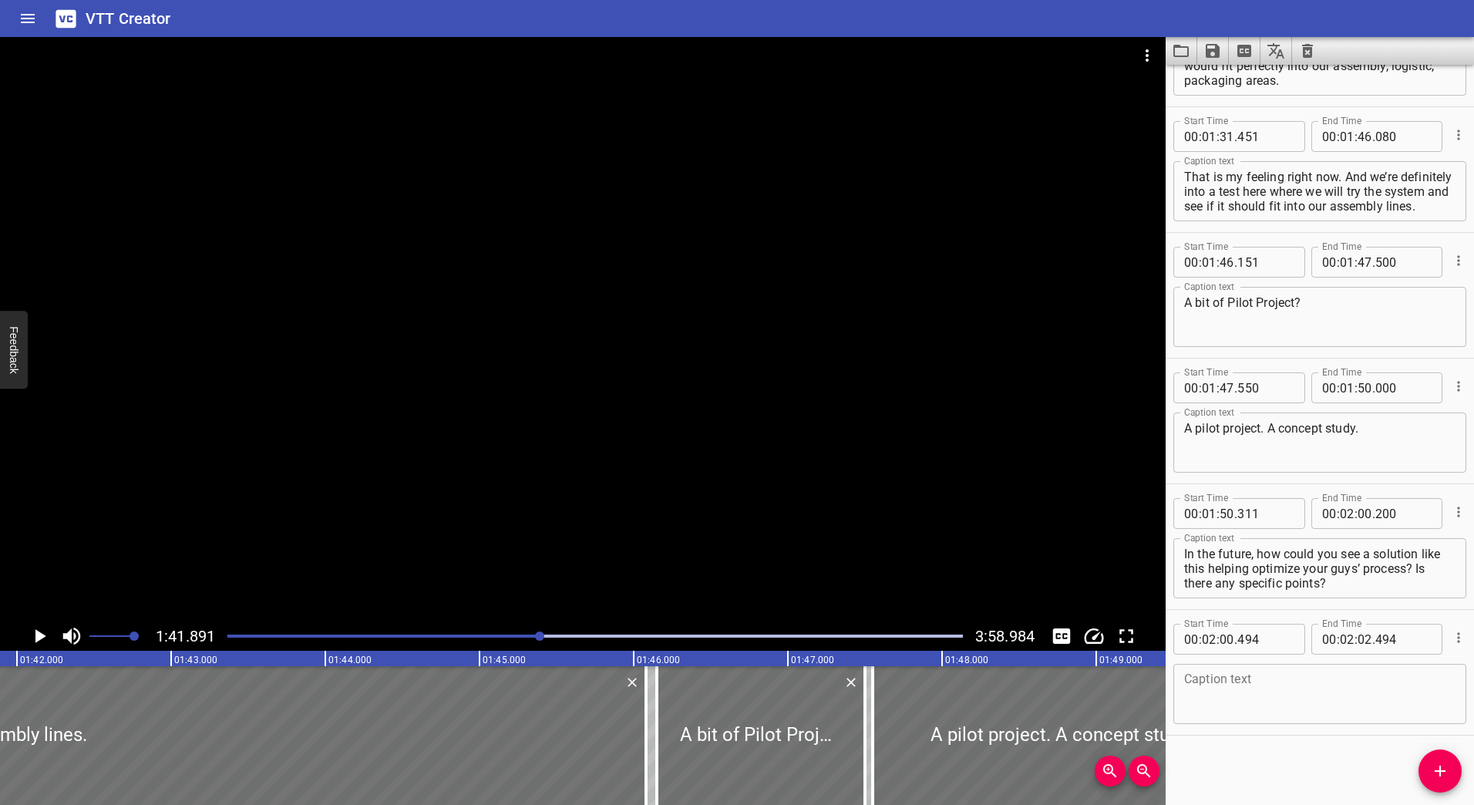
click at [39, 633] on icon "Play/Pause" at bounding box center [40, 636] width 11 height 14
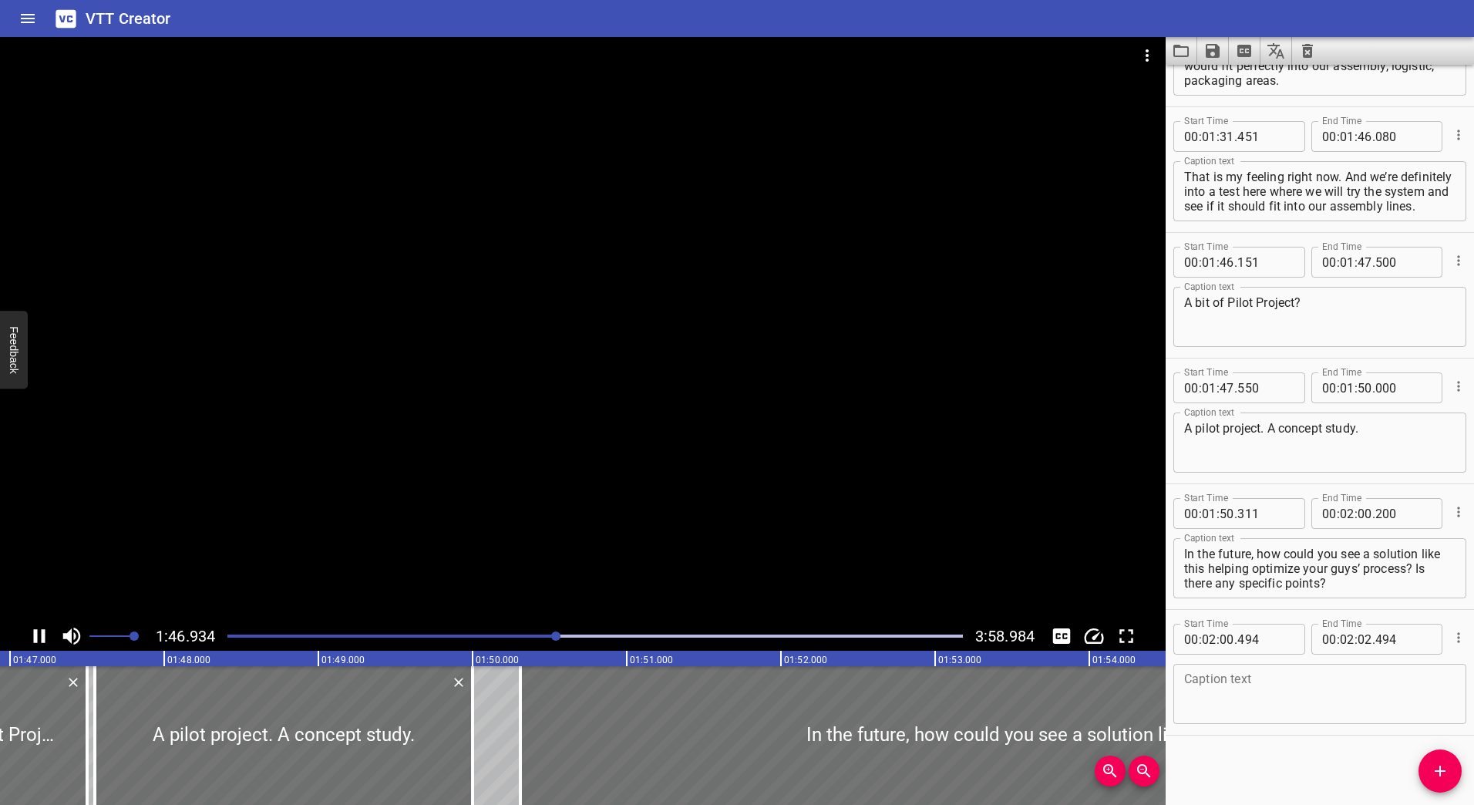
click at [36, 633] on icon "Play/Pause" at bounding box center [40, 636] width 12 height 14
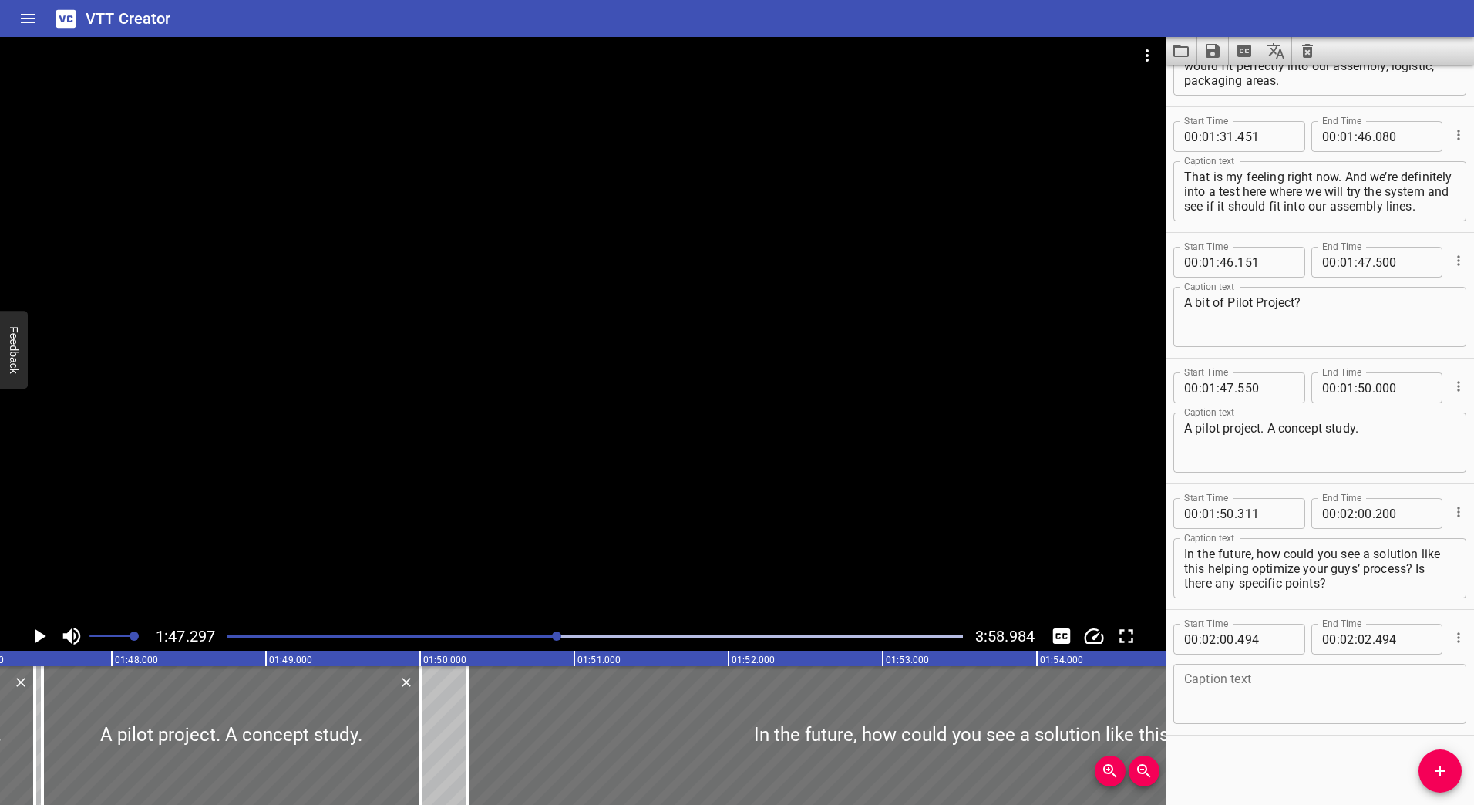
scroll to position [0, 16545]
click at [513, 635] on div "Play progress" at bounding box center [191, 636] width 736 height 3
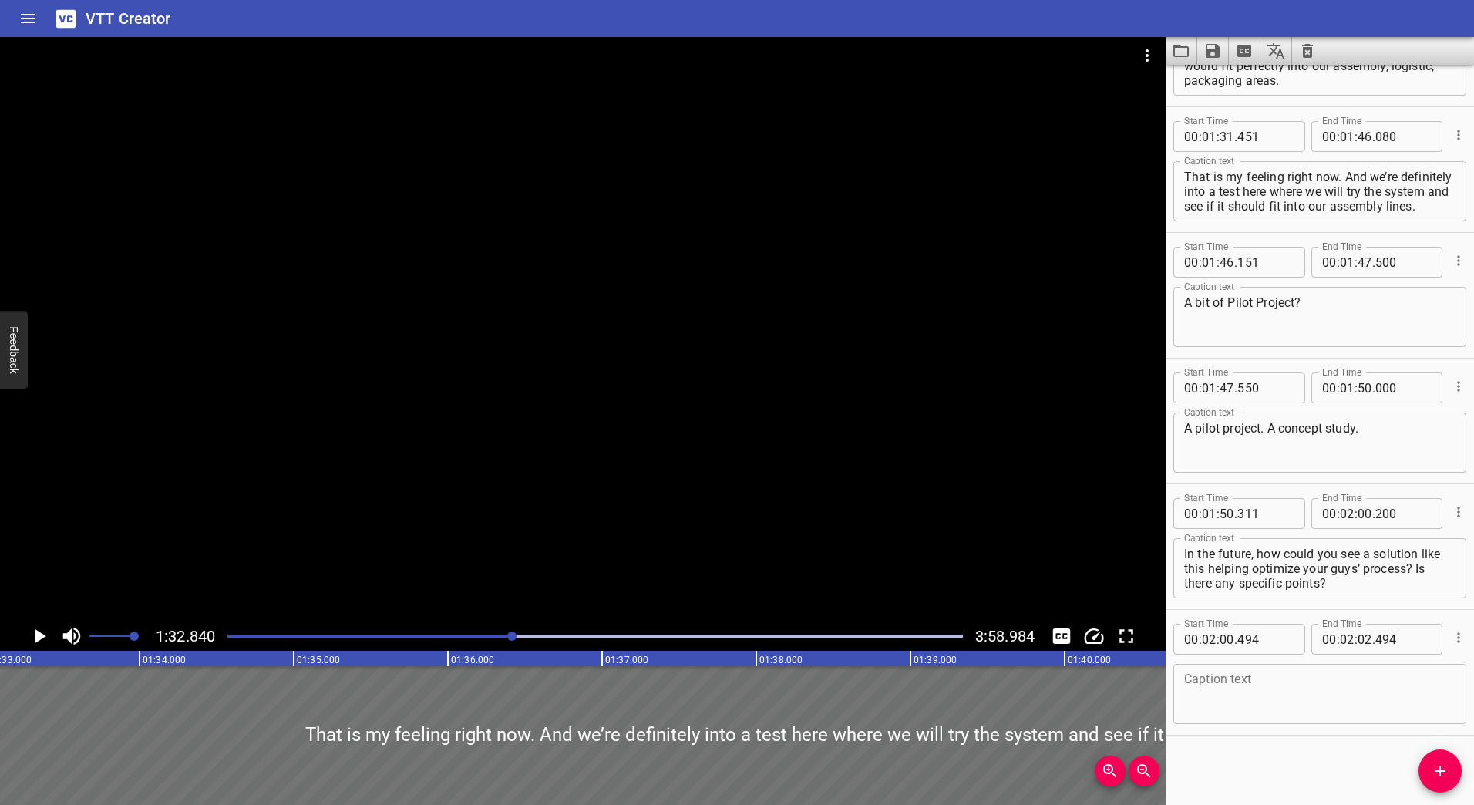
scroll to position [0, 14316]
click at [29, 635] on icon "Play/Pause" at bounding box center [39, 636] width 23 height 23
click at [29, 634] on icon "Play/Pause" at bounding box center [39, 636] width 23 height 23
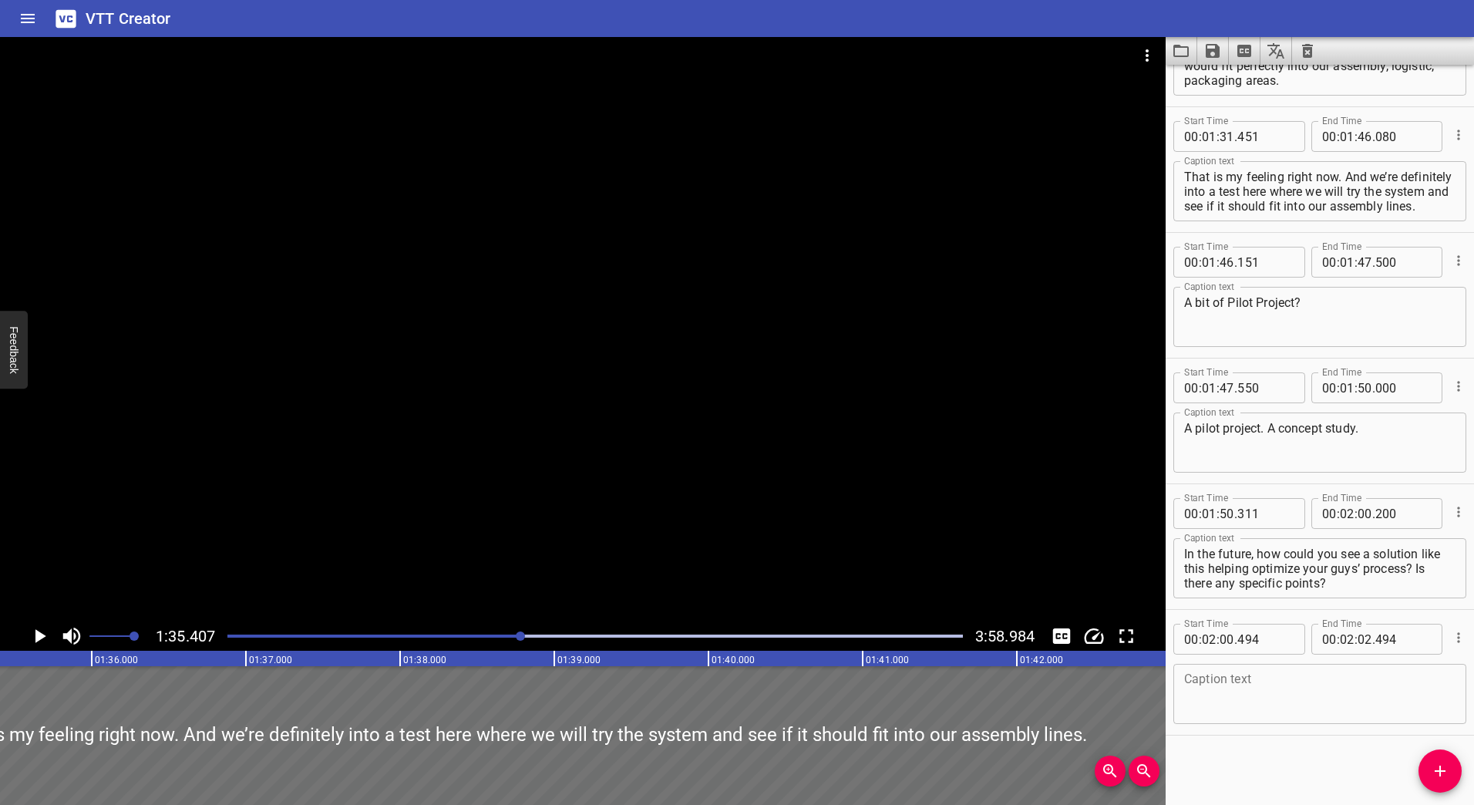
click at [483, 637] on div "Play progress" at bounding box center [154, 636] width 736 height 3
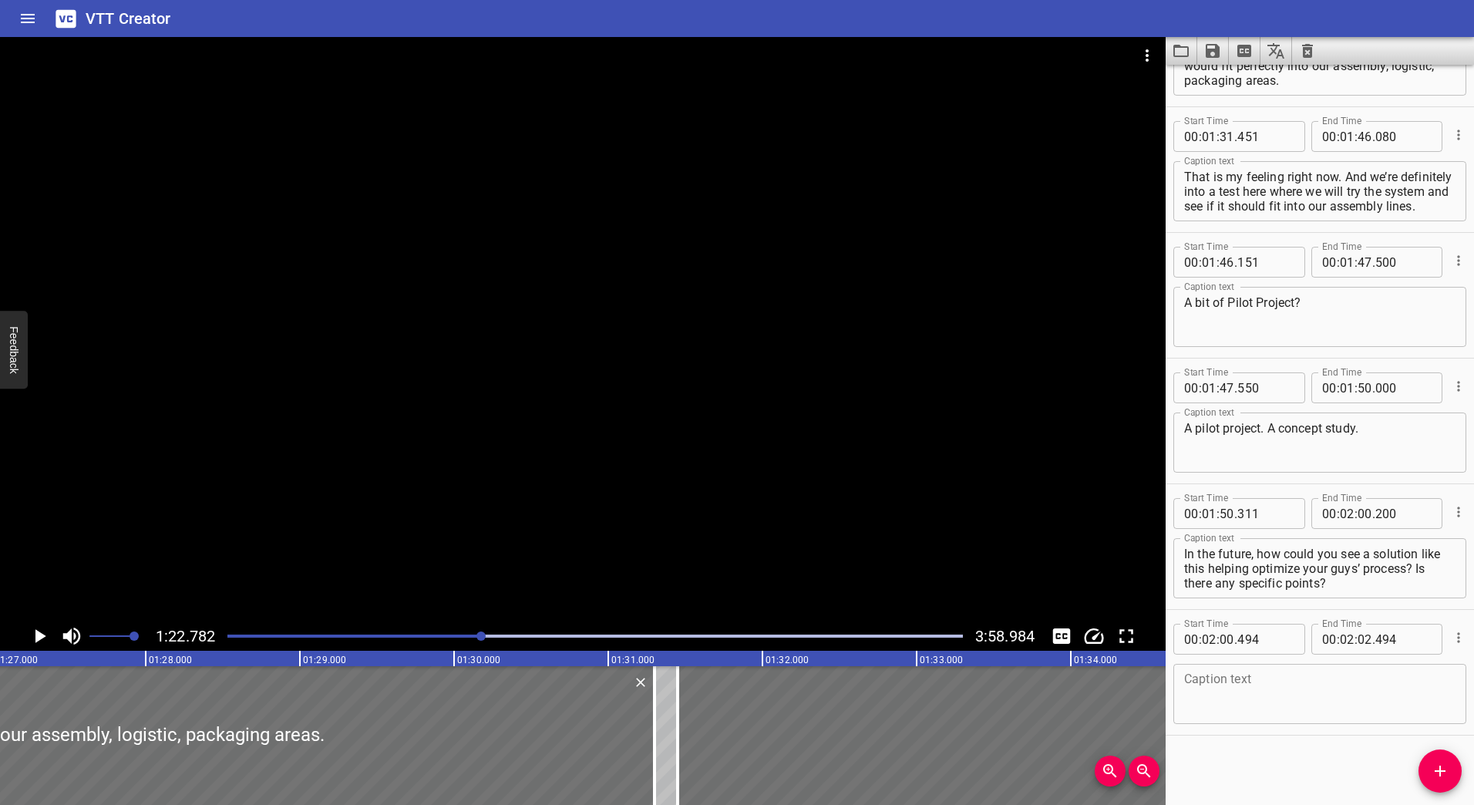
scroll to position [0, 12765]
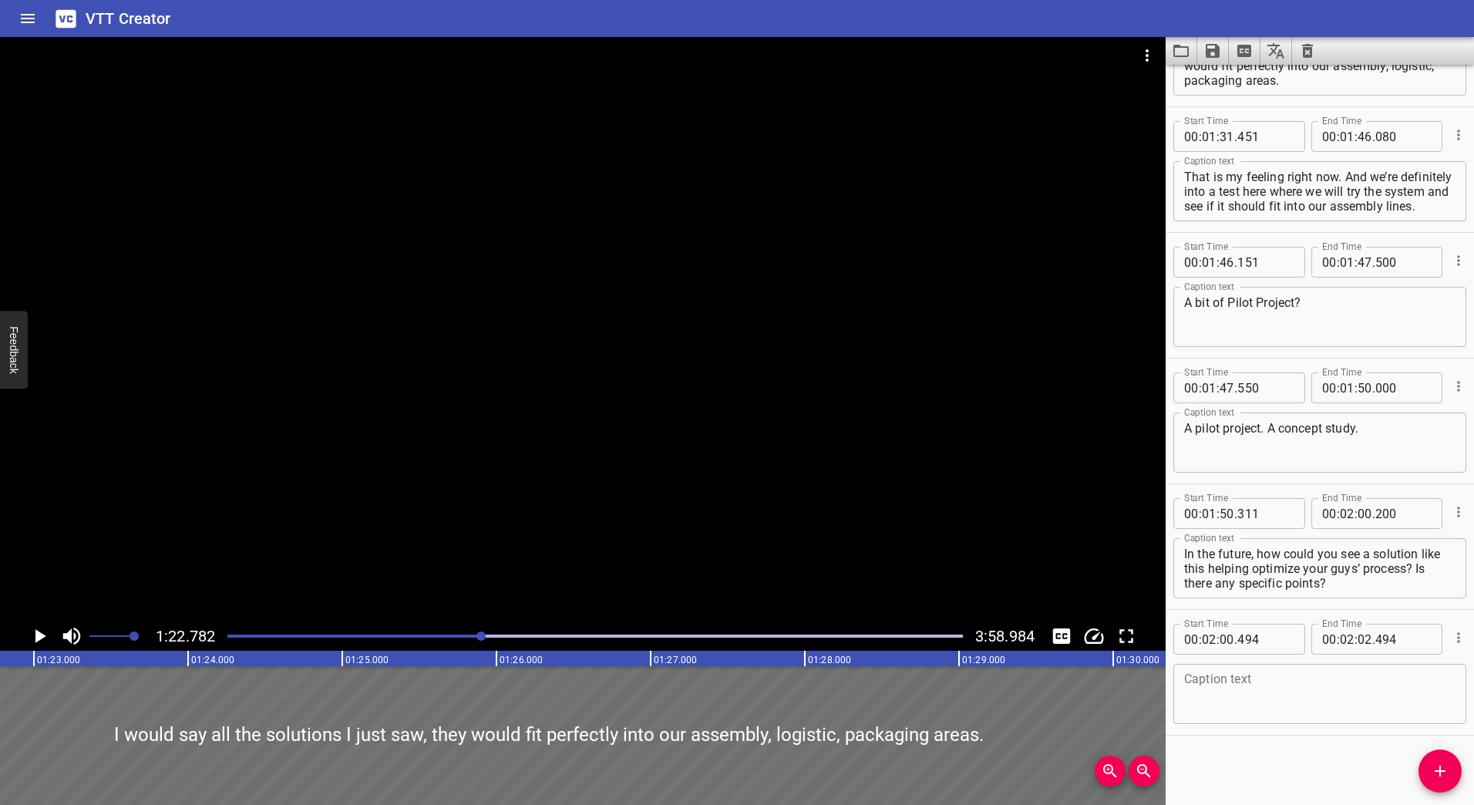
click at [35, 636] on icon "Play/Pause" at bounding box center [40, 636] width 11 height 14
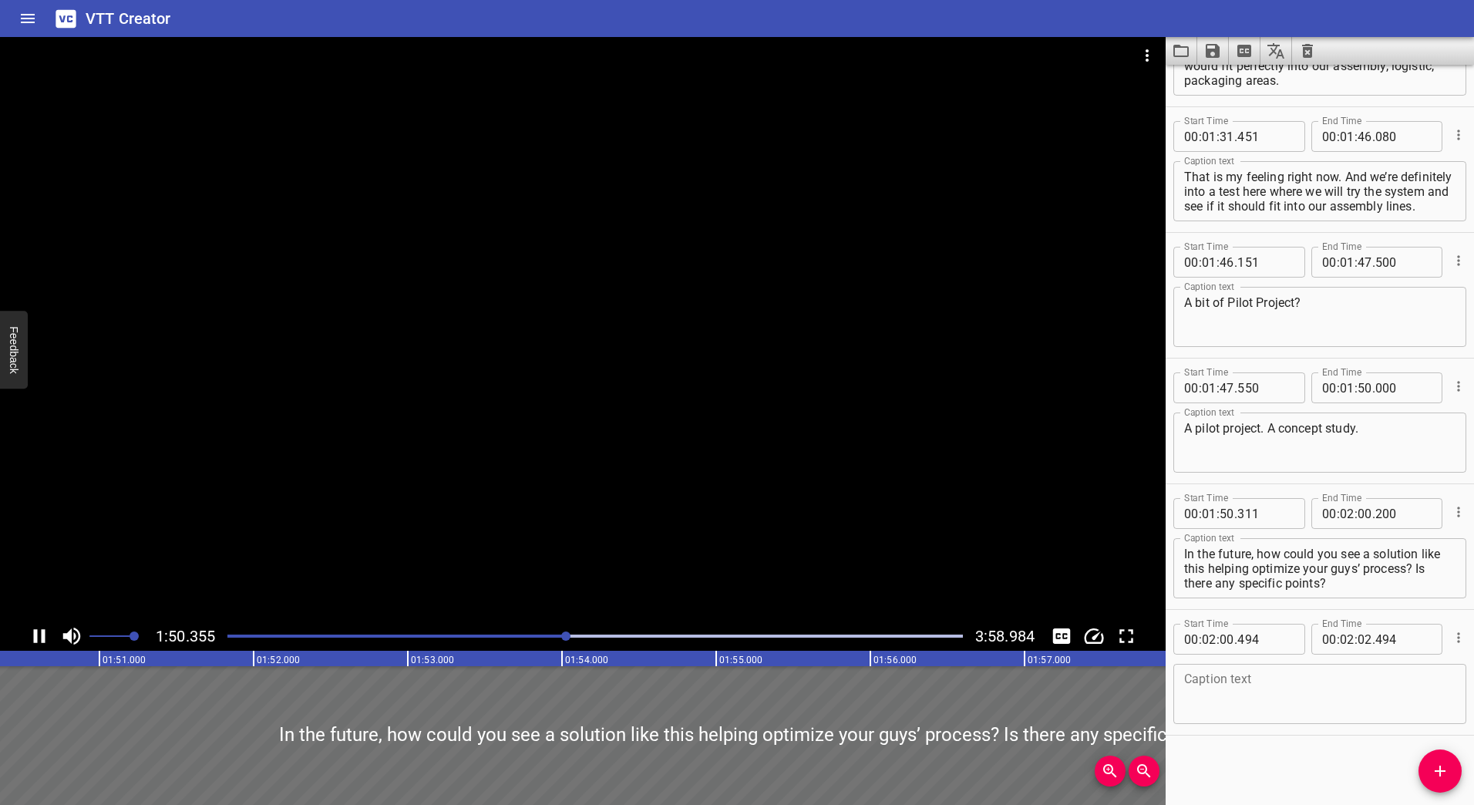
click at [42, 634] on icon "Play/Pause" at bounding box center [40, 636] width 12 height 14
click at [42, 634] on icon "Play/Pause" at bounding box center [40, 636] width 11 height 14
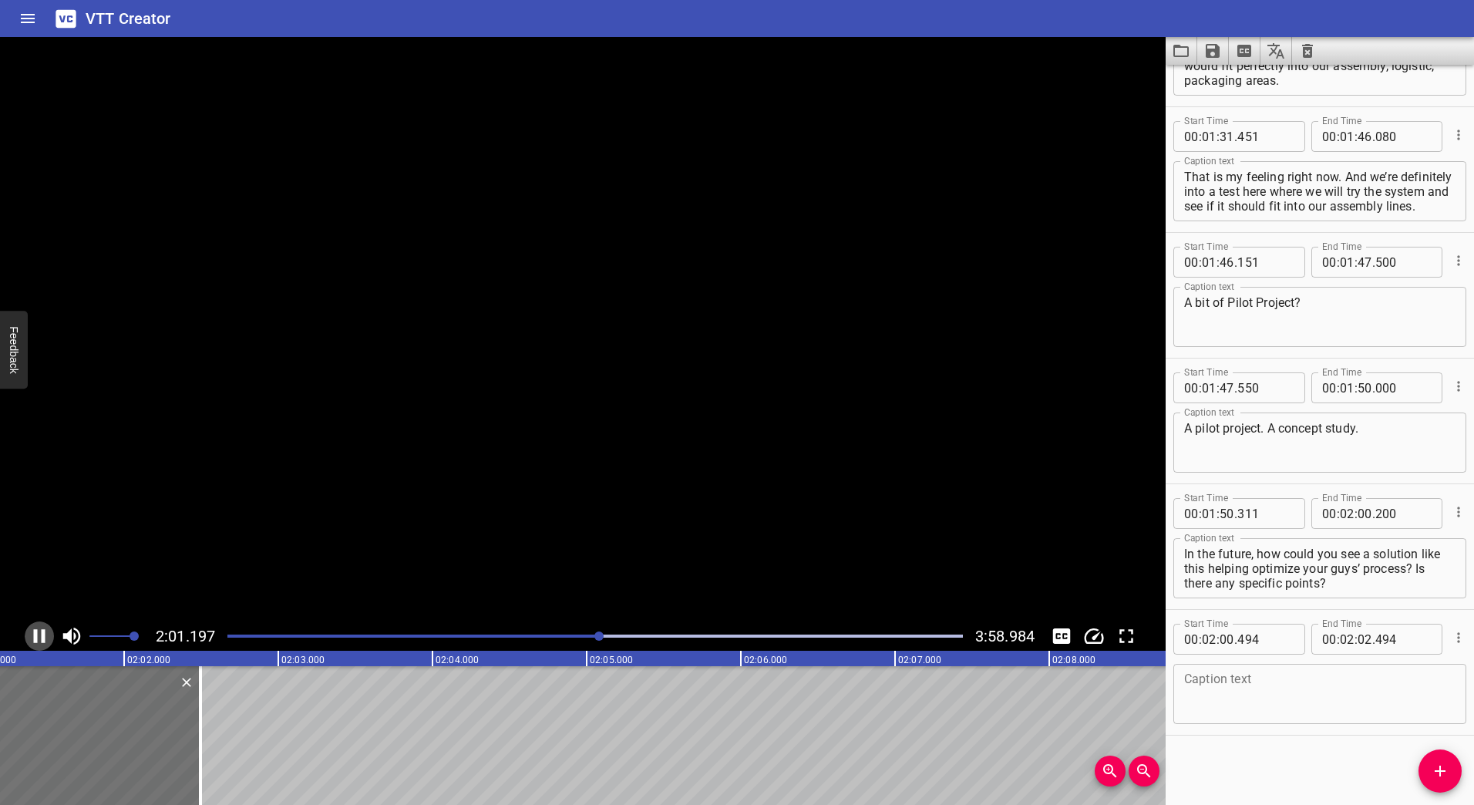
click at [42, 634] on icon "Play/Pause" at bounding box center [40, 636] width 12 height 14
click at [590, 635] on div "Play progress" at bounding box center [234, 636] width 736 height 3
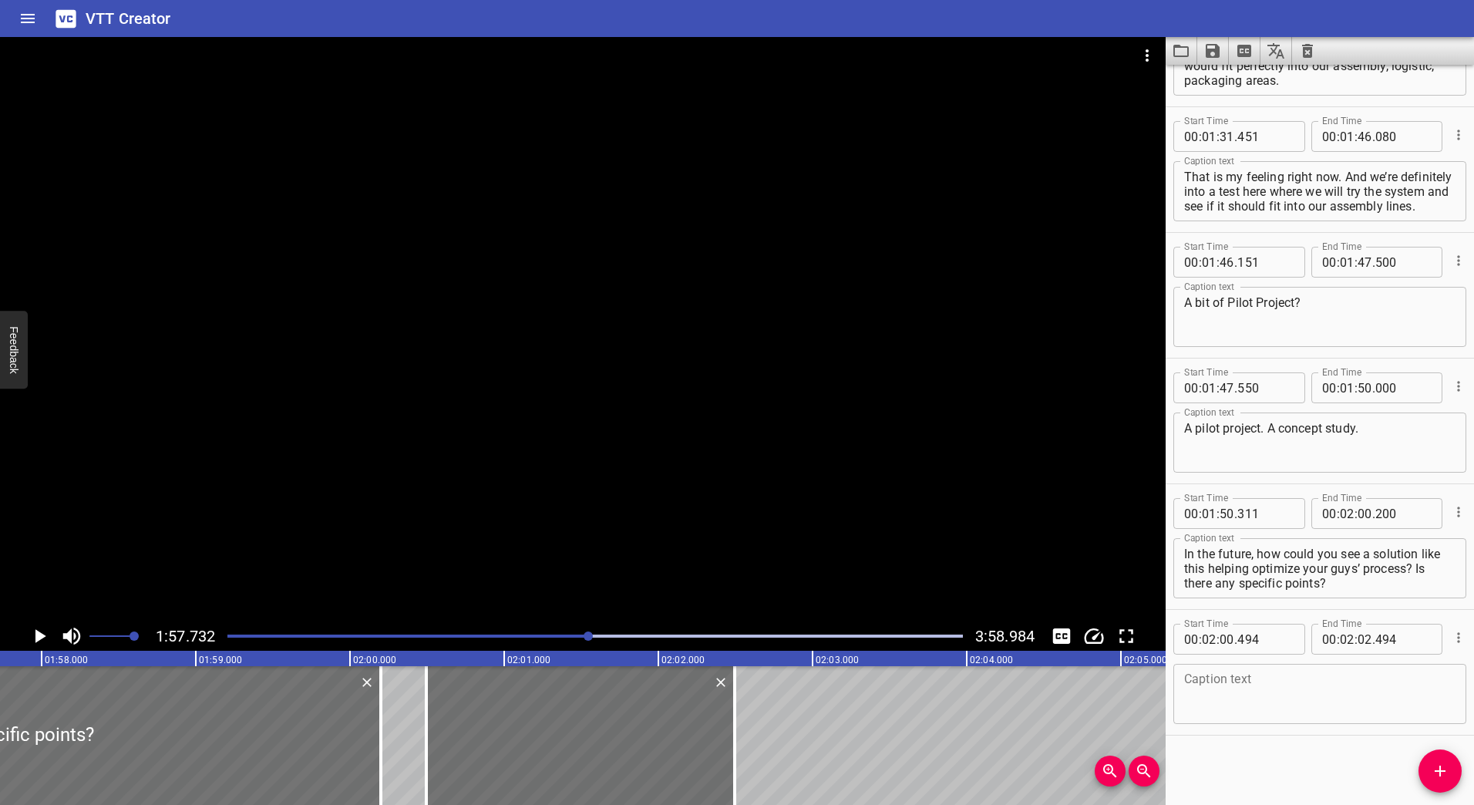
click at [36, 642] on icon "Play/Pause" at bounding box center [40, 636] width 11 height 14
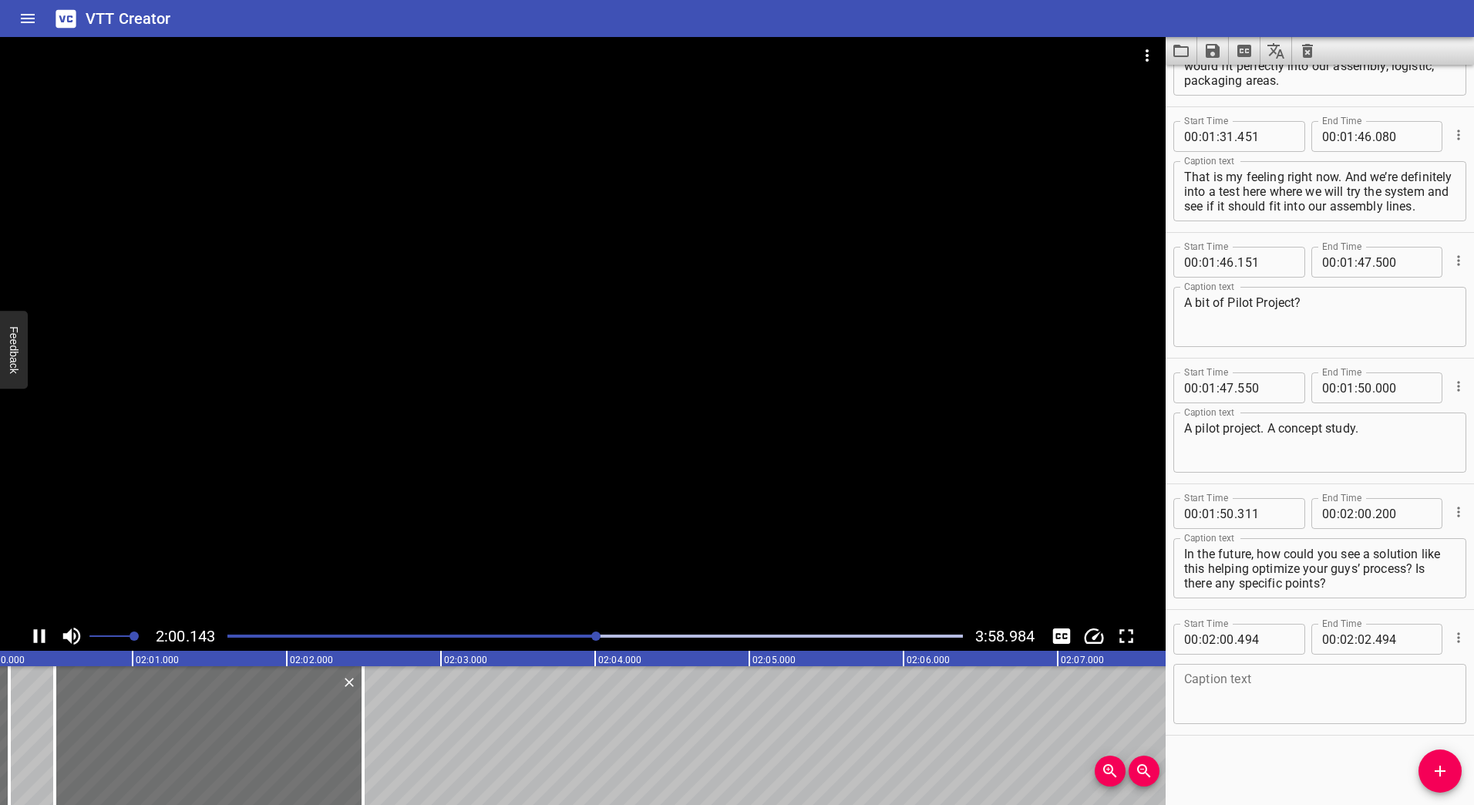
click at [37, 639] on icon "Play/Pause" at bounding box center [40, 636] width 12 height 14
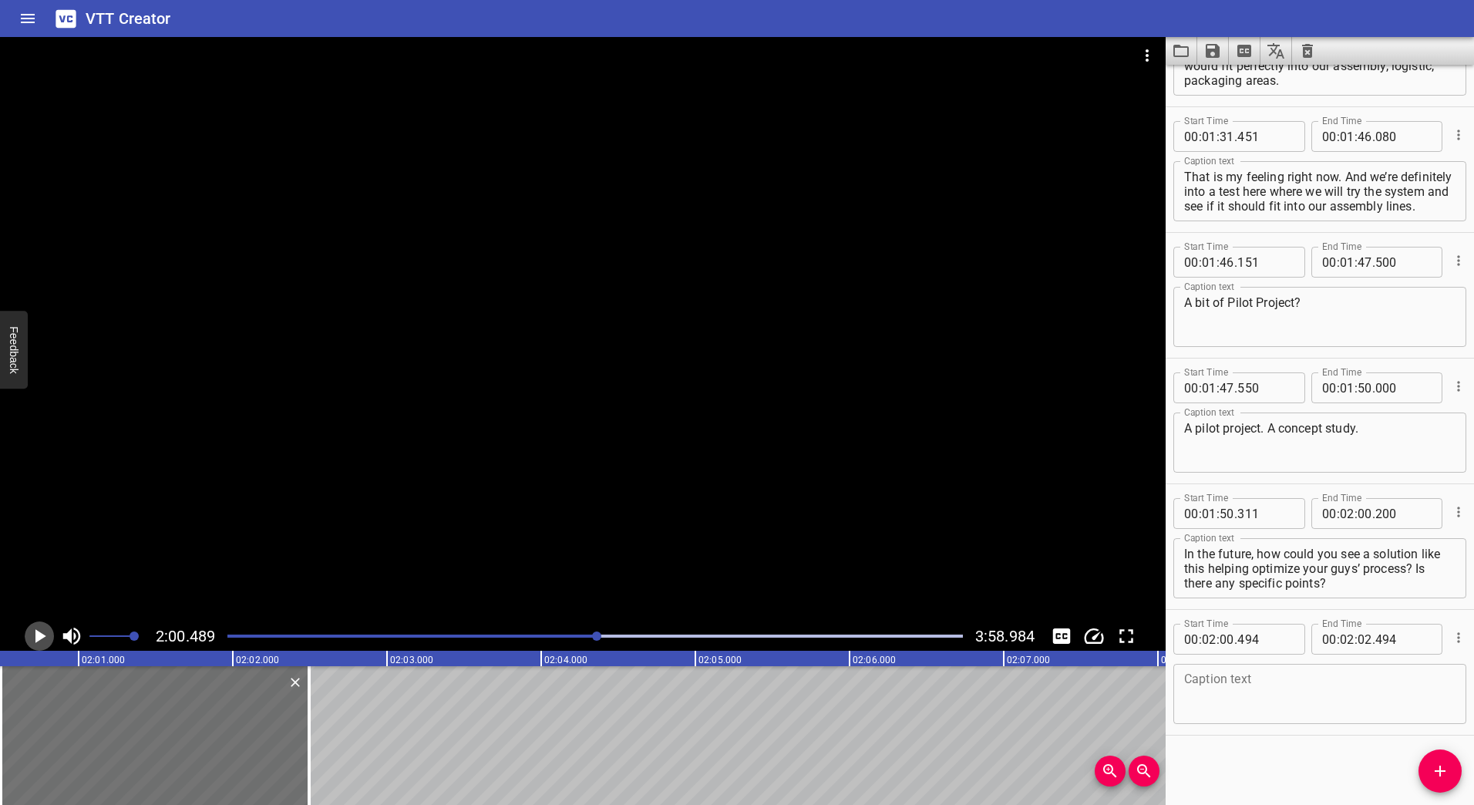
click at [42, 636] on icon "Play/Pause" at bounding box center [40, 636] width 11 height 14
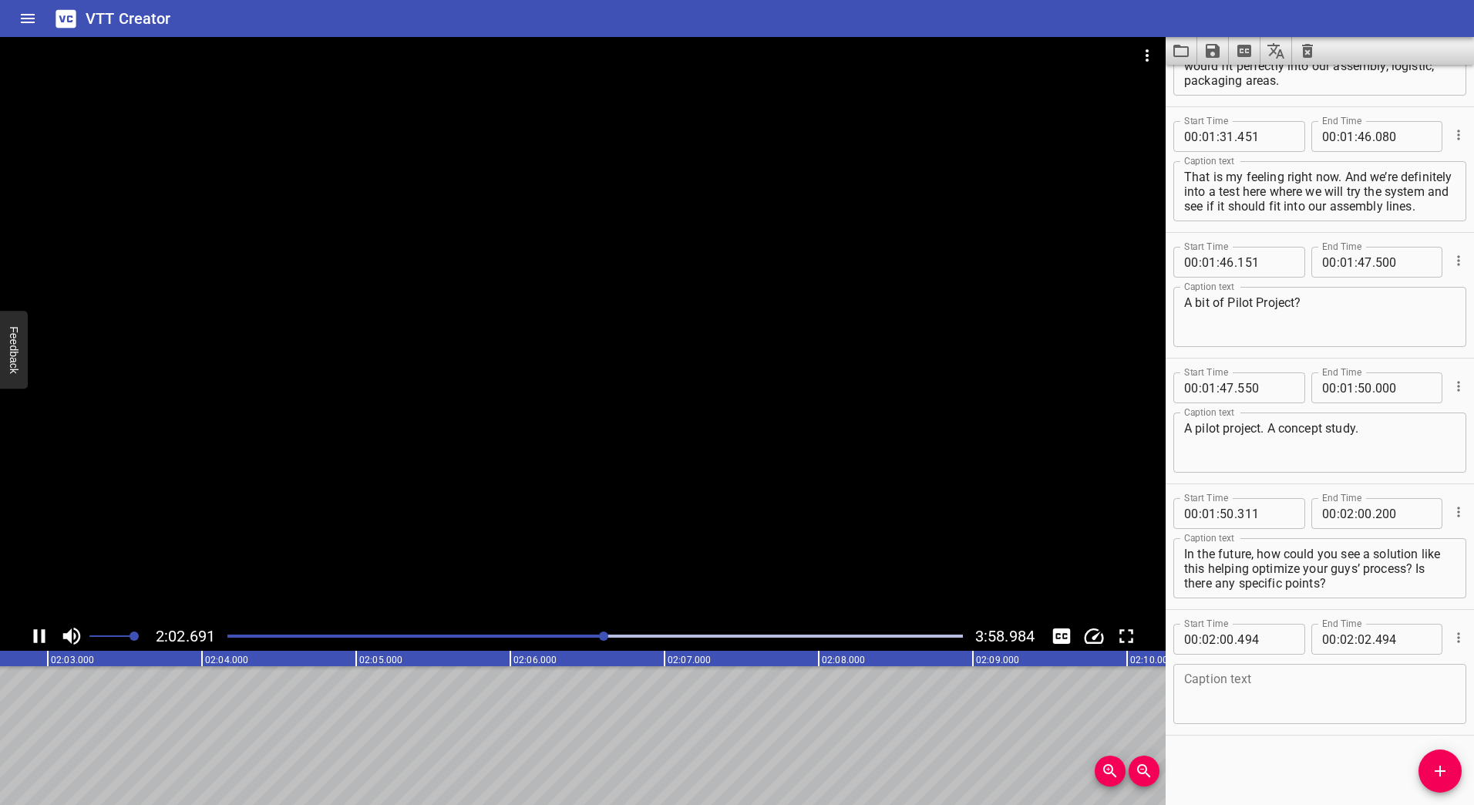
scroll to position [0, 18959]
click at [634, 333] on div at bounding box center [583, 329] width 1166 height 584
click at [644, 635] on div "Play progress" at bounding box center [289, 636] width 736 height 3
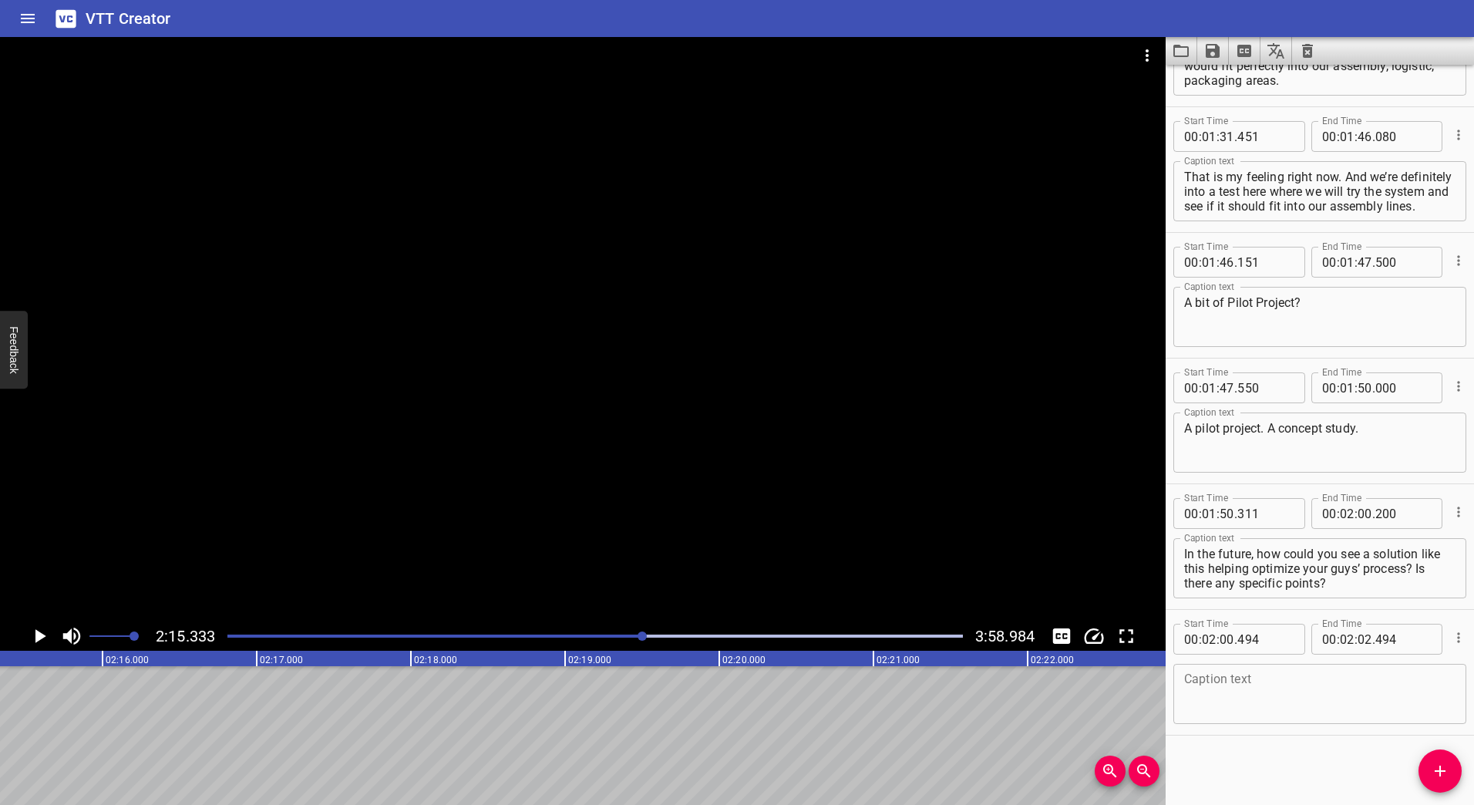
click at [602, 365] on div at bounding box center [583, 329] width 1166 height 584
click at [562, 353] on div at bounding box center [583, 329] width 1166 height 584
click at [1360, 641] on input "number" at bounding box center [1365, 639] width 15 height 31
type input "16"
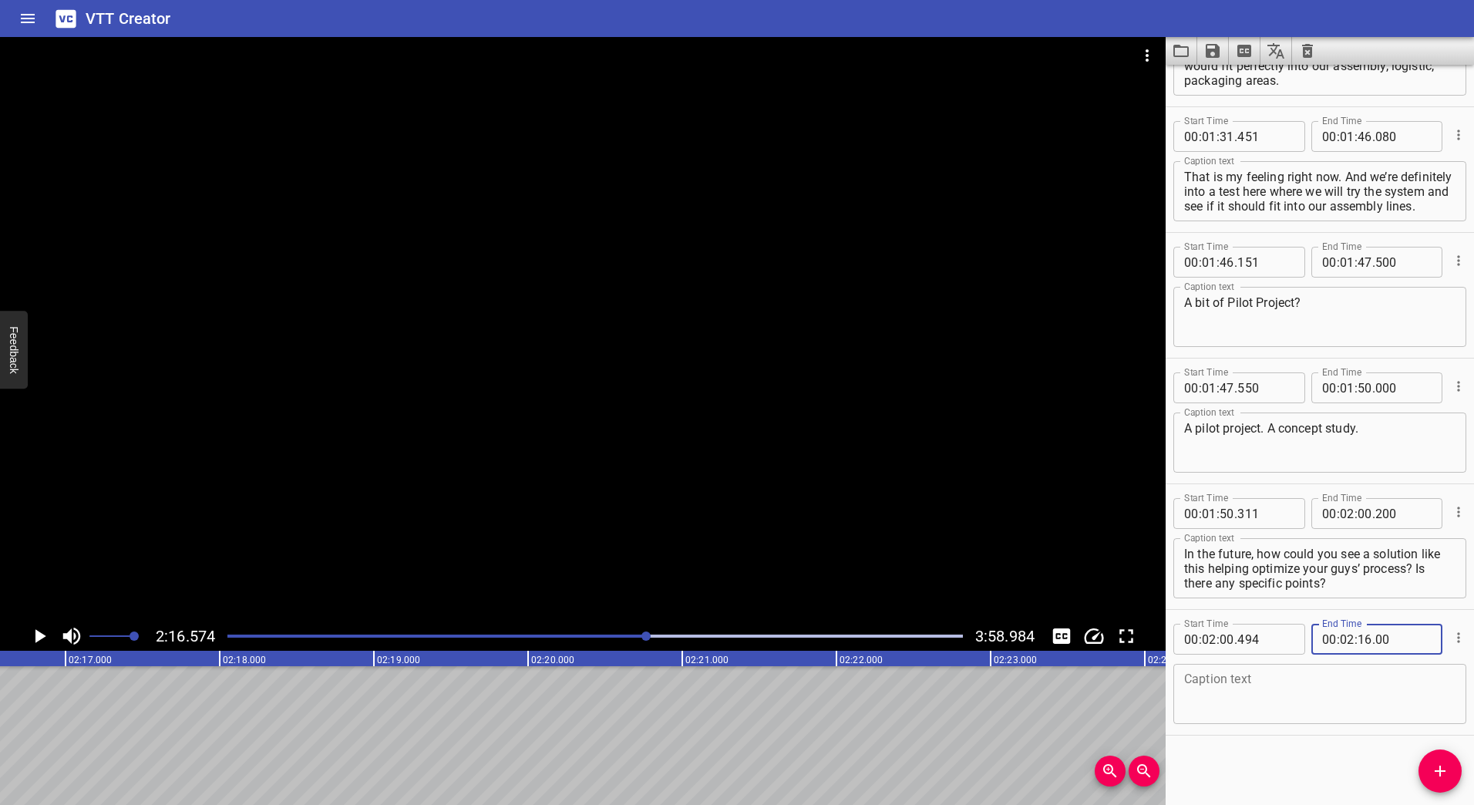
type input "000"
click at [1247, 688] on textarea at bounding box center [1319, 694] width 271 height 44
paste textarea "I would say of course my knowledge so far is very limited, but what I’ve seen s…"
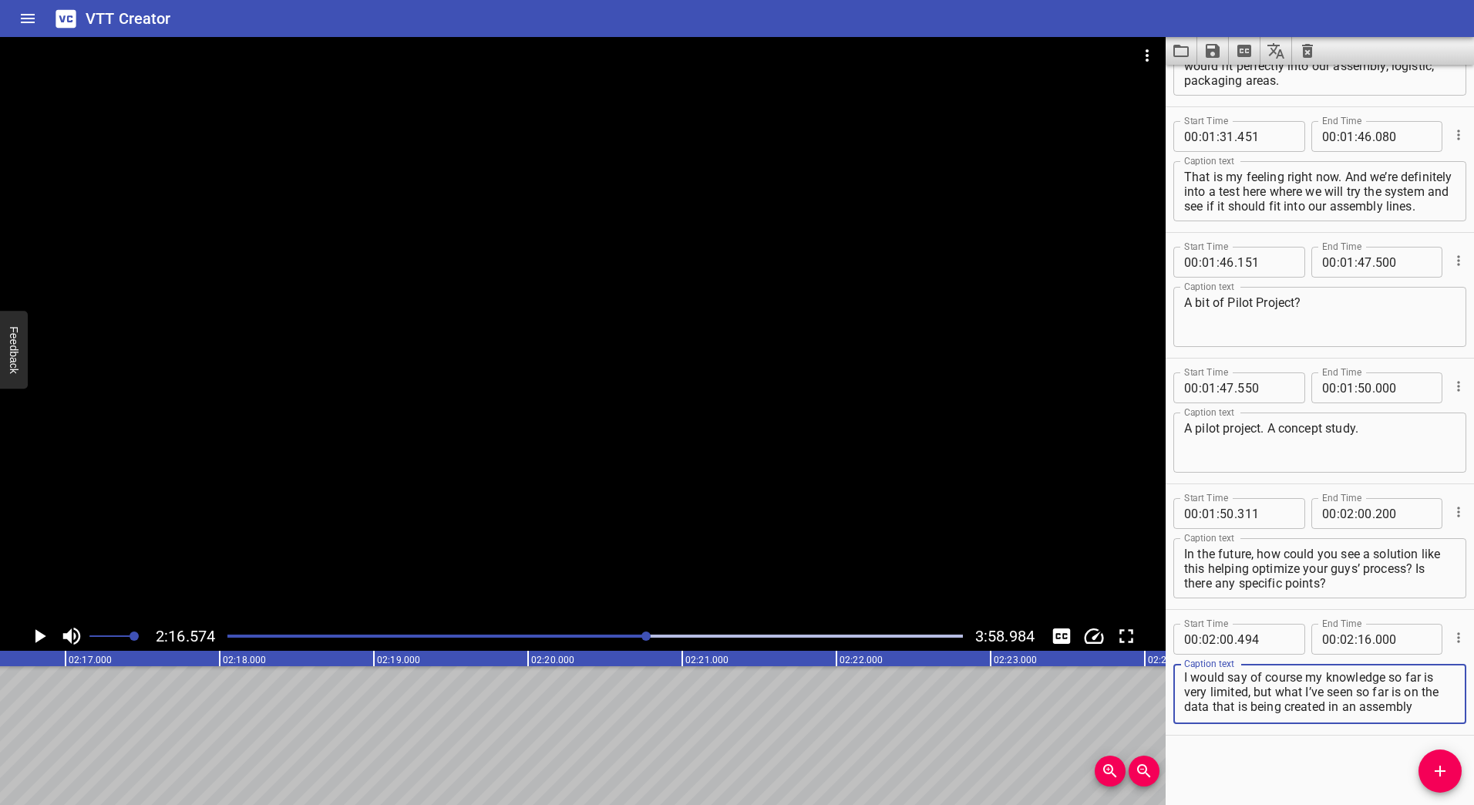
scroll to position [0, 0]
type textarea "I would say of course my knowledge so far is very limited, but what I’ve seen s…"
click at [1433, 765] on icon "Add Cue" at bounding box center [1440, 771] width 19 height 19
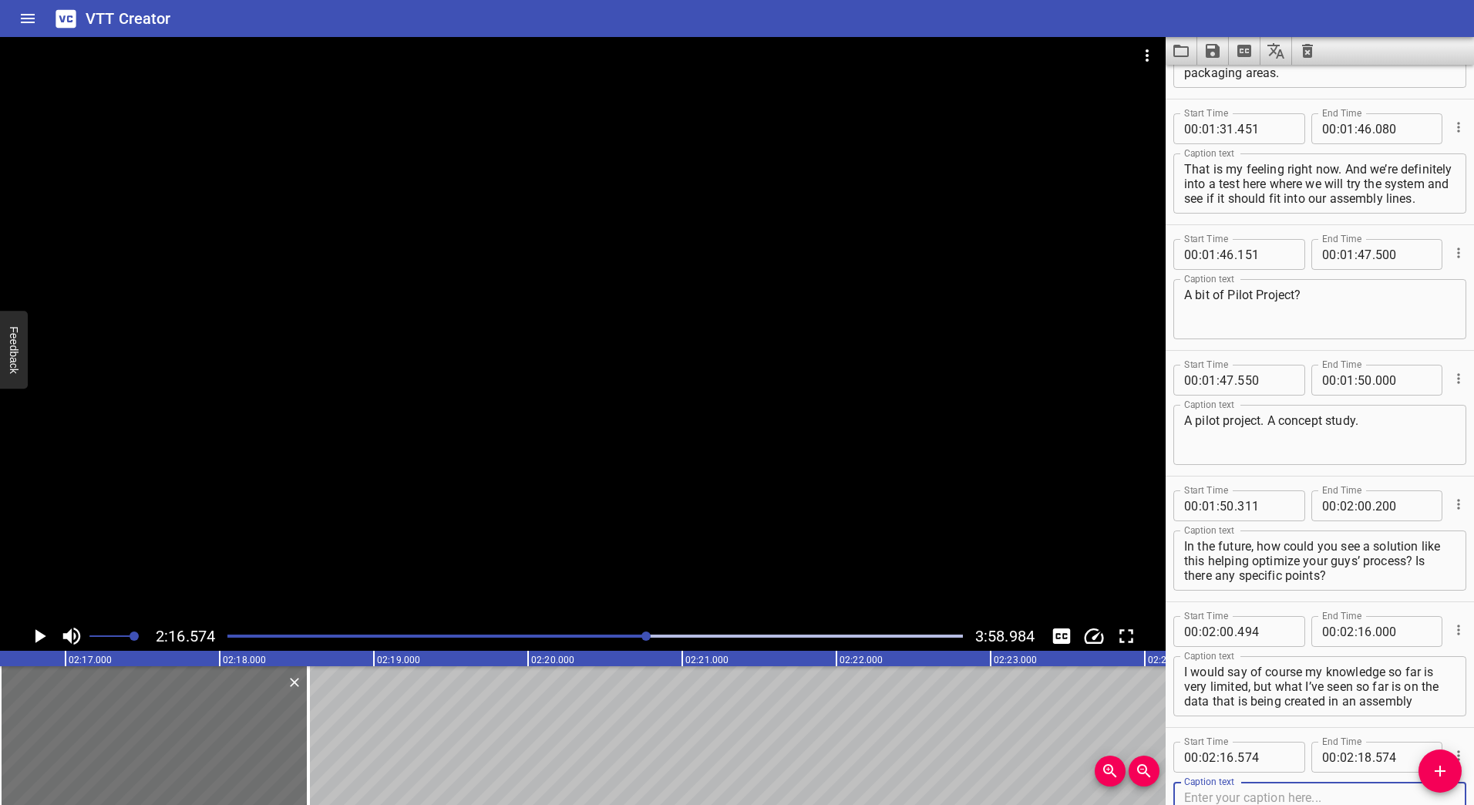
click at [594, 632] on div at bounding box center [595, 636] width 754 height 22
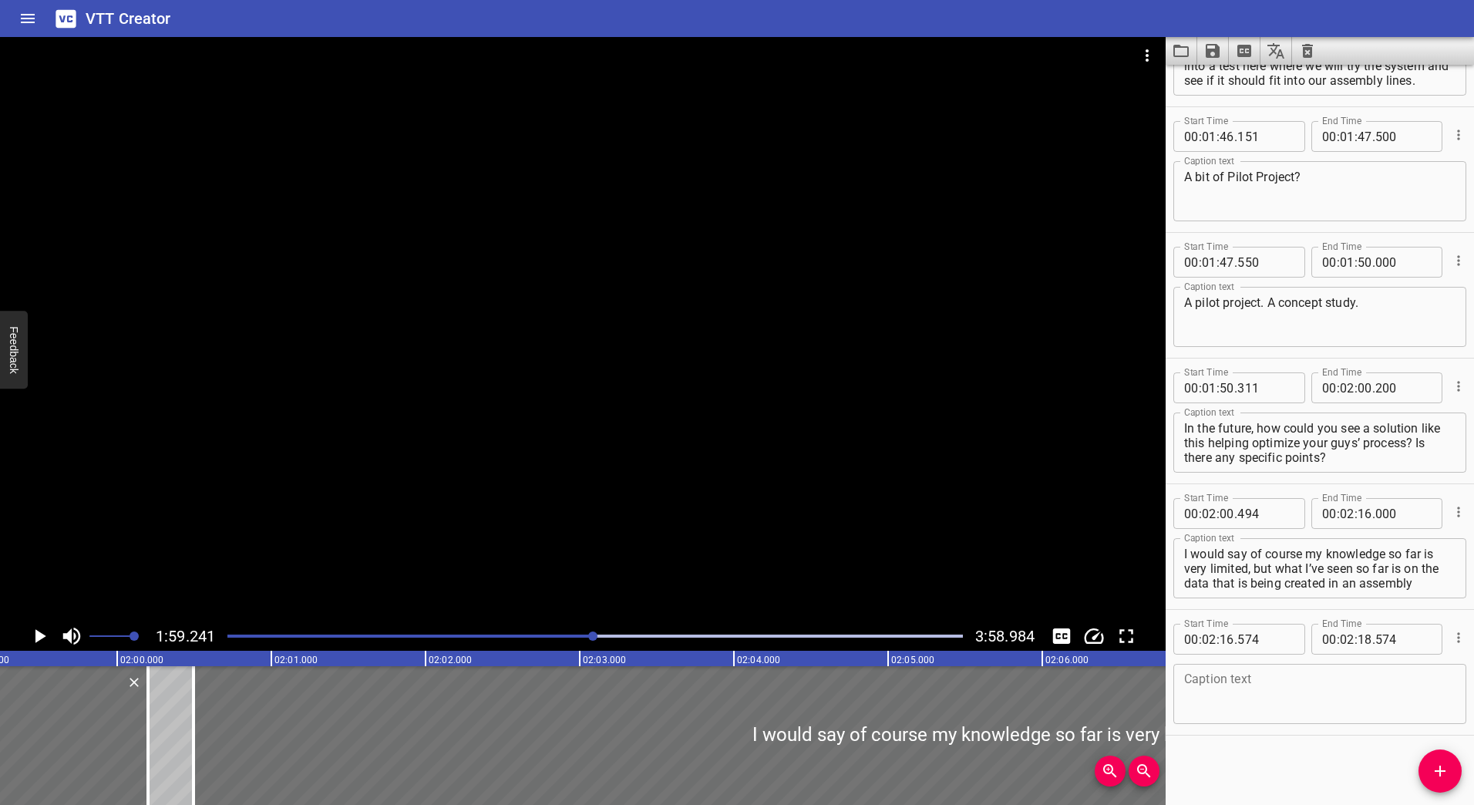
click at [616, 392] on div at bounding box center [583, 329] width 1166 height 584
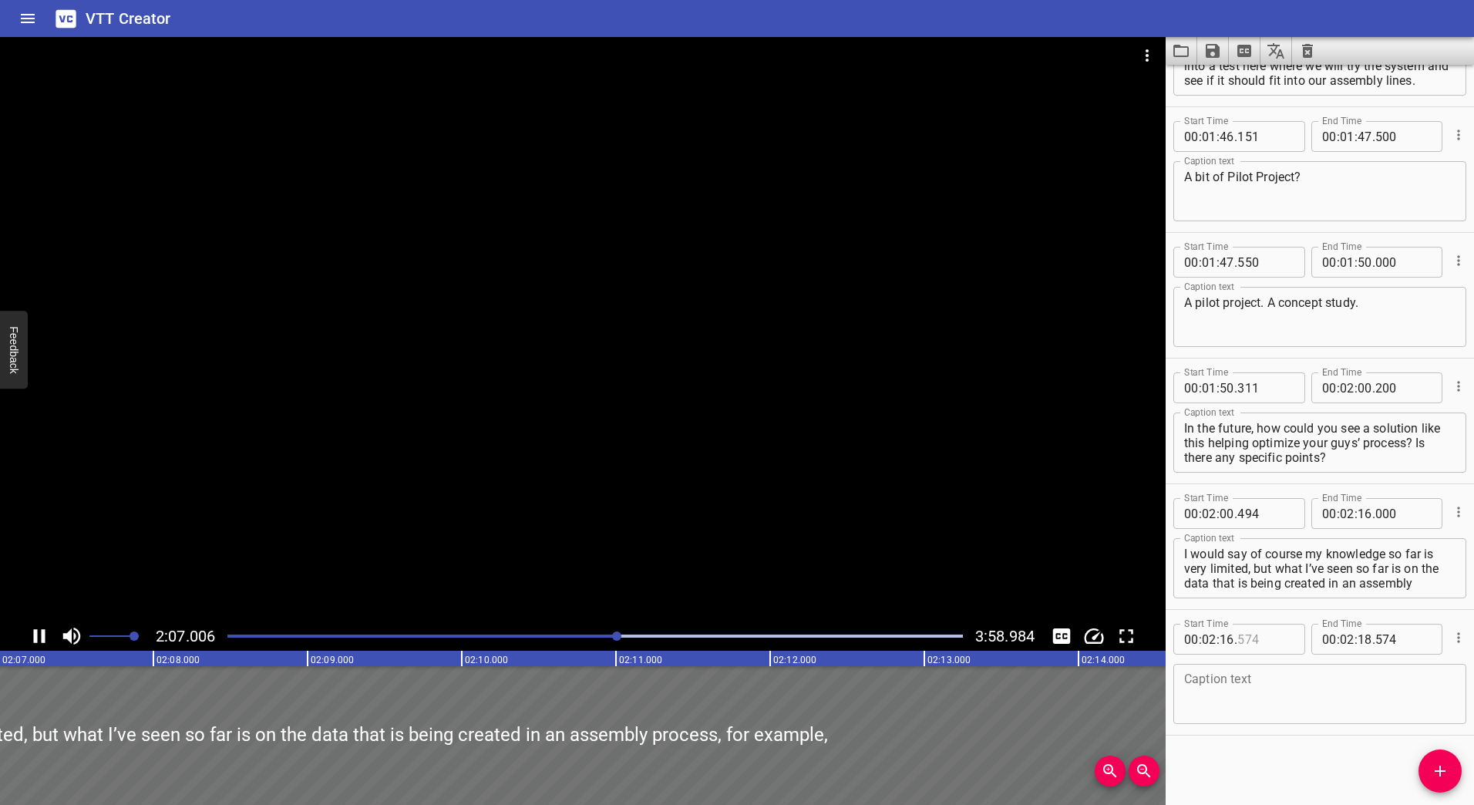
click at [1244, 639] on input "number" at bounding box center [1265, 639] width 56 height 31
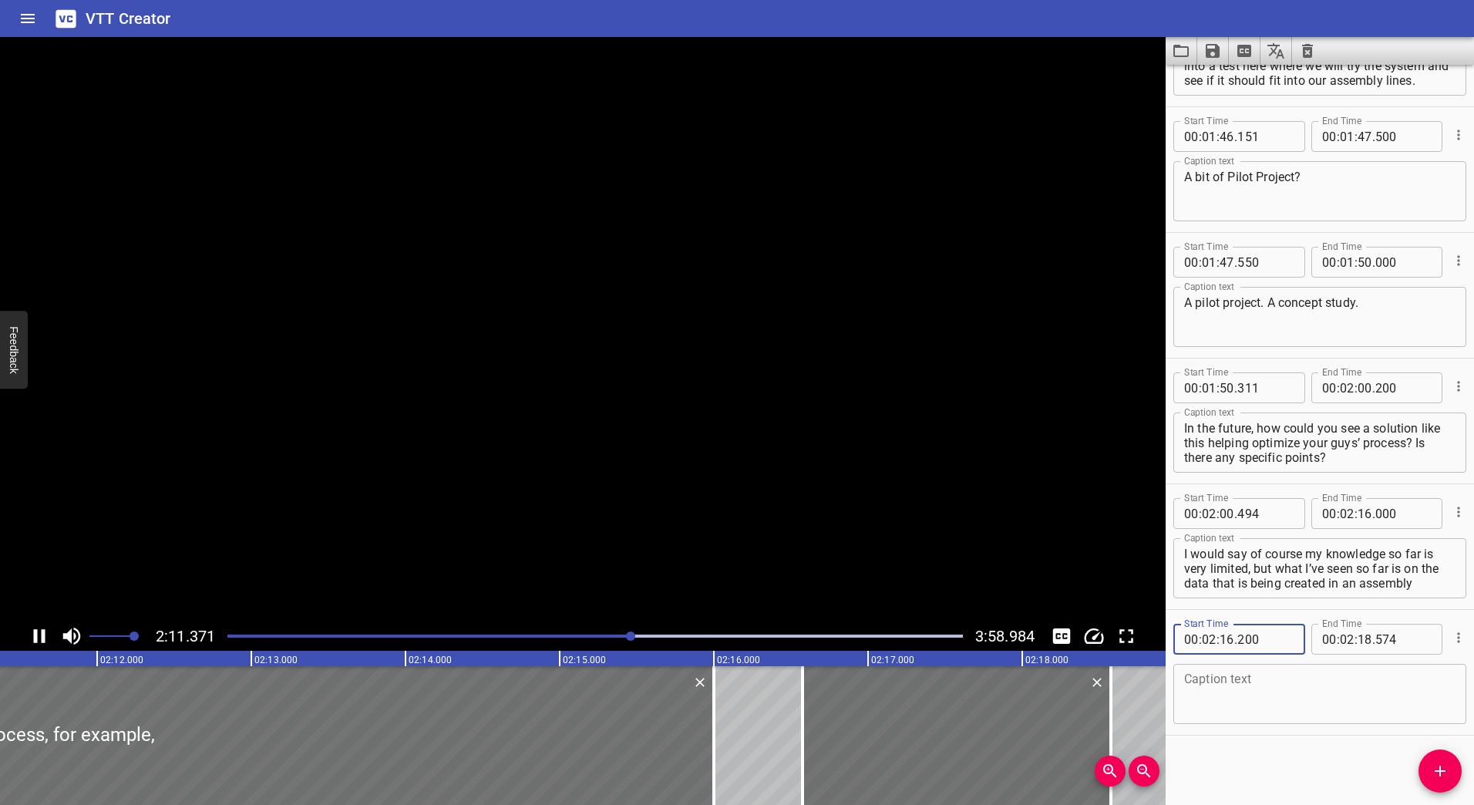
type input "200"
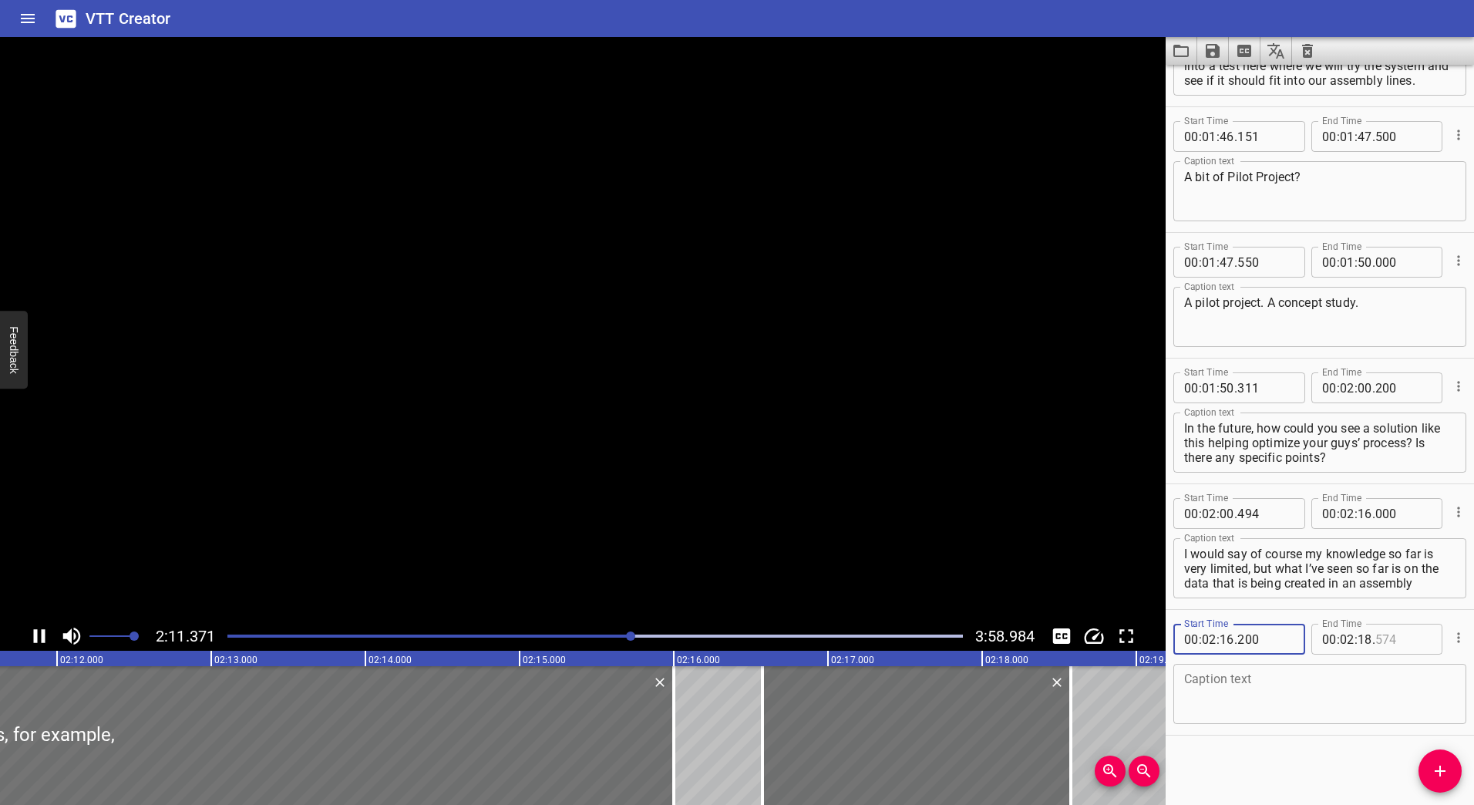
click at [1386, 645] on input "number" at bounding box center [1403, 639] width 56 height 31
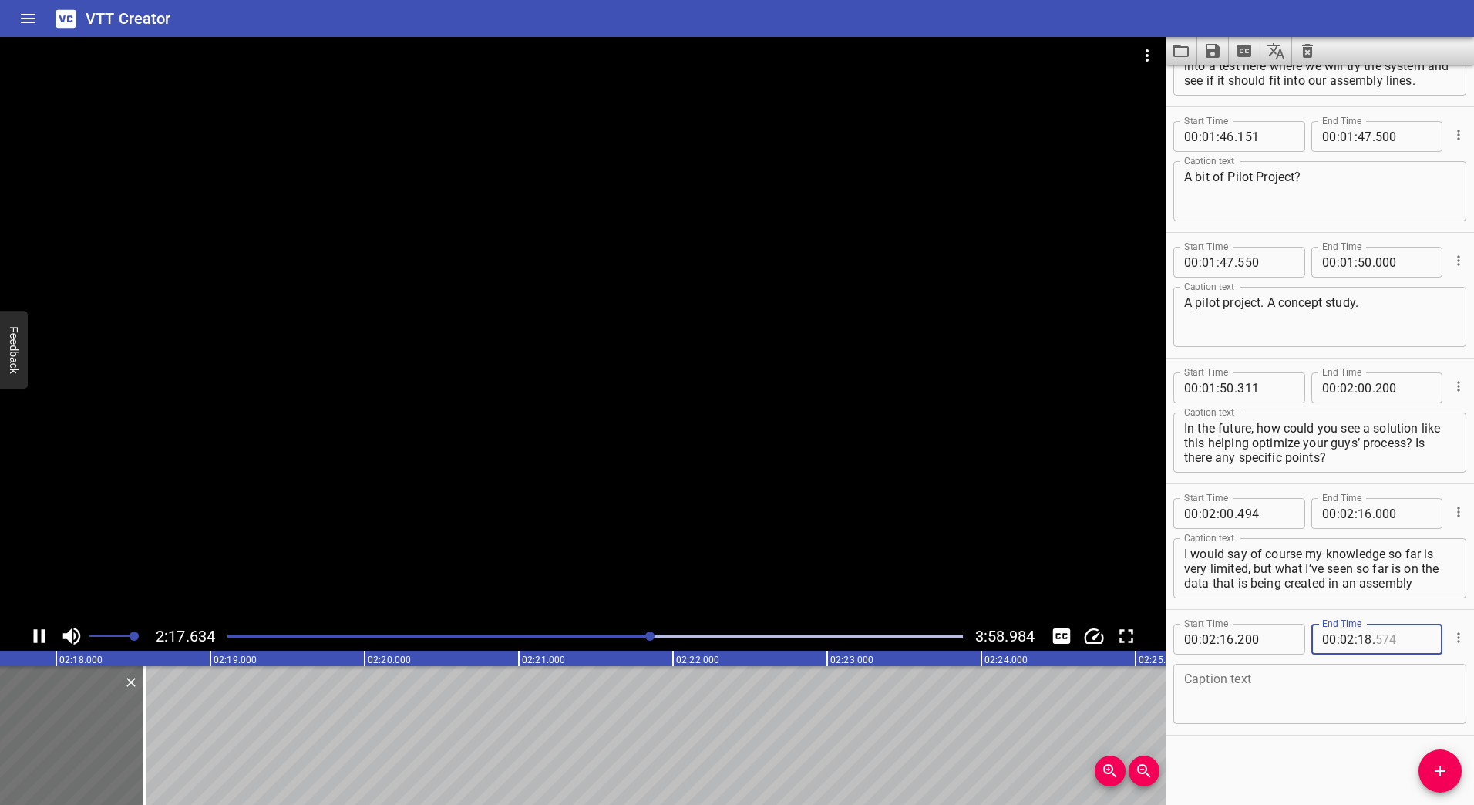
scroll to position [0, 21263]
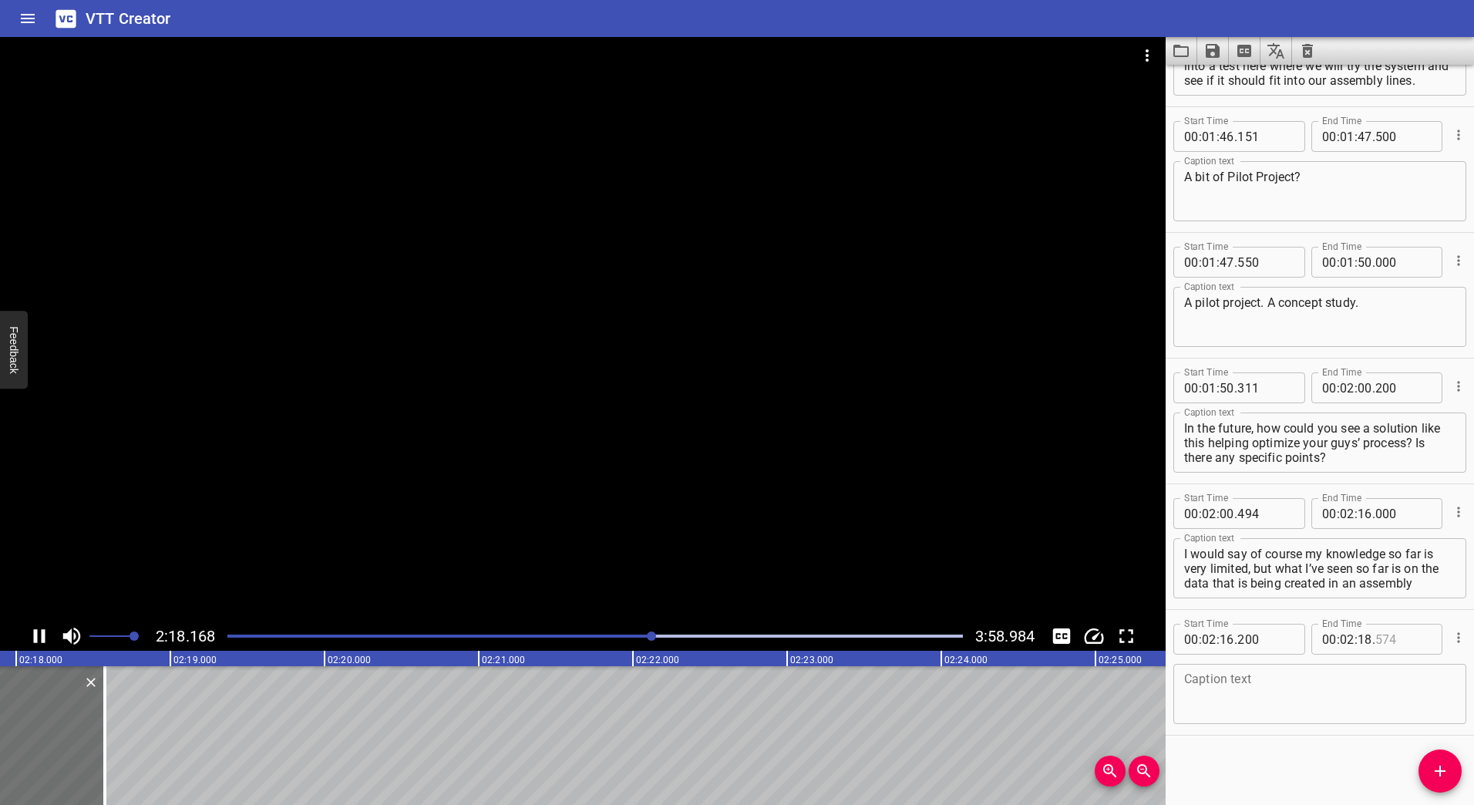
type input "574"
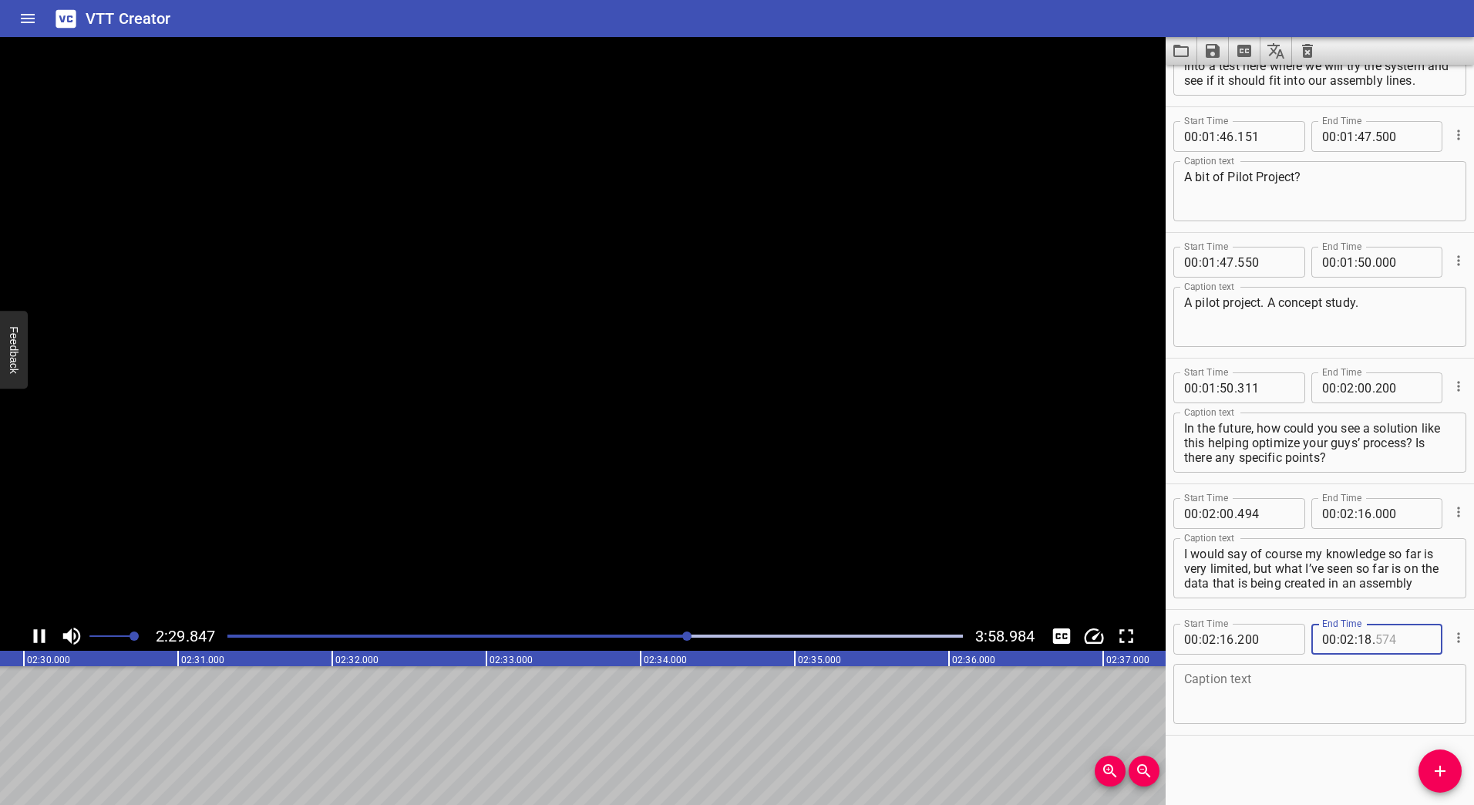
type input "574"
click at [40, 631] on icon "Play/Pause" at bounding box center [39, 636] width 23 height 23
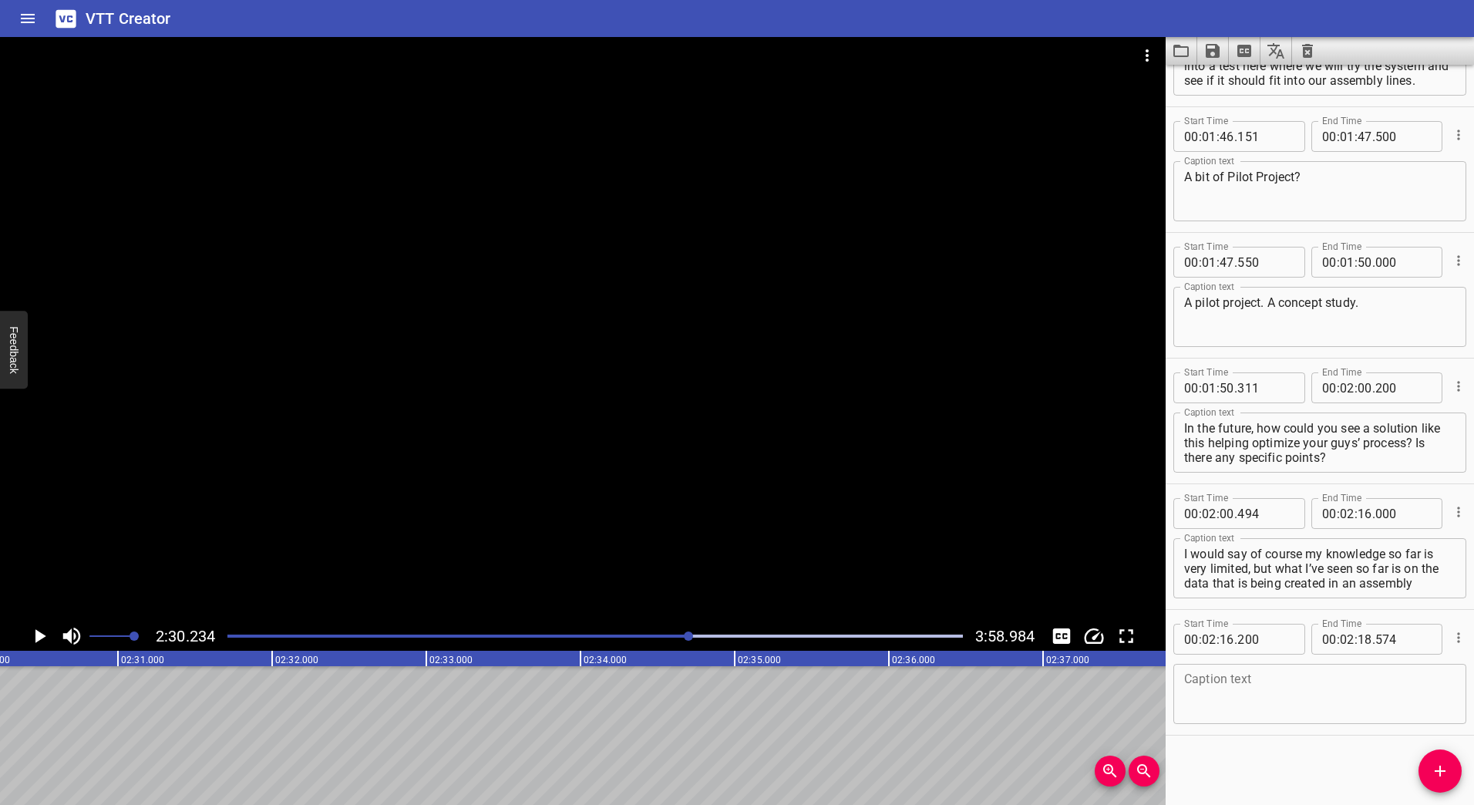
click at [681, 636] on div "Play progress" at bounding box center [323, 636] width 736 height 3
click at [36, 634] on icon "Play/Pause" at bounding box center [40, 636] width 11 height 14
click at [36, 634] on icon "Play/Pause" at bounding box center [40, 636] width 12 height 14
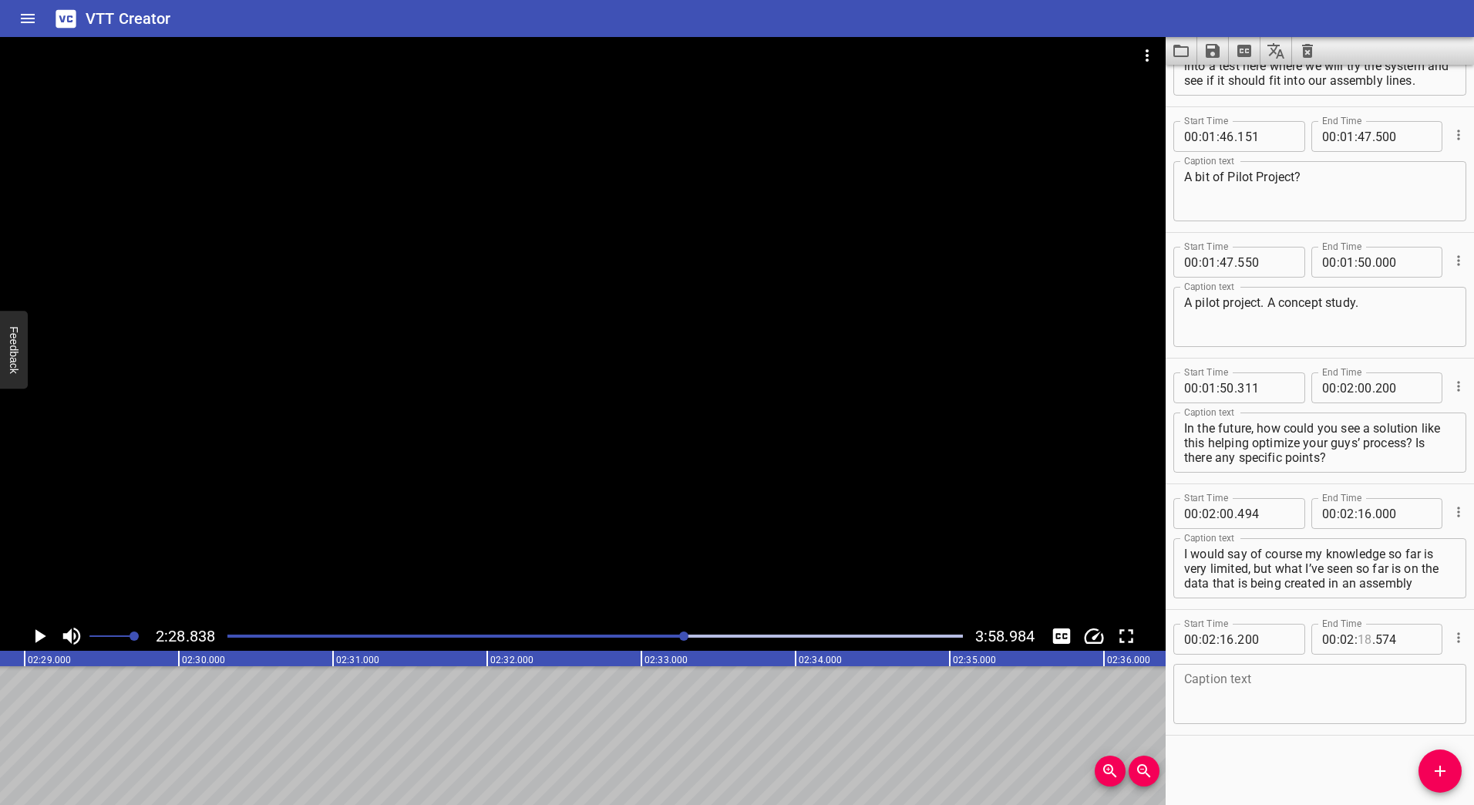
click at [1358, 642] on input "number" at bounding box center [1365, 639] width 15 height 31
type input "28"
type input "574"
click at [683, 637] on div at bounding box center [683, 635] width 9 height 9
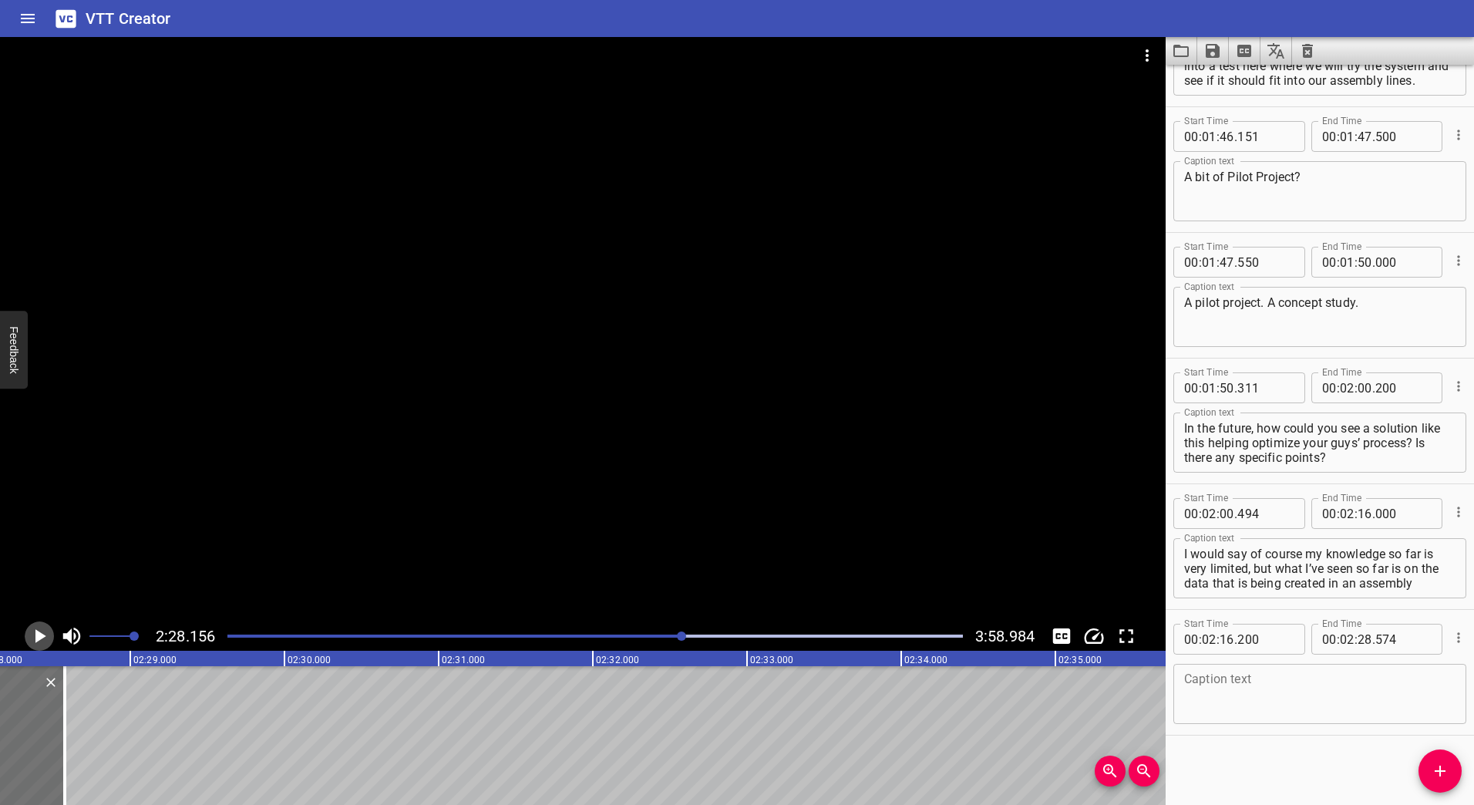
click at [38, 636] on icon "Play/Pause" at bounding box center [40, 636] width 11 height 14
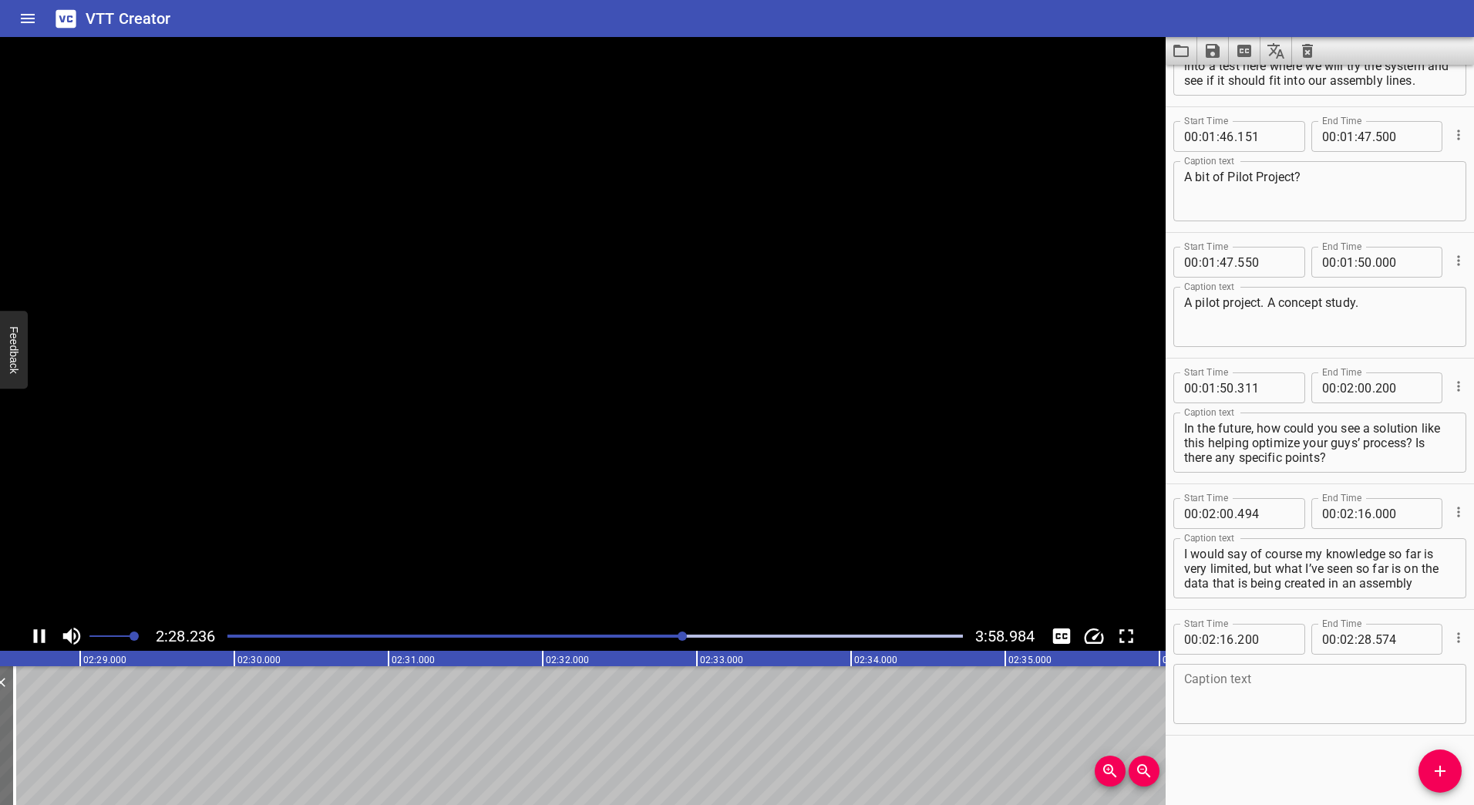
click at [38, 635] on icon "Play/Pause" at bounding box center [39, 636] width 23 height 23
click at [1375, 642] on input "number" at bounding box center [1403, 639] width 56 height 31
type input "600"
click at [1230, 674] on textarea at bounding box center [1319, 694] width 271 height 44
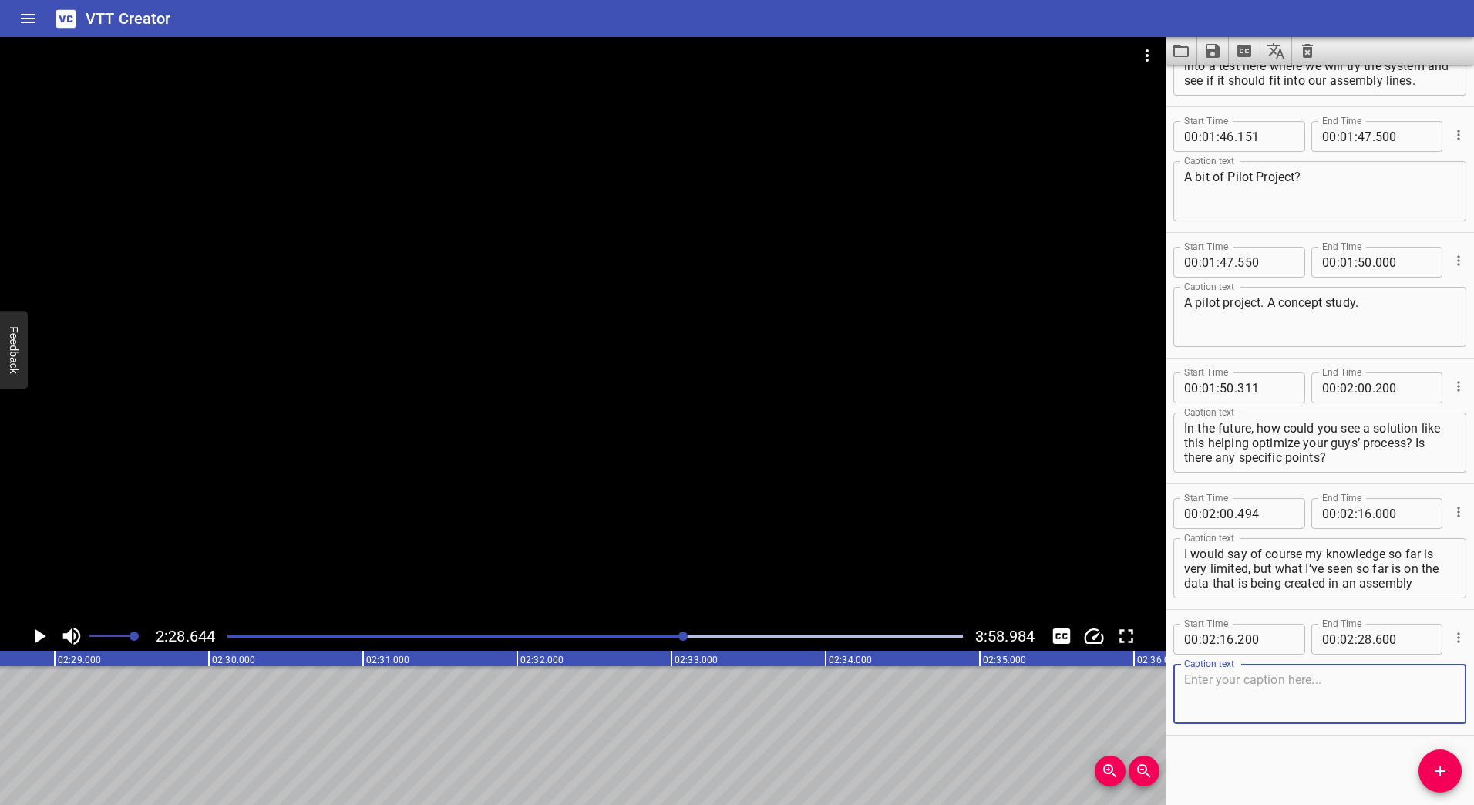
paste textarea "that is giving a lot of data for doing optimizations on maybe the time but also…"
type textarea "that is giving a lot of data for doing optimizations on maybe the time but also…"
click at [1435, 765] on icon "Add Cue" at bounding box center [1440, 771] width 19 height 19
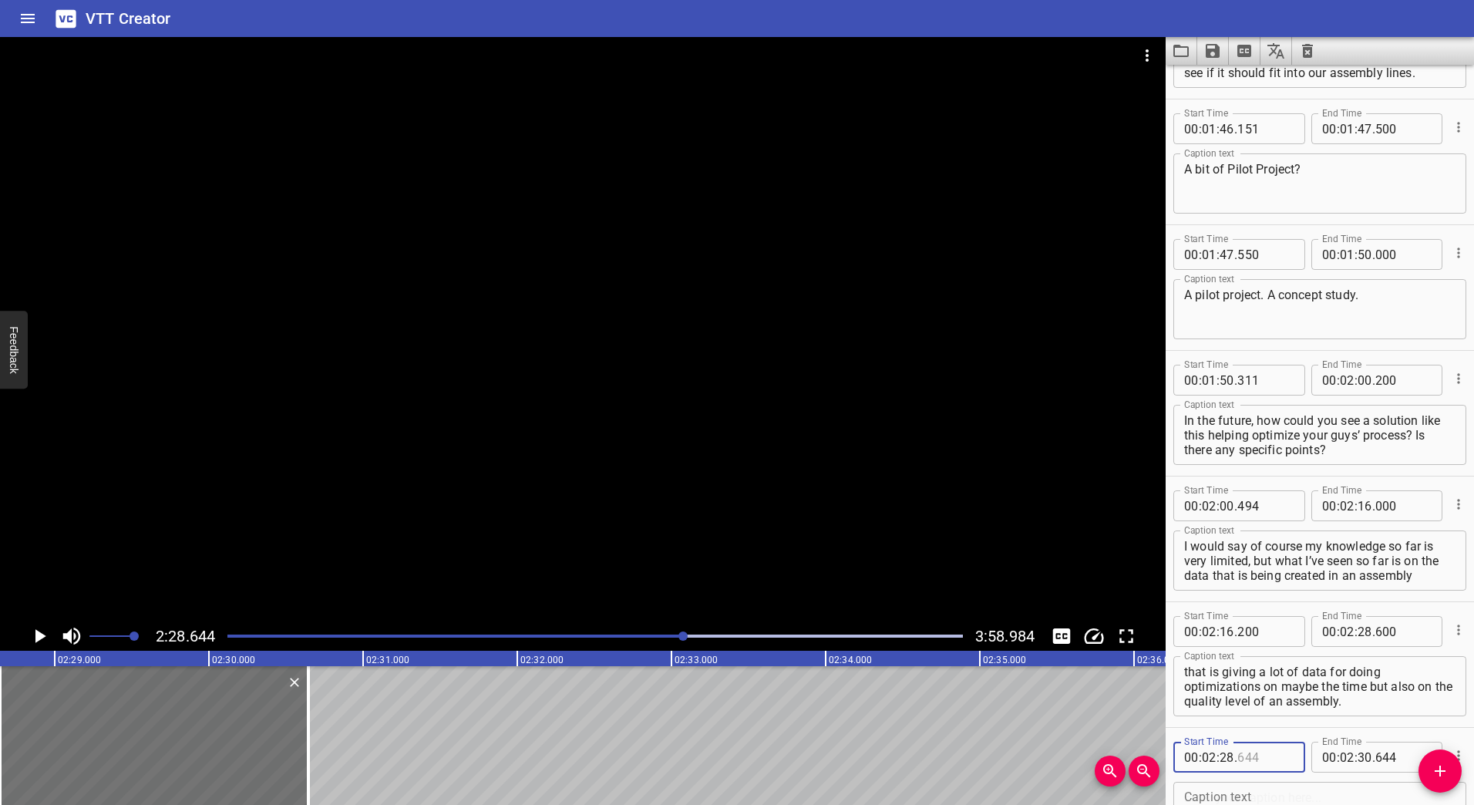
drag, startPoint x: 1247, startPoint y: 759, endPoint x: 1269, endPoint y: 758, distance: 22.4
click at [1269, 758] on input "number" at bounding box center [1265, 757] width 56 height 31
type input "610"
click at [1381, 760] on input "number" at bounding box center [1403, 757] width 56 height 31
type input "644"
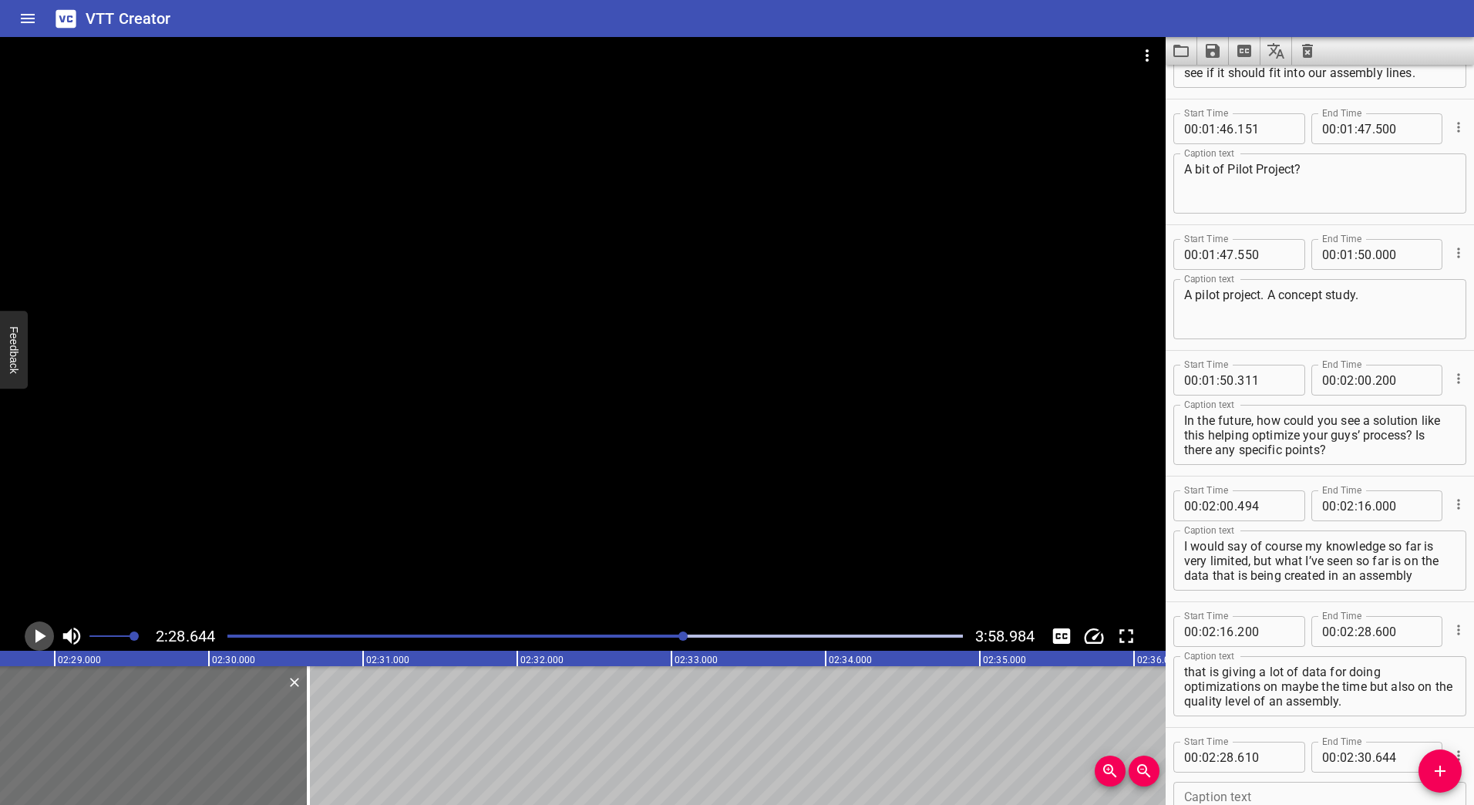
click at [41, 635] on icon "Play/Pause" at bounding box center [40, 636] width 11 height 14
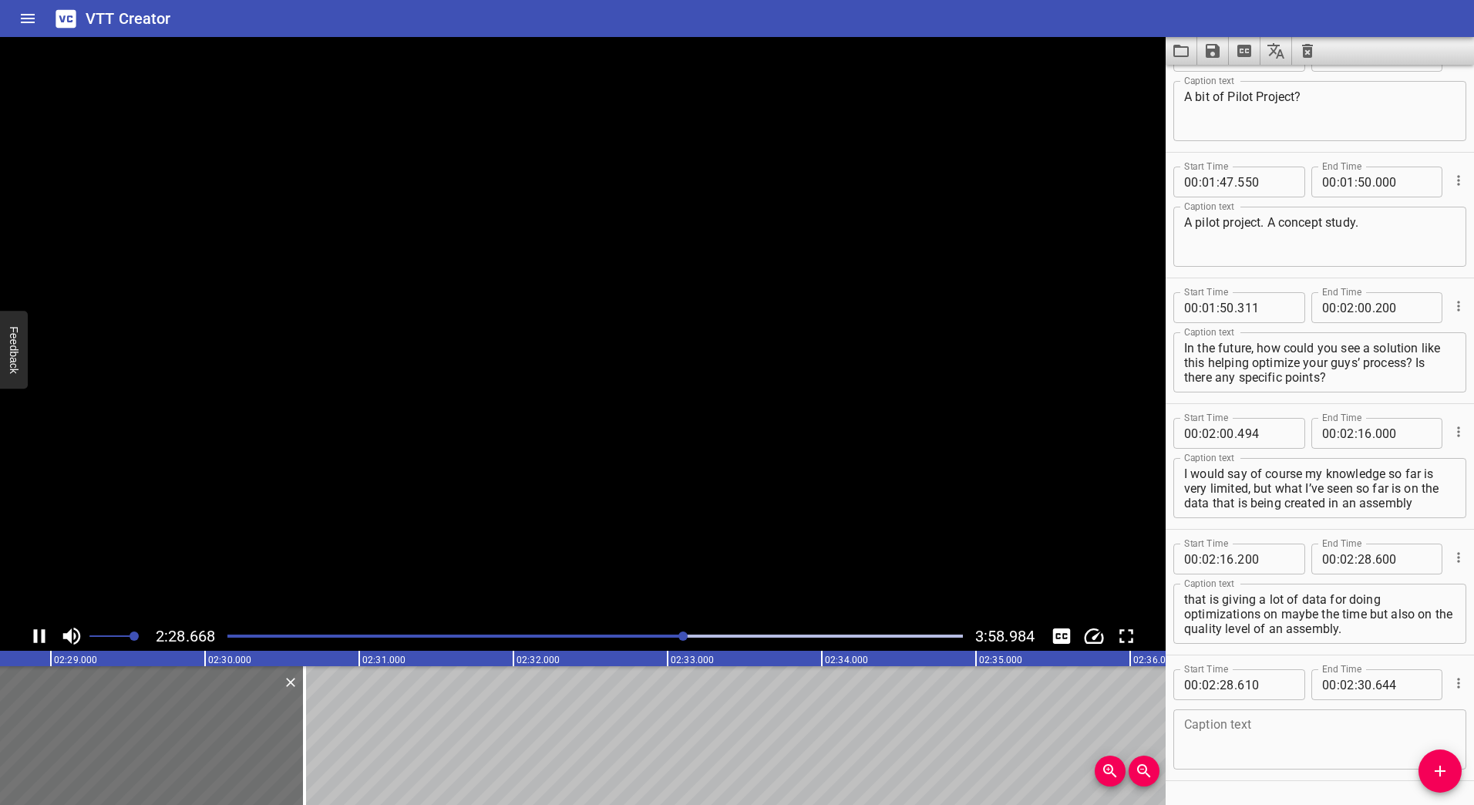
scroll to position [1343, 0]
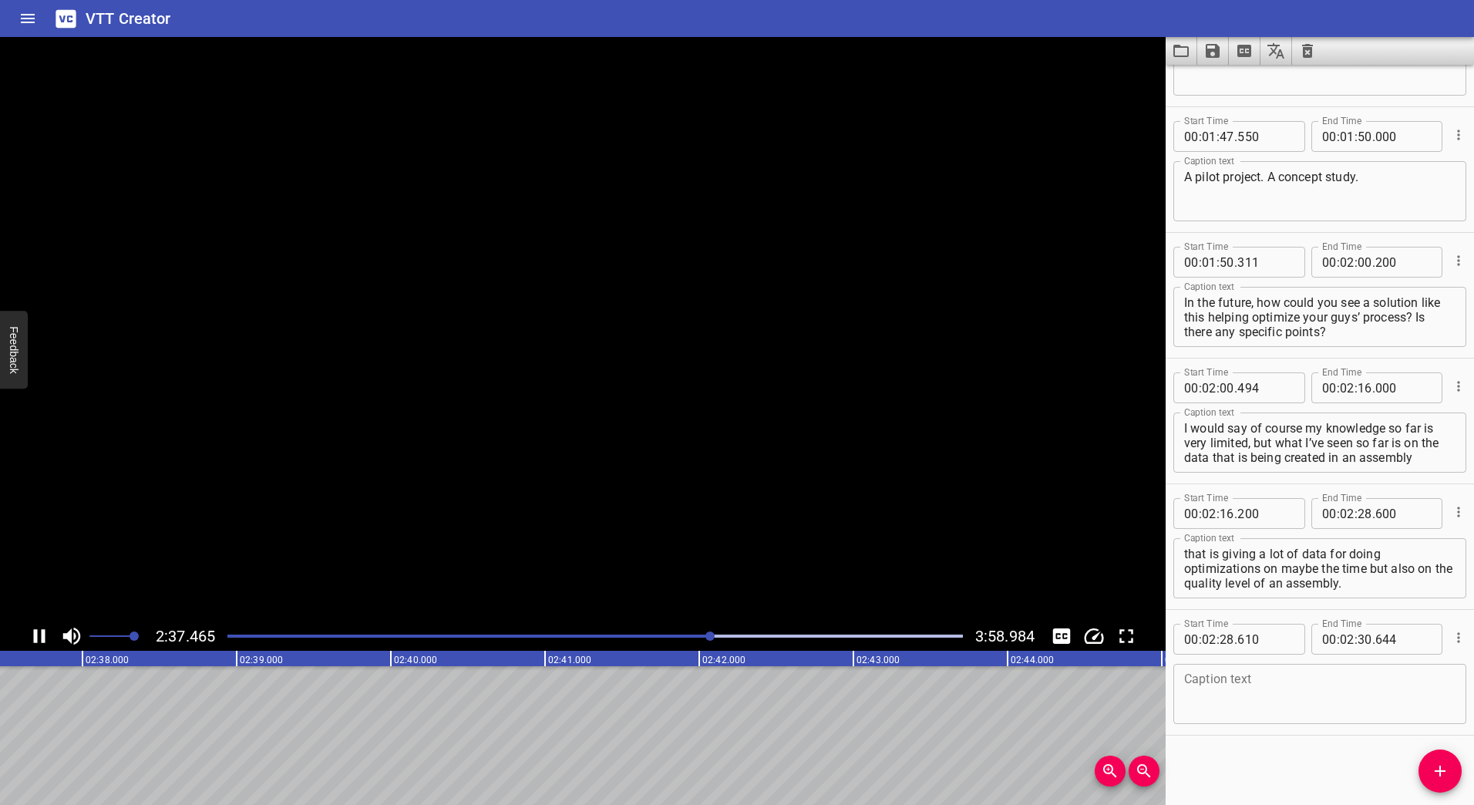
click at [41, 635] on icon "Play/Pause" at bounding box center [39, 636] width 23 height 23
click at [41, 635] on icon "Play/Pause" at bounding box center [40, 636] width 11 height 14
click at [42, 635] on icon "Play/Pause" at bounding box center [40, 636] width 12 height 14
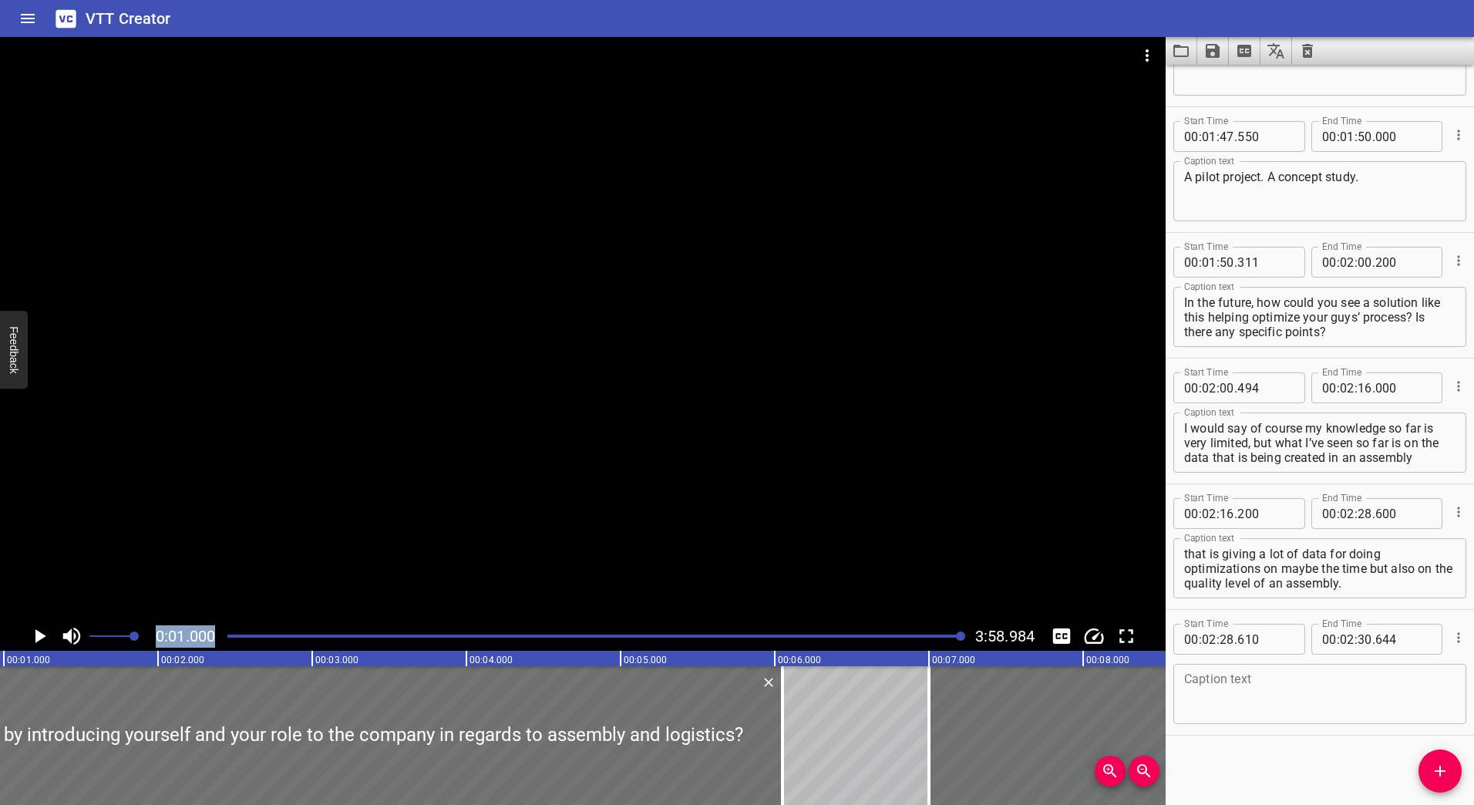
scroll to position [0, 154]
drag, startPoint x: 718, startPoint y: 635, endPoint x: 1033, endPoint y: 615, distance: 316.0
click at [1033, 615] on div "0:01.000 3:58.984" at bounding box center [583, 344] width 1166 height 614
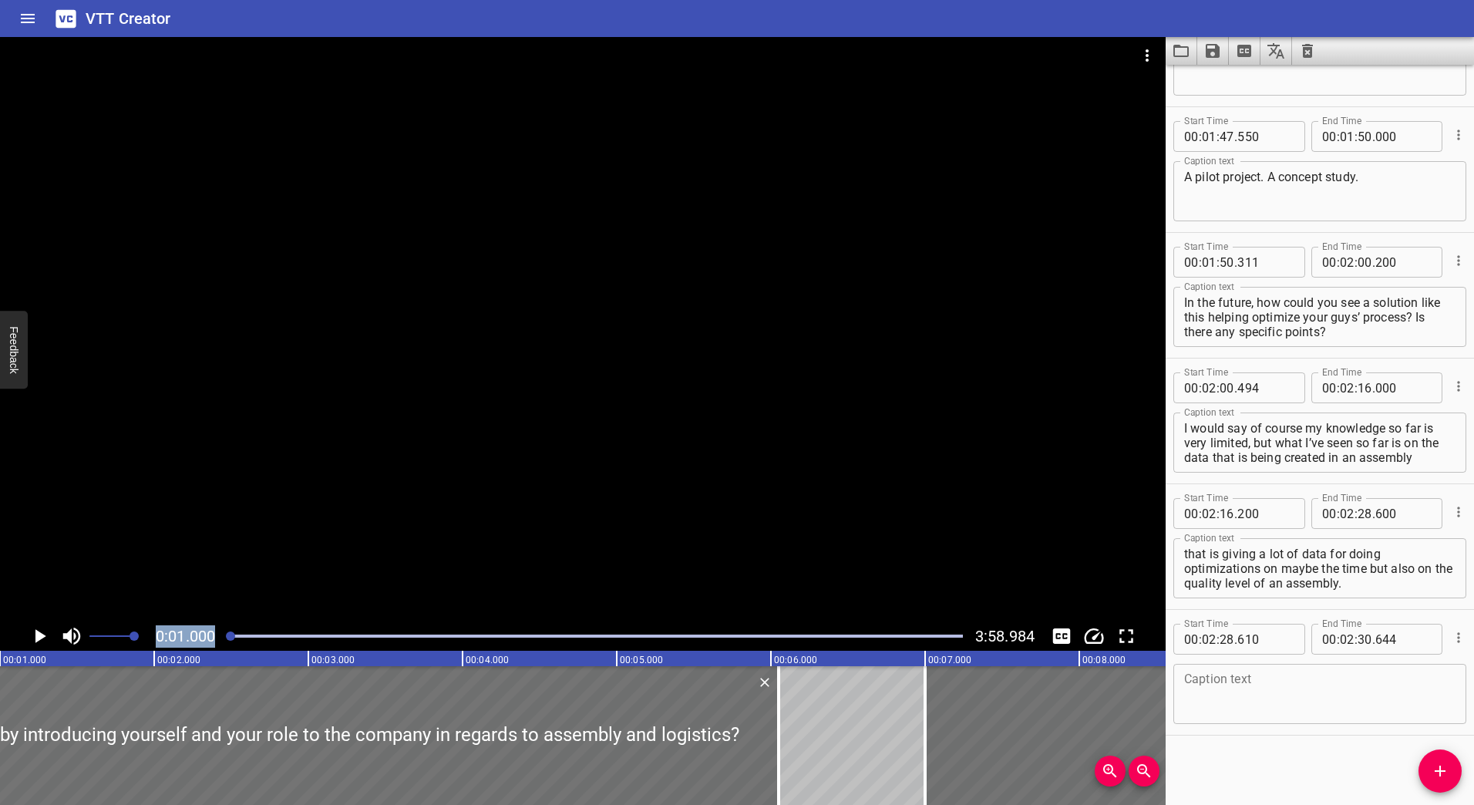
click at [372, 631] on div at bounding box center [595, 636] width 754 height 22
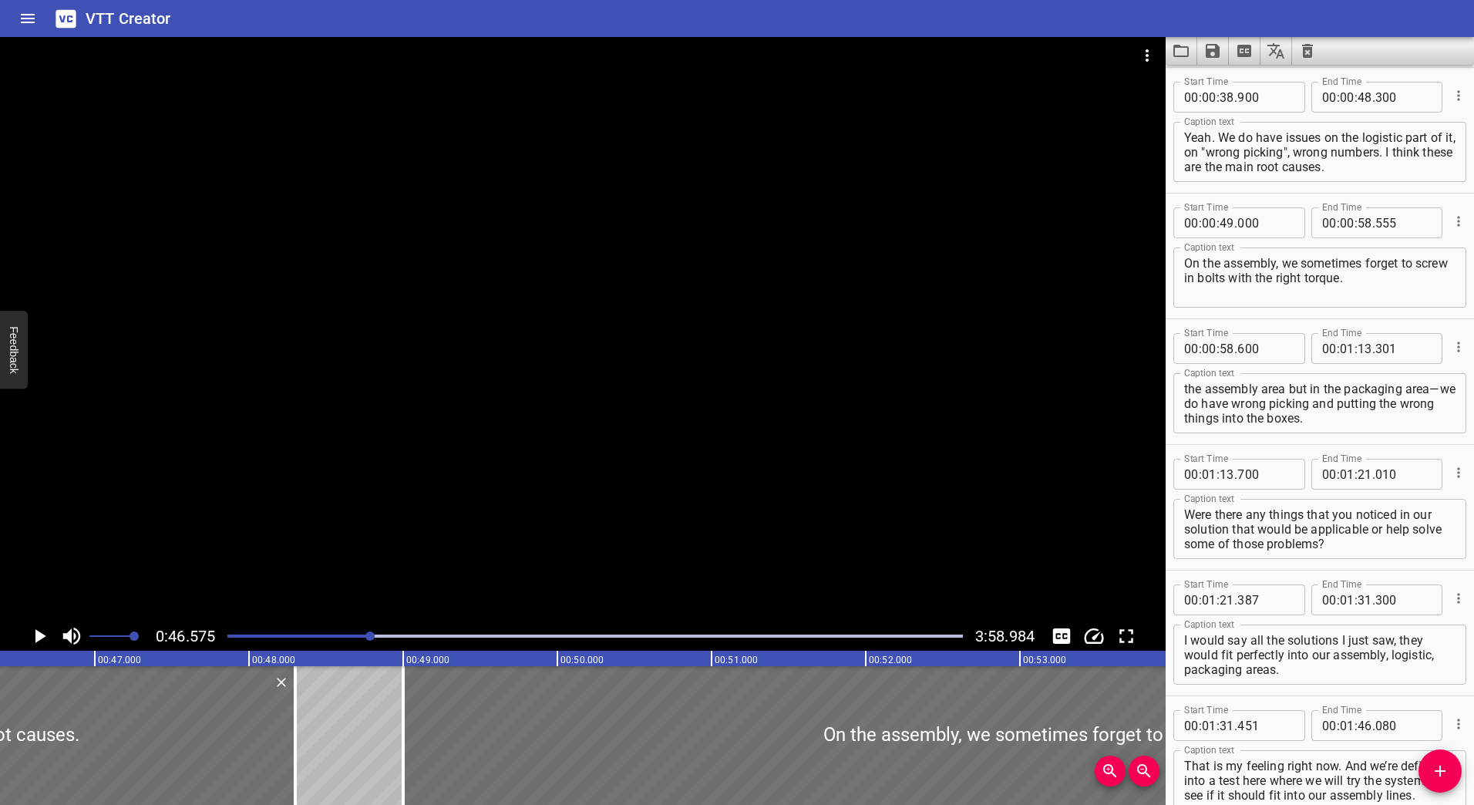
scroll to position [0, 7182]
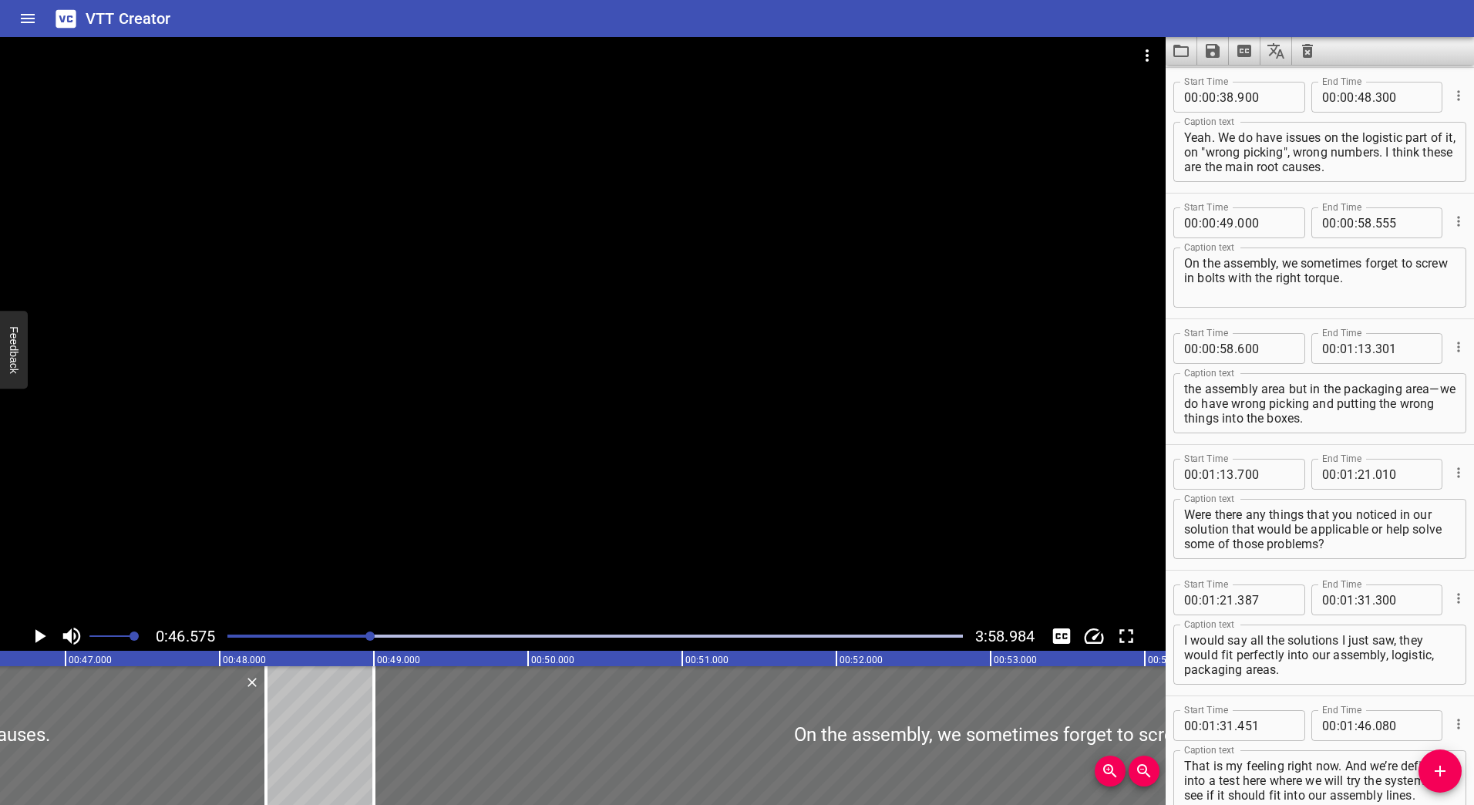
click at [460, 632] on div at bounding box center [595, 636] width 754 height 22
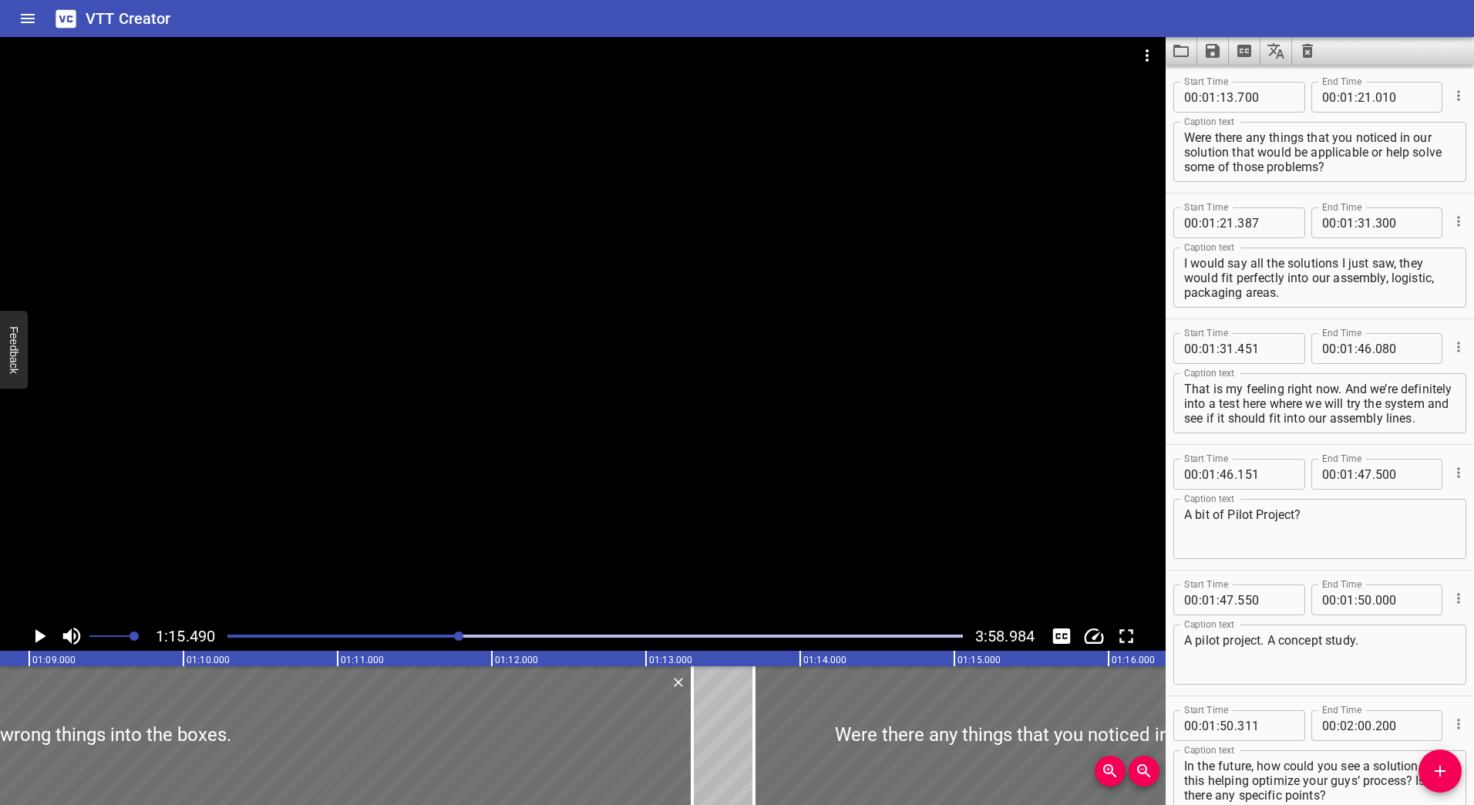
scroll to position [0, 11640]
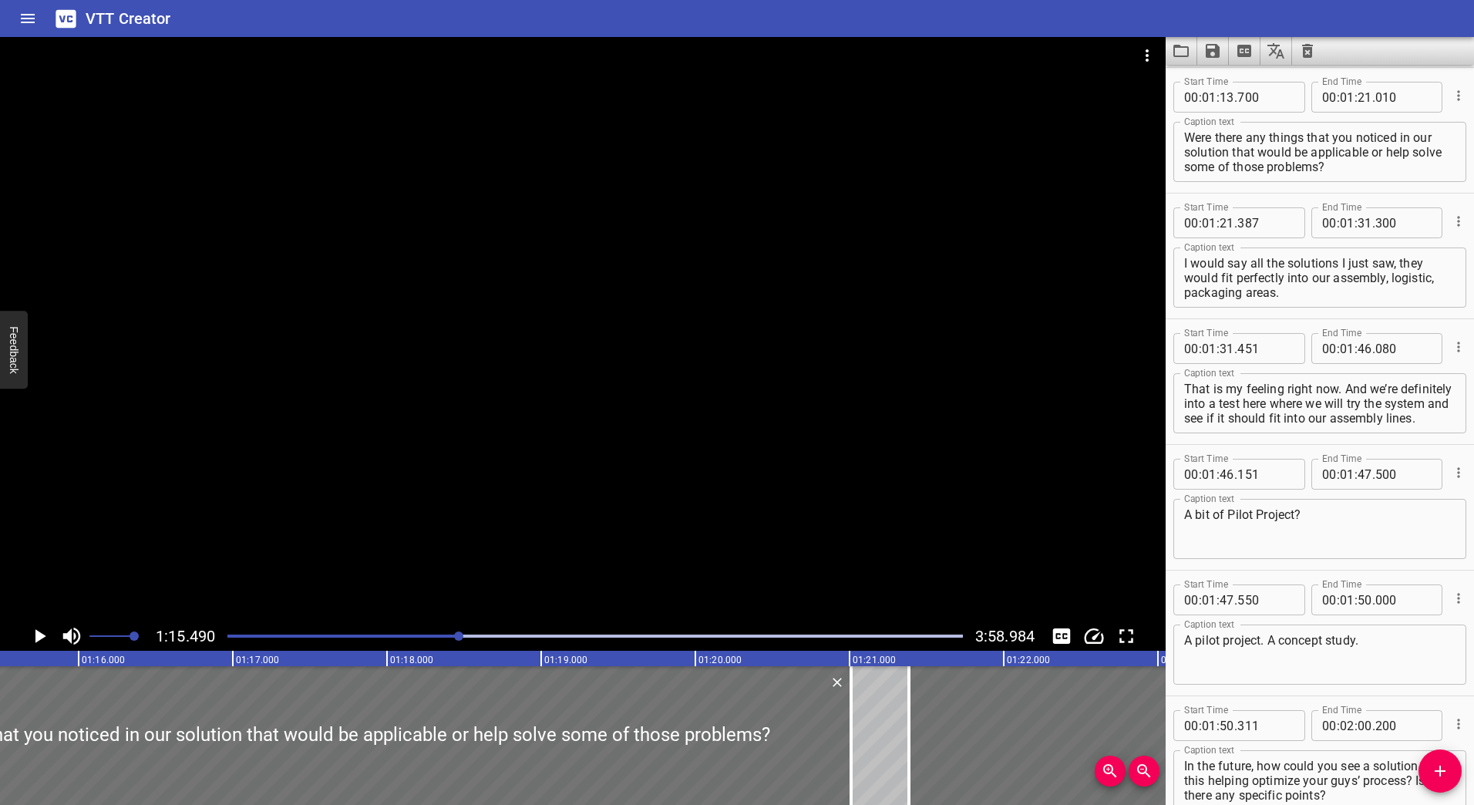
click at [501, 634] on div at bounding box center [595, 636] width 754 height 22
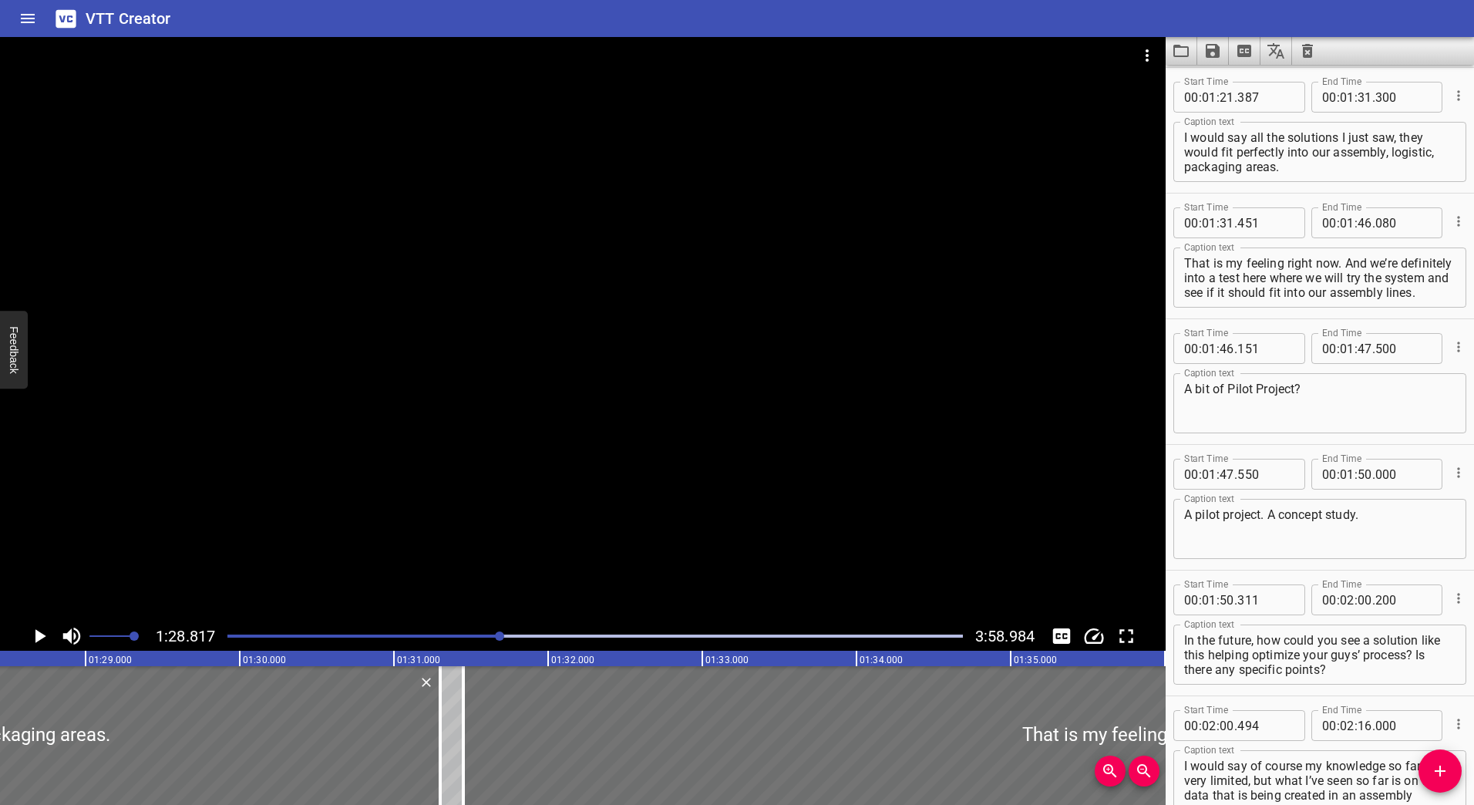
scroll to position [0, 13695]
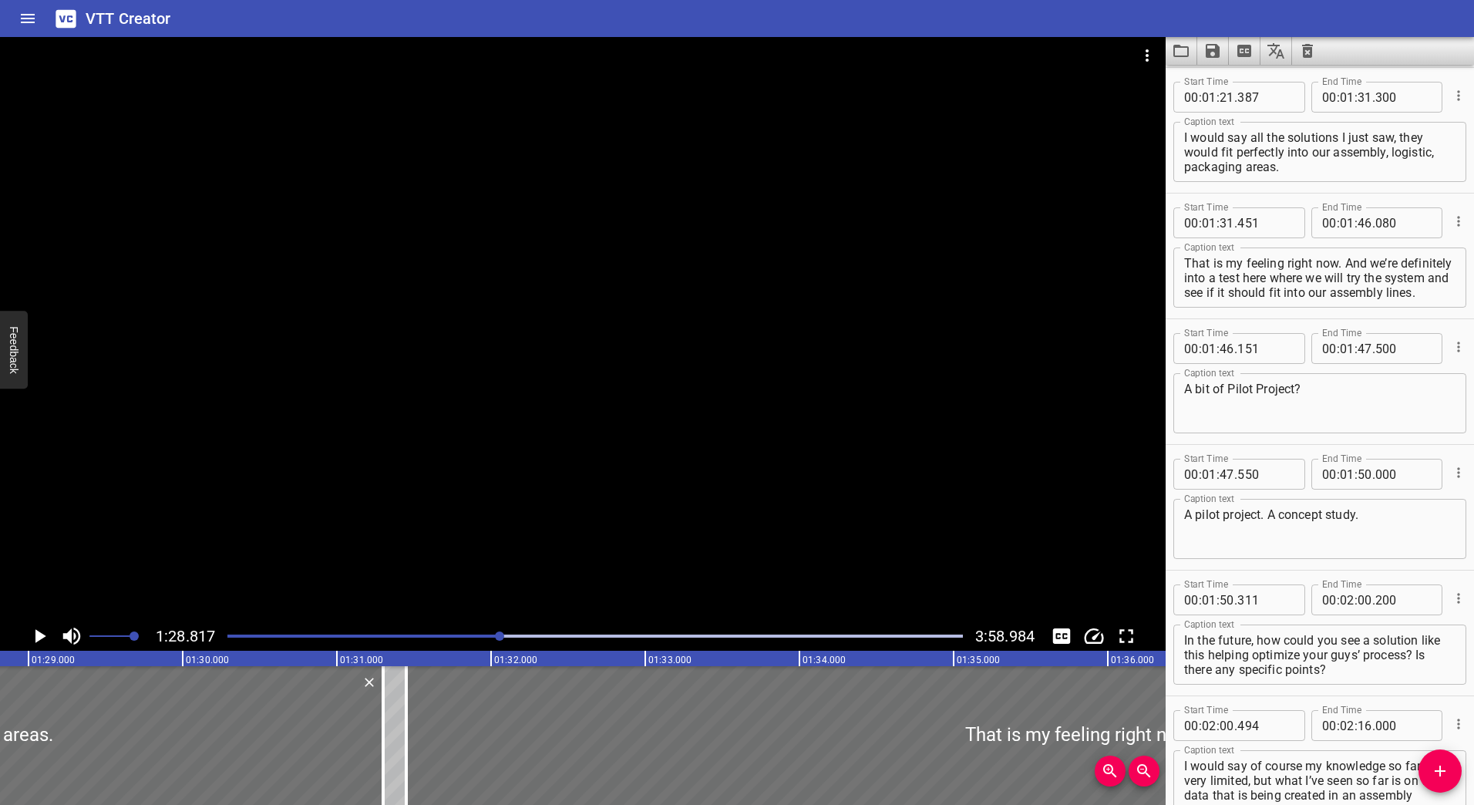
click at [556, 638] on div at bounding box center [595, 636] width 754 height 22
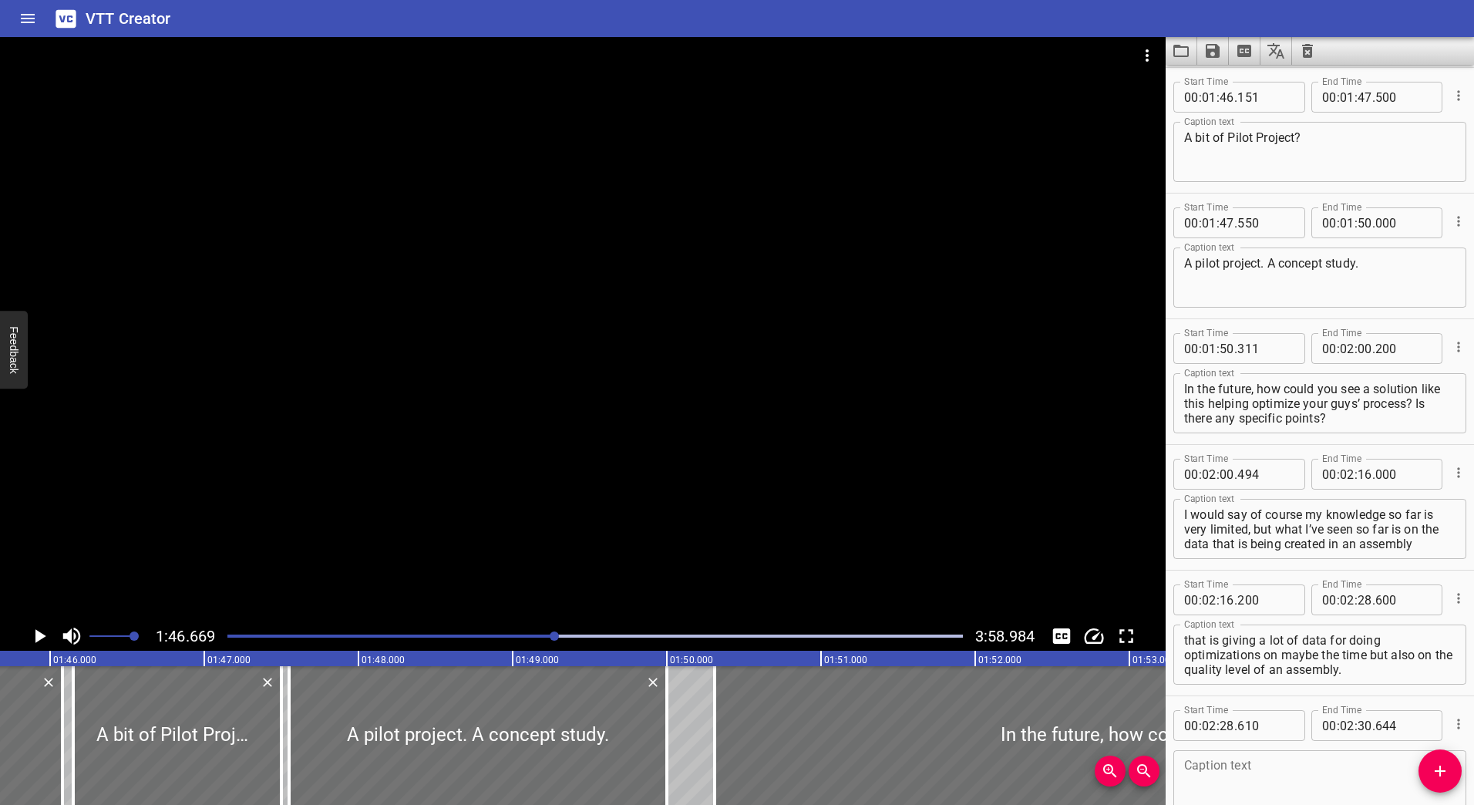
scroll to position [0, 16448]
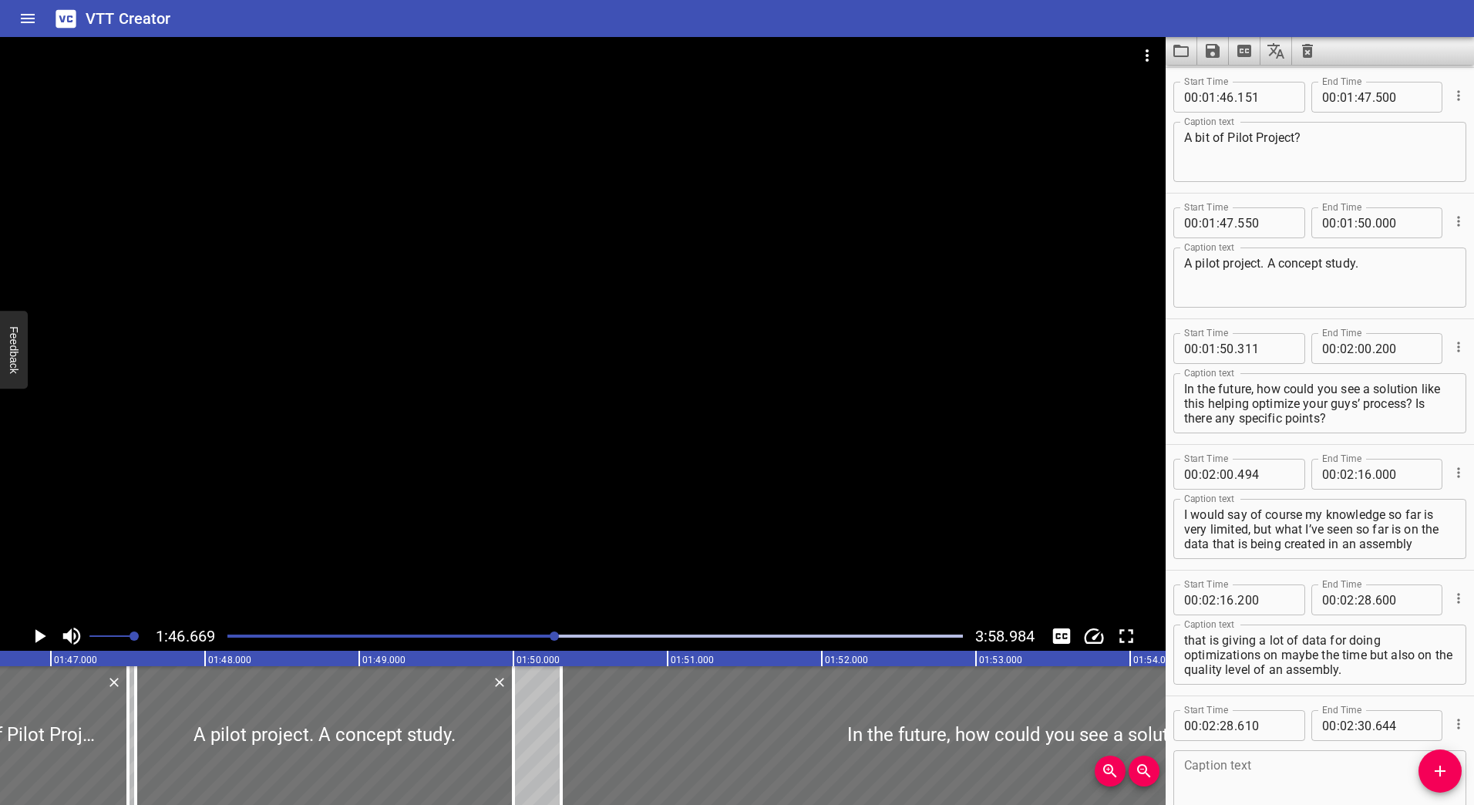
click at [585, 635] on div "Play progress" at bounding box center [595, 636] width 736 height 3
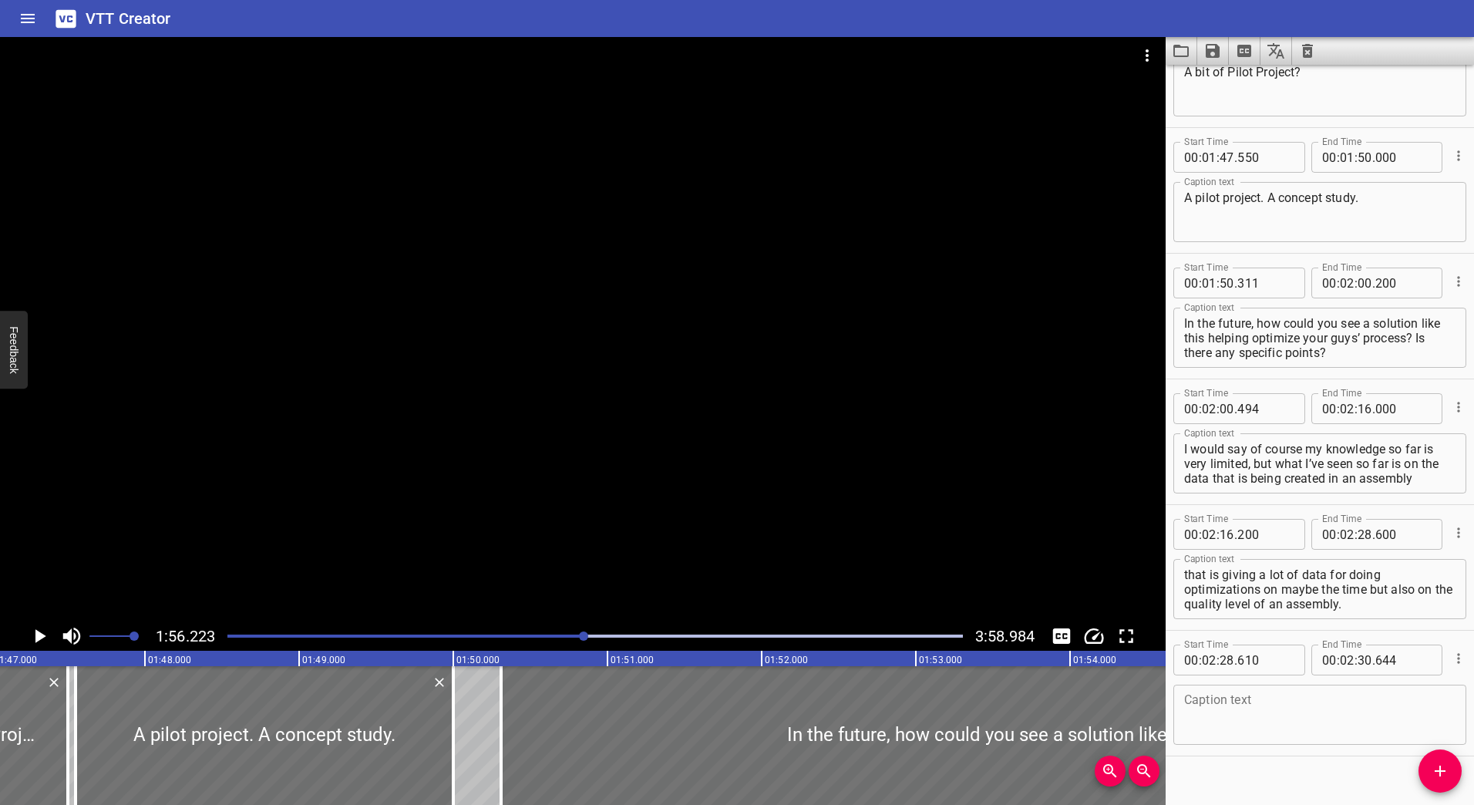
scroll to position [0, 0]
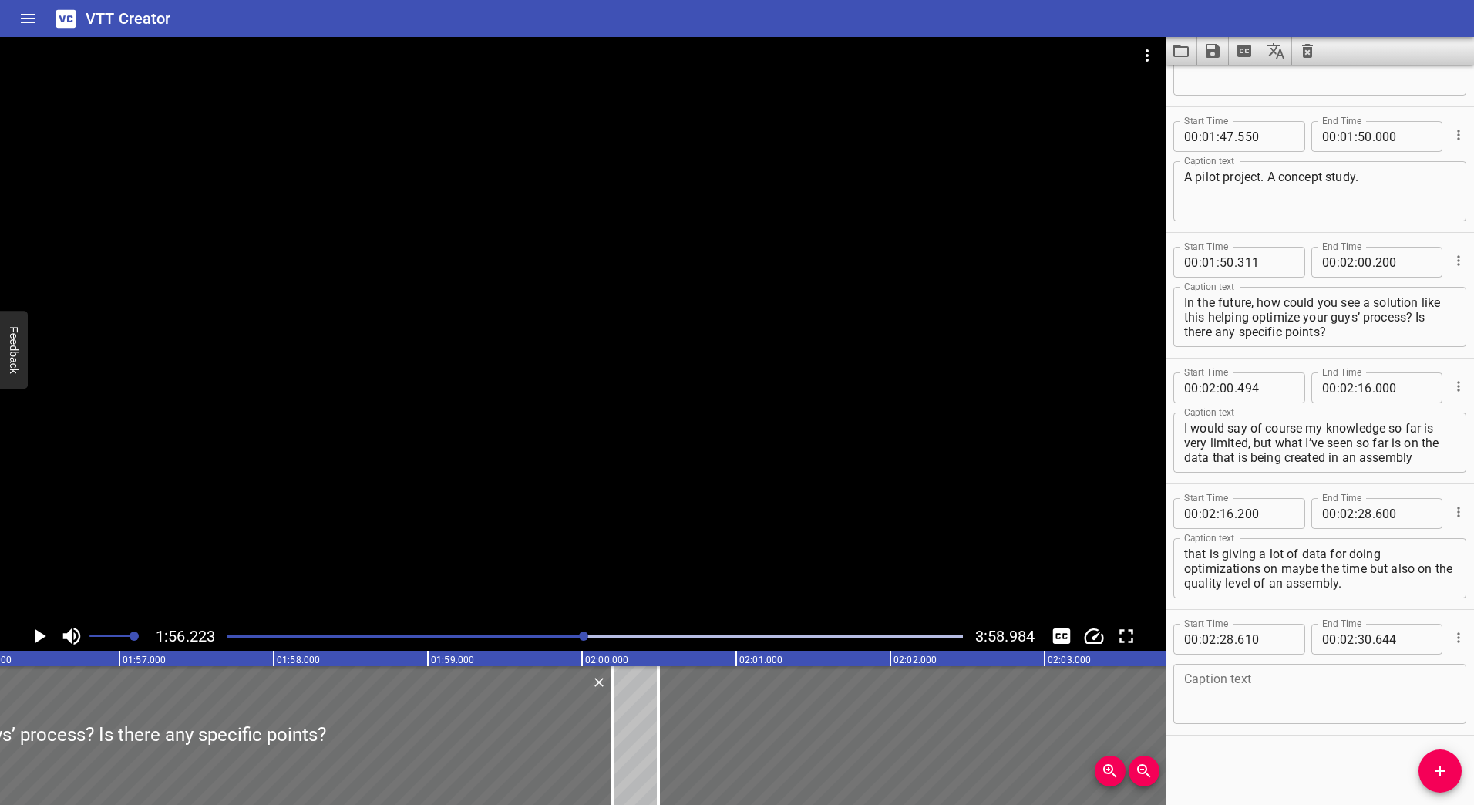
click at [665, 635] on div "Play progress" at bounding box center [595, 636] width 736 height 3
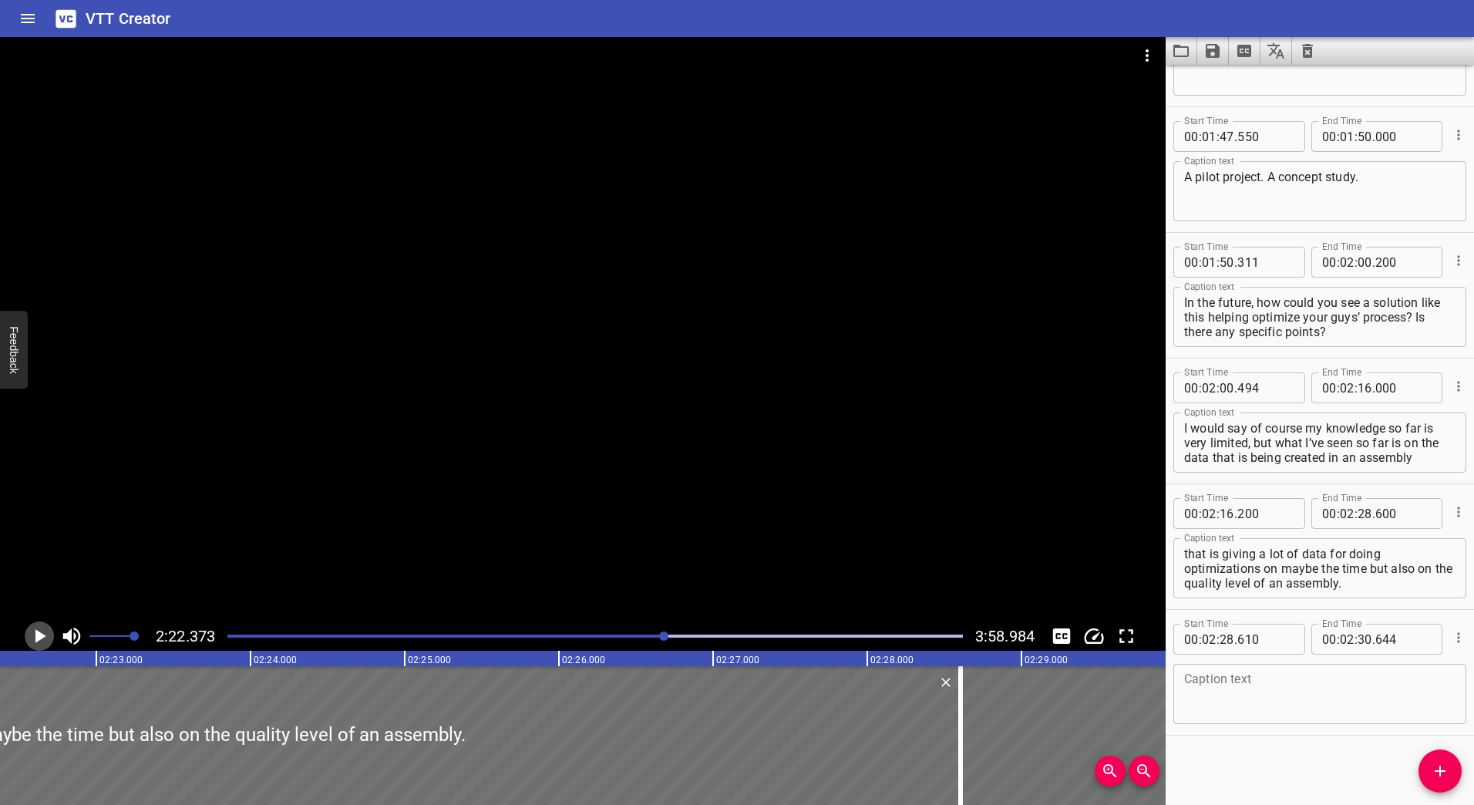
click at [34, 637] on icon "Play/Pause" at bounding box center [39, 636] width 23 height 23
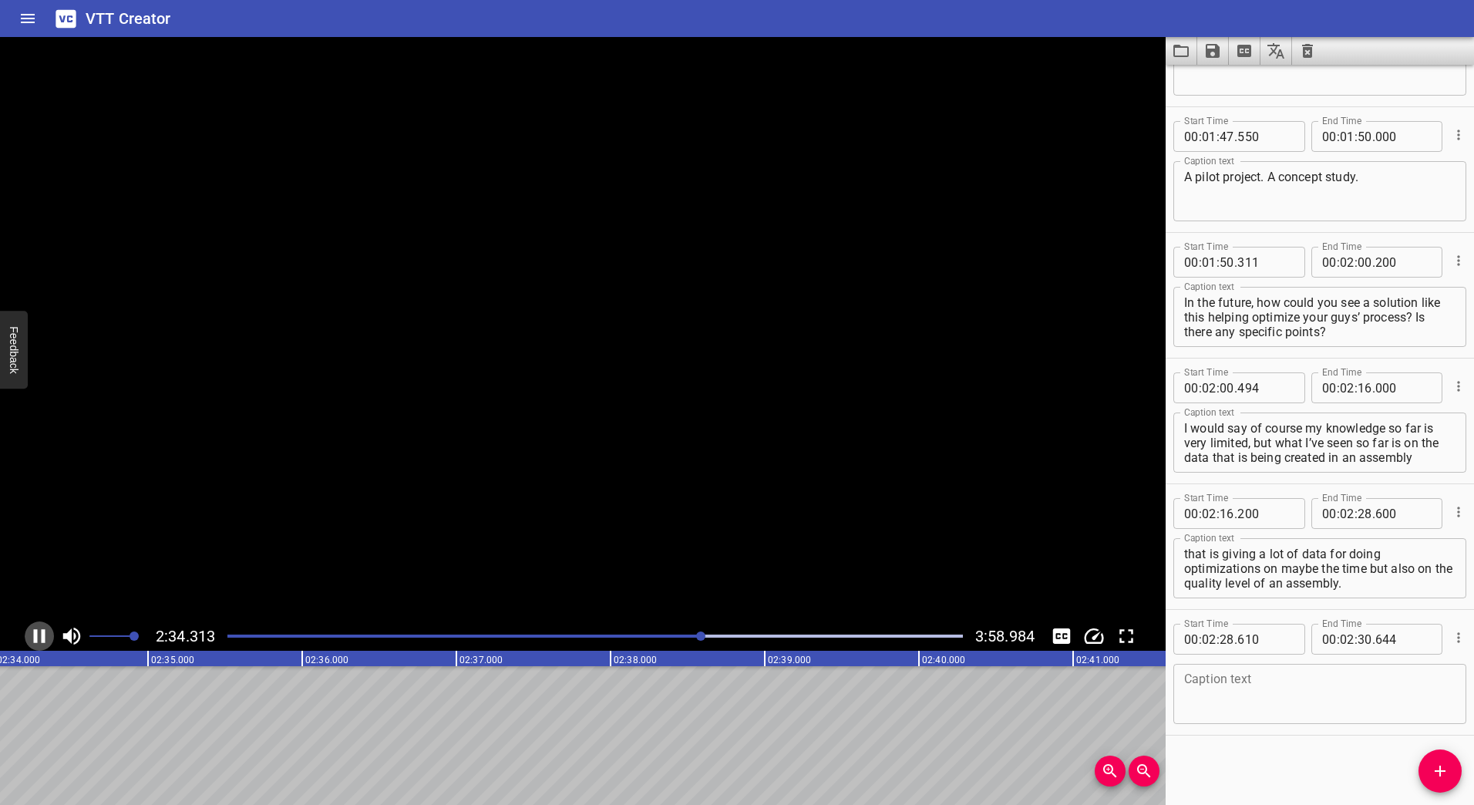
click at [36, 635] on icon "Play/Pause" at bounding box center [40, 636] width 12 height 14
click at [36, 635] on icon "Play/Pause" at bounding box center [40, 636] width 11 height 14
click at [36, 635] on icon "Play/Pause" at bounding box center [40, 636] width 12 height 14
click at [1363, 645] on input "number" at bounding box center [1365, 639] width 15 height 31
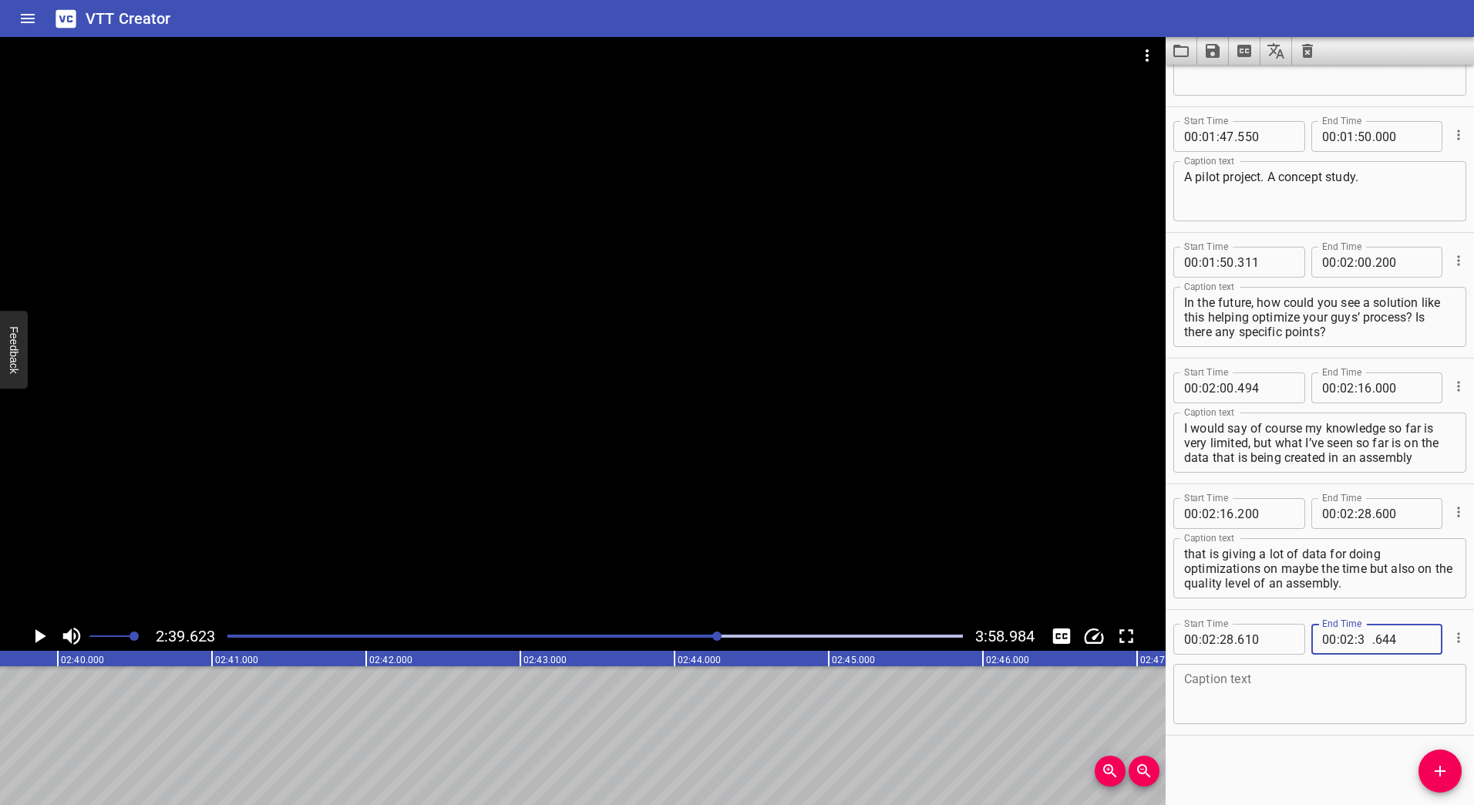
type input "39"
type input "400"
click at [1315, 690] on textarea at bounding box center [1319, 694] width 271 height 44
paste textarea "And definitely also if we take the logistic part of it, I also do see a potenti…"
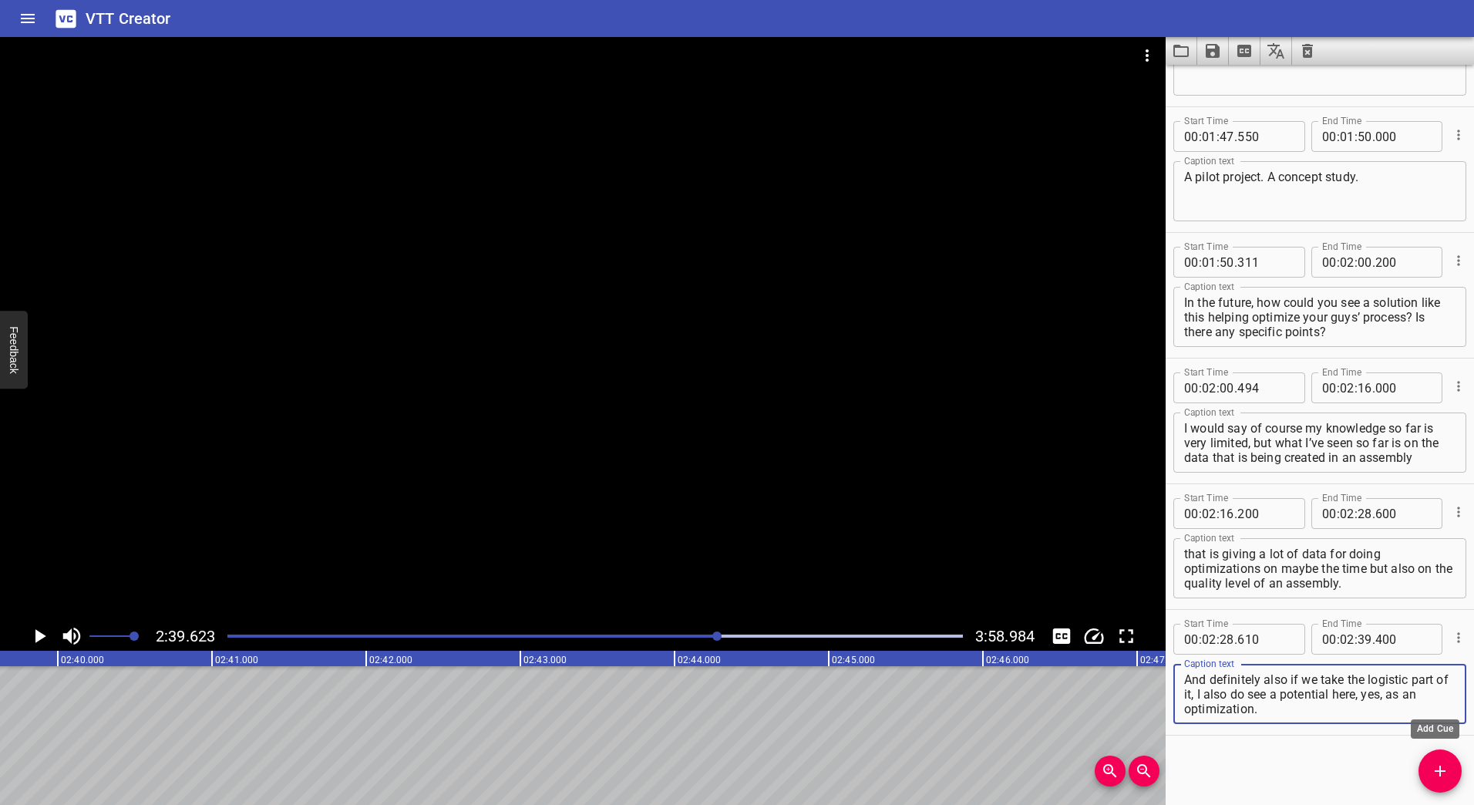
type textarea "And definitely also if we take the logistic part of it, I also do see a potenti…"
click at [1427, 764] on span "Add Cue" at bounding box center [1440, 771] width 43 height 19
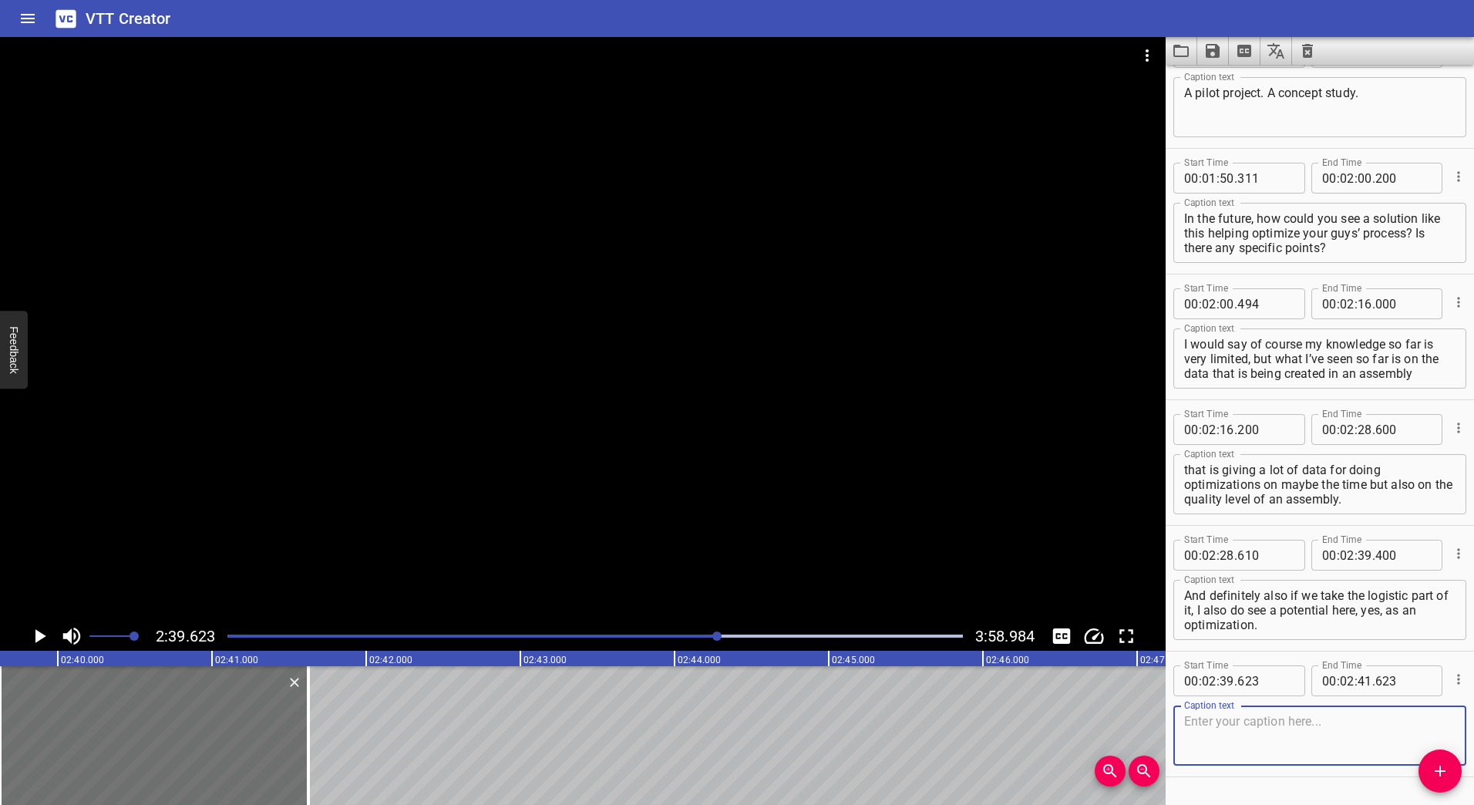
scroll to position [1428, 0]
click at [318, 338] on div at bounding box center [583, 329] width 1166 height 584
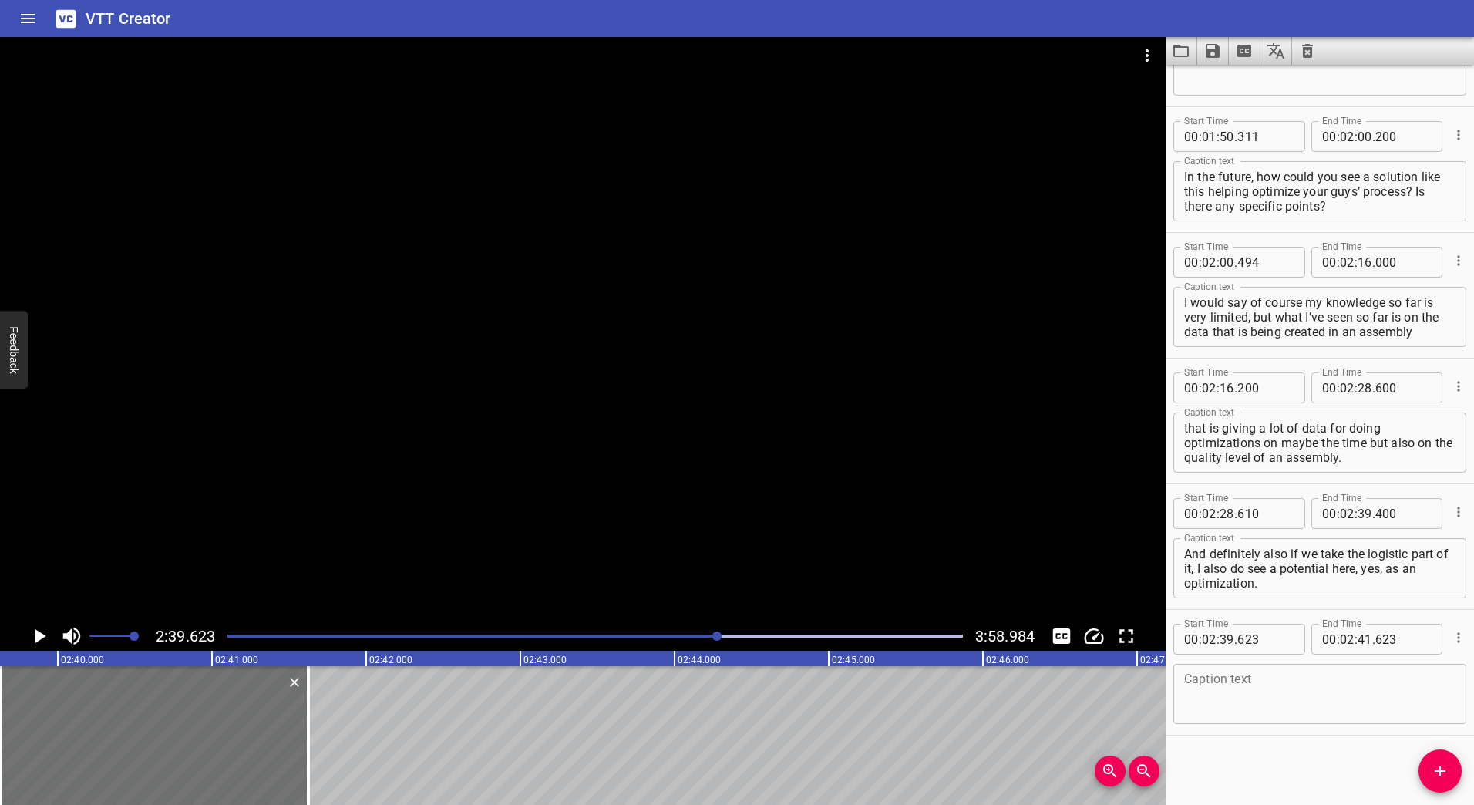
click at [35, 635] on icon "Play/Pause" at bounding box center [40, 636] width 11 height 14
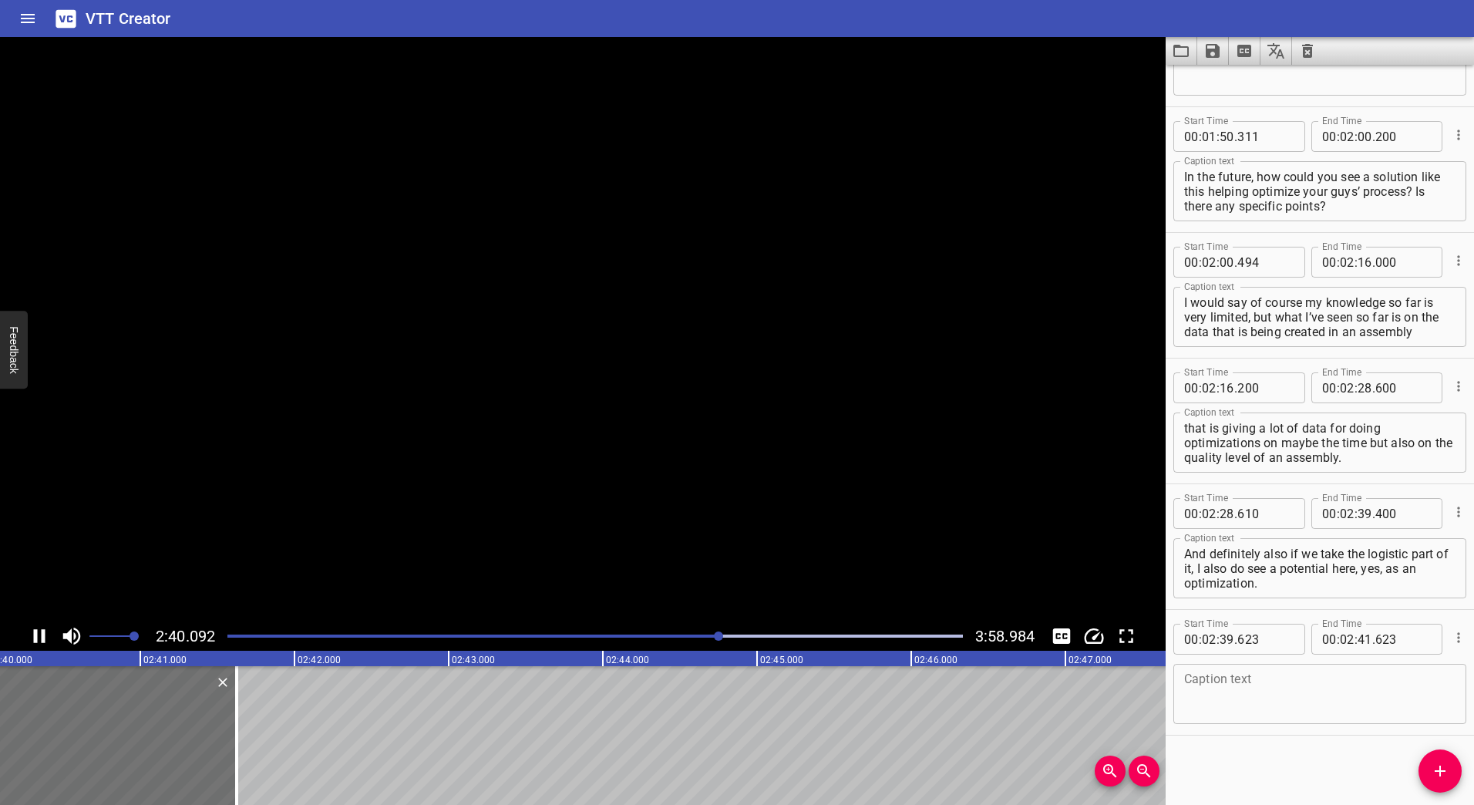
click at [35, 635] on icon "Play/Pause" at bounding box center [40, 636] width 12 height 14
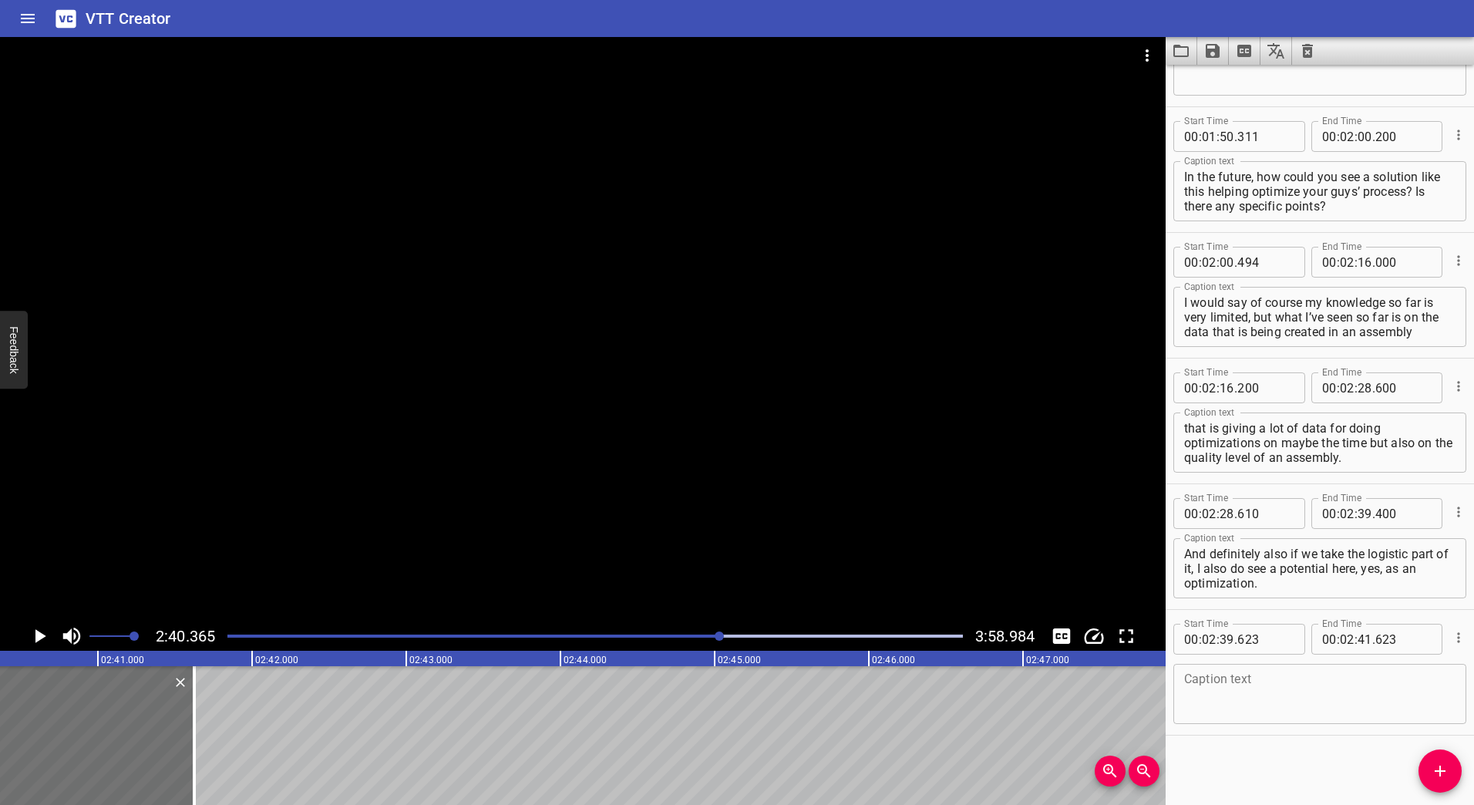
click at [719, 635] on div at bounding box center [719, 635] width 9 height 9
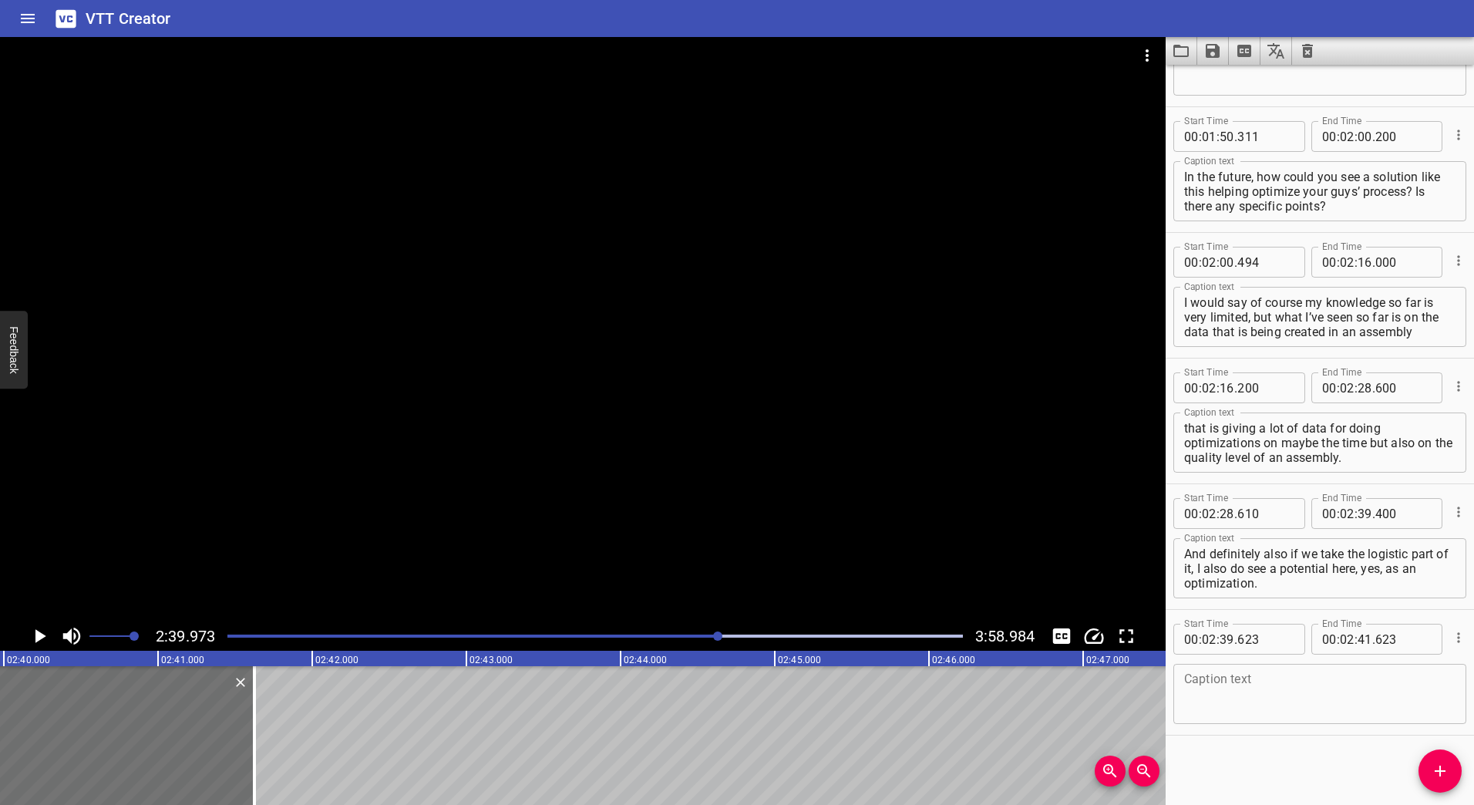
click at [38, 631] on icon "Play/Pause" at bounding box center [40, 636] width 11 height 14
click at [38, 631] on icon "Play/Pause" at bounding box center [39, 636] width 23 height 23
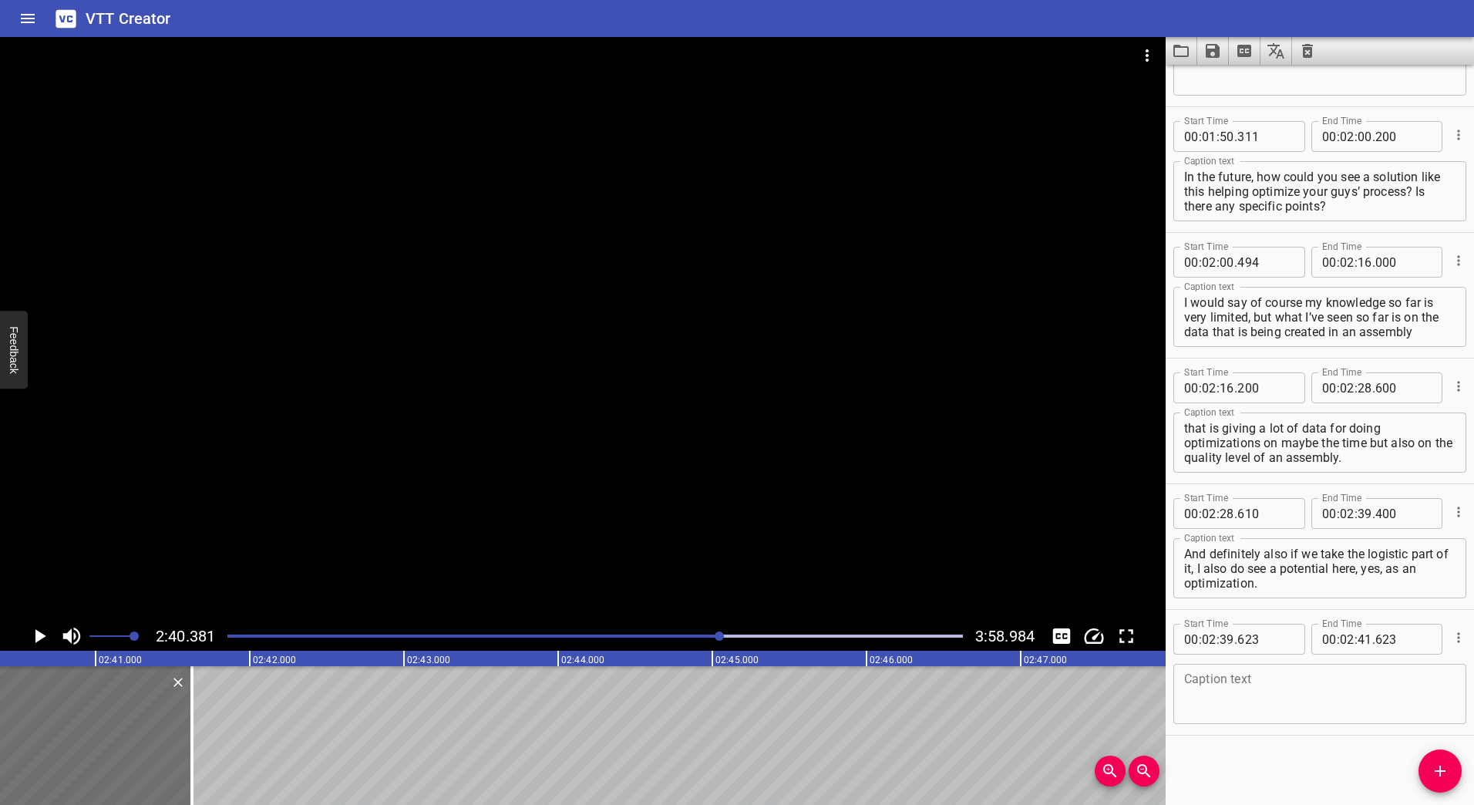
click at [39, 635] on icon "Play/Pause" at bounding box center [40, 636] width 11 height 14
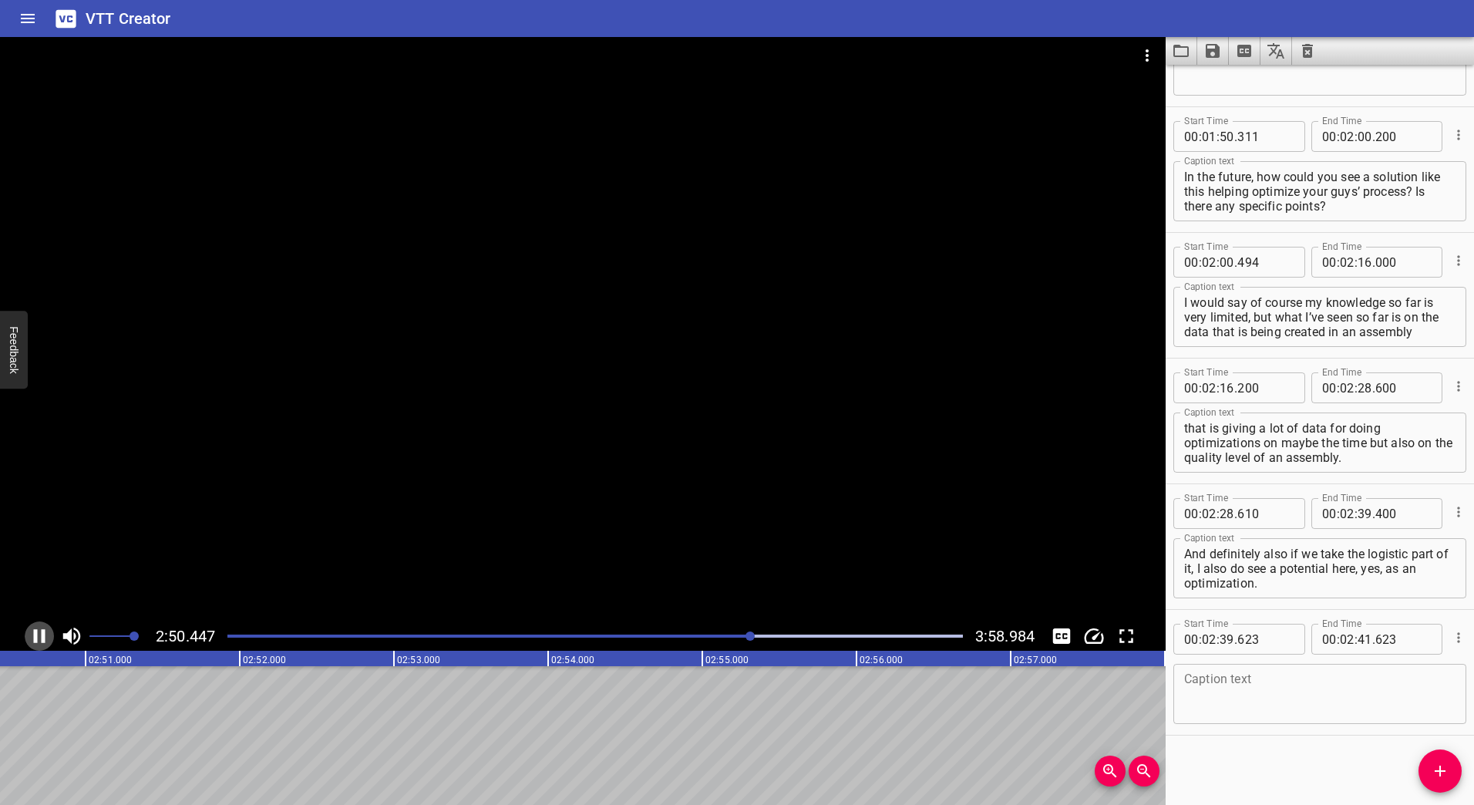
click at [42, 631] on icon "Play/Pause" at bounding box center [40, 636] width 12 height 14
click at [1372, 647] on span "." at bounding box center [1373, 639] width 3 height 31
click at [1359, 641] on input "number" at bounding box center [1365, 639] width 15 height 31
type input "50"
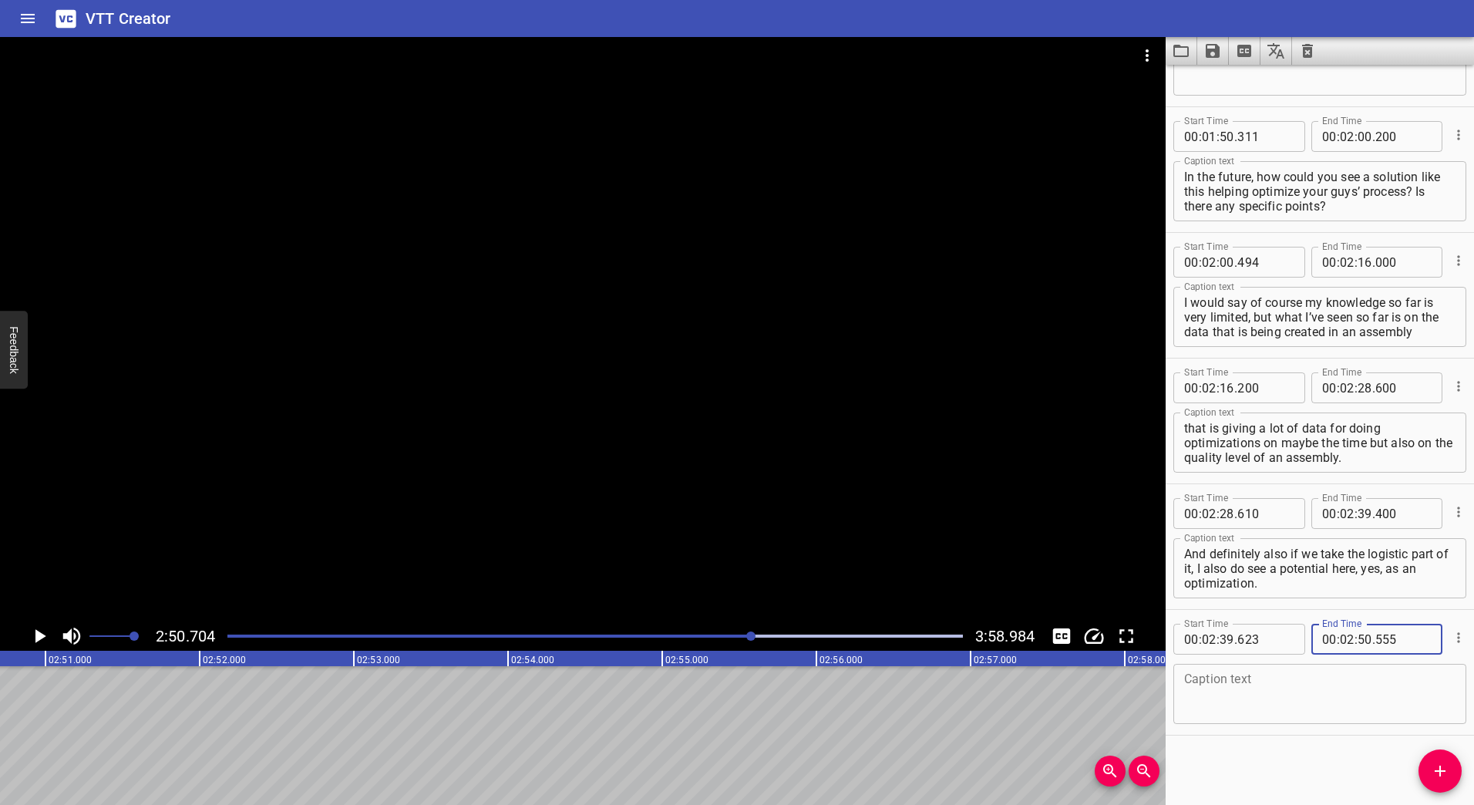
type input "555"
click at [1271, 695] on textarea at bounding box center [1319, 694] width 271 height 44
paste textarea "Is there one thing within the process that really stood out, or you enjoyed, or…"
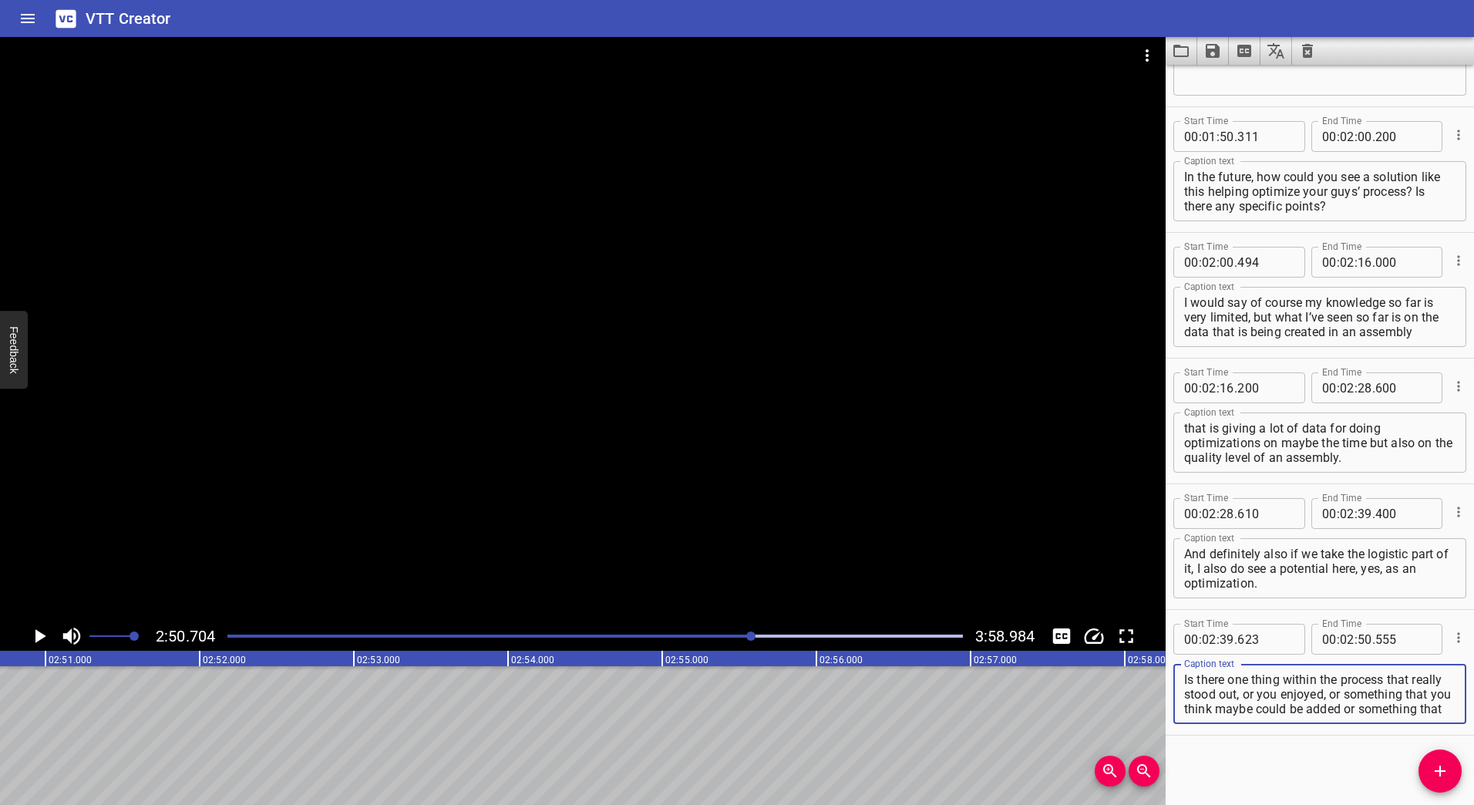
scroll to position [29, 0]
type textarea "Is there one thing within the process that really stood out, or you enjoyed, or…"
click at [1422, 773] on span "Add Cue" at bounding box center [1440, 771] width 43 height 19
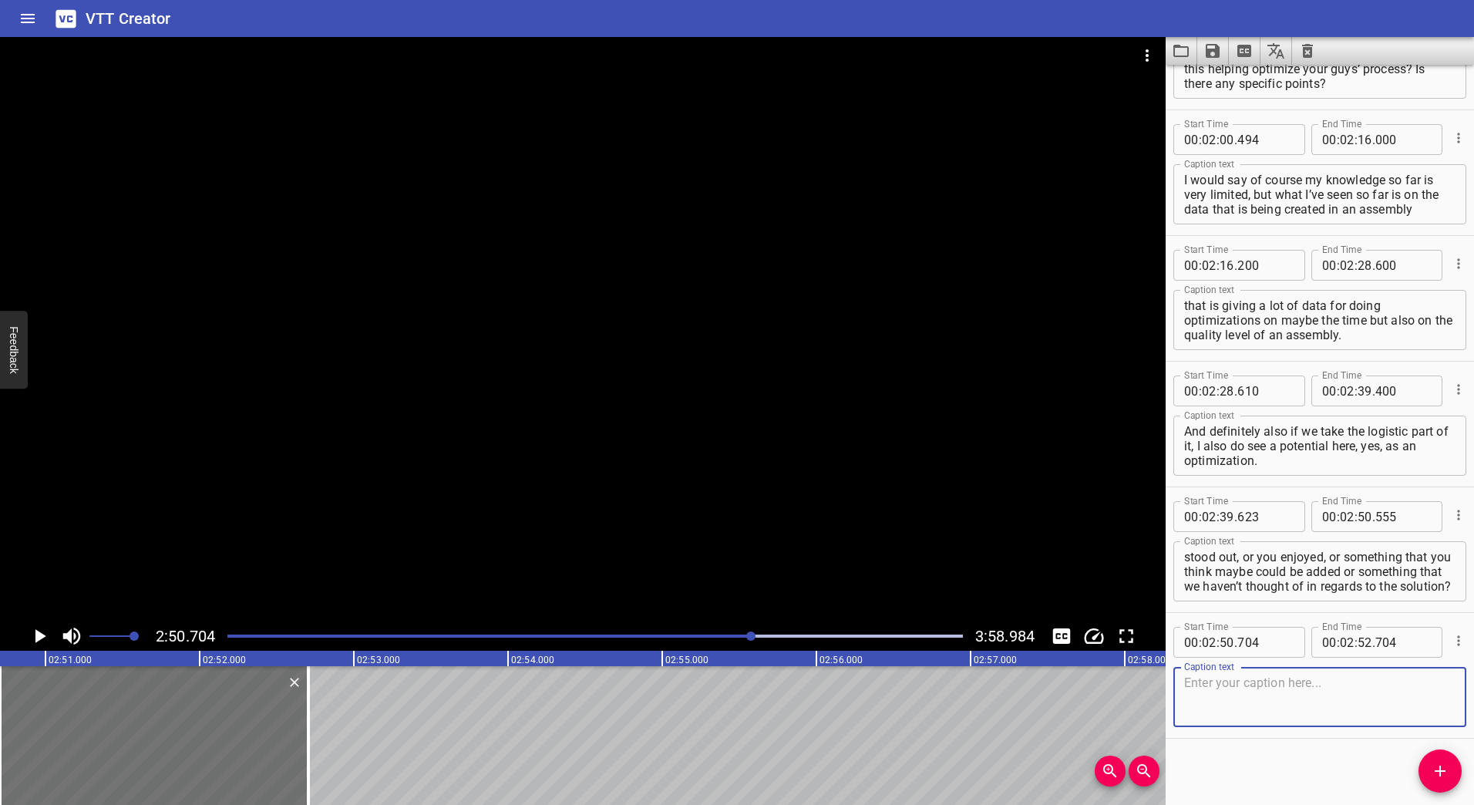
scroll to position [1594, 0]
click at [37, 632] on icon "Play/Pause" at bounding box center [40, 636] width 11 height 14
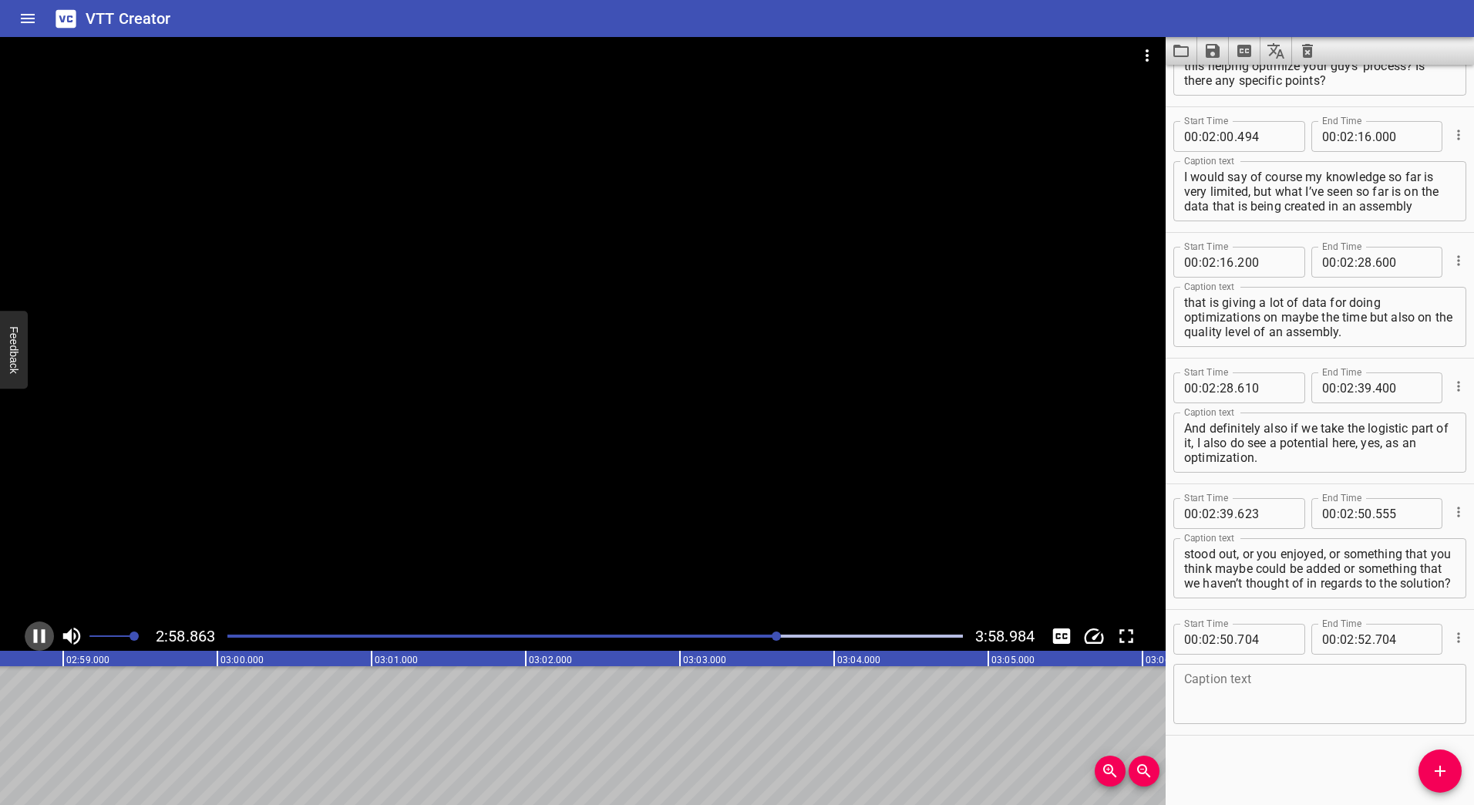
click at [42, 636] on icon "Play/Pause" at bounding box center [40, 636] width 12 height 14
click at [42, 636] on icon "Play/Pause" at bounding box center [40, 636] width 11 height 14
click at [42, 636] on icon "Play/Pause" at bounding box center [40, 636] width 12 height 14
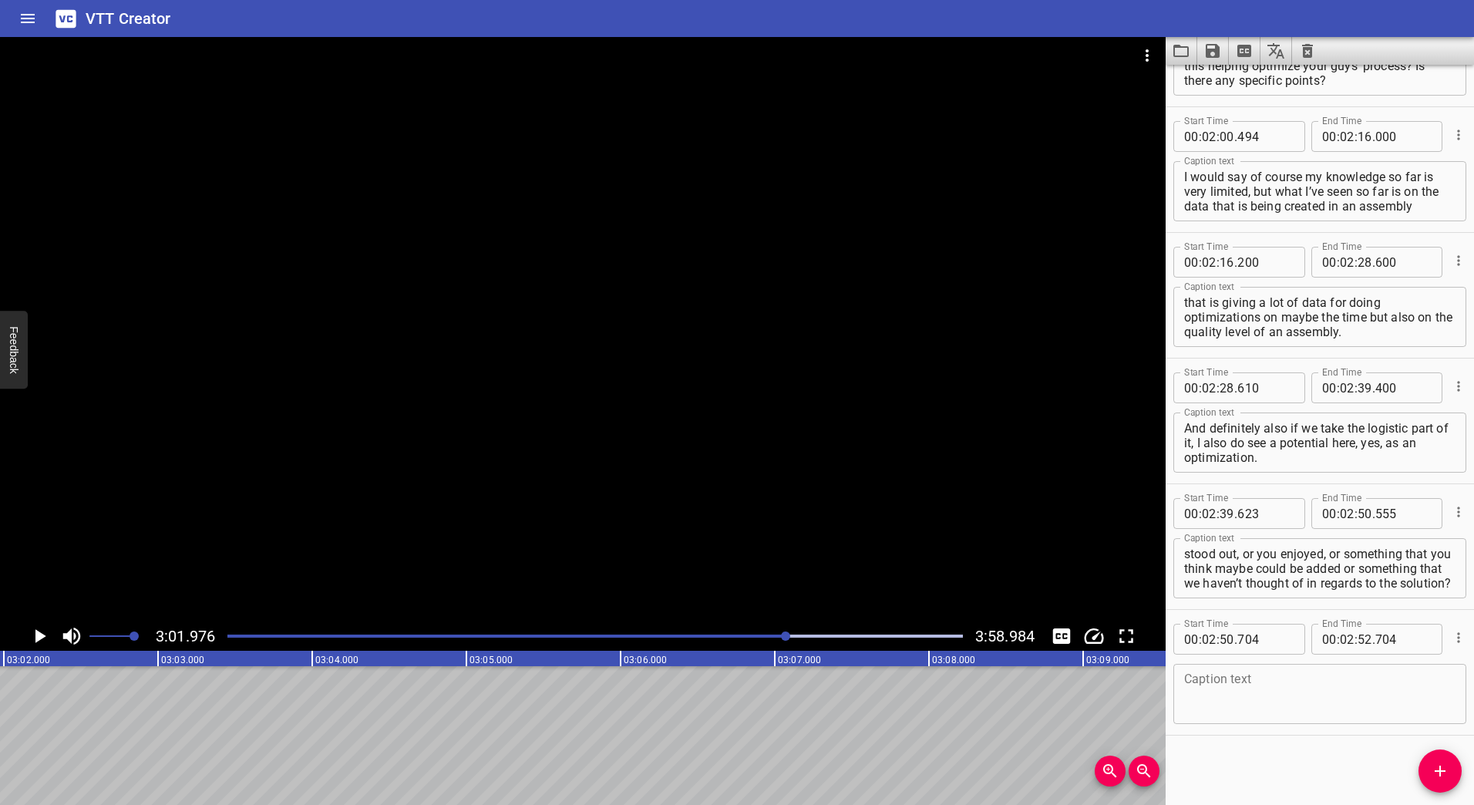
click at [42, 636] on icon "Play/Pause" at bounding box center [40, 636] width 11 height 14
click at [42, 637] on icon "Play/Pause" at bounding box center [40, 636] width 12 height 14
click at [1375, 647] on input "number" at bounding box center [1403, 639] width 56 height 31
type input "704"
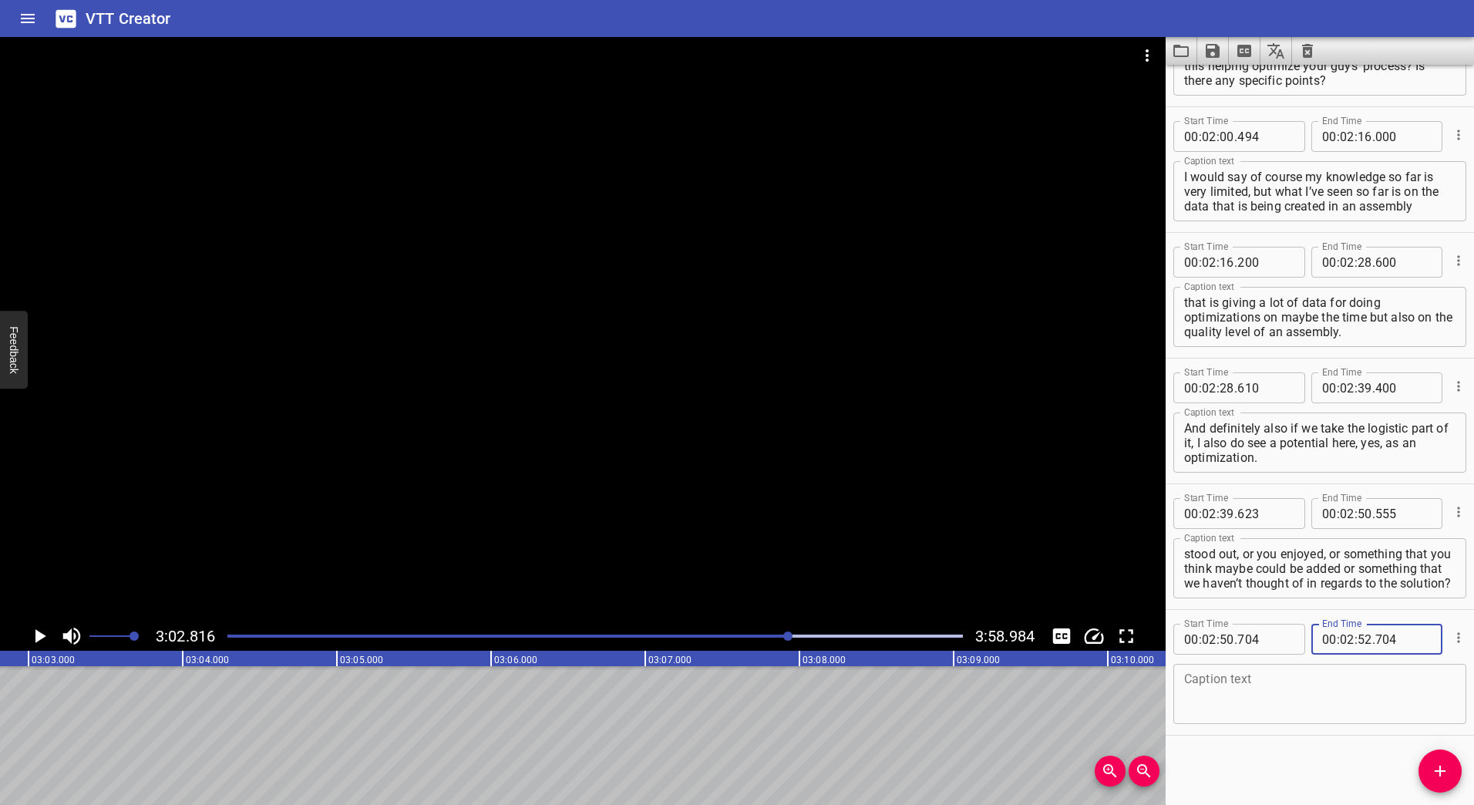
click at [789, 635] on div at bounding box center [787, 635] width 9 height 9
click at [787, 636] on div at bounding box center [787, 635] width 9 height 9
click at [783, 636] on div at bounding box center [785, 635] width 9 height 9
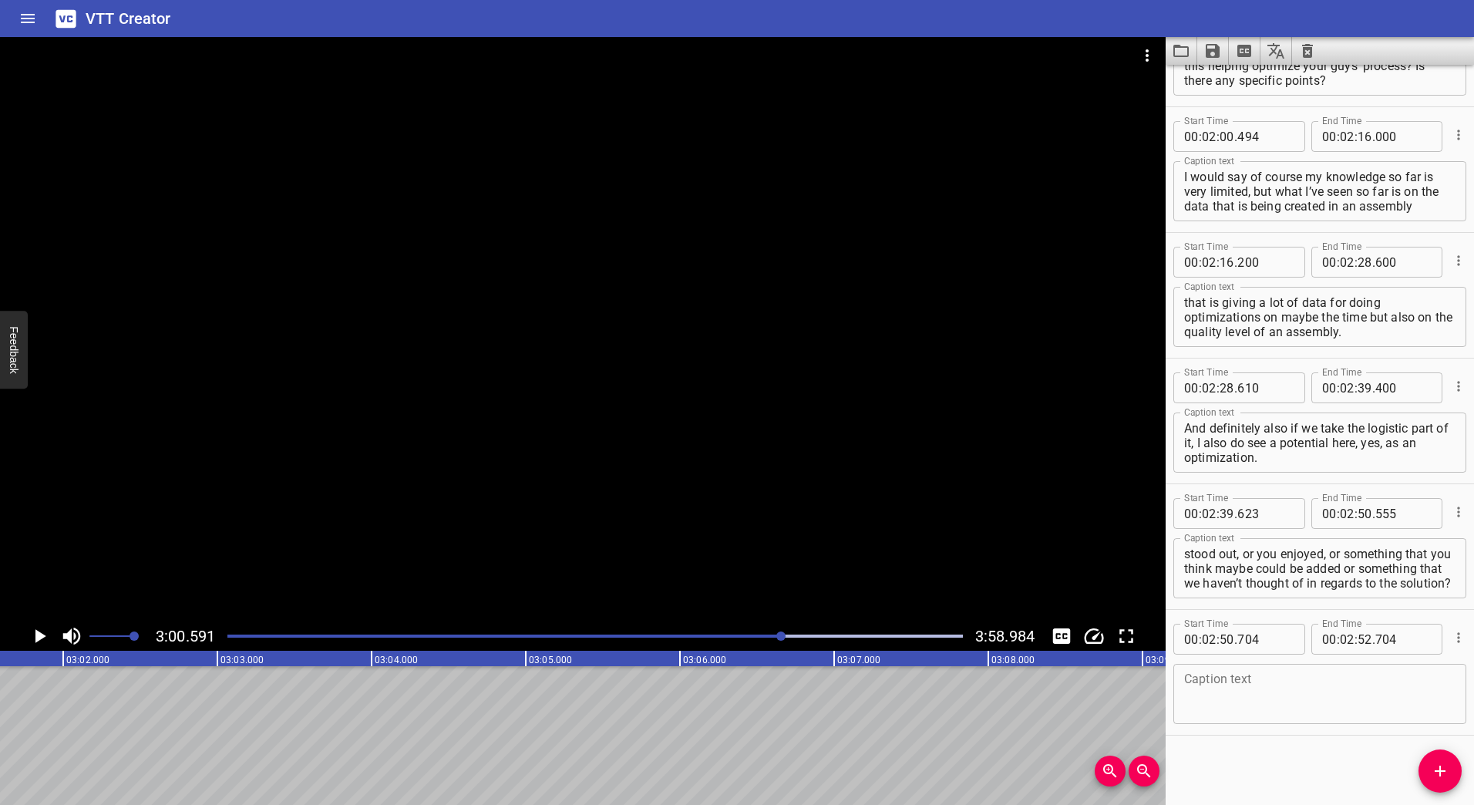
scroll to position [0, 27847]
click at [29, 635] on icon "Play/Pause" at bounding box center [39, 636] width 23 height 23
click at [32, 634] on icon "Play/Pause" at bounding box center [39, 636] width 23 height 23
click at [1340, 641] on input "number" at bounding box center [1347, 639] width 15 height 31
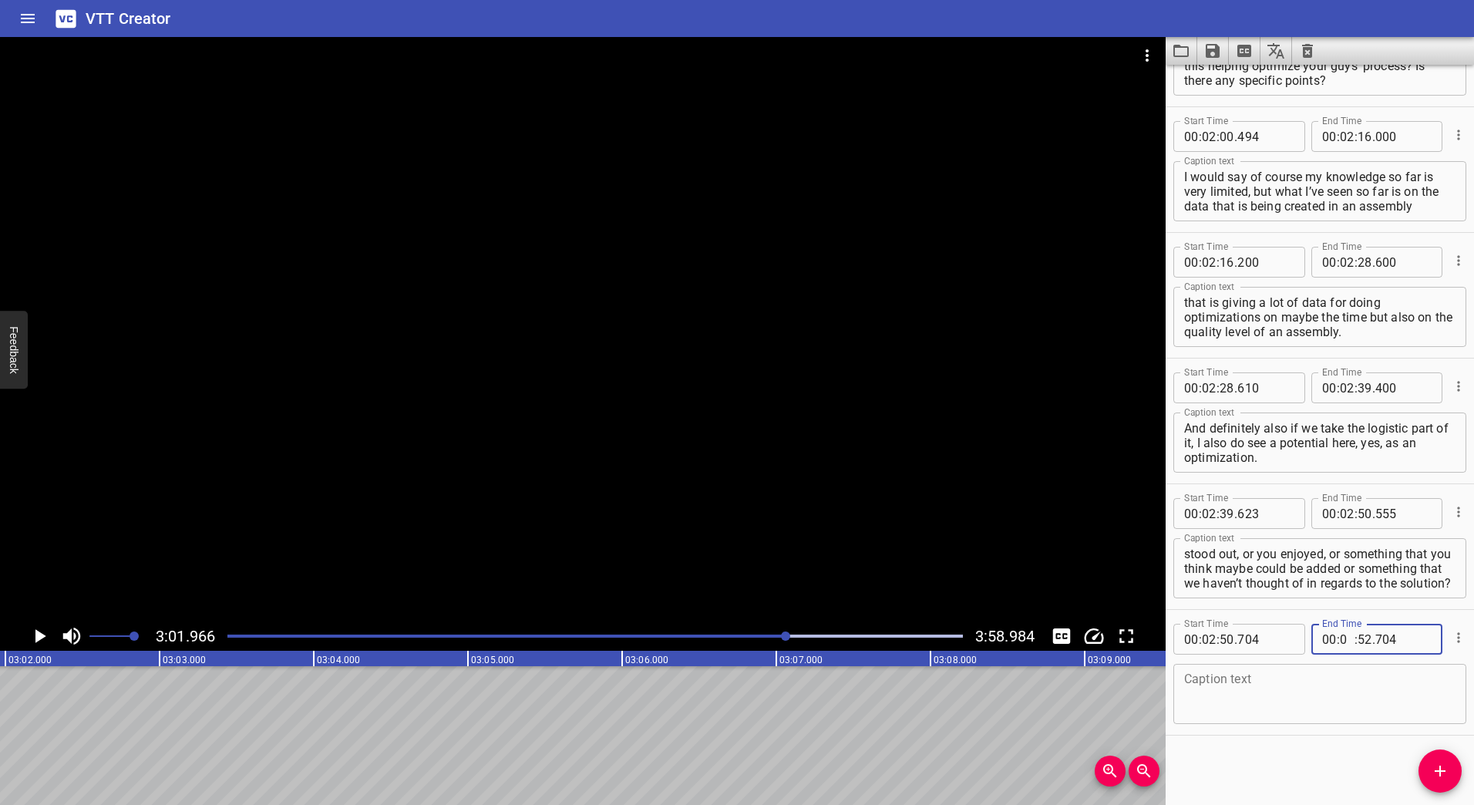
type input "03"
type input "01"
type input "800"
click at [1326, 673] on textarea at bounding box center [1319, 694] width 271 height 44
paste textarea "I would say the most impressive thing here, what I’ve seen [DATE], is the AI-ba…"
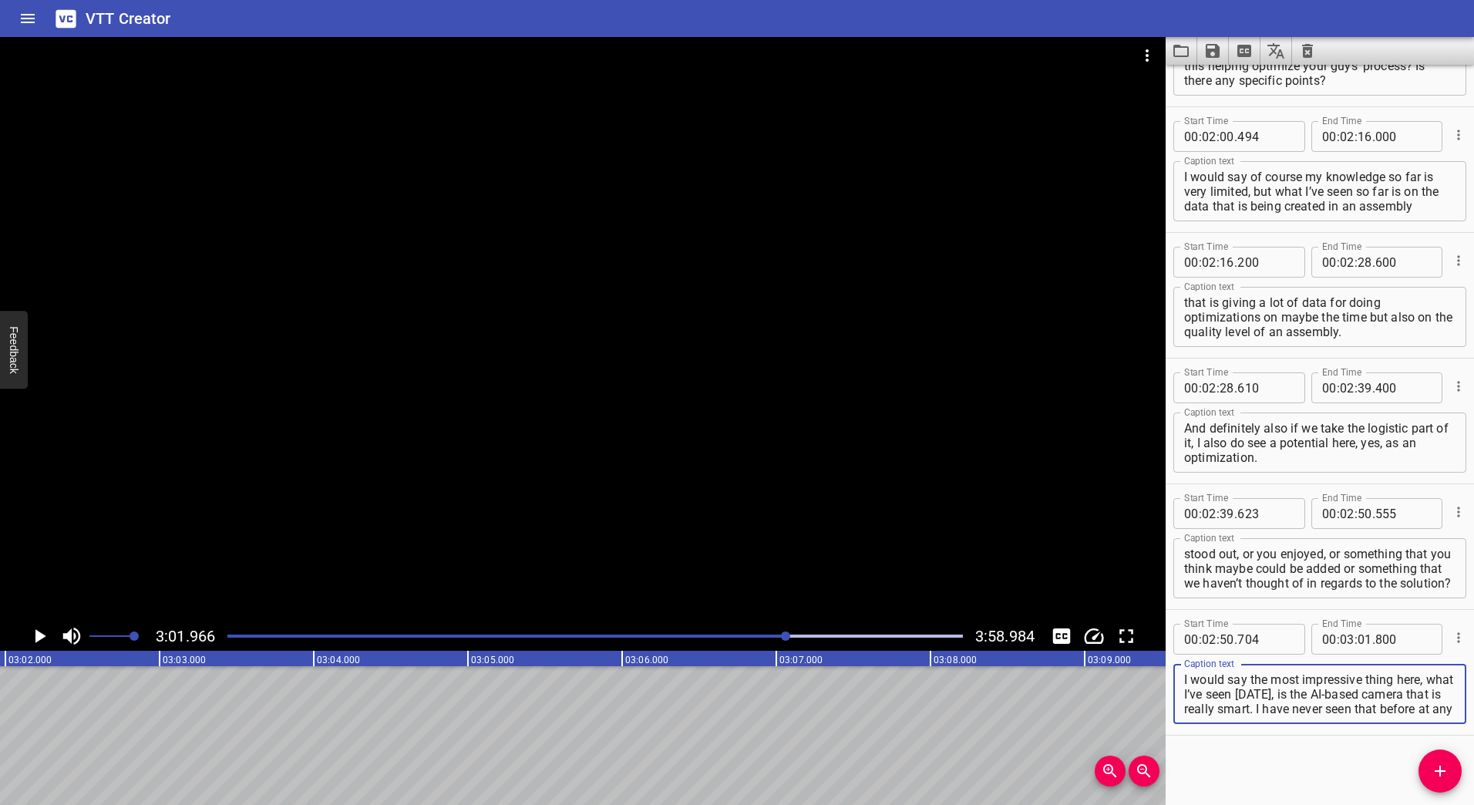
scroll to position [15, 0]
type textarea "I would say the most impressive thing here, what I’ve seen [DATE], is the AI-ba…"
click at [42, 638] on icon "Play/Pause" at bounding box center [40, 636] width 11 height 14
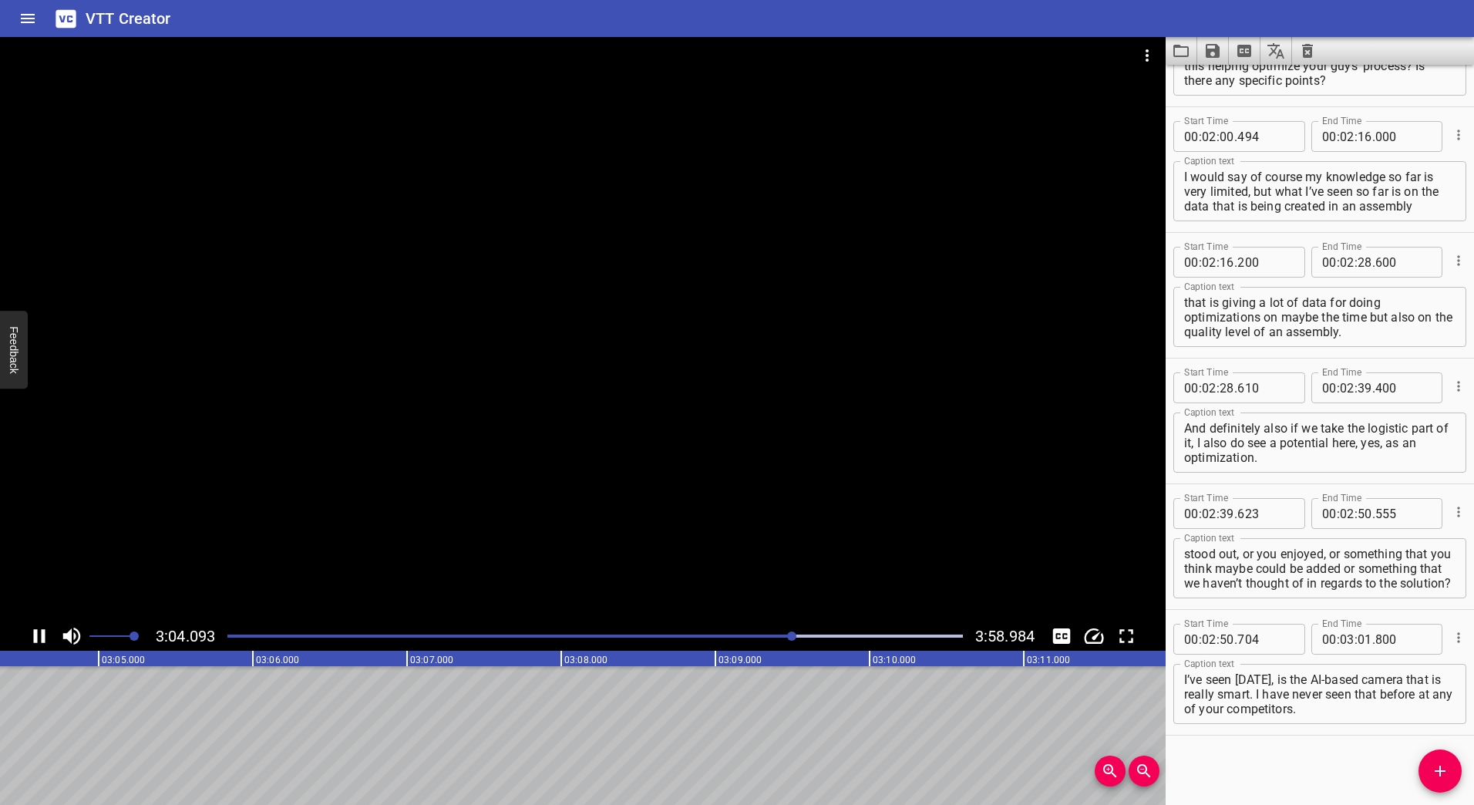
click at [39, 635] on icon "Play/Pause" at bounding box center [39, 636] width 23 height 23
click at [1358, 640] on input "number" at bounding box center [1365, 639] width 15 height 31
type input "04"
type input "650"
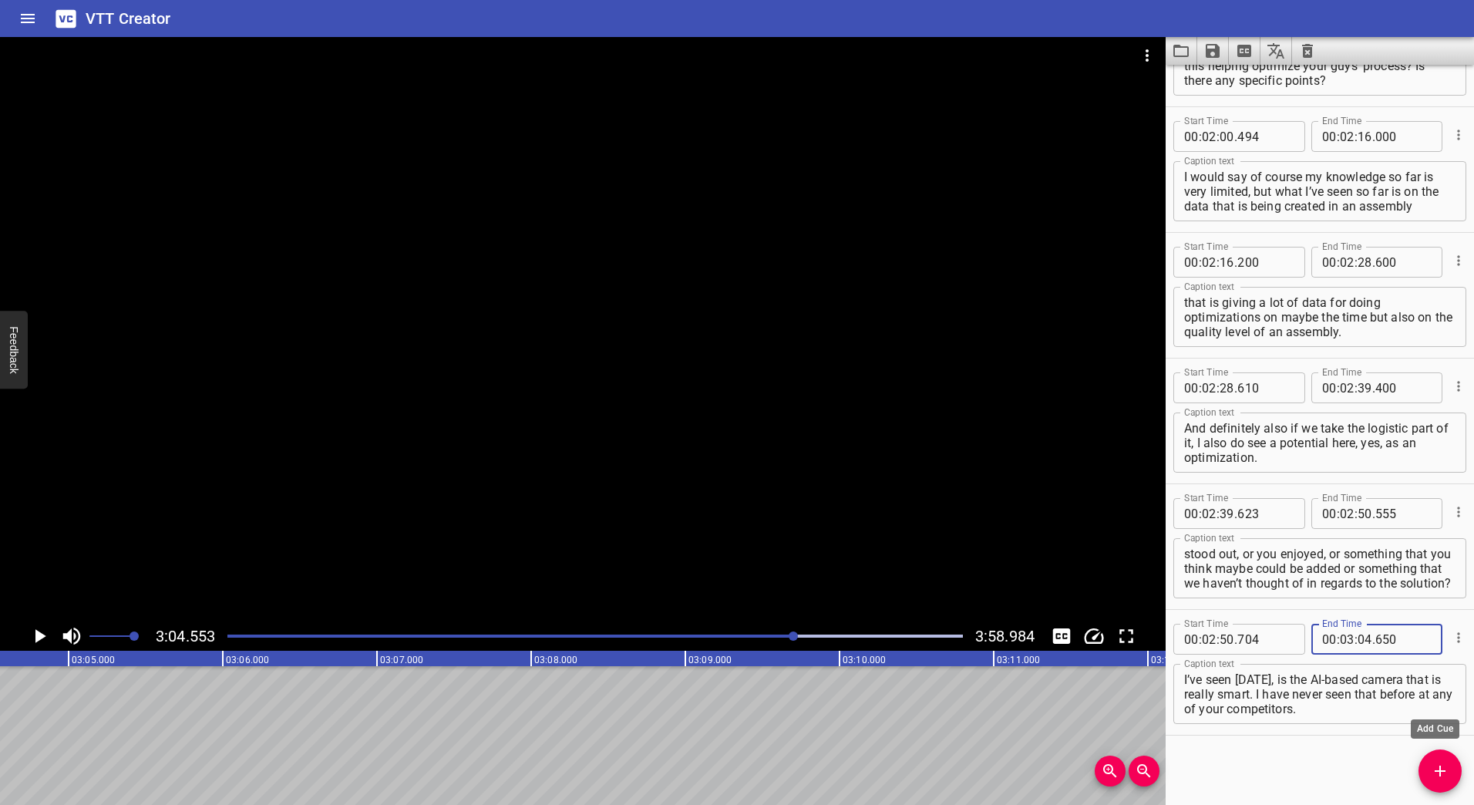
click at [1436, 773] on icon "Add Cue" at bounding box center [1440, 771] width 19 height 19
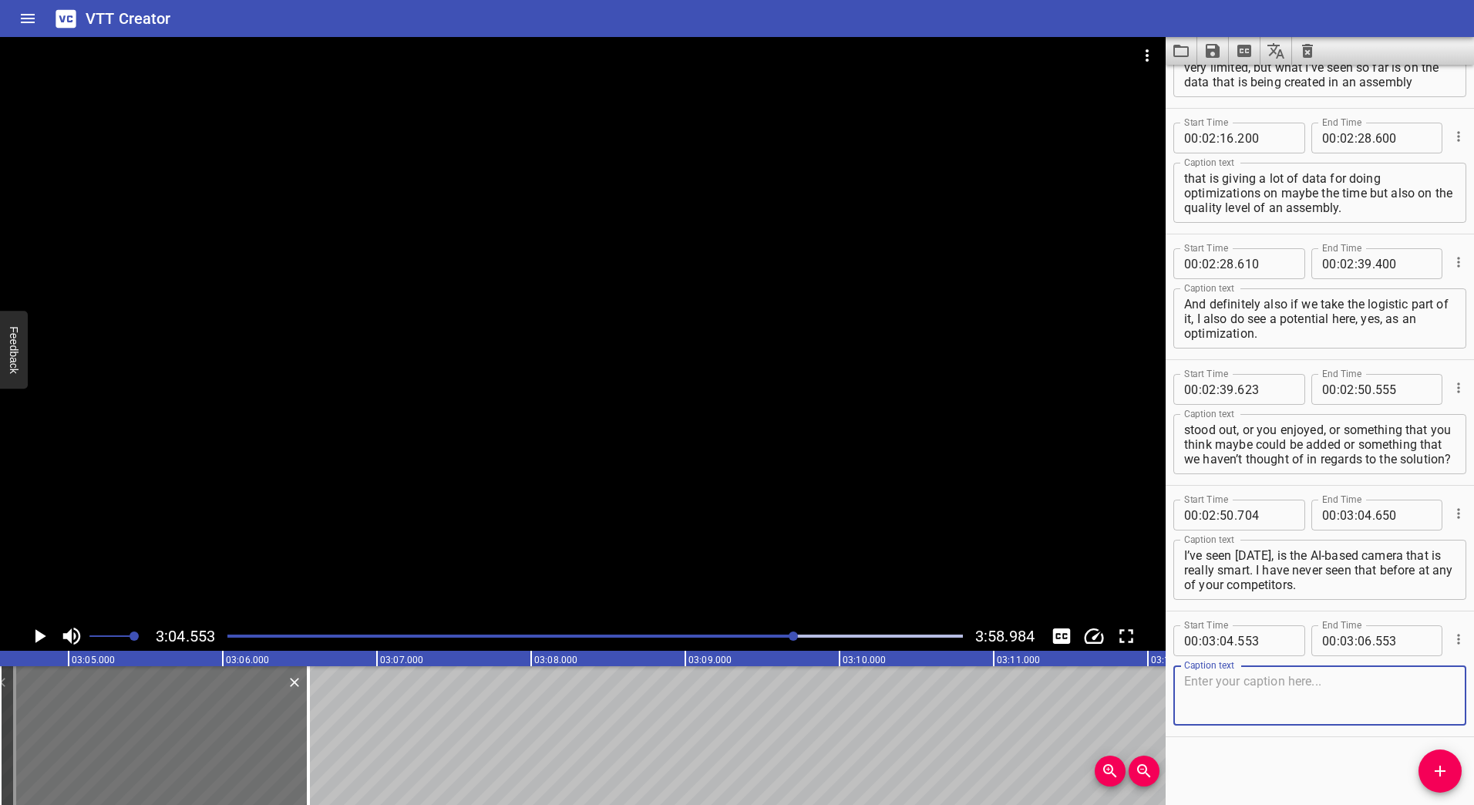
scroll to position [1720, 0]
click at [624, 419] on div at bounding box center [583, 329] width 1166 height 584
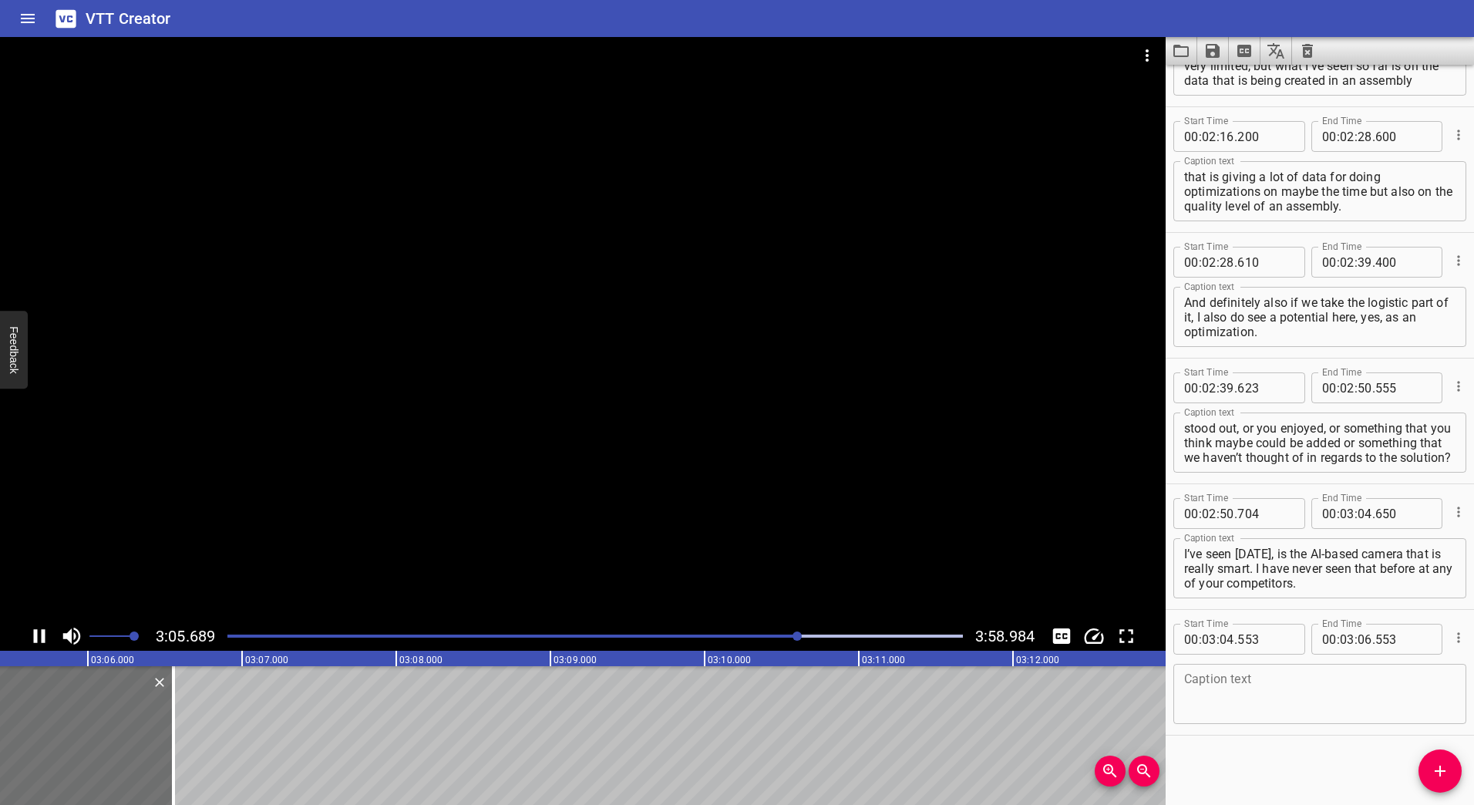
click at [580, 406] on div at bounding box center [583, 329] width 1166 height 584
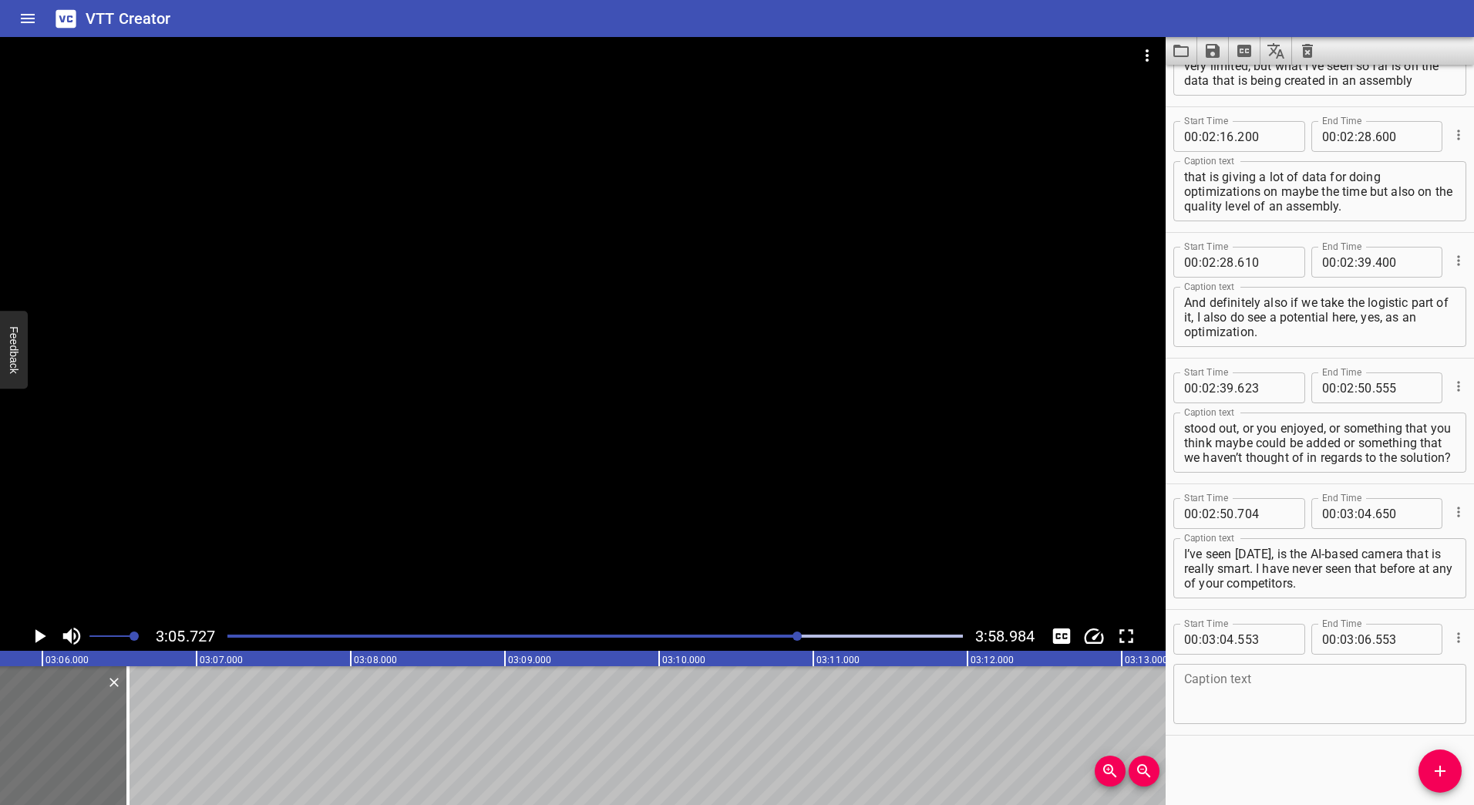
click at [580, 406] on div at bounding box center [583, 329] width 1166 height 584
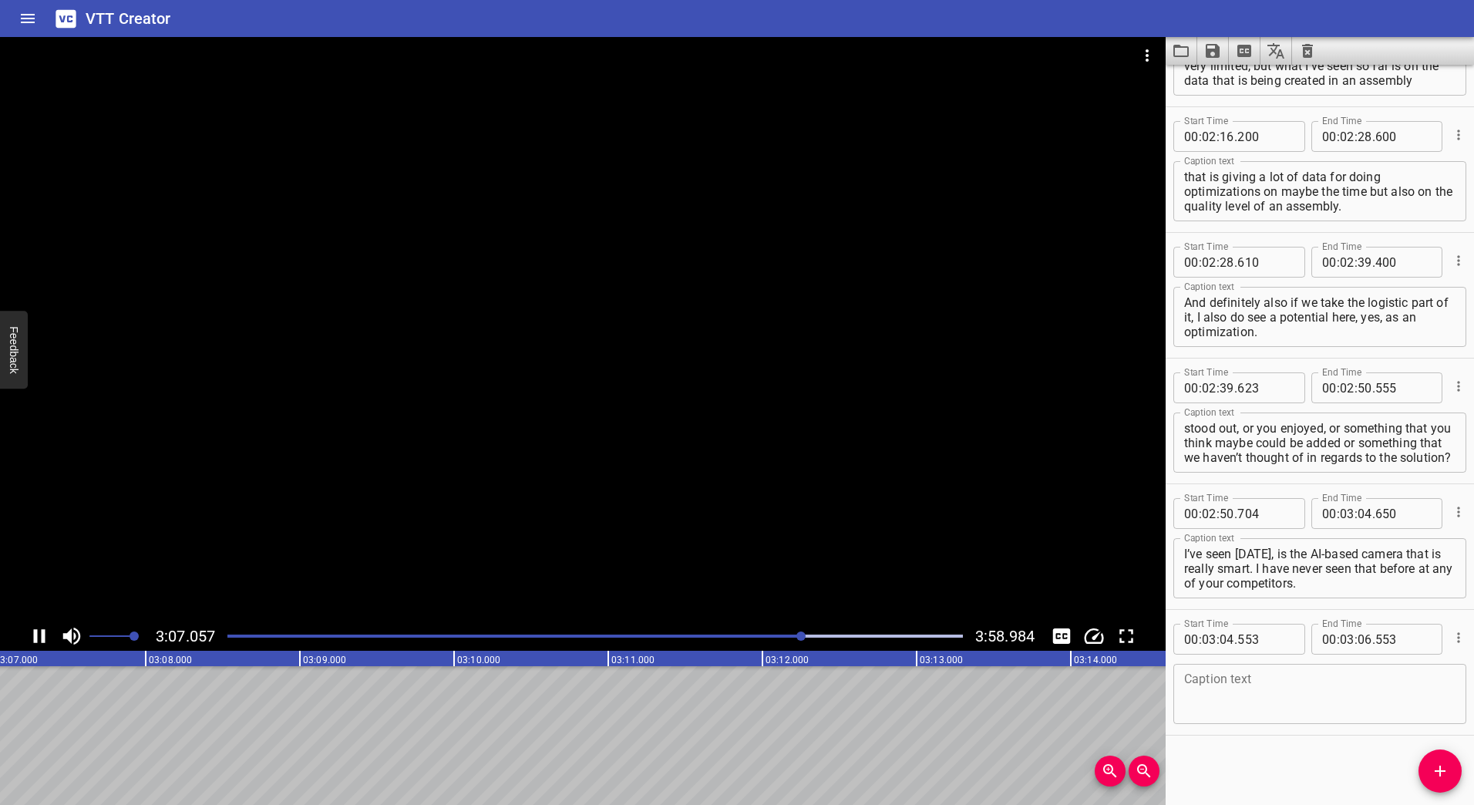
click at [584, 404] on div at bounding box center [583, 329] width 1166 height 584
click at [799, 637] on div at bounding box center [801, 635] width 9 height 9
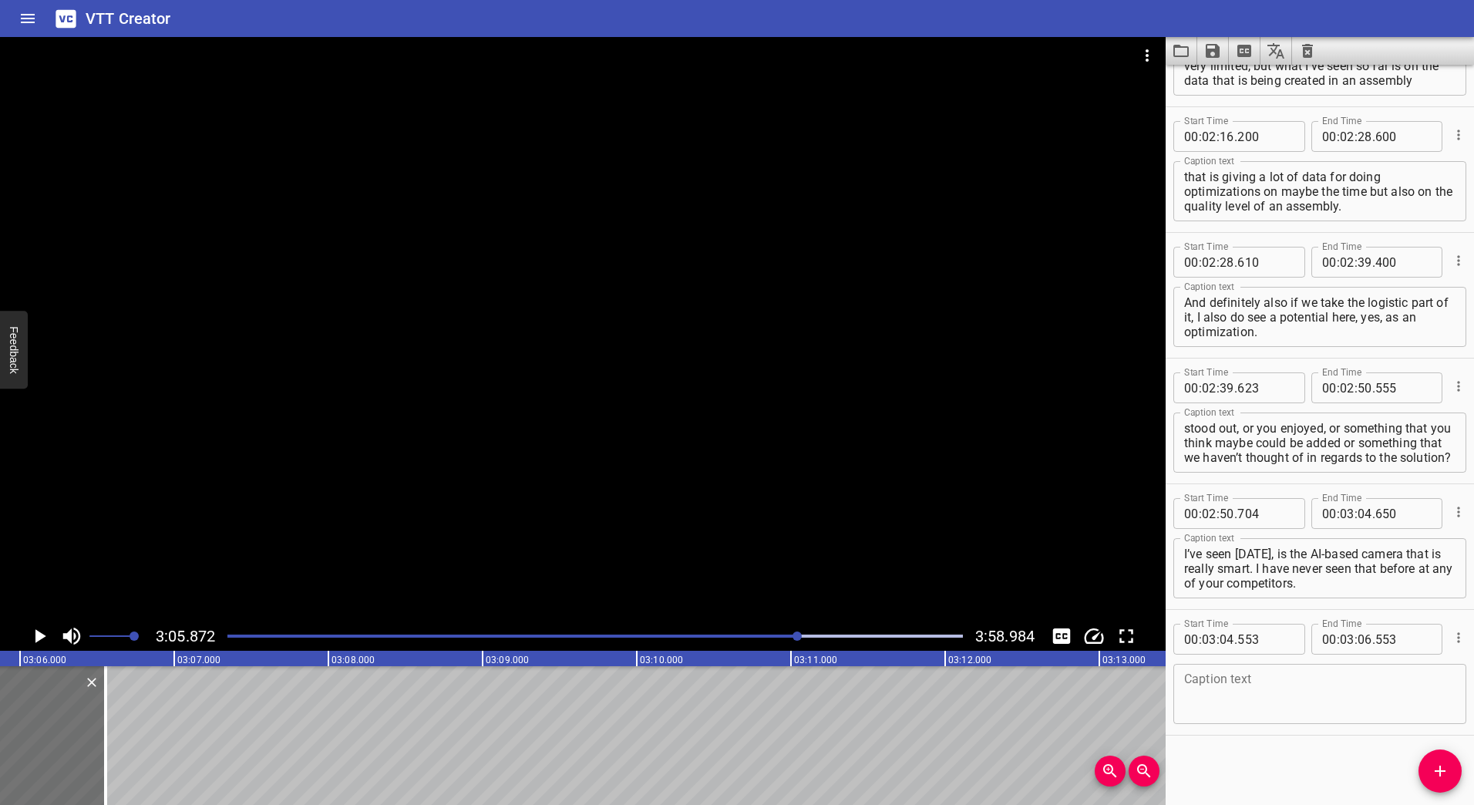
click at [589, 284] on div at bounding box center [583, 329] width 1166 height 584
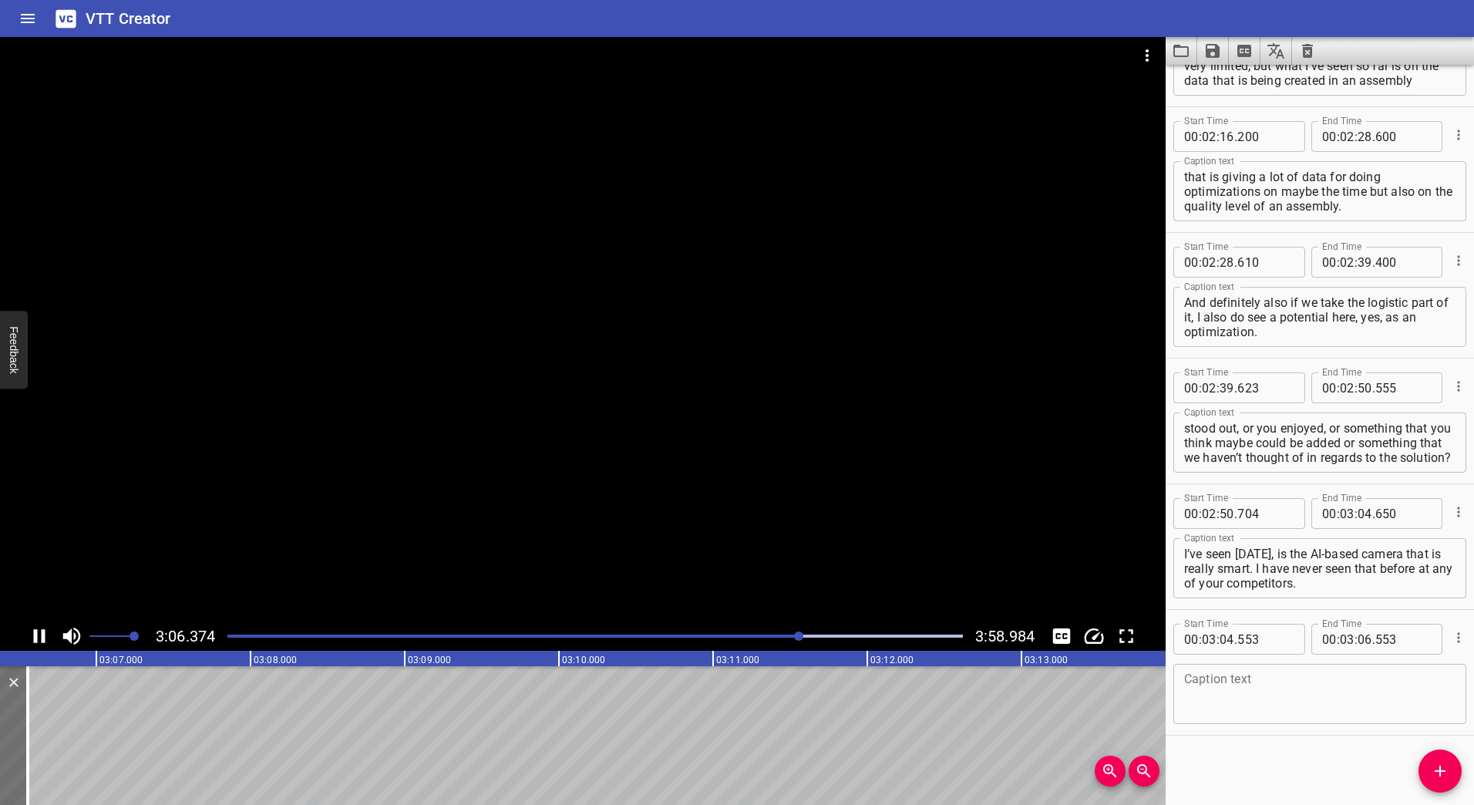
click at [574, 362] on div at bounding box center [583, 329] width 1166 height 584
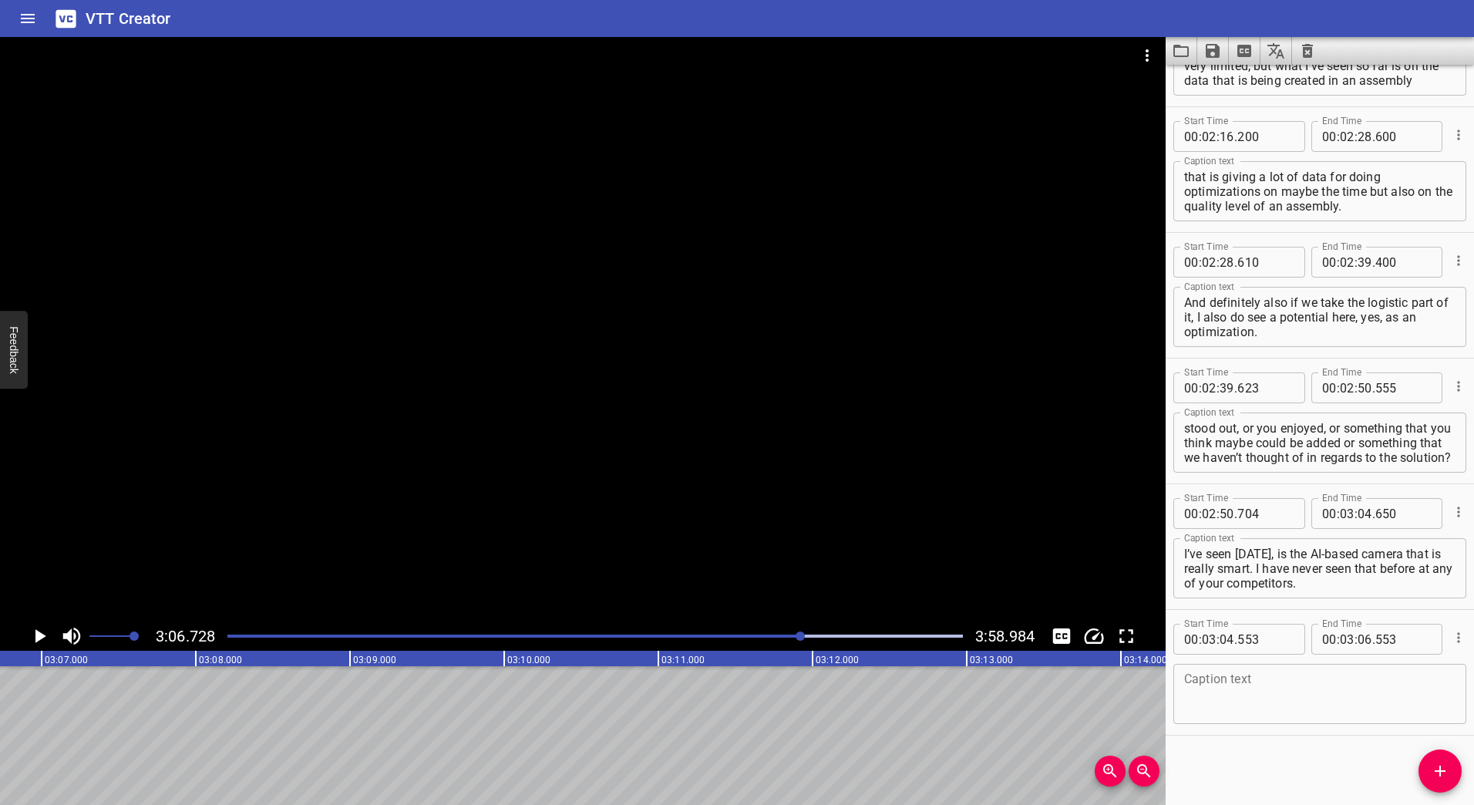
click at [786, 634] on div at bounding box center [595, 636] width 754 height 22
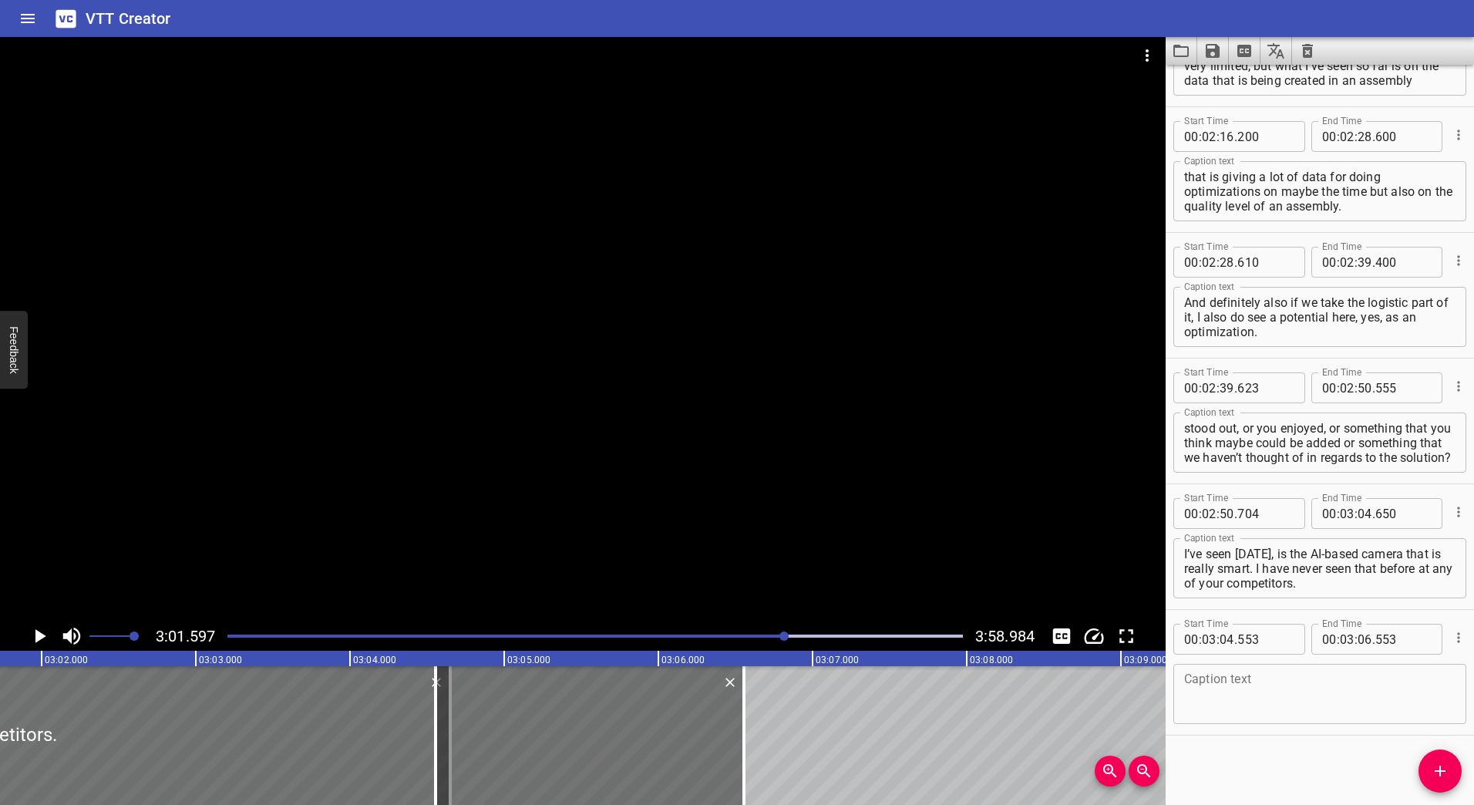
click at [662, 388] on div at bounding box center [583, 329] width 1166 height 584
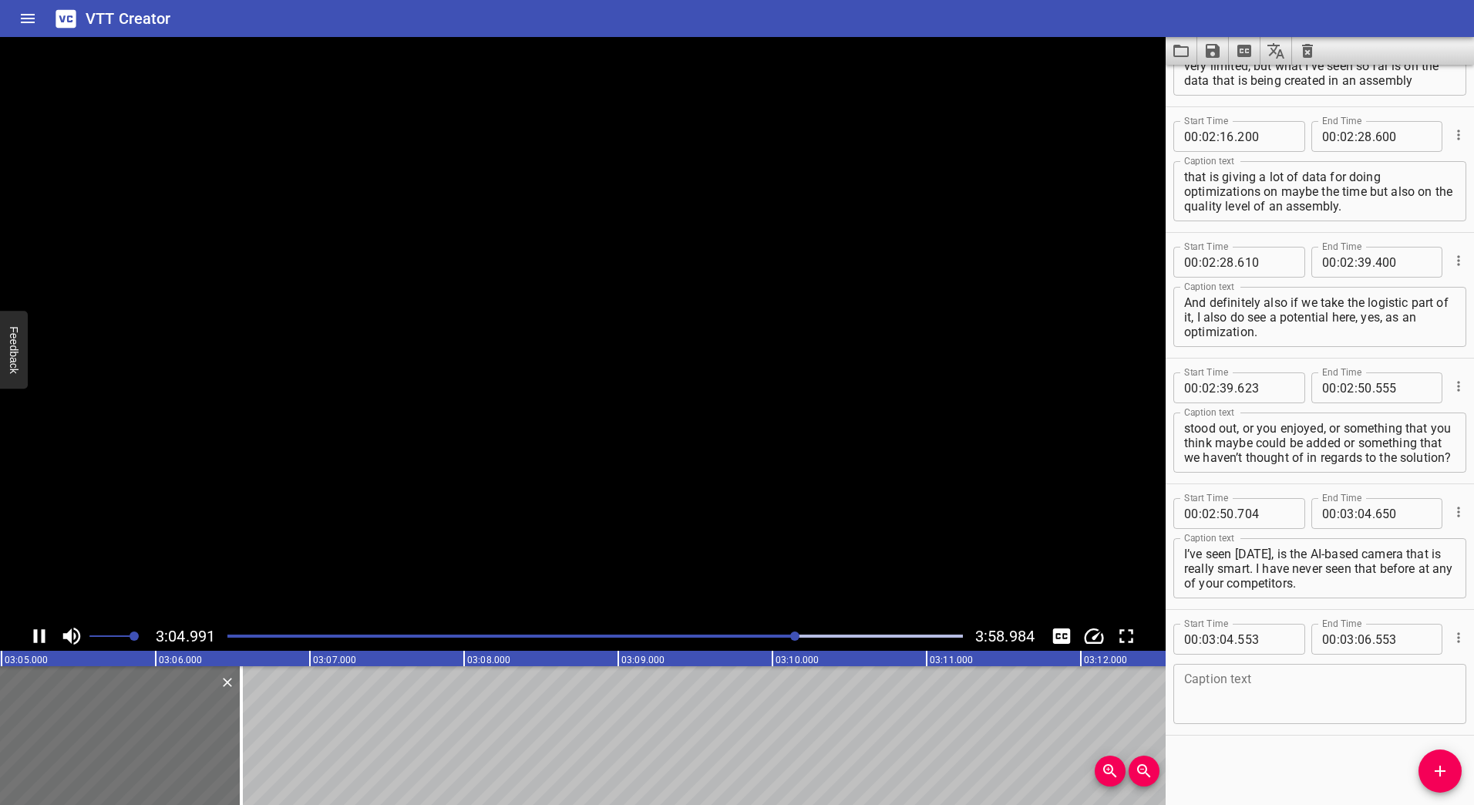
click at [658, 385] on video at bounding box center [583, 329] width 1166 height 584
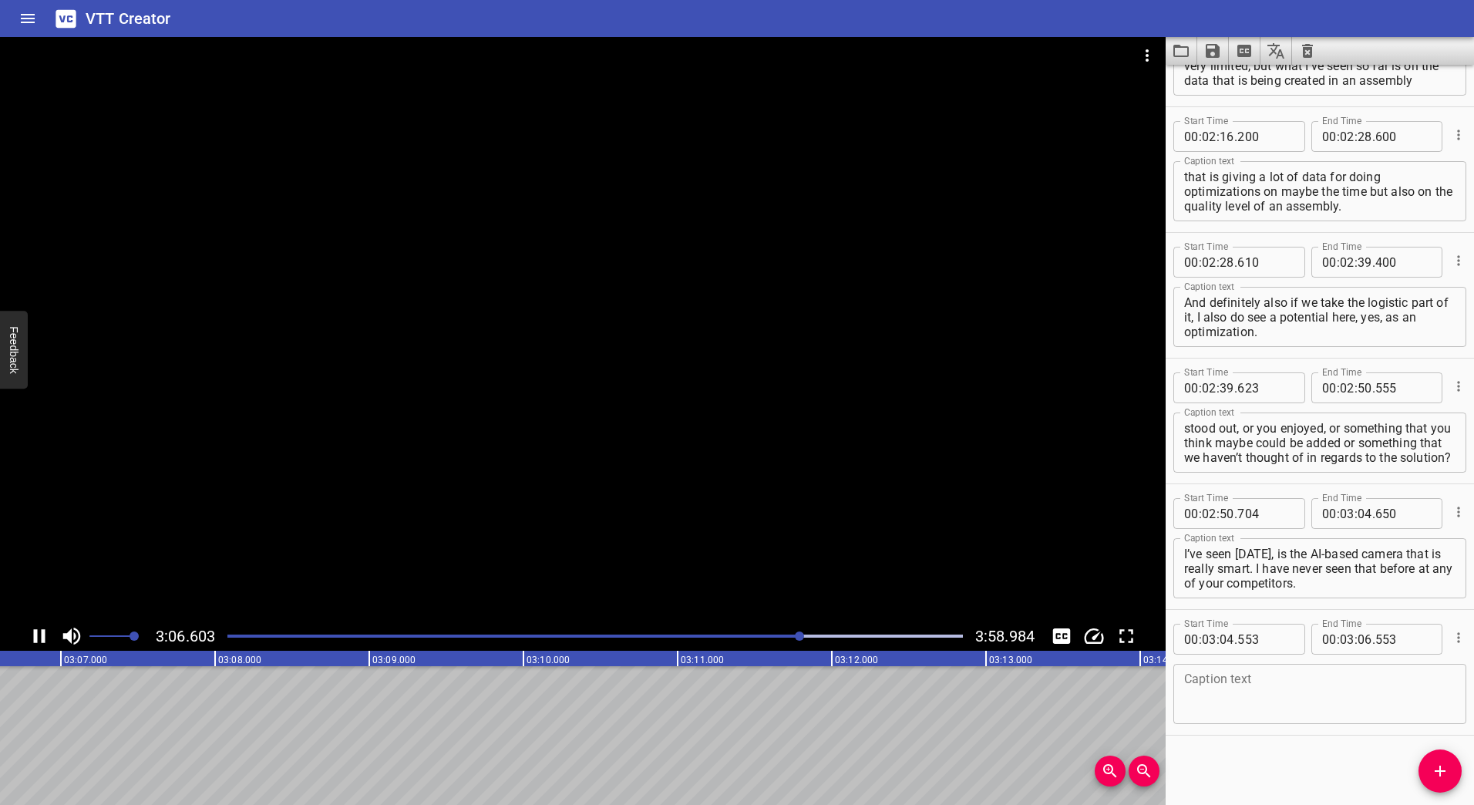
click at [556, 419] on div at bounding box center [583, 329] width 1166 height 584
click at [798, 636] on div at bounding box center [800, 635] width 9 height 9
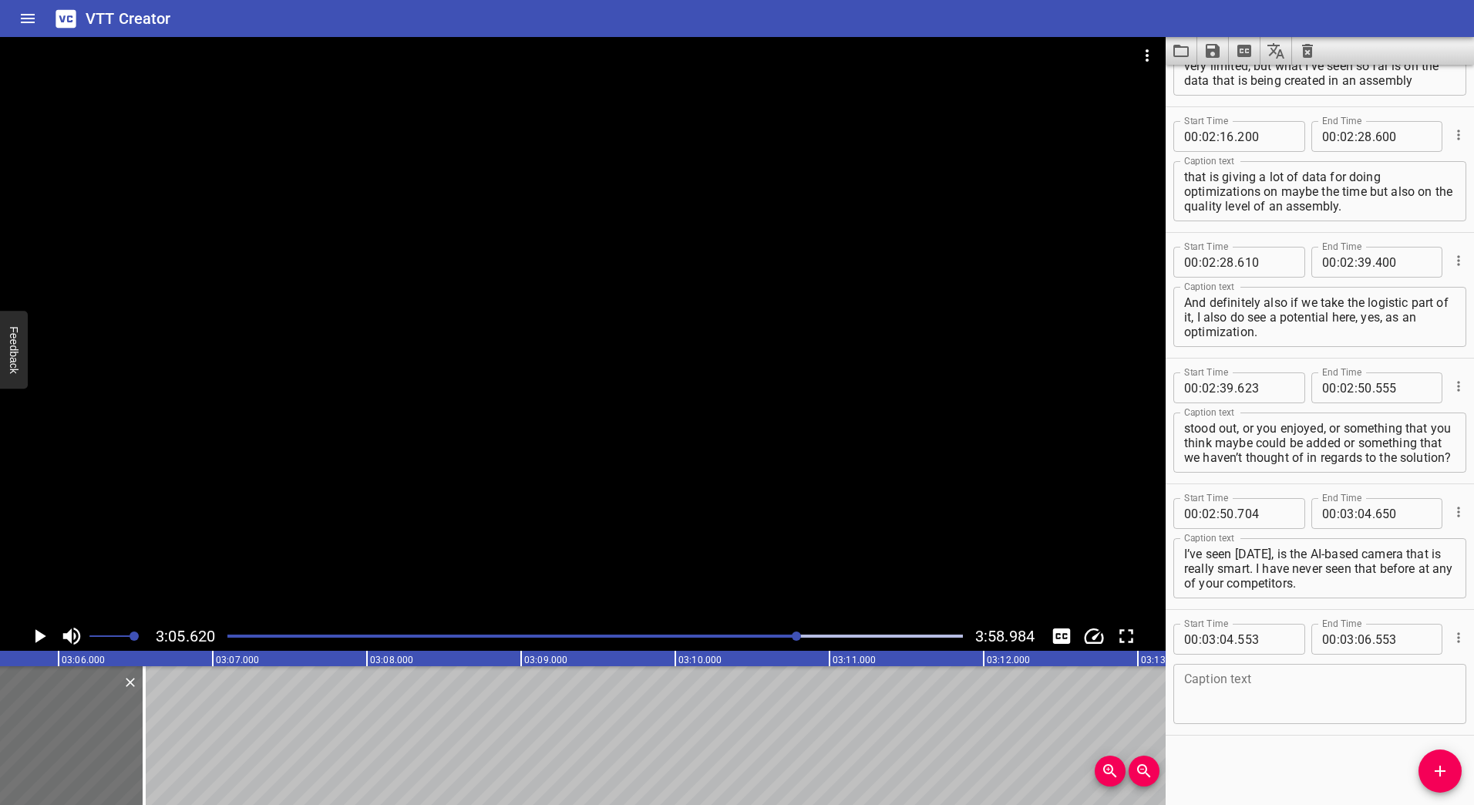
click at [790, 636] on div "Play progress" at bounding box center [431, 636] width 736 height 3
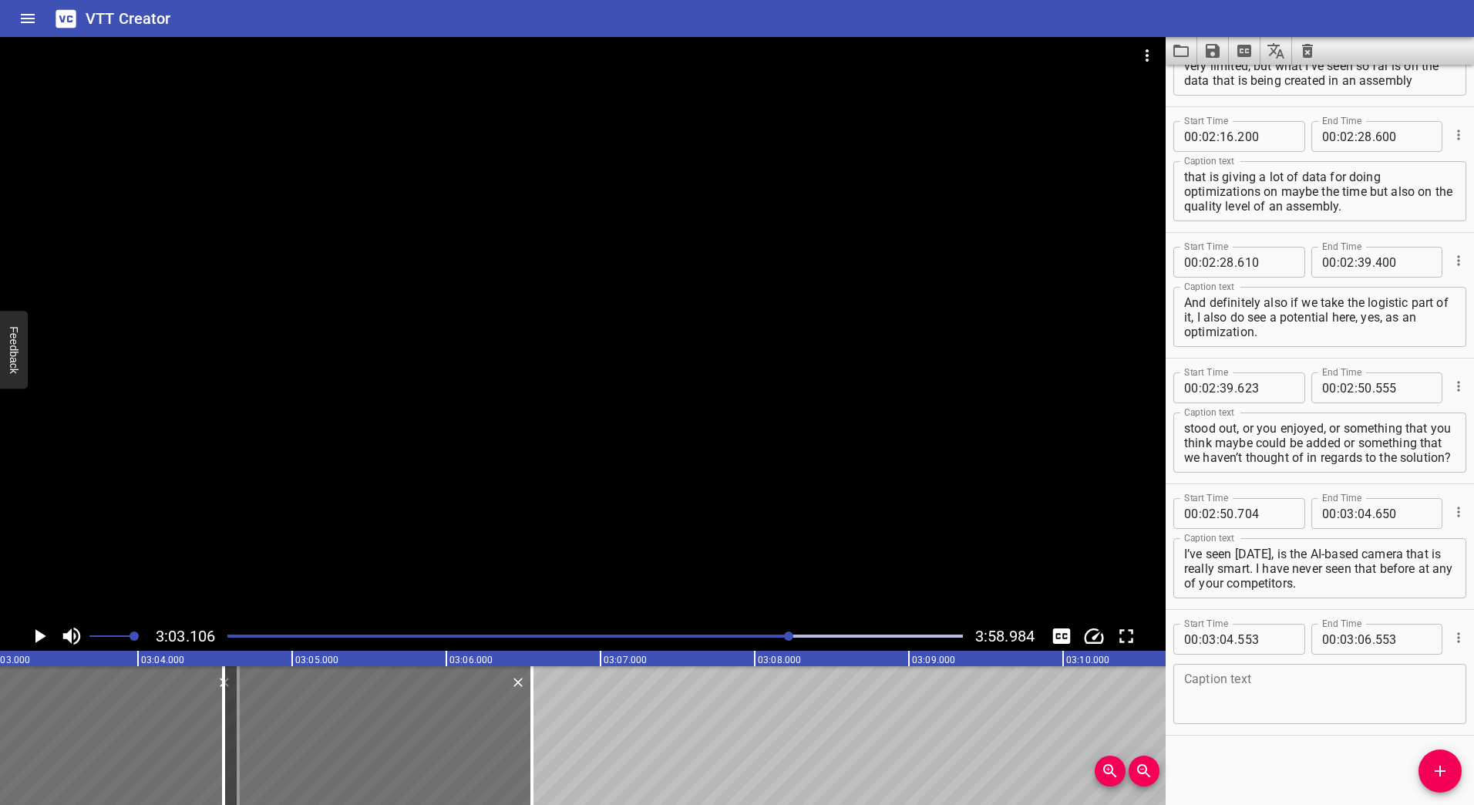
click at [608, 436] on div at bounding box center [583, 329] width 1166 height 584
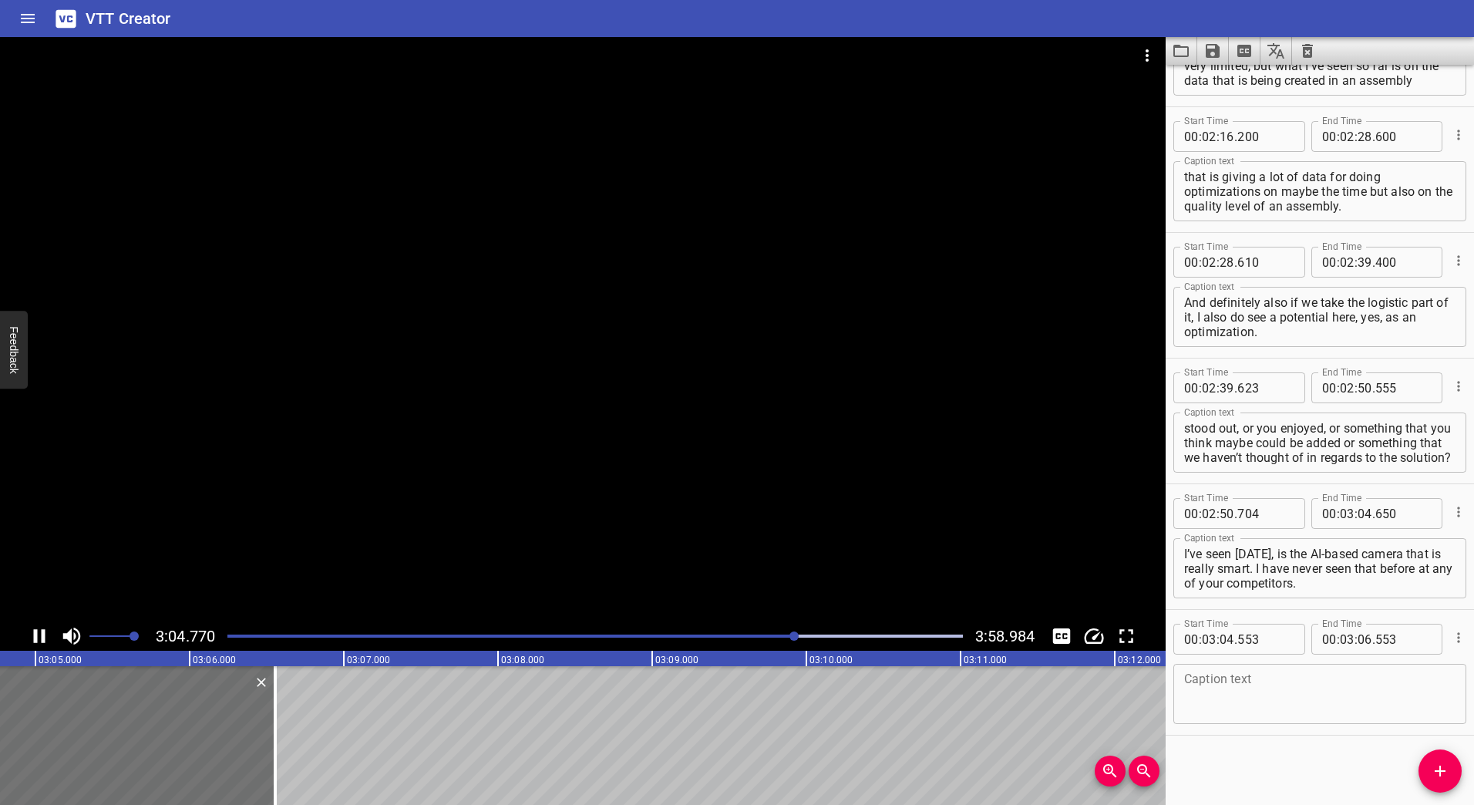
click at [544, 412] on div at bounding box center [583, 329] width 1166 height 584
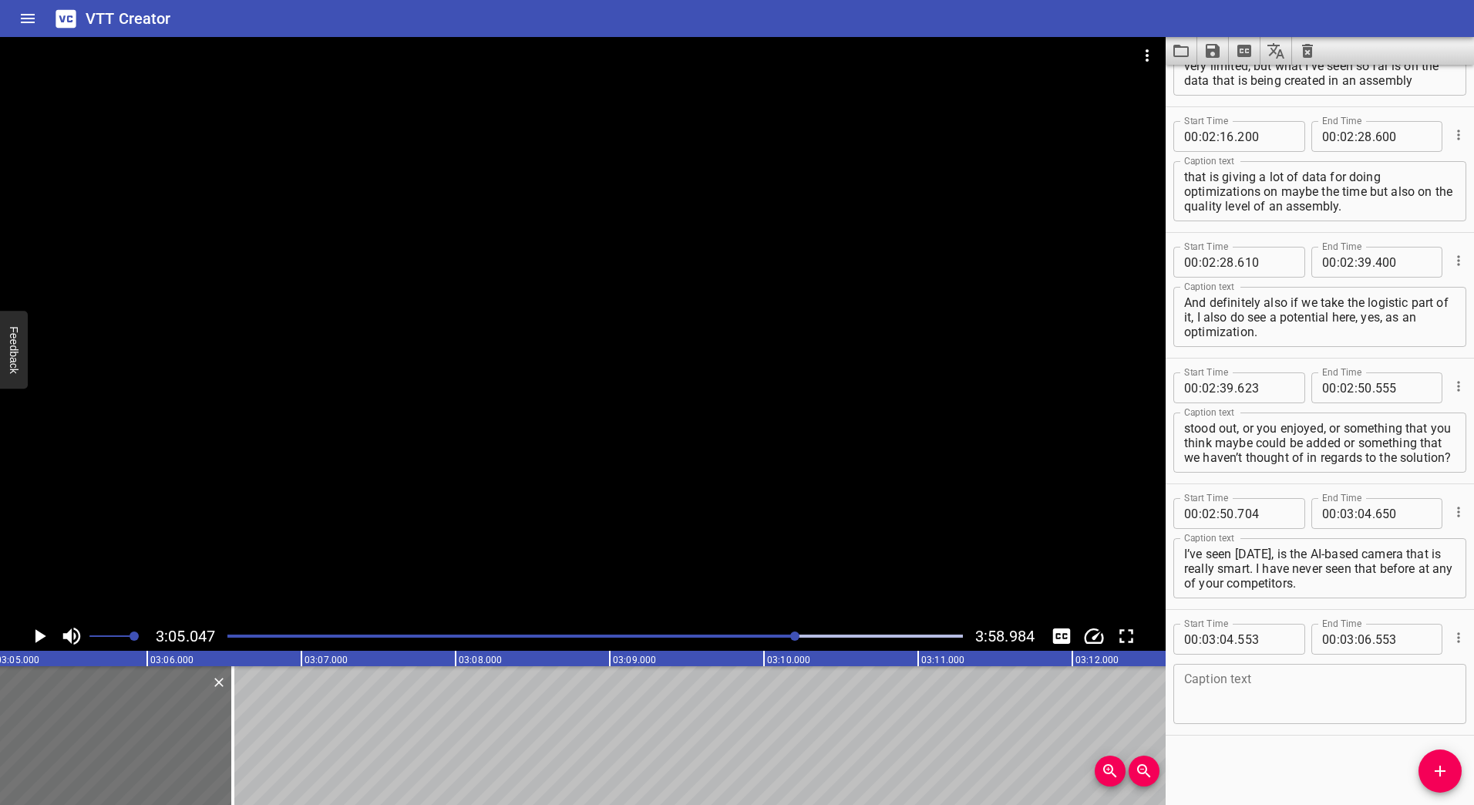
click at [544, 412] on div at bounding box center [583, 329] width 1166 height 584
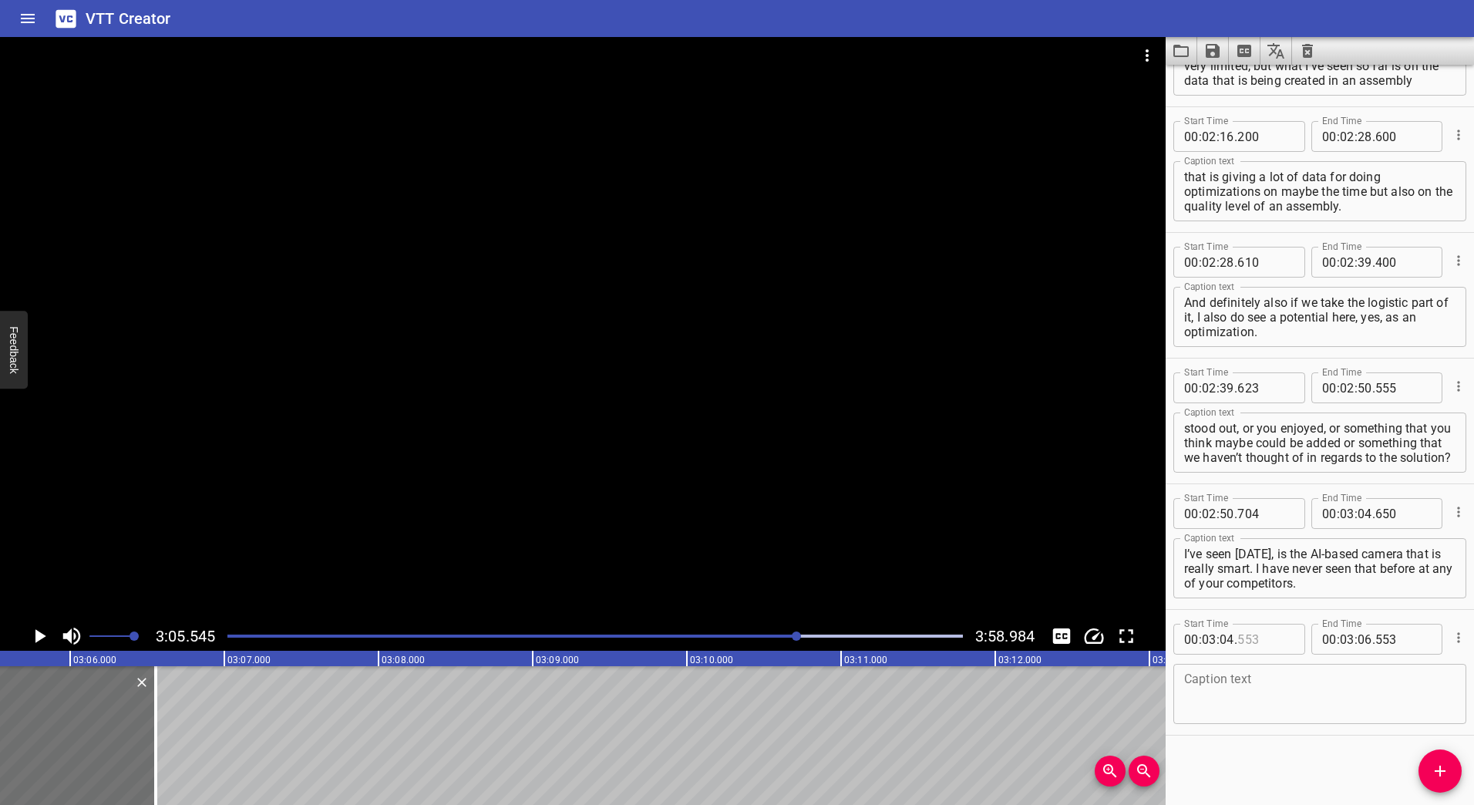
click at [1241, 641] on input "number" at bounding box center [1265, 639] width 56 height 31
type input "900"
click at [32, 635] on icon "Play/Pause" at bounding box center [39, 636] width 23 height 23
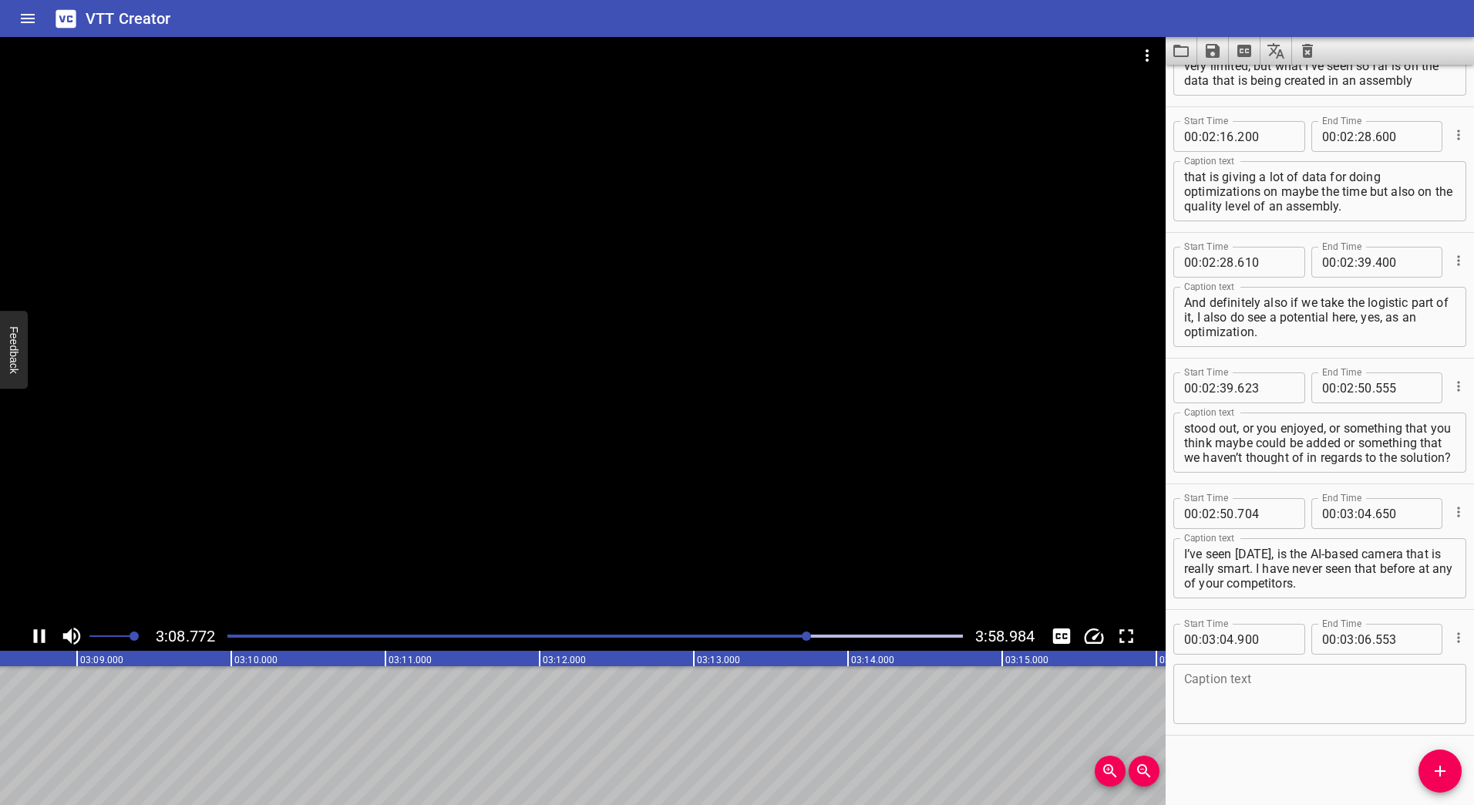
scroll to position [0, 29100]
click at [331, 357] on div at bounding box center [583, 329] width 1166 height 584
click at [799, 638] on div at bounding box center [595, 636] width 754 height 22
click at [594, 446] on div at bounding box center [583, 329] width 1166 height 584
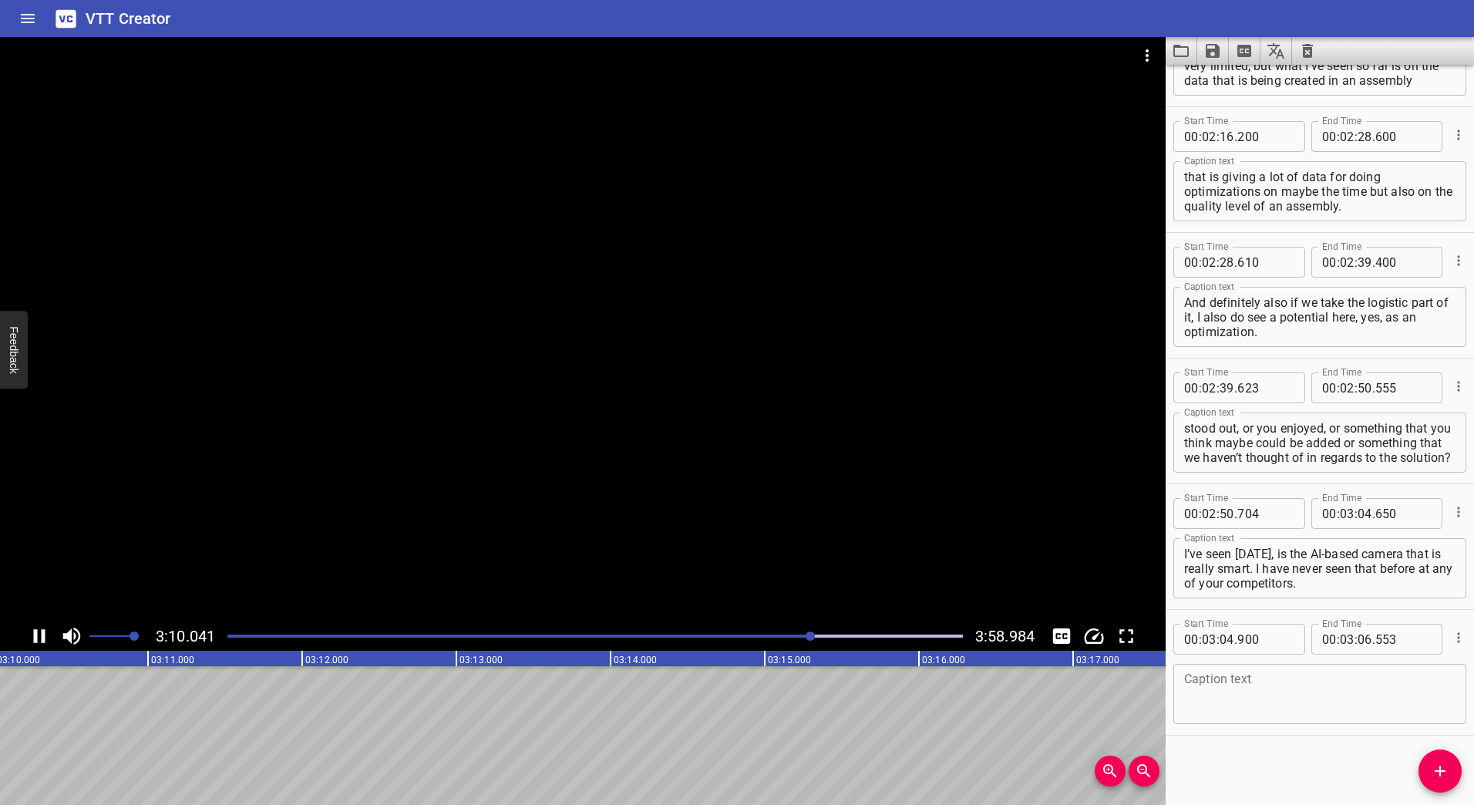
click at [43, 633] on icon "Play/Pause" at bounding box center [40, 636] width 12 height 14
click at [43, 633] on icon "Play/Pause" at bounding box center [39, 636] width 23 height 23
click at [43, 633] on icon "Play/Pause" at bounding box center [40, 636] width 12 height 14
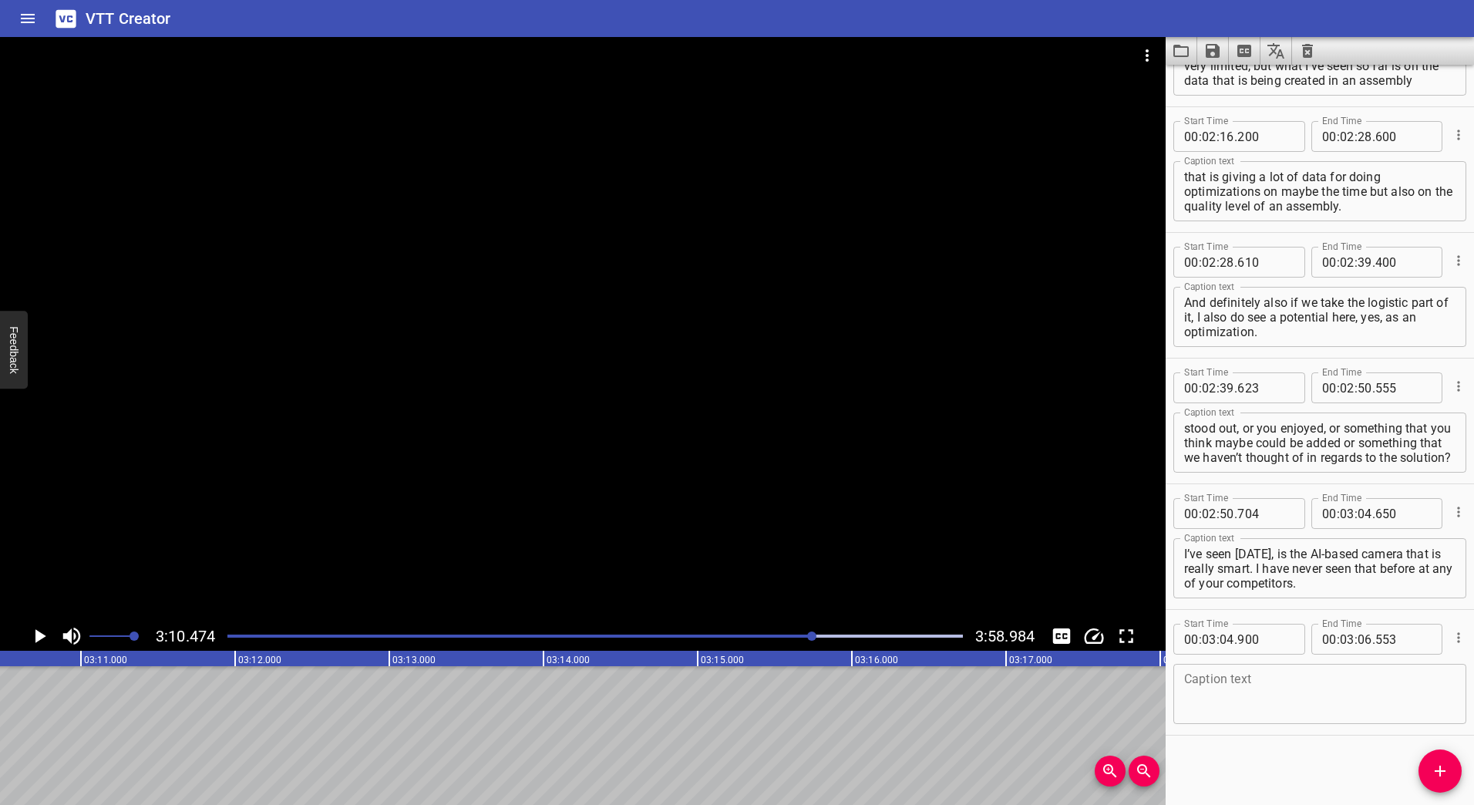
click at [1261, 696] on textarea at bounding box center [1319, 694] width 271 height 44
click at [1341, 639] on input "number" at bounding box center [1347, 639] width 15 height 31
type input "03"
click at [1358, 638] on input "number" at bounding box center [1365, 639] width 15 height 31
type input "10"
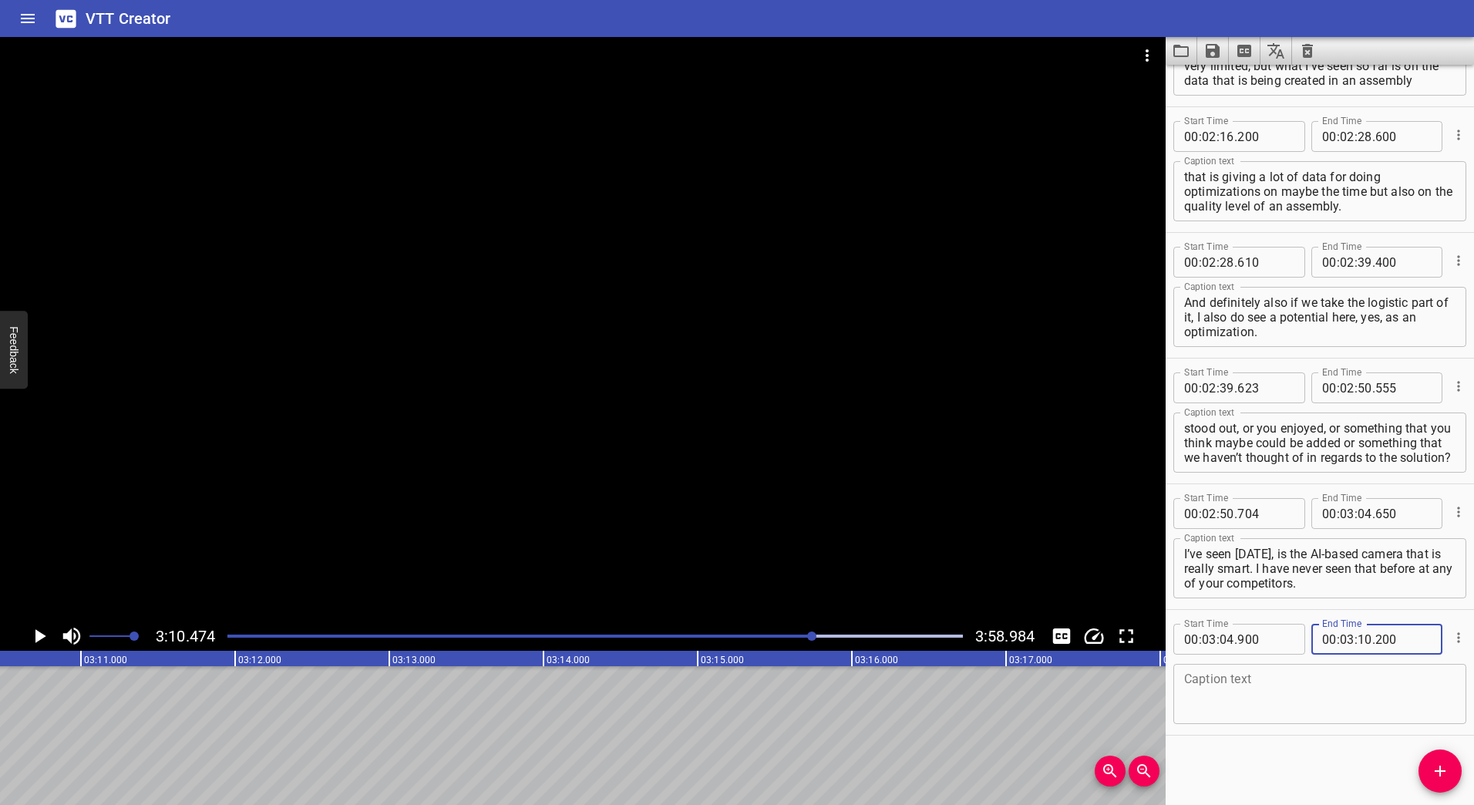
type input "200"
drag, startPoint x: 1297, startPoint y: 688, endPoint x: 1283, endPoint y: 677, distance: 17.6
click at [1296, 688] on textarea at bounding box center [1319, 694] width 271 height 44
paste textarea "And I do like that we can make quality control with that."
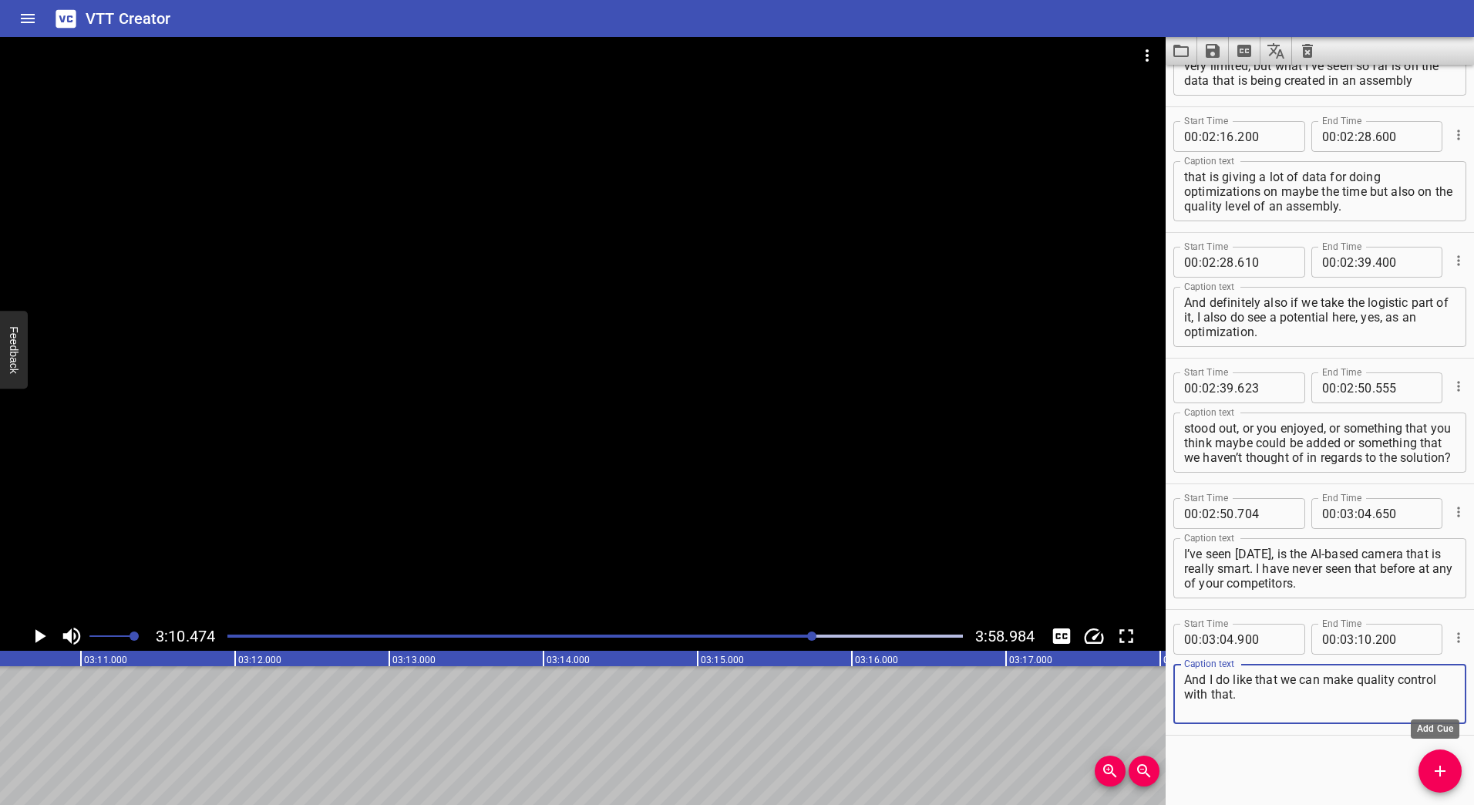
type textarea "And I do like that we can make quality control with that."
click at [1444, 779] on icon "Add Cue" at bounding box center [1440, 771] width 19 height 19
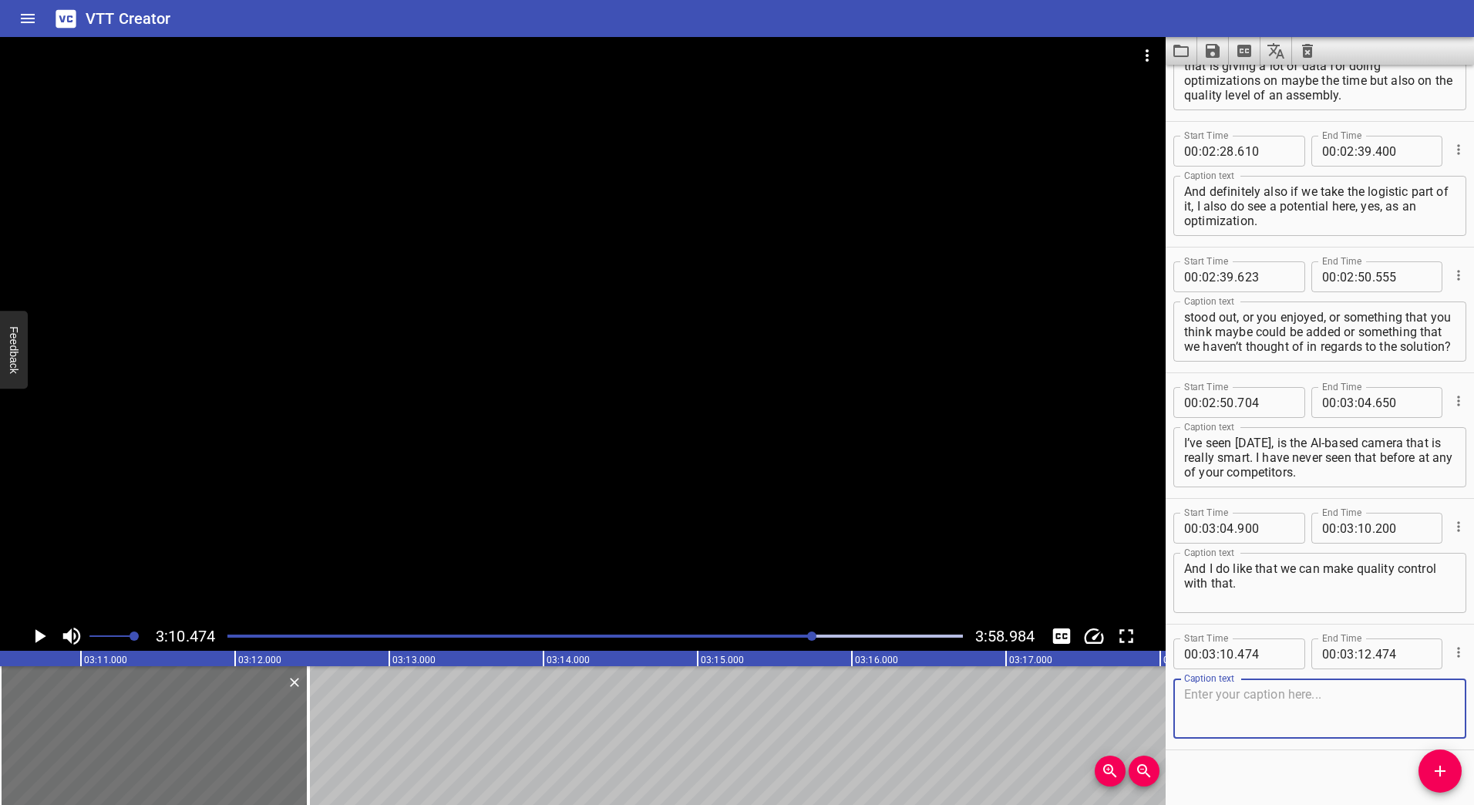
scroll to position [1846, 0]
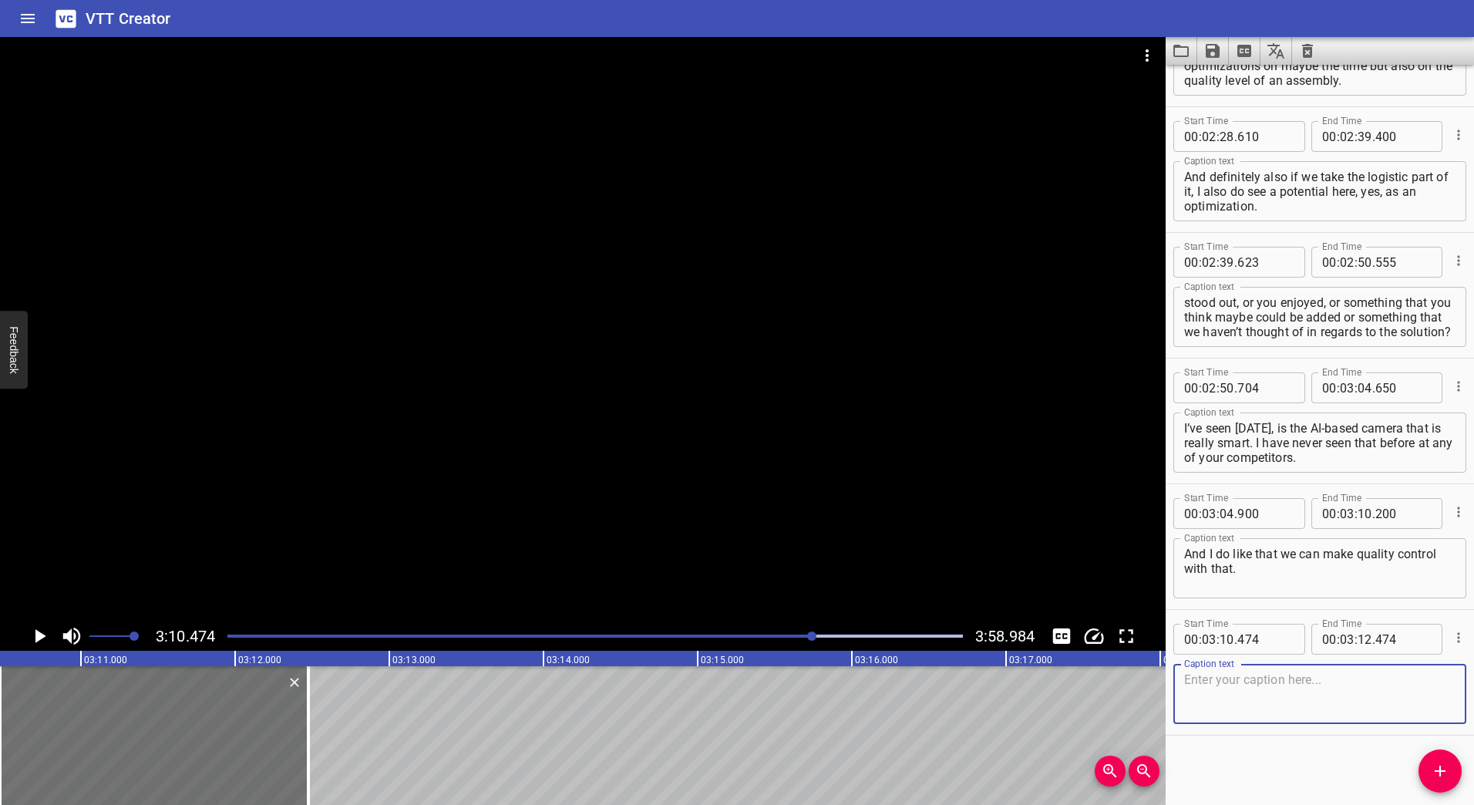
click at [553, 369] on div at bounding box center [583, 329] width 1166 height 584
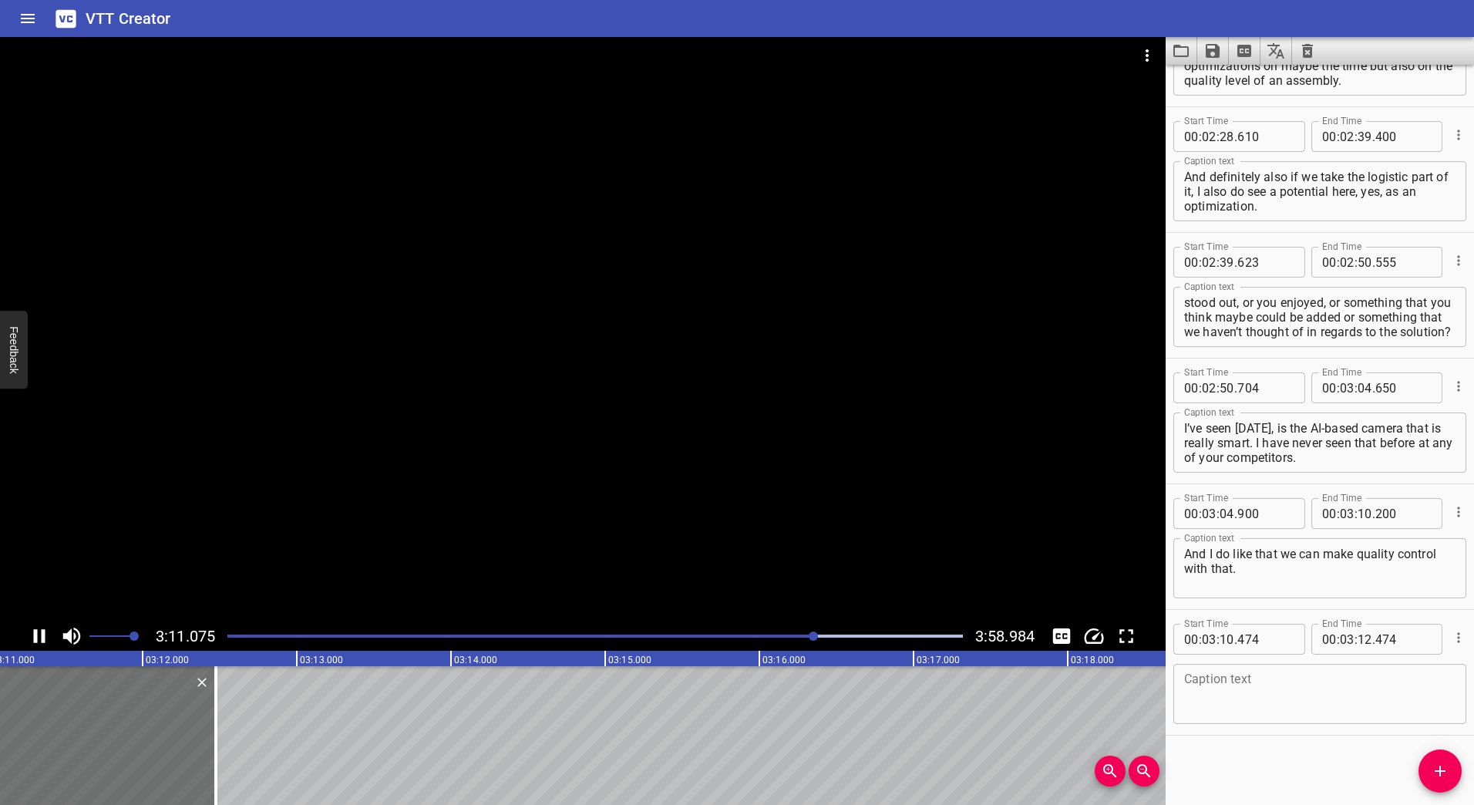
click at [550, 383] on div at bounding box center [583, 329] width 1166 height 584
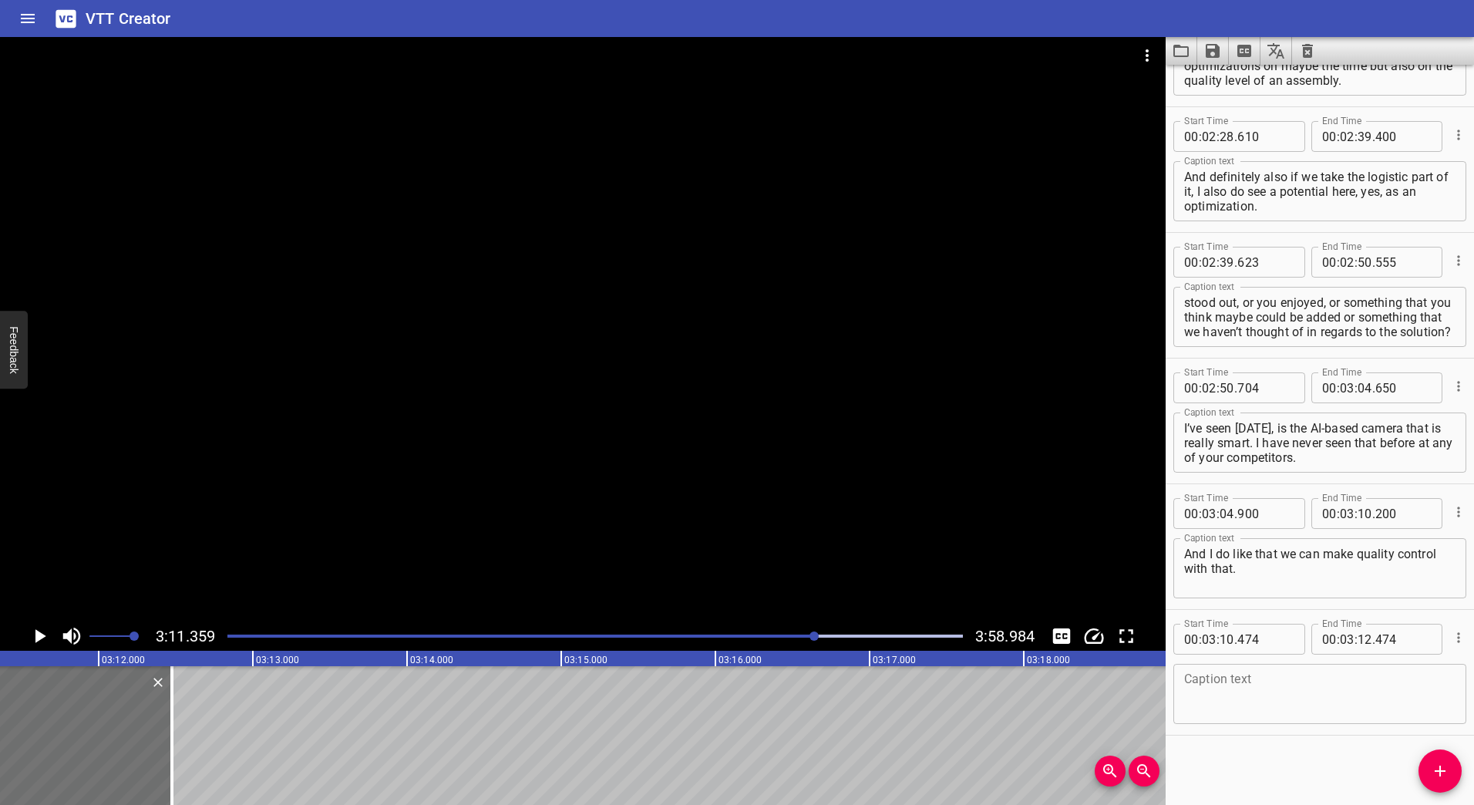
click at [813, 637] on div at bounding box center [814, 635] width 9 height 9
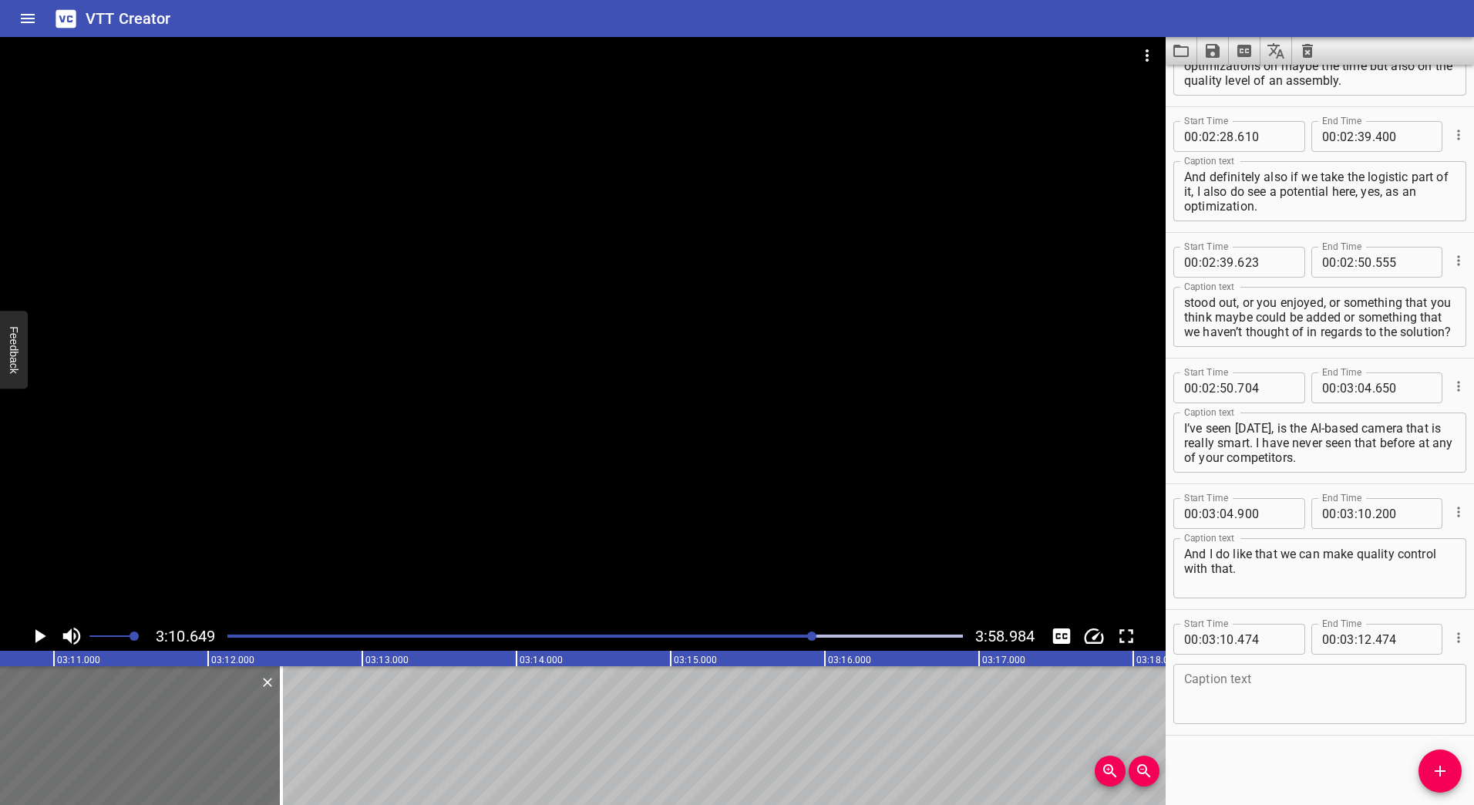
click at [589, 407] on div at bounding box center [583, 329] width 1166 height 584
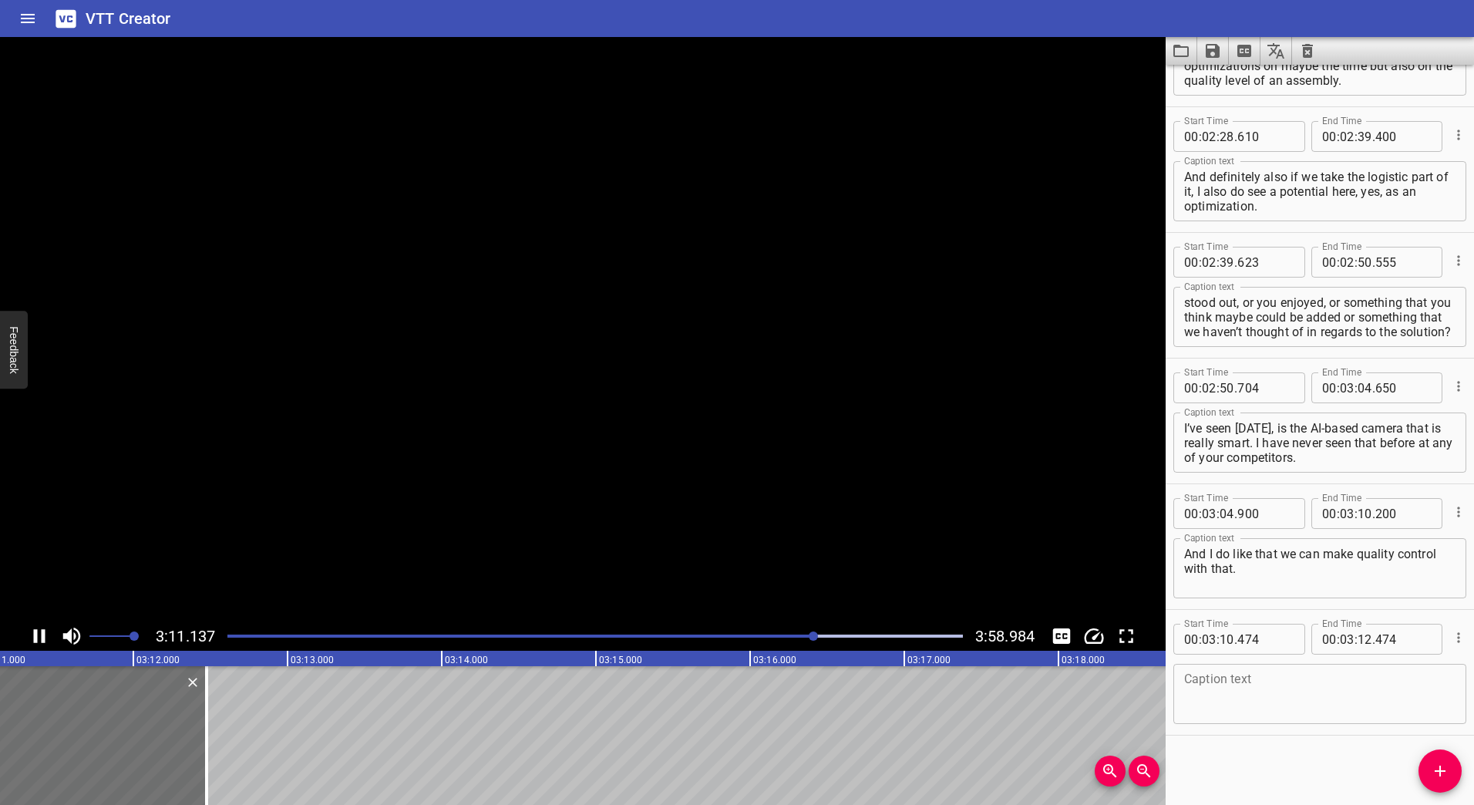
click at [561, 376] on video at bounding box center [583, 329] width 1166 height 584
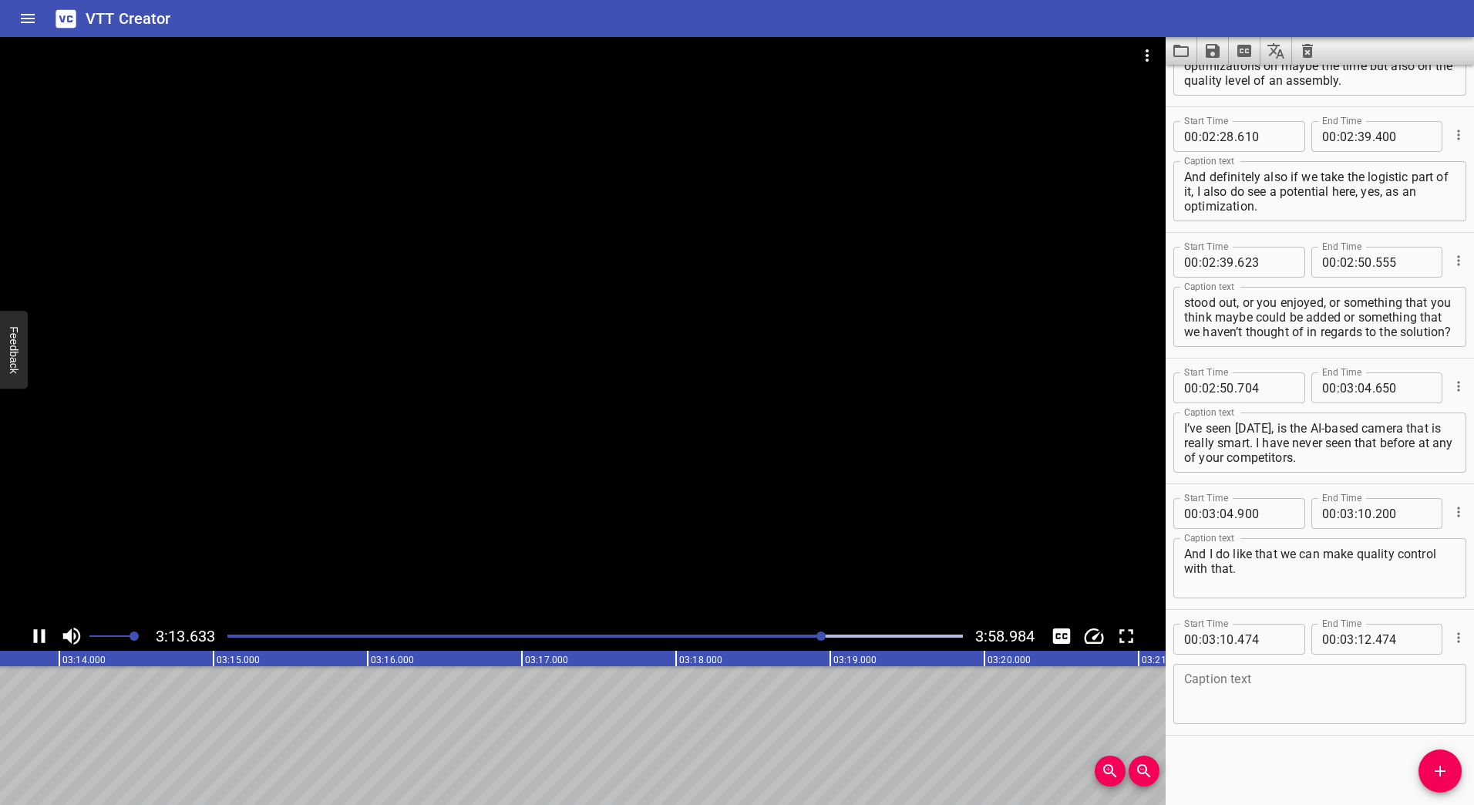
click at [817, 635] on div at bounding box center [820, 635] width 9 height 9
click at [810, 635] on div "Play progress" at bounding box center [457, 636] width 736 height 3
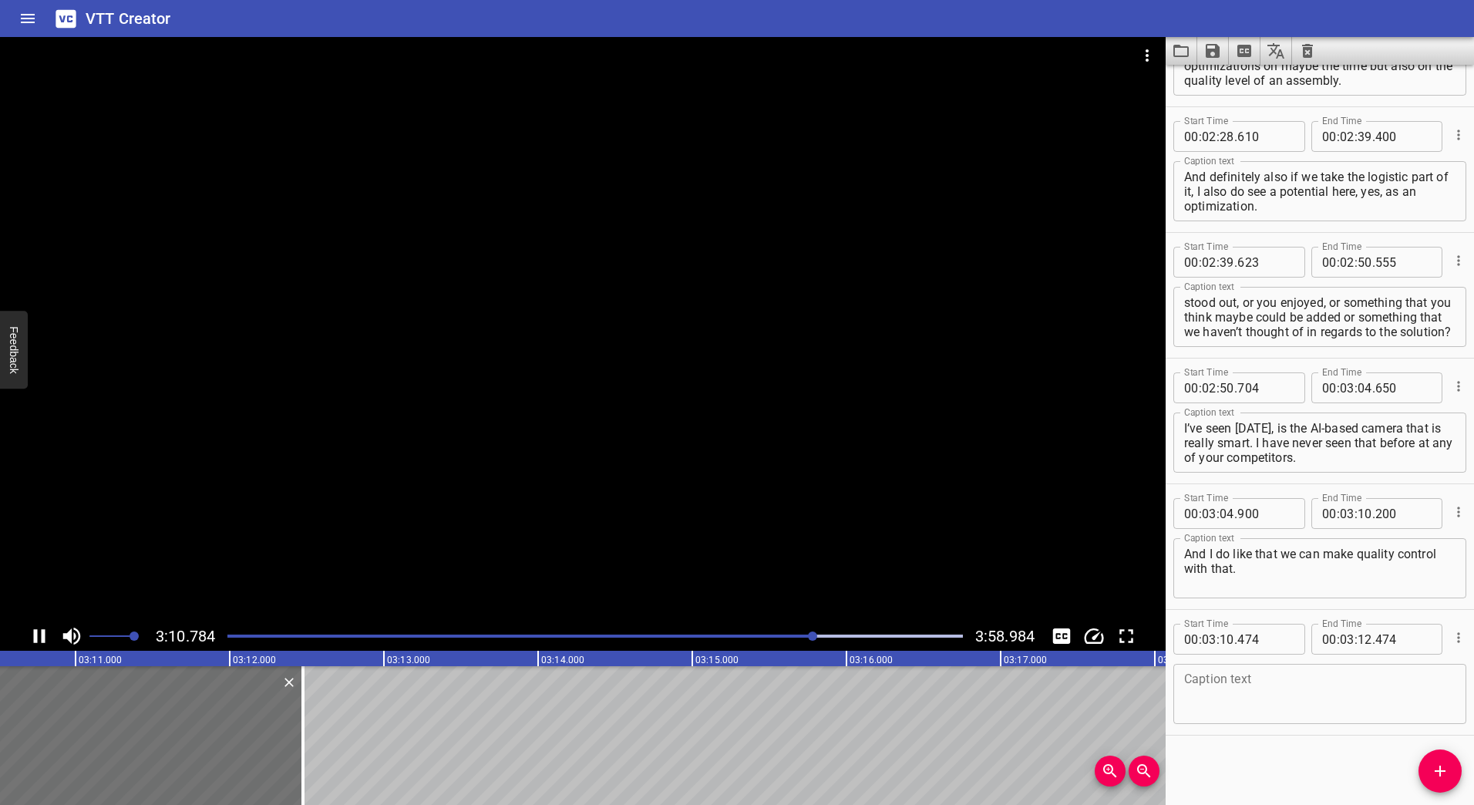
click at [500, 412] on div at bounding box center [583, 329] width 1166 height 584
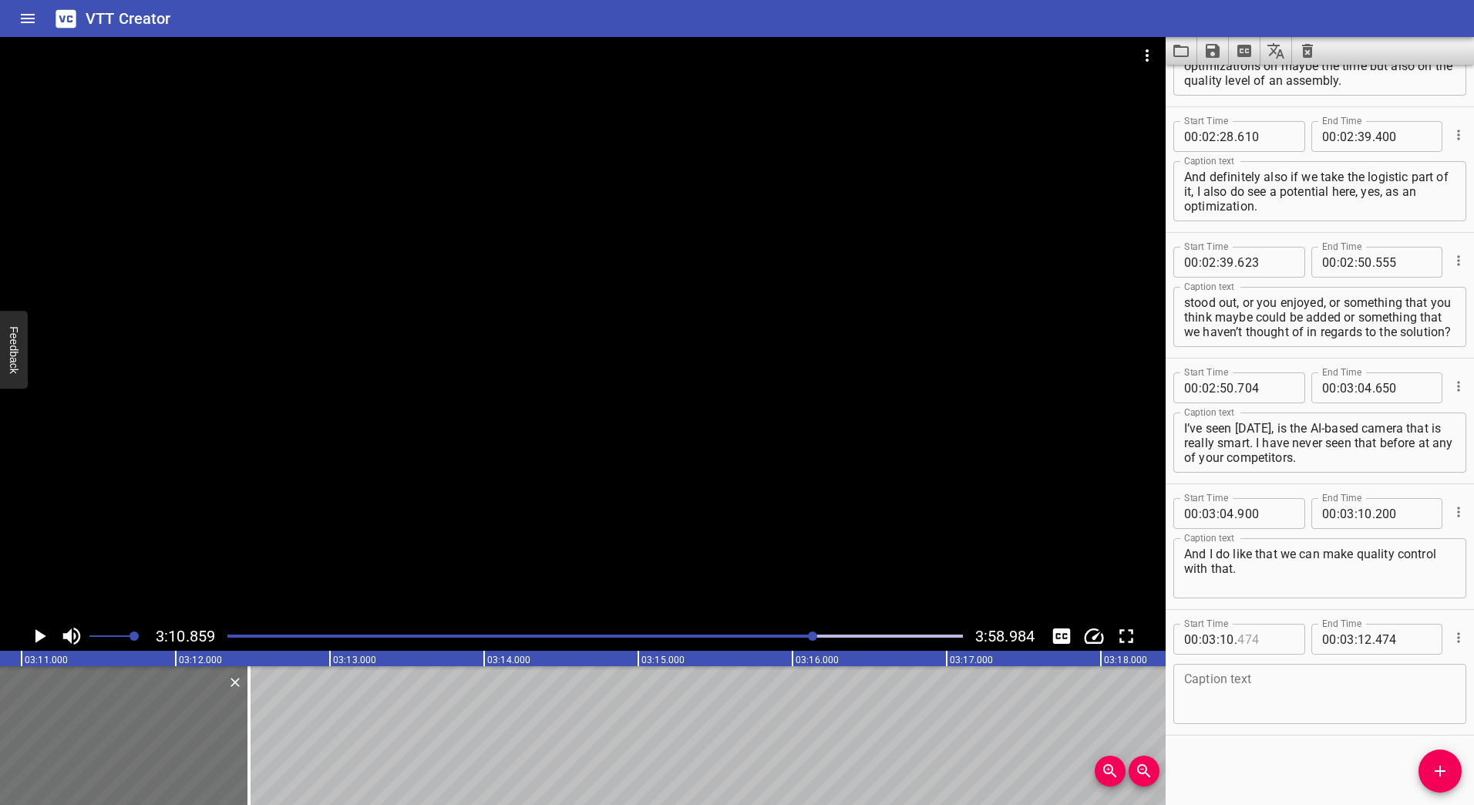
click at [1251, 645] on input "number" at bounding box center [1265, 639] width 56 height 31
type input "300"
click at [595, 381] on div at bounding box center [583, 329] width 1166 height 584
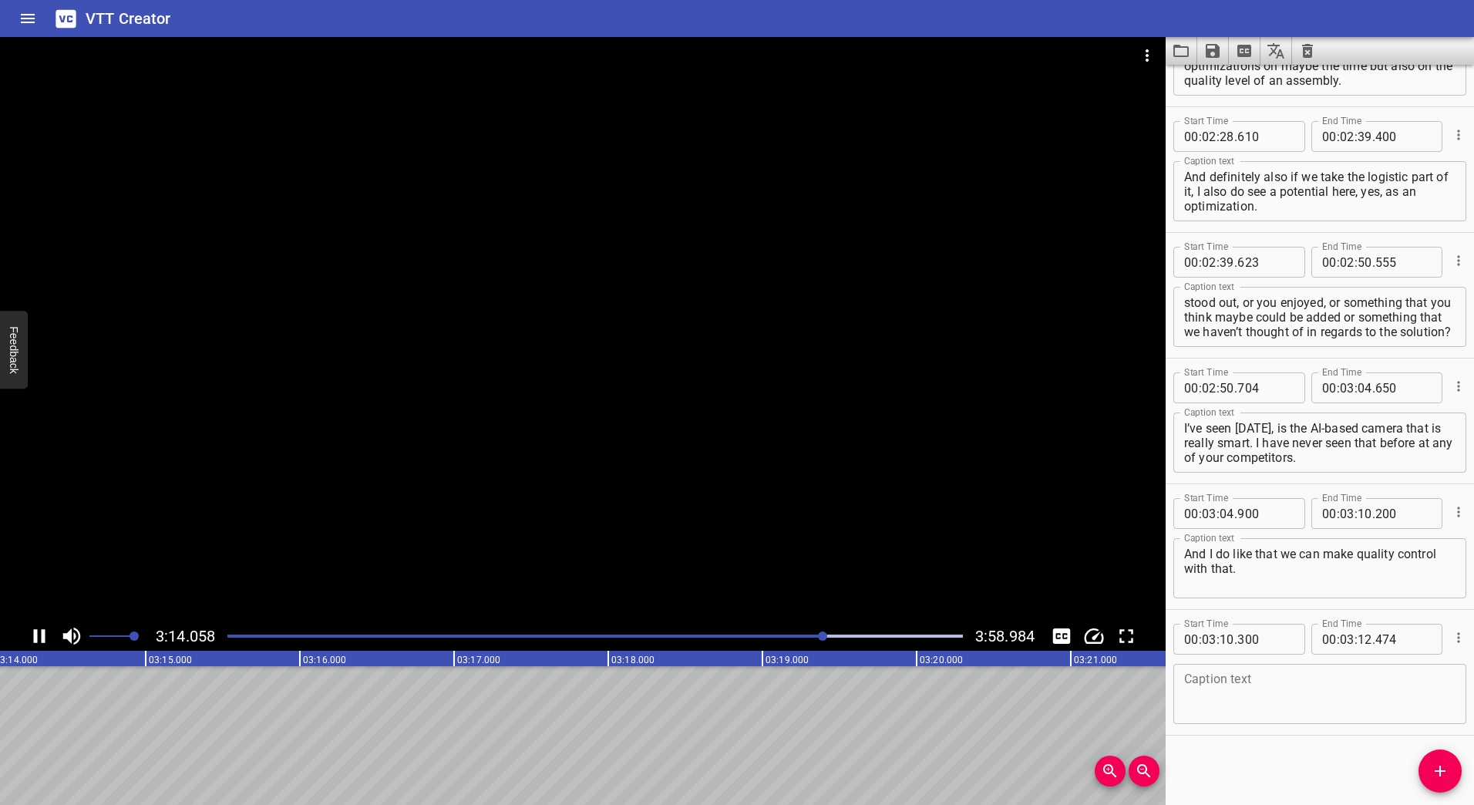
click at [568, 424] on div at bounding box center [583, 329] width 1166 height 584
click at [753, 429] on div at bounding box center [583, 329] width 1166 height 584
click at [672, 408] on video at bounding box center [583, 329] width 1166 height 584
click at [822, 635] on div "Play progress" at bounding box center [467, 636] width 736 height 3
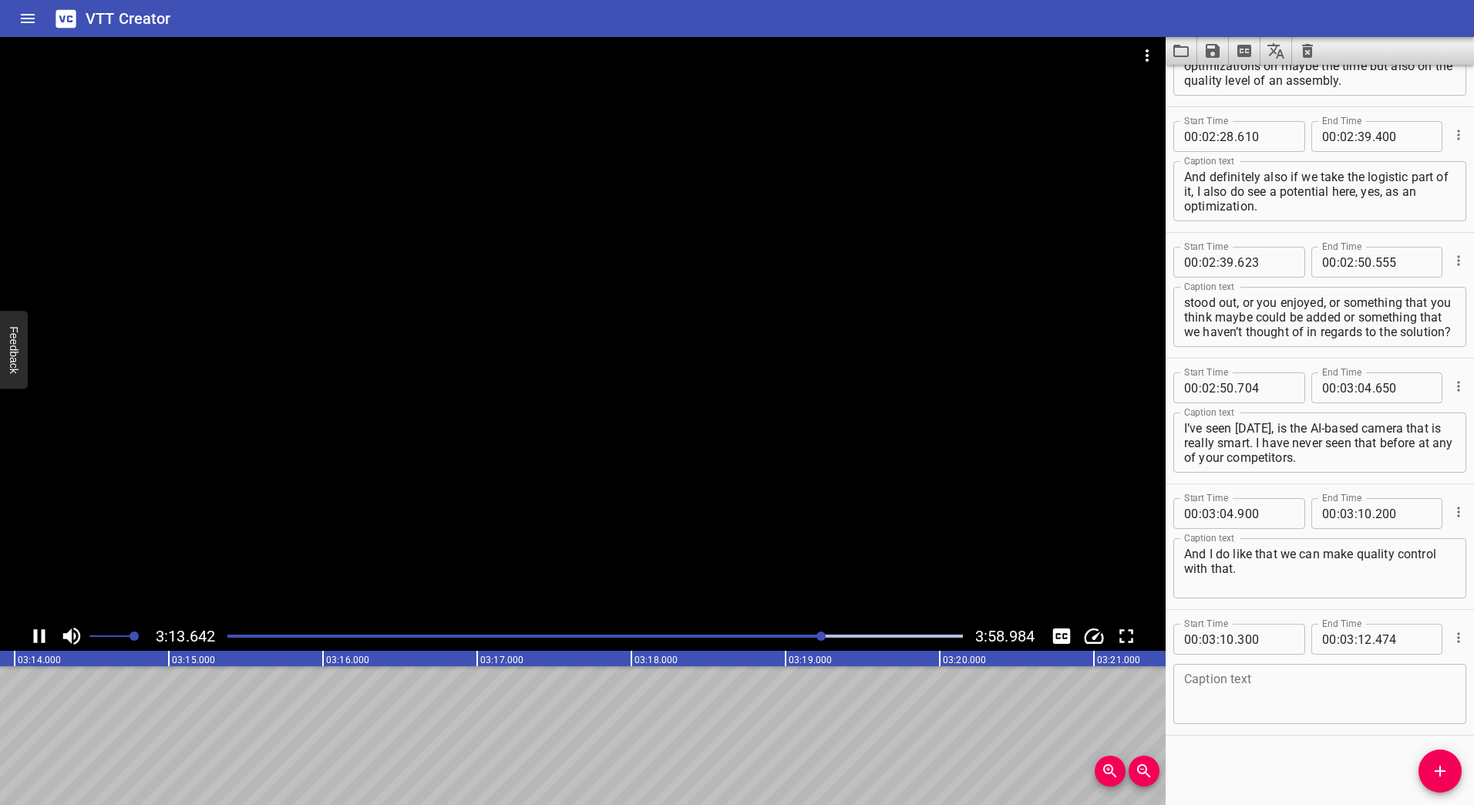
click at [646, 422] on div at bounding box center [583, 329] width 1166 height 584
click at [568, 409] on div at bounding box center [583, 329] width 1166 height 584
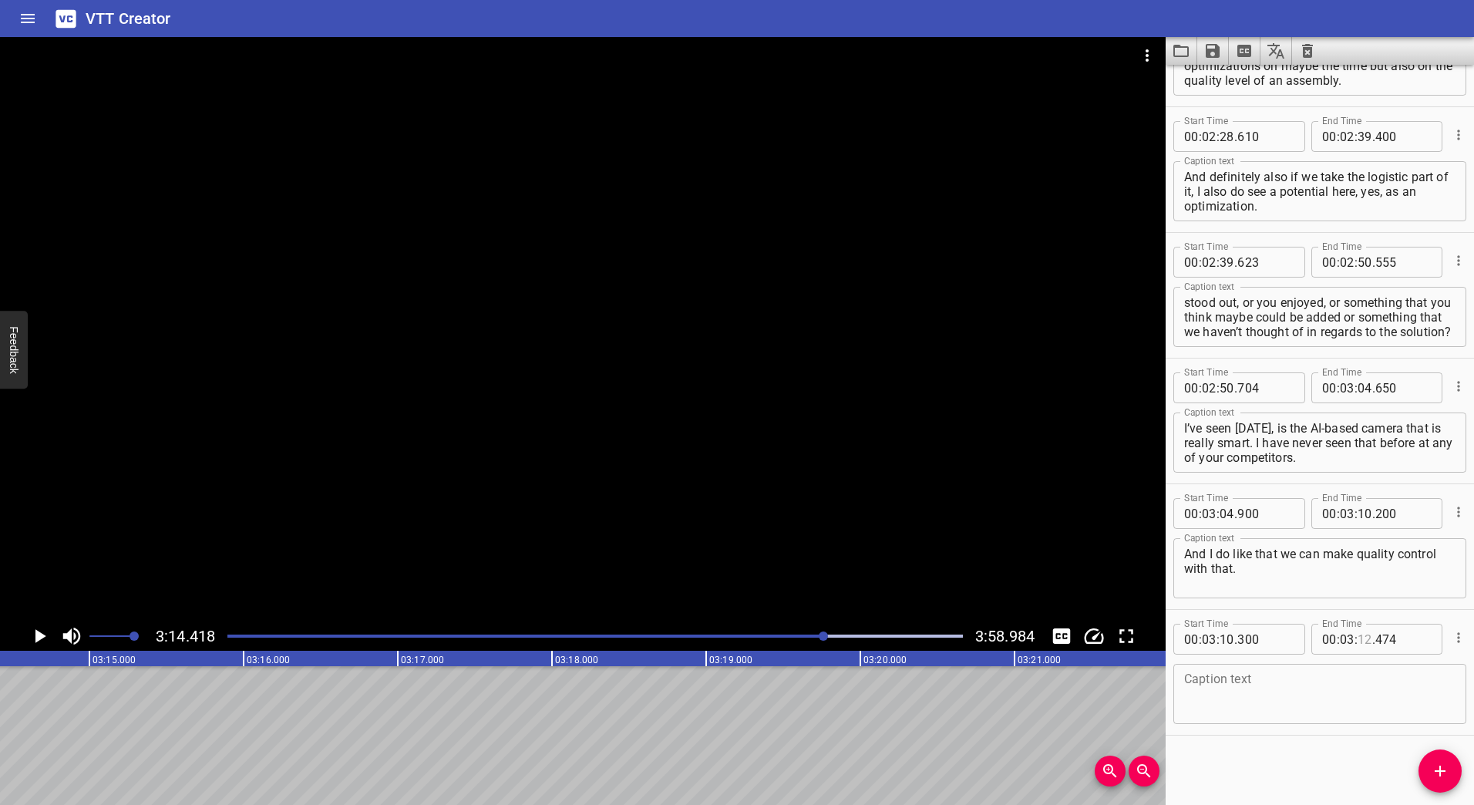
click at [1361, 643] on input "number" at bounding box center [1365, 639] width 15 height 31
type input "14"
type input "489"
click at [1319, 694] on textarea at bounding box center [1319, 694] width 271 height 44
paste textarea "What is it about the AI-based camera that is intriguing to you?"
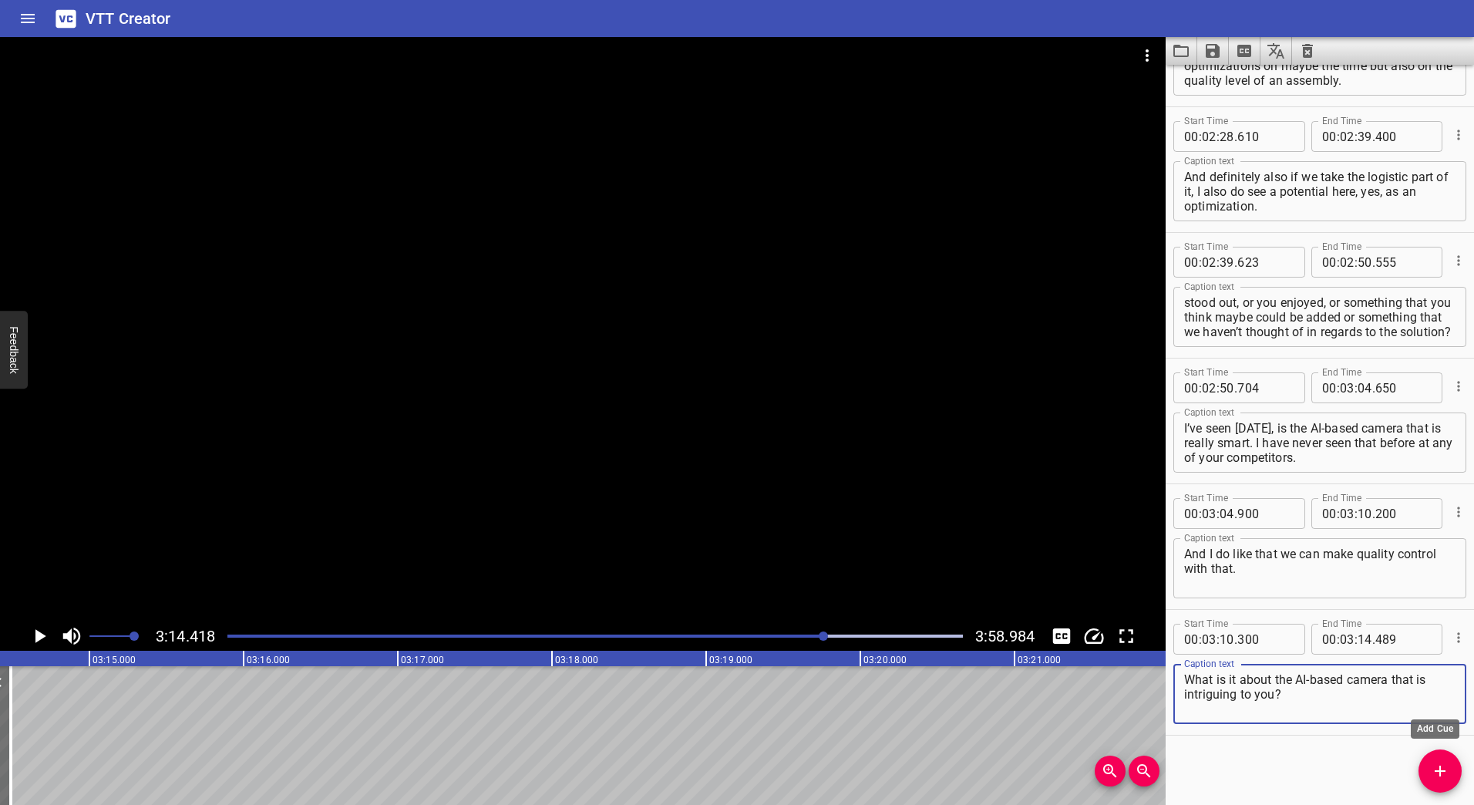
type textarea "What is it about the AI-based camera that is intriguing to you?"
click at [1437, 768] on icon "Add Cue" at bounding box center [1440, 771] width 19 height 19
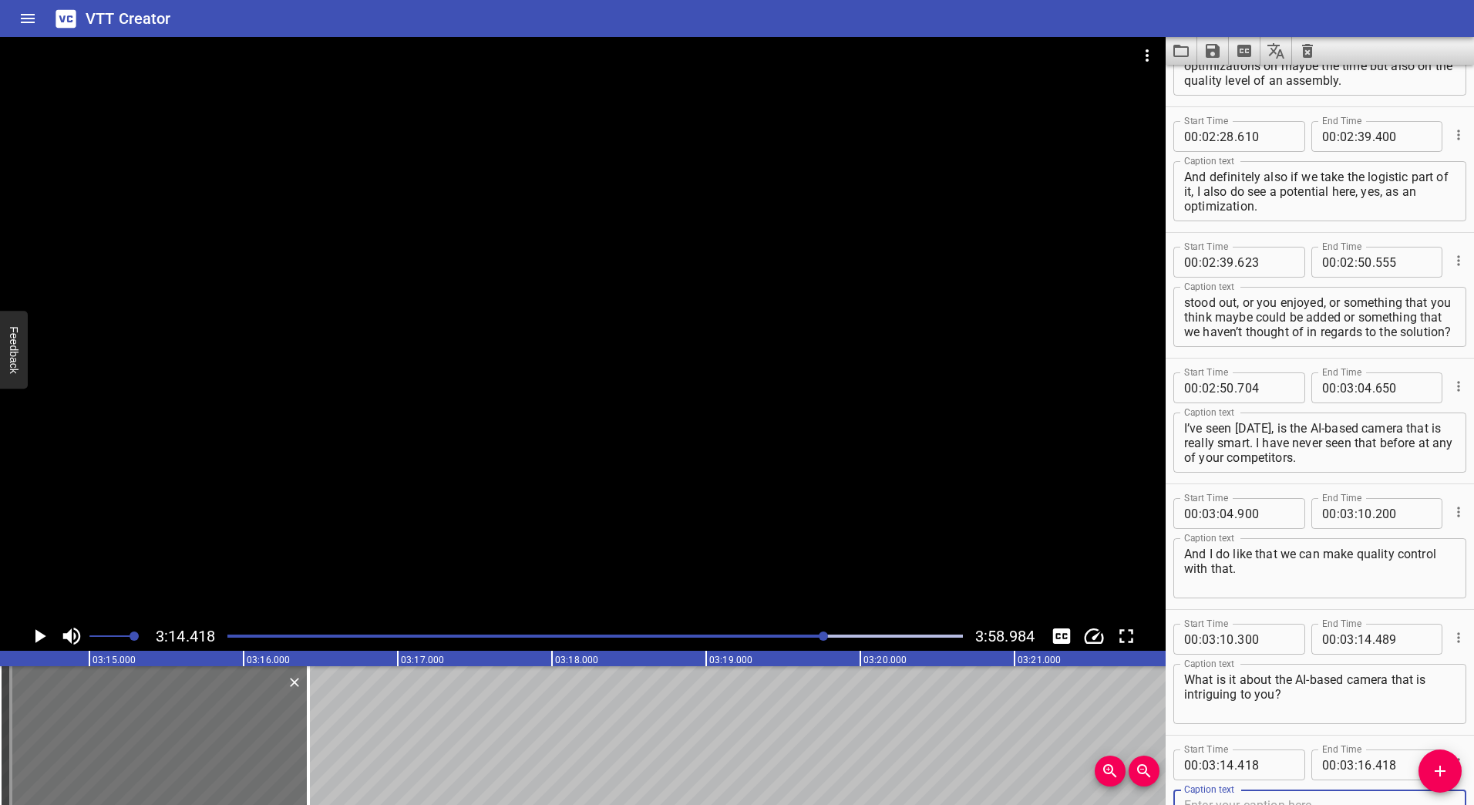
scroll to position [1853, 0]
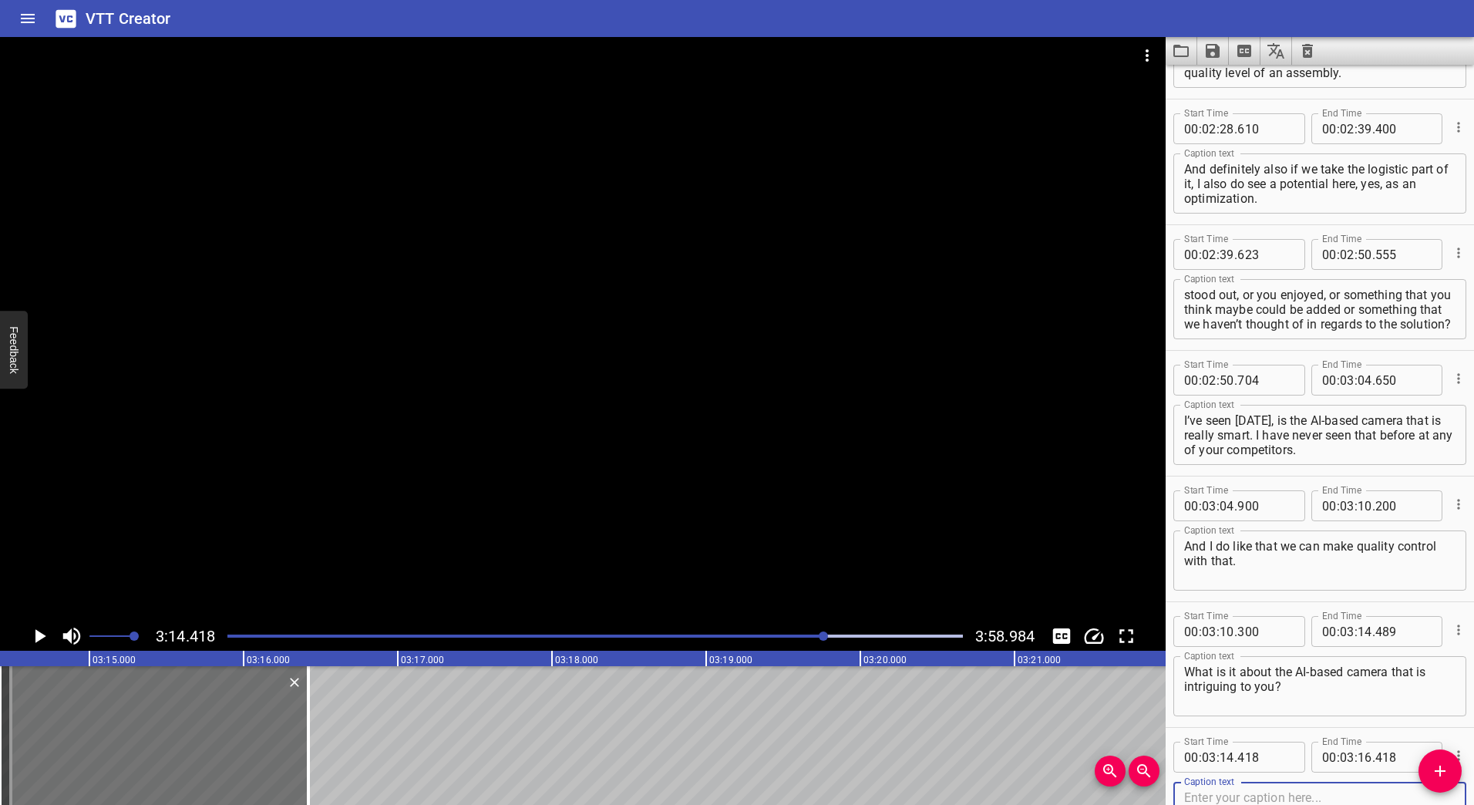
click at [604, 377] on div at bounding box center [583, 329] width 1166 height 584
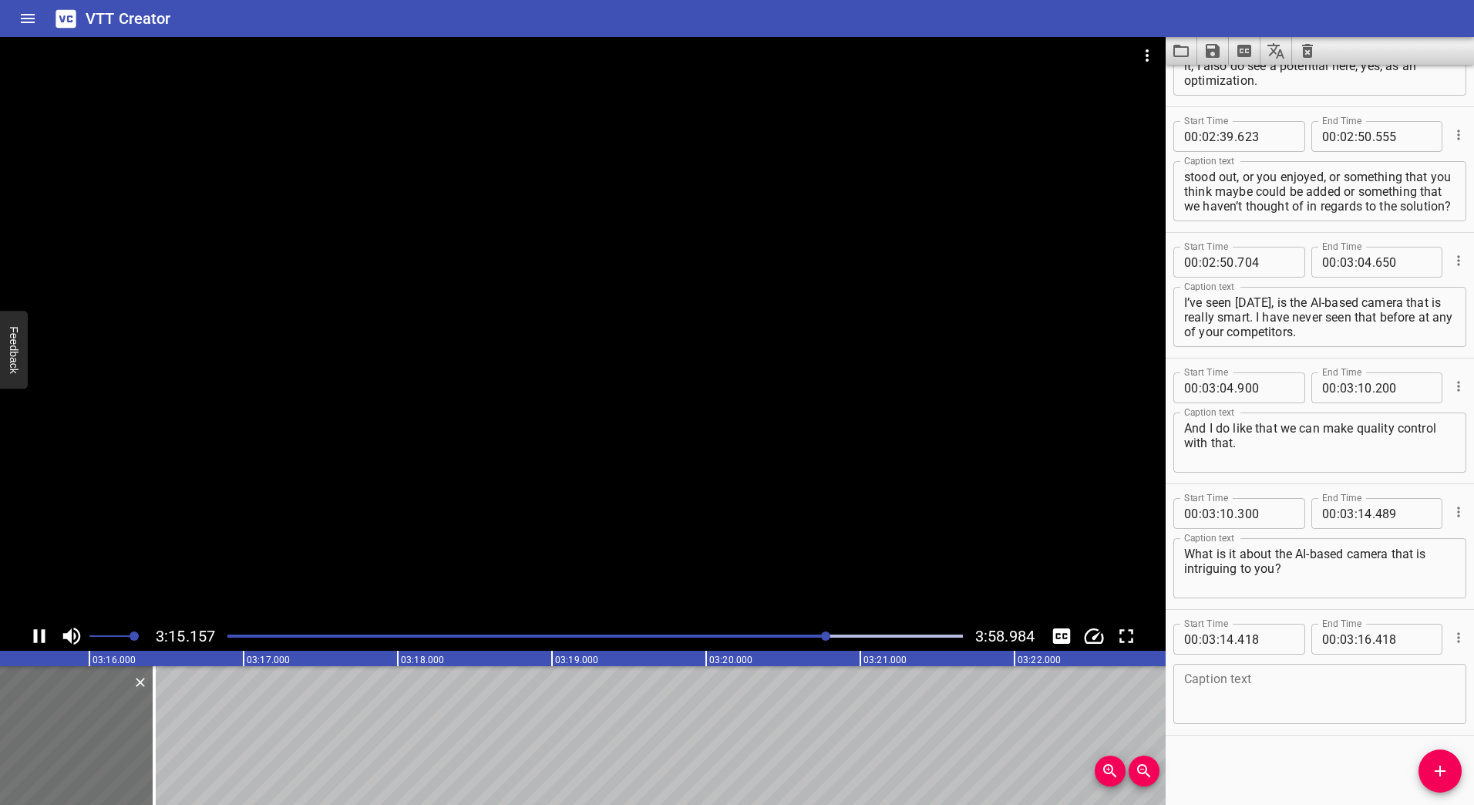
click at [550, 389] on div at bounding box center [583, 329] width 1166 height 584
click at [820, 636] on div "Play progress" at bounding box center [462, 636] width 736 height 3
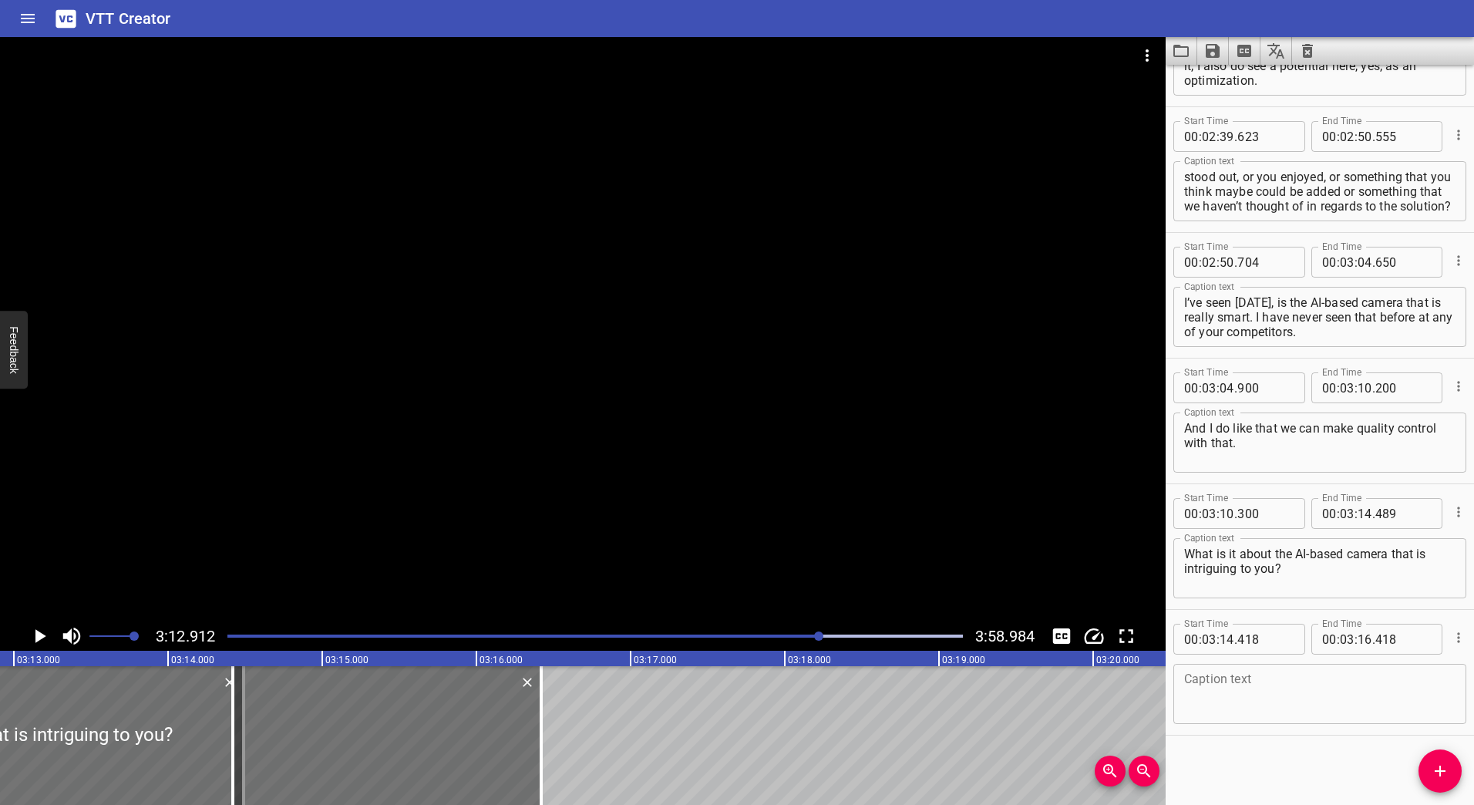
click at [600, 433] on div at bounding box center [583, 329] width 1166 height 584
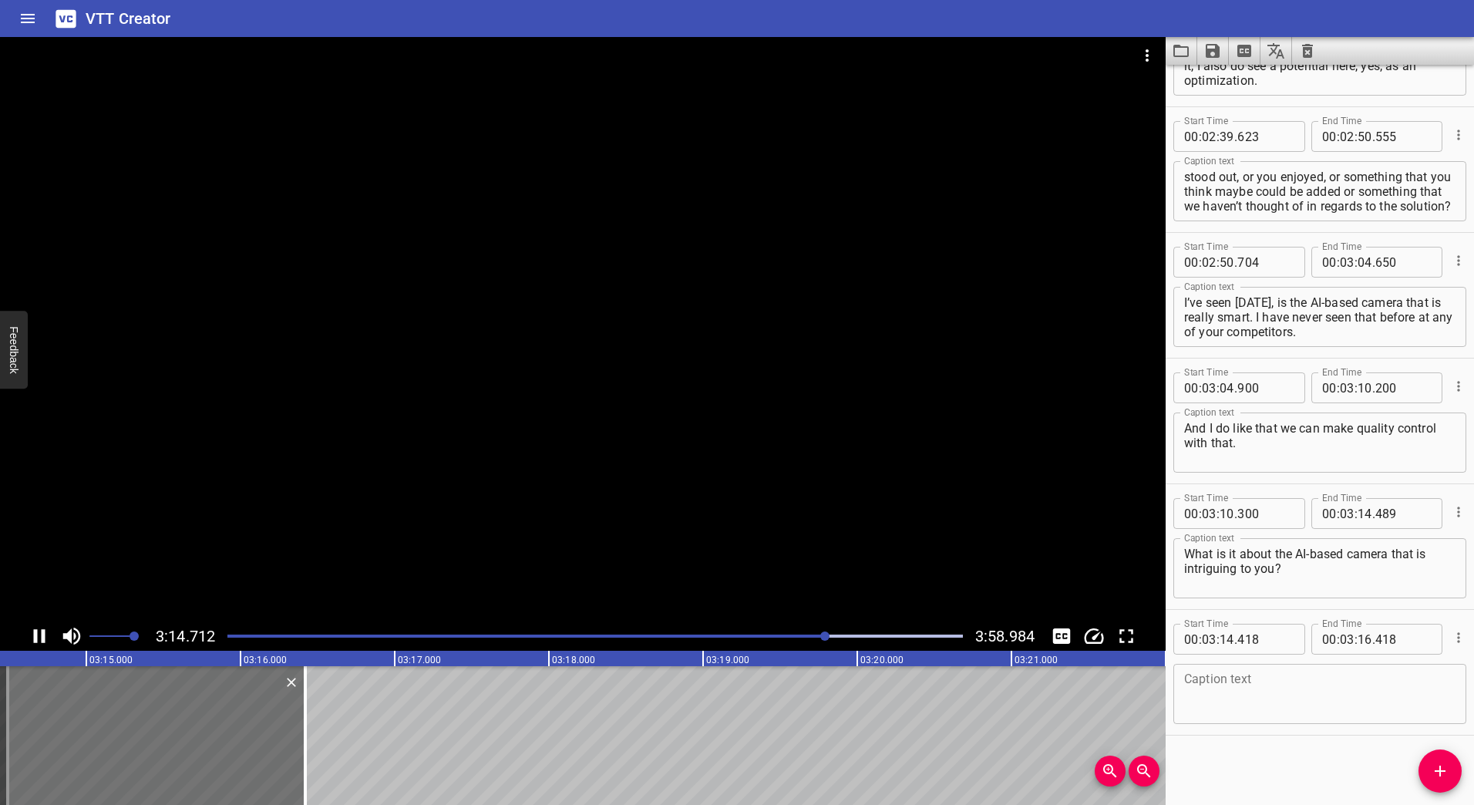
click at [535, 393] on div at bounding box center [583, 329] width 1166 height 584
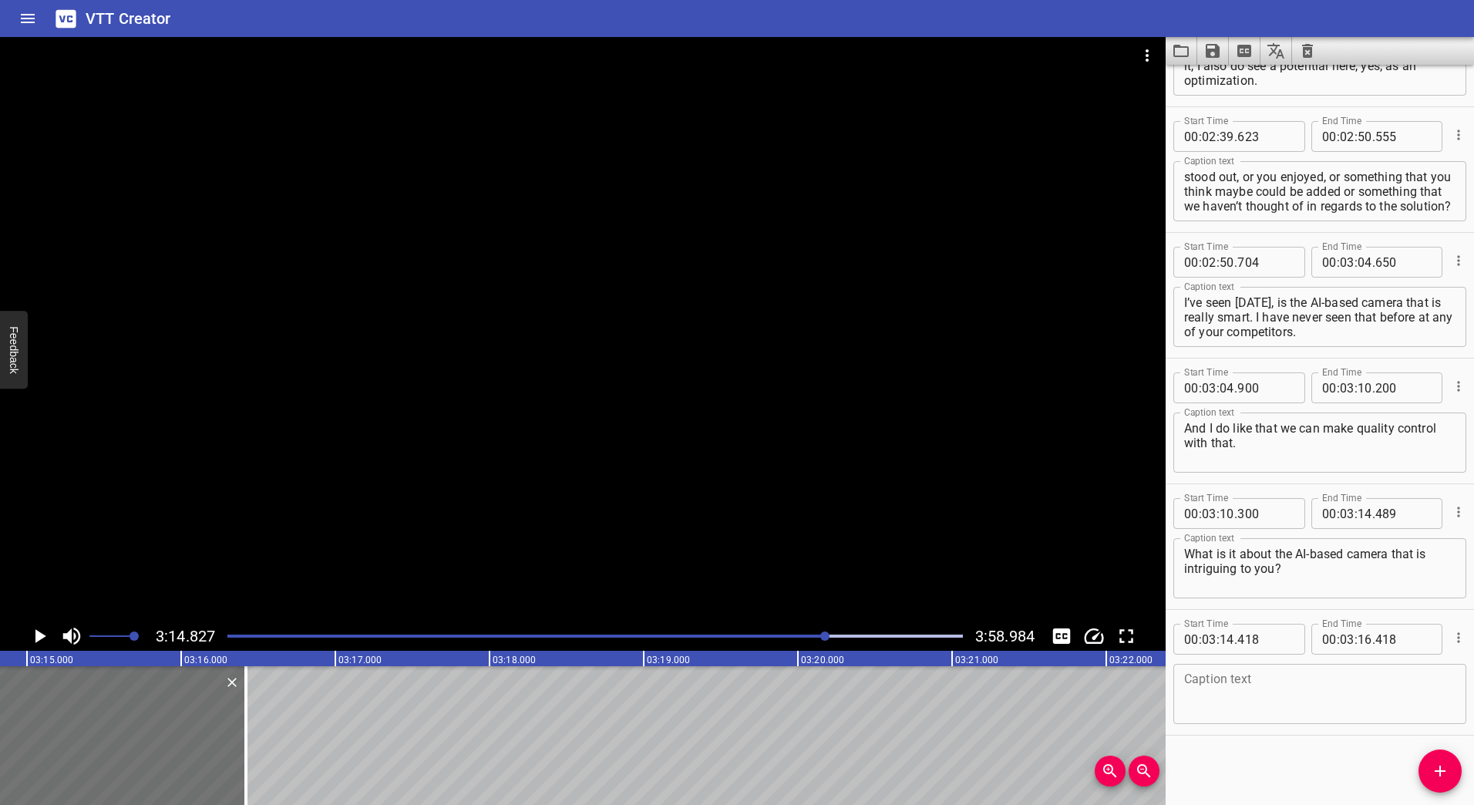
click at [554, 419] on div at bounding box center [583, 329] width 1166 height 584
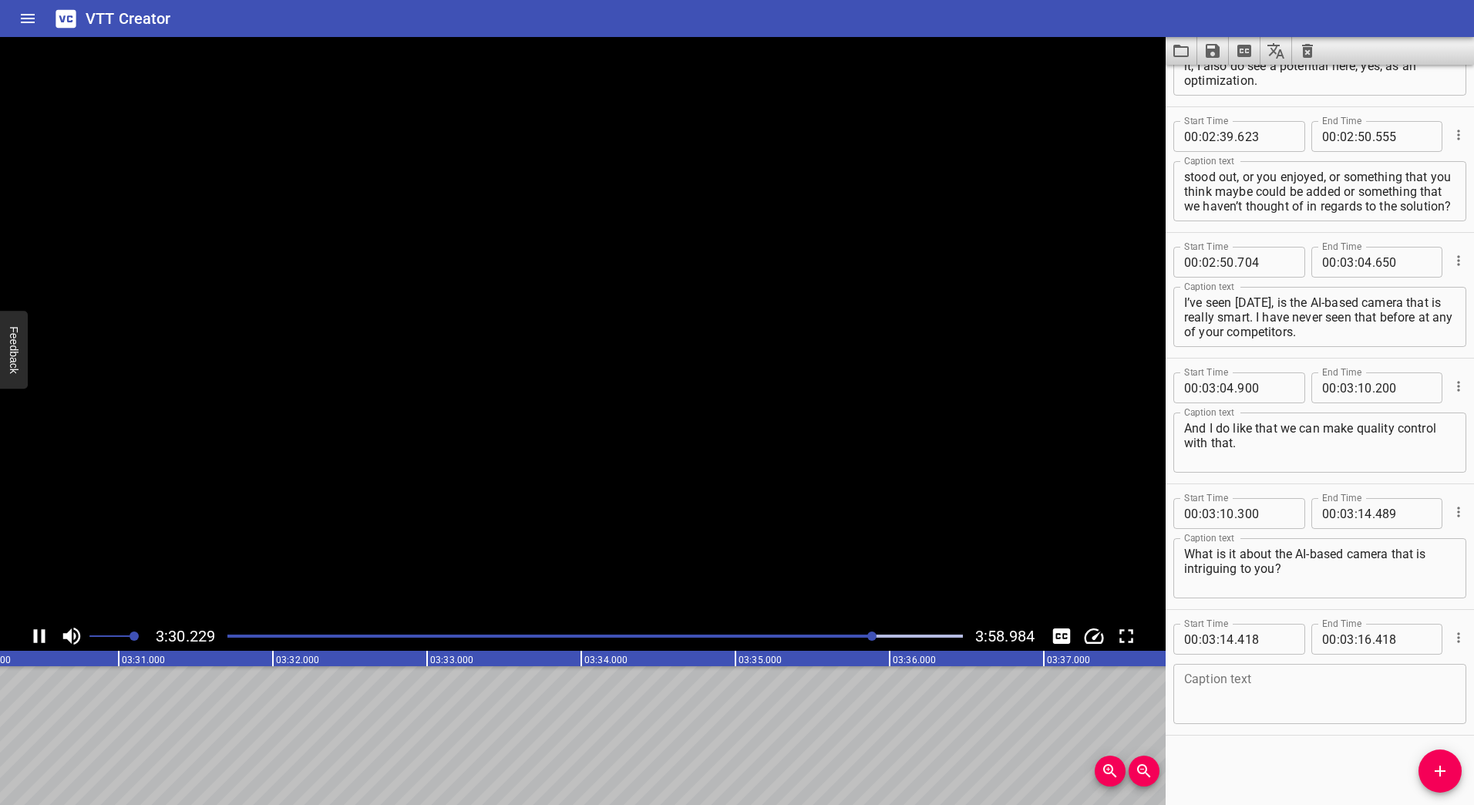
click at [41, 634] on icon "Play/Pause" at bounding box center [39, 636] width 23 height 23
click at [843, 635] on div "Play progress" at bounding box center [508, 636] width 736 height 3
click at [45, 635] on icon "Play/Pause" at bounding box center [39, 636] width 23 height 23
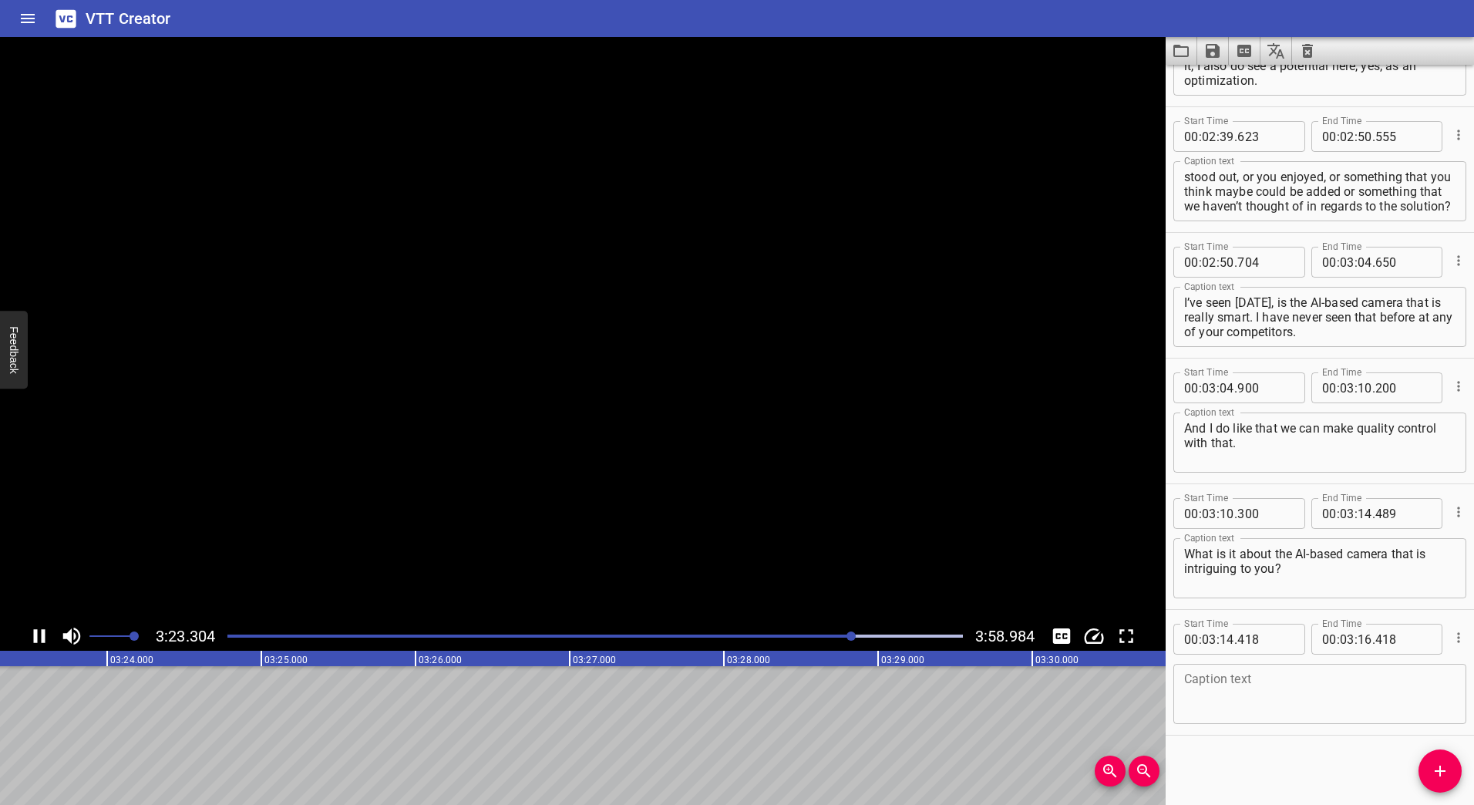
click at [45, 635] on icon "Play/Pause" at bounding box center [39, 636] width 23 height 23
click at [1358, 642] on input "number" at bounding box center [1365, 639] width 15 height 31
type input "23"
type input "500"
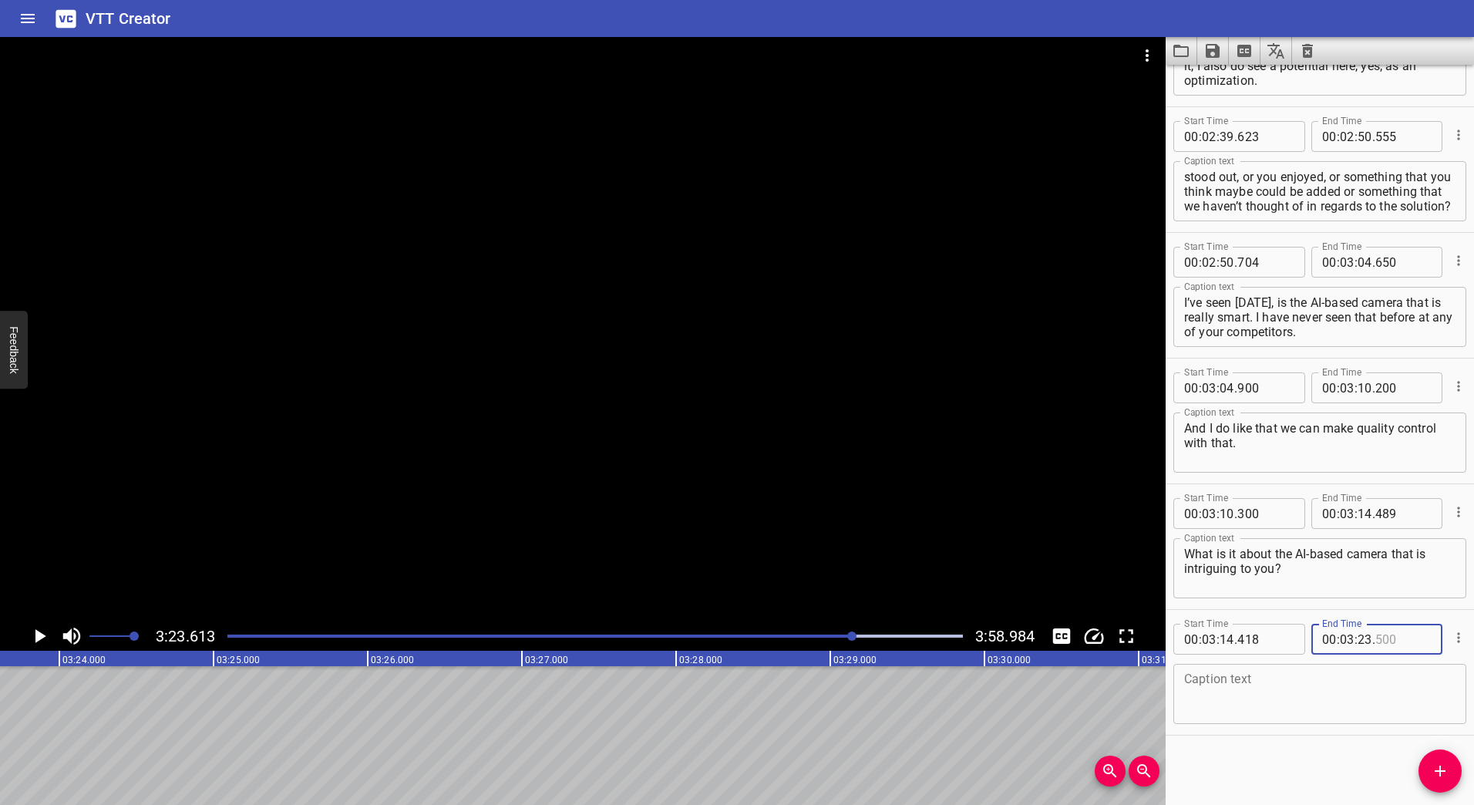
type input "500"
click at [1251, 699] on textarea at bounding box center [1319, 694] width 271 height 44
paste textarea "That is the quality check during the assembly. Actually, we right now do have a…"
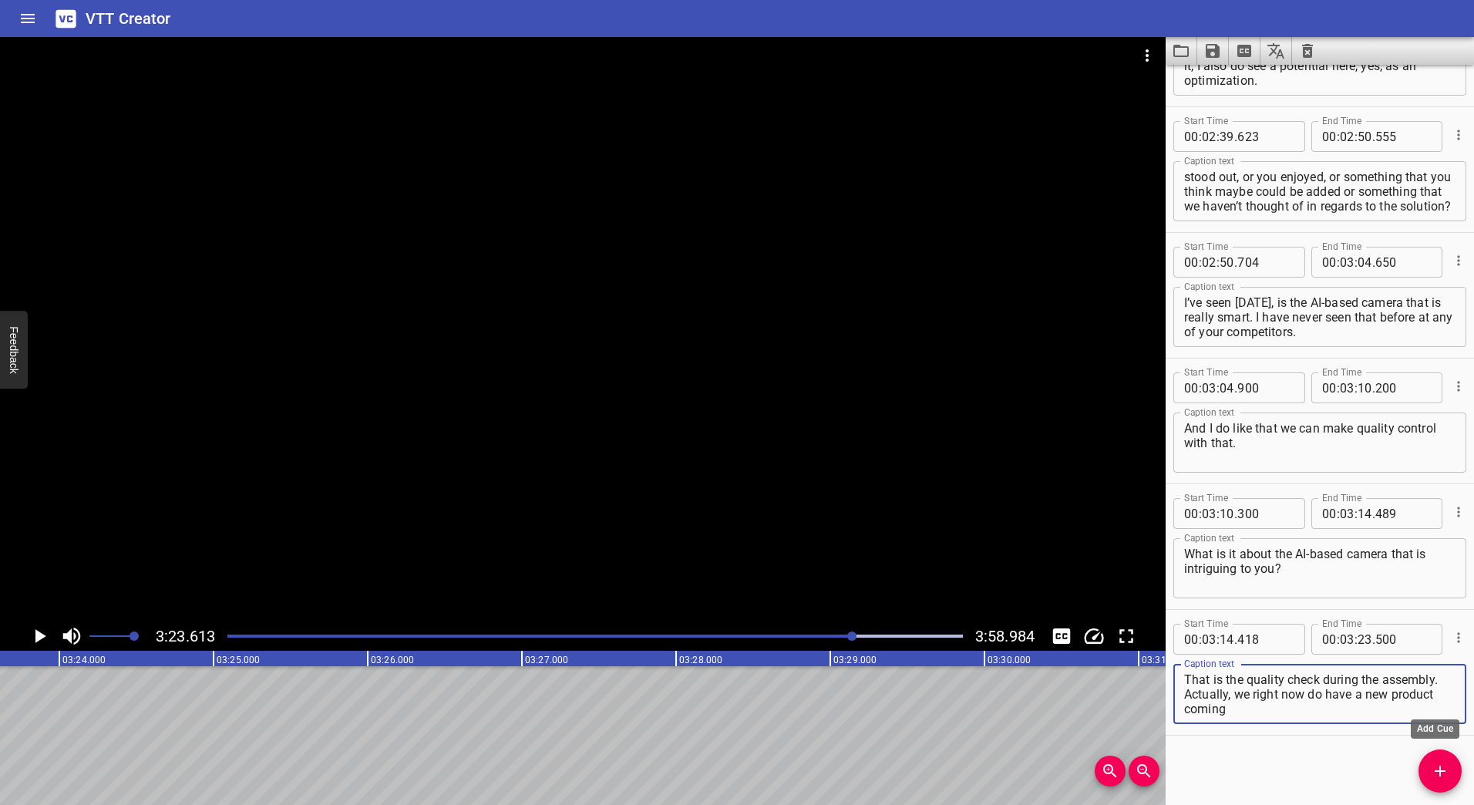
type textarea "That is the quality check during the assembly. Actually, we right now do have a…"
click at [1436, 765] on icon "Add Cue" at bounding box center [1440, 771] width 19 height 19
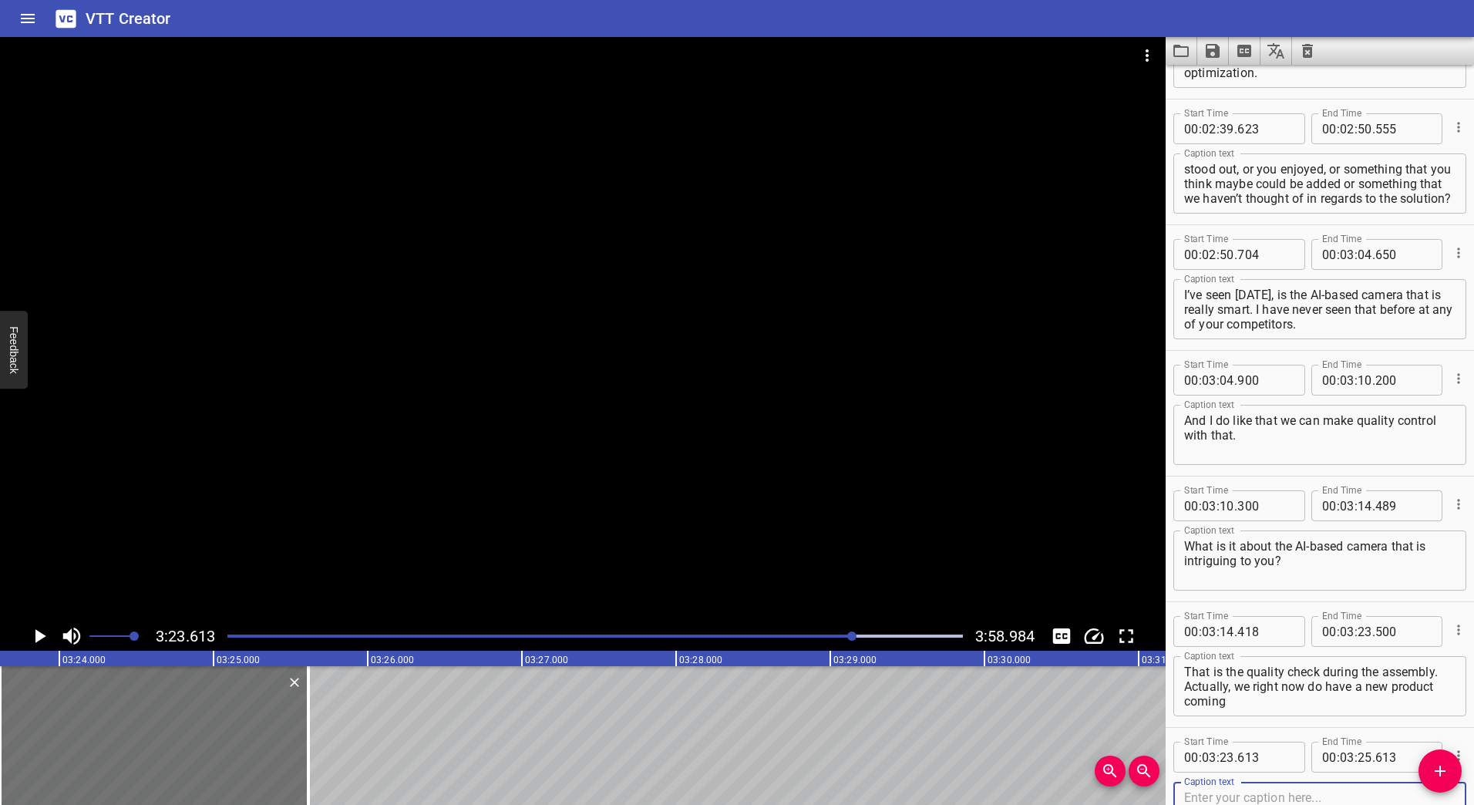
scroll to position [2056, 0]
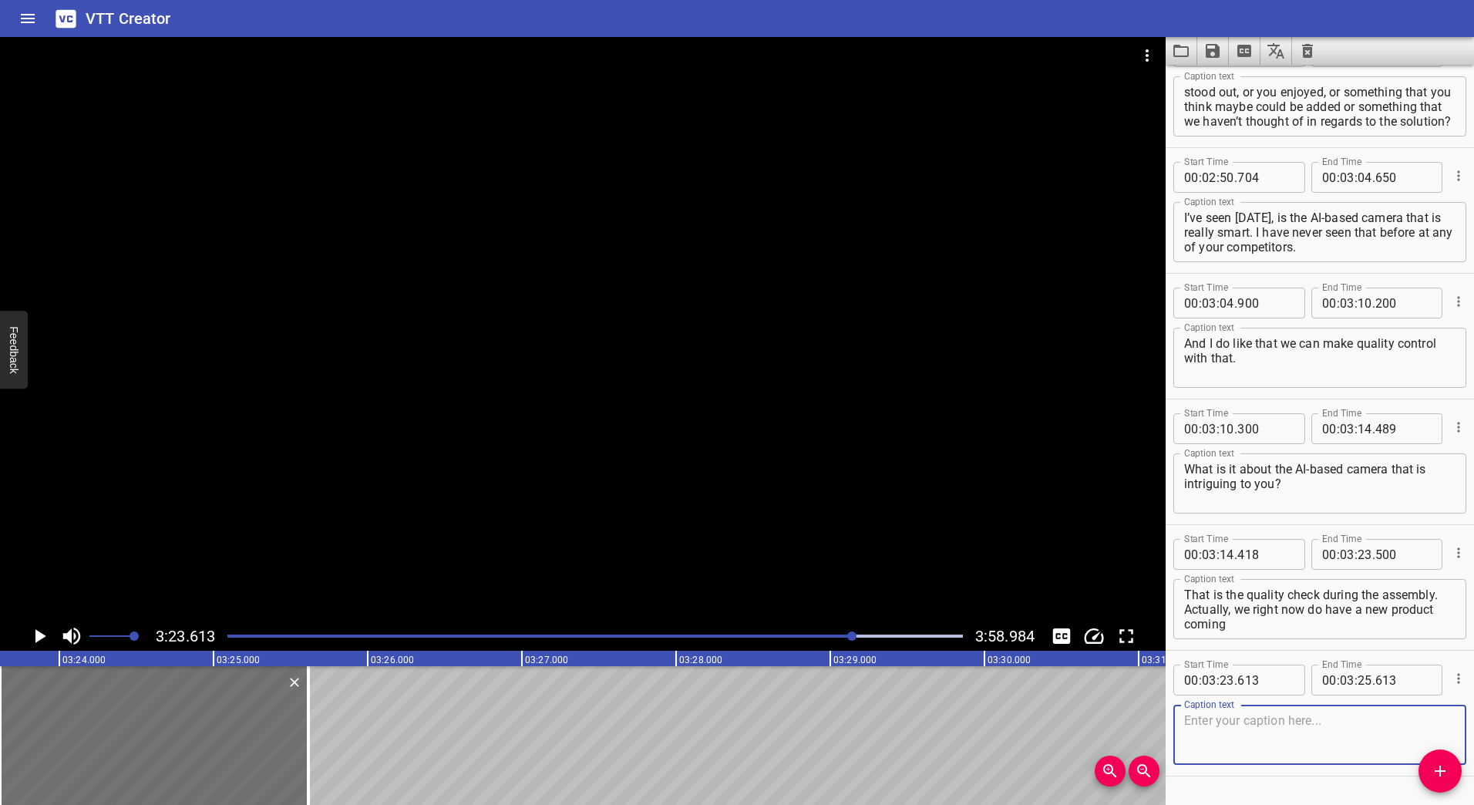
click at [600, 395] on div at bounding box center [583, 329] width 1166 height 584
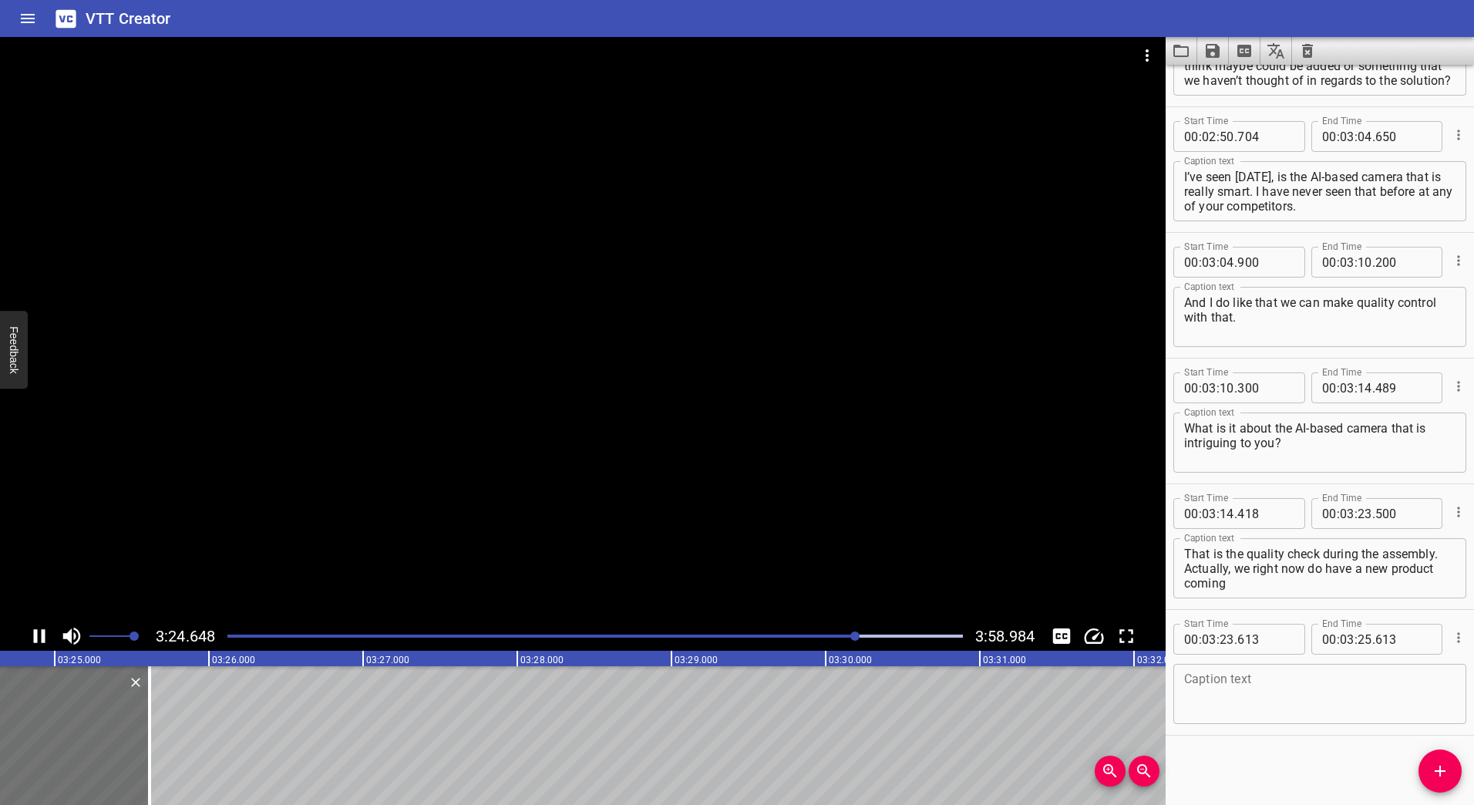
scroll to position [0, 31557]
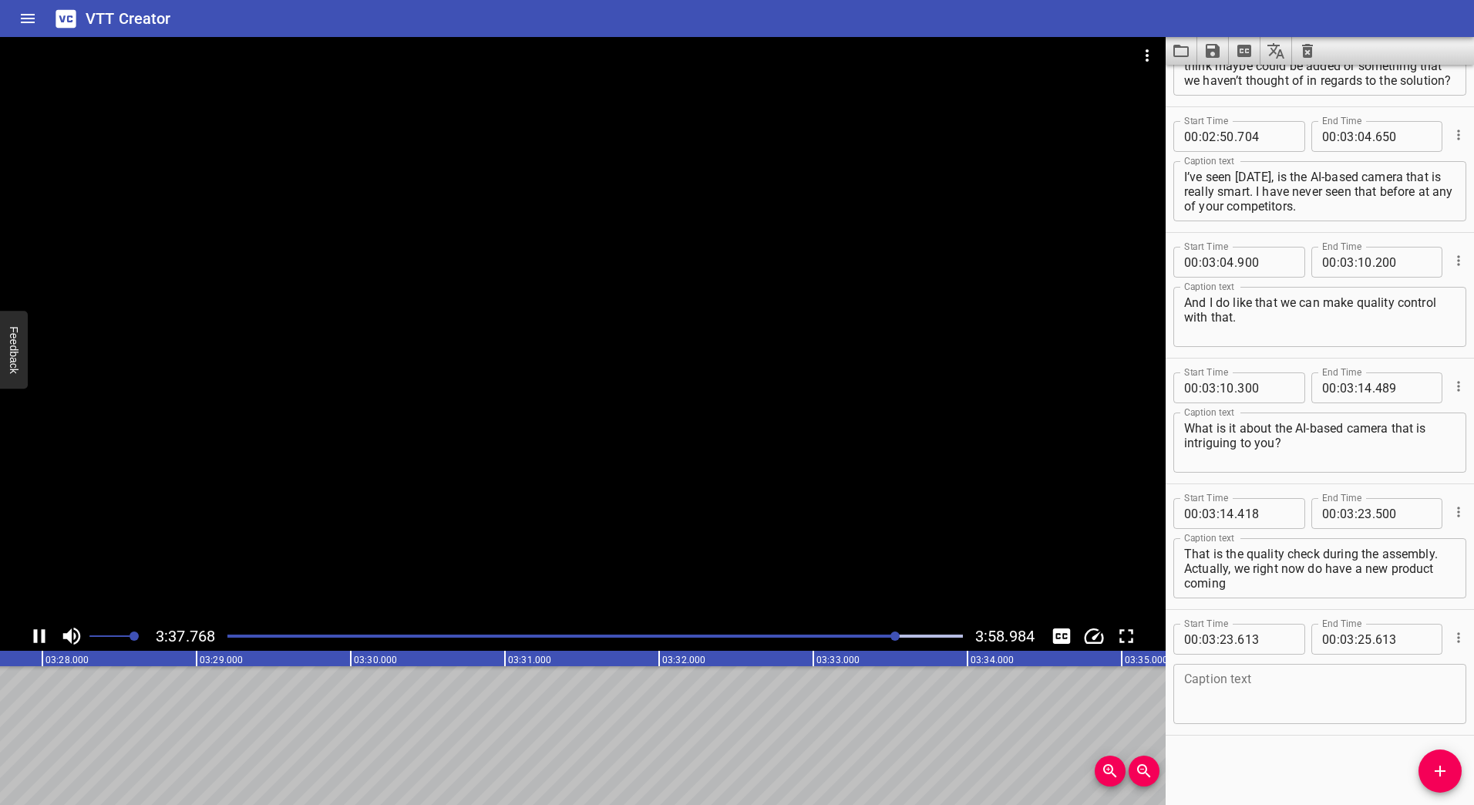
click at [672, 327] on div at bounding box center [583, 329] width 1166 height 584
click at [888, 638] on div at bounding box center [595, 636] width 754 height 22
click at [725, 419] on div at bounding box center [583, 329] width 1166 height 584
click at [40, 636] on icon "Play/Pause" at bounding box center [39, 636] width 23 height 23
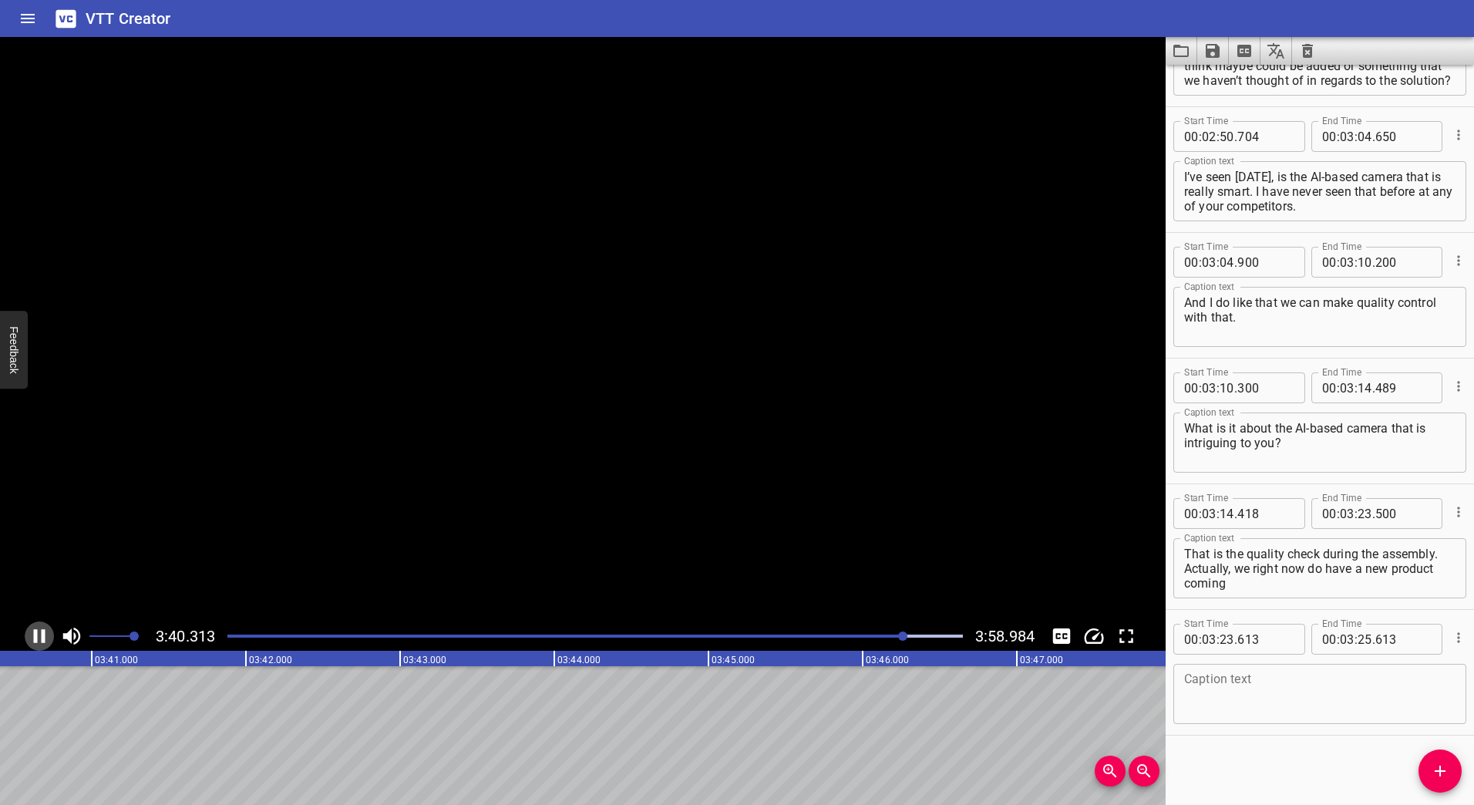
scroll to position [0, 33998]
click at [885, 636] on div "Play progress" at bounding box center [538, 636] width 736 height 3
click at [636, 425] on div at bounding box center [583, 329] width 1166 height 584
click at [35, 635] on icon "Play/Pause" at bounding box center [39, 636] width 23 height 23
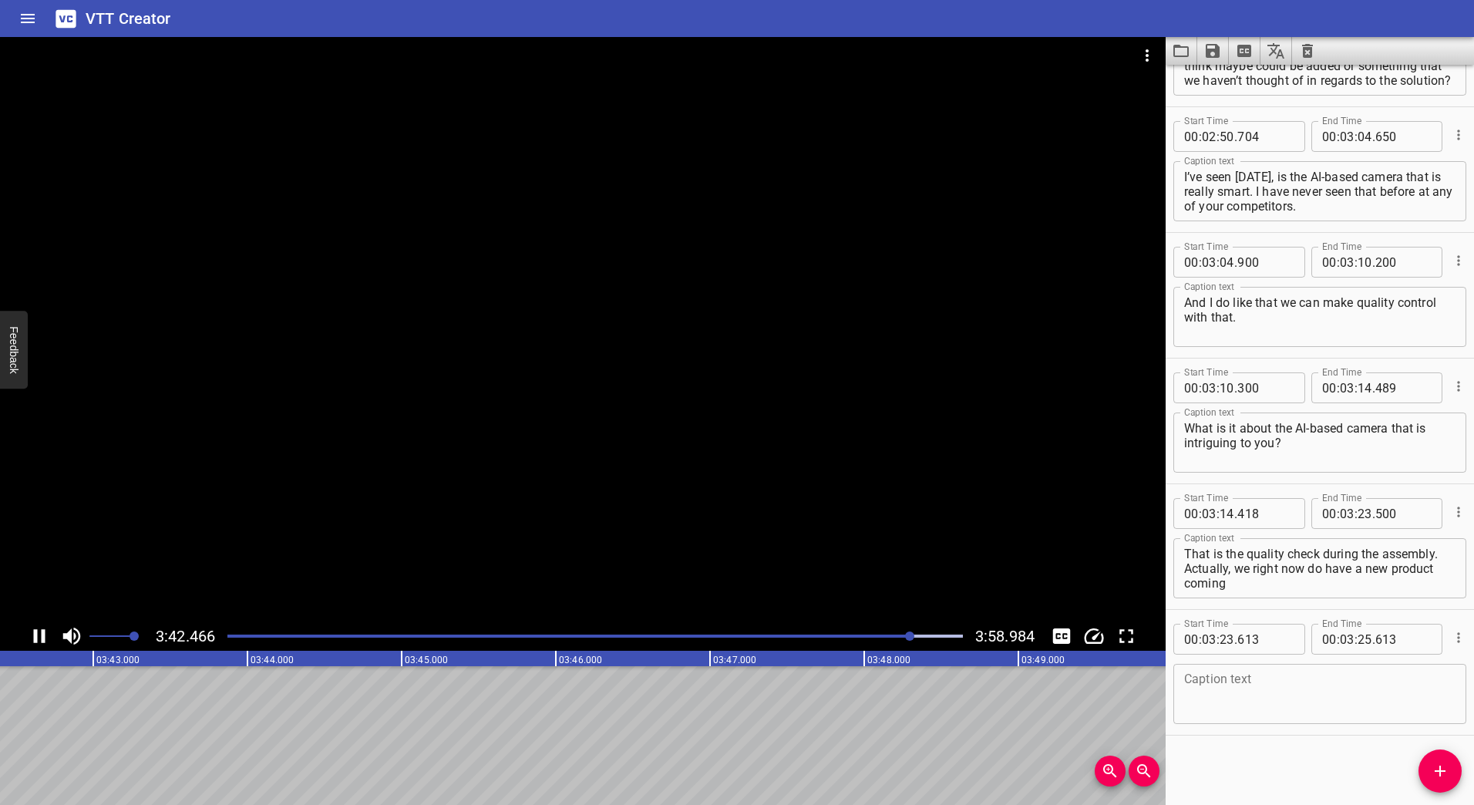
click at [843, 635] on div "Play progress" at bounding box center [545, 636] width 736 height 3
click at [40, 632] on icon "Play/Pause" at bounding box center [39, 636] width 23 height 23
click at [1379, 634] on input "number" at bounding box center [1403, 639] width 56 height 31
type input "613"
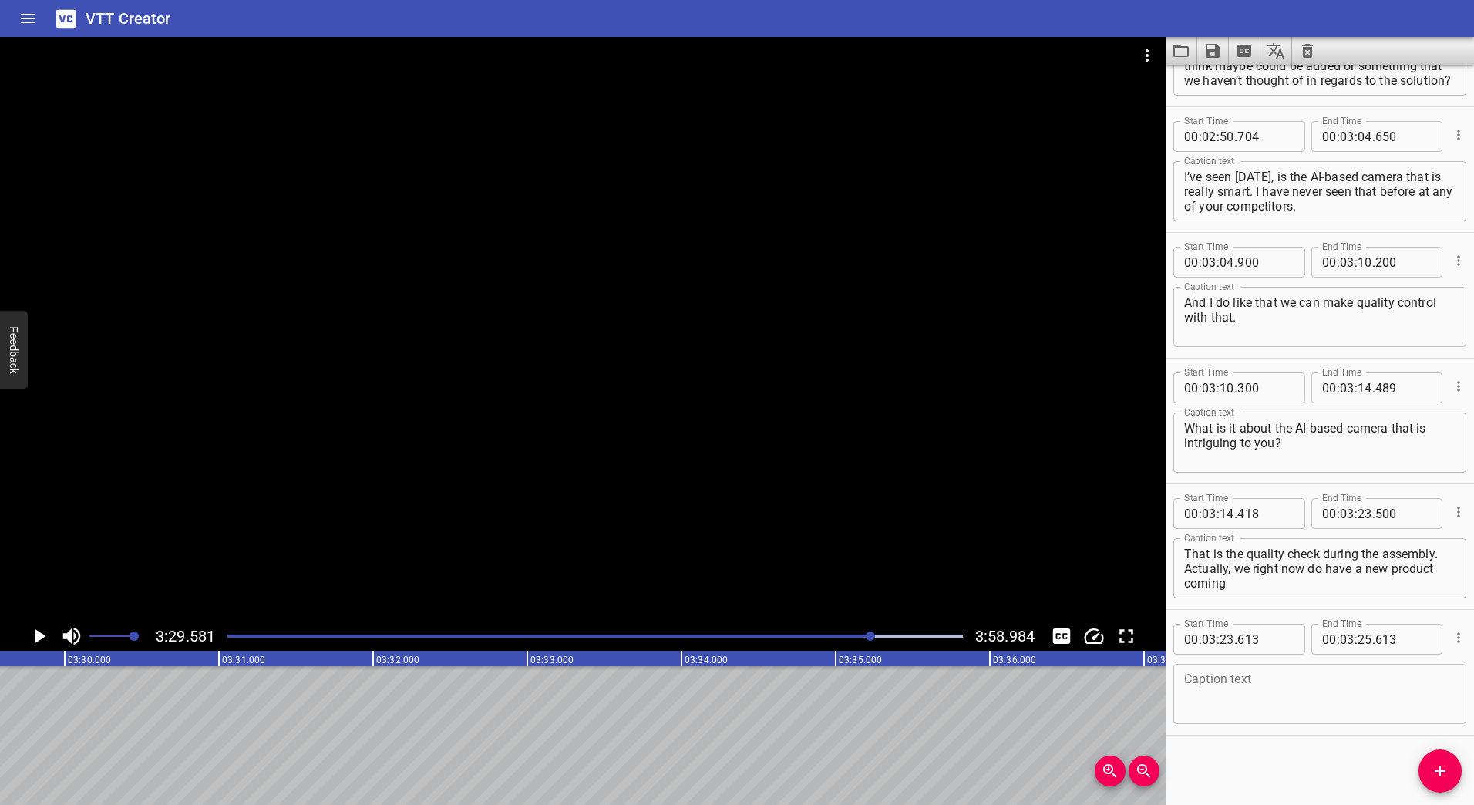
click at [1372, 645] on span "." at bounding box center [1373, 639] width 3 height 31
click at [1362, 639] on input "number" at bounding box center [1365, 639] width 15 height 31
type input "29"
type input "550"
click at [1330, 684] on textarea at bounding box center [1319, 694] width 271 height 44
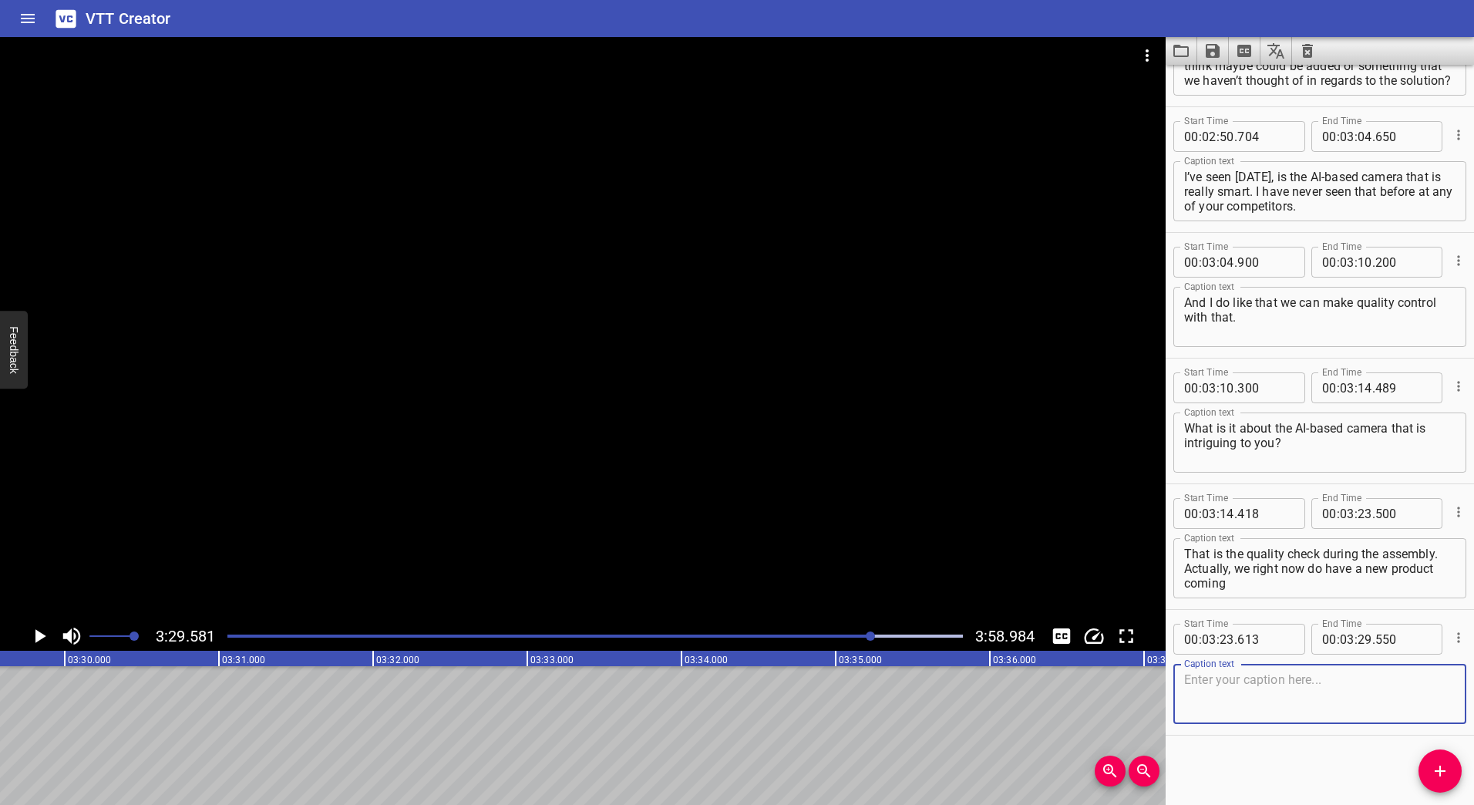
paste textarea "where we have been discussing some moments in the assembly process that need to…"
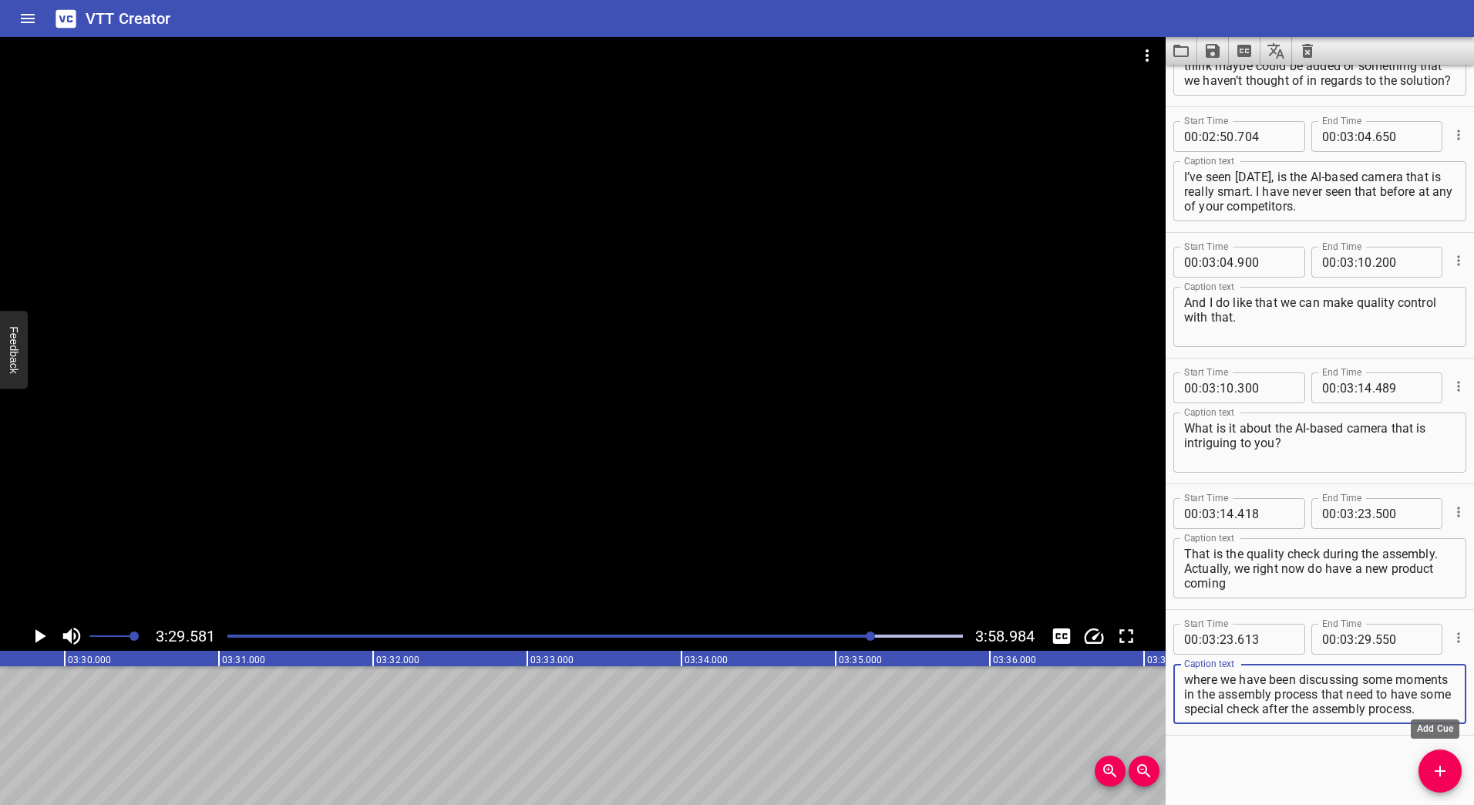
type textarea "where we have been discussing some moments in the assembly process that need to…"
click at [1443, 770] on icon "Add Cue" at bounding box center [1440, 771] width 11 height 11
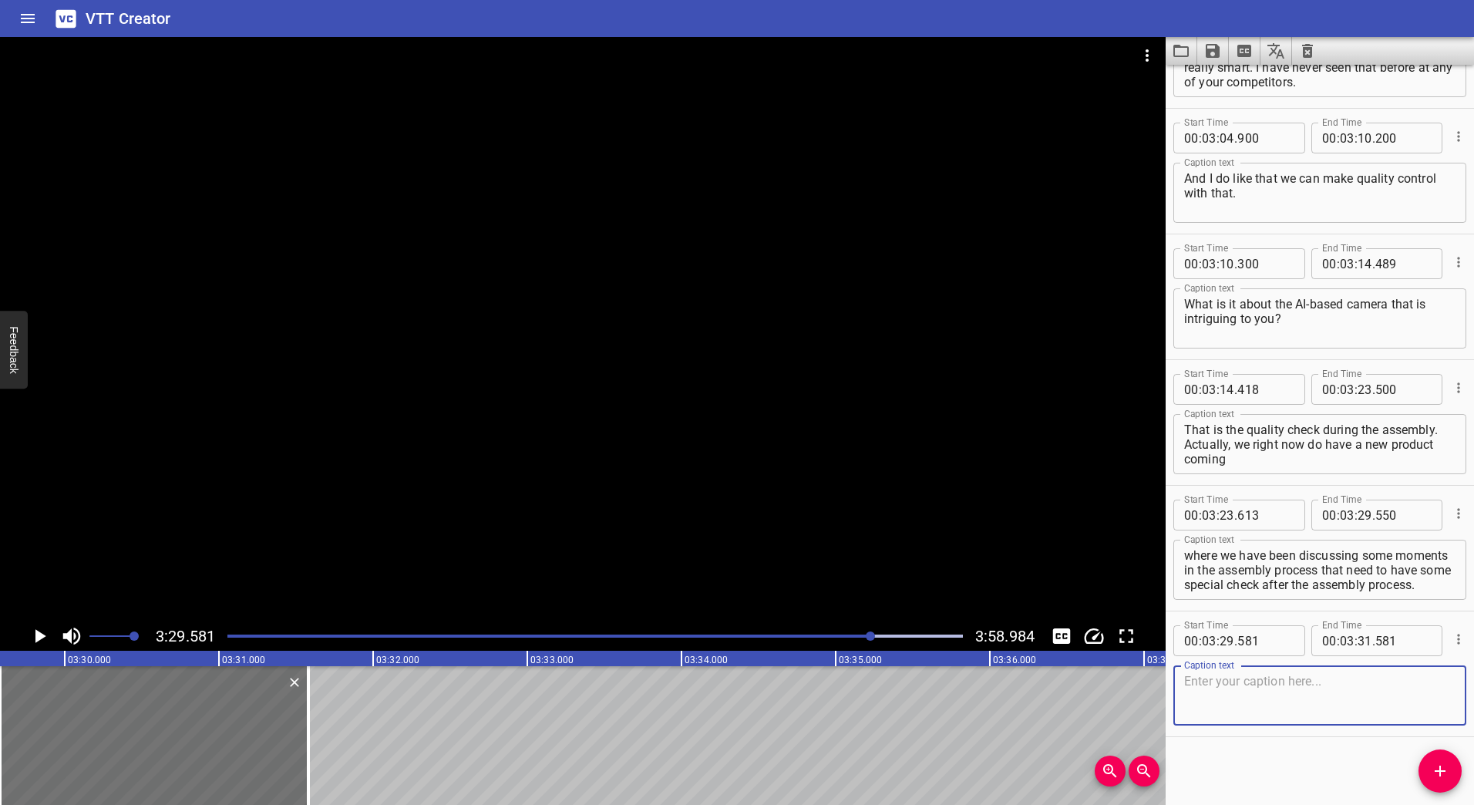
scroll to position [2223, 0]
click at [38, 629] on icon "Play/Pause" at bounding box center [39, 636] width 23 height 23
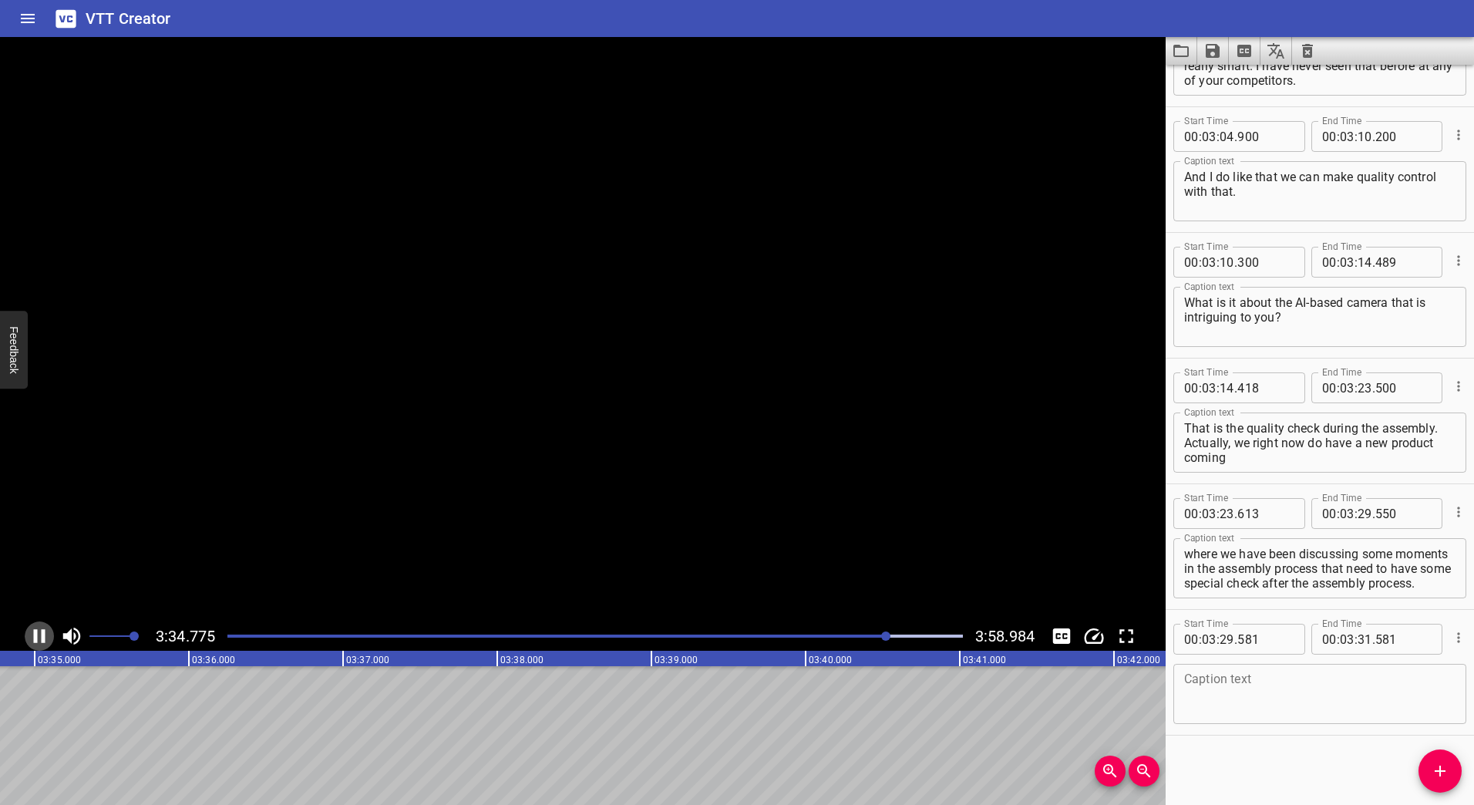
click at [36, 636] on icon "Play/Pause" at bounding box center [40, 636] width 12 height 14
click at [869, 636] on div "Play progress" at bounding box center [521, 636] width 736 height 3
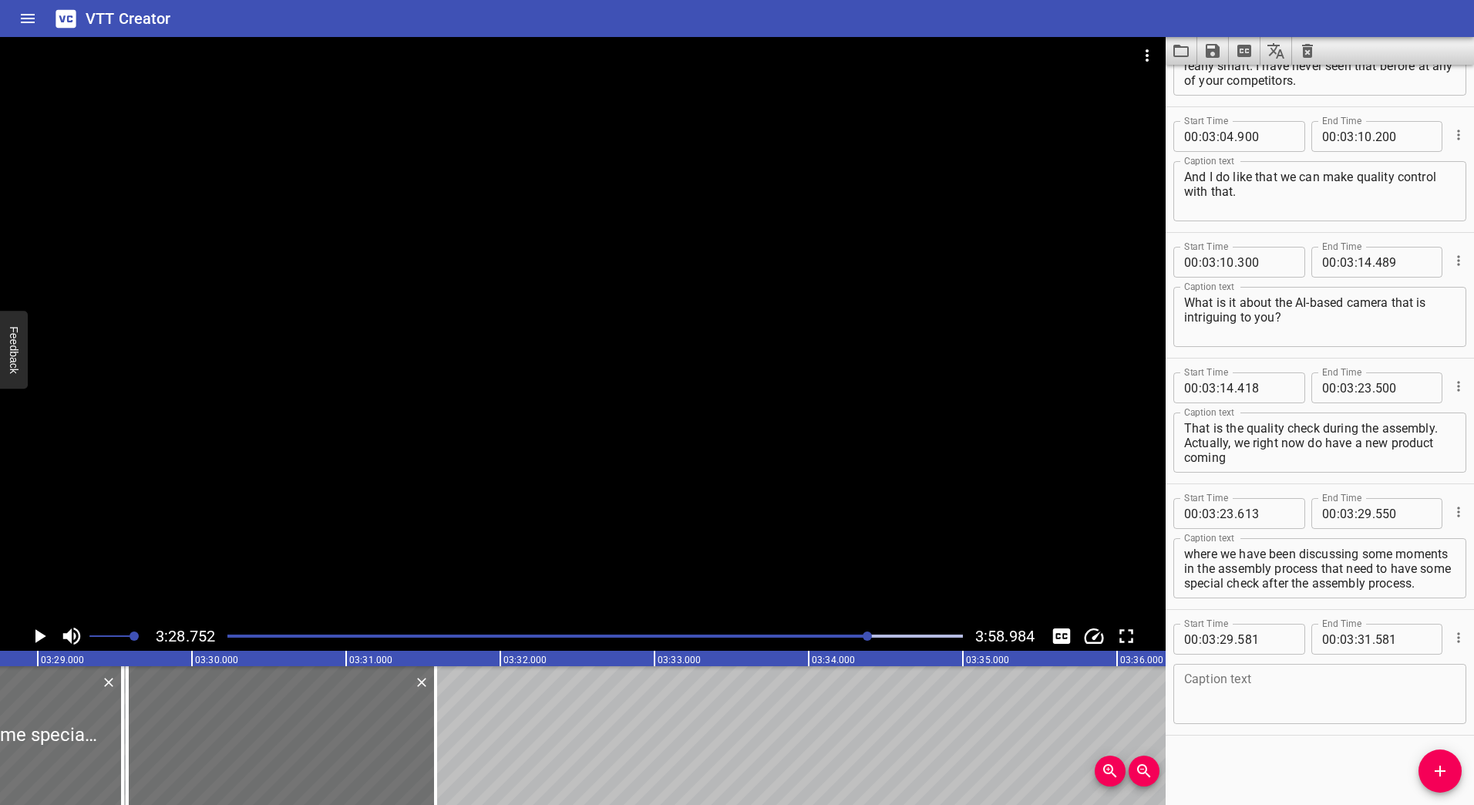
scroll to position [0, 32189]
click at [33, 630] on icon "Play/Pause" at bounding box center [39, 636] width 23 height 23
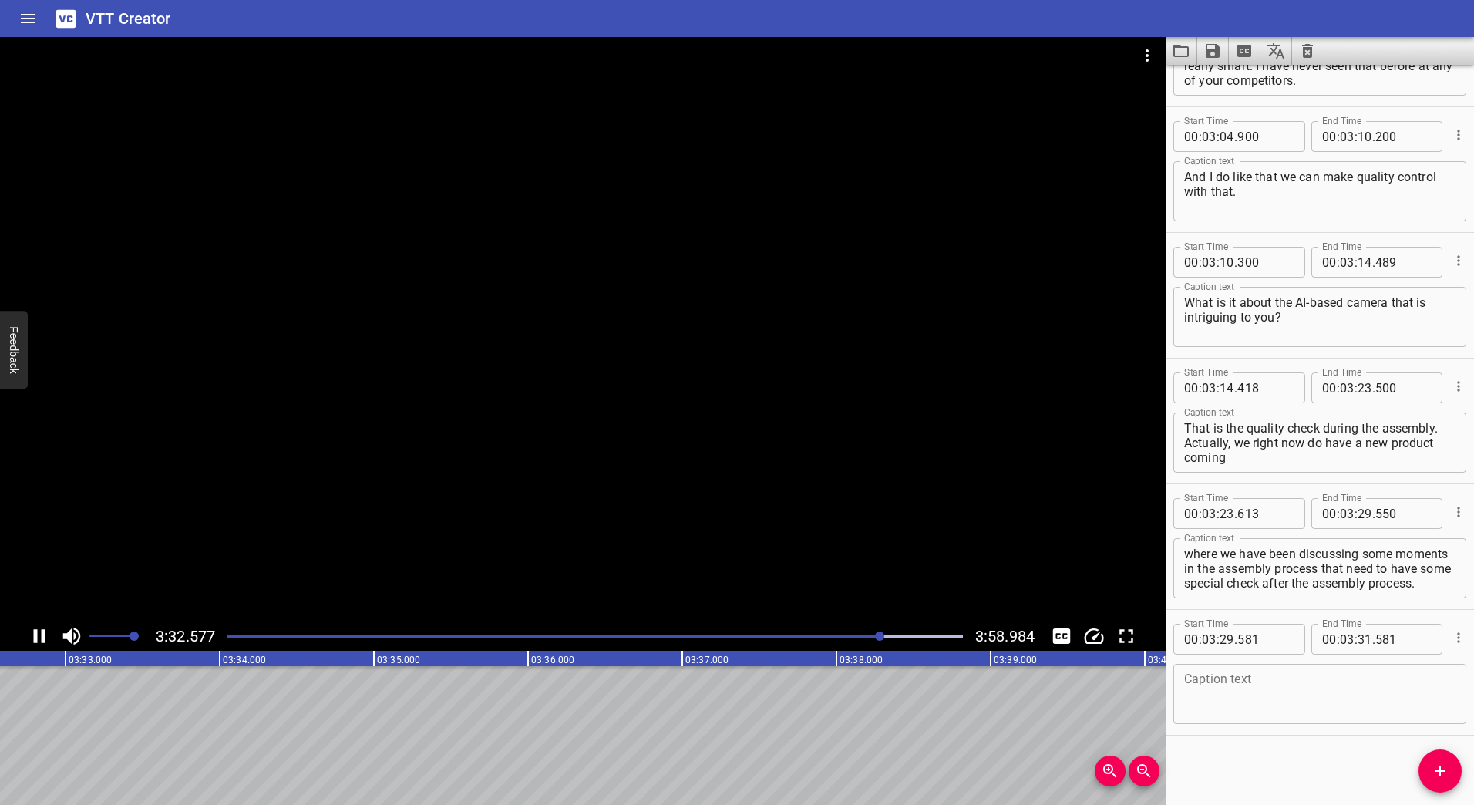
click at [39, 631] on icon "Play/Pause" at bounding box center [39, 636] width 23 height 23
click at [827, 638] on div at bounding box center [595, 636] width 754 height 22
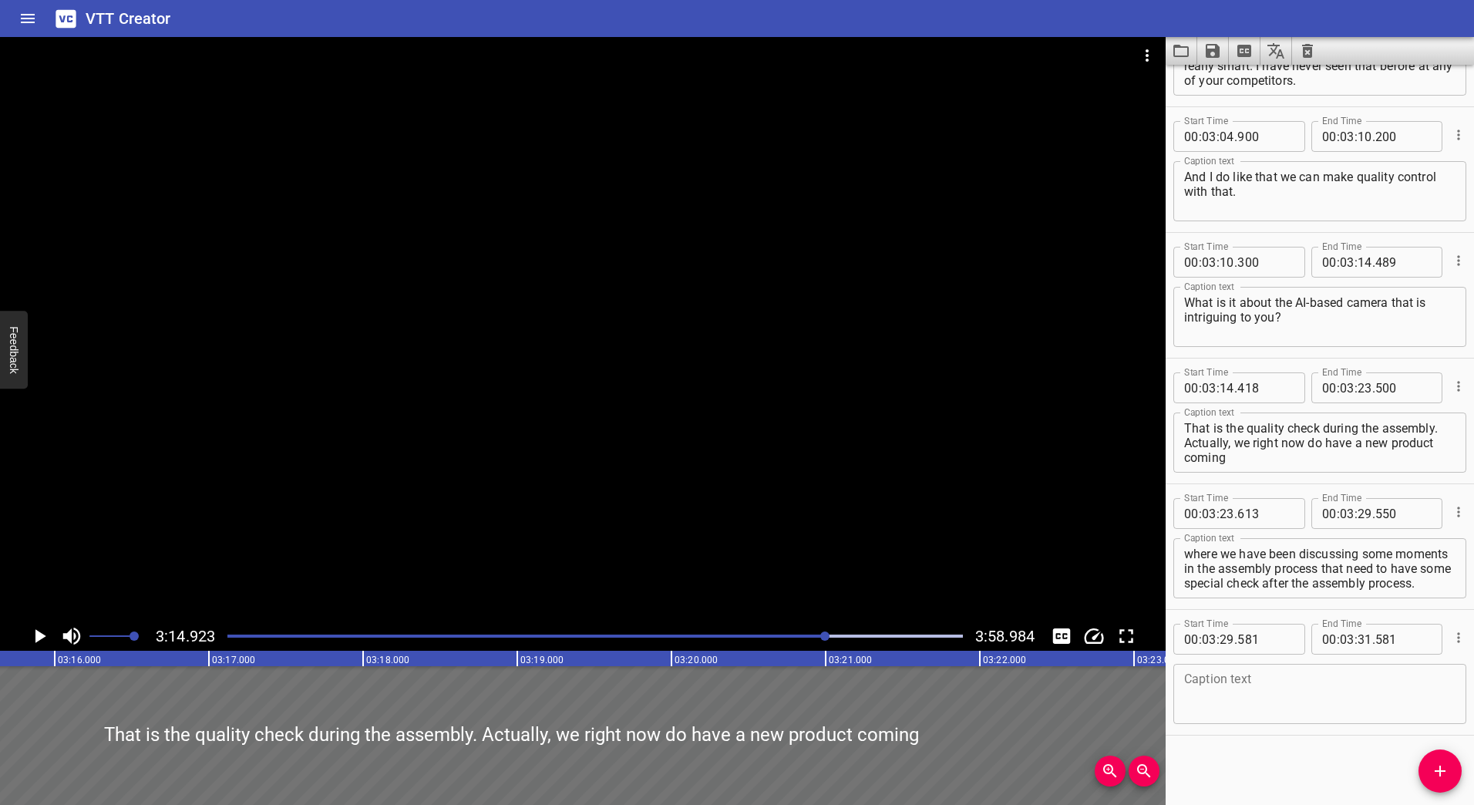
scroll to position [0, 30057]
click at [39, 641] on icon "Play/Pause" at bounding box center [40, 636] width 11 height 14
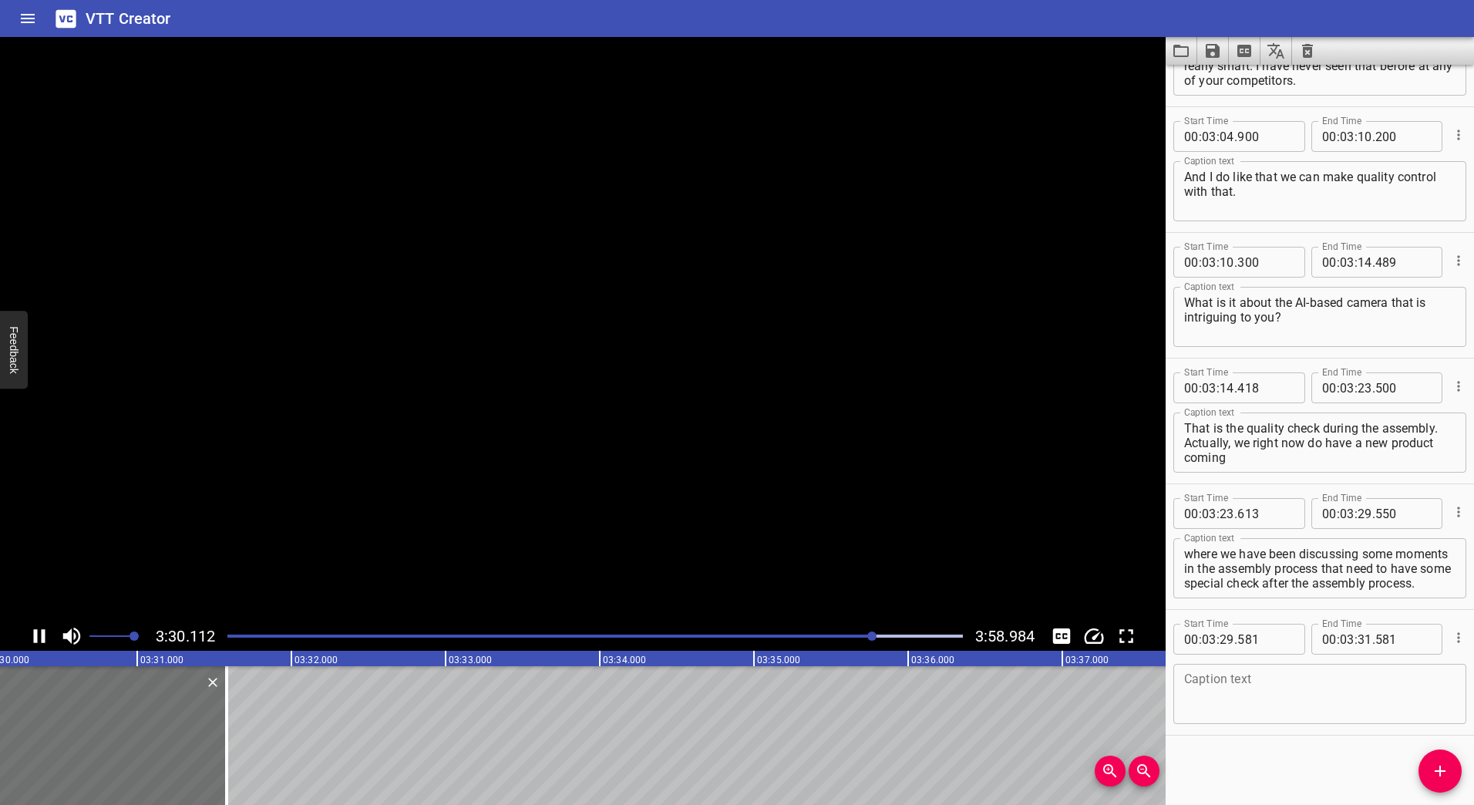
click at [39, 638] on icon "Play/Pause" at bounding box center [39, 636] width 23 height 23
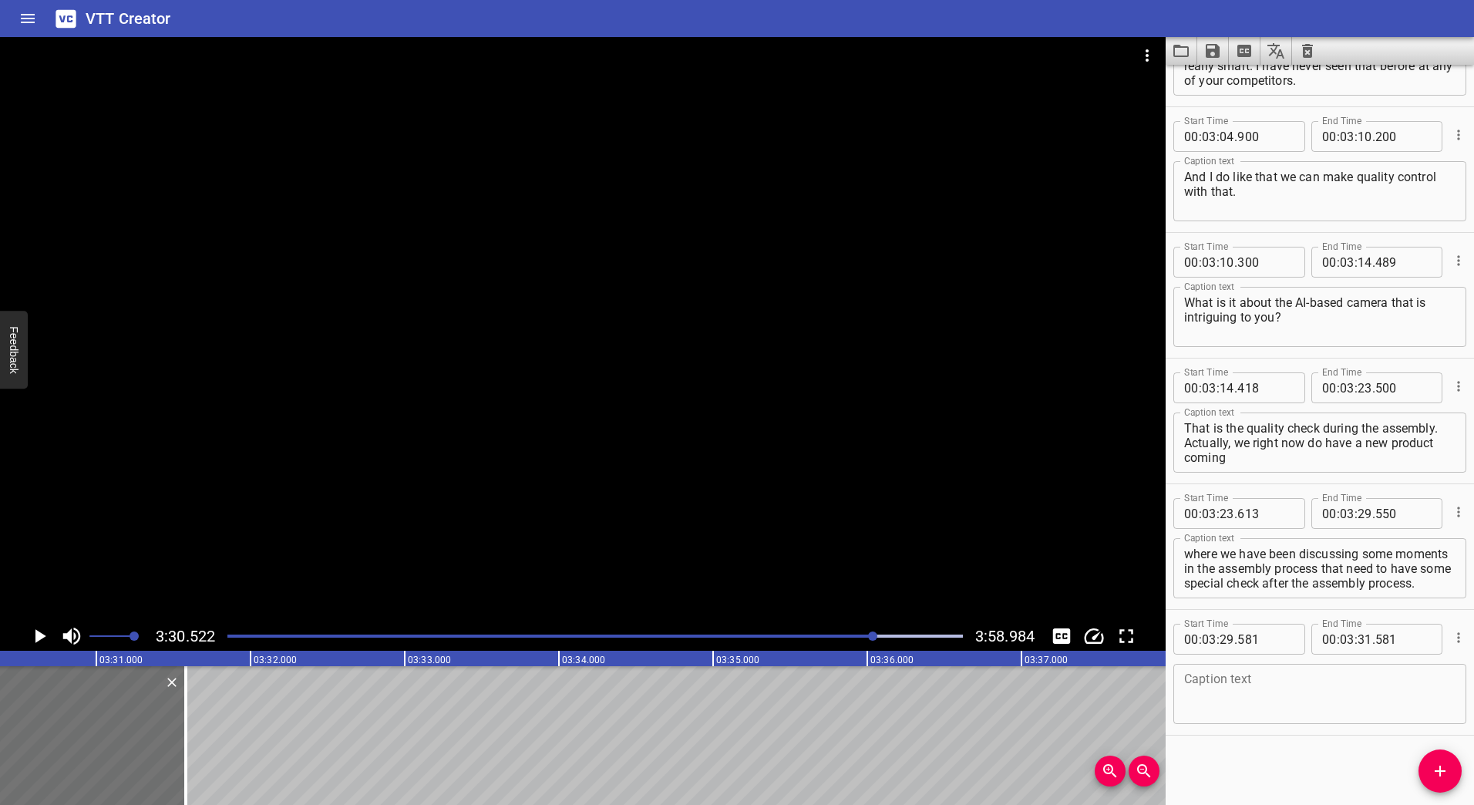
scroll to position [0, 32462]
click at [37, 632] on icon "Play/Pause" at bounding box center [40, 636] width 11 height 14
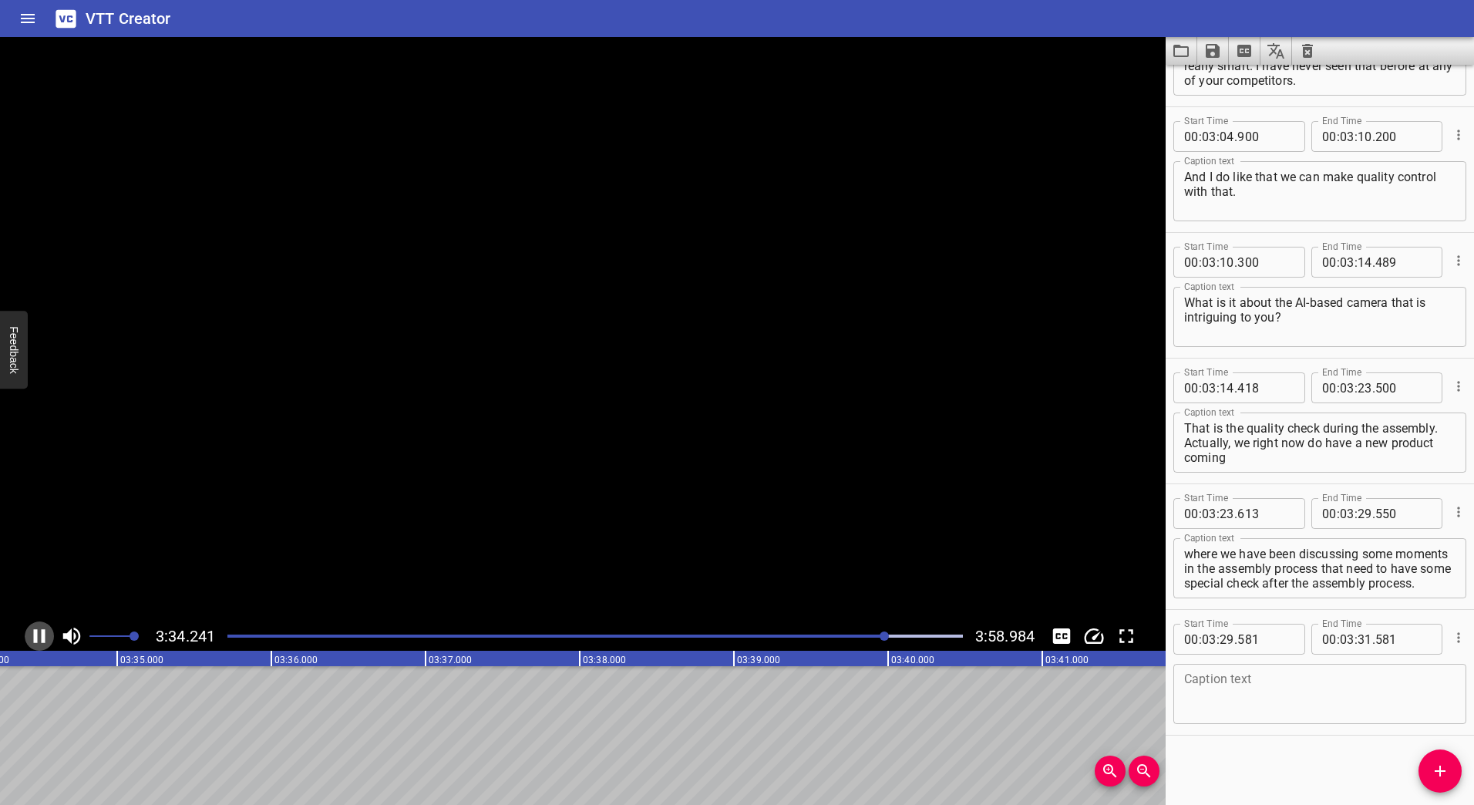
click at [43, 633] on icon "Play/Pause" at bounding box center [40, 636] width 12 height 14
click at [1365, 513] on input "number" at bounding box center [1365, 513] width 15 height 31
type input "34"
type input "500"
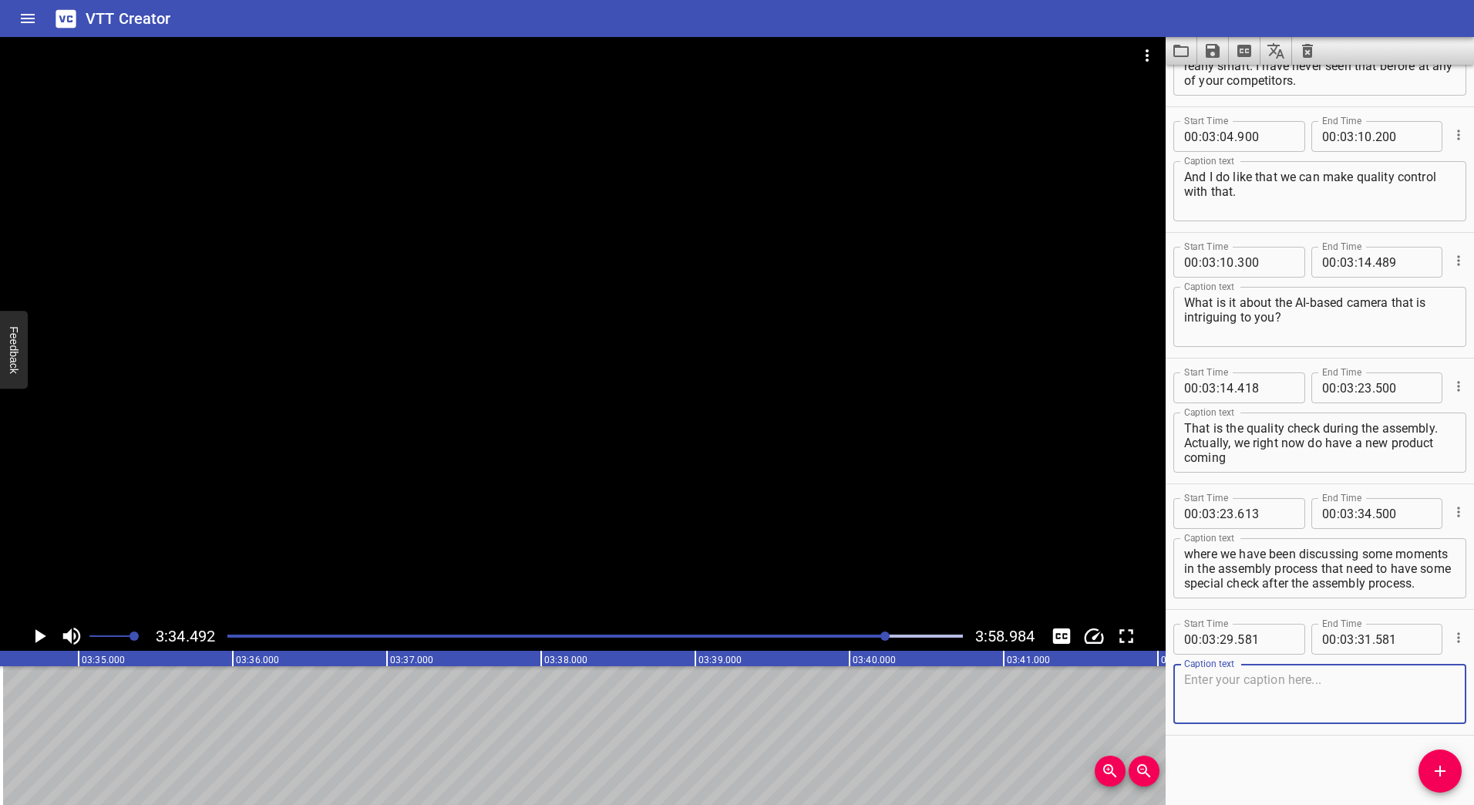
click at [1273, 682] on textarea at bounding box center [1319, 694] width 271 height 44
click at [1238, 635] on input "number" at bounding box center [1265, 639] width 56 height 31
type input "581"
click at [1451, 641] on icon "Cue Options" at bounding box center [1458, 637] width 15 height 15
click at [1402, 662] on li "Delete Cue" at bounding box center [1394, 665] width 134 height 28
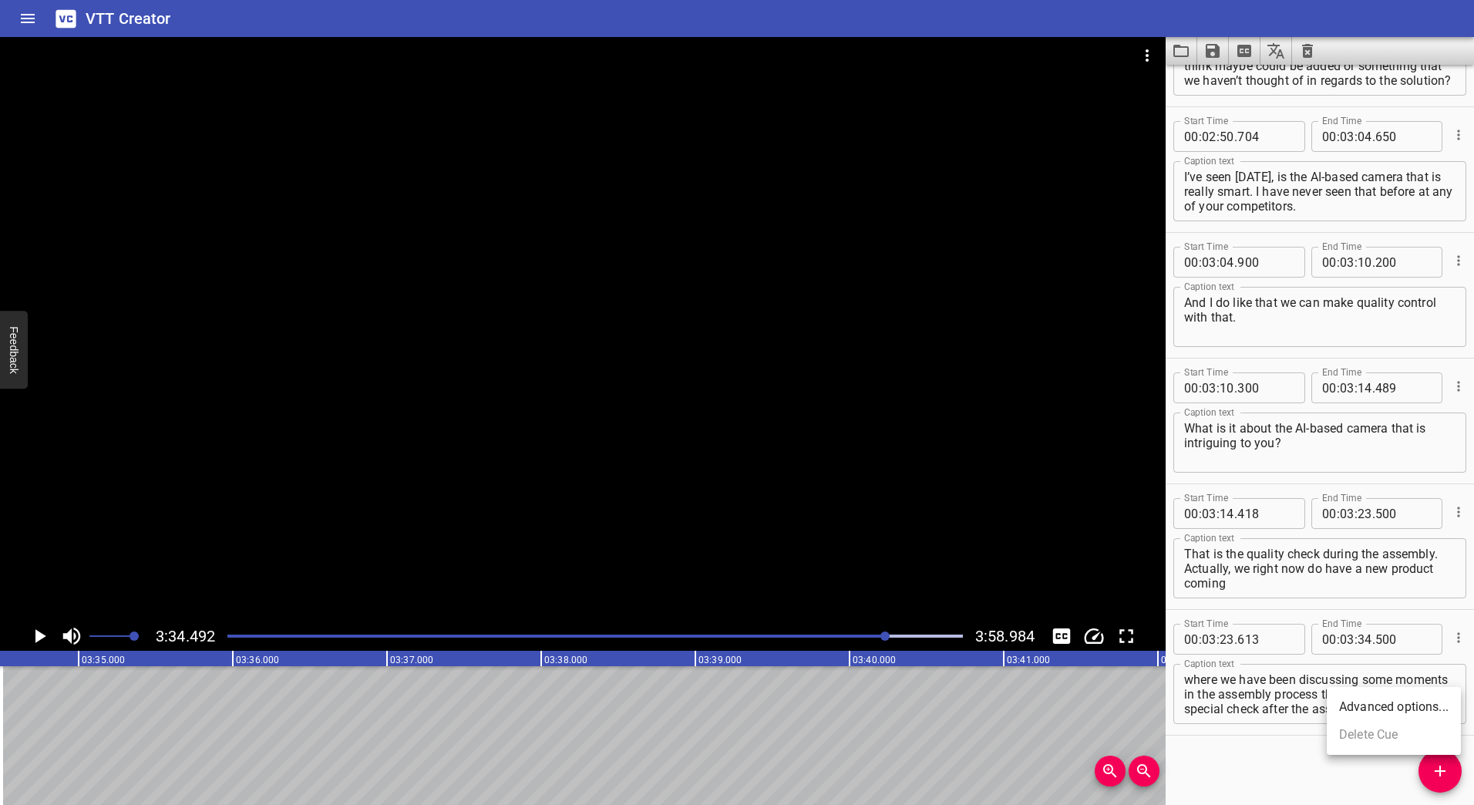
scroll to position [2097, 0]
click at [1431, 762] on icon "Add Cue" at bounding box center [1440, 771] width 19 height 19
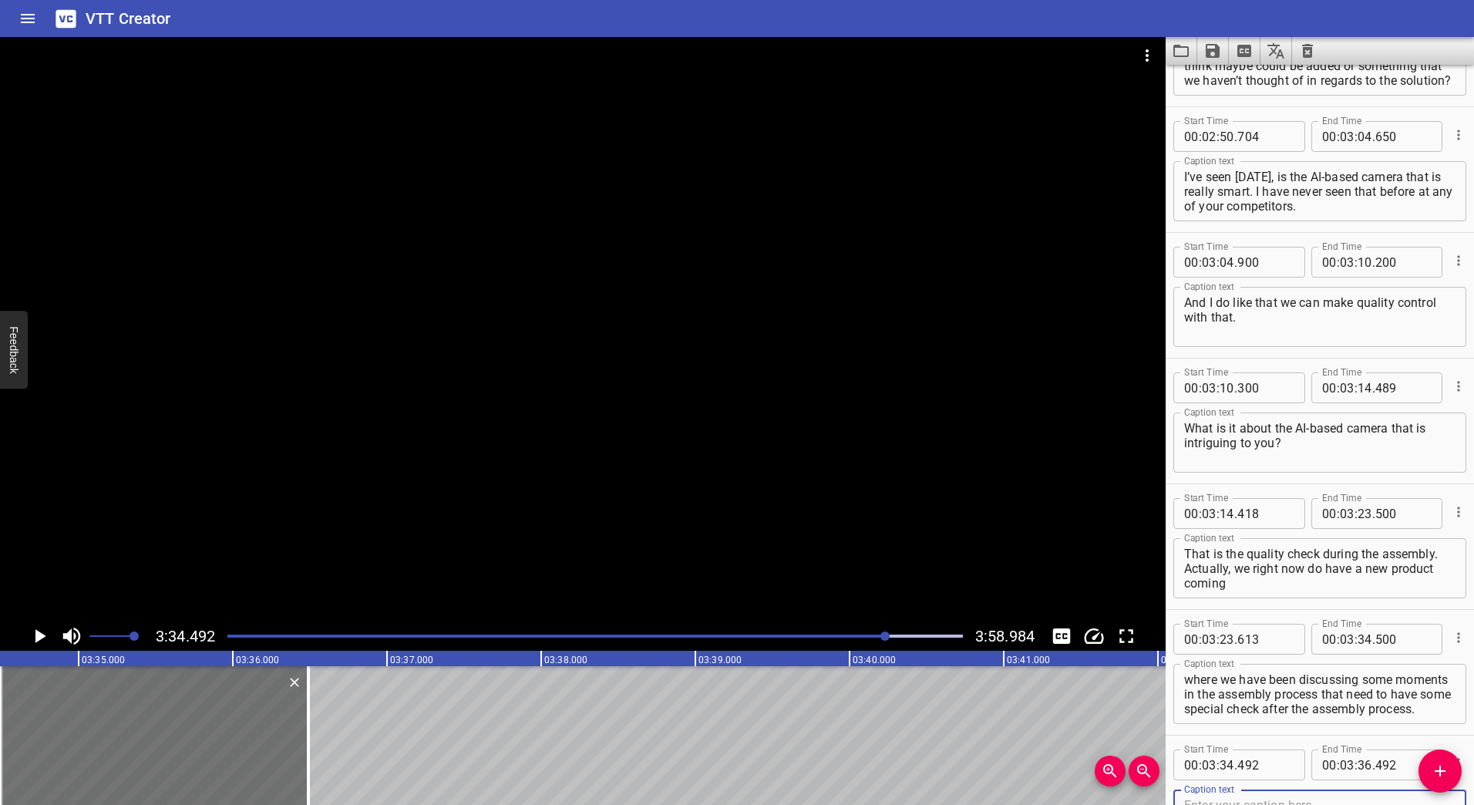
scroll to position [2105, 0]
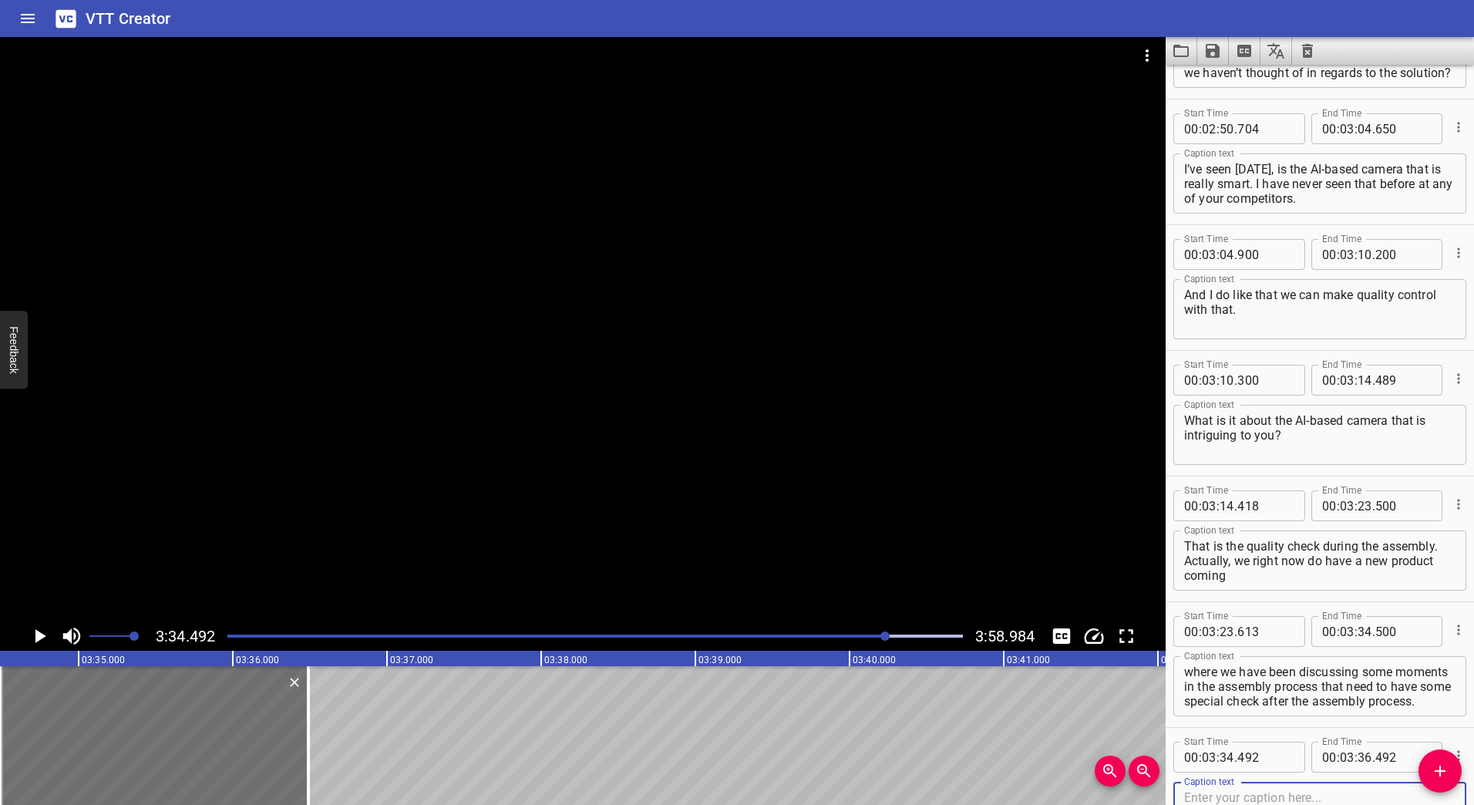
click at [38, 633] on icon "Play/Pause" at bounding box center [40, 636] width 11 height 14
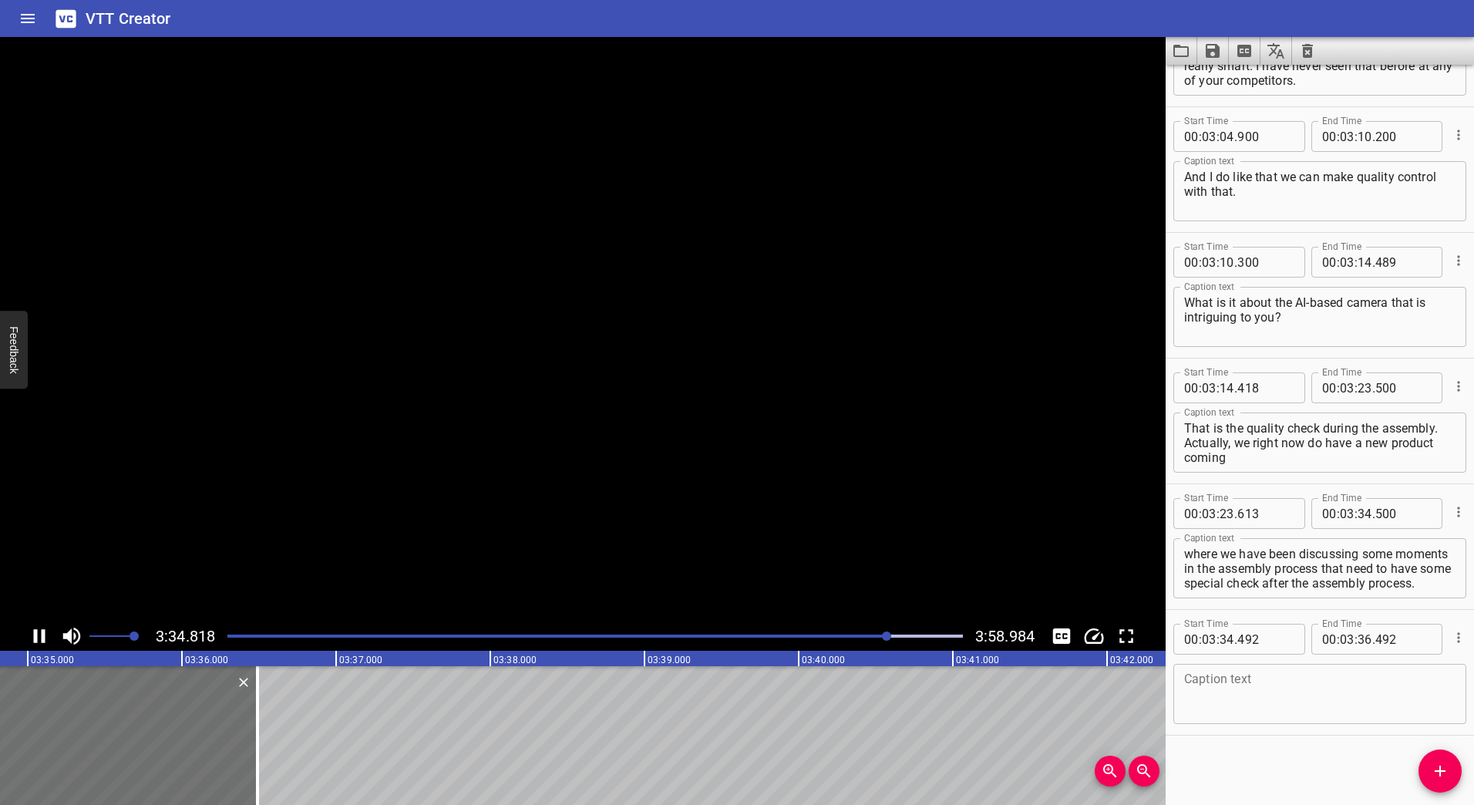
click at [38, 633] on icon "Play/Pause" at bounding box center [39, 636] width 23 height 23
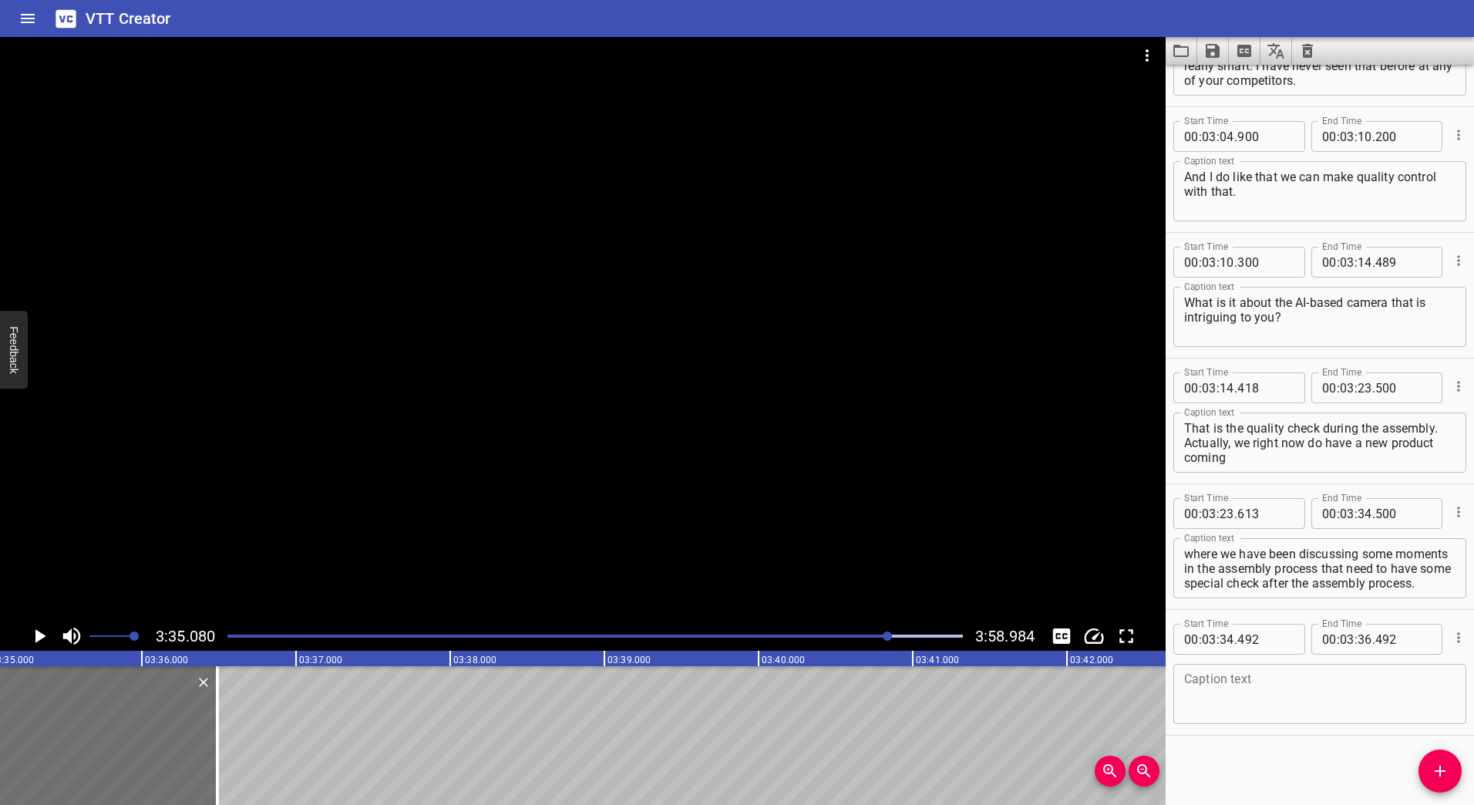
click at [1451, 645] on icon "Cue Options" at bounding box center [1458, 637] width 15 height 15
click at [1414, 664] on li "Delete Cue" at bounding box center [1394, 665] width 134 height 28
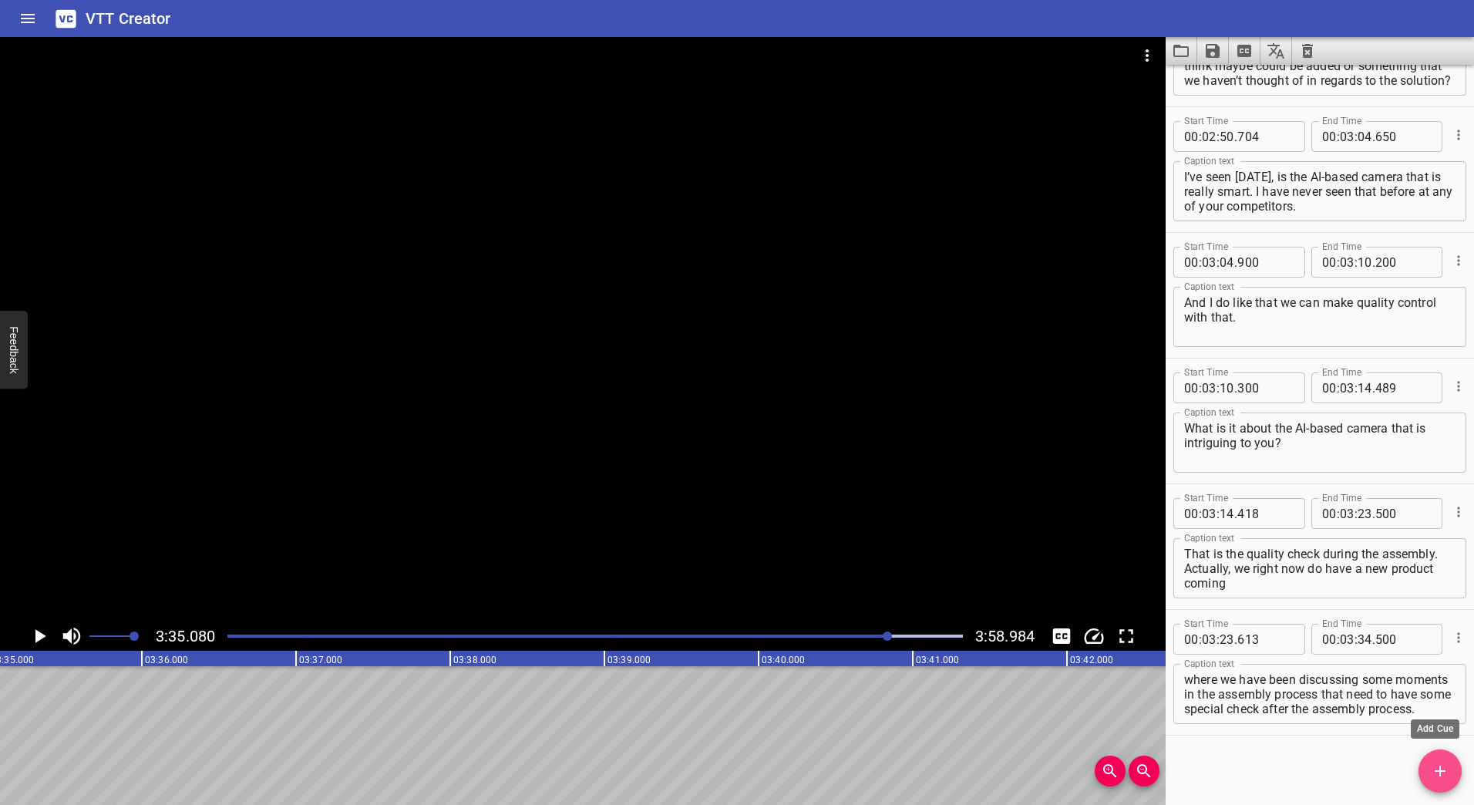
click at [1434, 772] on icon "Add Cue" at bounding box center [1440, 771] width 19 height 19
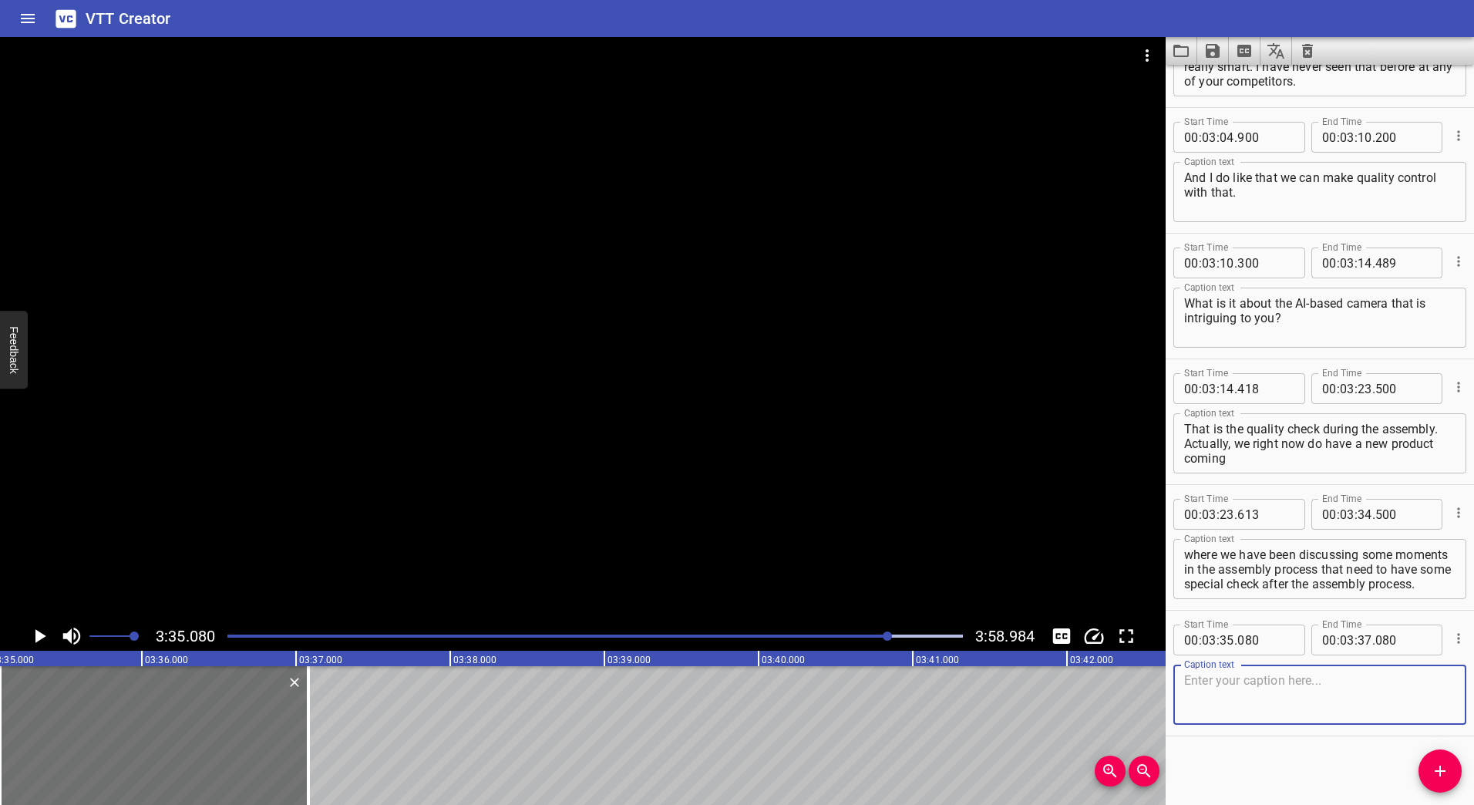
scroll to position [2223, 0]
click at [39, 631] on icon "Play/Pause" at bounding box center [39, 636] width 23 height 23
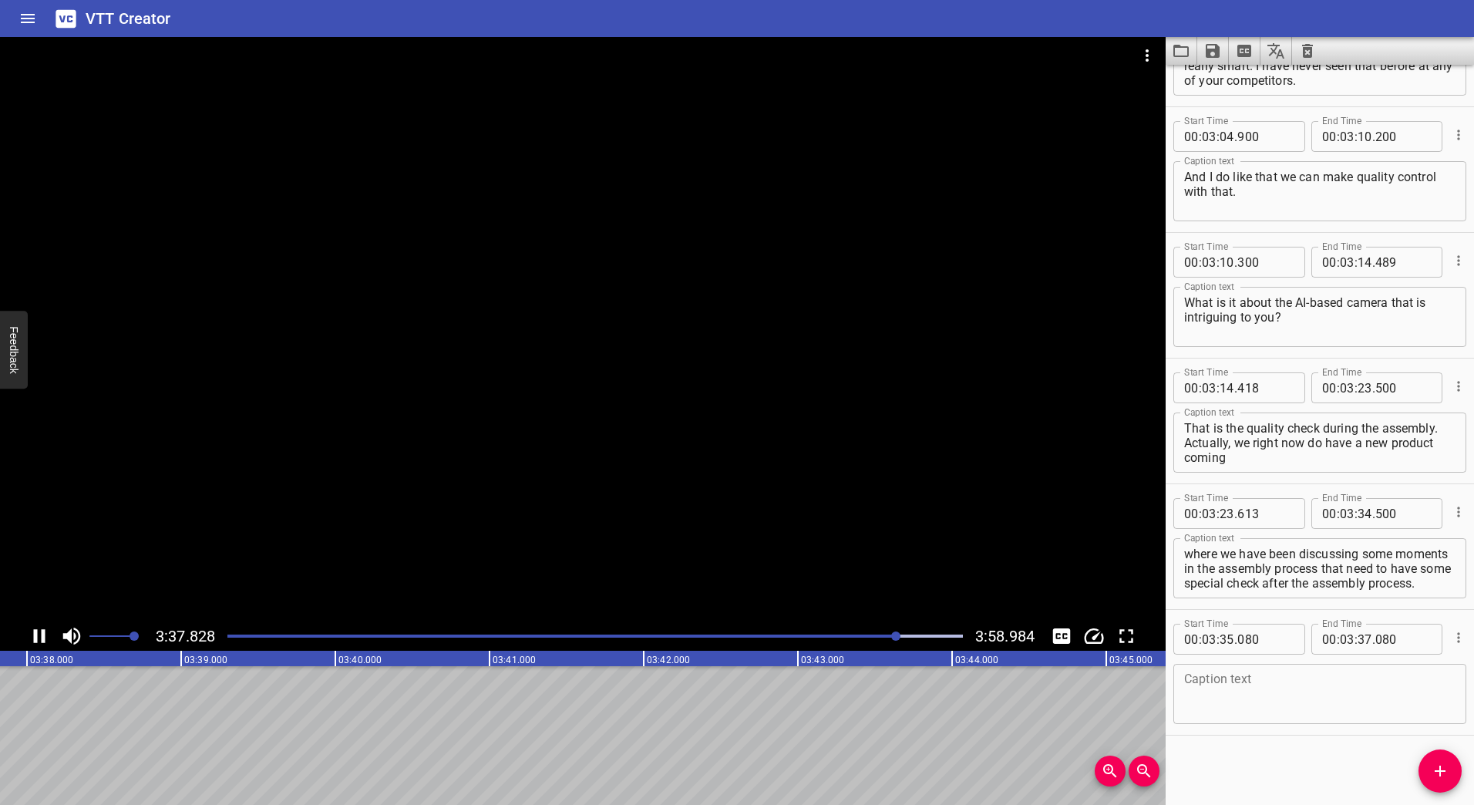
scroll to position [0, 33589]
click at [625, 349] on div at bounding box center [583, 329] width 1166 height 584
click at [917, 635] on div at bounding box center [918, 635] width 9 height 9
click at [598, 345] on div at bounding box center [583, 329] width 1166 height 584
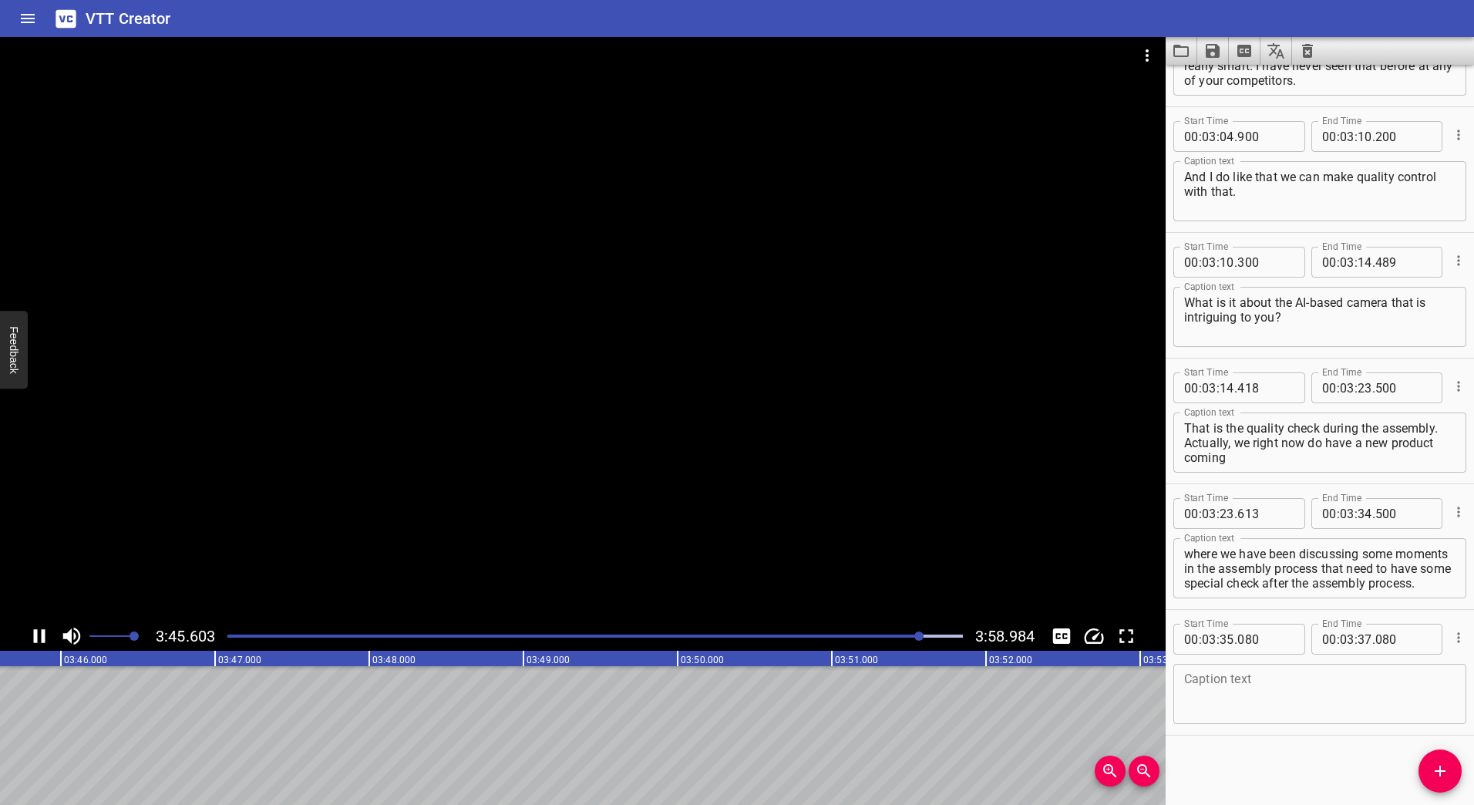
click at [614, 380] on div at bounding box center [583, 329] width 1166 height 584
click at [910, 635] on div "Play progress" at bounding box center [564, 636] width 736 height 3
click at [39, 640] on icon "Play/Pause" at bounding box center [39, 636] width 23 height 23
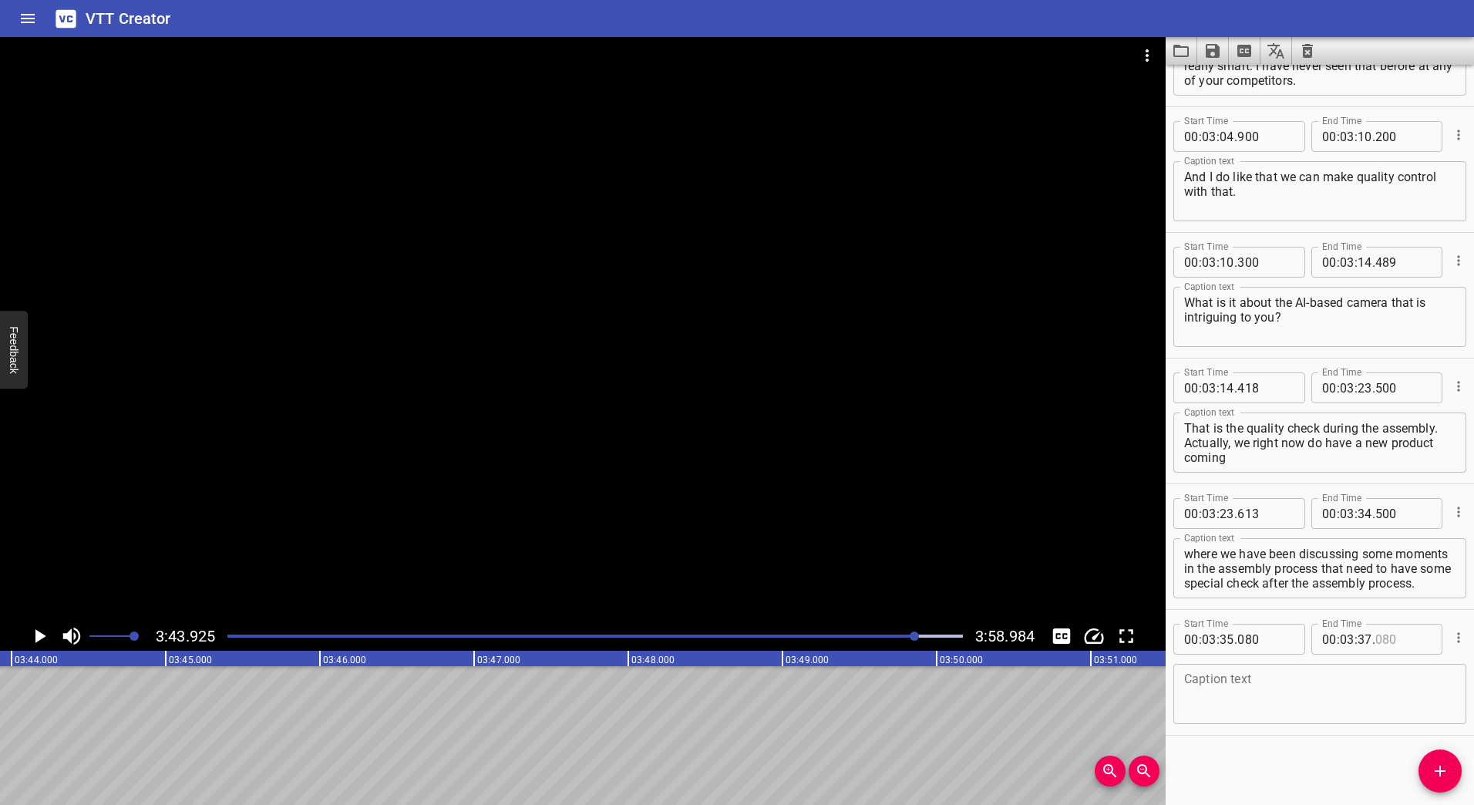
click at [1375, 642] on input "number" at bounding box center [1403, 639] width 56 height 31
type input "080"
click at [1358, 639] on input "number" at bounding box center [1365, 639] width 15 height 31
type input "43"
type input "600"
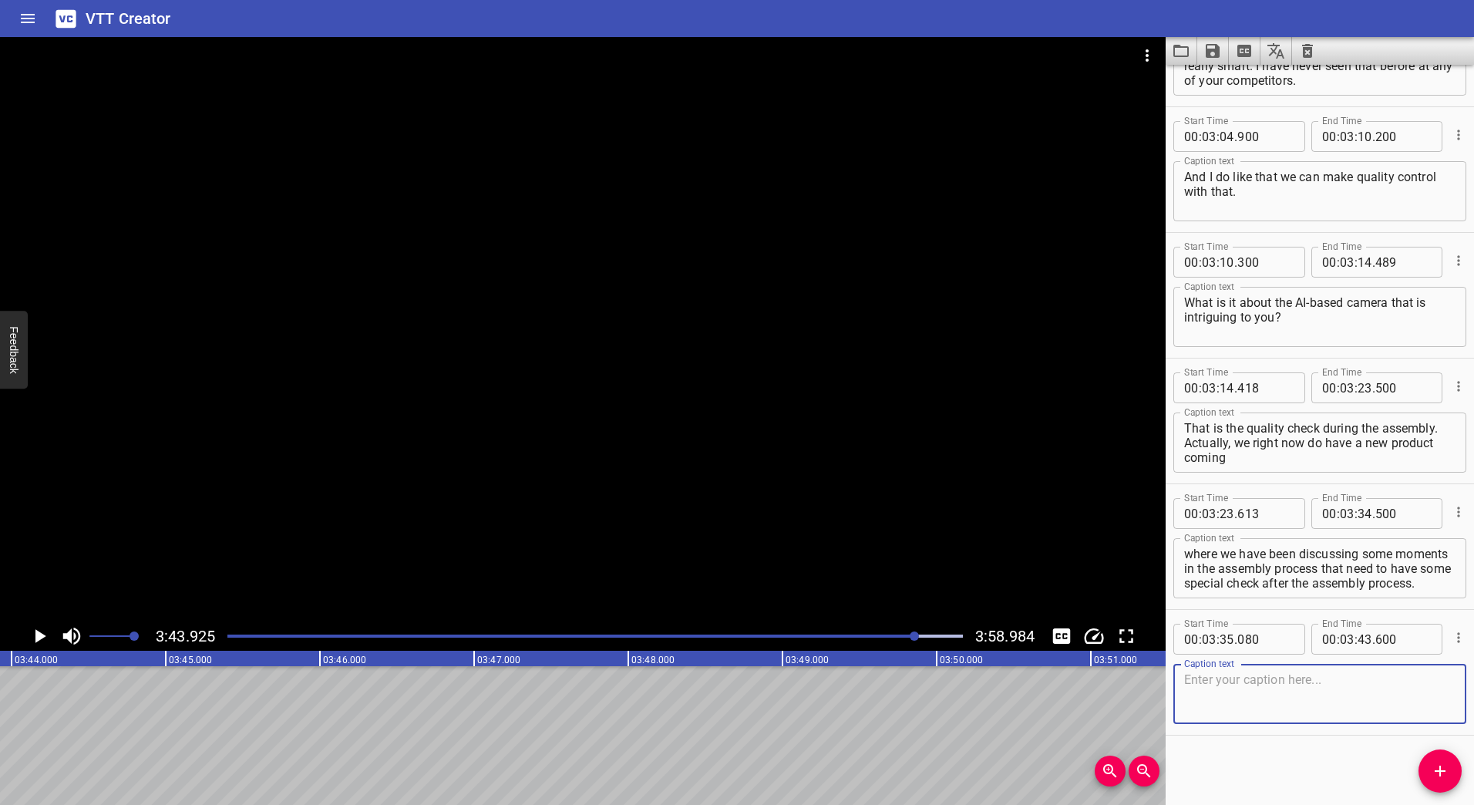
click at [1226, 692] on textarea at bounding box center [1319, 694] width 271 height 44
paste textarea "We’ve just been discussing maybe this AI-based camera can actually just do the …"
type textarea "We’ve just been discussing maybe this AI-based camera can actually just do the …"
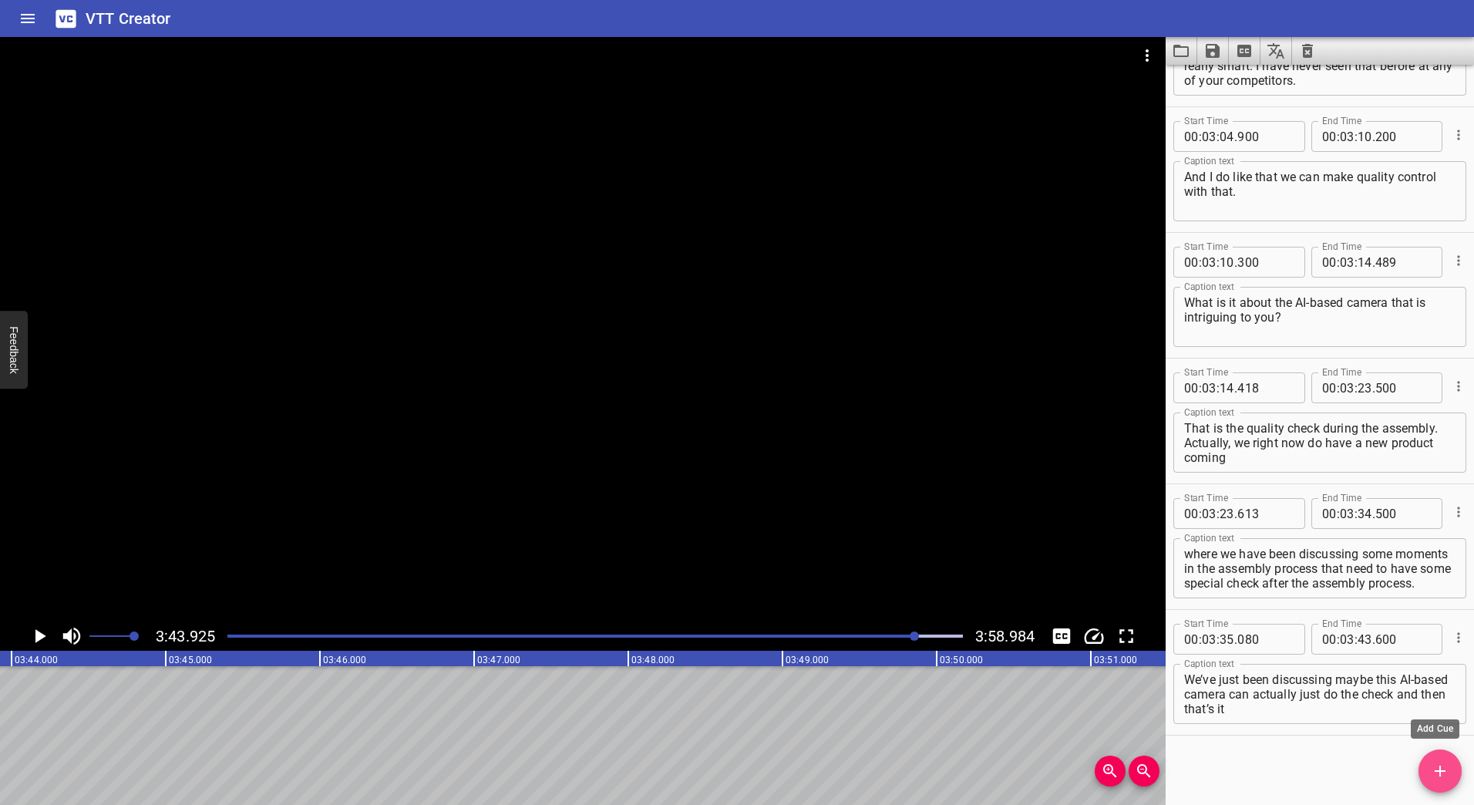
click at [1434, 760] on button "Add Cue" at bounding box center [1440, 770] width 43 height 43
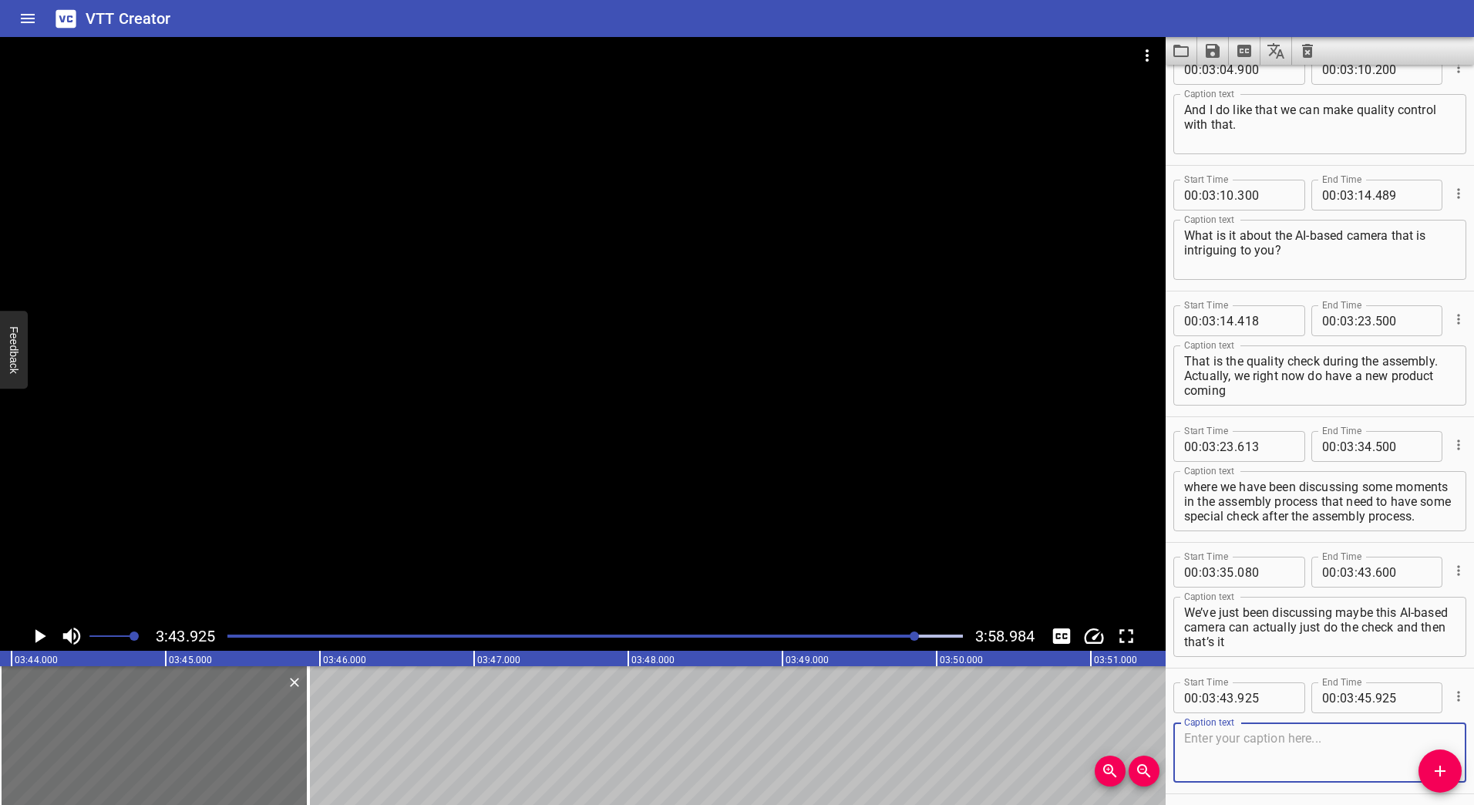
scroll to position [2348, 0]
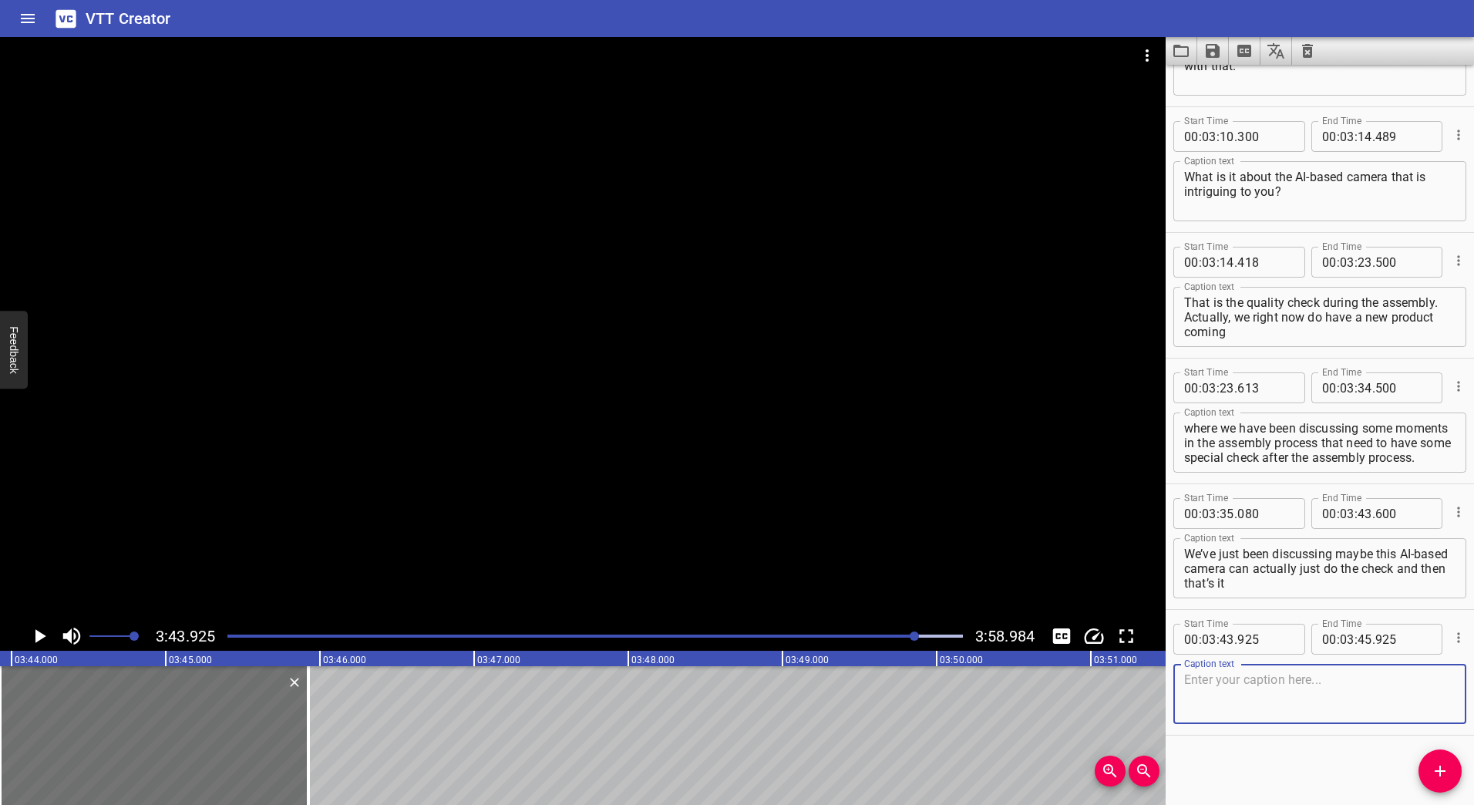
click at [580, 438] on div at bounding box center [583, 329] width 1166 height 584
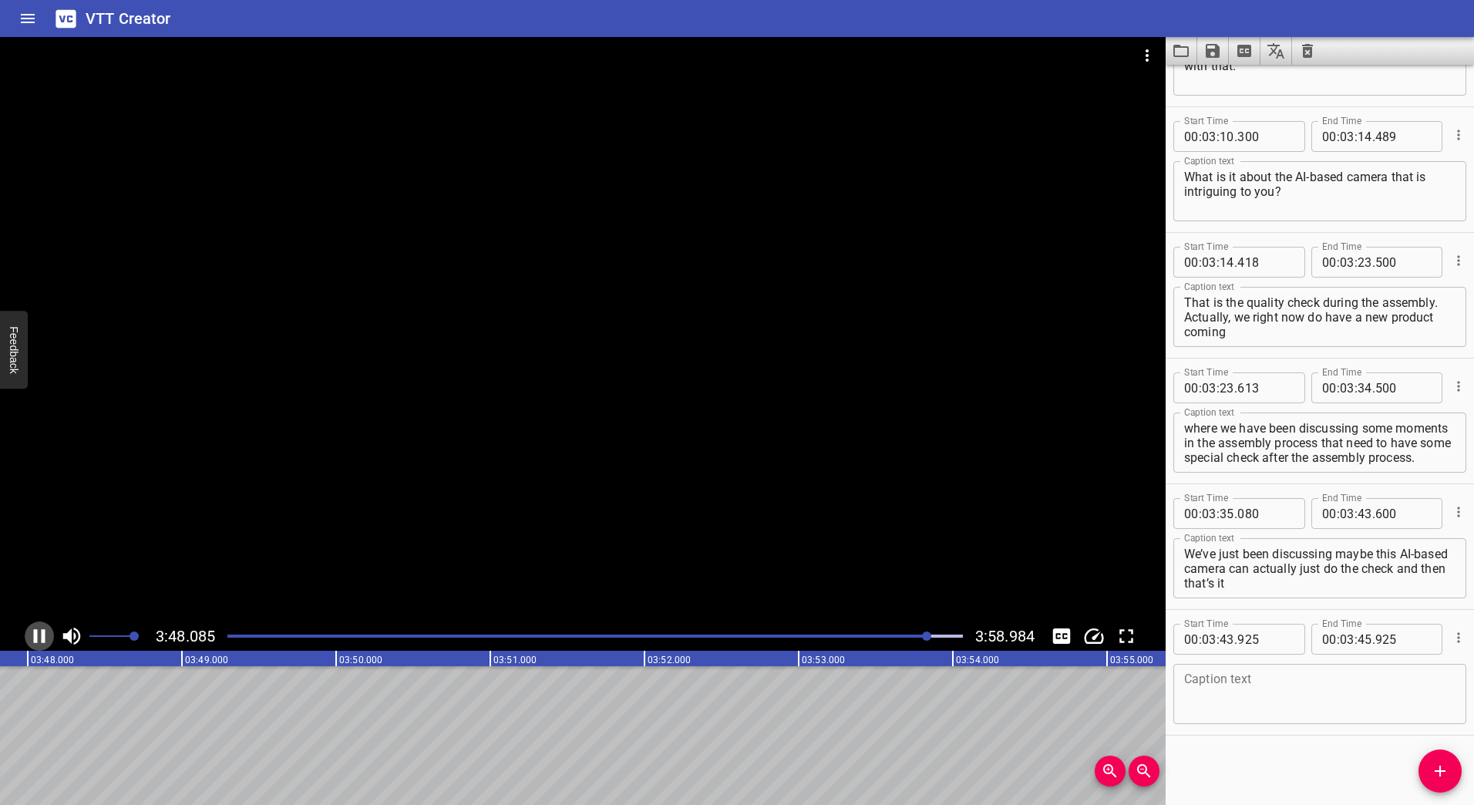
click at [36, 630] on icon "Play/Pause" at bounding box center [40, 636] width 12 height 14
click at [37, 631] on icon "Play/Pause" at bounding box center [40, 636] width 11 height 14
click at [37, 631] on icon "Play/Pause" at bounding box center [40, 636] width 12 height 14
click at [37, 631] on icon "Play/Pause" at bounding box center [40, 636] width 11 height 14
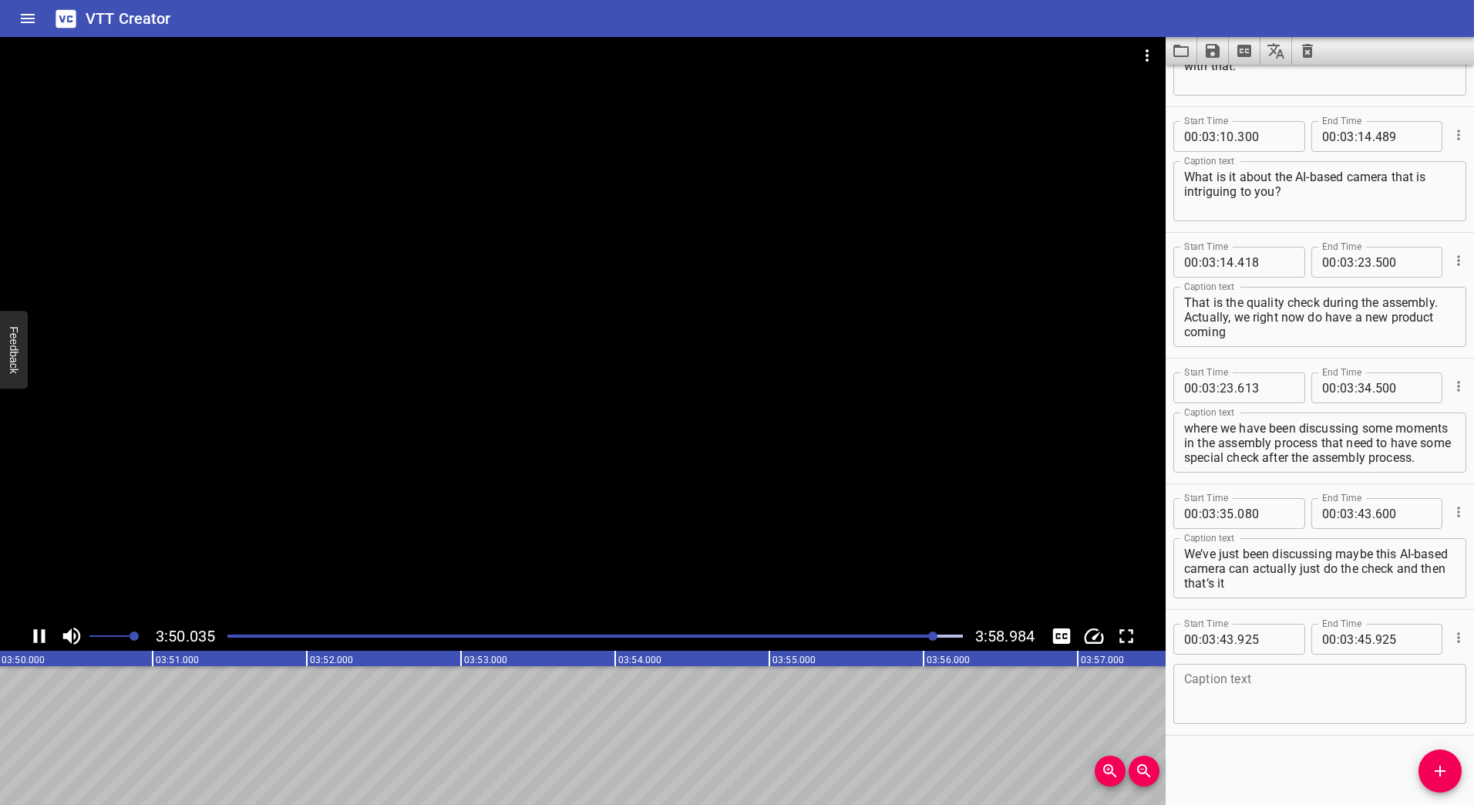
click at [37, 630] on icon "Play/Pause" at bounding box center [40, 636] width 12 height 14
click at [933, 636] on div at bounding box center [933, 635] width 9 height 9
click at [928, 636] on div at bounding box center [931, 635] width 9 height 9
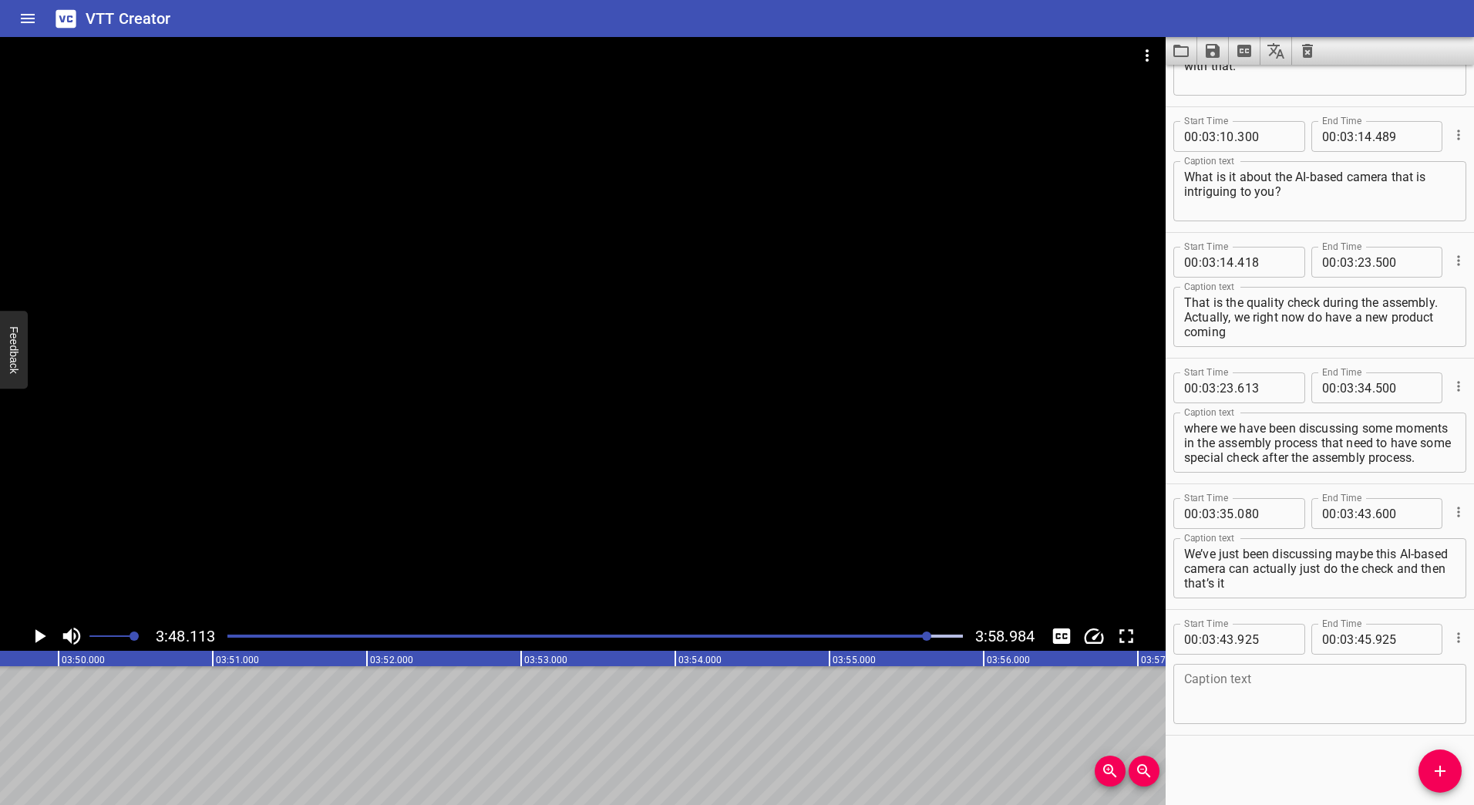
scroll to position [0, 35175]
click at [34, 638] on icon "Play/Pause" at bounding box center [39, 636] width 23 height 23
click at [39, 633] on icon "Play/Pause" at bounding box center [39, 636] width 23 height 23
click at [924, 635] on div "Play progress" at bounding box center [568, 636] width 736 height 3
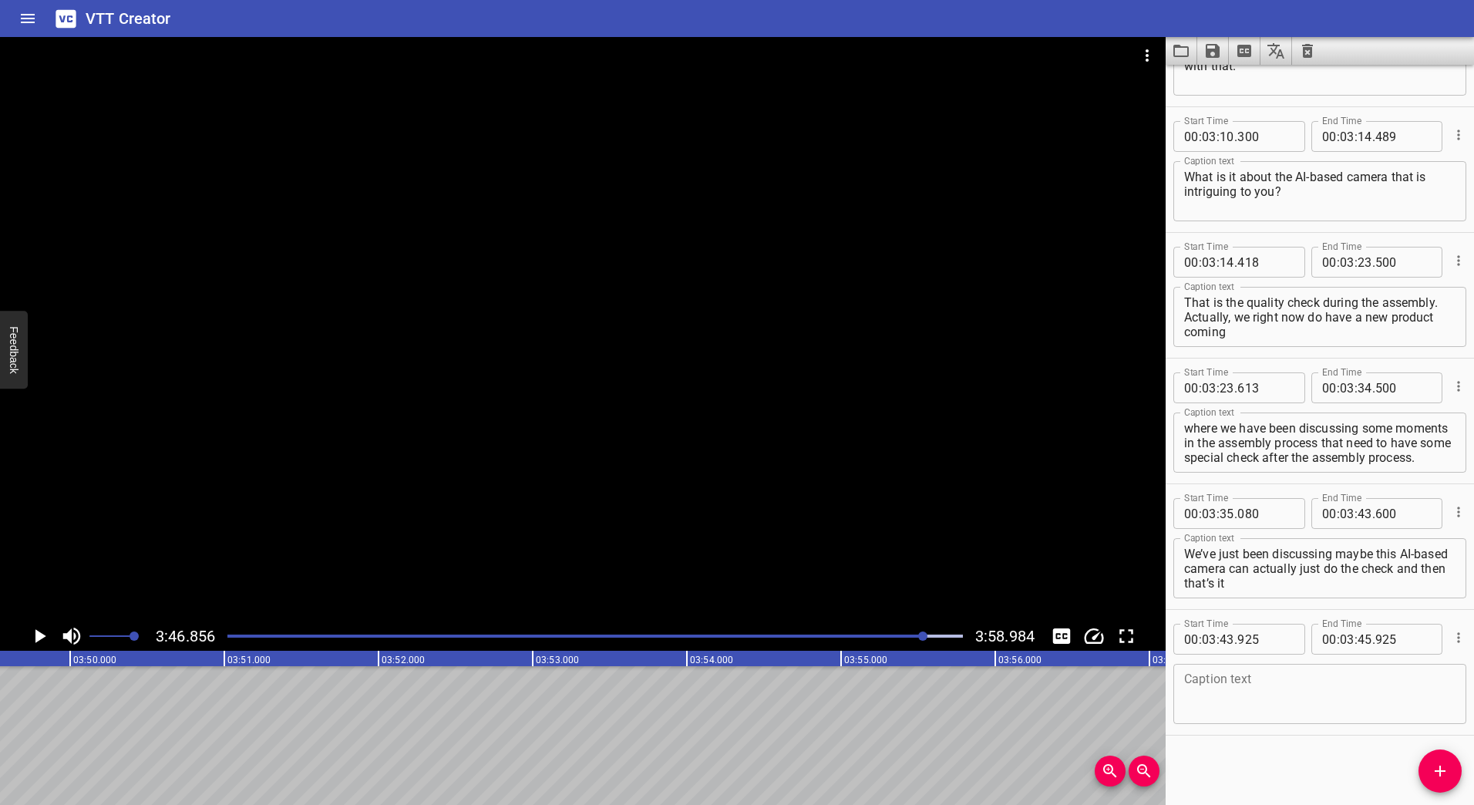
scroll to position [0, 34981]
click at [36, 632] on icon "Play/Pause" at bounding box center [40, 636] width 11 height 14
click at [36, 632] on icon "Play/Pause" at bounding box center [40, 636] width 12 height 14
click at [1372, 648] on span "." at bounding box center [1373, 639] width 3 height 31
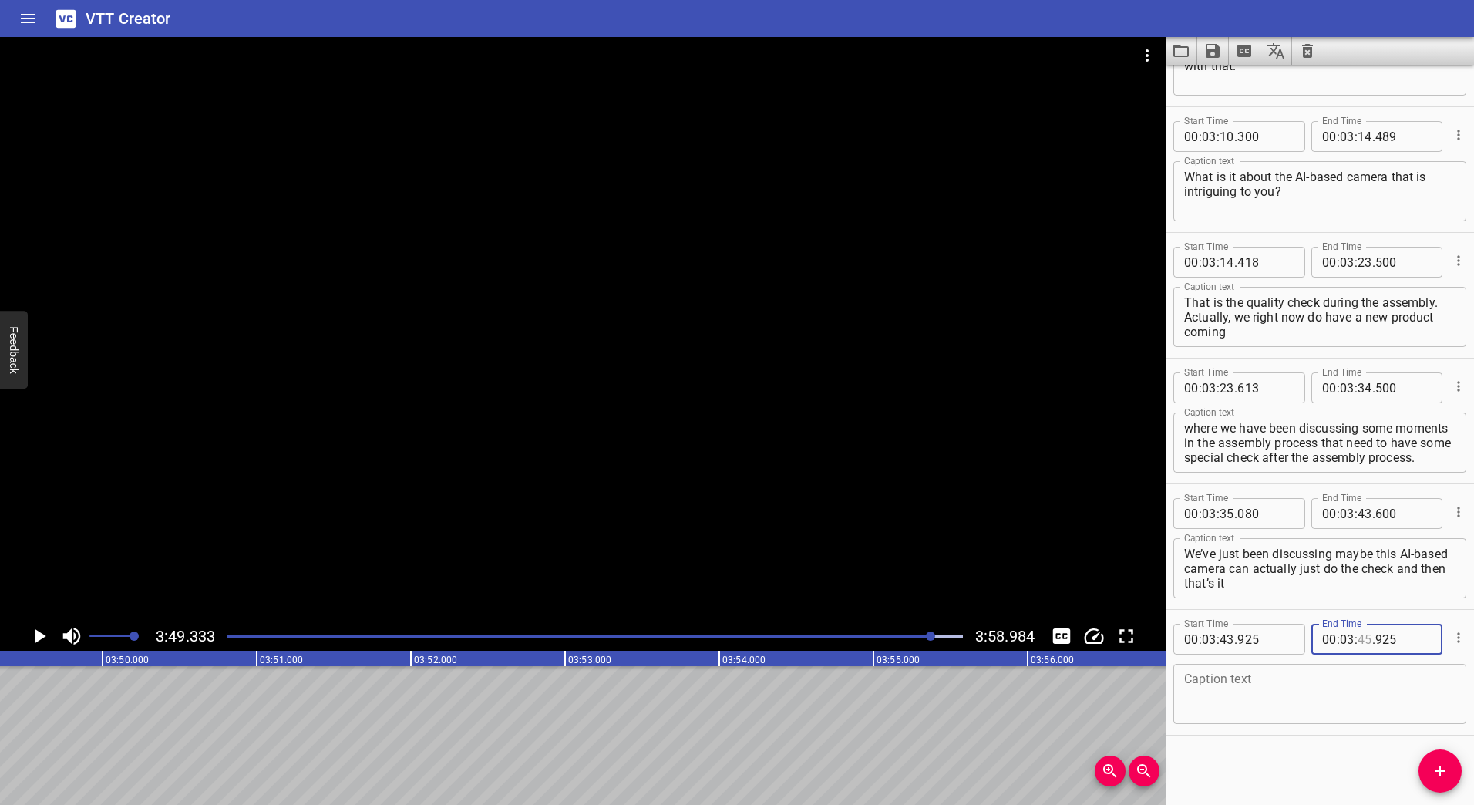
click at [1361, 642] on input "number" at bounding box center [1365, 639] width 15 height 31
click at [1224, 694] on textarea at bounding box center [1319, 694] width 271 height 44
paste textarea "And then we can save the check after the assembly process. It makes a lot of se…"
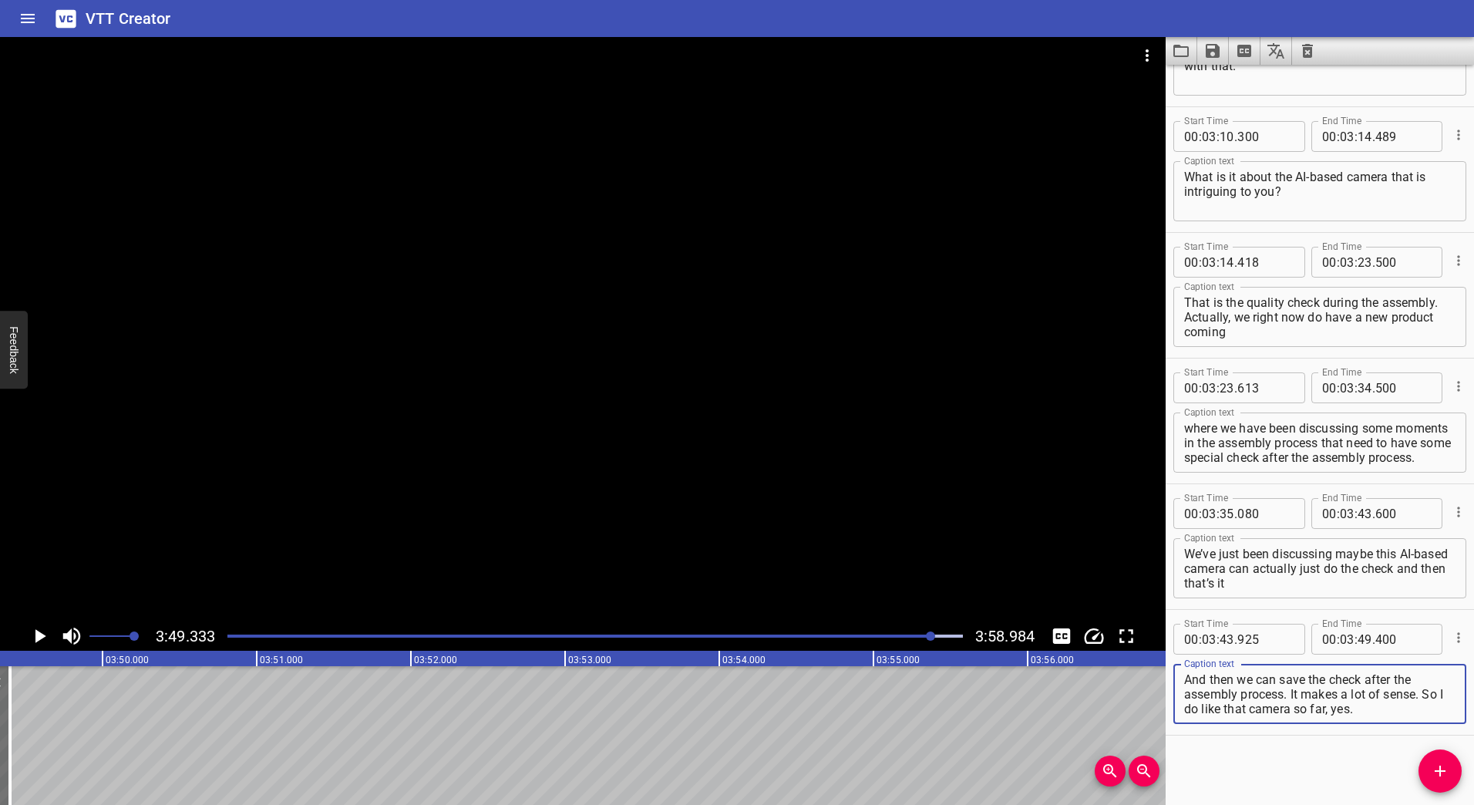
click at [576, 337] on div at bounding box center [583, 329] width 1166 height 584
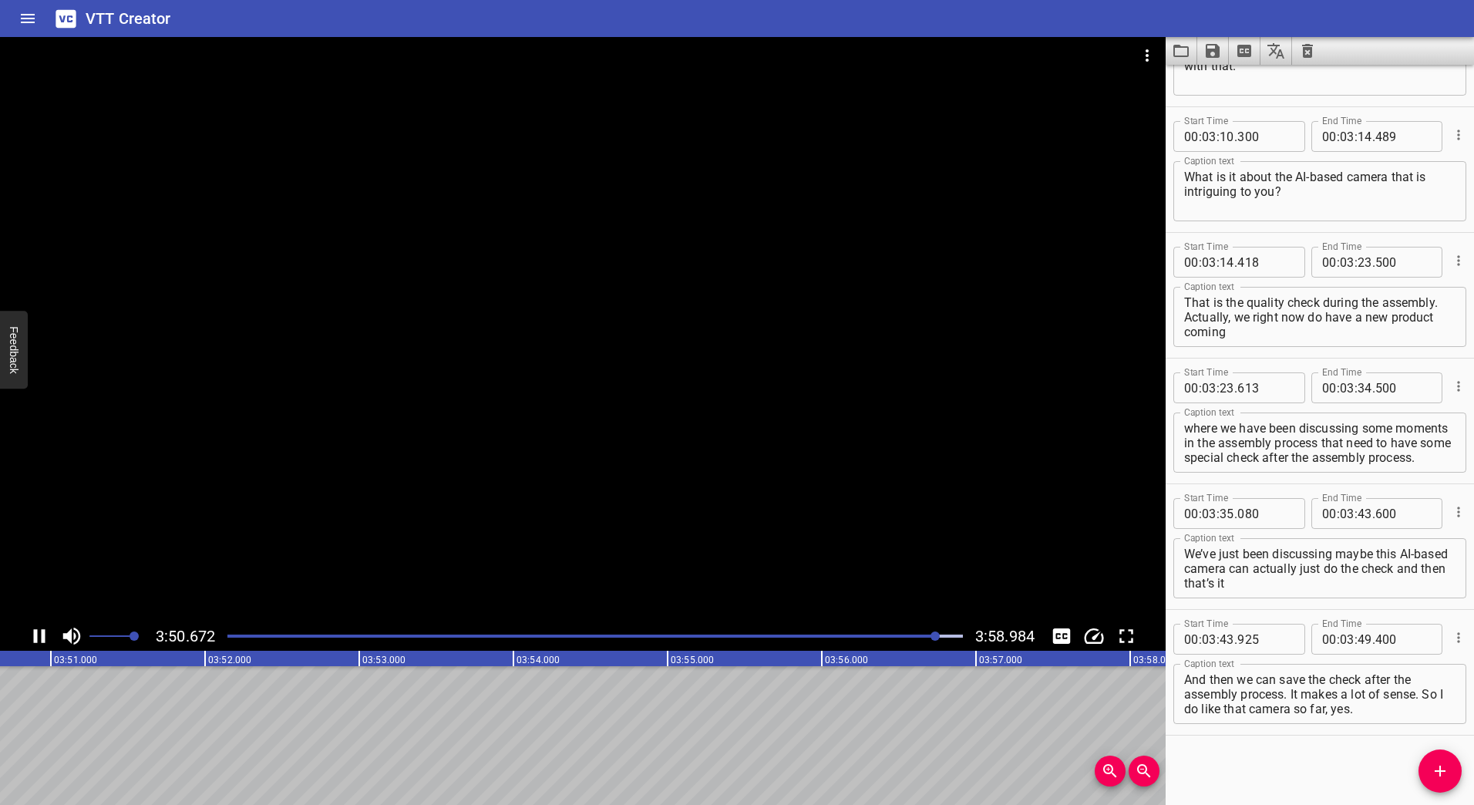
click at [230, 635] on div "Play progress" at bounding box center [570, 636] width 736 height 3
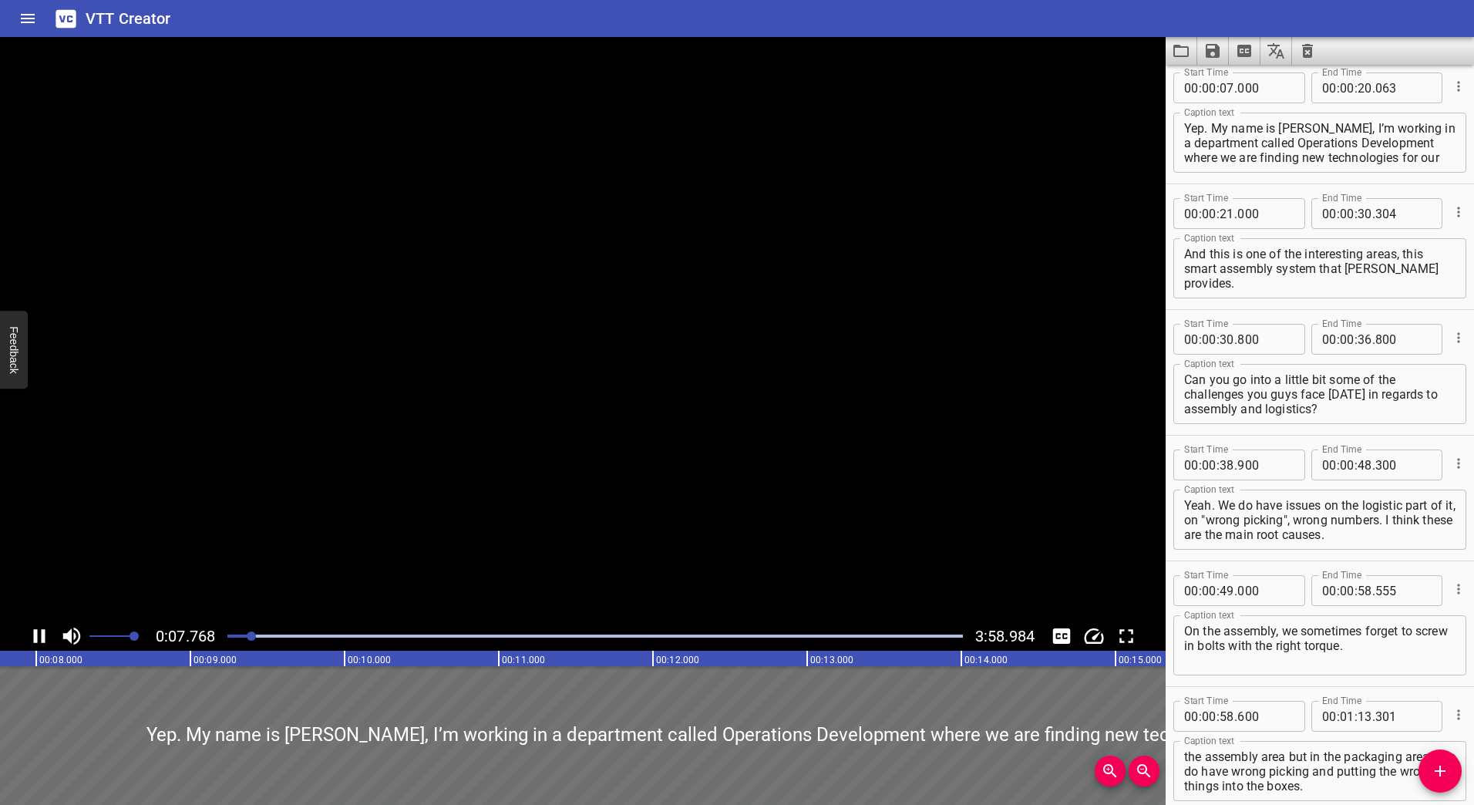
scroll to position [126, 0]
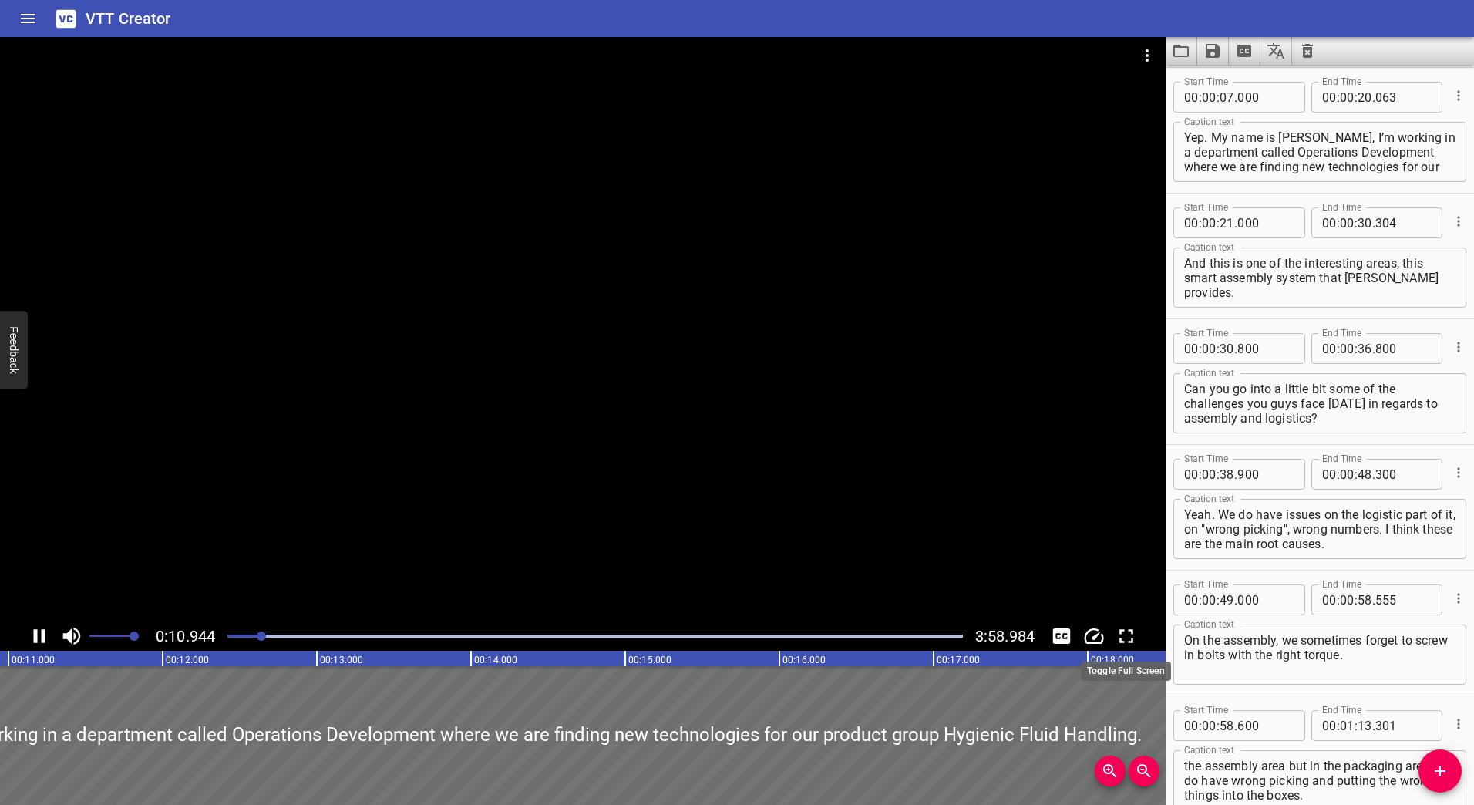
click at [1125, 631] on icon "Toggle fullscreen" at bounding box center [1126, 636] width 23 height 23
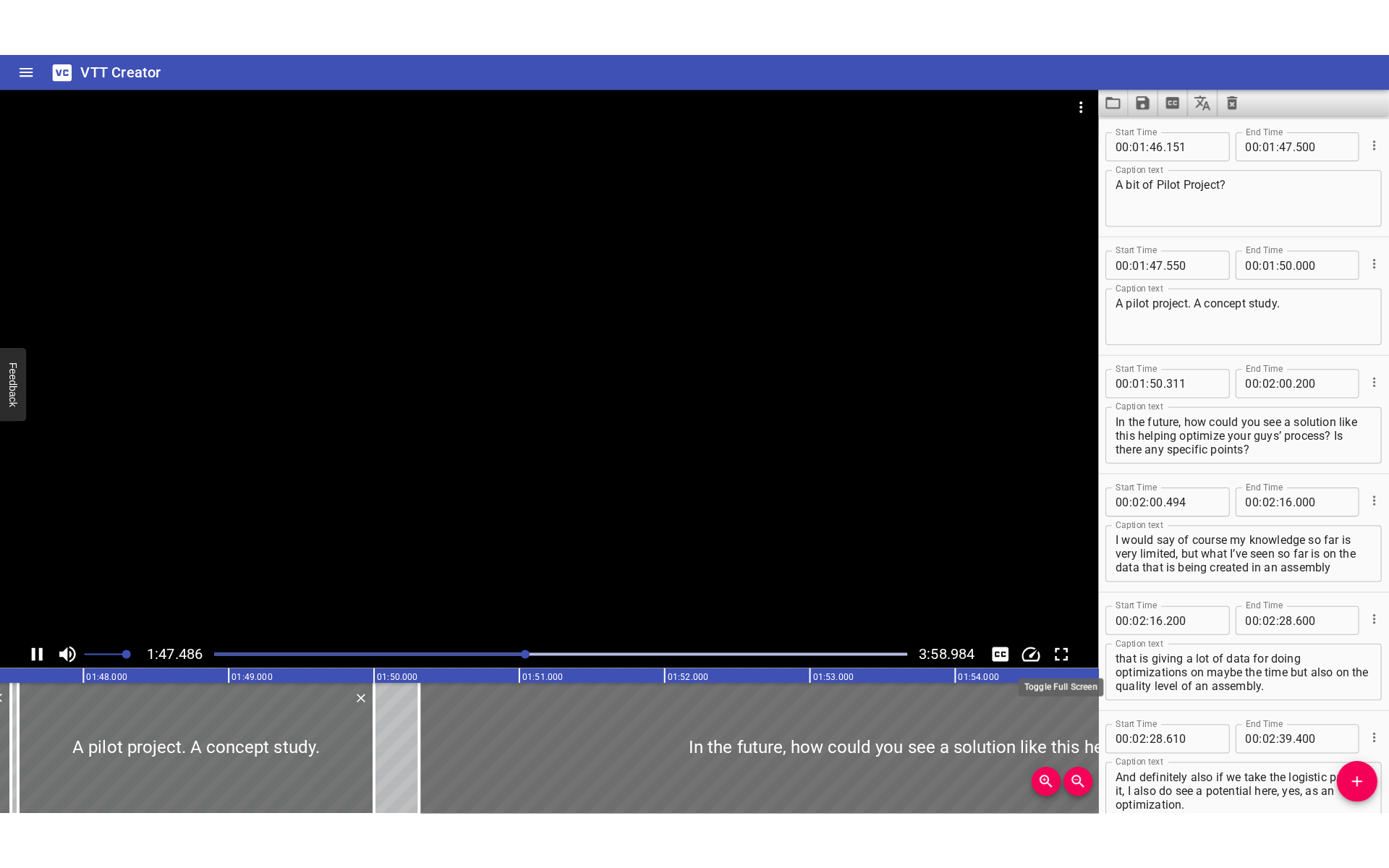
scroll to position [0, 15555]
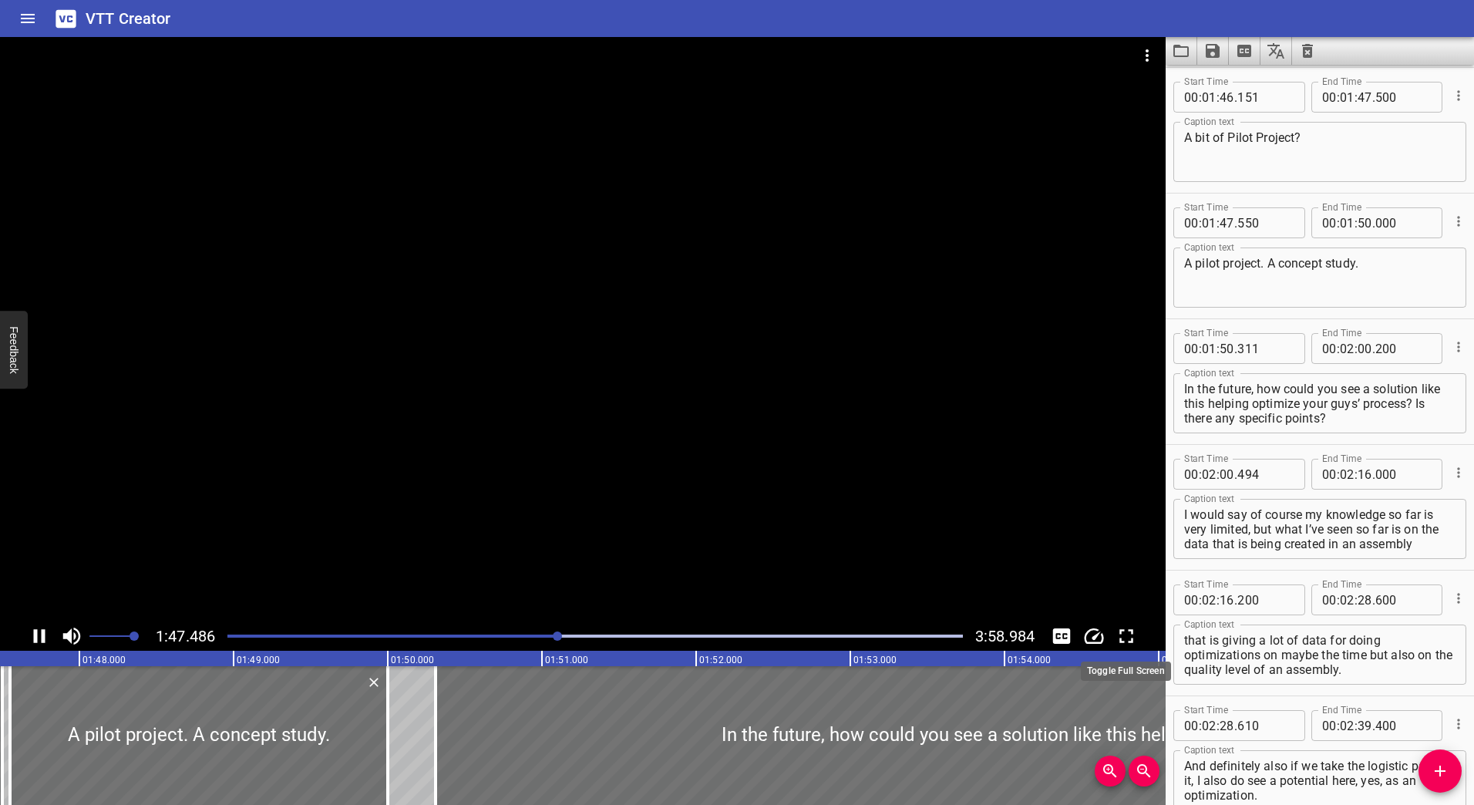
click at [1126, 626] on icon "Toggle fullscreen" at bounding box center [1126, 636] width 23 height 23
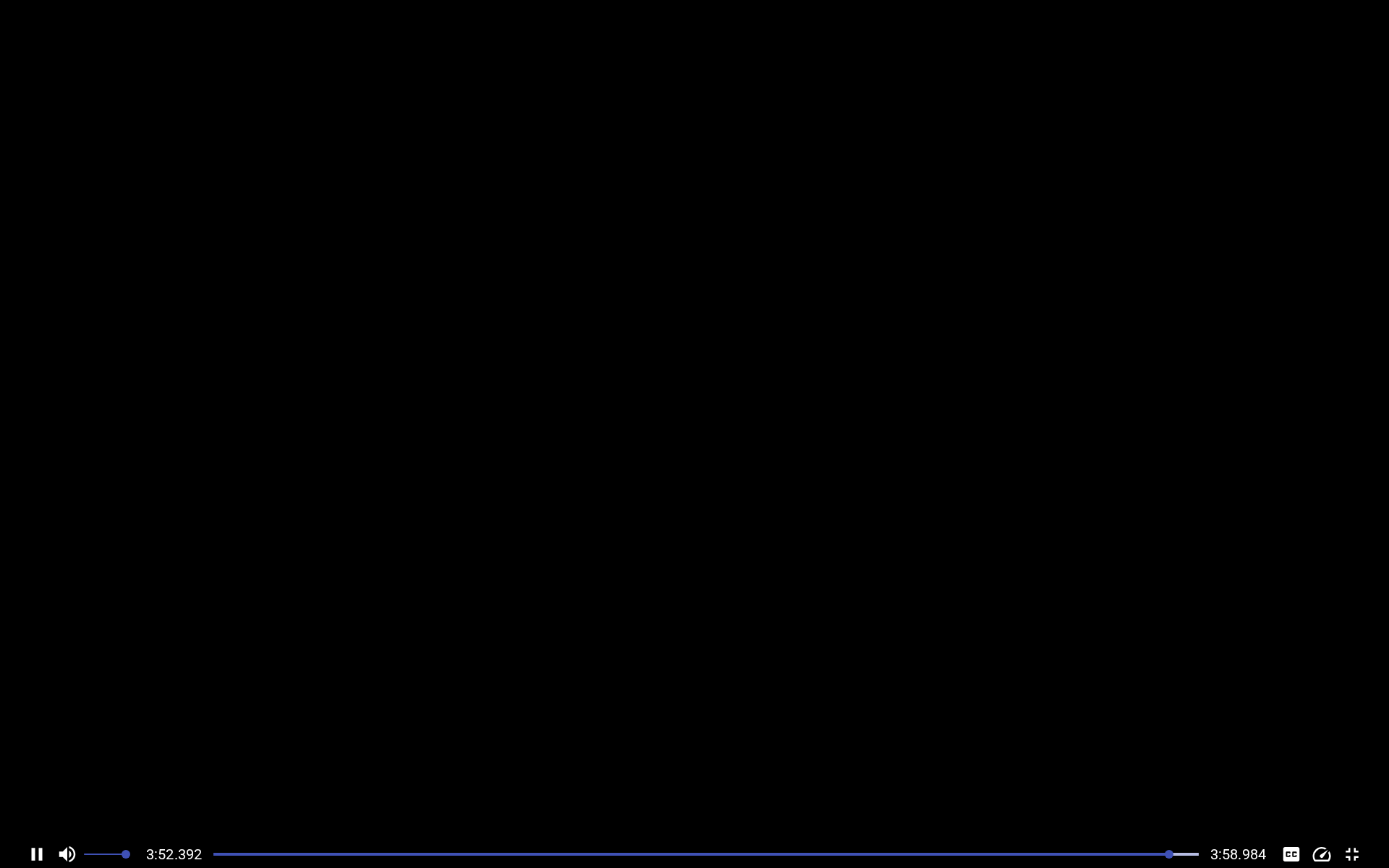
scroll to position [0, 33633]
click at [754, 480] on div at bounding box center [694, 420] width 1389 height 841
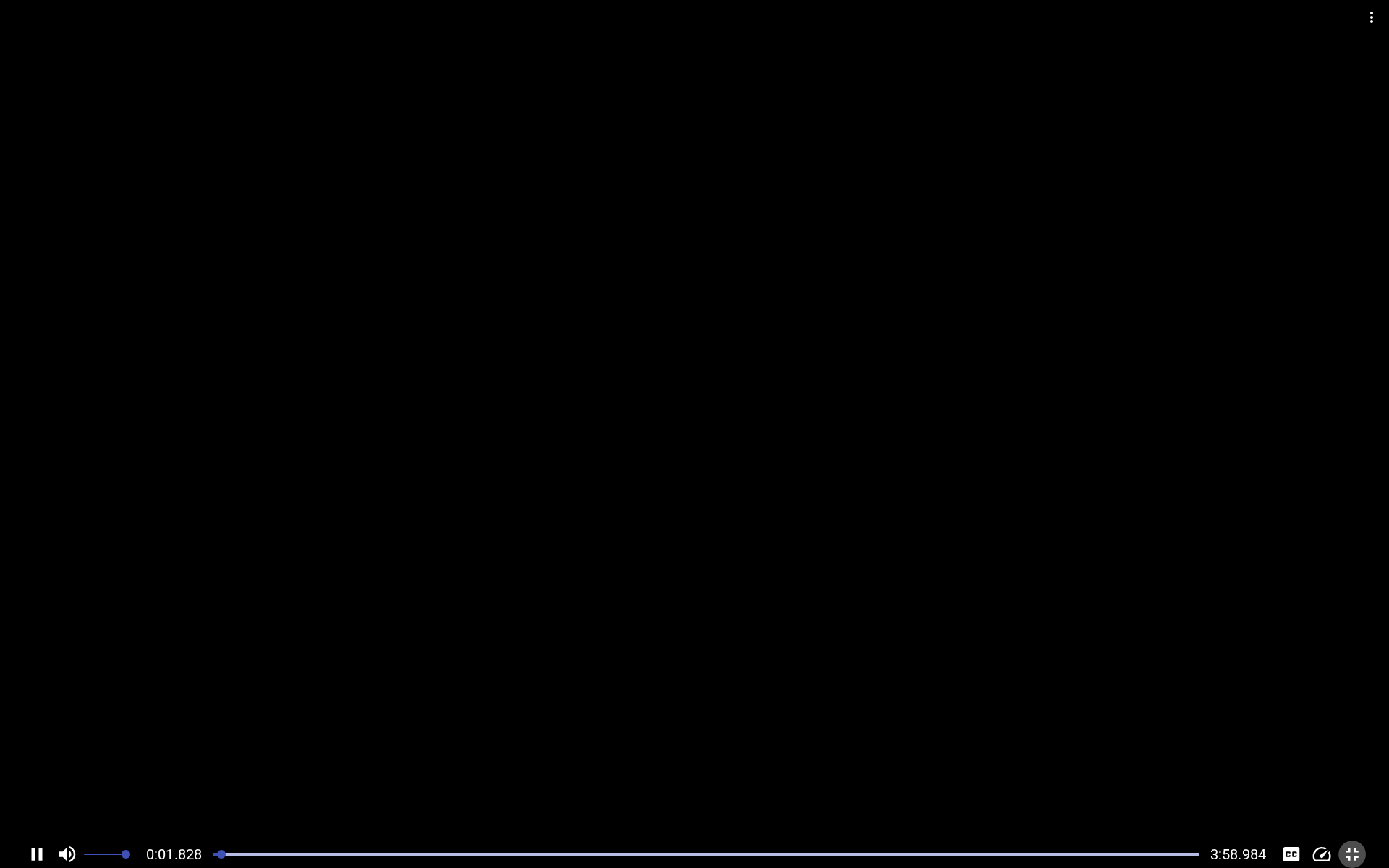
click at [1355, 754] on icon "Toggle fullscreen" at bounding box center [1351, 854] width 22 height 22
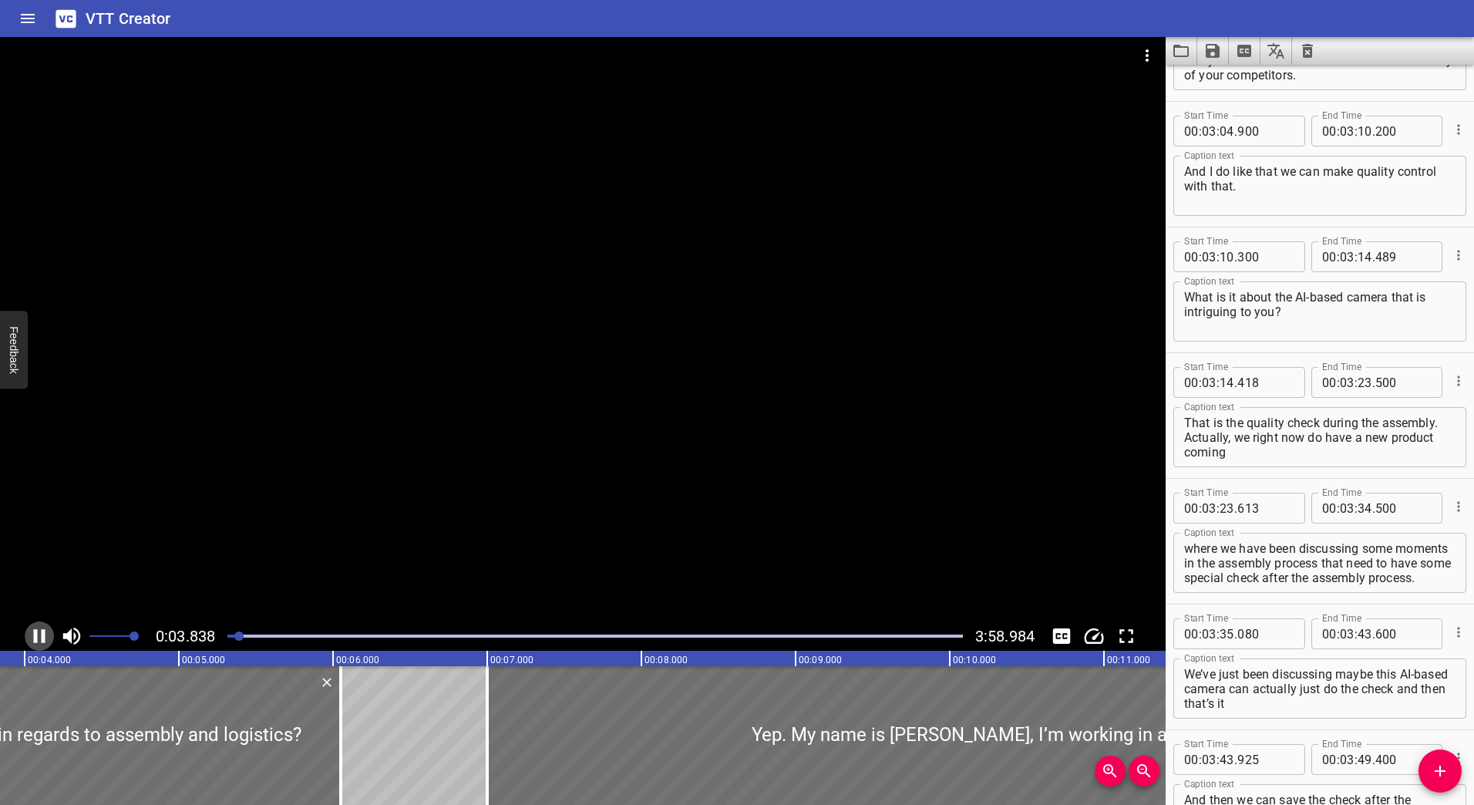
click at [39, 628] on icon "Play/Pause" at bounding box center [39, 636] width 23 height 23
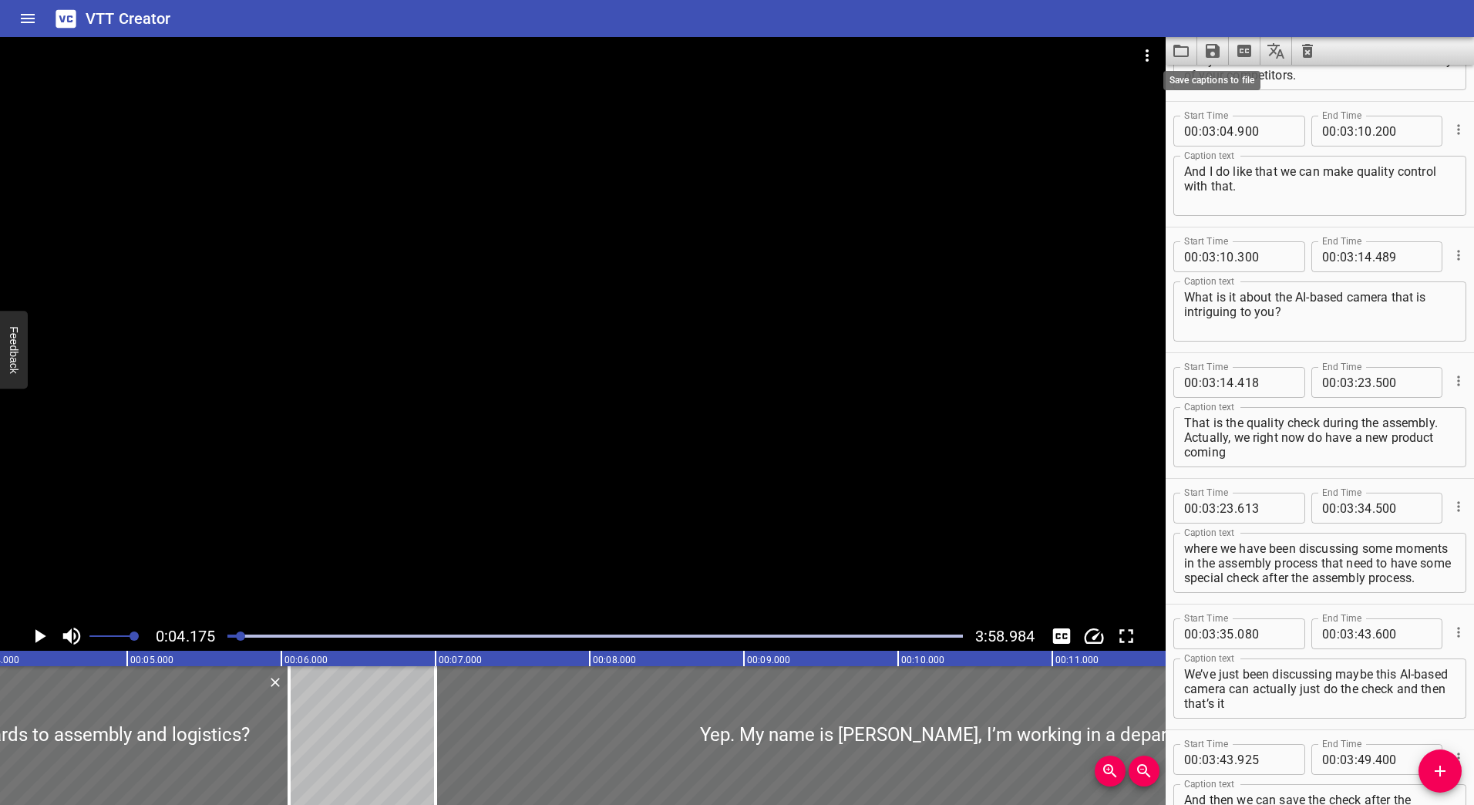
click at [1212, 52] on icon "Save captions to file" at bounding box center [1213, 51] width 14 height 14
click at [1236, 113] on li "Save to SRT file" at bounding box center [1253, 113] width 113 height 28
click at [1145, 207] on div at bounding box center [583, 329] width 1166 height 584
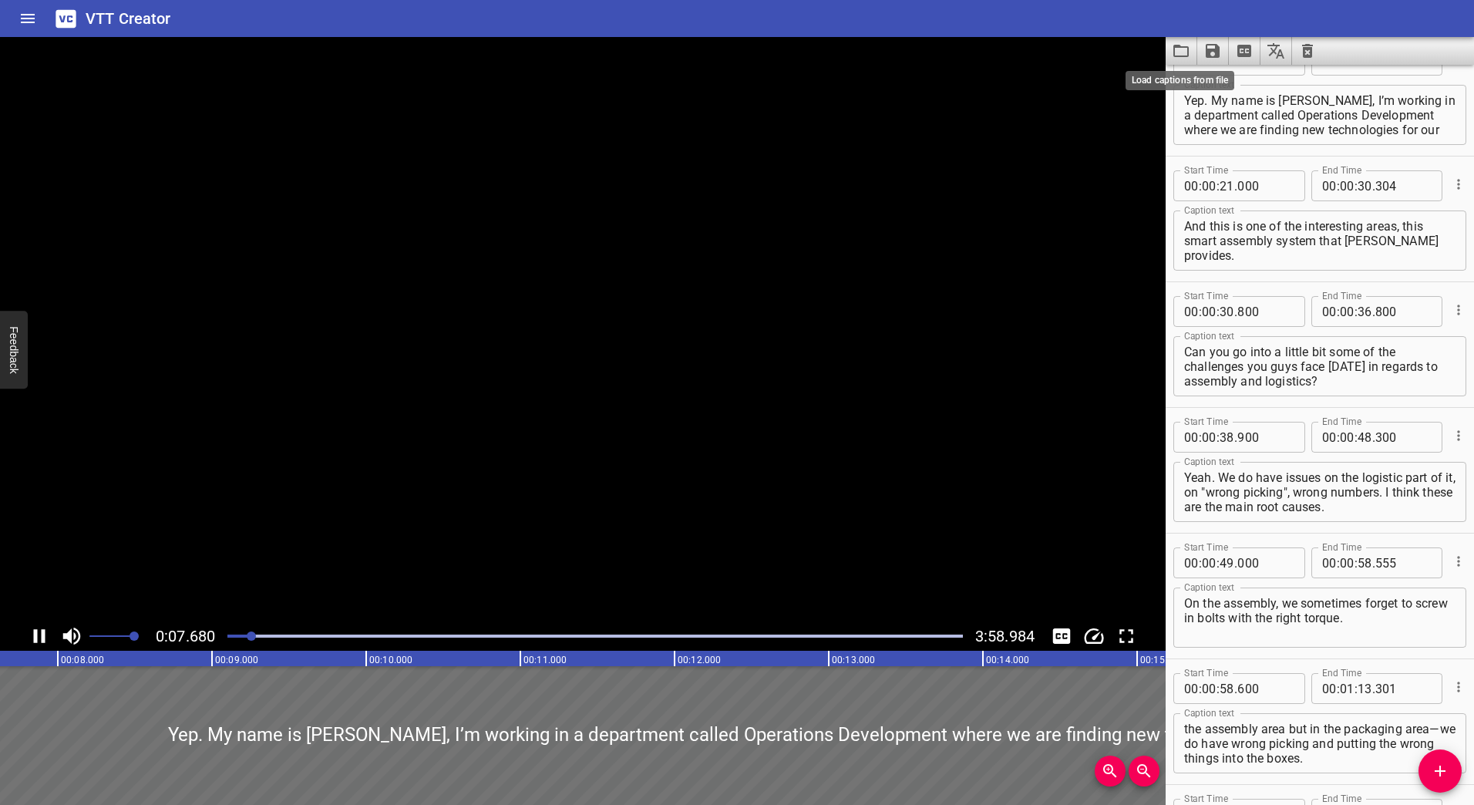
scroll to position [126, 0]
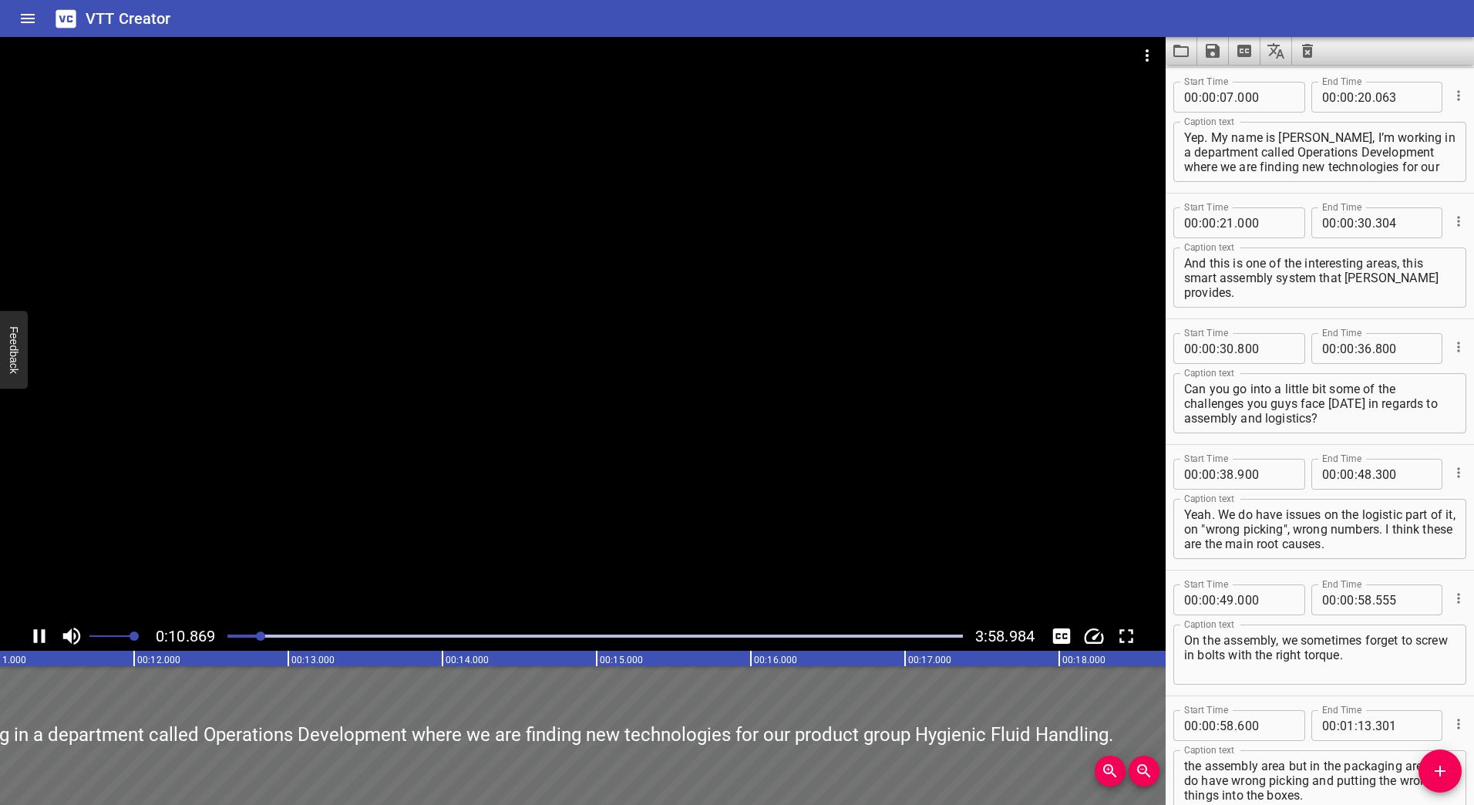
click at [686, 323] on div at bounding box center [583, 329] width 1166 height 584
click at [24, 12] on icon "Home" at bounding box center [28, 18] width 19 height 19
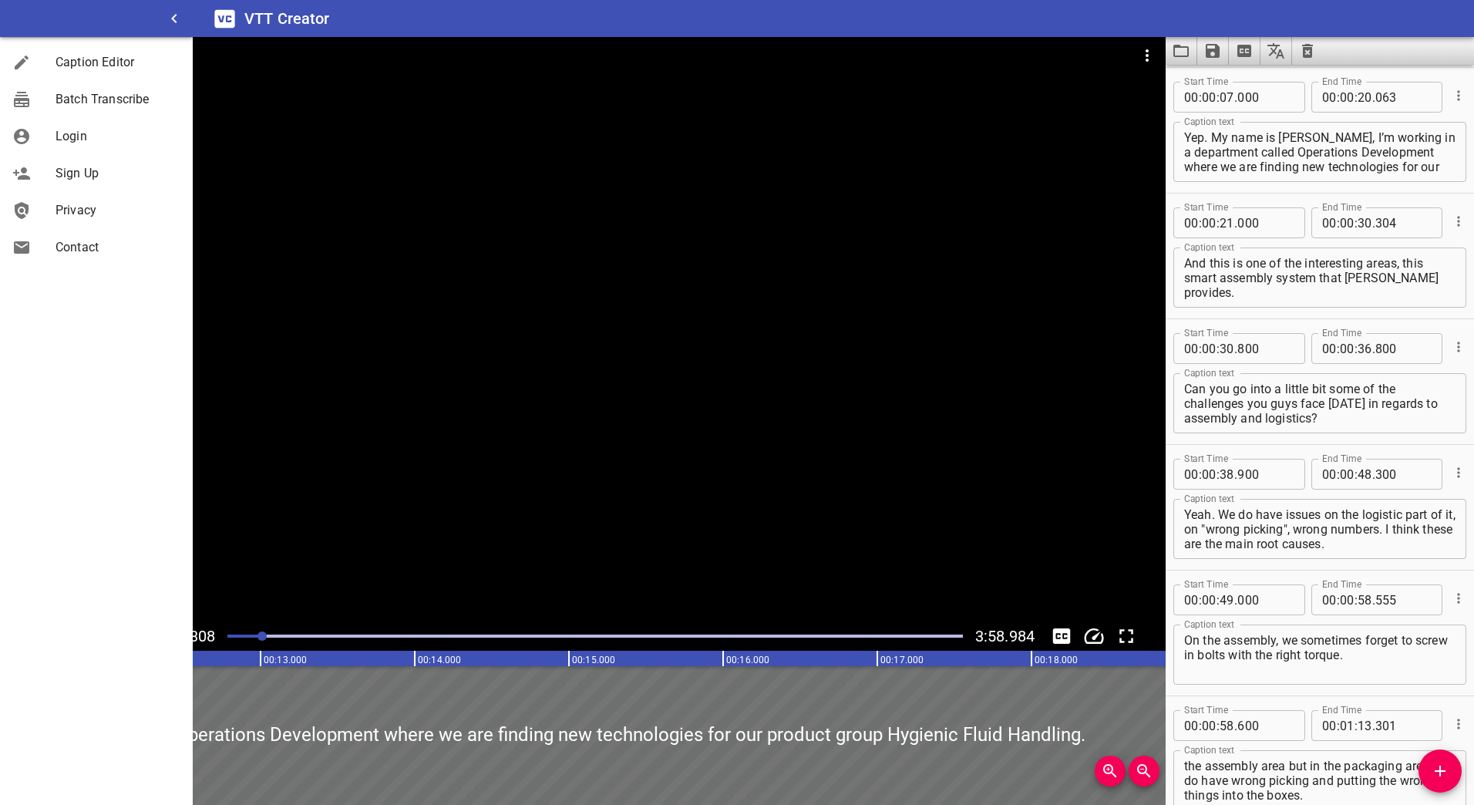
click at [281, 106] on div at bounding box center [583, 75] width 1166 height 77
click at [524, 139] on div at bounding box center [583, 329] width 1166 height 584
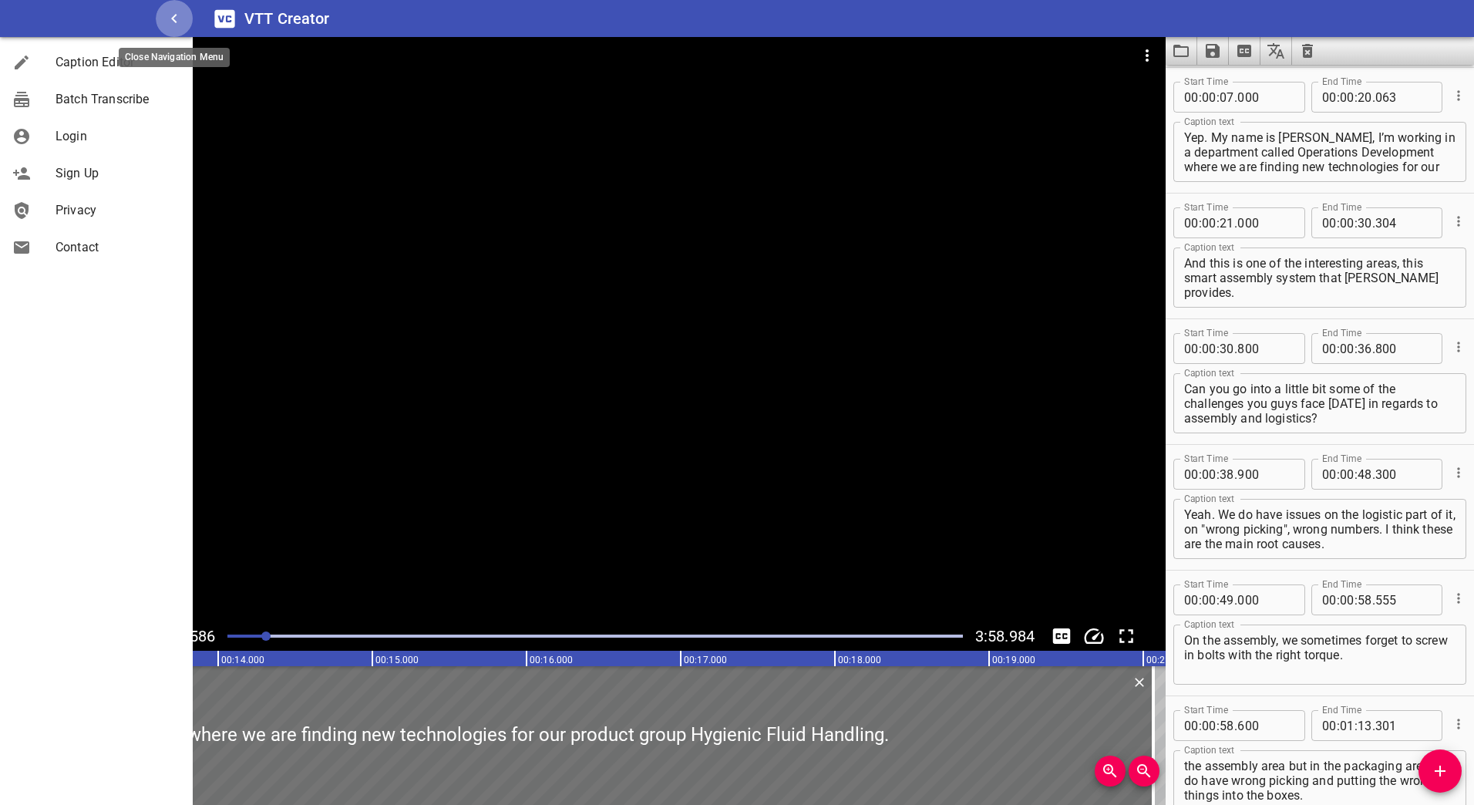
click at [177, 17] on icon "button" at bounding box center [174, 18] width 19 height 19
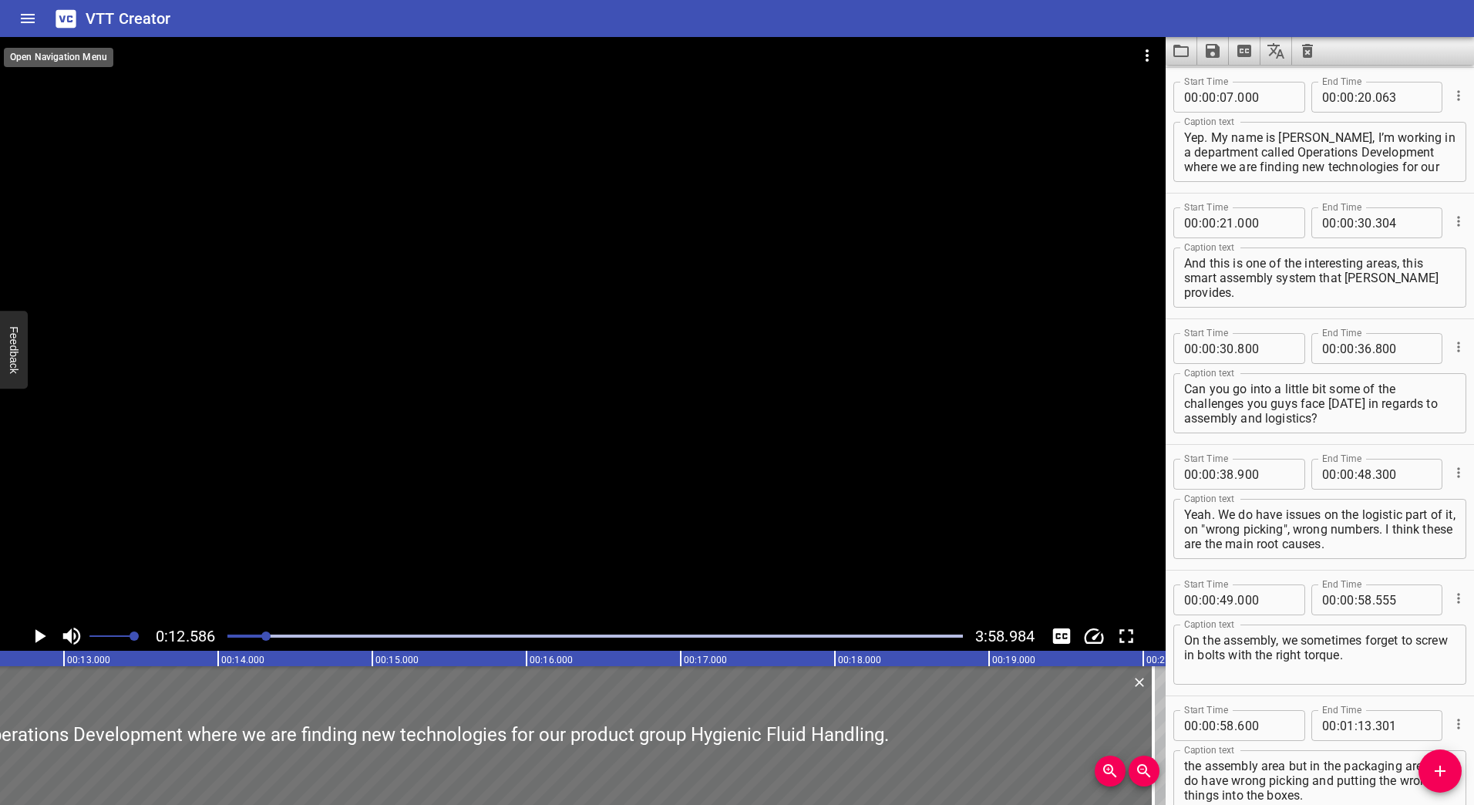
click at [20, 22] on icon "Home" at bounding box center [28, 18] width 19 height 19
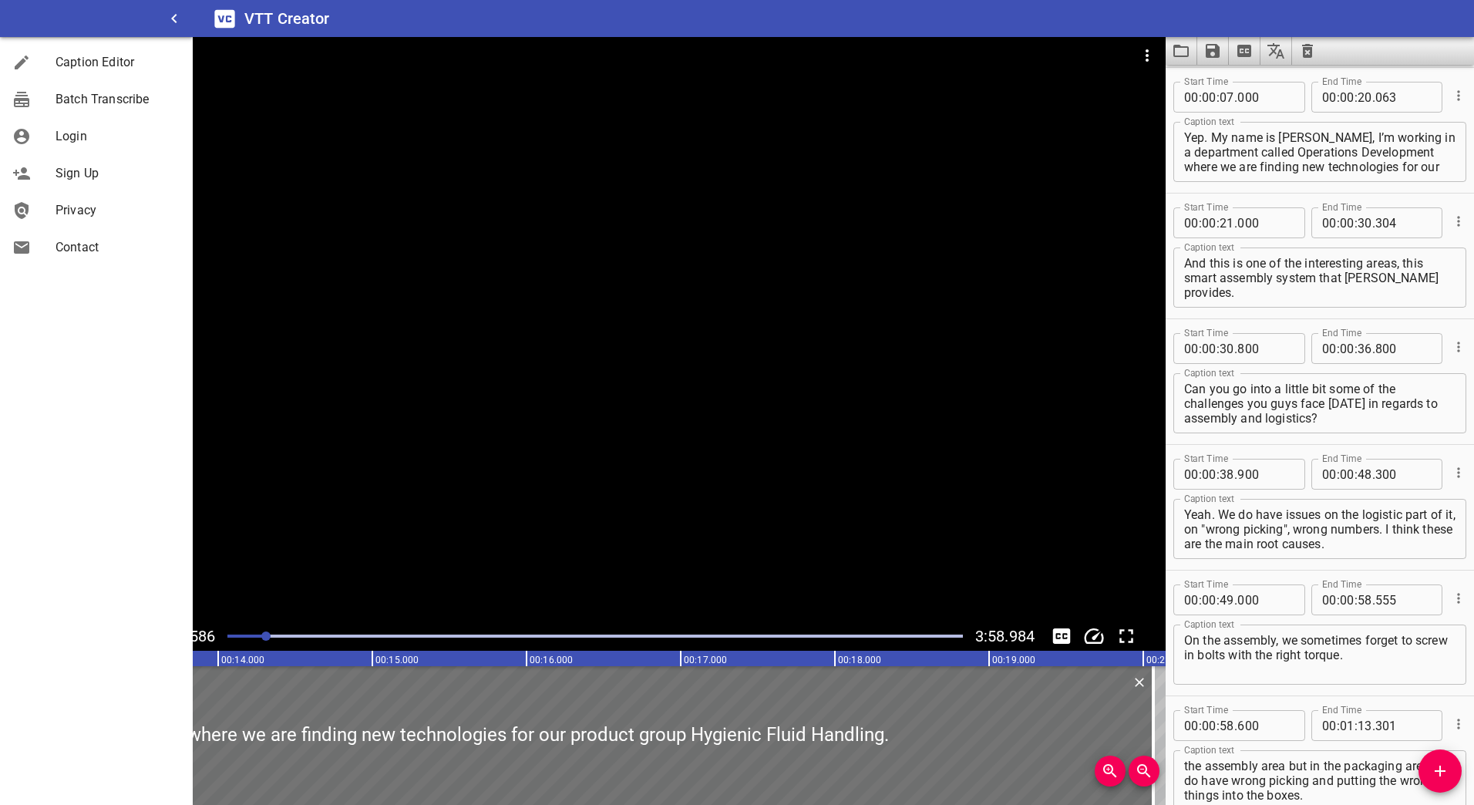
click at [130, 141] on span "Login" at bounding box center [118, 136] width 125 height 19
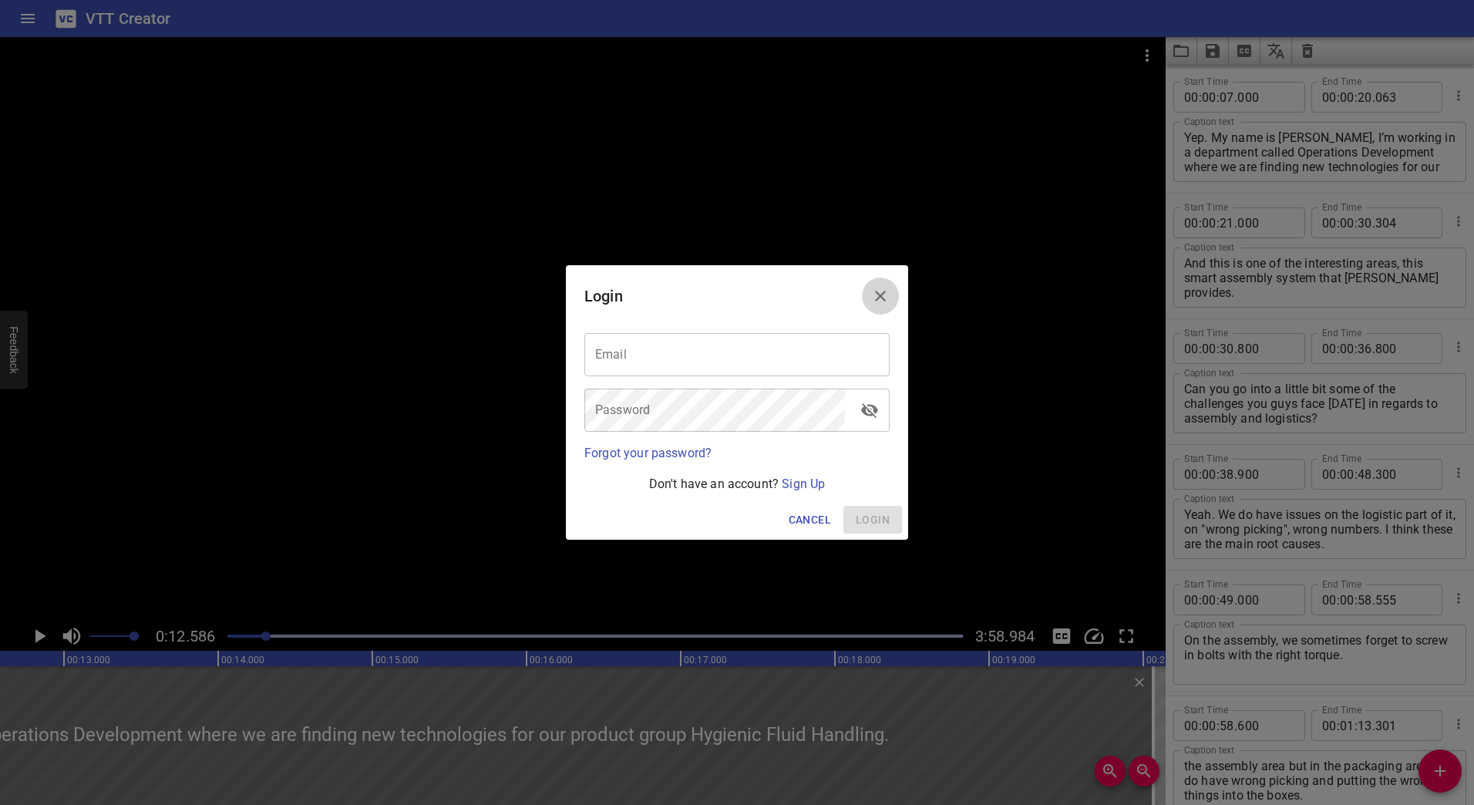
click at [876, 291] on icon "Close" at bounding box center [880, 296] width 19 height 19
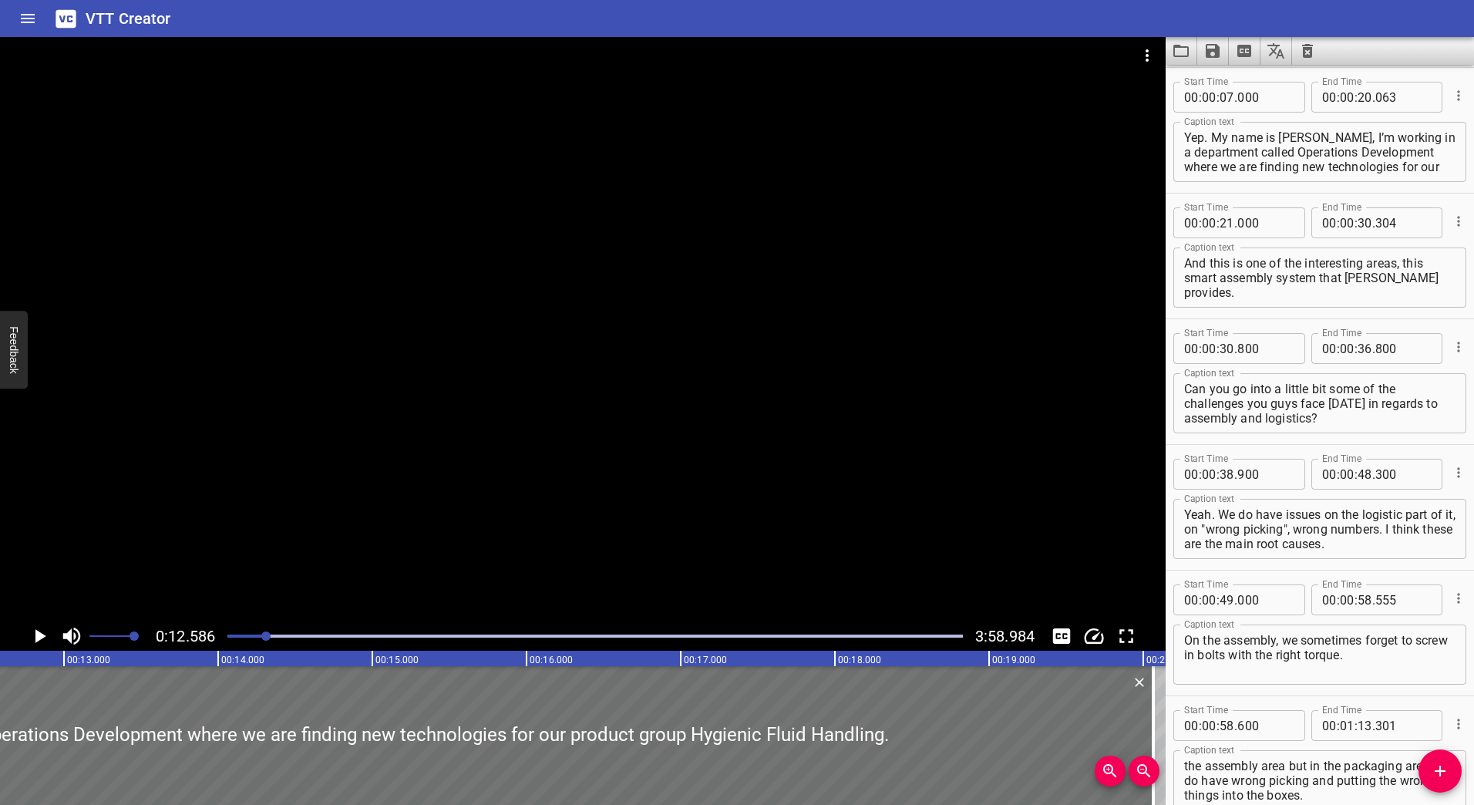
click at [1212, 53] on icon "Save captions to file" at bounding box center [1213, 51] width 19 height 19
click at [1236, 77] on li "Save to VTT file" at bounding box center [1253, 85] width 113 height 28
